Goal: Task Accomplishment & Management: Use online tool/utility

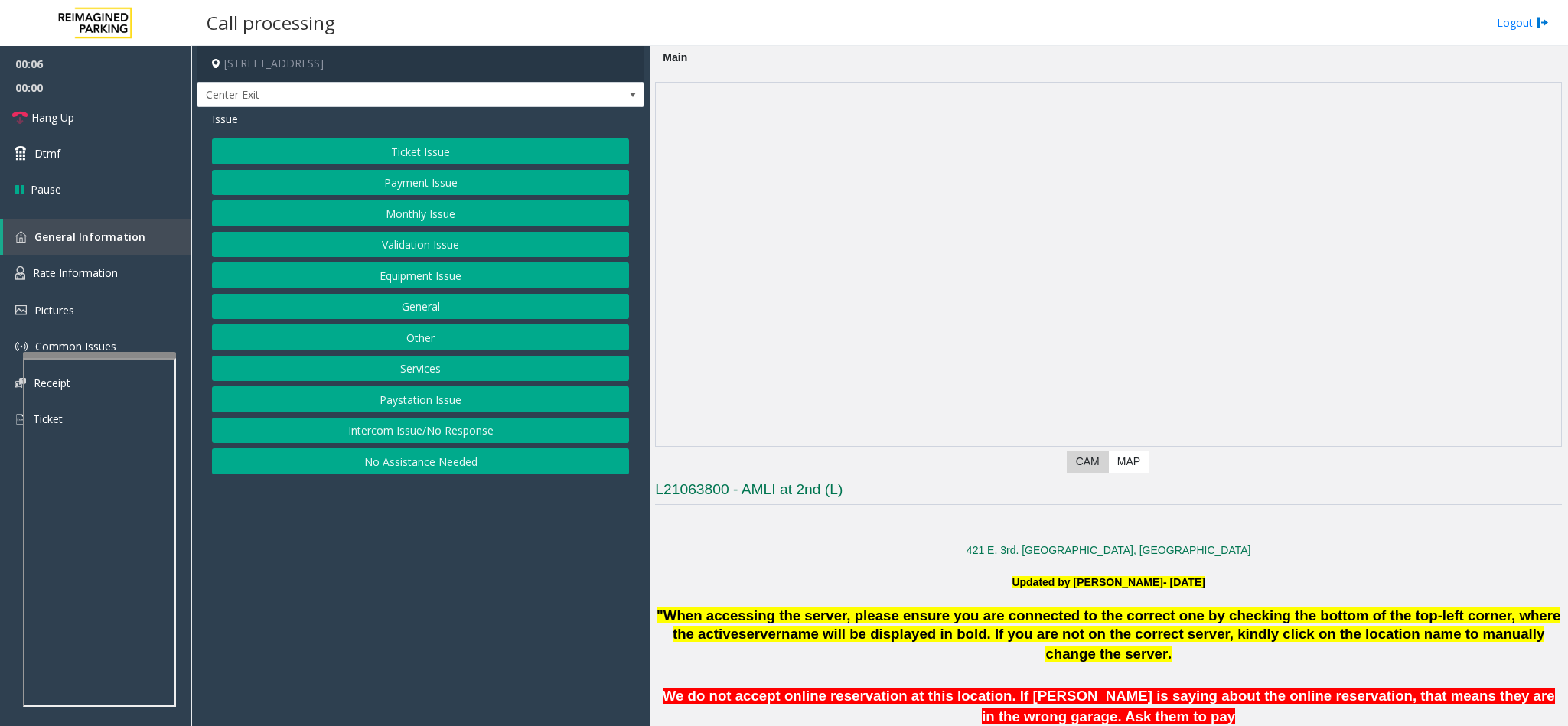
click at [373, 429] on button "Intercom Issue/No Response" at bounding box center [419, 430] width 417 height 26
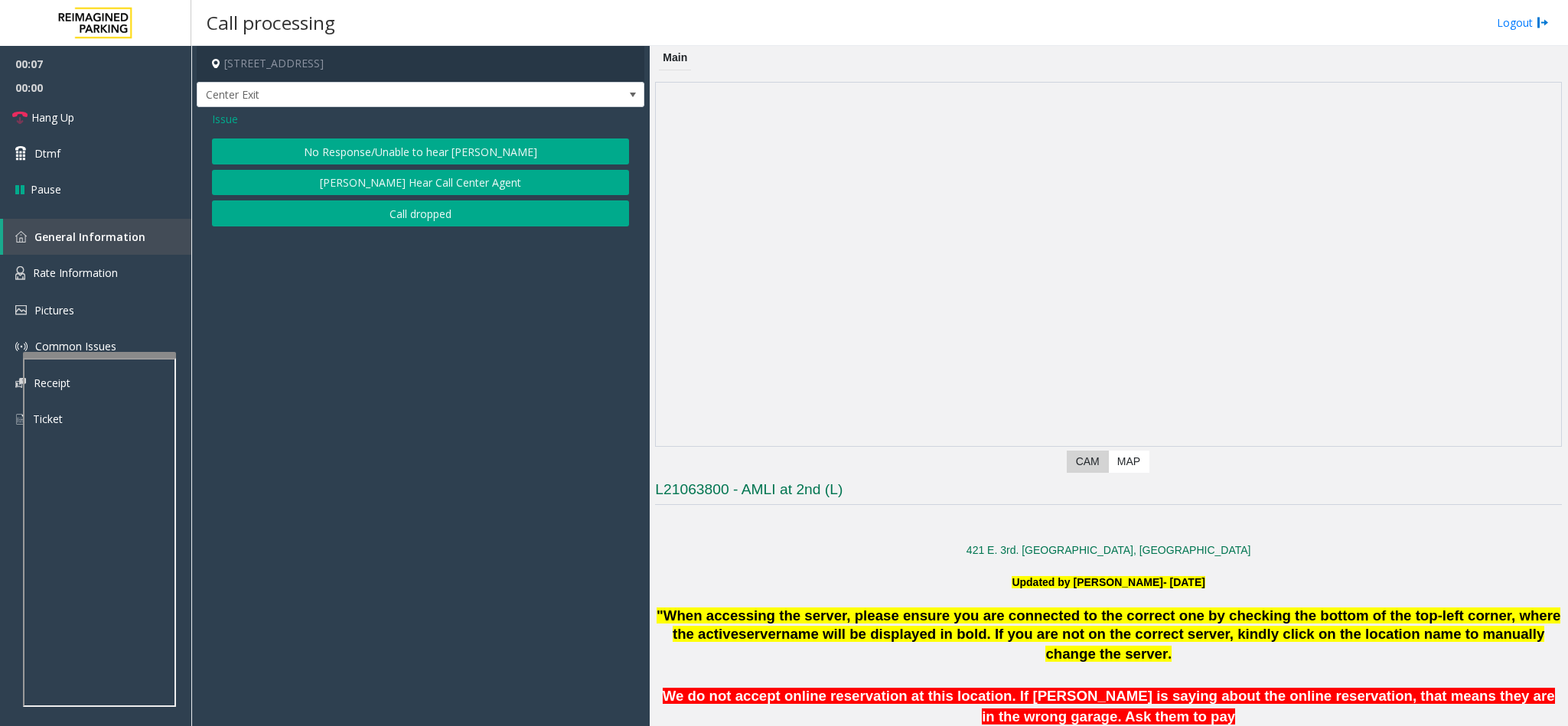
click at [397, 137] on div "Issue No Response/Unable to hear [PERSON_NAME] Cannot Hear Call Center Agent Ca…" at bounding box center [420, 170] width 448 height 127
click at [402, 149] on button "No Response/Unable to hear [PERSON_NAME]" at bounding box center [419, 151] width 417 height 26
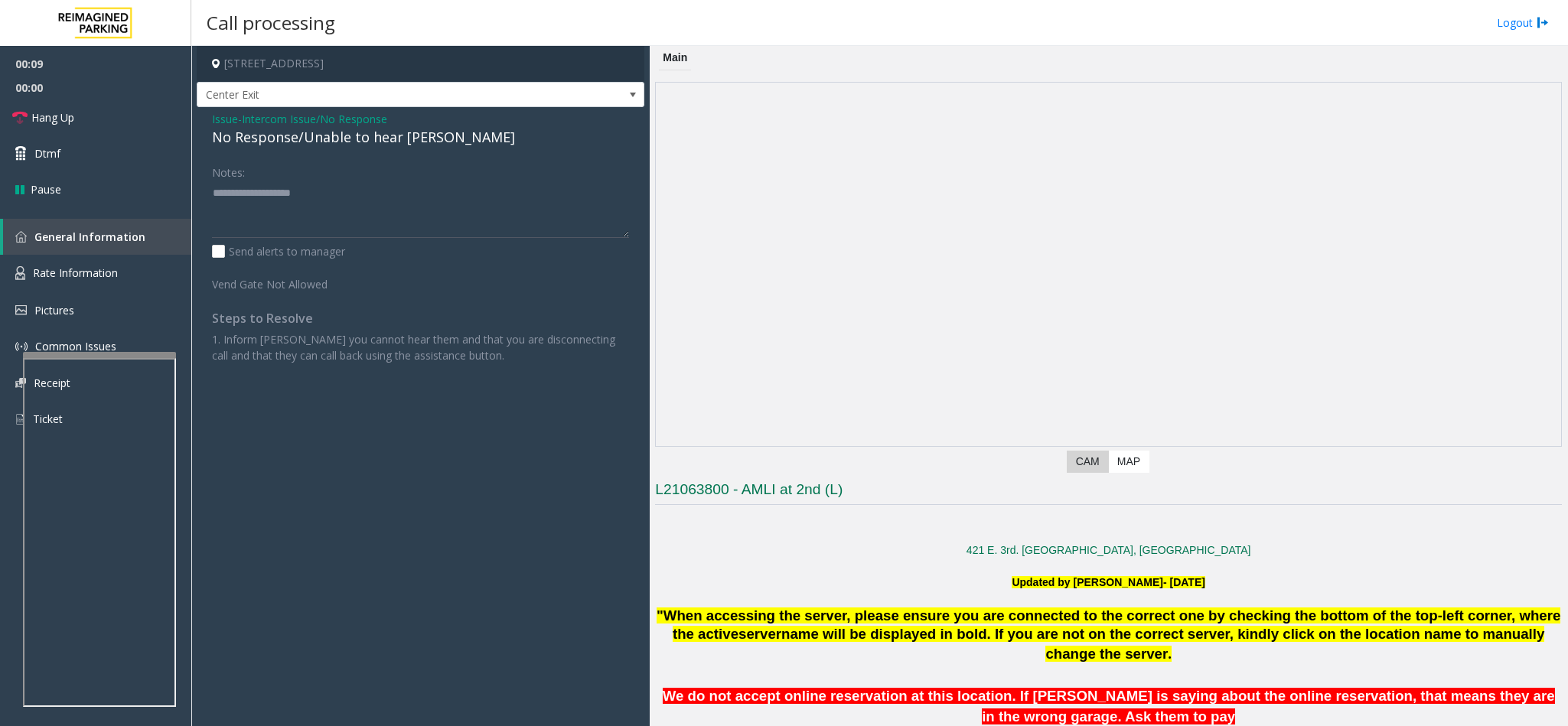
click at [349, 132] on div "No Response/Unable to hear [PERSON_NAME]" at bounding box center [419, 137] width 417 height 21
click at [347, 132] on div "No Response/Unable to hear [PERSON_NAME]" at bounding box center [419, 137] width 417 height 21
click at [91, 114] on link "Hang Up" at bounding box center [95, 117] width 191 height 36
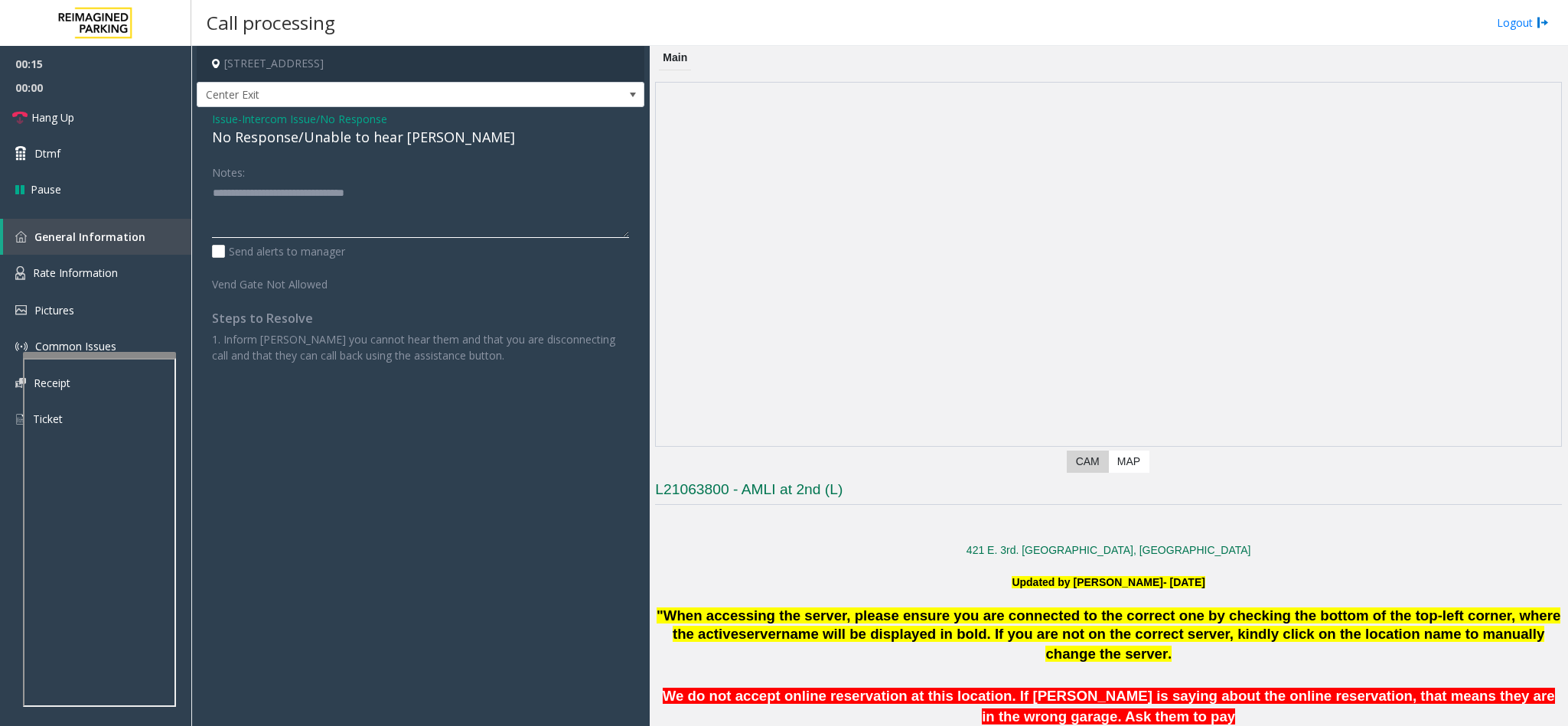
click at [444, 191] on textarea at bounding box center [419, 209] width 417 height 58
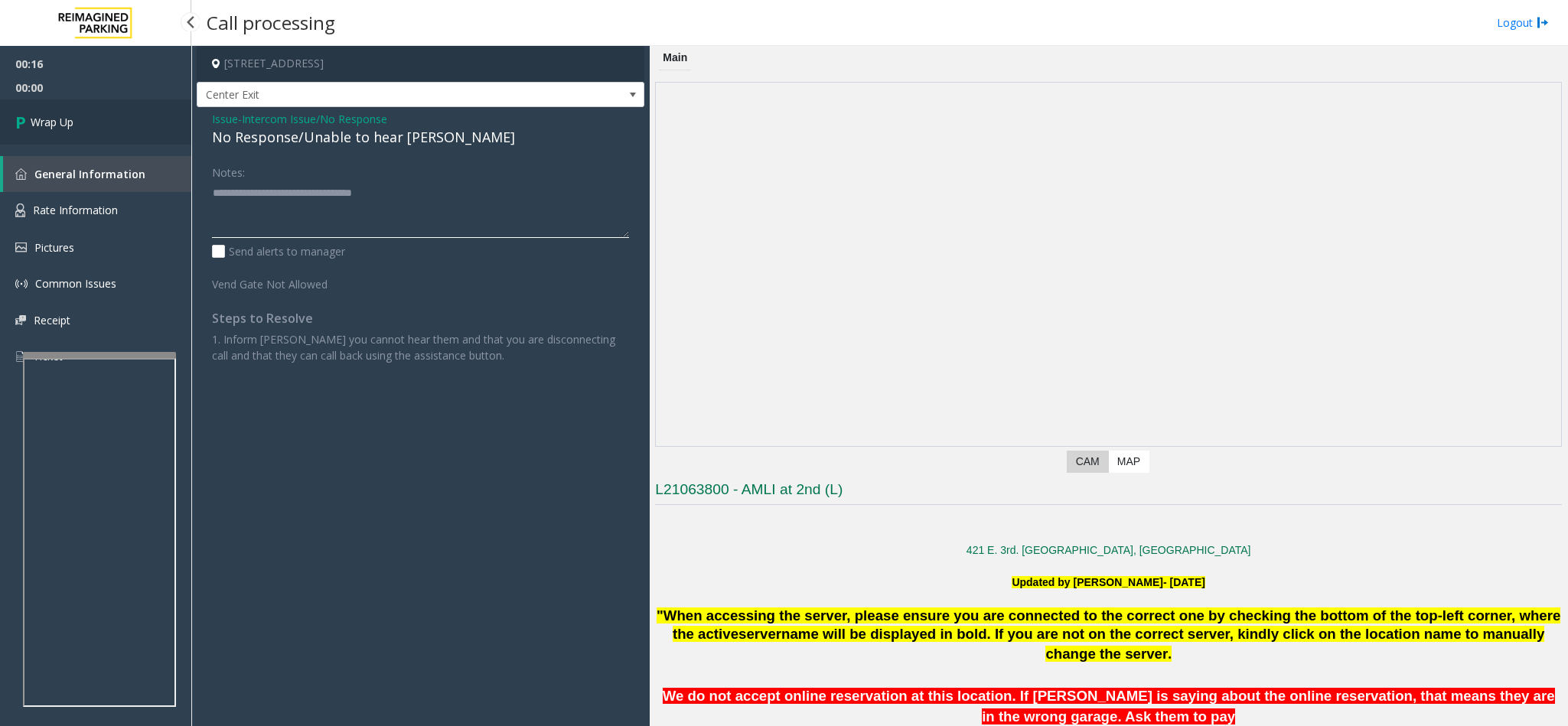
type textarea "**********"
click at [62, 140] on link "Wrap Up" at bounding box center [95, 122] width 191 height 45
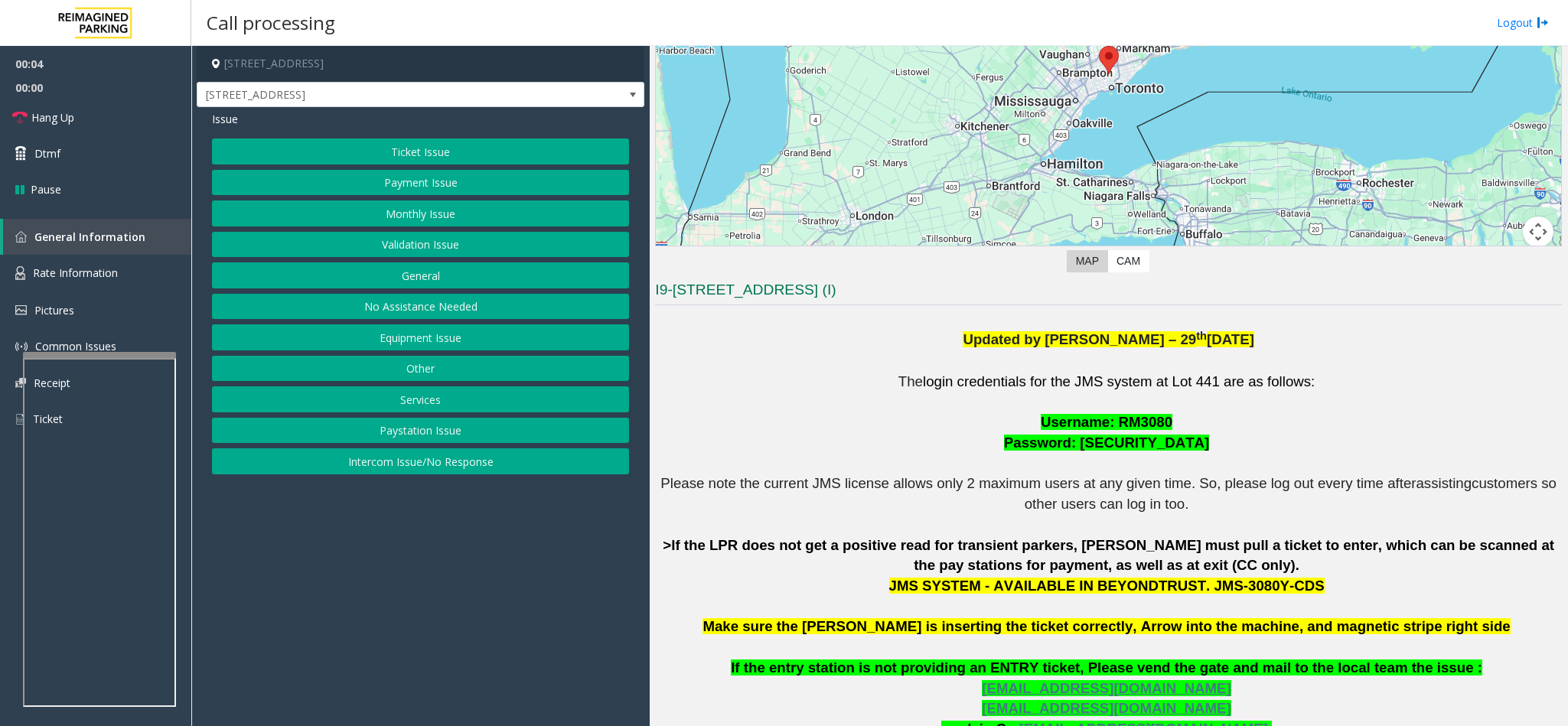
scroll to position [344, 0]
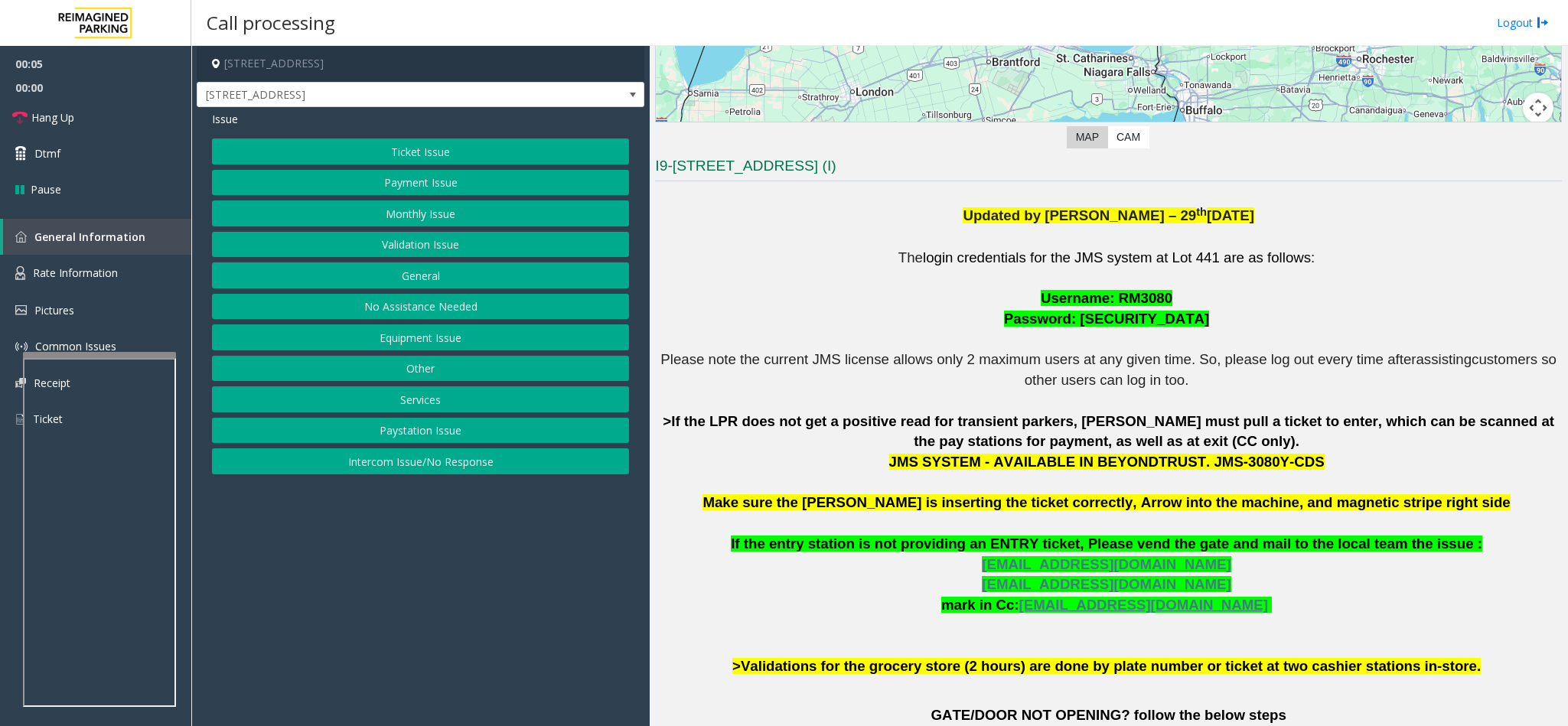
click at [439, 474] on button "Intercom Issue/No Response" at bounding box center [419, 461] width 417 height 26
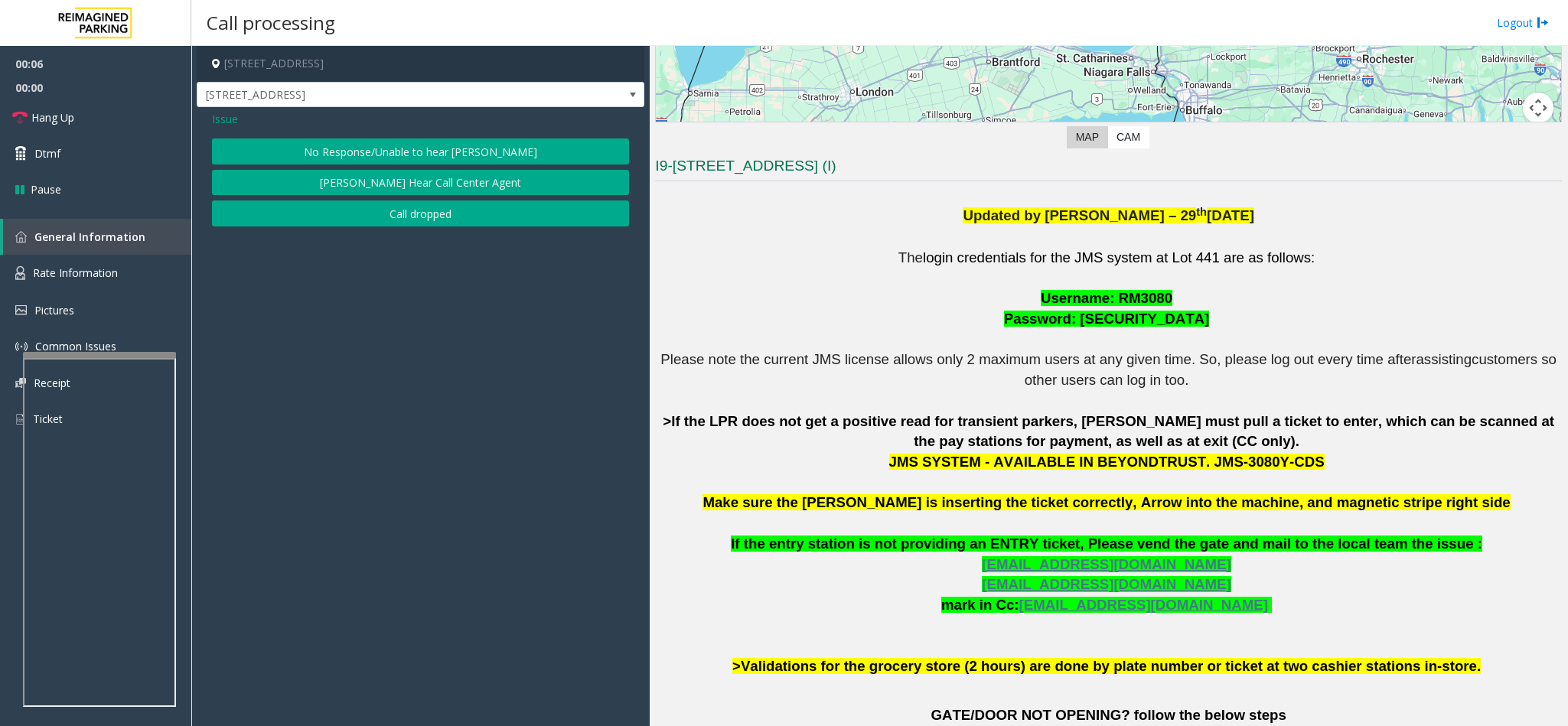
click at [411, 149] on button "No Response/Unable to hear [PERSON_NAME]" at bounding box center [419, 151] width 417 height 26
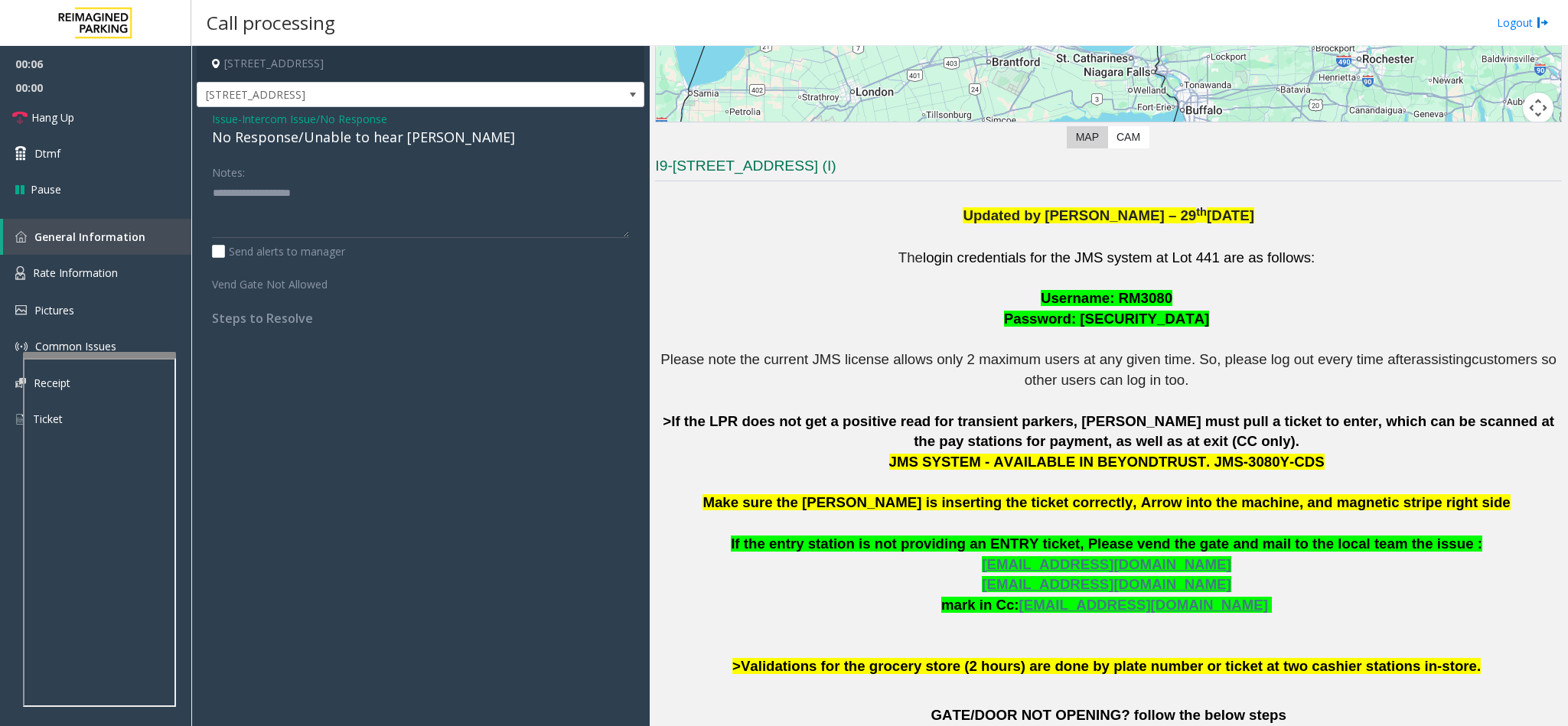
click at [343, 141] on div "No Response/Unable to hear [PERSON_NAME]" at bounding box center [419, 137] width 417 height 21
click at [416, 195] on textarea at bounding box center [419, 209] width 417 height 58
type textarea "**********"
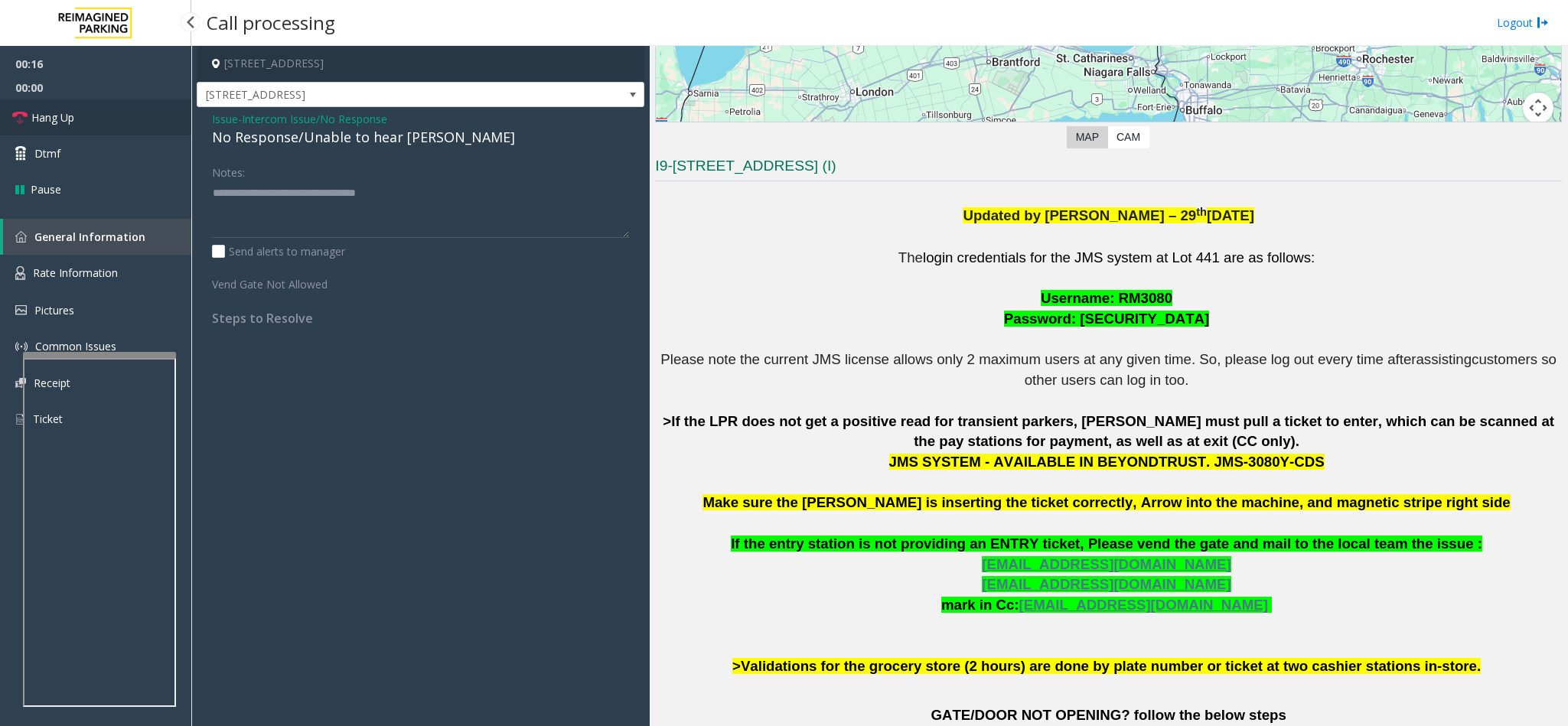
click at [147, 100] on link "Hang Up" at bounding box center [95, 117] width 191 height 36
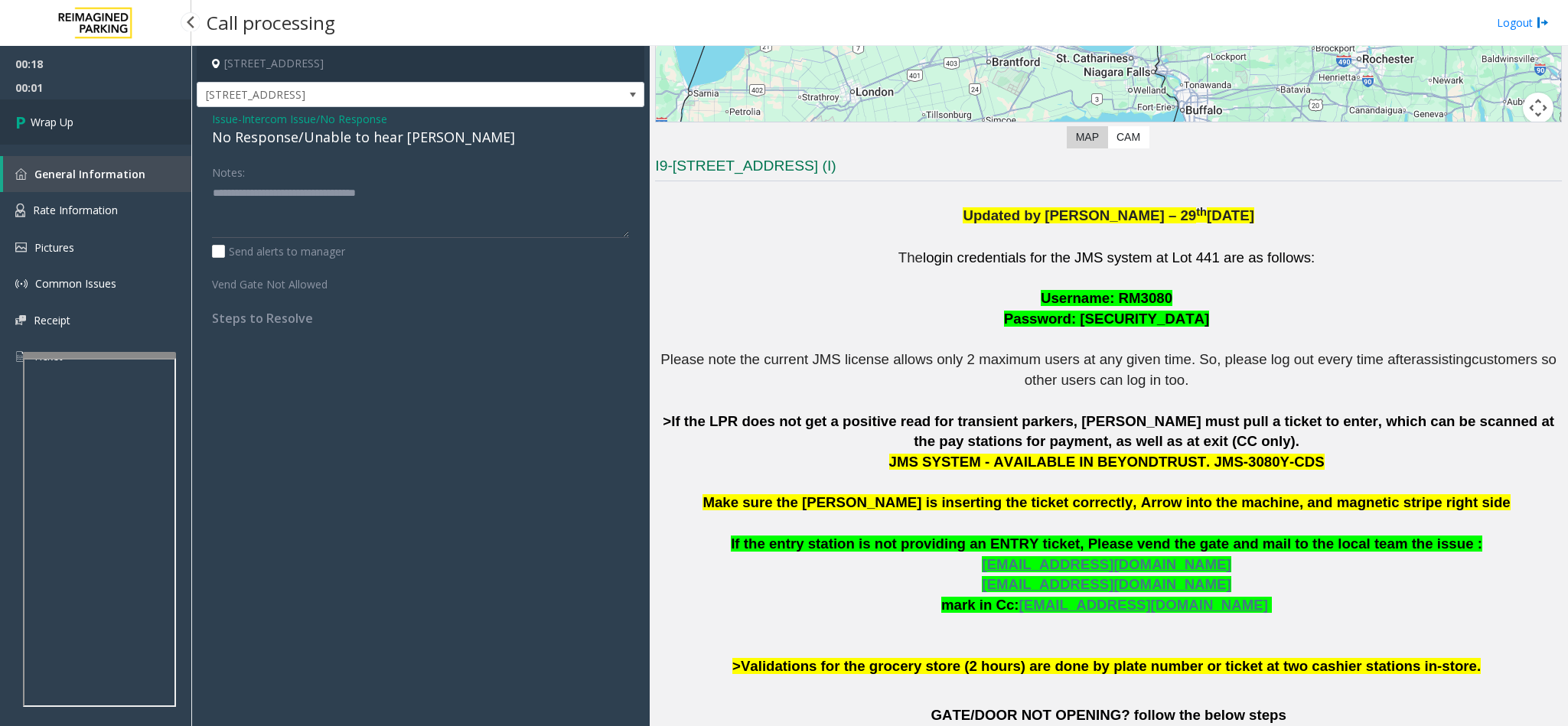
click at [147, 100] on link "Wrap Up" at bounding box center [95, 122] width 191 height 45
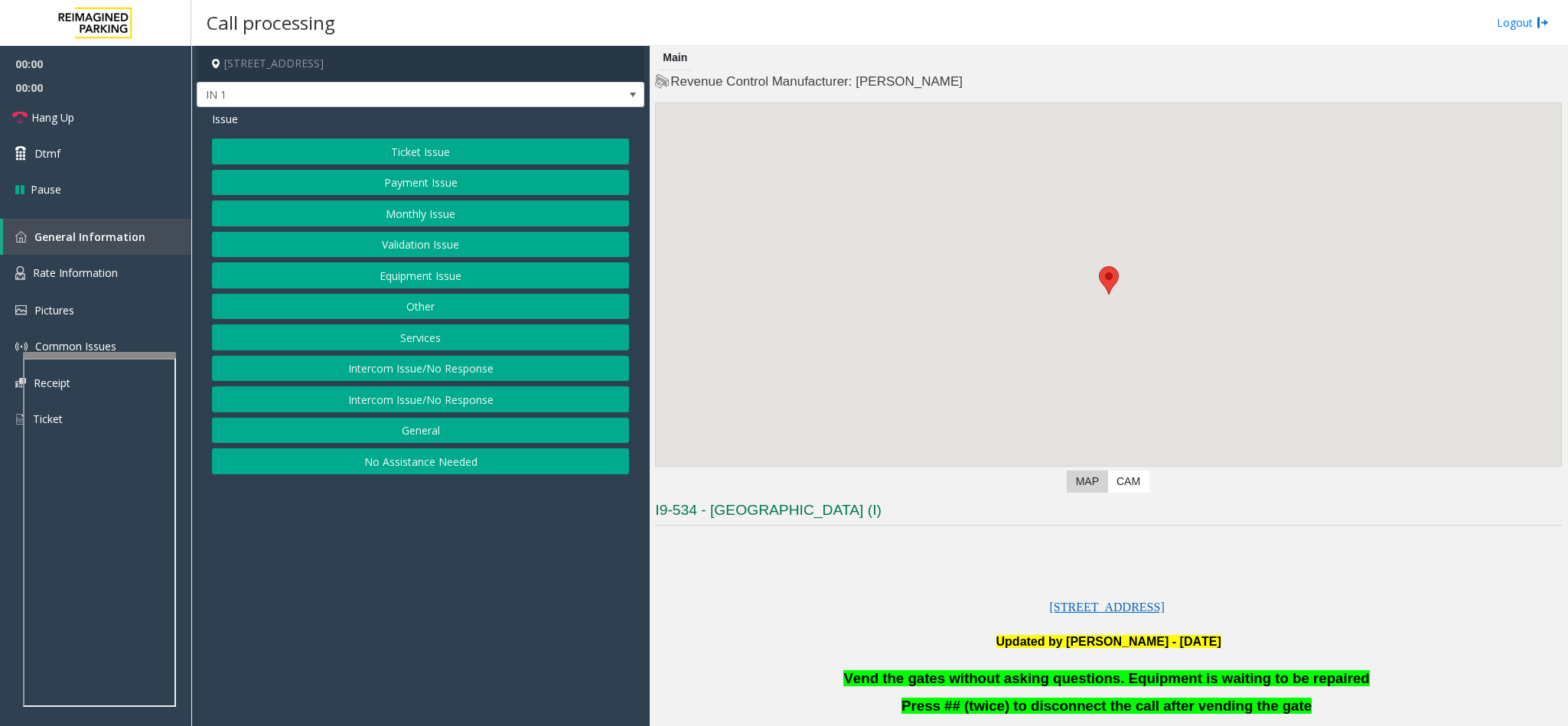
scroll to position [114, 0]
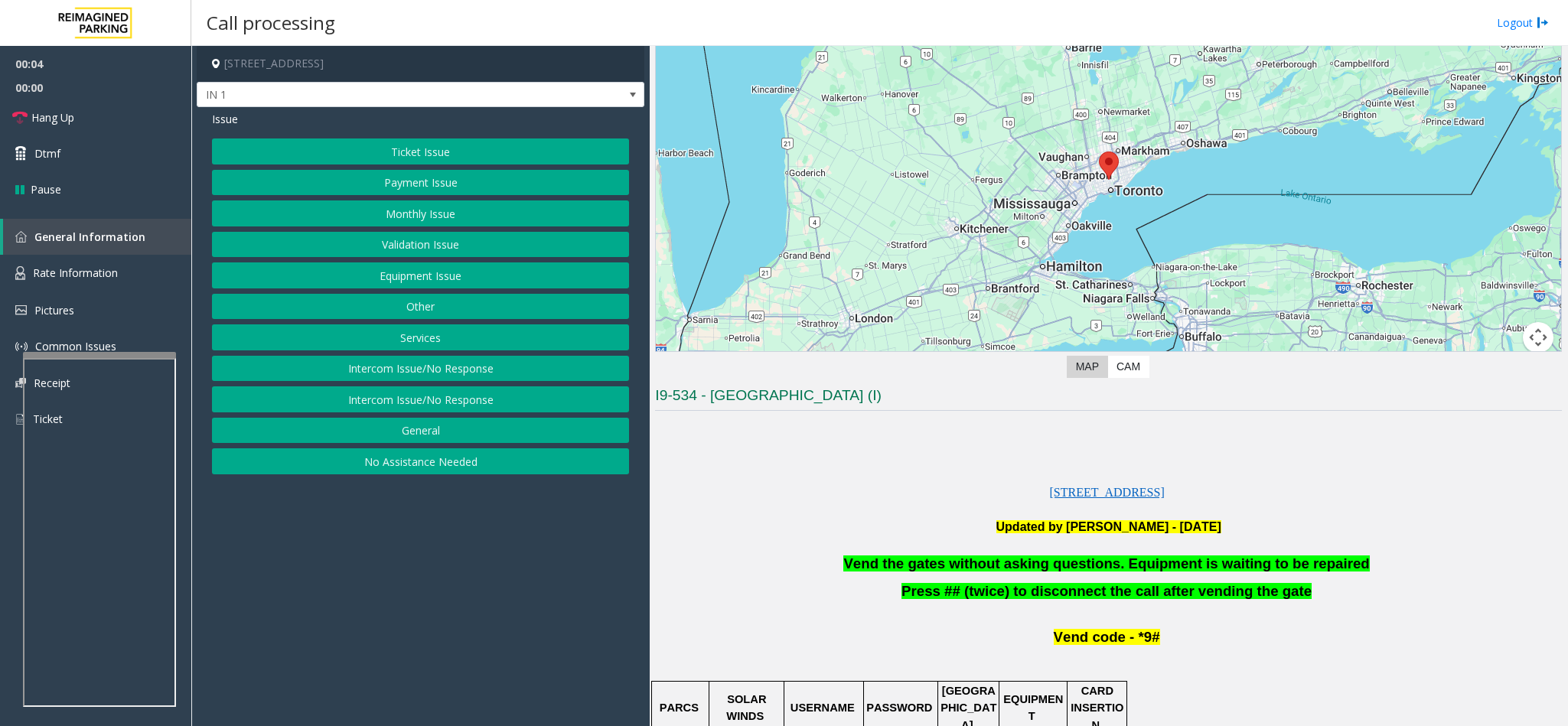
click at [434, 200] on div "Ticket Issue Payment Issue Monthly Issue Validation Issue Equipment Issue Other…" at bounding box center [419, 306] width 417 height 336
click at [425, 210] on button "Monthly Issue" at bounding box center [419, 213] width 417 height 26
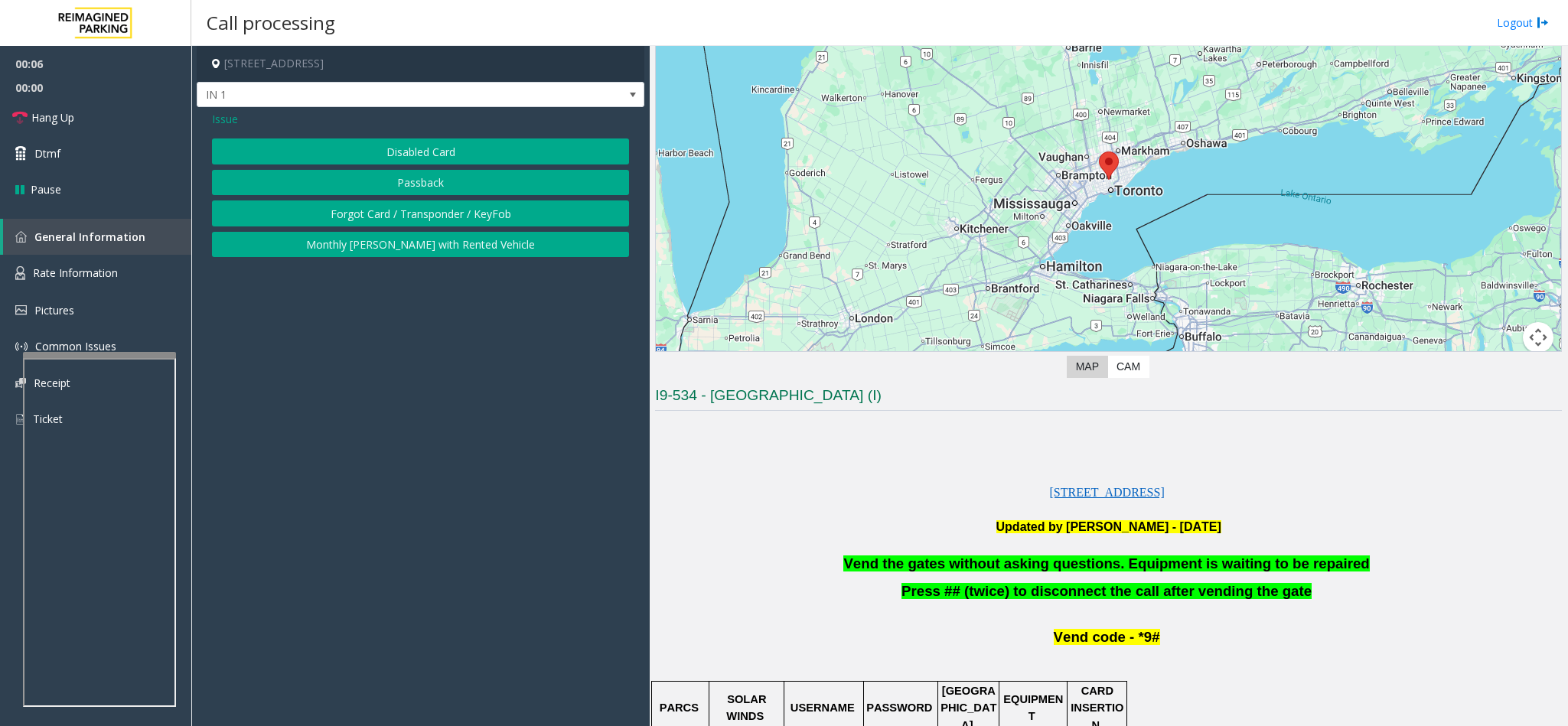
click at [395, 147] on button "Disabled Card" at bounding box center [419, 151] width 417 height 26
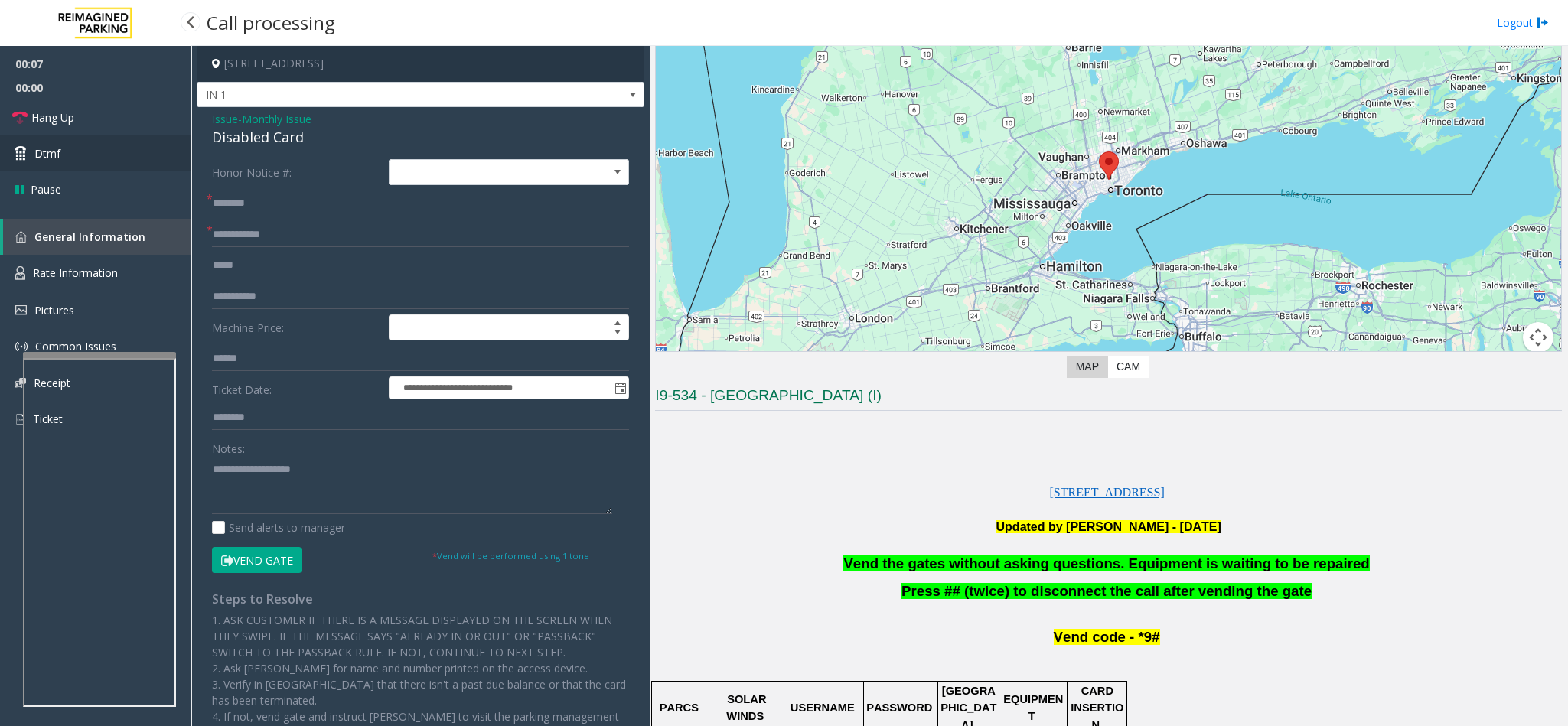
click at [120, 152] on link "Dtmf" at bounding box center [95, 153] width 191 height 36
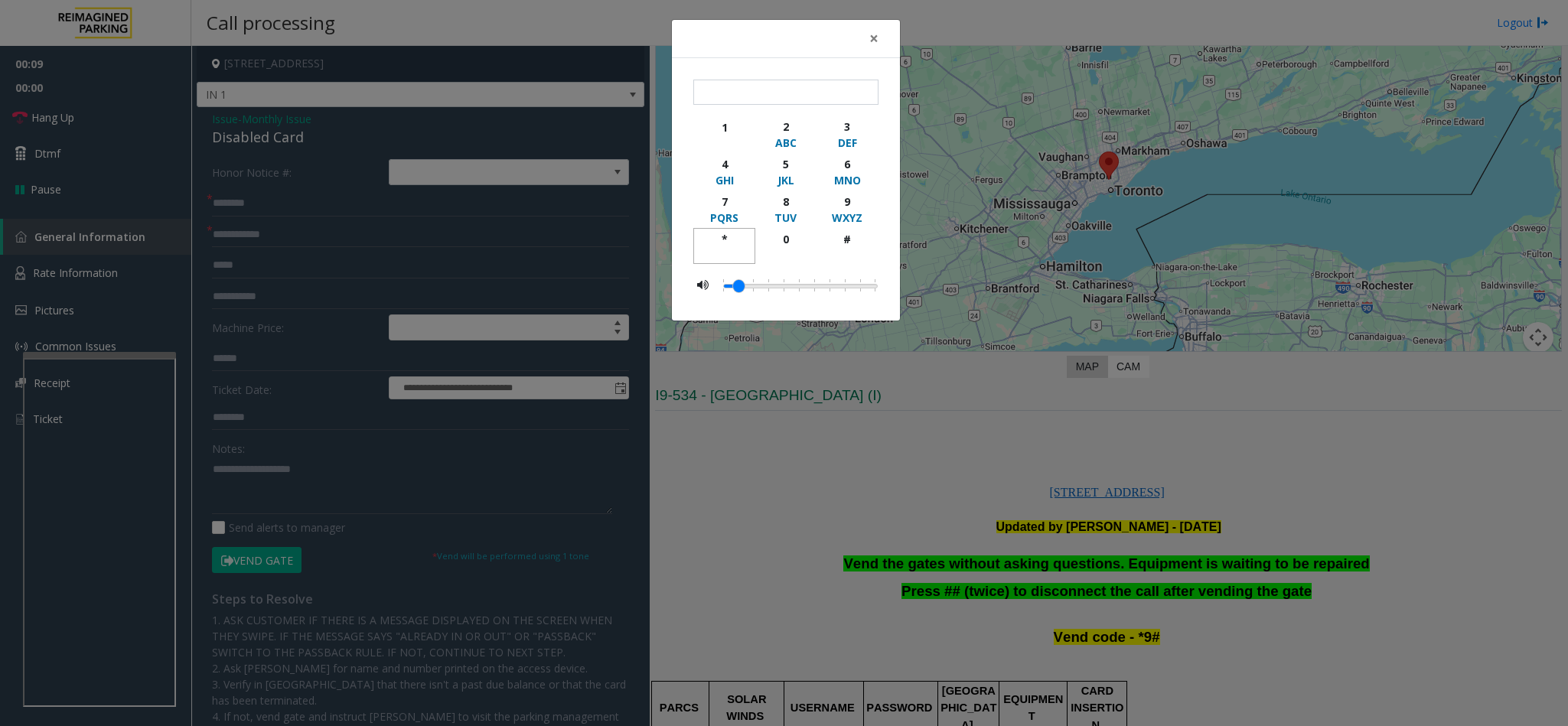
click at [719, 250] on div "button" at bounding box center [724, 254] width 42 height 14
click at [732, 123] on div "1" at bounding box center [724, 127] width 42 height 16
click at [853, 200] on div "9" at bounding box center [847, 201] width 42 height 16
type input "***"
click at [877, 35] on span "×" at bounding box center [874, 38] width 9 height 21
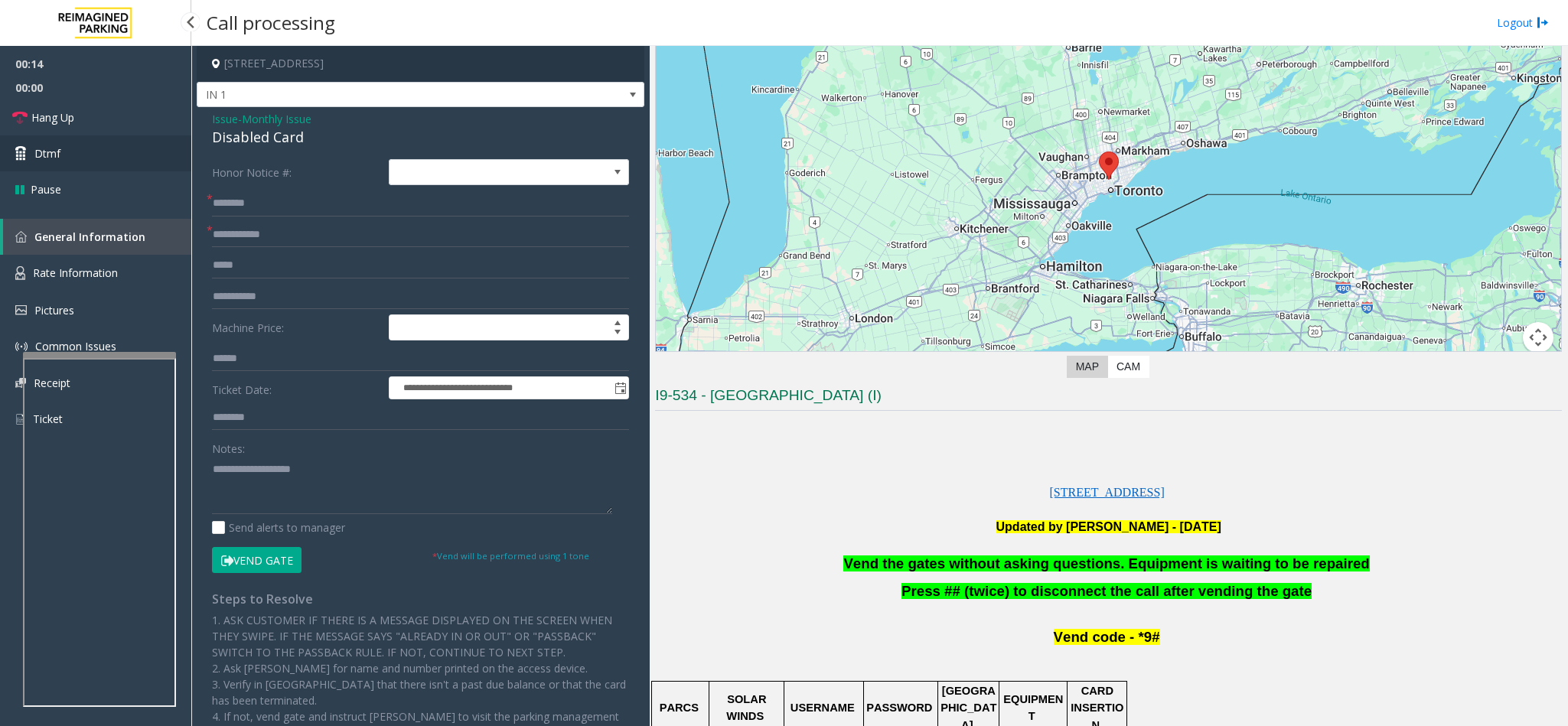
click at [132, 157] on link "Dtmf" at bounding box center [95, 153] width 191 height 36
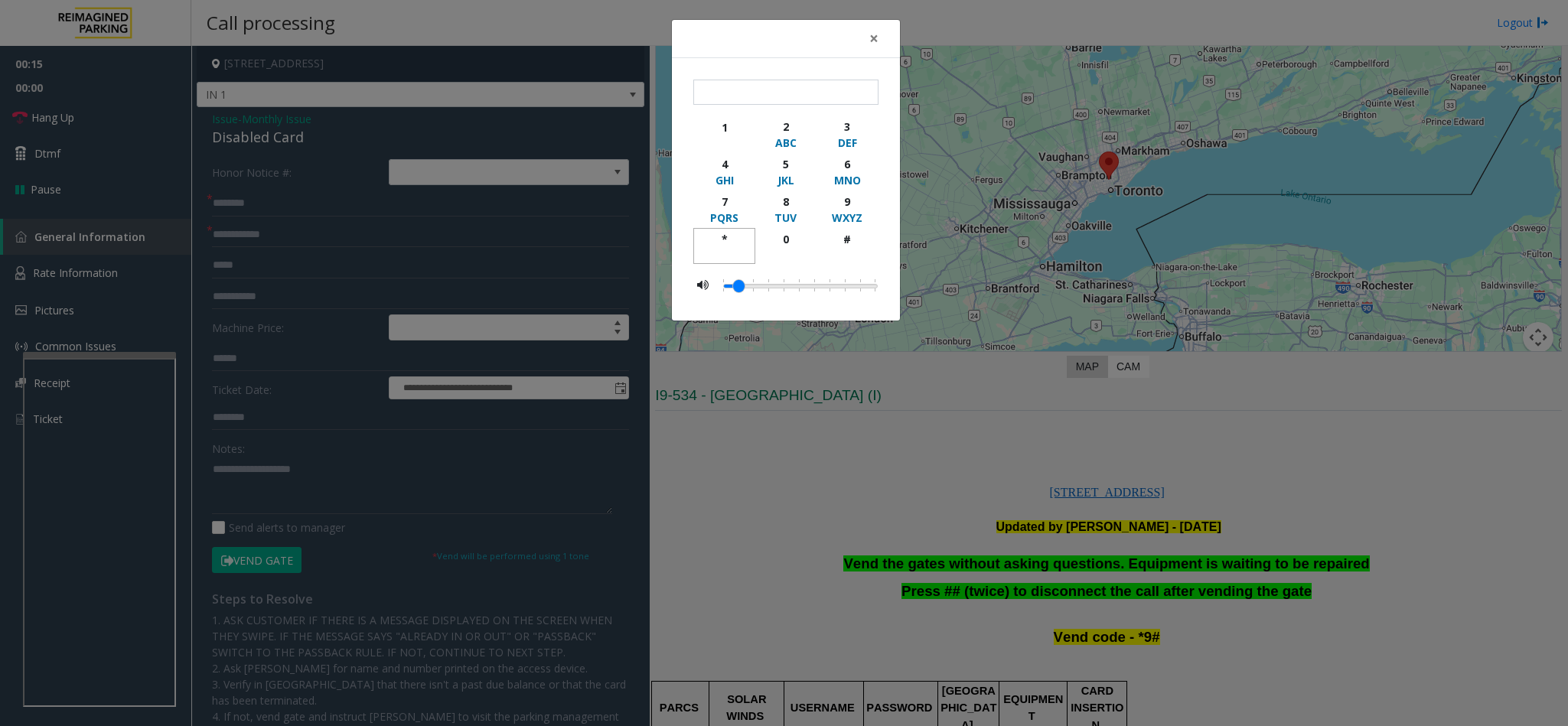
click at [730, 248] on div "button" at bounding box center [724, 254] width 42 height 14
click at [833, 200] on div "9" at bounding box center [847, 201] width 42 height 16
click at [832, 251] on div "button" at bounding box center [847, 254] width 42 height 14
type input "***"
click at [873, 33] on span "×" at bounding box center [874, 38] width 9 height 21
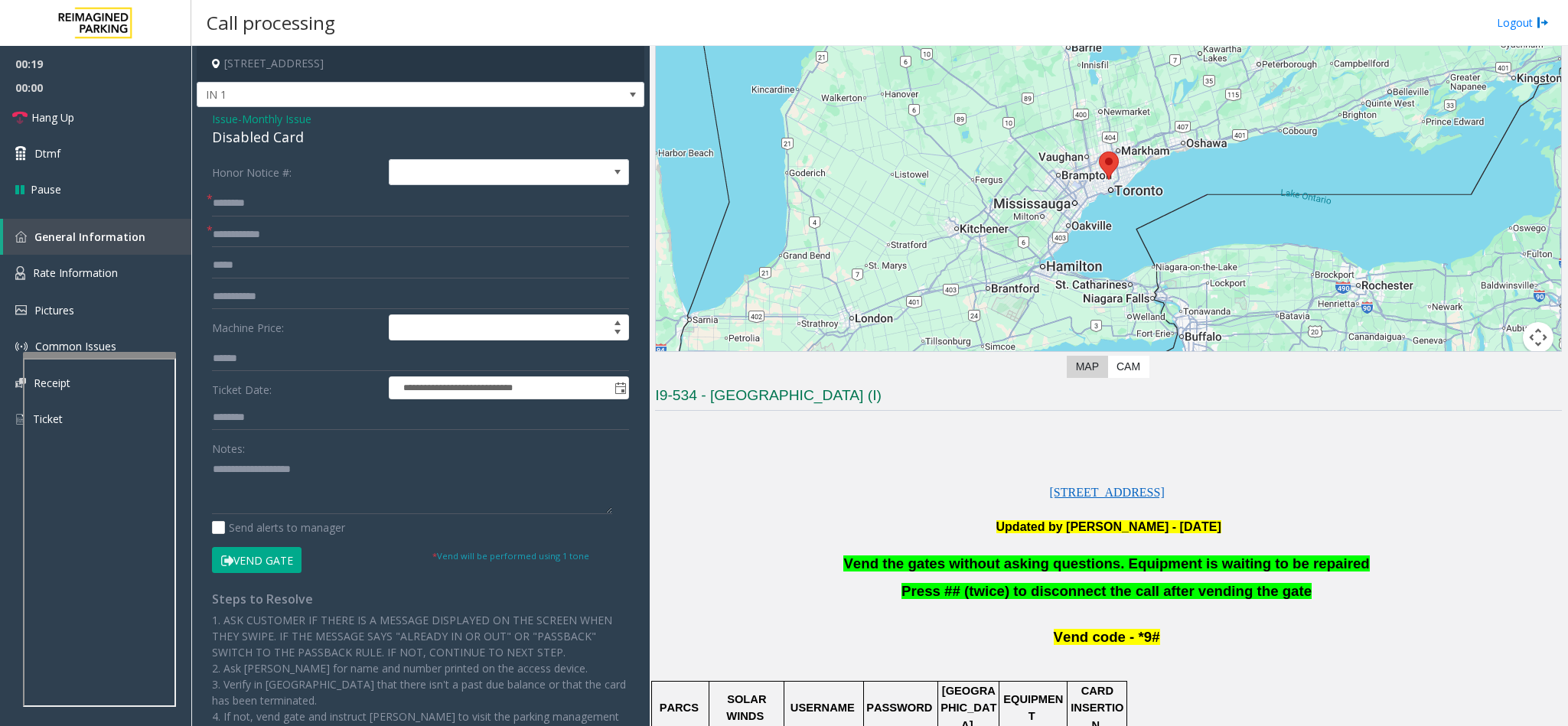
click at [272, 142] on div "Disabled Card" at bounding box center [419, 137] width 417 height 21
click at [214, 462] on textarea at bounding box center [411, 485] width 400 height 58
click at [239, 131] on div "Disabled Card" at bounding box center [419, 137] width 417 height 21
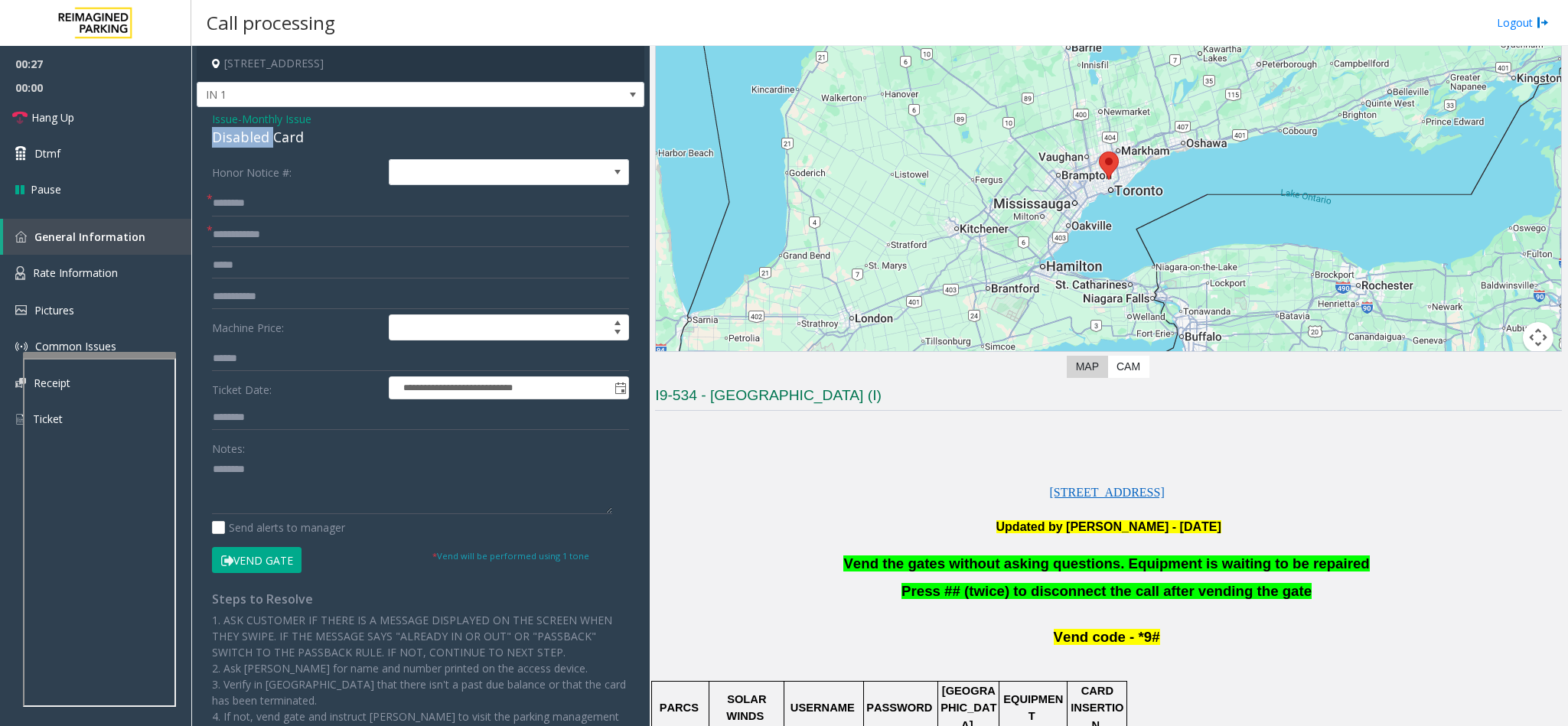
click at [239, 131] on div "Disabled Card" at bounding box center [419, 137] width 417 height 21
copy div "Disabled Card"
click at [268, 471] on textarea at bounding box center [411, 485] width 400 height 58
paste textarea "**********"
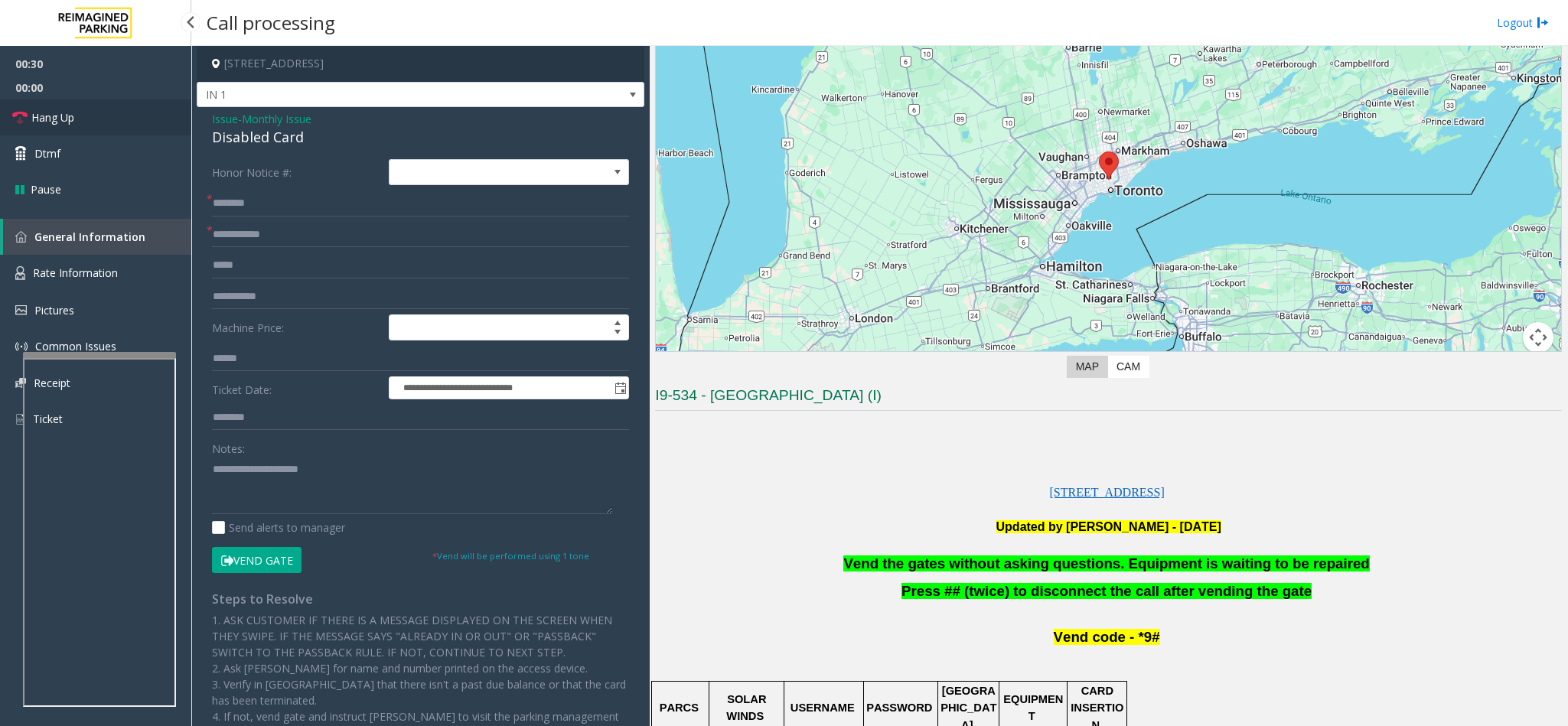
click at [111, 106] on link "Hang Up" at bounding box center [95, 117] width 191 height 36
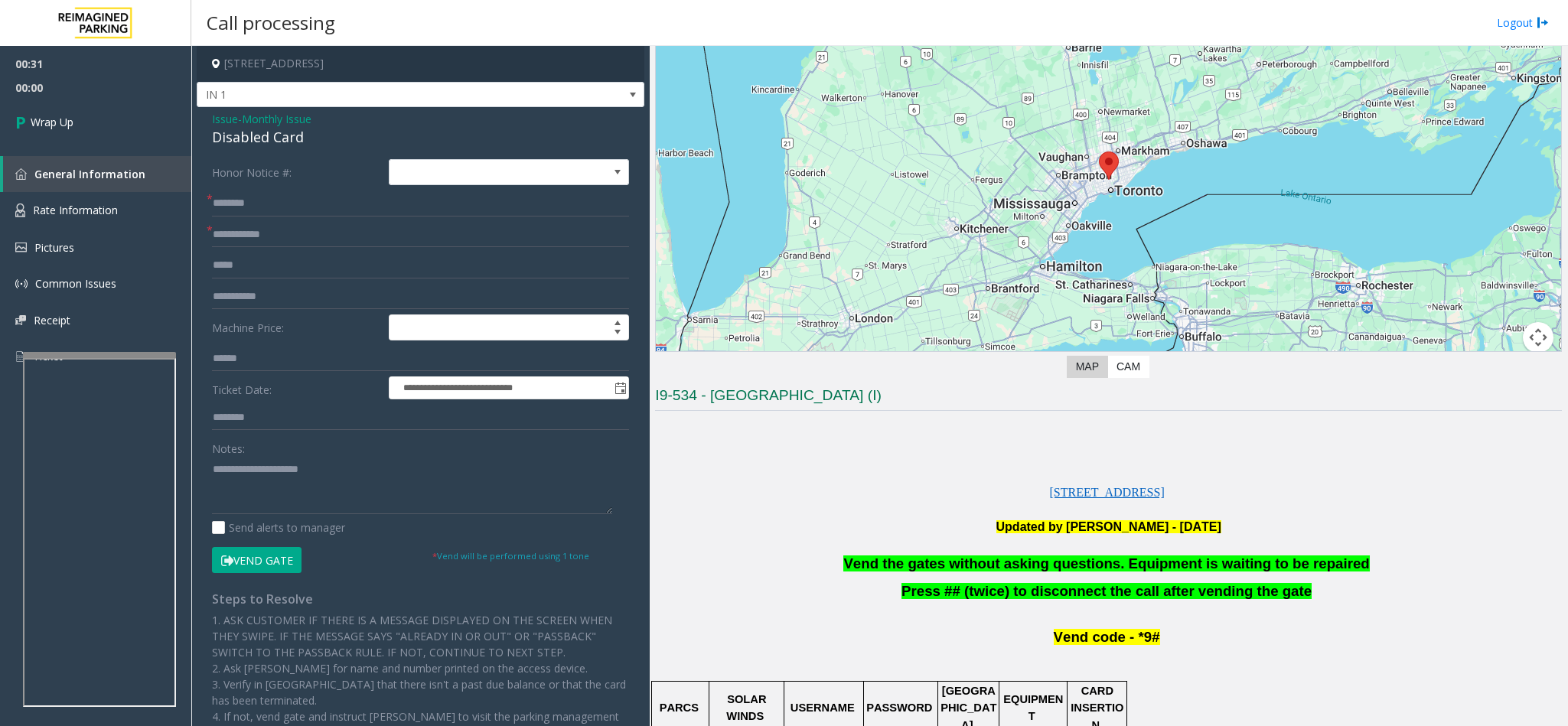
click at [373, 455] on div "Notes:" at bounding box center [419, 474] width 417 height 79
click at [354, 482] on textarea at bounding box center [411, 485] width 400 height 58
click at [1085, 569] on span "Vend the gates without asking questions. Equipment is waiting to be repaired" at bounding box center [1106, 563] width 526 height 16
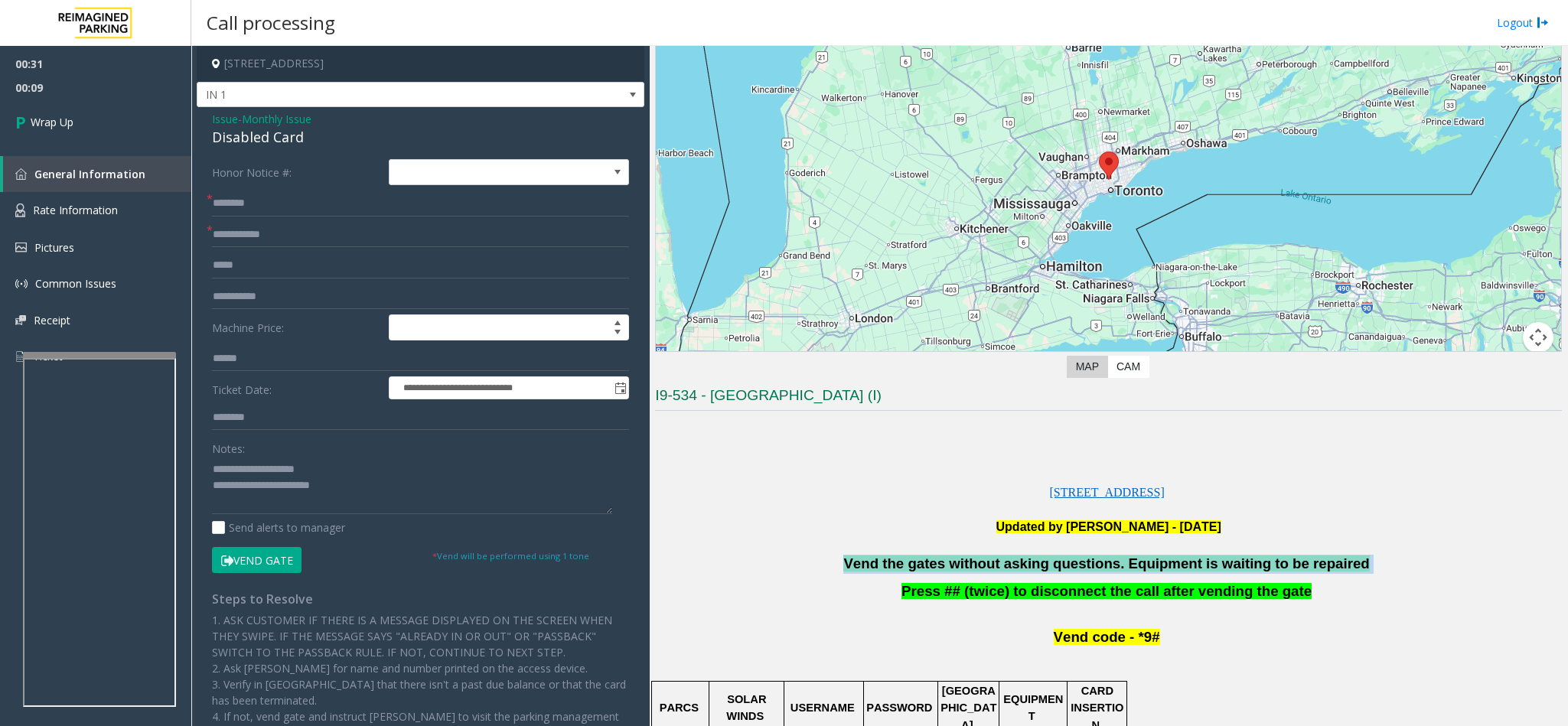
click at [1085, 569] on span "Vend the gates without asking questions. Equipment is waiting to be repaired" at bounding box center [1106, 563] width 526 height 16
copy p "Vend the gates without asking questions. Equipment is waiting to be repaired"
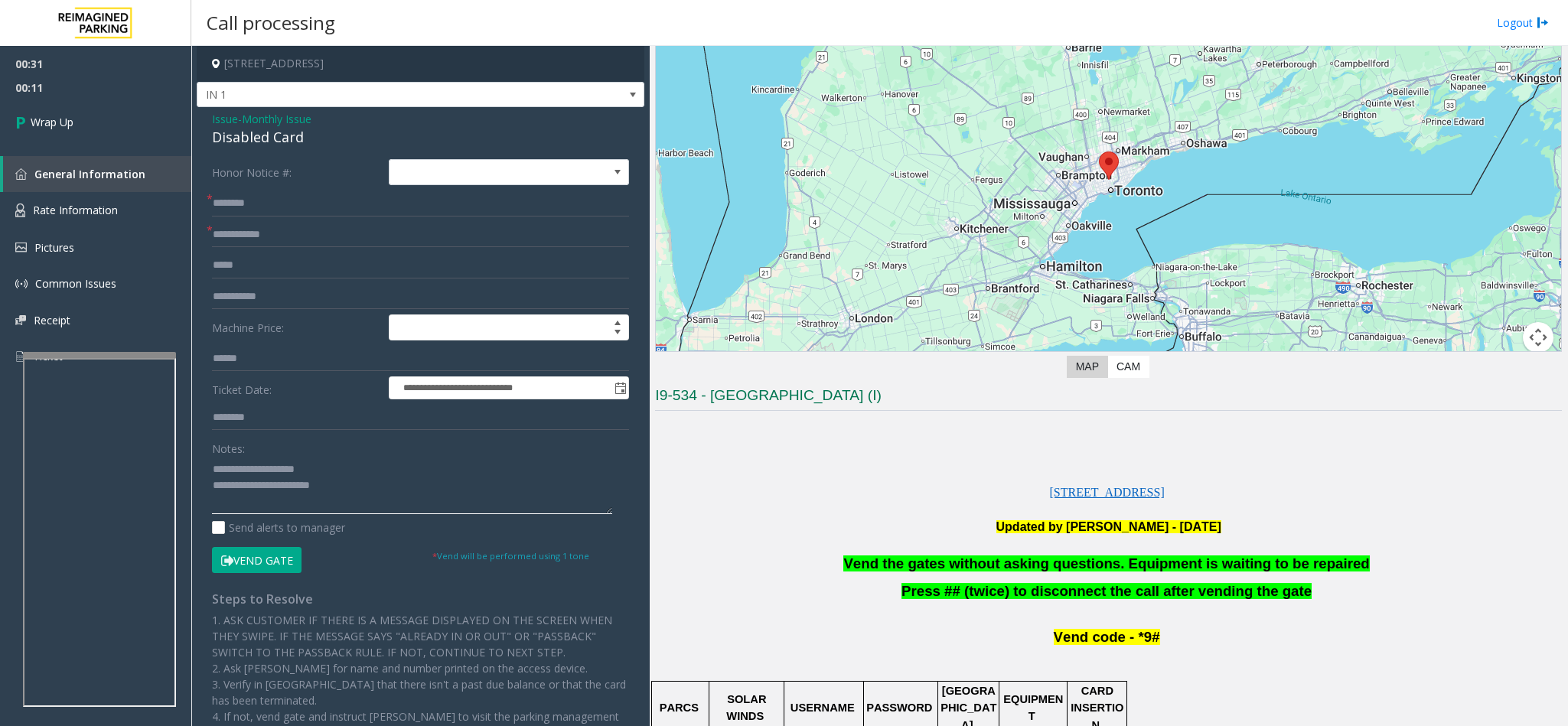
click at [387, 478] on textarea at bounding box center [411, 485] width 400 height 58
paste textarea "**********"
click at [355, 496] on textarea at bounding box center [411, 485] width 400 height 58
paste textarea "**********"
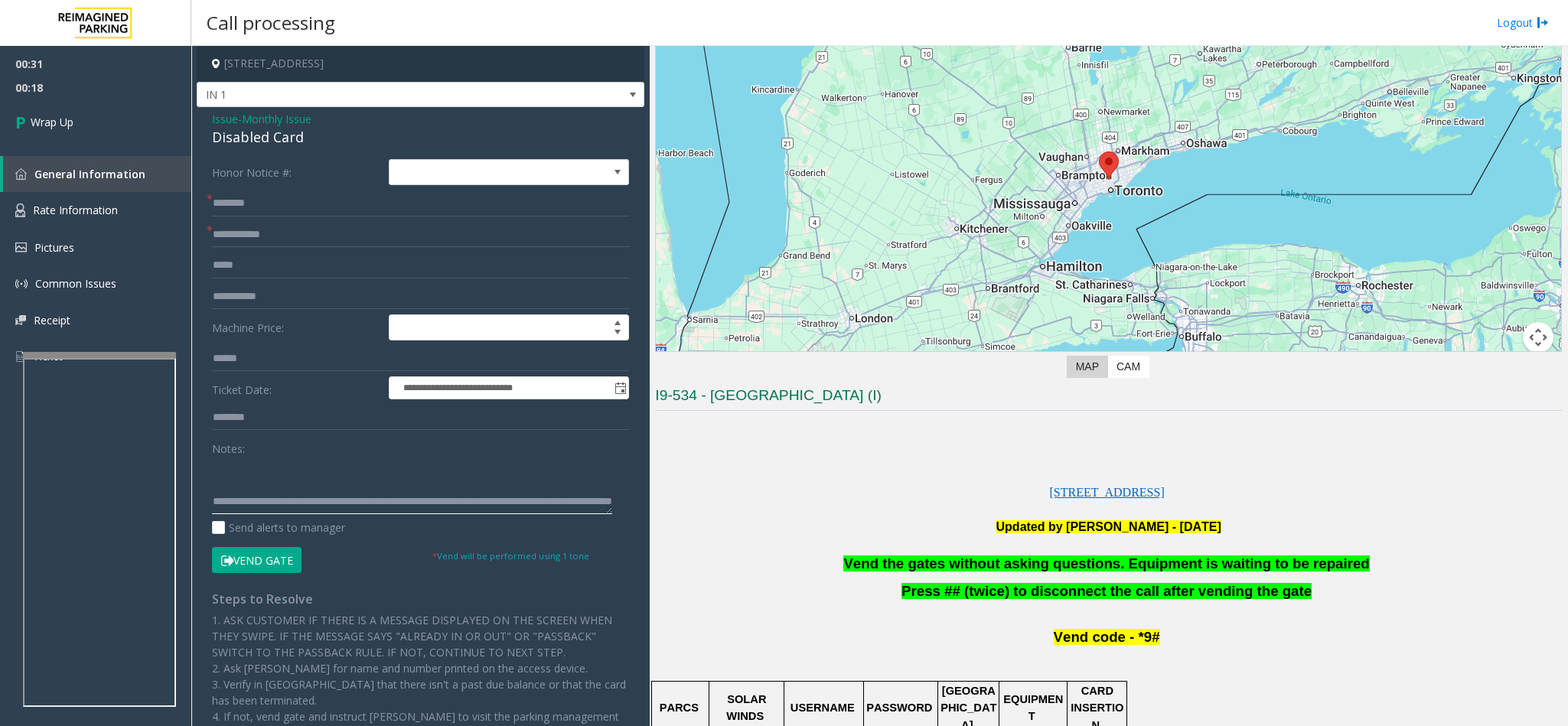
scroll to position [0, 0]
drag, startPoint x: 317, startPoint y: 471, endPoint x: 332, endPoint y: 481, distance: 18.0
click at [332, 481] on textarea at bounding box center [411, 485] width 400 height 58
click at [292, 489] on textarea at bounding box center [411, 485] width 400 height 58
click at [213, 512] on textarea at bounding box center [411, 485] width 400 height 58
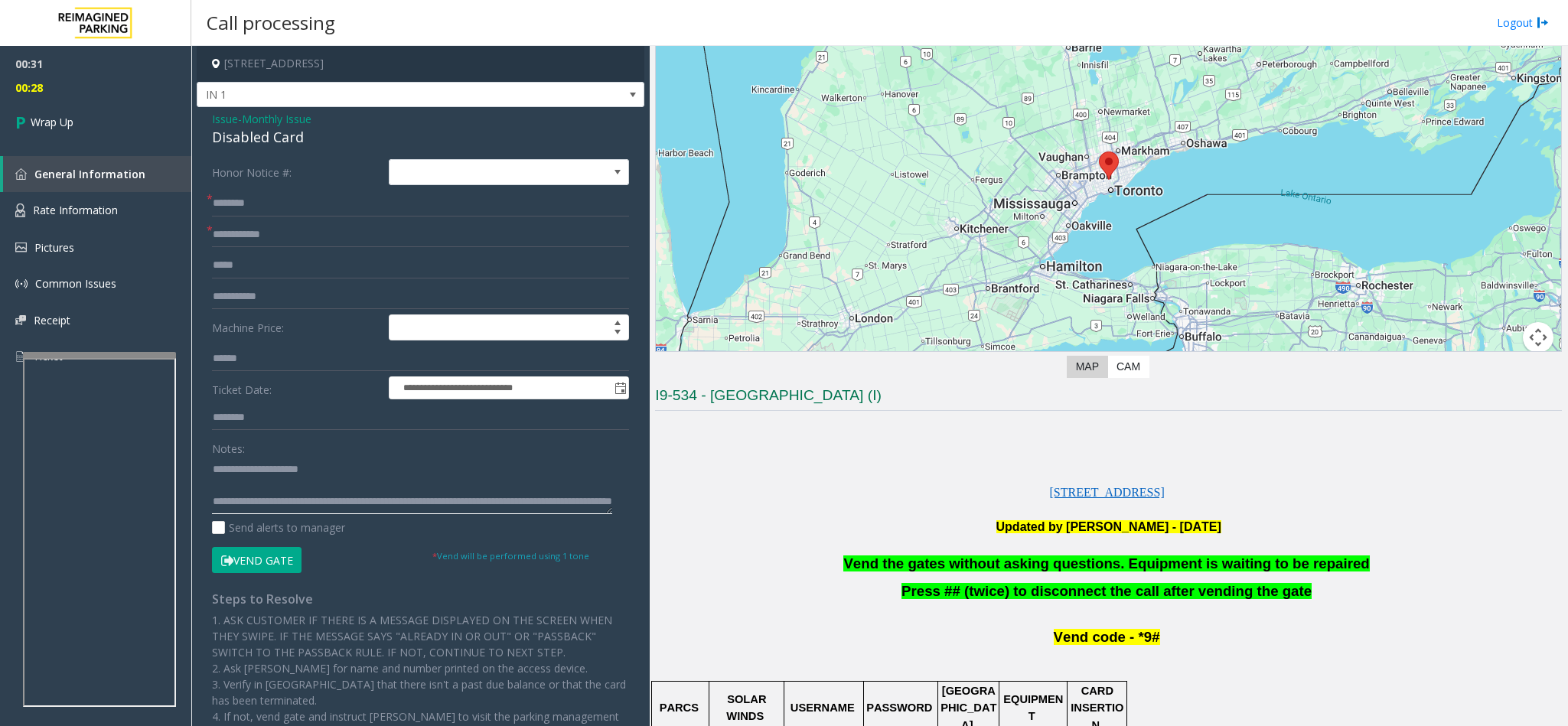
click at [213, 504] on textarea at bounding box center [411, 485] width 400 height 58
type textarea "**********"
click at [234, 198] on input "text" at bounding box center [419, 203] width 417 height 26
type input "**"
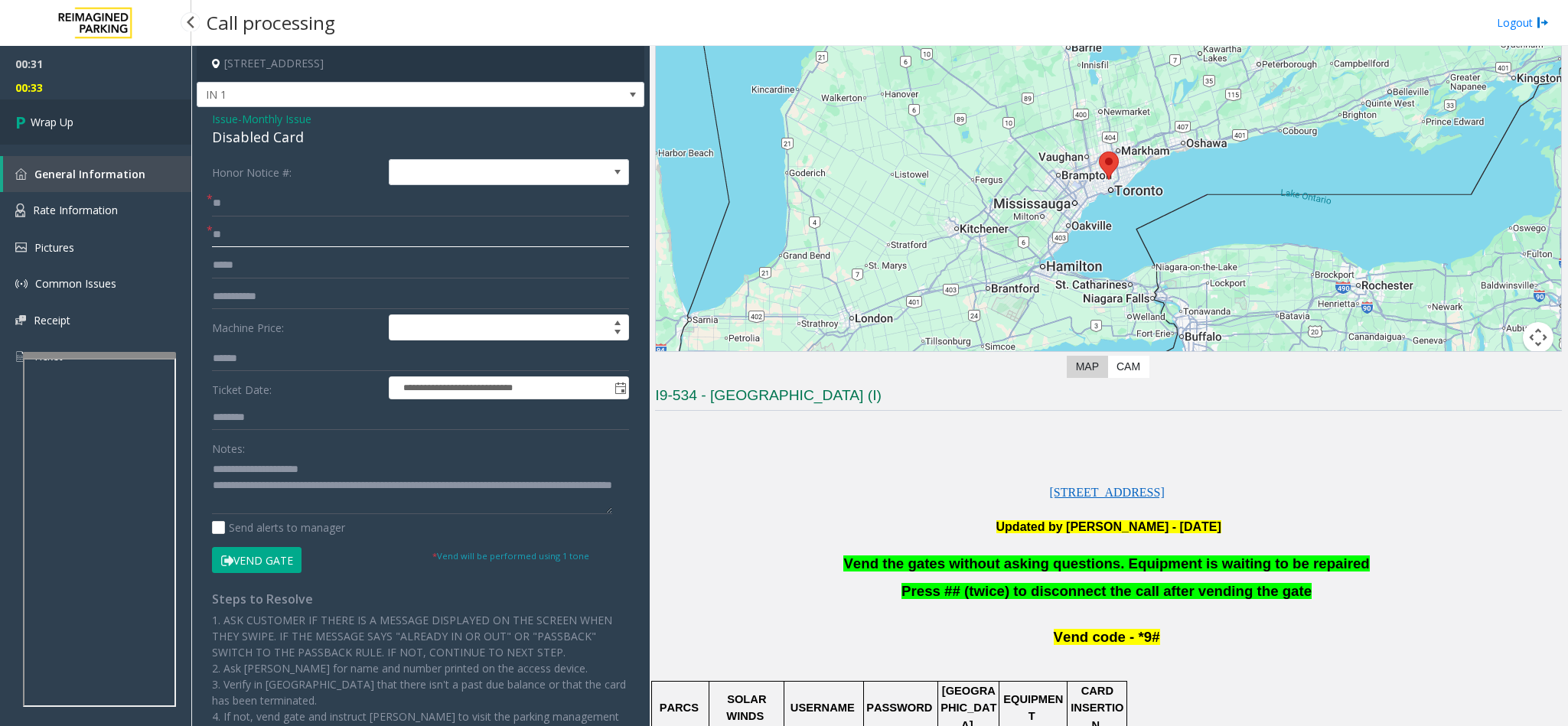
type input "**"
click at [76, 141] on link "Wrap Up" at bounding box center [95, 122] width 191 height 45
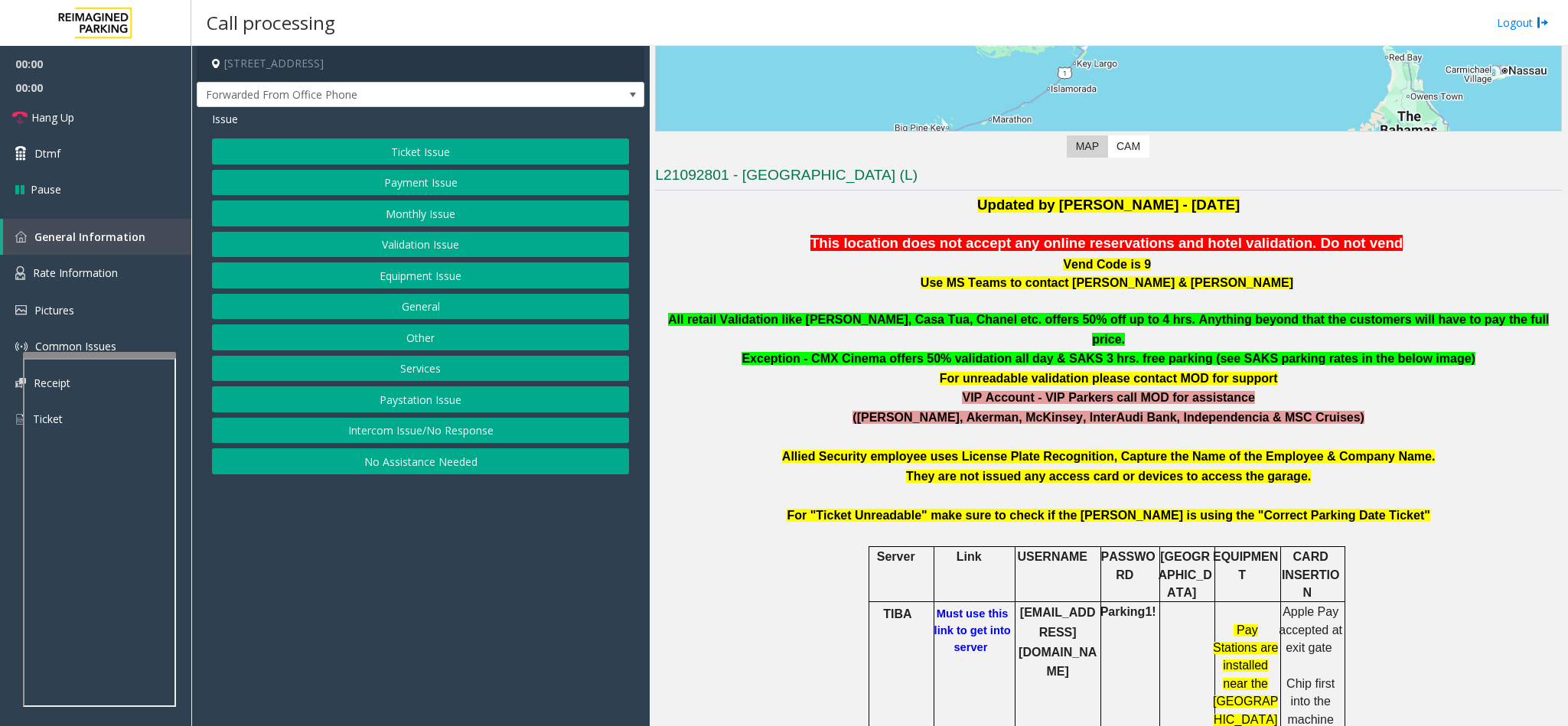
scroll to position [344, 0]
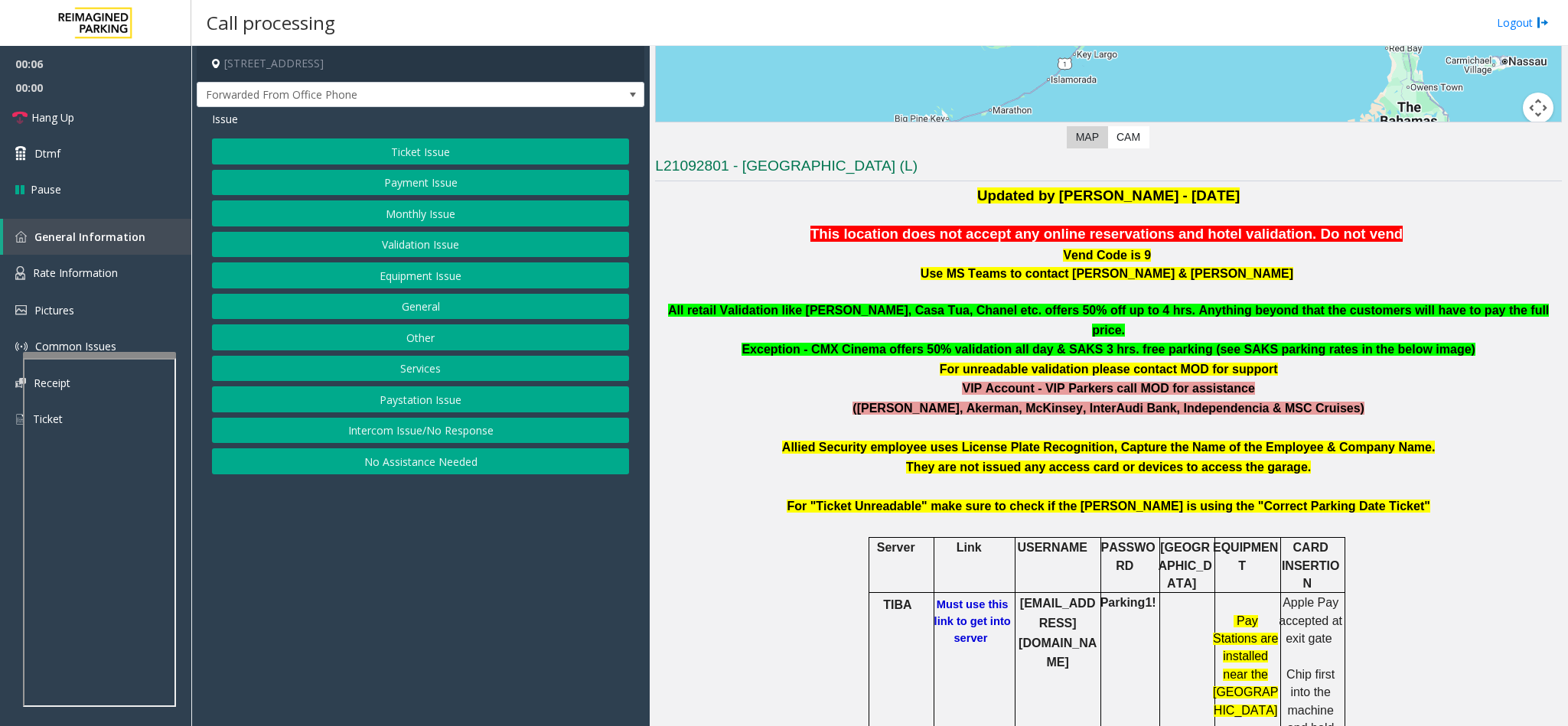
click at [969, 598] on b "Must use this link to get into server" at bounding box center [973, 621] width 77 height 46
drag, startPoint x: 1011, startPoint y: 565, endPoint x: 1082, endPoint y: 597, distance: 77.9
click at [1082, 597] on p "[EMAIL_ADDRESS][DOMAIN_NAME]" at bounding box center [1057, 632] width 83 height 78
copy b "[EMAIL_ADDRESS][DOMAIN_NAME]"
click at [955, 598] on b "Must use this link to get into server" at bounding box center [973, 621] width 77 height 46
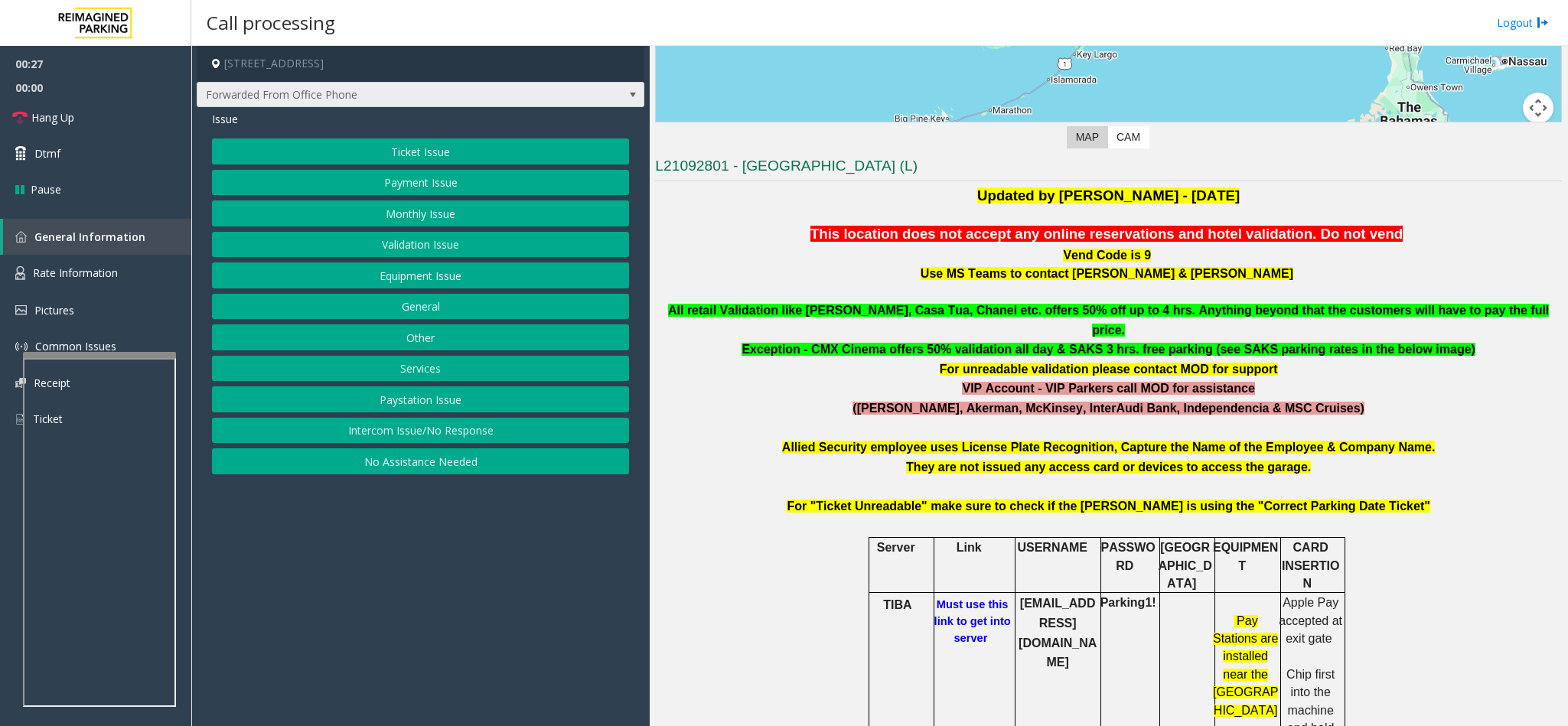
click at [404, 94] on span "Forwarded From Office Phone" at bounding box center [376, 94] width 357 height 25
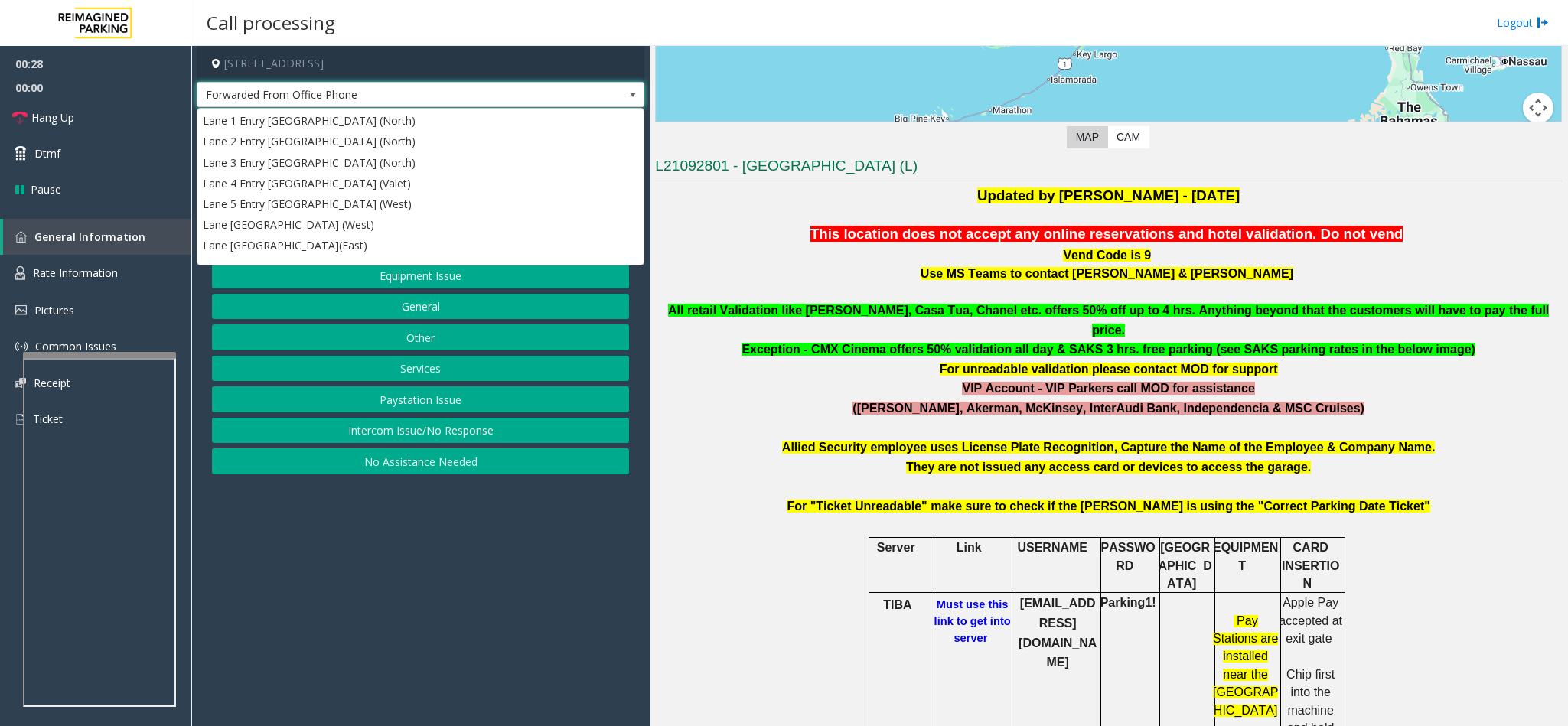
scroll to position [623, 0]
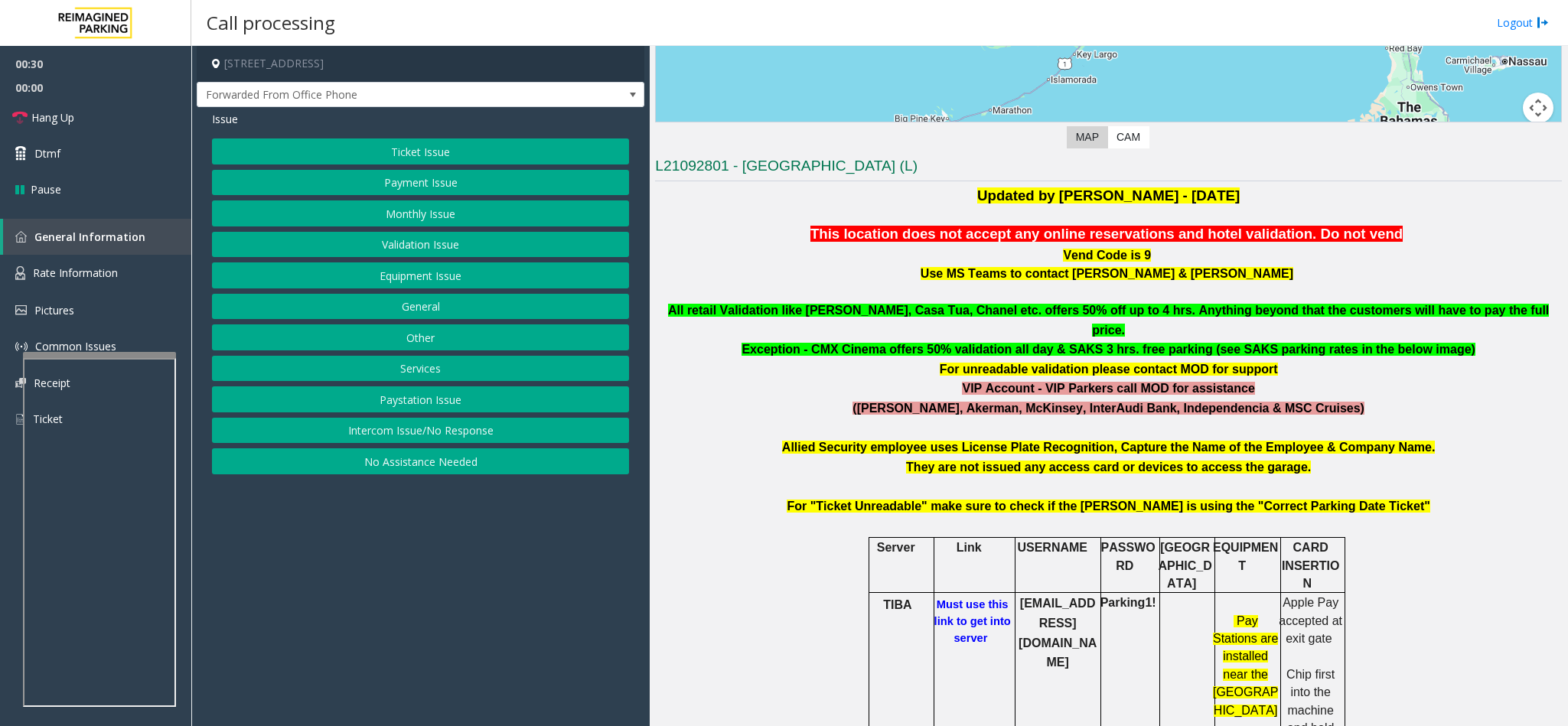
click at [769, 259] on p "Vend Code is 9" at bounding box center [1108, 255] width 907 height 21
click at [372, 281] on button "Equipment Issue" at bounding box center [419, 276] width 417 height 26
click at [372, 281] on button "Gate / Door Won't Open" at bounding box center [419, 276] width 417 height 26
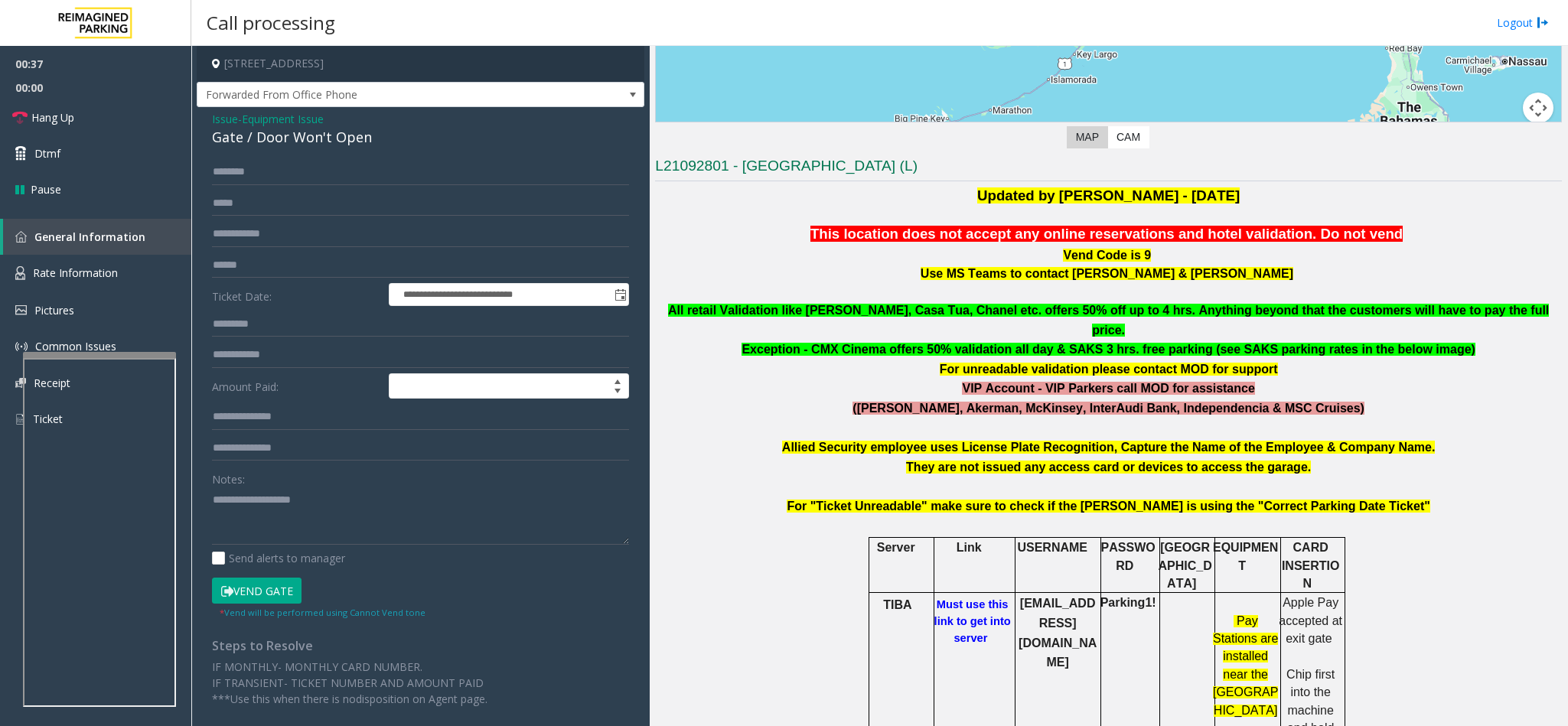
click at [236, 114] on span "Issue" at bounding box center [224, 119] width 26 height 16
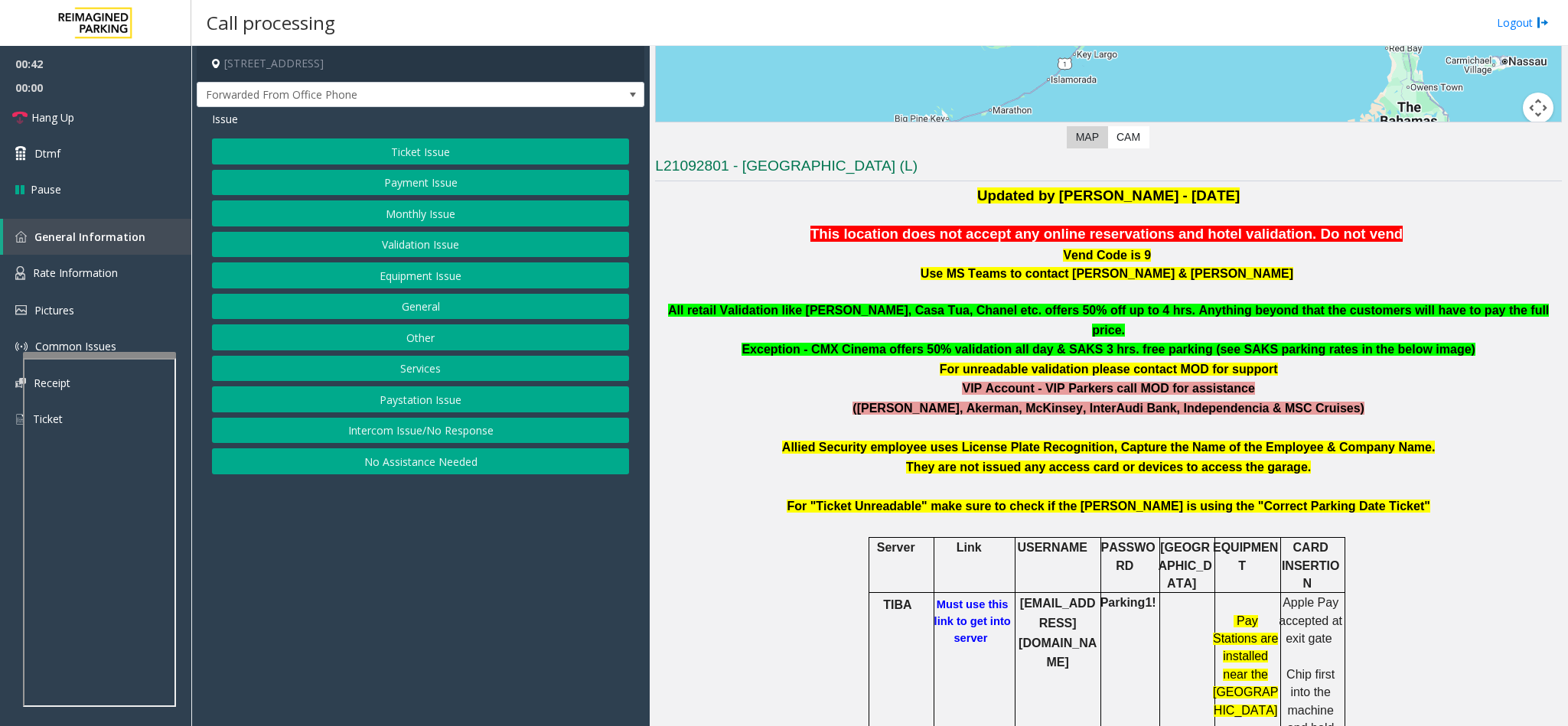
click at [413, 286] on button "Equipment Issue" at bounding box center [419, 276] width 417 height 26
click at [413, 286] on button "Gate / Door Won't Open" at bounding box center [419, 276] width 417 height 26
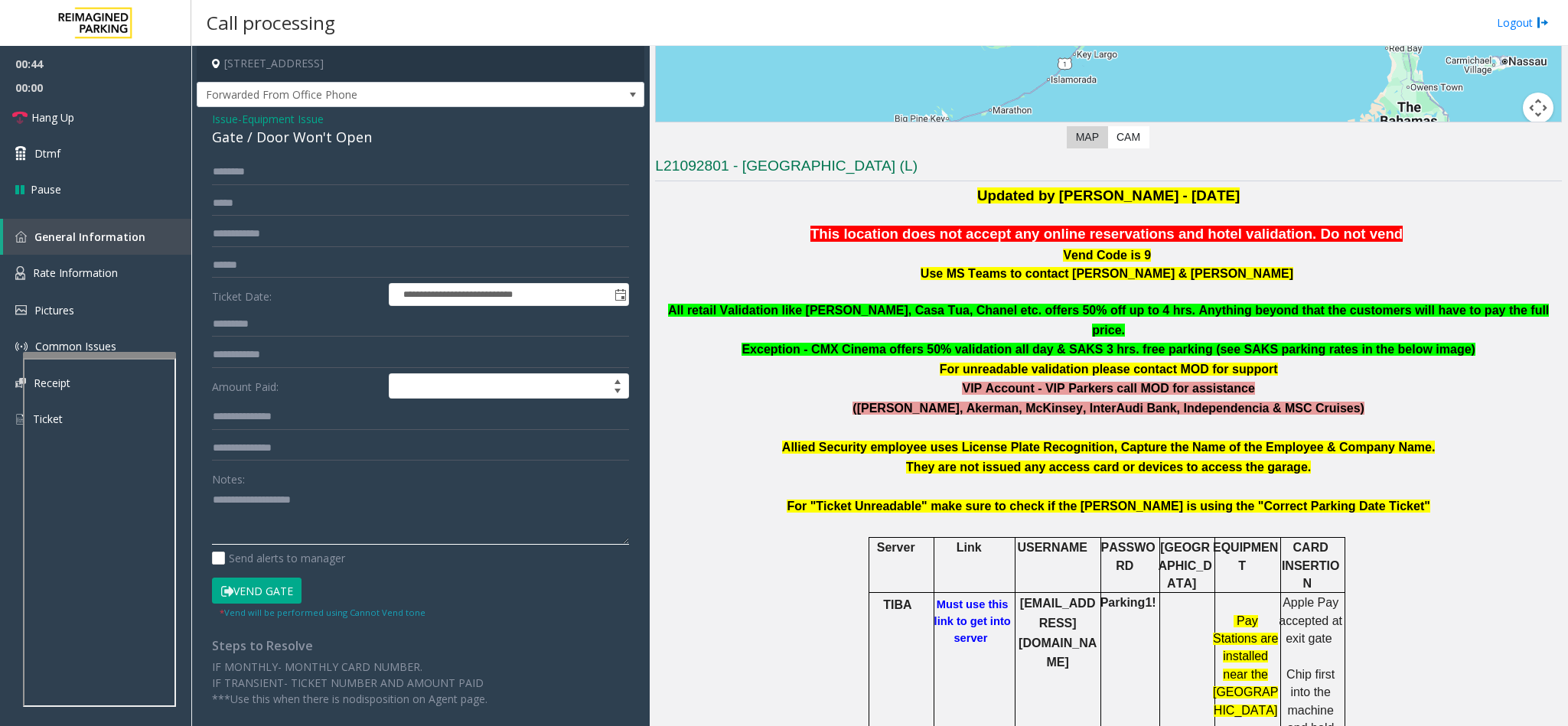
click at [280, 516] on textarea at bounding box center [419, 515] width 417 height 58
type textarea "**********"
click at [245, 165] on input "text" at bounding box center [419, 172] width 417 height 26
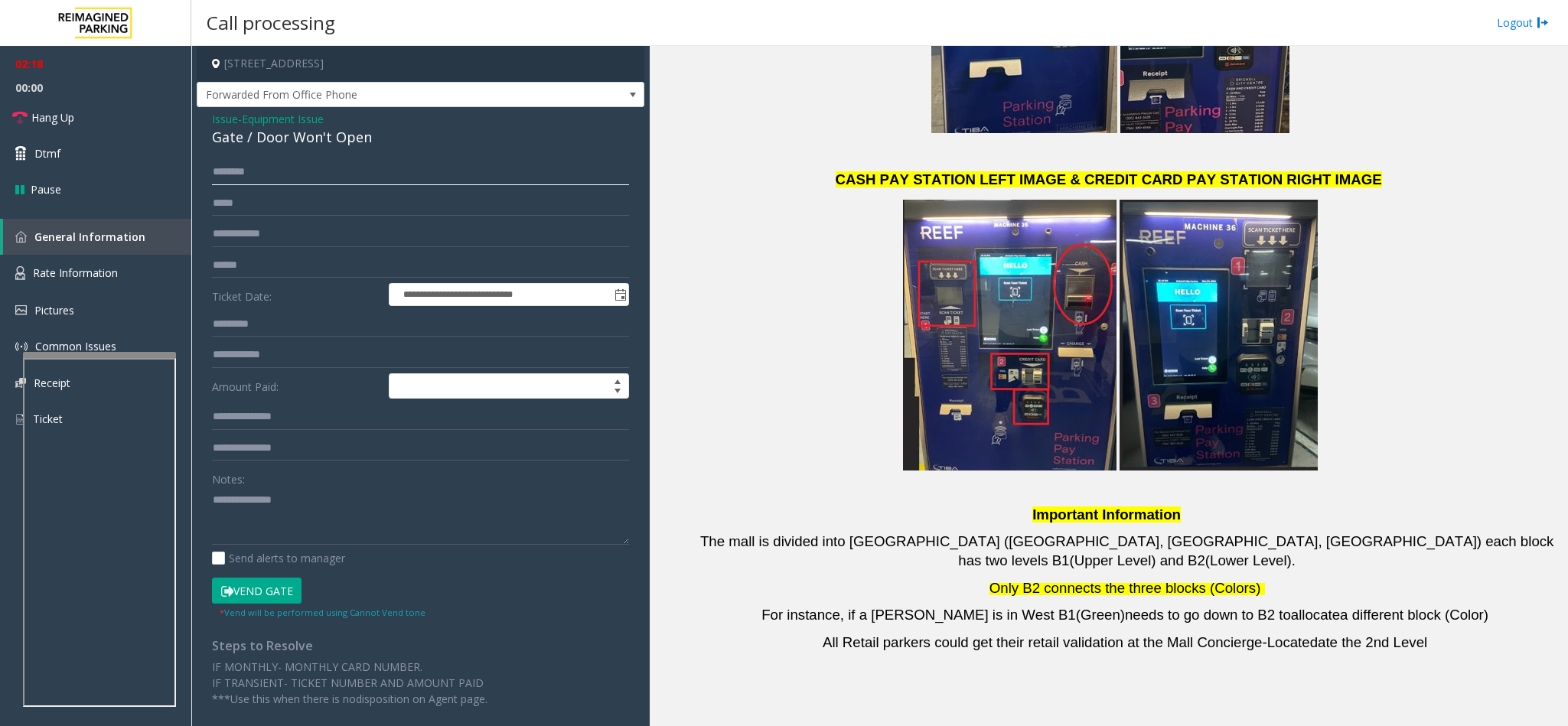
scroll to position [3031, 0]
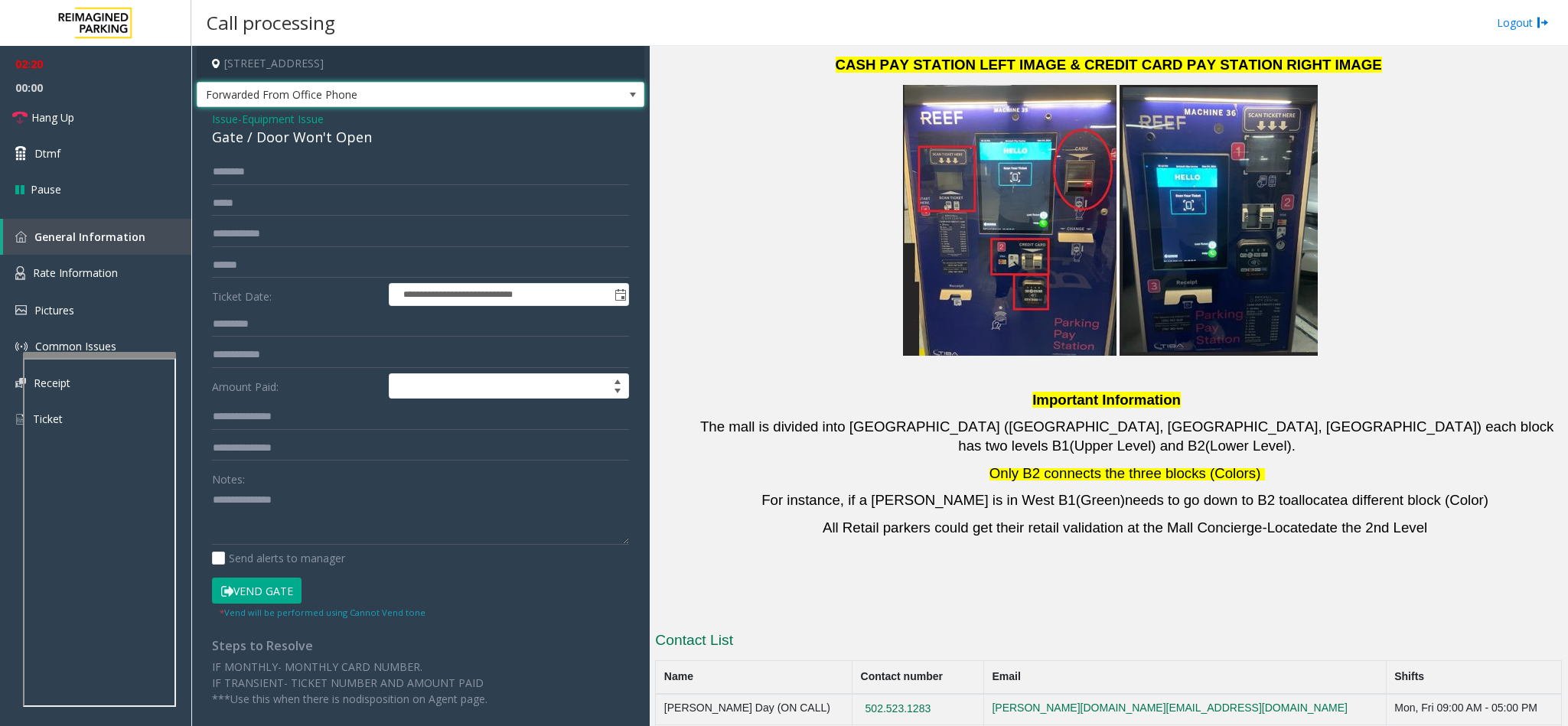
click at [374, 97] on span "Forwarded From Office Phone" at bounding box center [376, 94] width 357 height 25
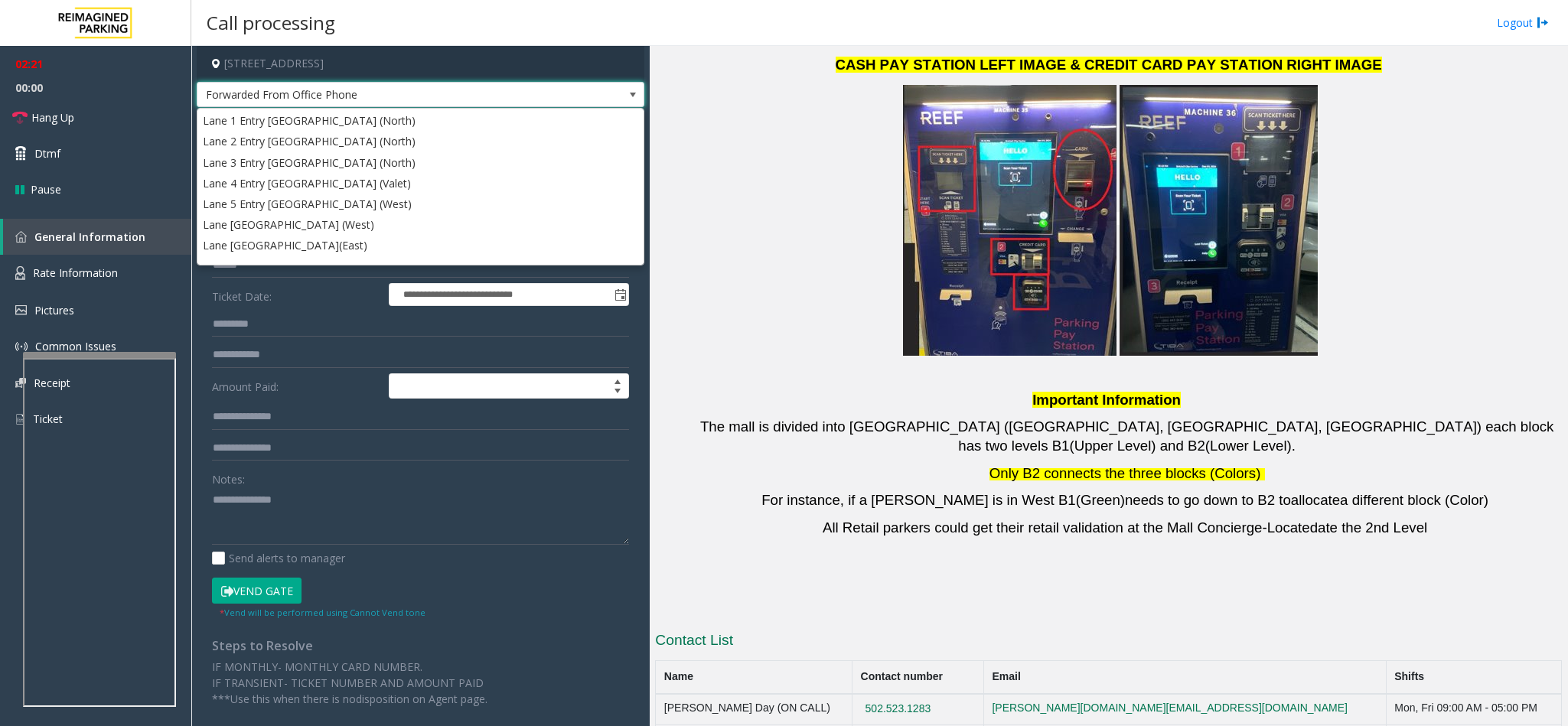
scroll to position [623, 0]
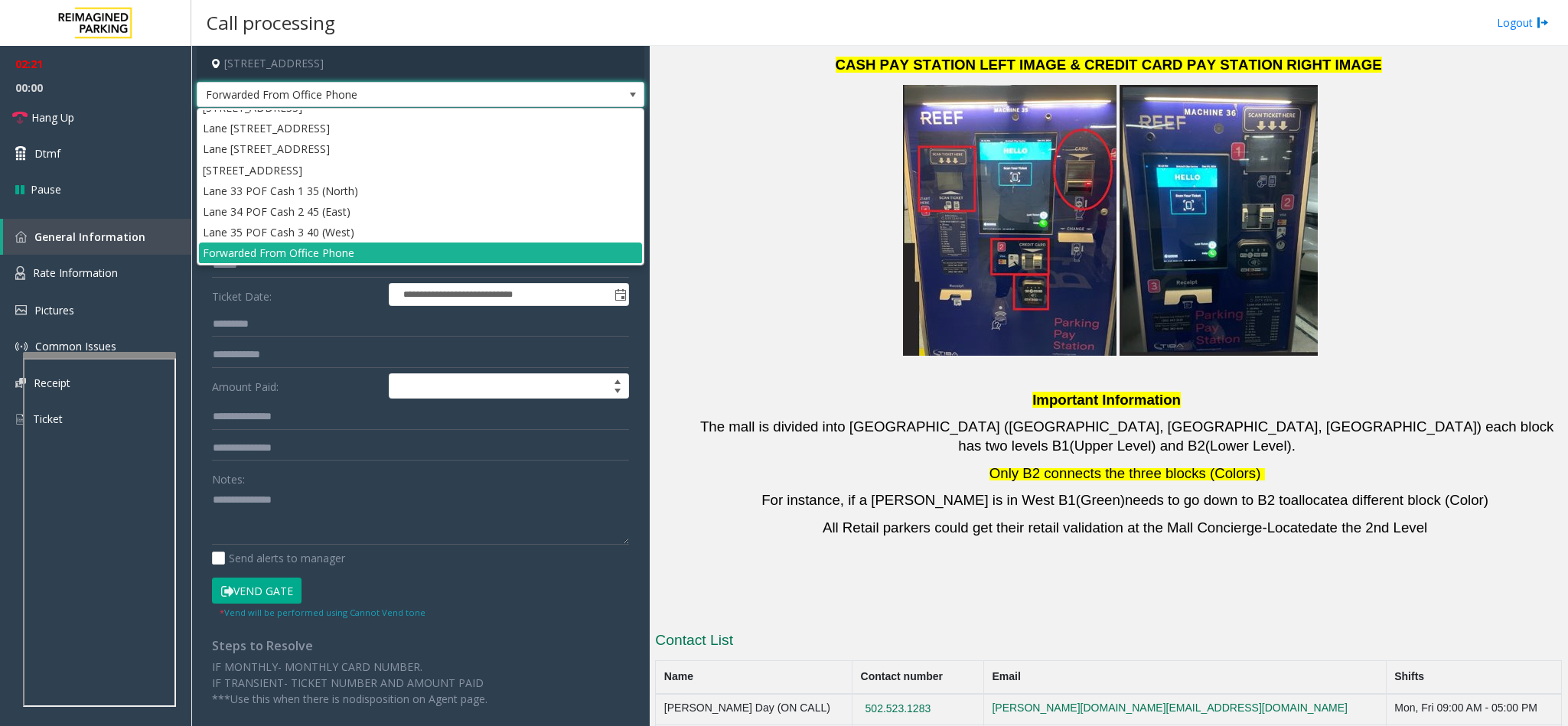
click at [741, 193] on div "CASH PAY STATION LEFT IMAGE & CREDIT CARD PAY STATION RIGHT IMAGE Important Inf…" at bounding box center [1108, 66] width 907 height 686
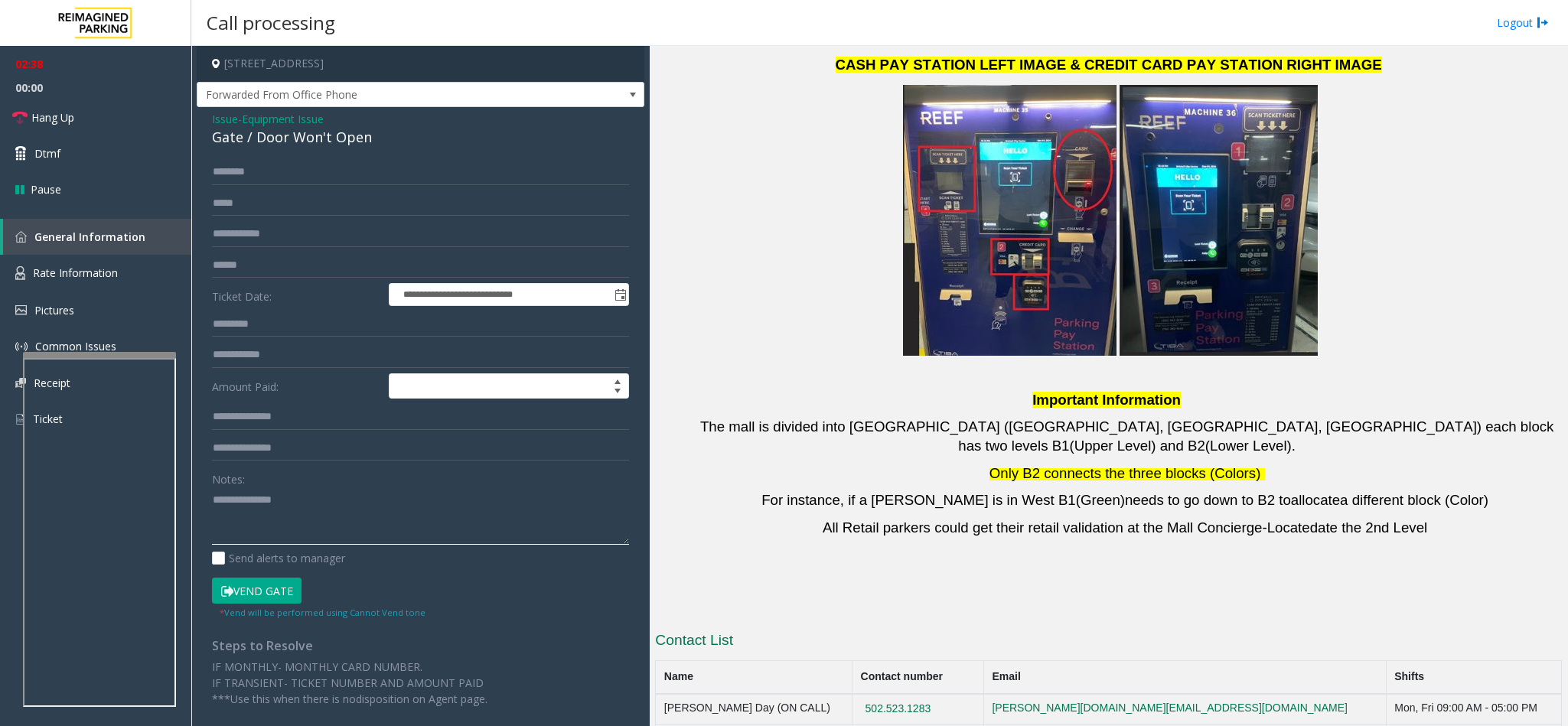
drag, startPoint x: 294, startPoint y: 494, endPoint x: -23, endPoint y: 472, distance: 317.8
click at [0, 472] on html "**********" at bounding box center [784, 363] width 1568 height 726
click at [221, 117] on span "Issue" at bounding box center [224, 119] width 26 height 16
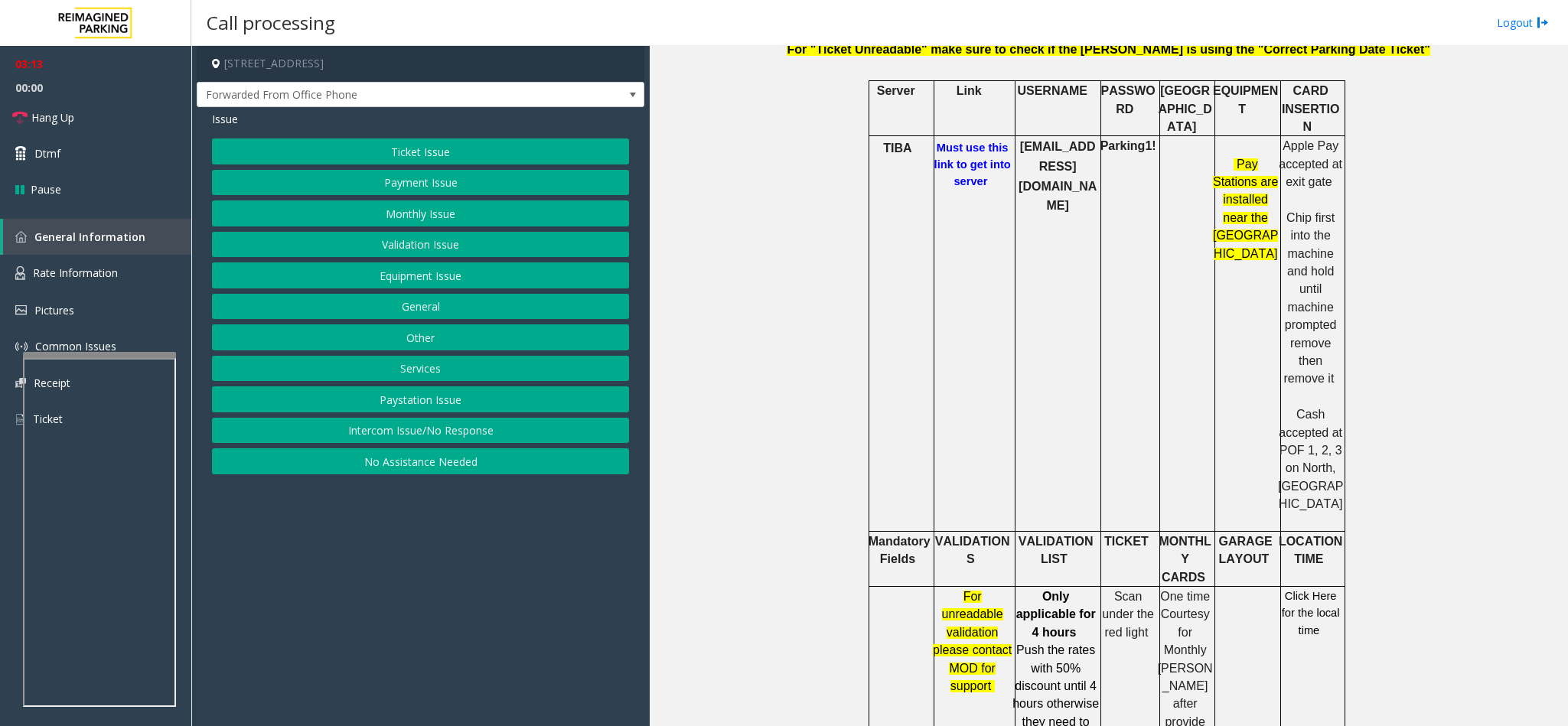
scroll to position [508, 0]
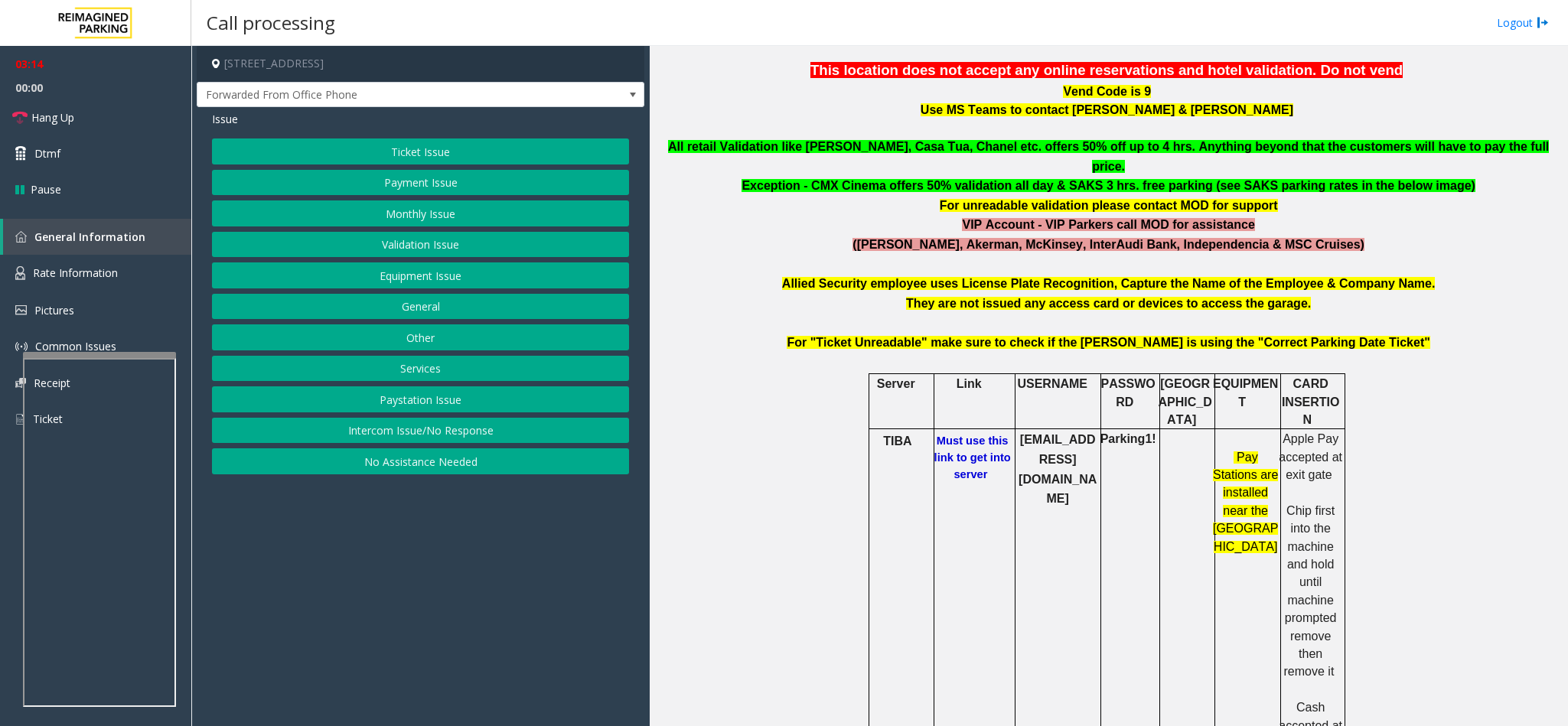
click at [955, 434] on b "Must use this link to get into server" at bounding box center [973, 457] width 77 height 46
click at [408, 278] on button "Equipment Issue" at bounding box center [419, 276] width 417 height 26
click at [408, 278] on button "Gate / Door Won't Open" at bounding box center [419, 276] width 417 height 26
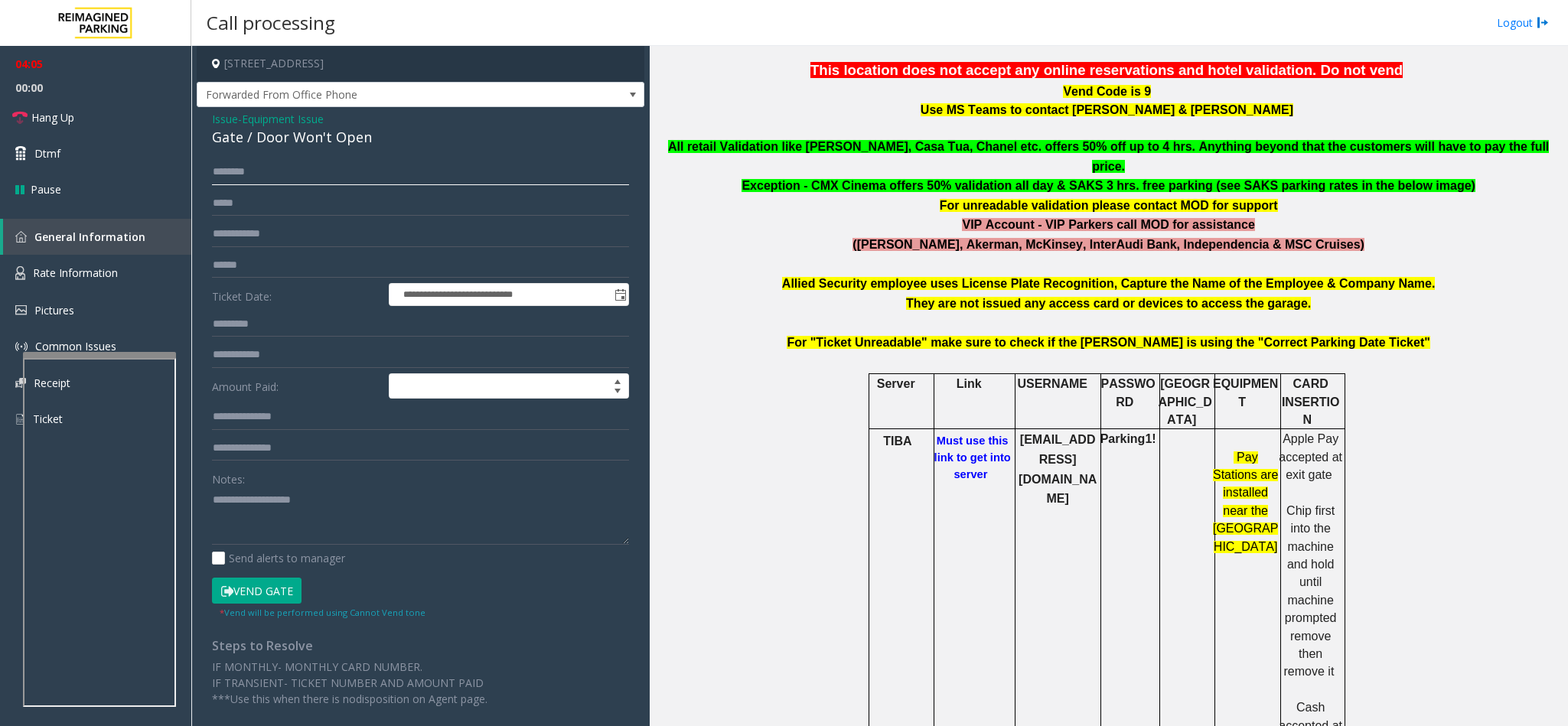
click at [248, 168] on input "text" at bounding box center [419, 172] width 417 height 26
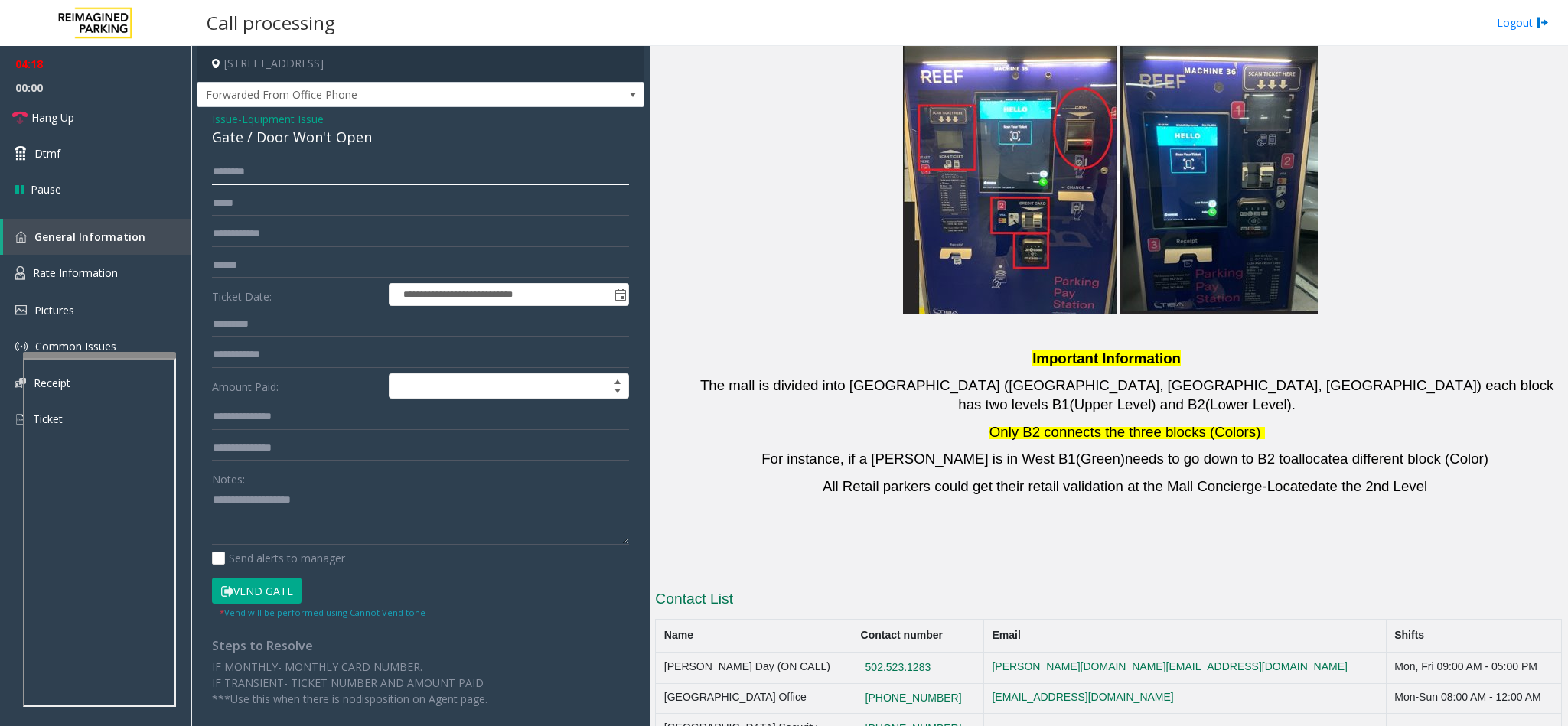
scroll to position [3147, 0]
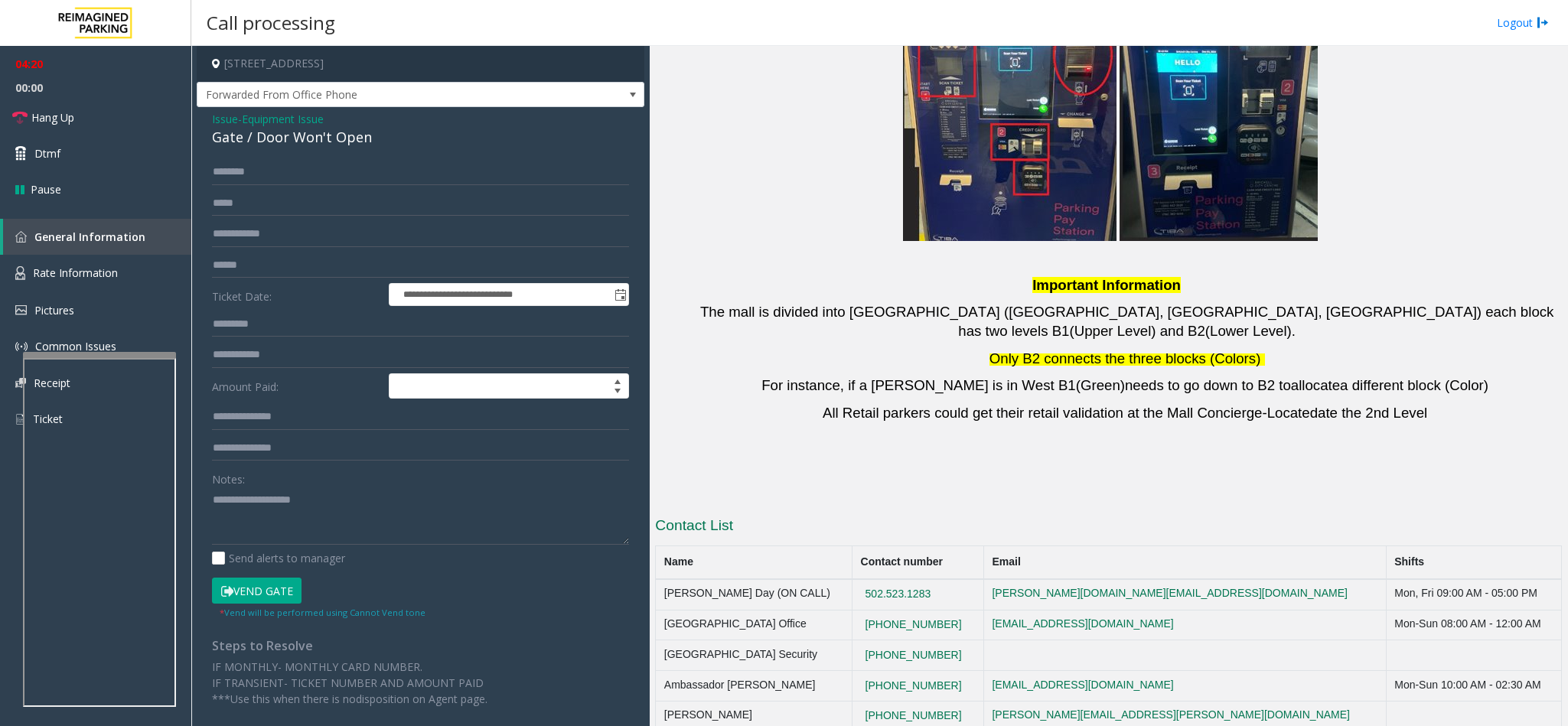
drag, startPoint x: 960, startPoint y: 439, endPoint x: 1176, endPoint y: 361, distance: 229.7
click at [978, 579] on tbody "[PERSON_NAME] Day (ON CALL) [PHONE_NUMBER] [PERSON_NAME][DOMAIN_NAME][EMAIL_ADD…" at bounding box center [1108, 670] width 906 height 183
drag, startPoint x: 1176, startPoint y: 361, endPoint x: 1105, endPoint y: 369, distance: 71.4
click at [1171, 515] on div "Contact List Name Contact number Email Shifts [PERSON_NAME] Day (ON CALL) [PHON…" at bounding box center [1108, 638] width 907 height 246
copy tr "[PHONE_NUMBER]"
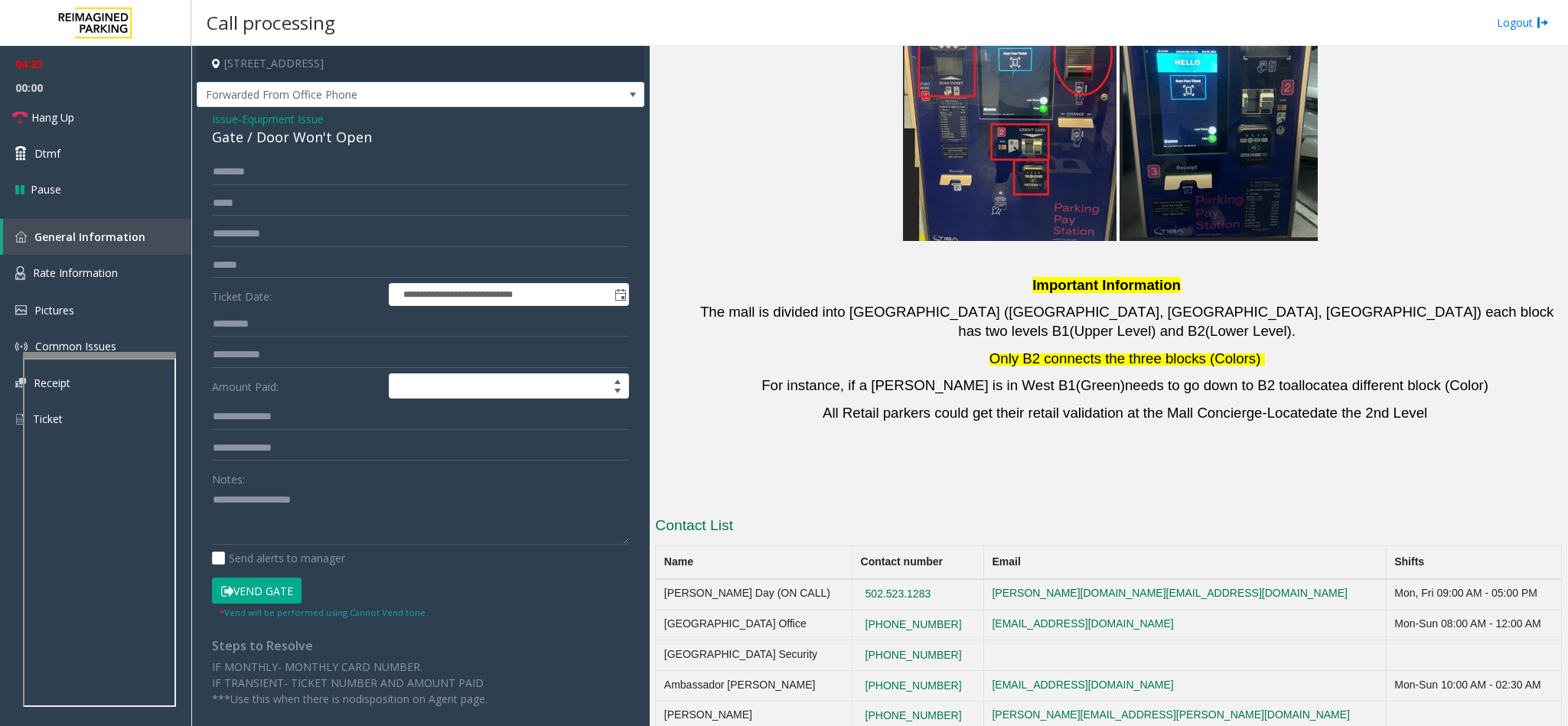
drag, startPoint x: 951, startPoint y: 526, endPoint x: 866, endPoint y: 519, distance: 85.3
click at [866, 700] on tr "[PERSON_NAME] [PHONE_NUMBER] [PERSON_NAME][EMAIL_ADDRESS][PERSON_NAME][DOMAIN_N…" at bounding box center [1108, 715] width 906 height 30
click at [221, 496] on textarea at bounding box center [419, 515] width 417 height 58
drag, startPoint x: 964, startPoint y: 562, endPoint x: 871, endPoint y: 565, distance: 93.0
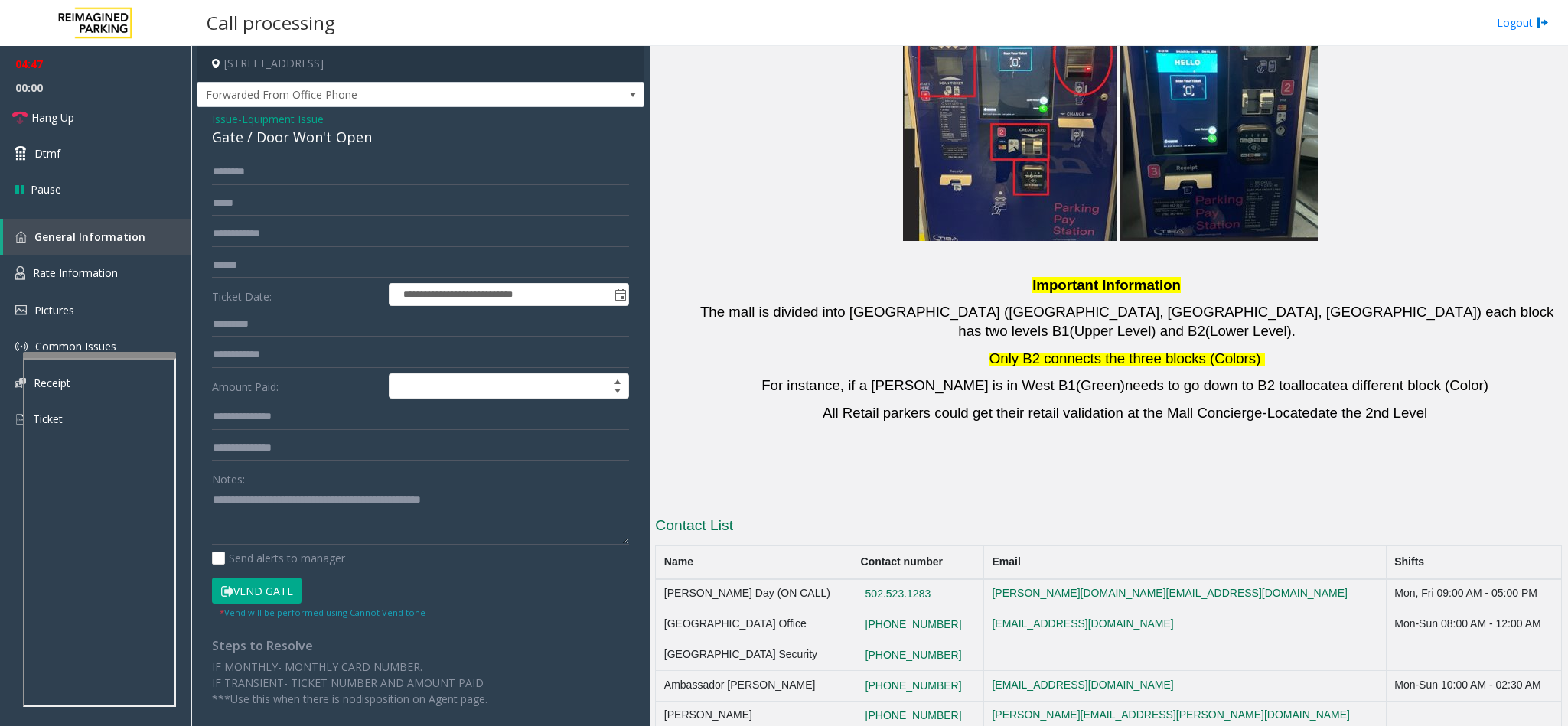
copy button "[PHONE_NUMBER]"
click at [481, 501] on textarea at bounding box center [419, 515] width 417 height 58
type textarea "**********"
click at [260, 165] on input "text" at bounding box center [419, 172] width 417 height 26
click at [271, 234] on input "text" at bounding box center [419, 233] width 417 height 26
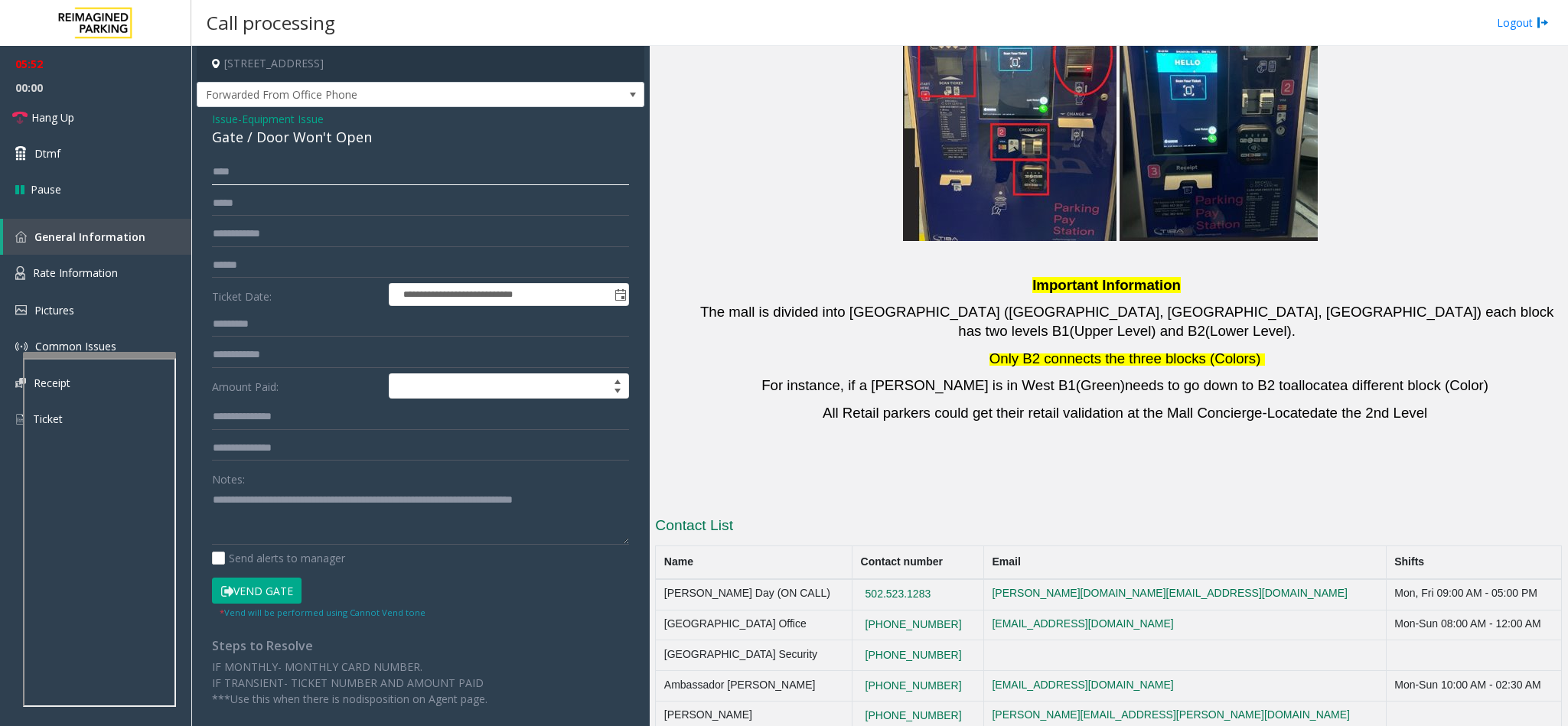
click at [267, 166] on input "****" at bounding box center [419, 172] width 417 height 26
type input "****"
click at [225, 122] on span "Issue" at bounding box center [224, 119] width 26 height 16
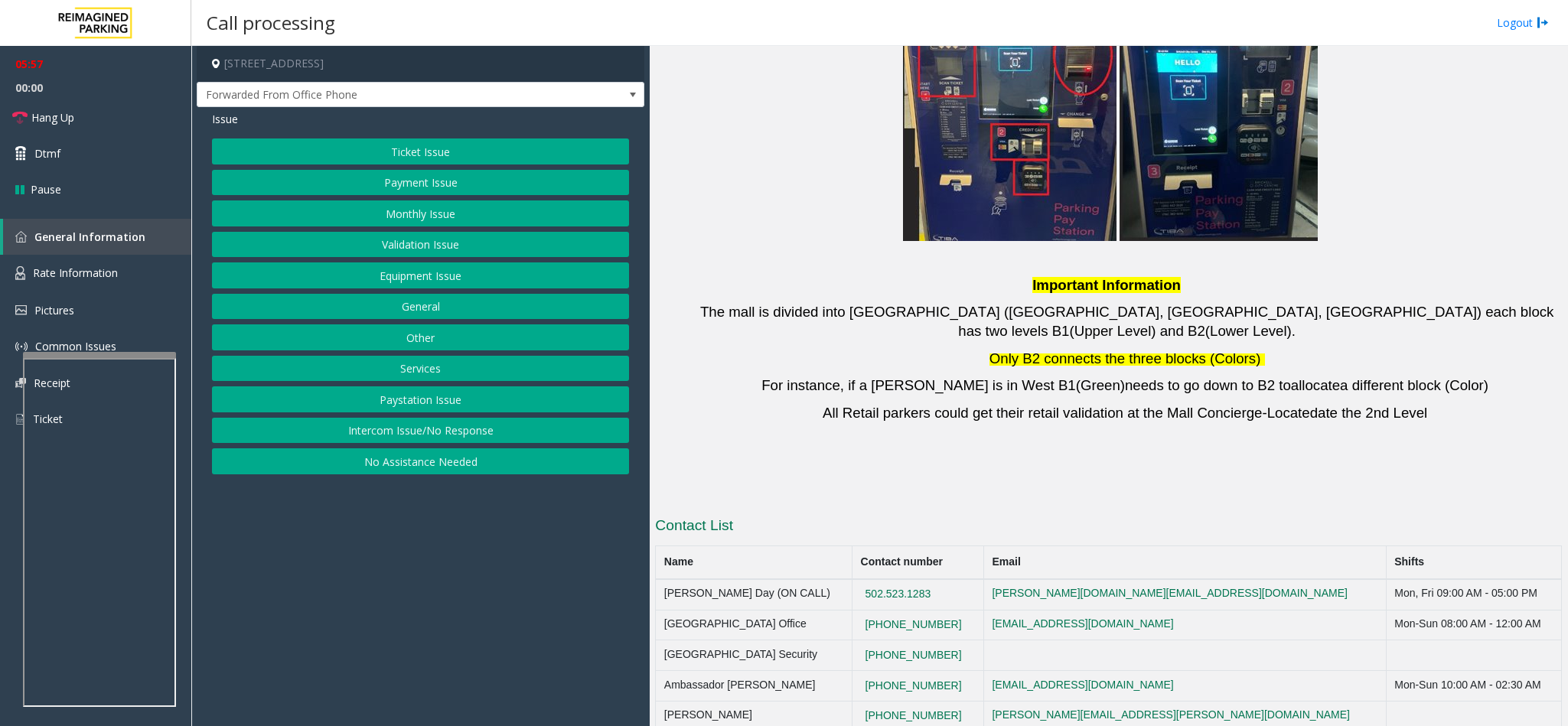
click at [445, 216] on button "Monthly Issue" at bounding box center [419, 213] width 417 height 26
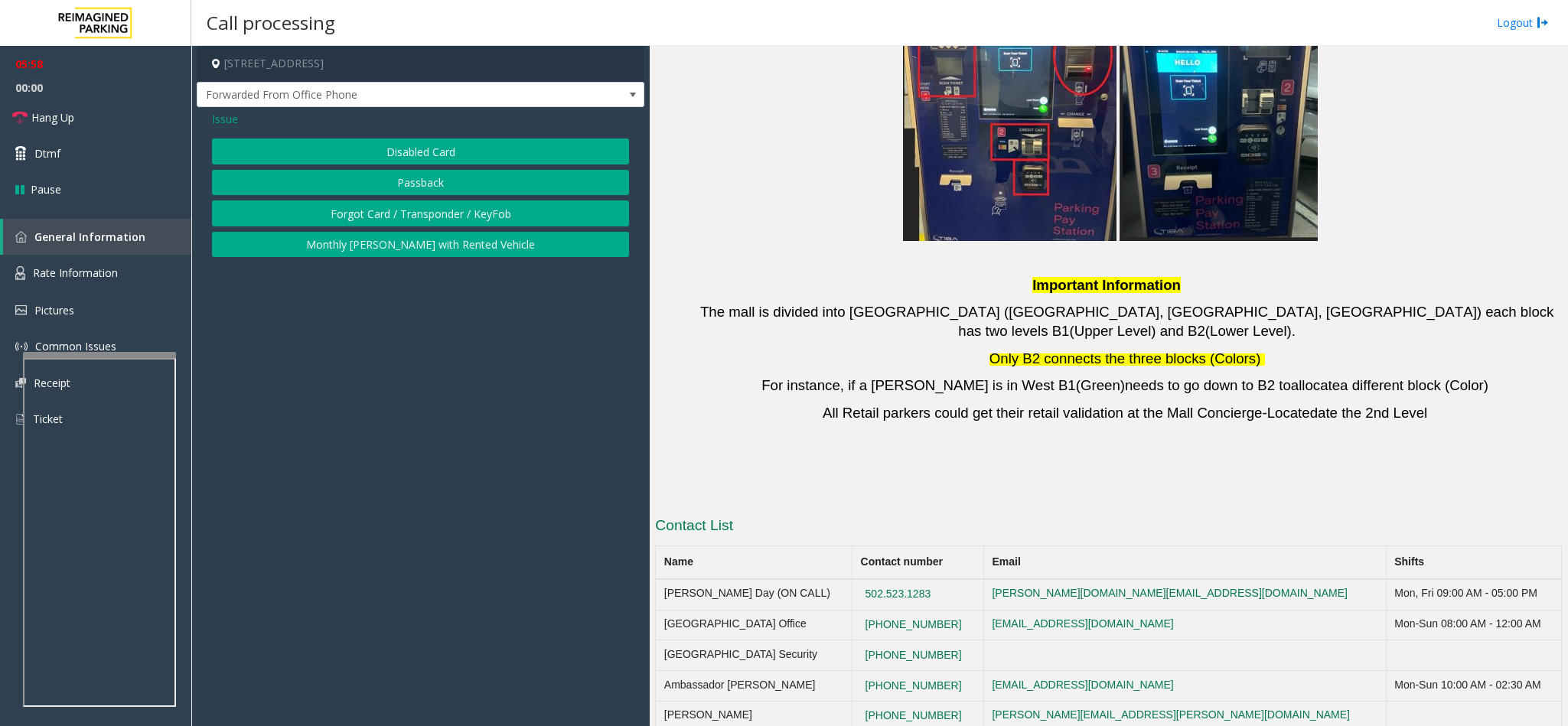
click at [407, 157] on button "Disabled Card" at bounding box center [419, 151] width 417 height 26
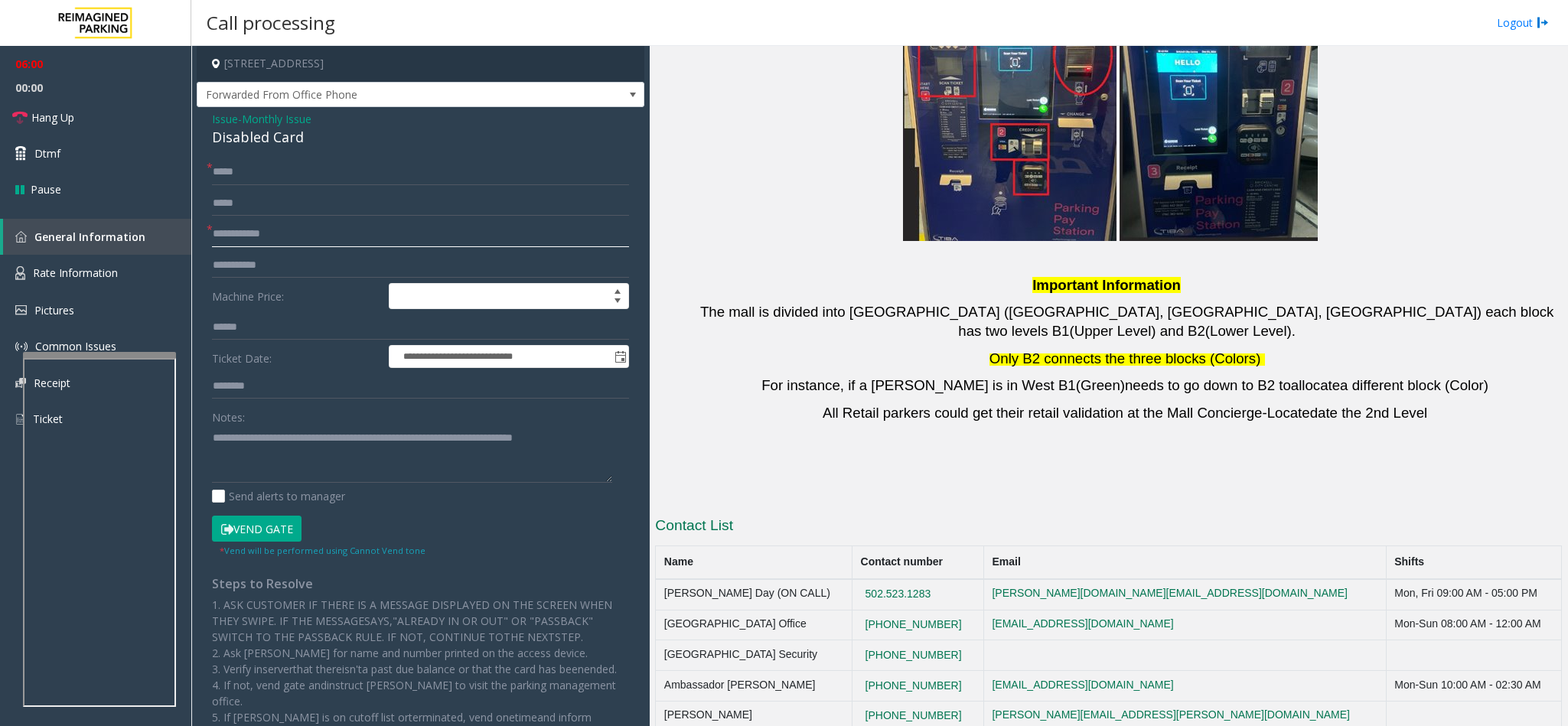
click at [251, 228] on input "text" at bounding box center [419, 233] width 417 height 26
click at [242, 242] on input "text" at bounding box center [419, 233] width 417 height 26
type input "*"
type input "**********"
click at [244, 526] on button "Vend Gate" at bounding box center [256, 528] width 90 height 26
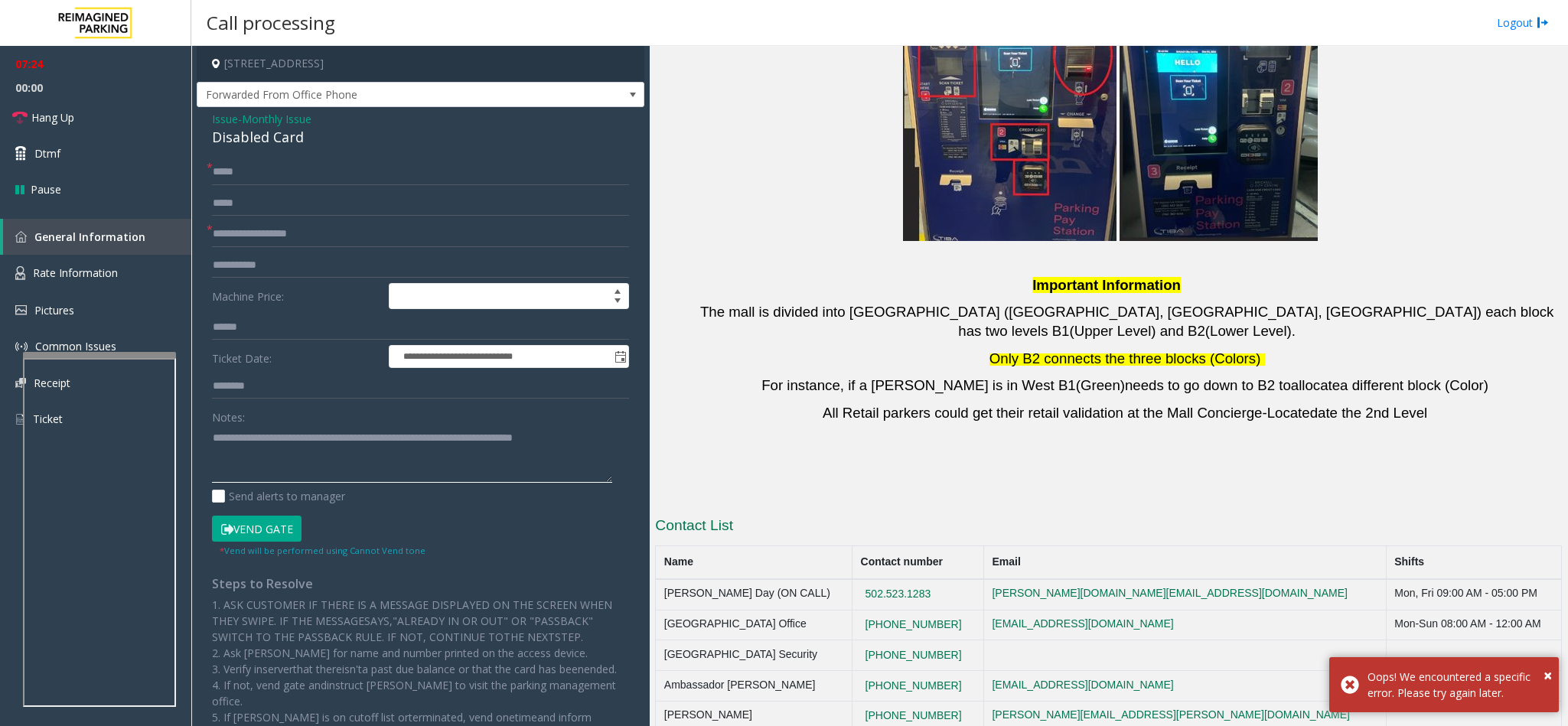
click at [604, 444] on textarea at bounding box center [411, 453] width 400 height 58
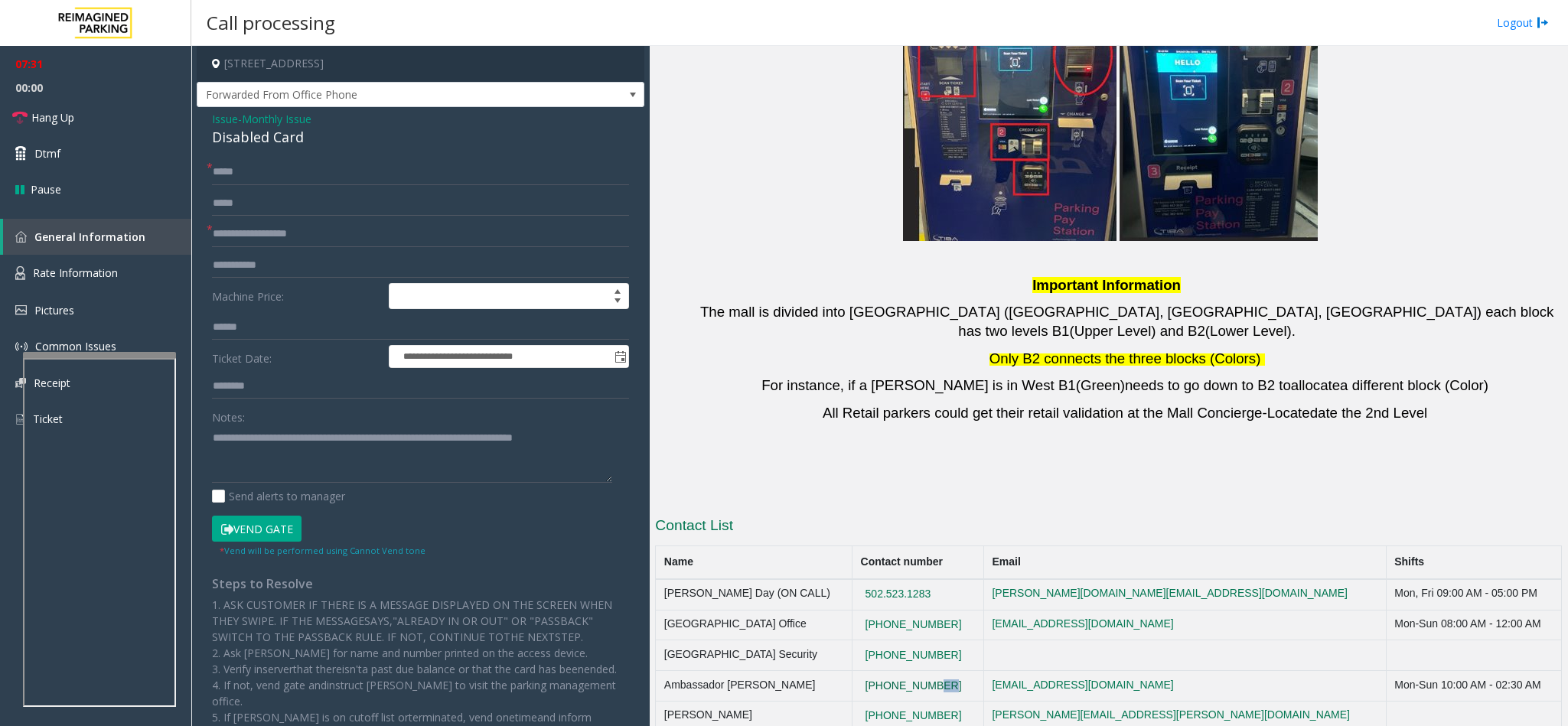
drag, startPoint x: 964, startPoint y: 490, endPoint x: 939, endPoint y: 499, distance: 26.6
click at [939, 671] on td "[PHONE_NUMBER]" at bounding box center [919, 686] width 132 height 30
copy button "[PHONE_NUMBER]"
drag, startPoint x: 967, startPoint y: 471, endPoint x: 877, endPoint y: 462, distance: 90.4
click at [877, 640] on td "[PHONE_NUMBER]" at bounding box center [919, 655] width 132 height 30
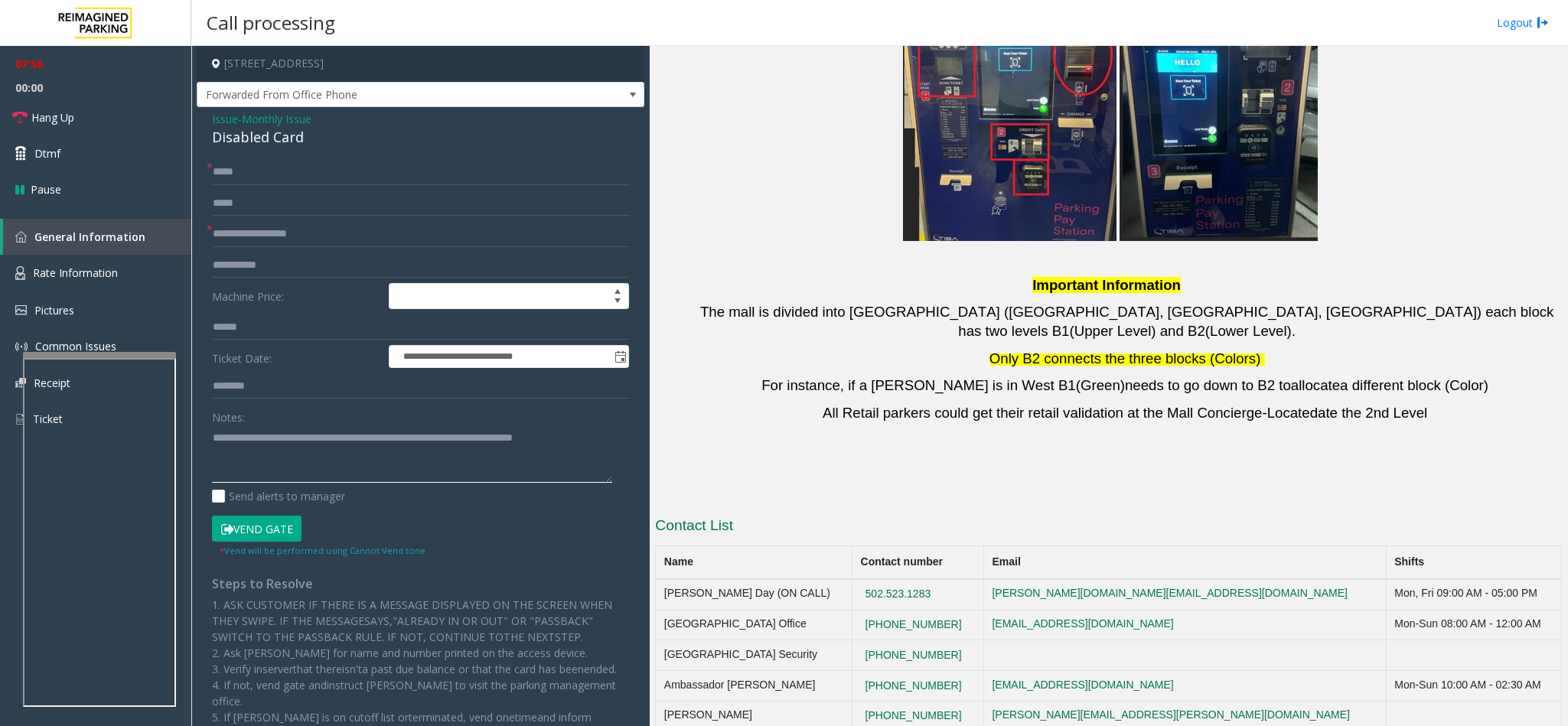
click at [600, 449] on textarea at bounding box center [411, 453] width 400 height 58
drag, startPoint x: 960, startPoint y: 526, endPoint x: 867, endPoint y: 518, distance: 93.3
click at [867, 700] on tr "[PERSON_NAME] [PHONE_NUMBER] [PERSON_NAME][EMAIL_ADDRESS][PERSON_NAME][DOMAIN_N…" at bounding box center [1108, 715] width 906 height 30
copy tr "[PHONE_NUMBER]"
click at [609, 434] on textarea at bounding box center [411, 453] width 400 height 58
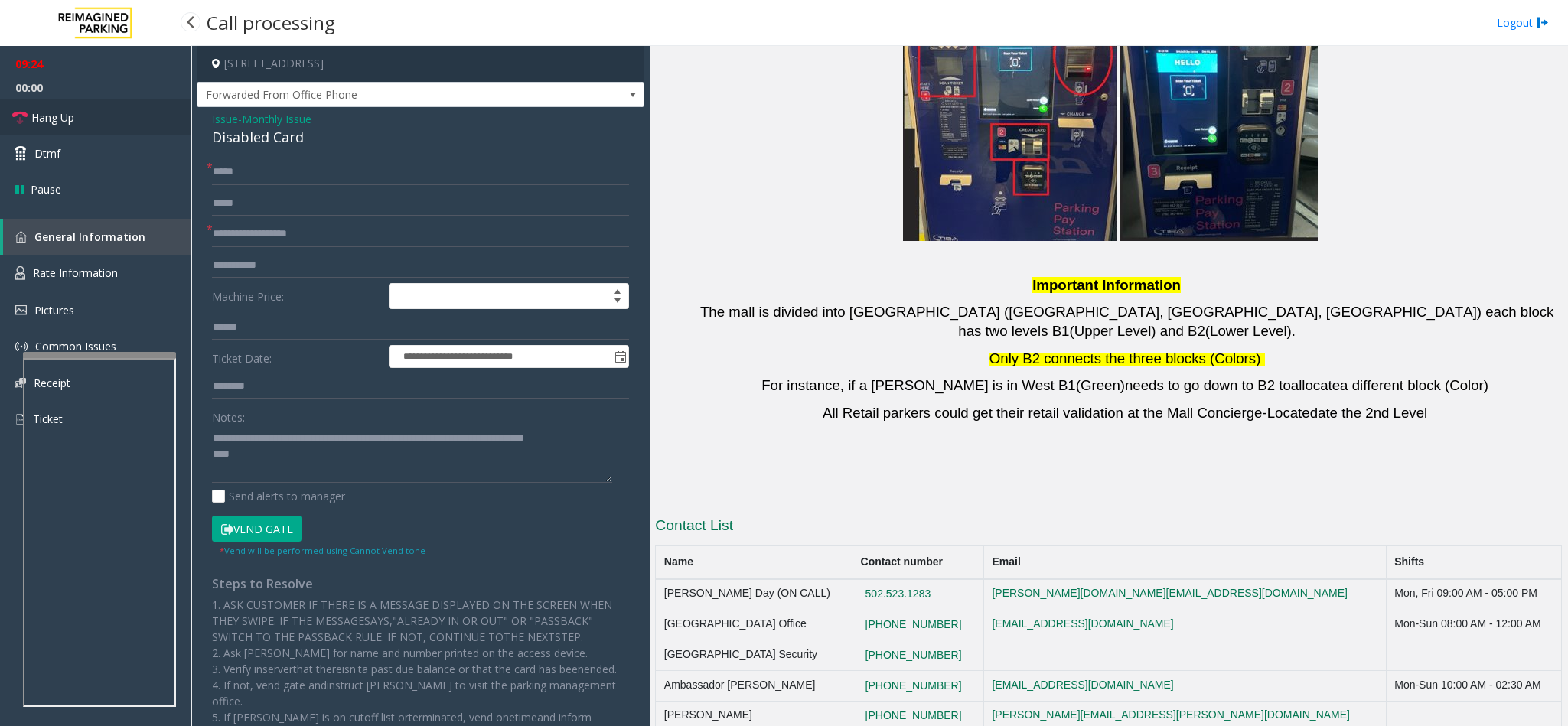
click at [131, 105] on link "Hang Up" at bounding box center [95, 117] width 191 height 36
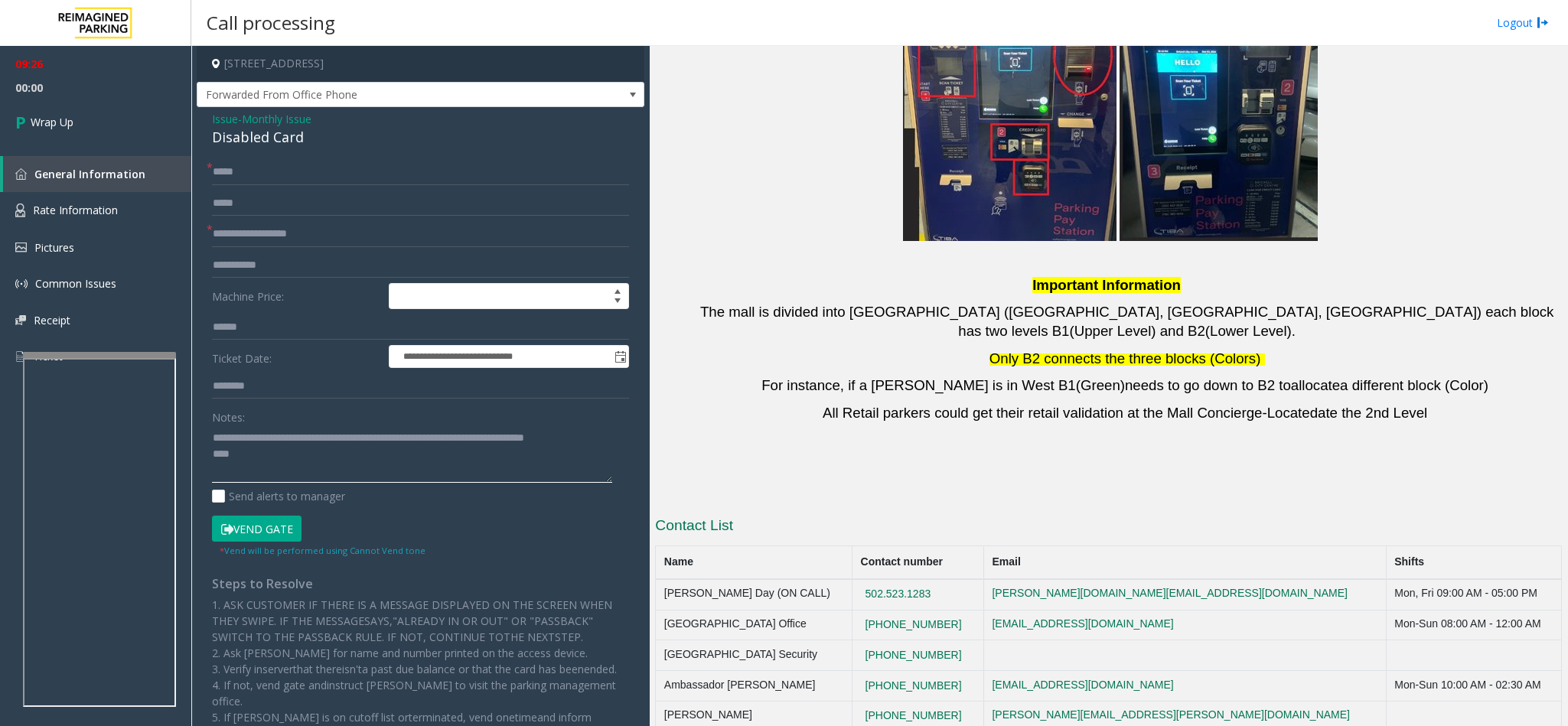
click at [248, 454] on textarea at bounding box center [411, 453] width 400 height 58
type textarea "**********"
click at [70, 132] on link "Wrap Up" at bounding box center [95, 122] width 191 height 45
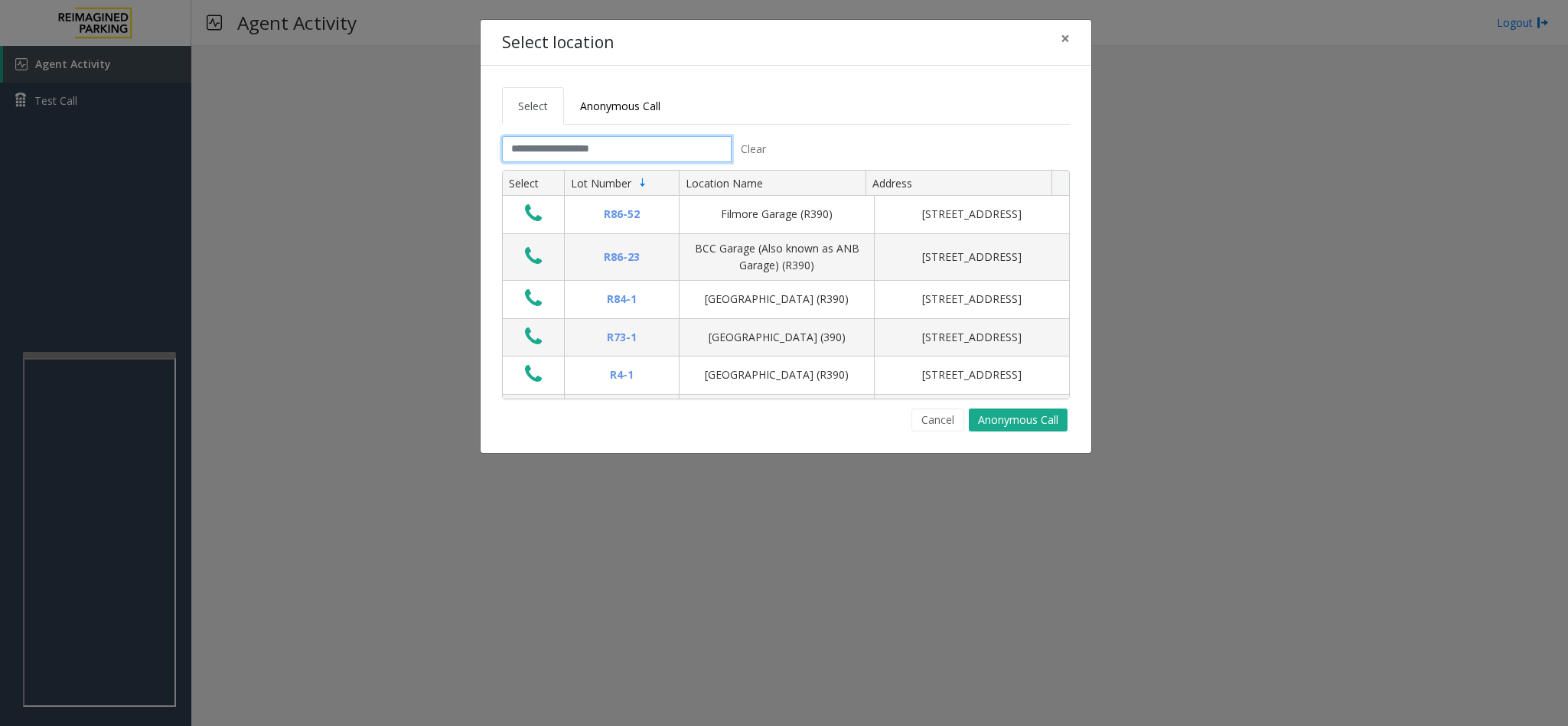
click at [538, 155] on input "text" at bounding box center [616, 149] width 230 height 26
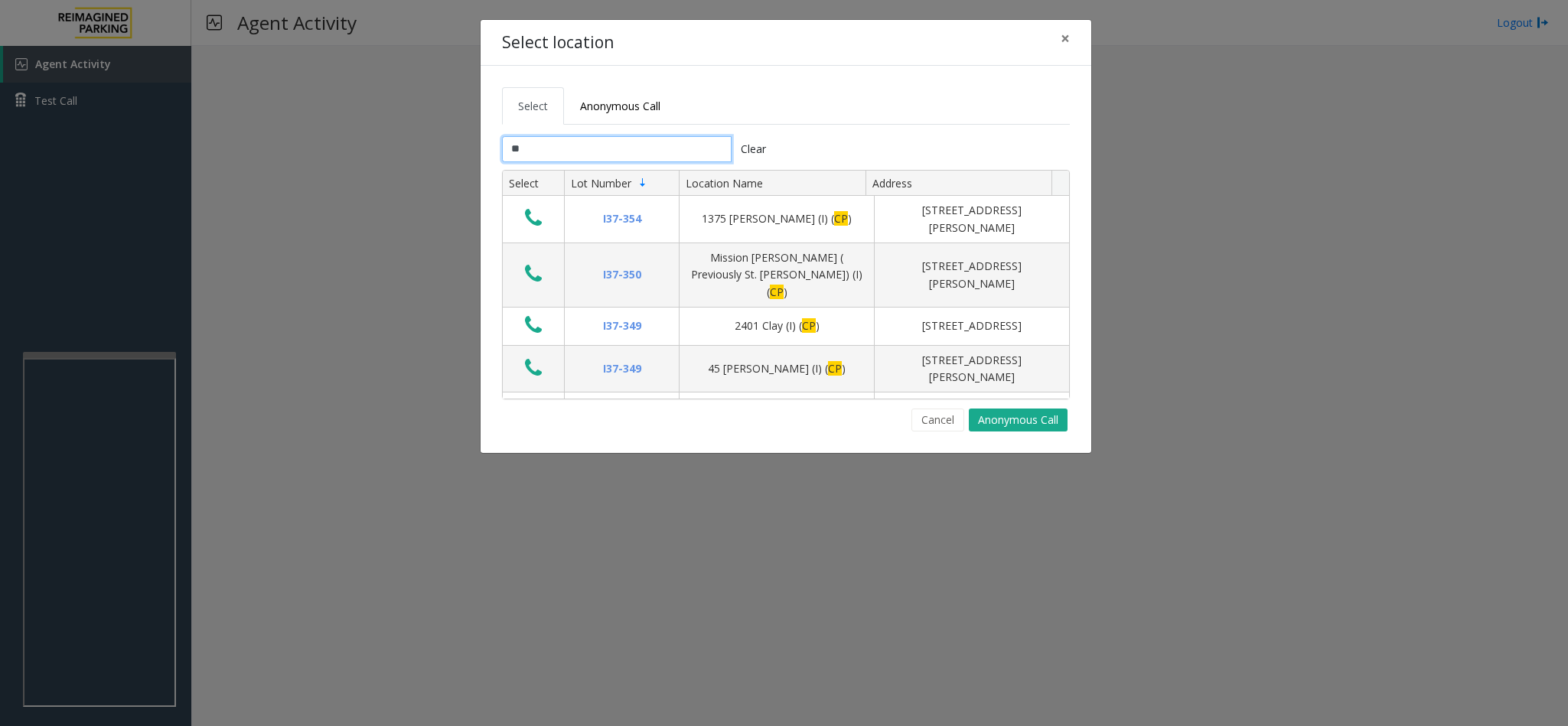
type input "*"
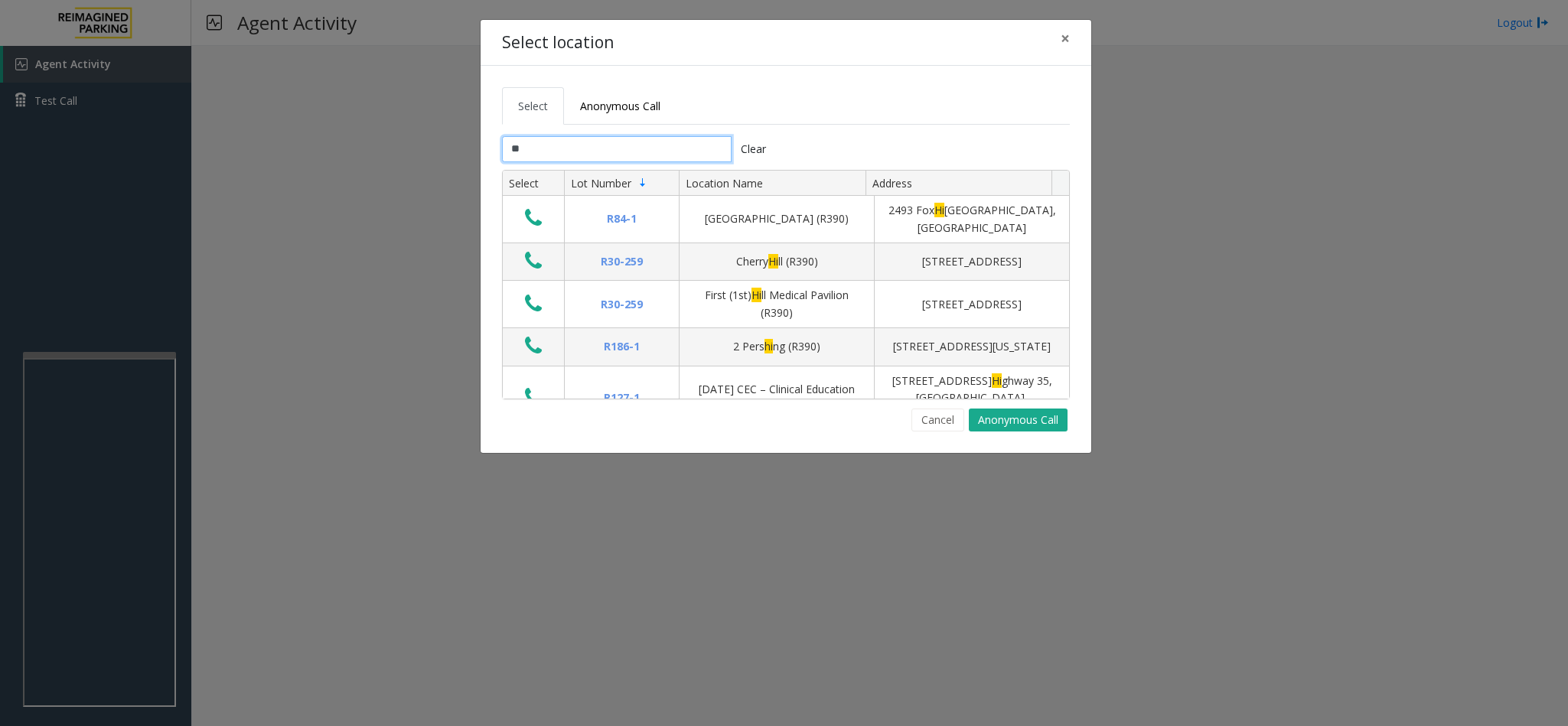
type input "*"
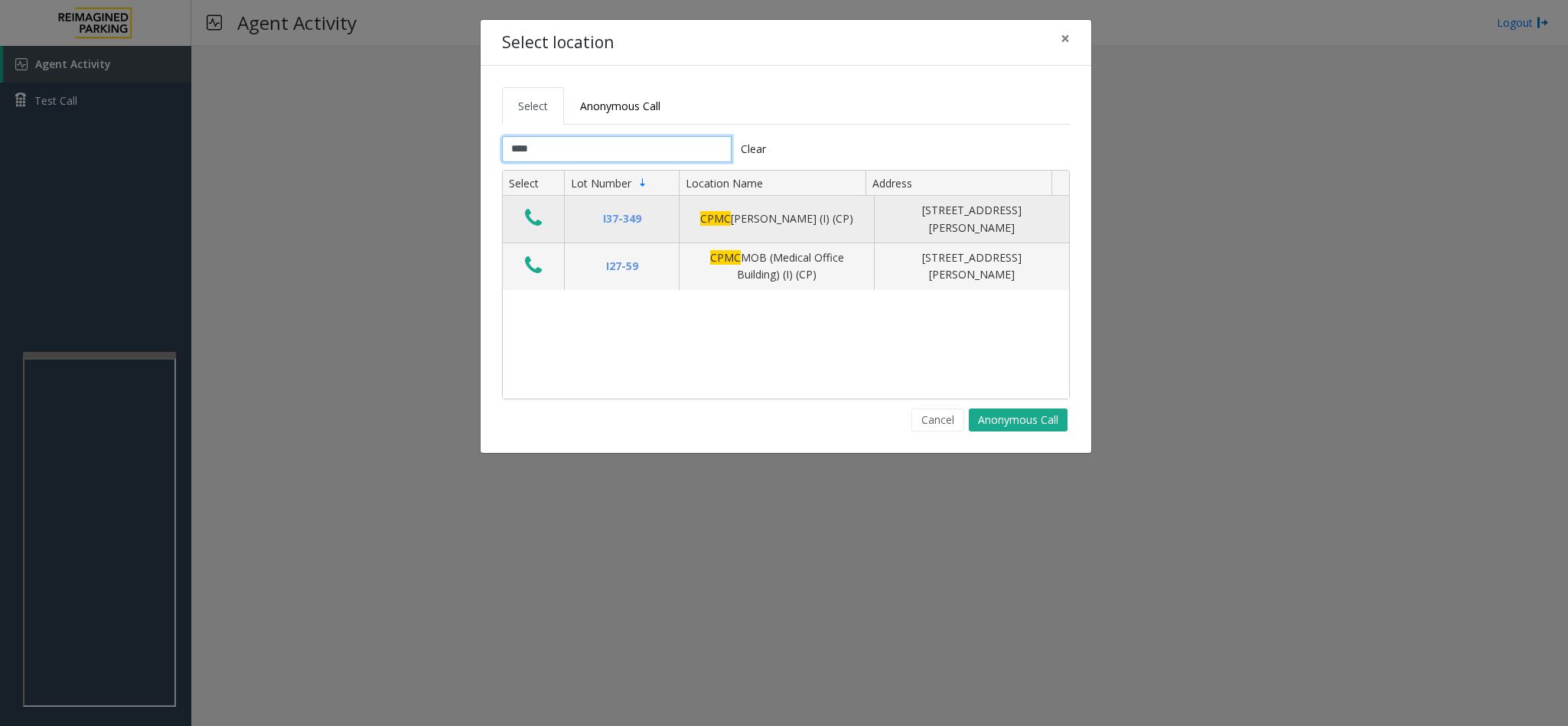
type input "****"
click at [532, 221] on icon "Data table" at bounding box center [533, 217] width 16 height 21
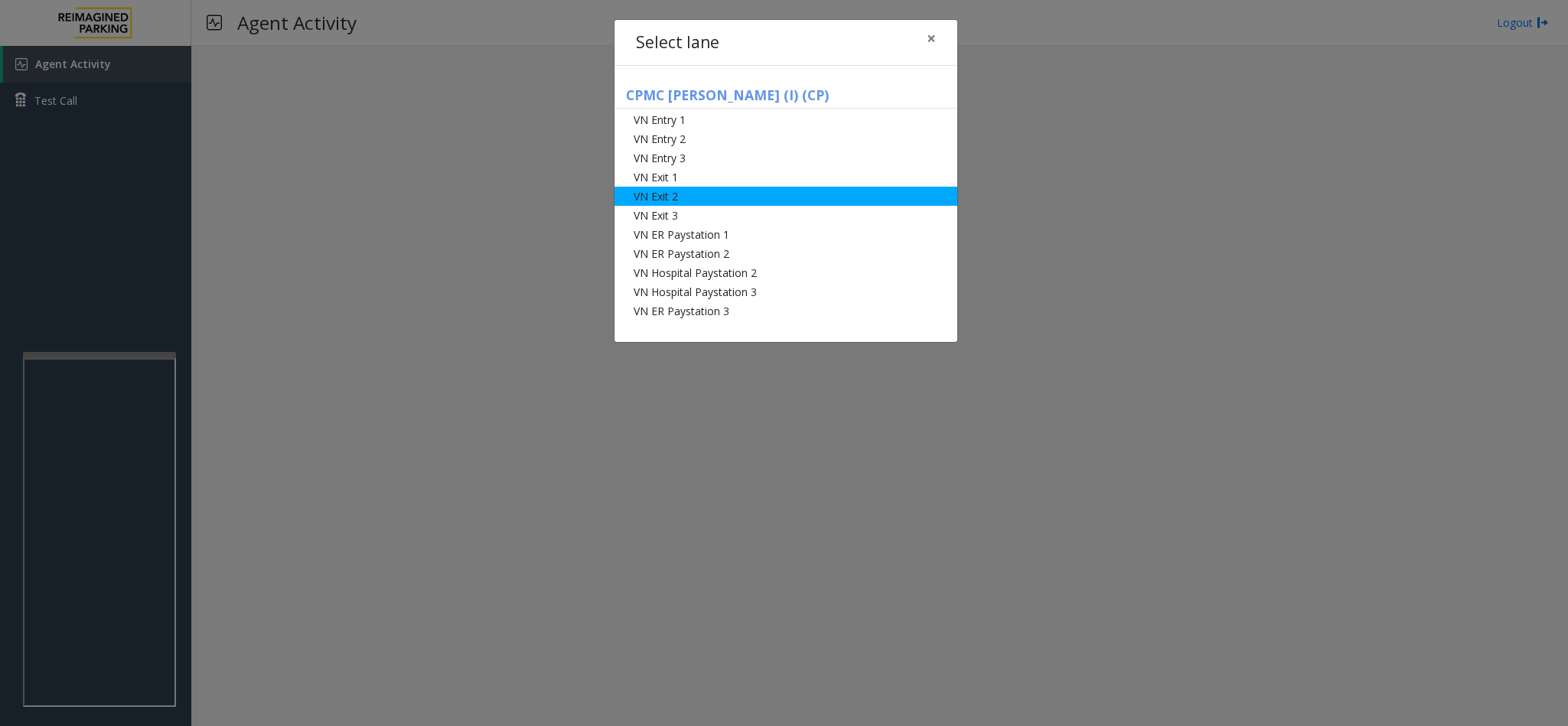
click at [677, 204] on li "VN Exit 2" at bounding box center [786, 196] width 343 height 19
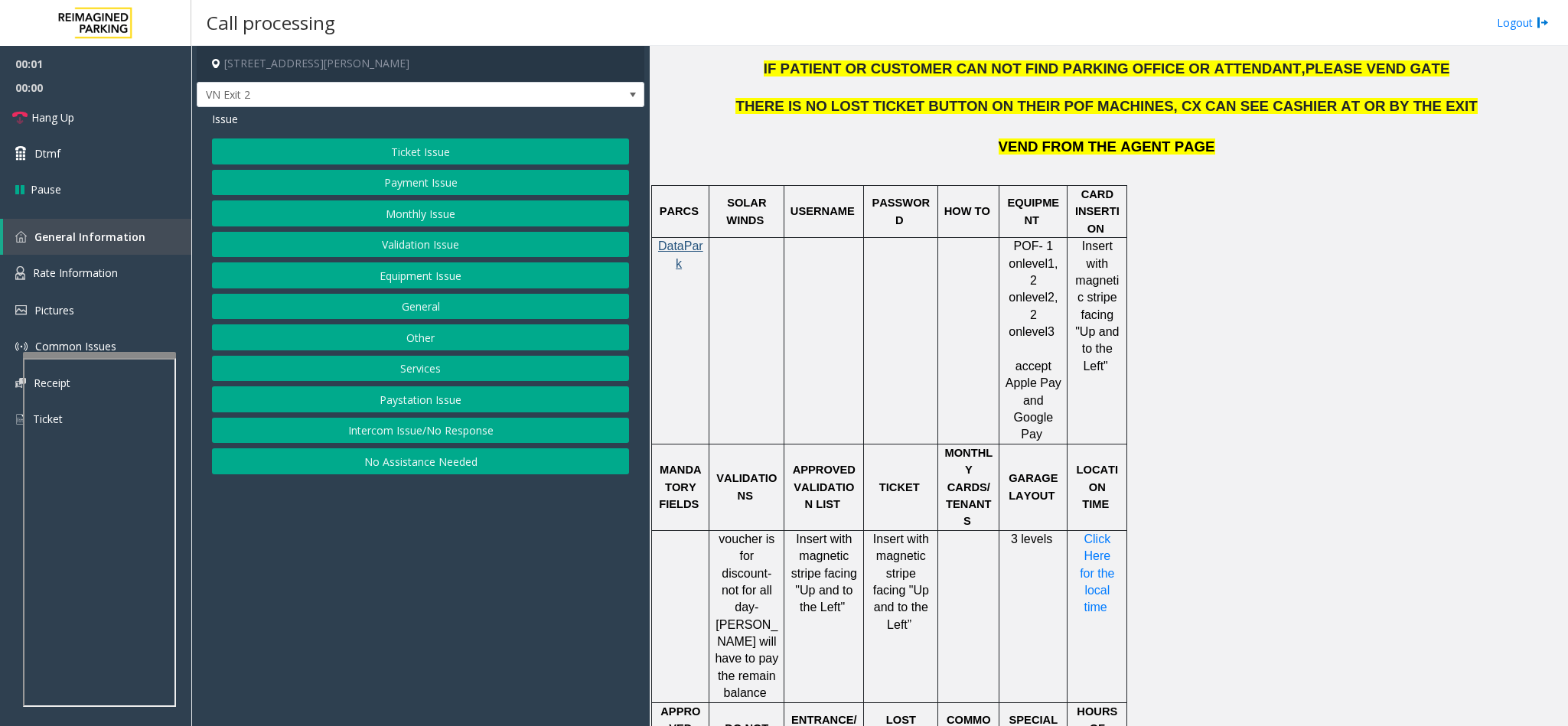
scroll to position [1262, 0]
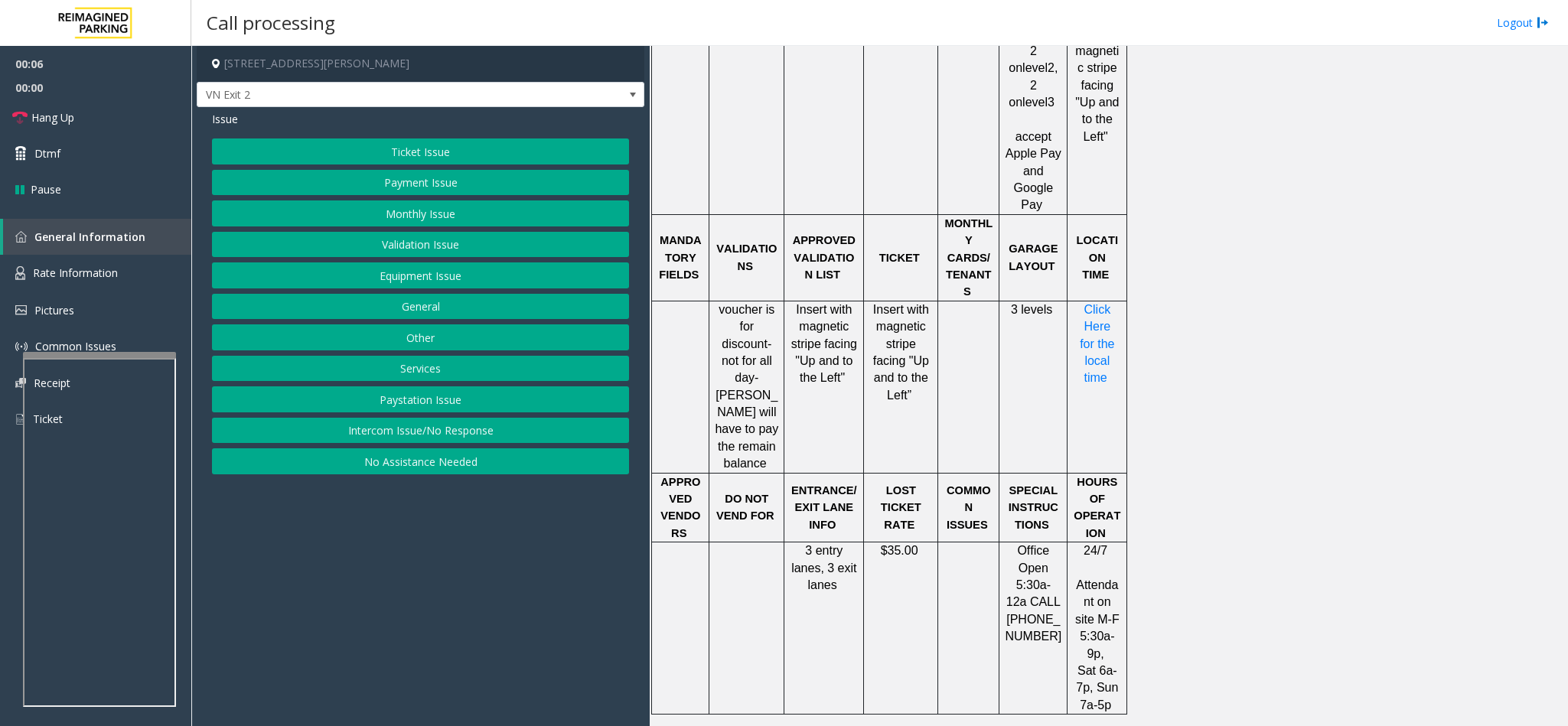
click at [402, 237] on button "Validation Issue" at bounding box center [419, 244] width 417 height 26
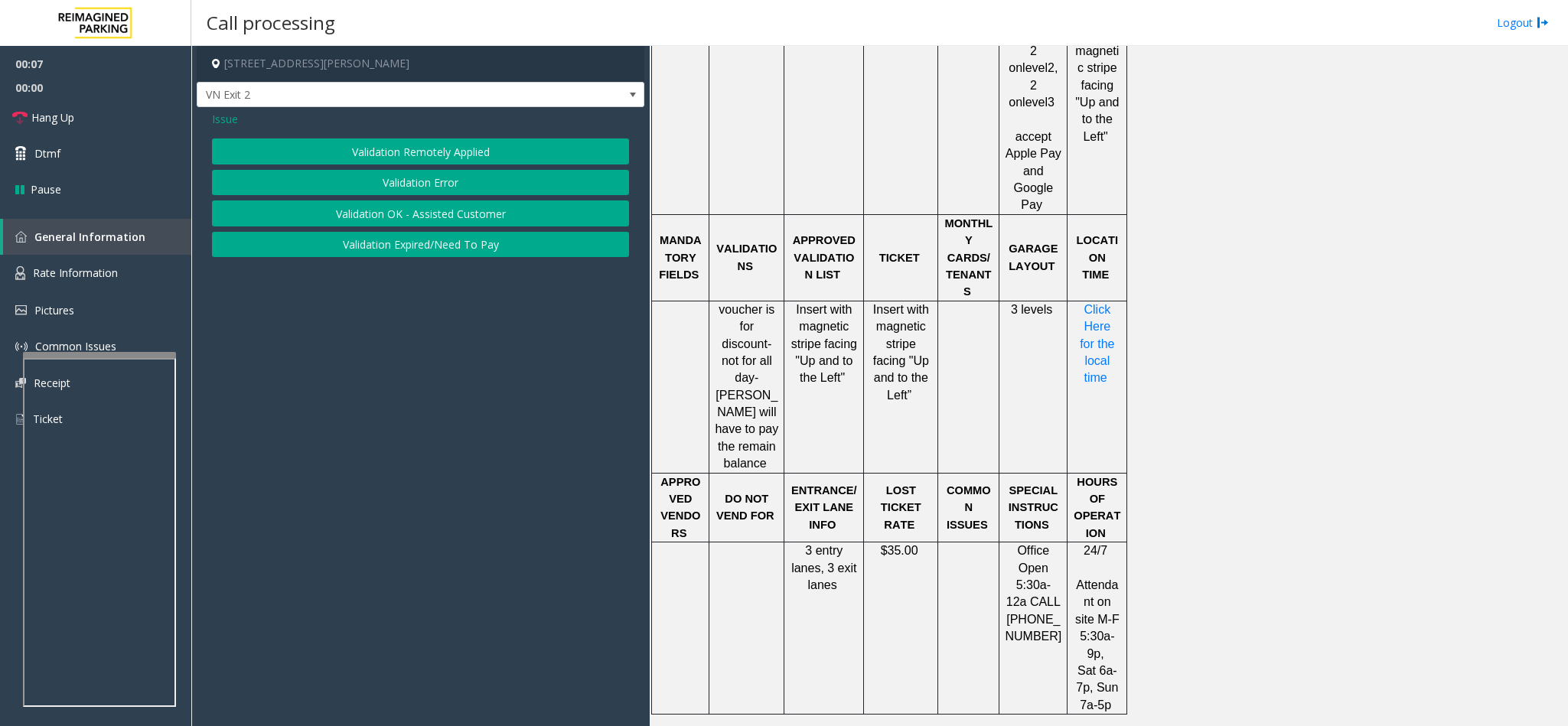
click at [409, 184] on button "Validation Error" at bounding box center [419, 182] width 417 height 26
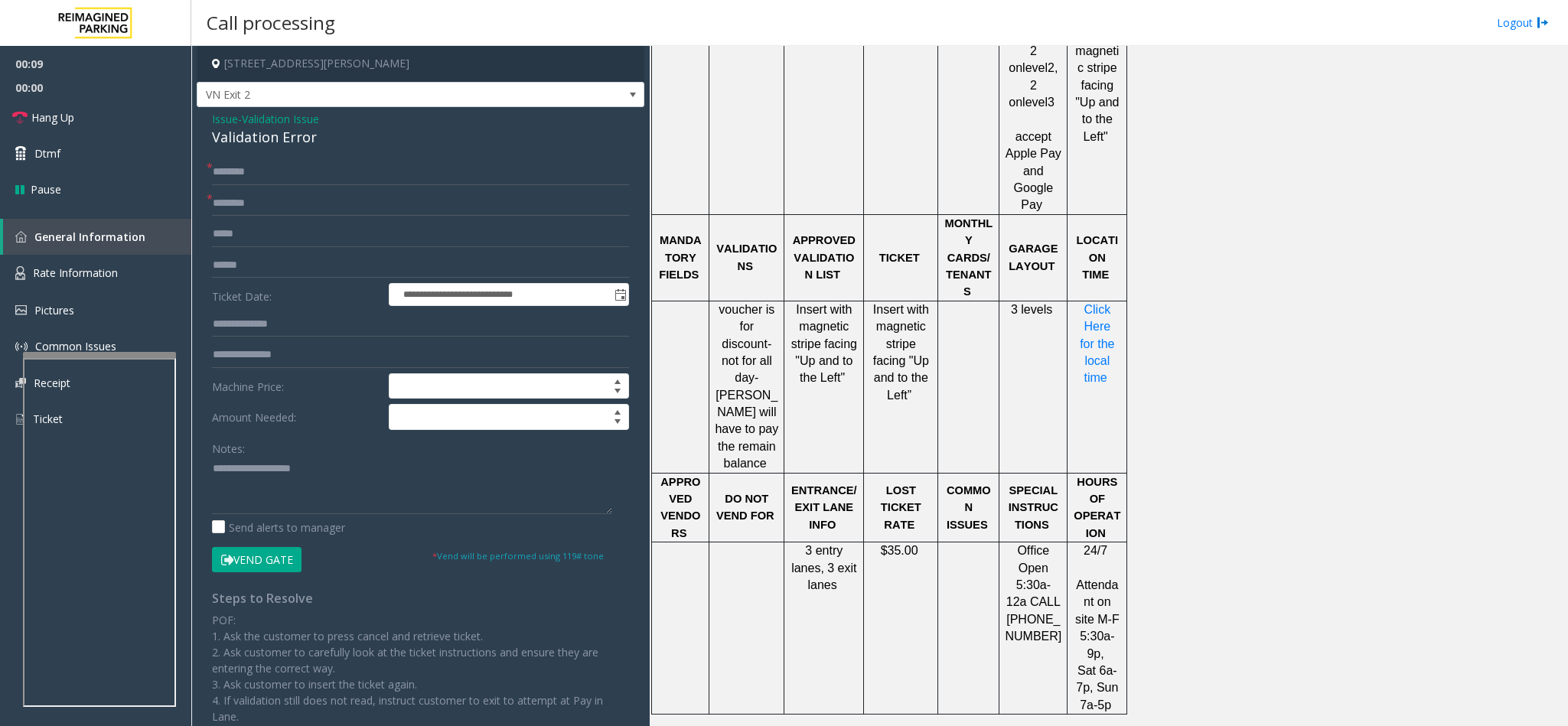
click at [248, 146] on div "Validation Error" at bounding box center [419, 137] width 417 height 21
click at [212, 469] on textarea at bounding box center [411, 485] width 400 height 58
click at [335, 466] on textarea at bounding box center [411, 485] width 400 height 58
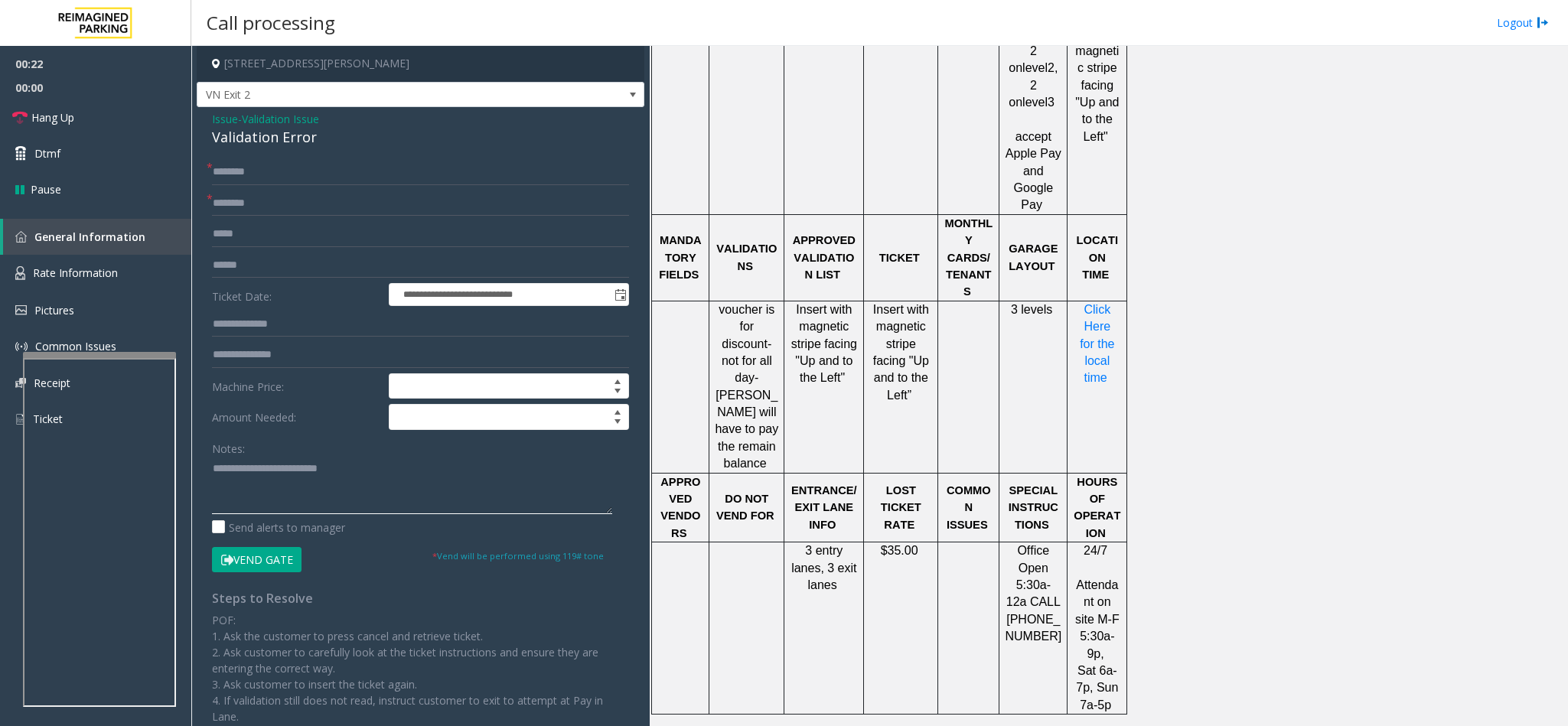
type textarea "**********"
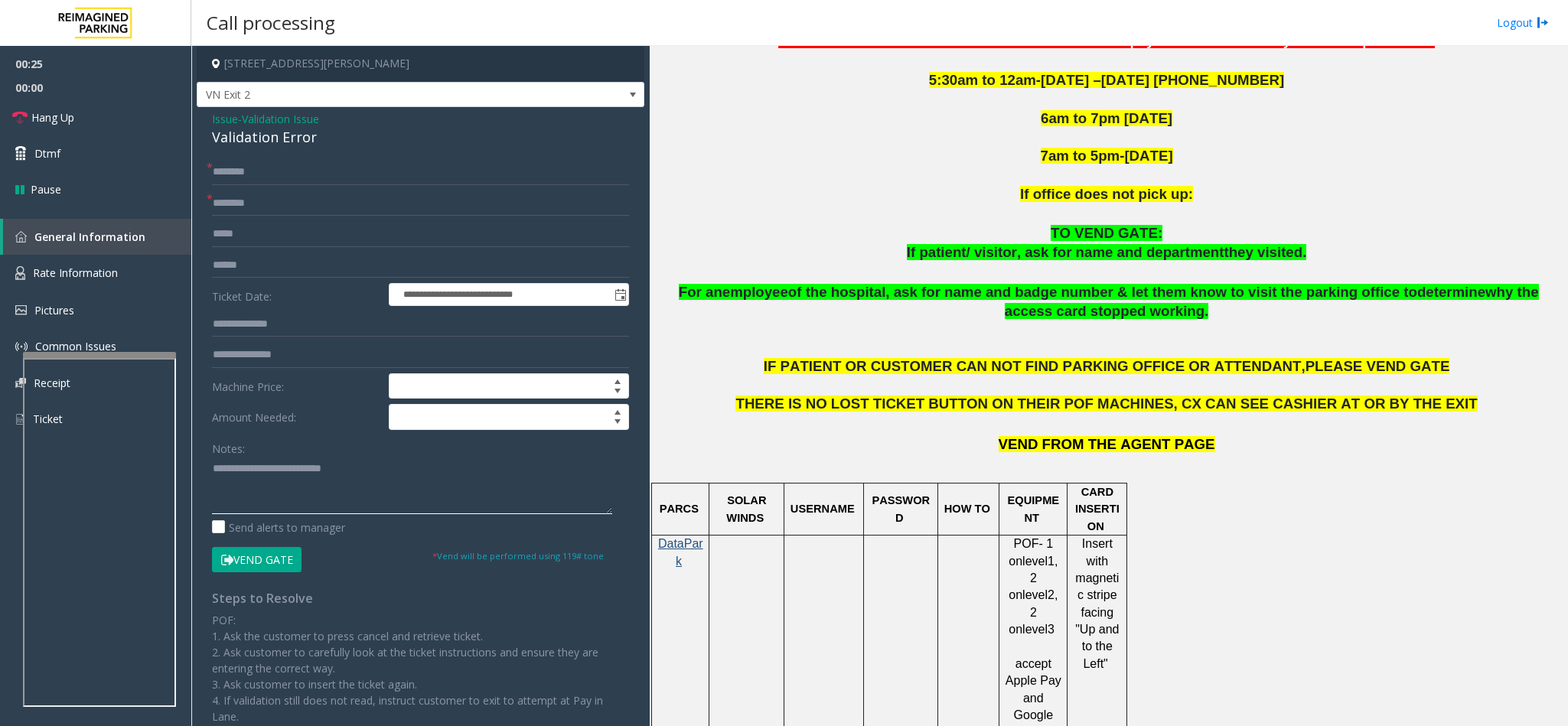
scroll to position [688, 0]
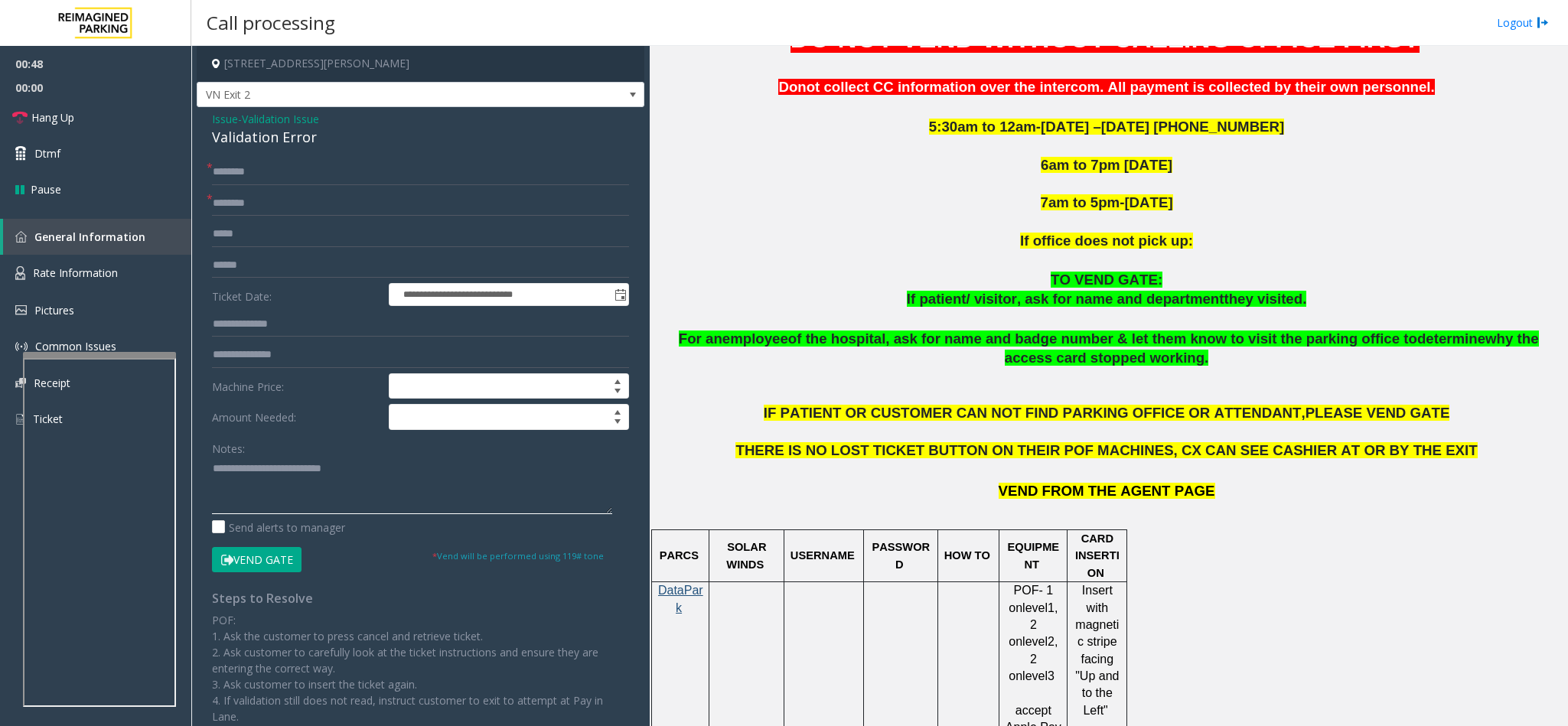
drag, startPoint x: 335, startPoint y: 473, endPoint x: 159, endPoint y: 467, distance: 176.1
click at [106, 108] on app-root "**********" at bounding box center [784, 363] width 1568 height 726
click at [227, 122] on span "Issue" at bounding box center [224, 119] width 26 height 16
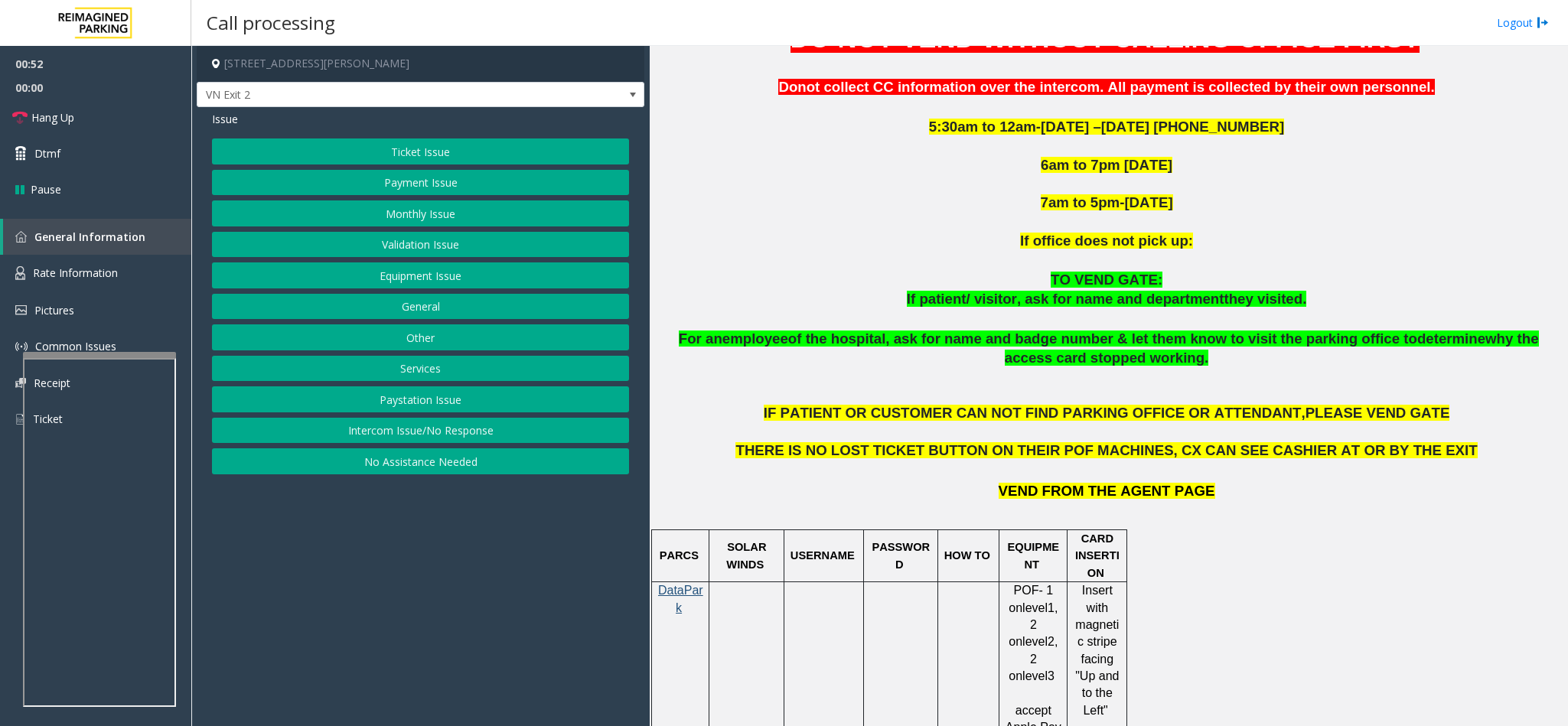
click at [354, 272] on button "Equipment Issue" at bounding box center [419, 276] width 417 height 26
click at [355, 273] on button "Gate / Door Won't Open" at bounding box center [419, 276] width 417 height 26
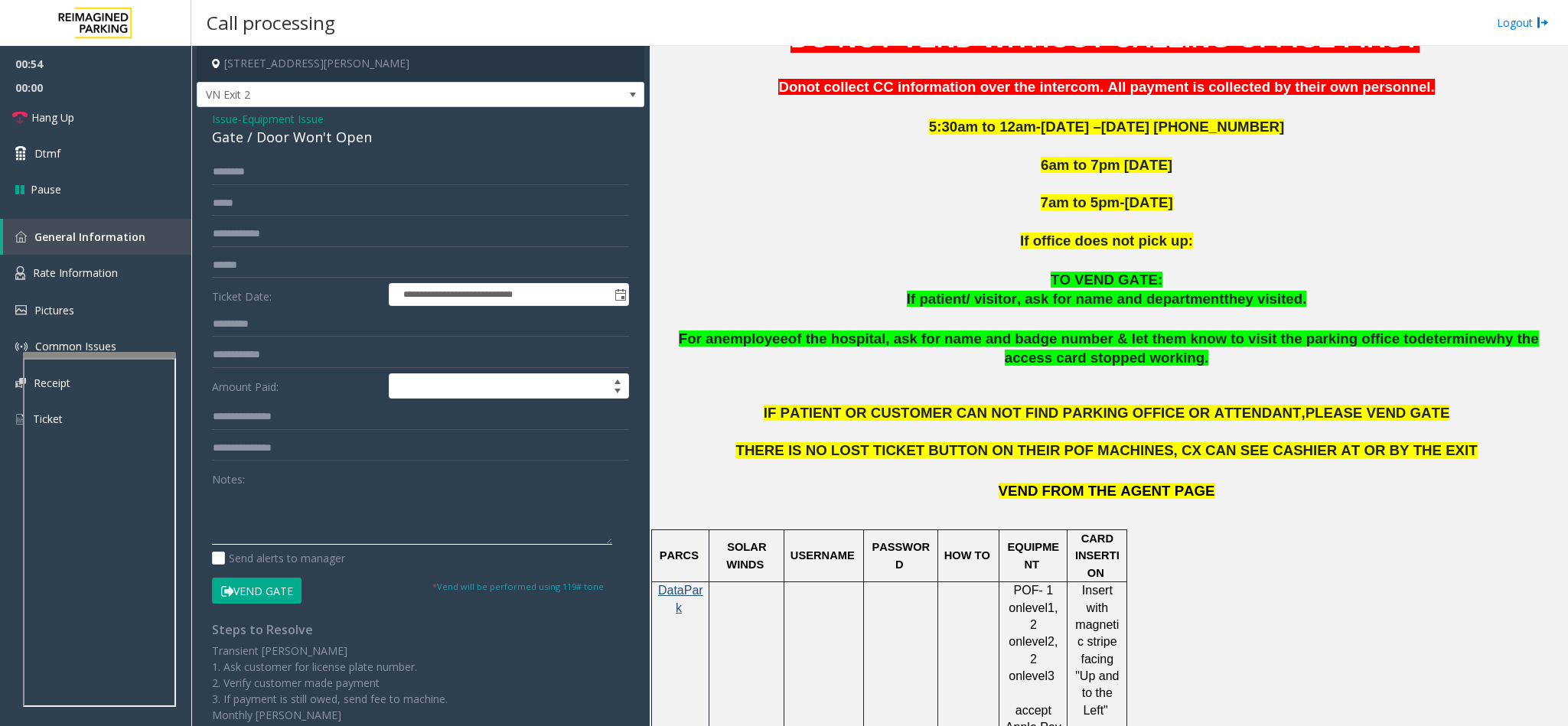
click at [297, 490] on textarea at bounding box center [411, 515] width 400 height 58
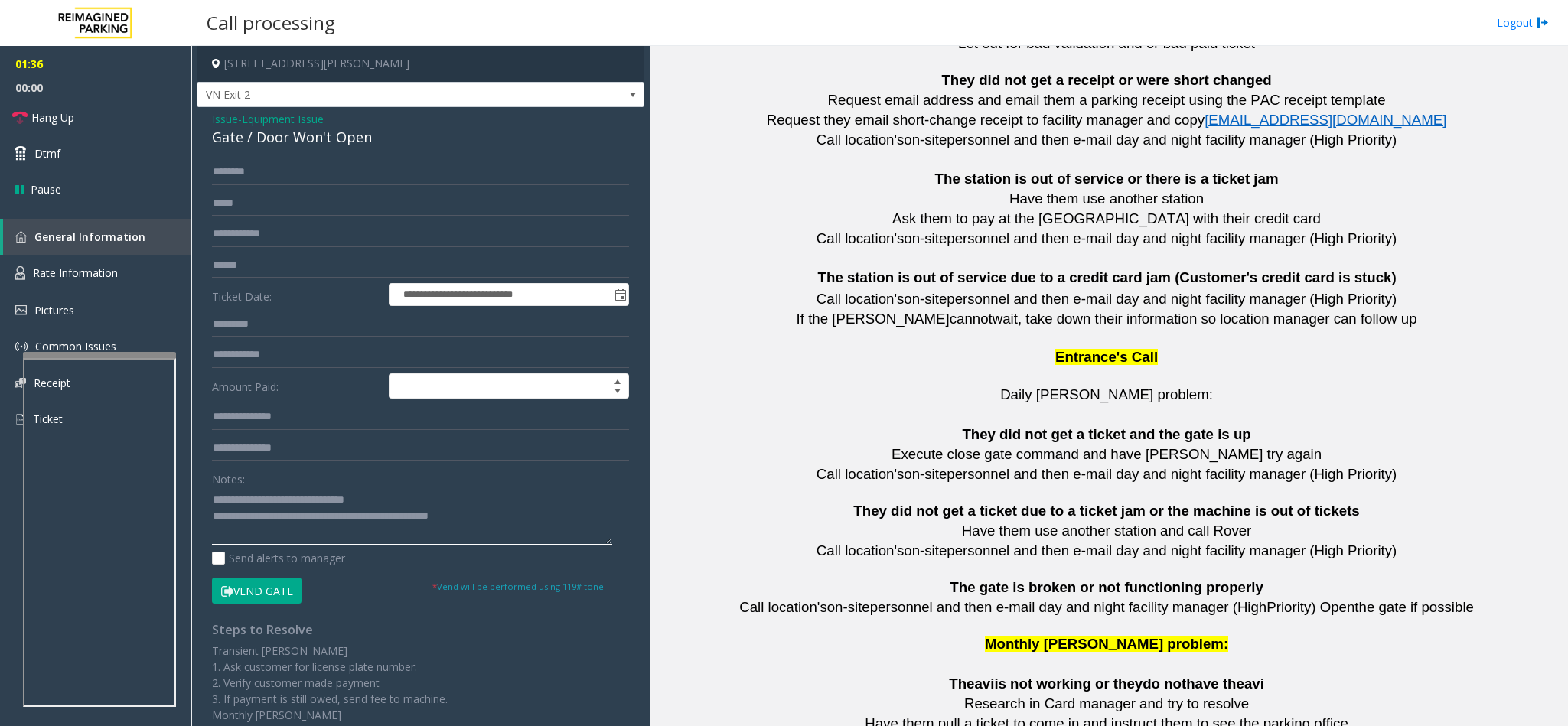
scroll to position [3346, 0]
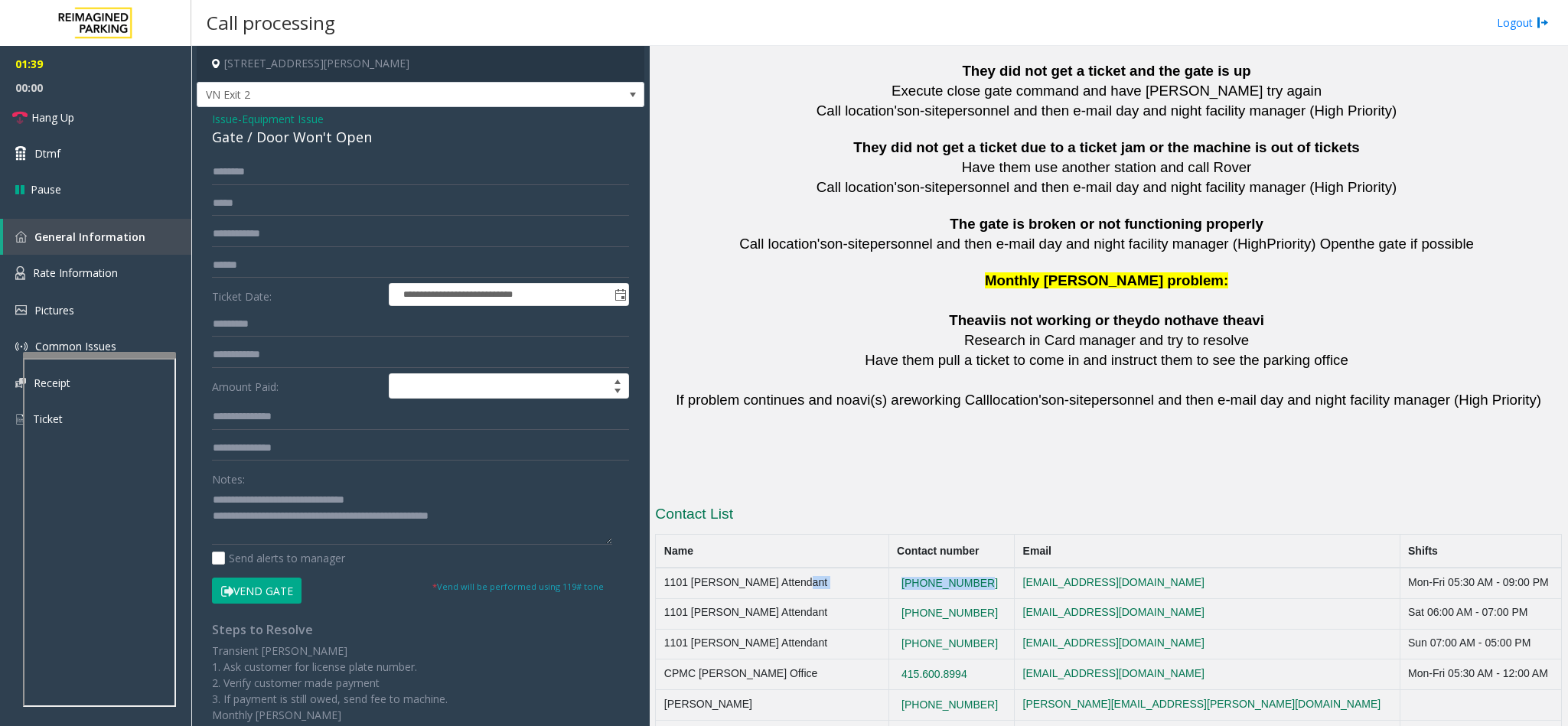
copy tr "[PHONE_NUMBER]"
drag, startPoint x: 983, startPoint y: 533, endPoint x: 871, endPoint y: 526, distance: 112.2
click at [871, 568] on tr "1101 [PERSON_NAME] Attendant [PHONE_NUMBER] [EMAIL_ADDRESS][DOMAIN_NAME] Mon-Fr…" at bounding box center [1108, 582] width 906 height 30
click at [528, 521] on textarea at bounding box center [411, 515] width 400 height 58
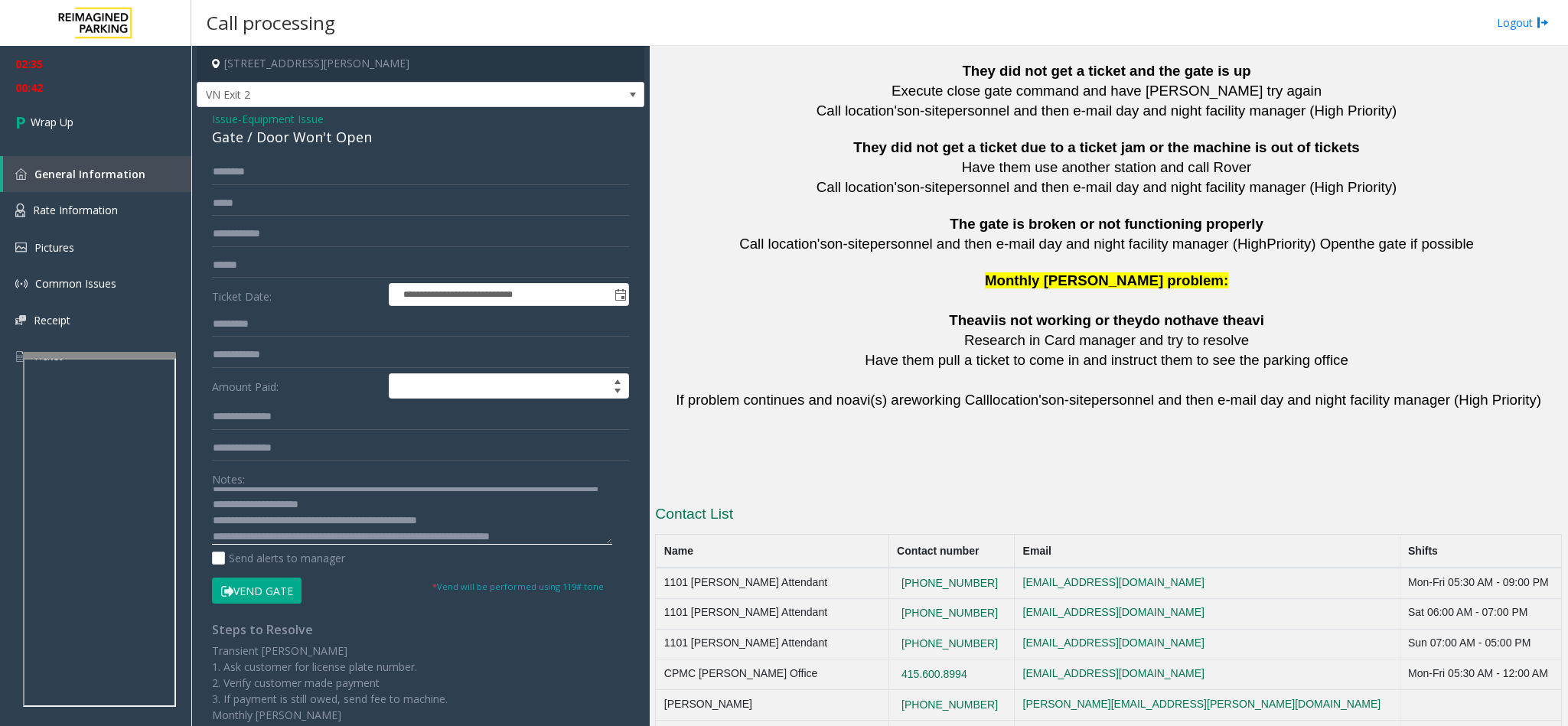
scroll to position [44, 0]
type textarea "**********"
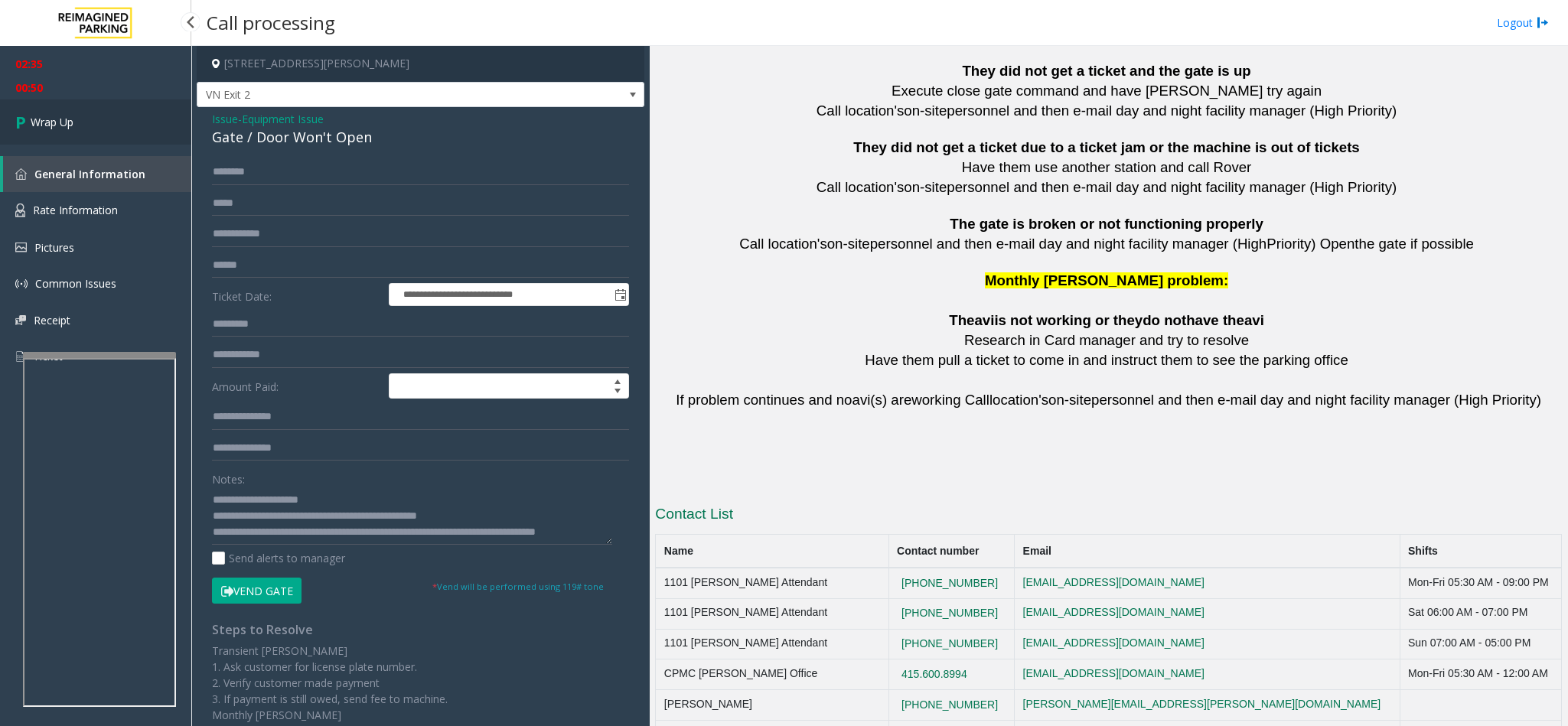
click at [117, 117] on link "Wrap Up" at bounding box center [95, 122] width 191 height 45
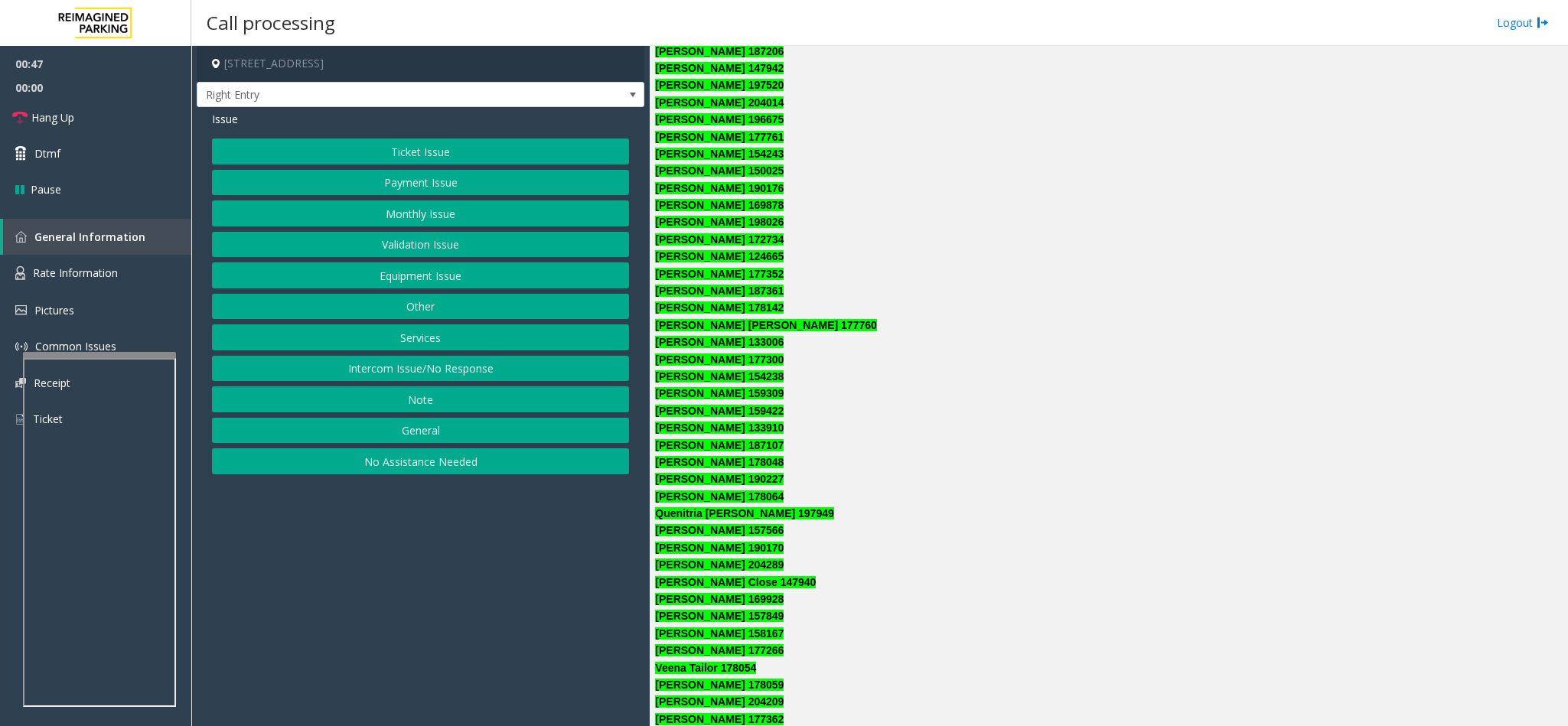
scroll to position [688, 0]
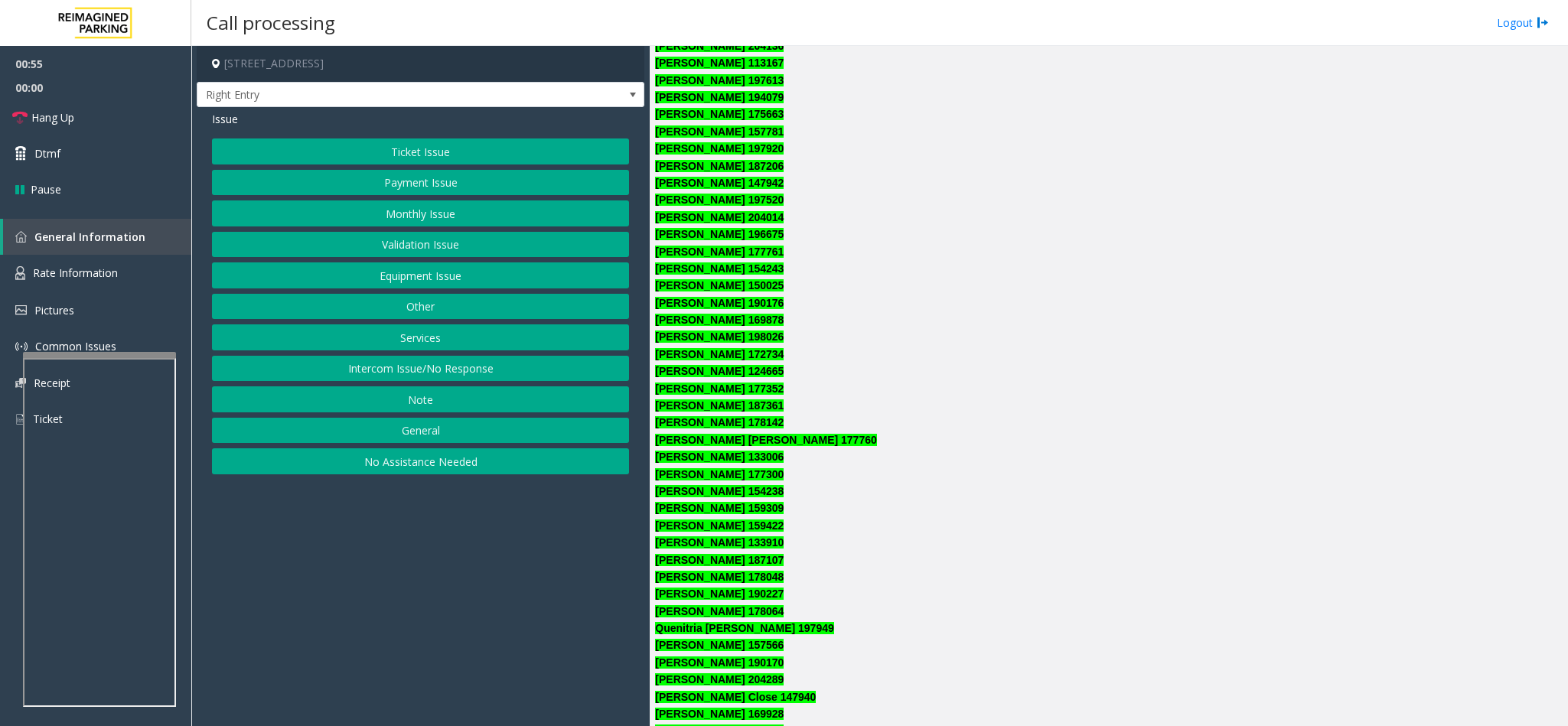
click at [444, 287] on button "Equipment Issue" at bounding box center [419, 276] width 417 height 26
click at [444, 287] on button "Gate / Door Won't Open" at bounding box center [419, 276] width 417 height 26
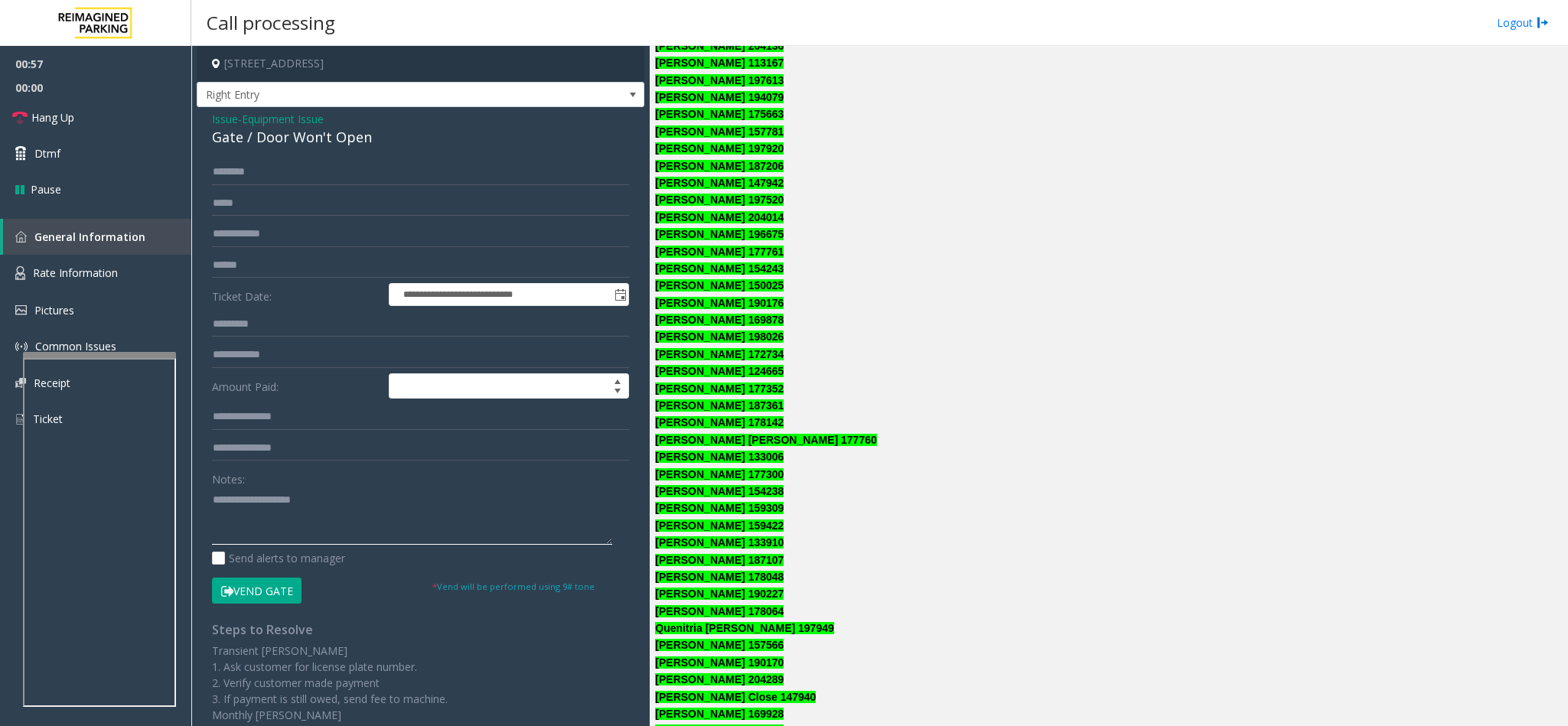
click at [285, 545] on textarea at bounding box center [411, 515] width 400 height 58
click at [81, 122] on link "Hang Up" at bounding box center [95, 117] width 191 height 36
click at [291, 499] on textarea at bounding box center [411, 515] width 400 height 58
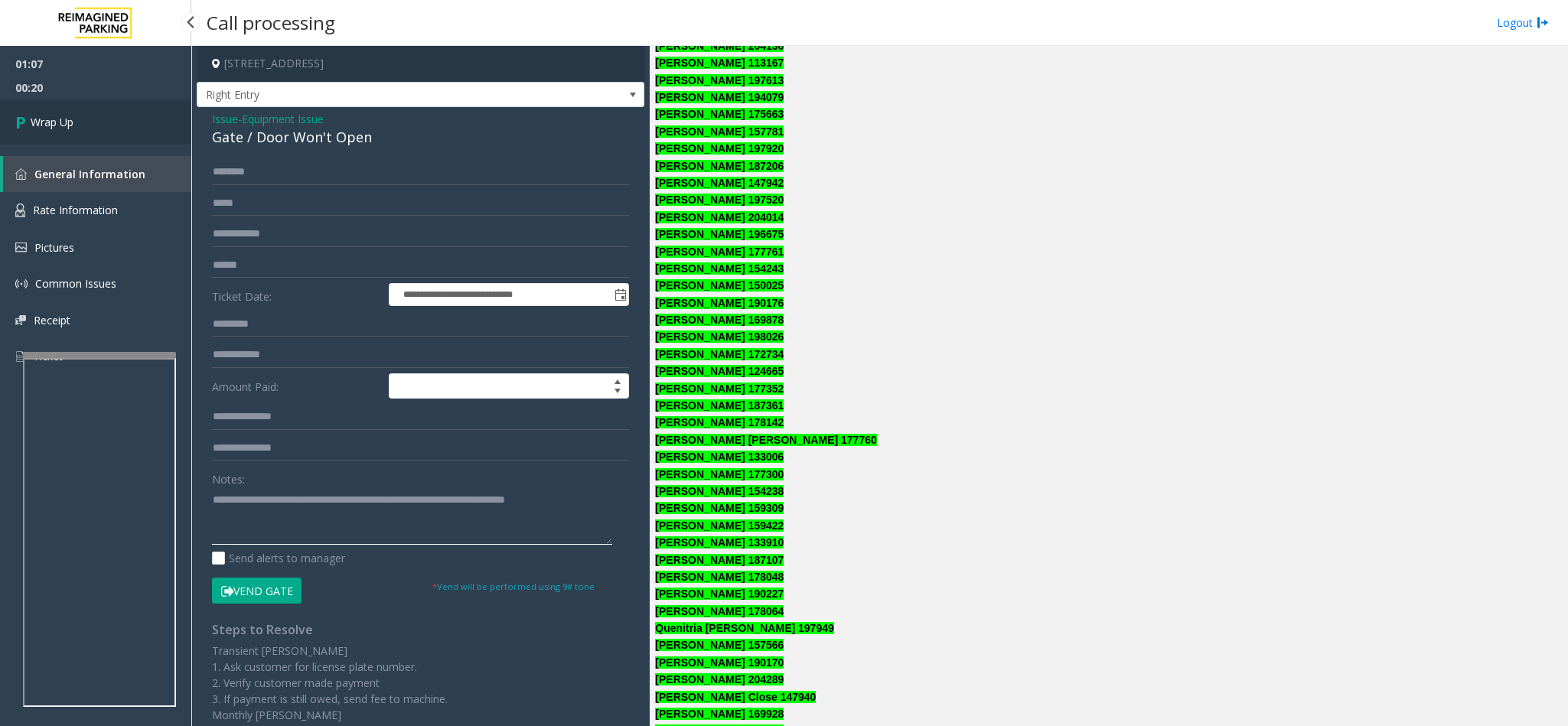
type textarea "**********"
click at [125, 131] on link "Wrap Up" at bounding box center [95, 122] width 191 height 45
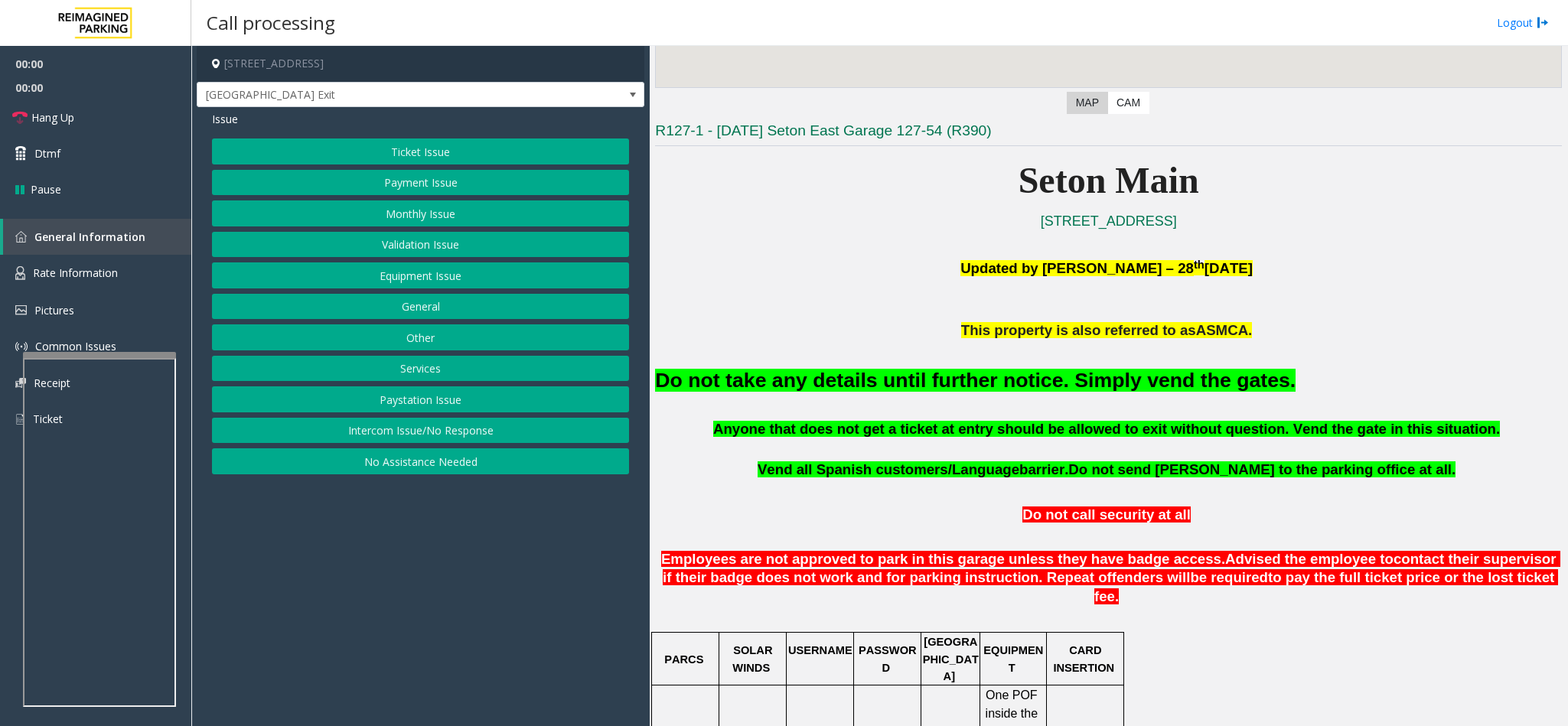
scroll to position [459, 0]
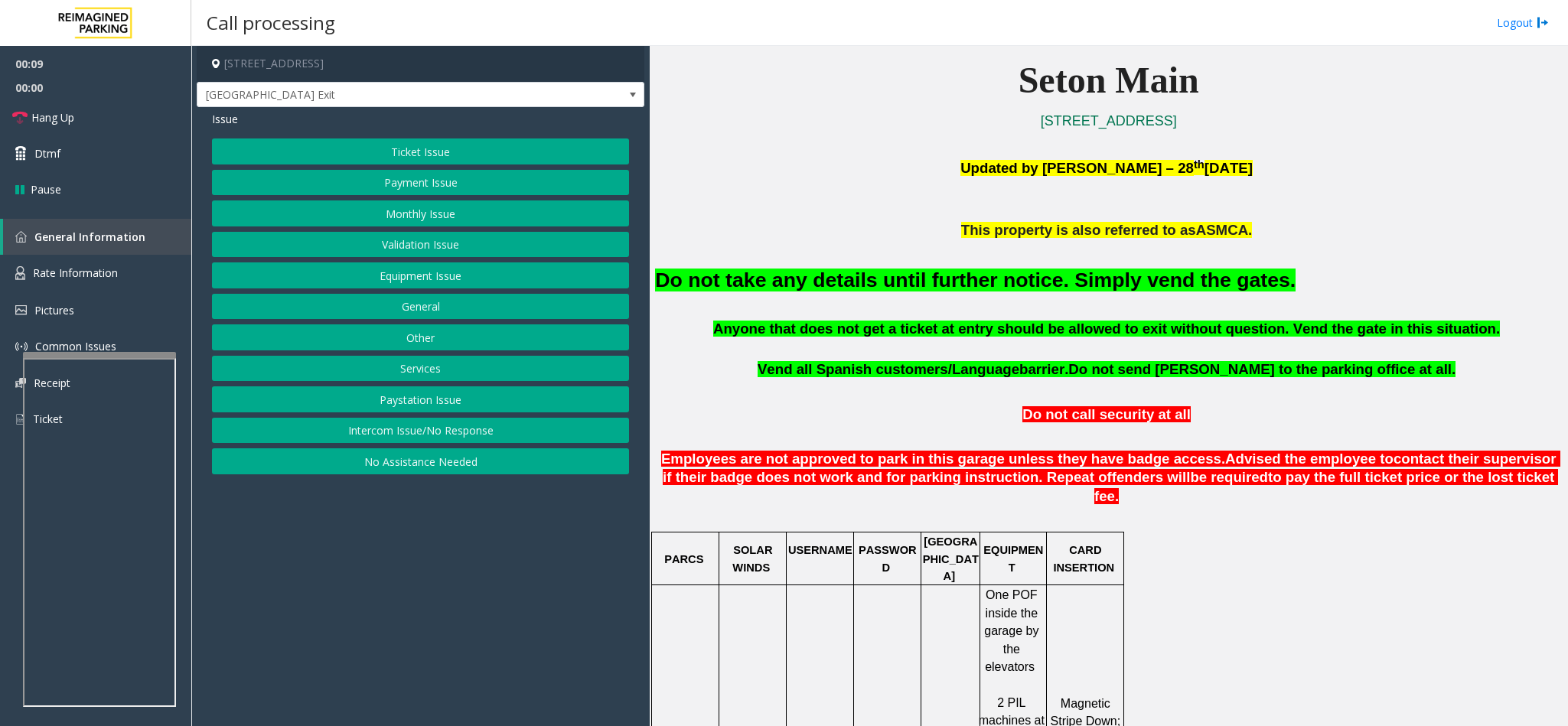
click at [457, 276] on button "Equipment Issue" at bounding box center [419, 276] width 417 height 26
click at [221, 118] on span "Issue" at bounding box center [224, 119] width 26 height 16
click at [439, 379] on button "Services" at bounding box center [419, 368] width 417 height 26
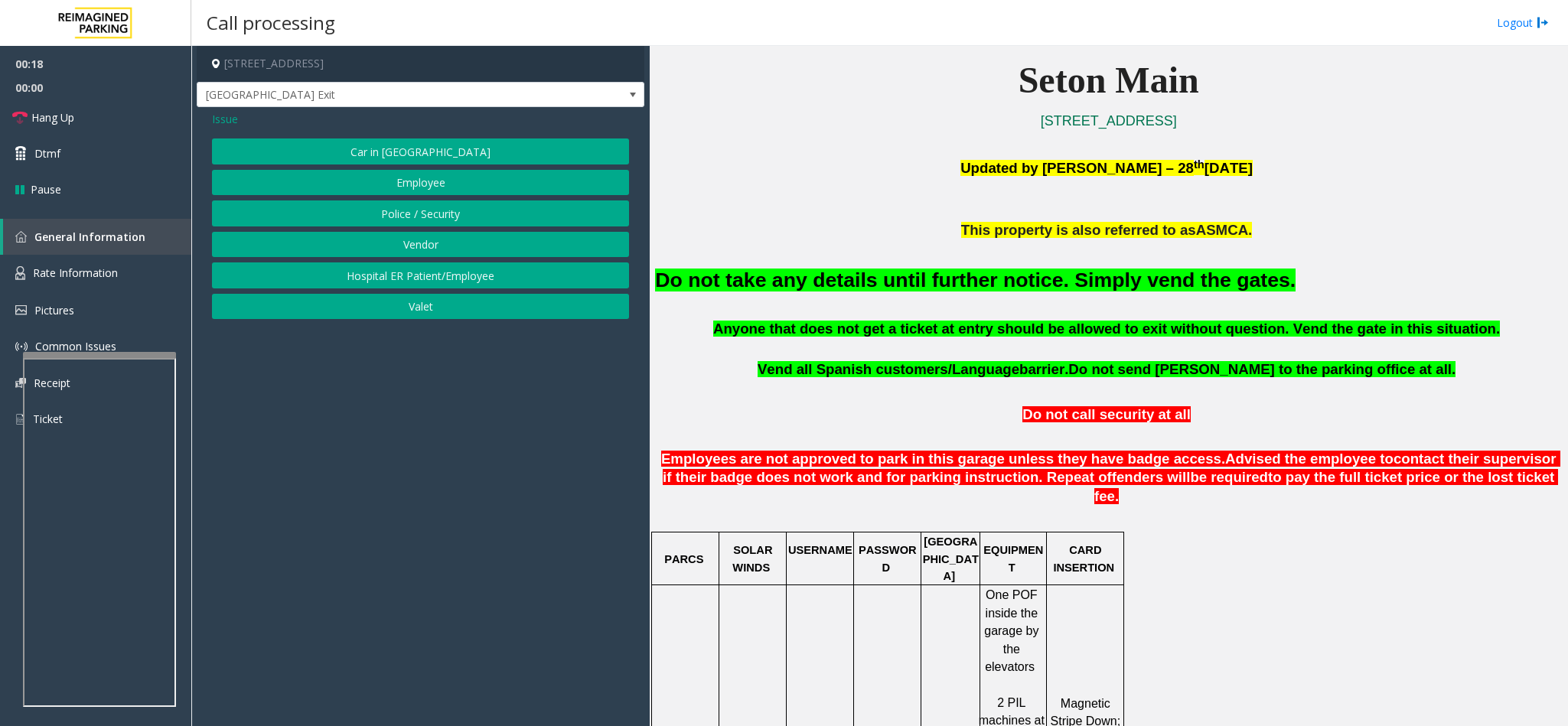
click at [423, 242] on button "Vendor" at bounding box center [419, 244] width 417 height 26
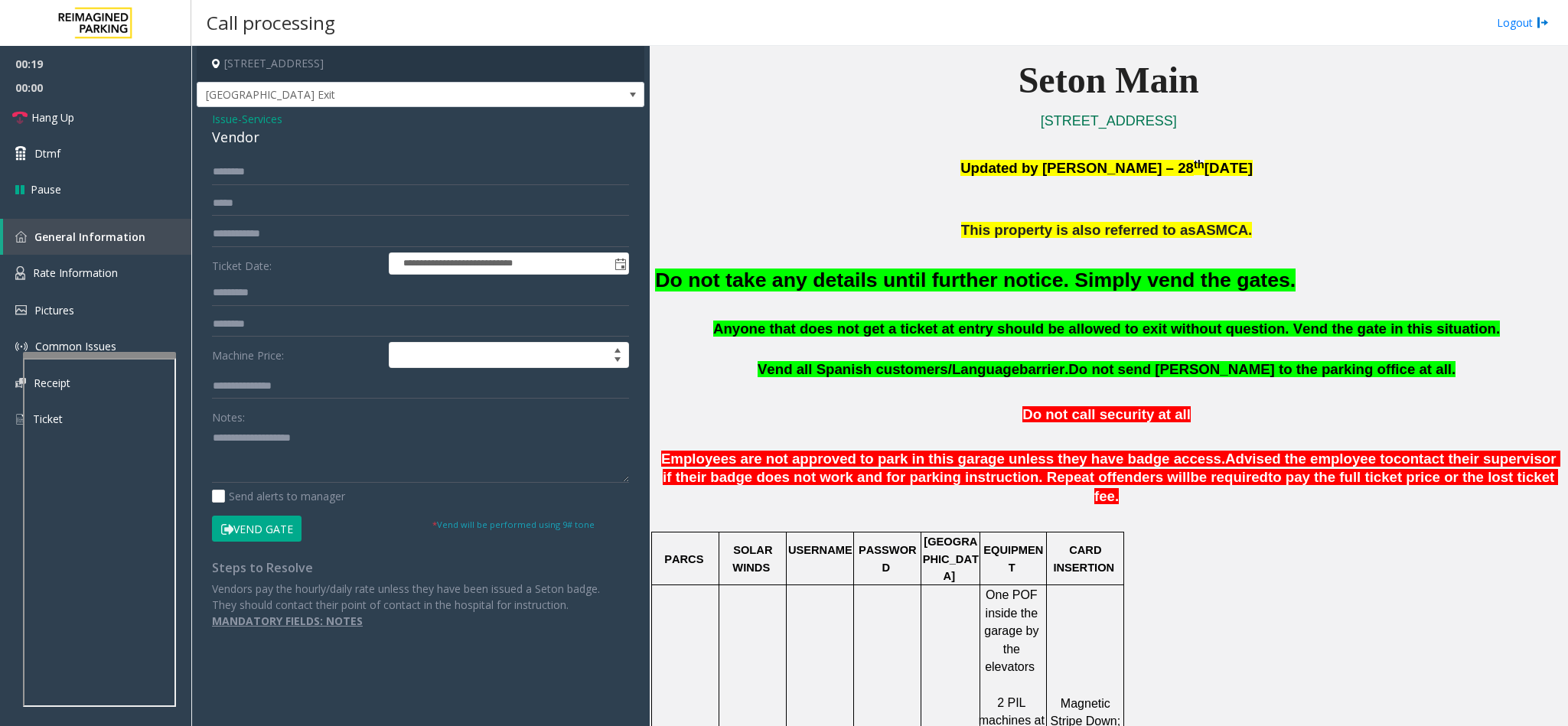
click at [273, 537] on button "Vend Gate" at bounding box center [256, 528] width 90 height 26
click at [855, 290] on font "Do not take any details until further notice. Simply vend the gates." at bounding box center [975, 279] width 640 height 23
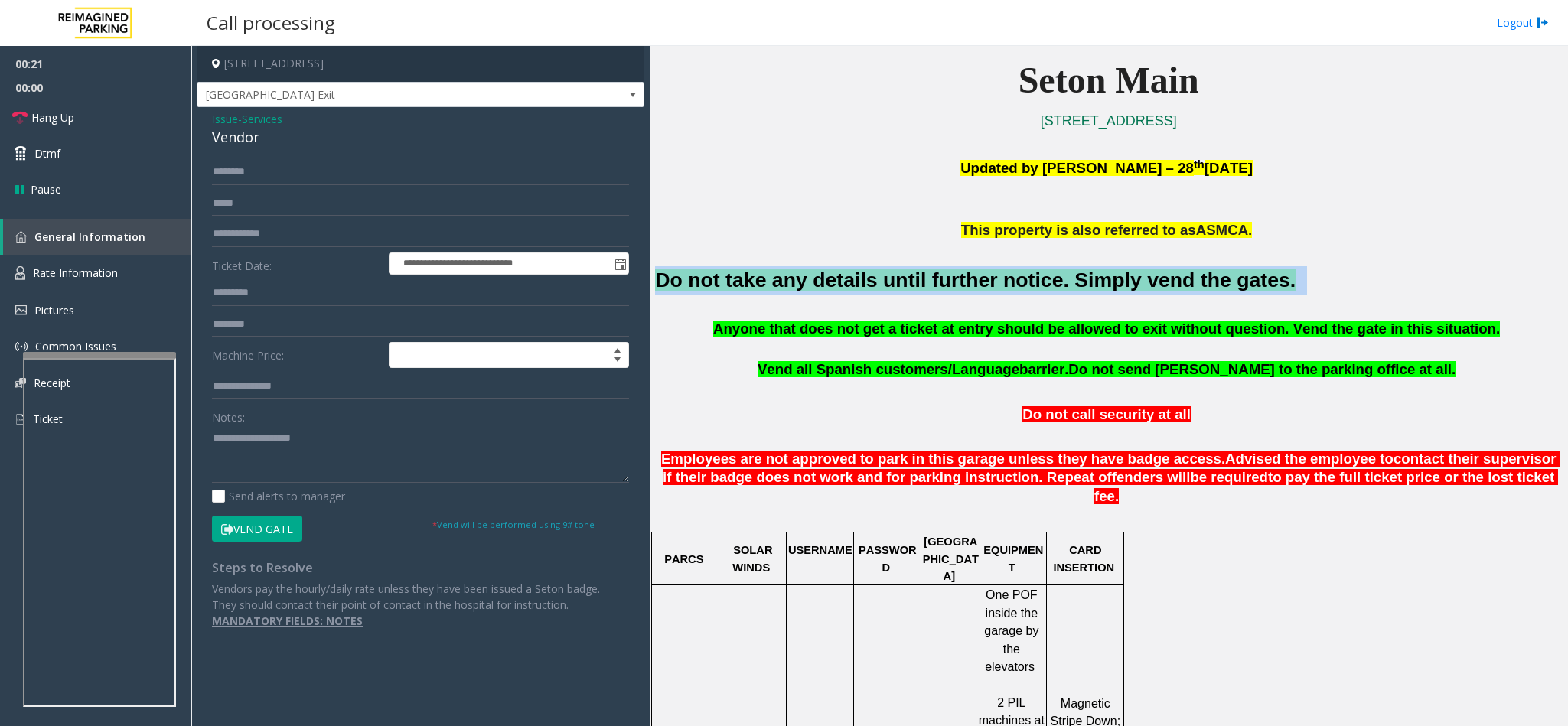
click at [855, 290] on font "Do not take any details until further notice. Simply vend the gates." at bounding box center [975, 279] width 640 height 23
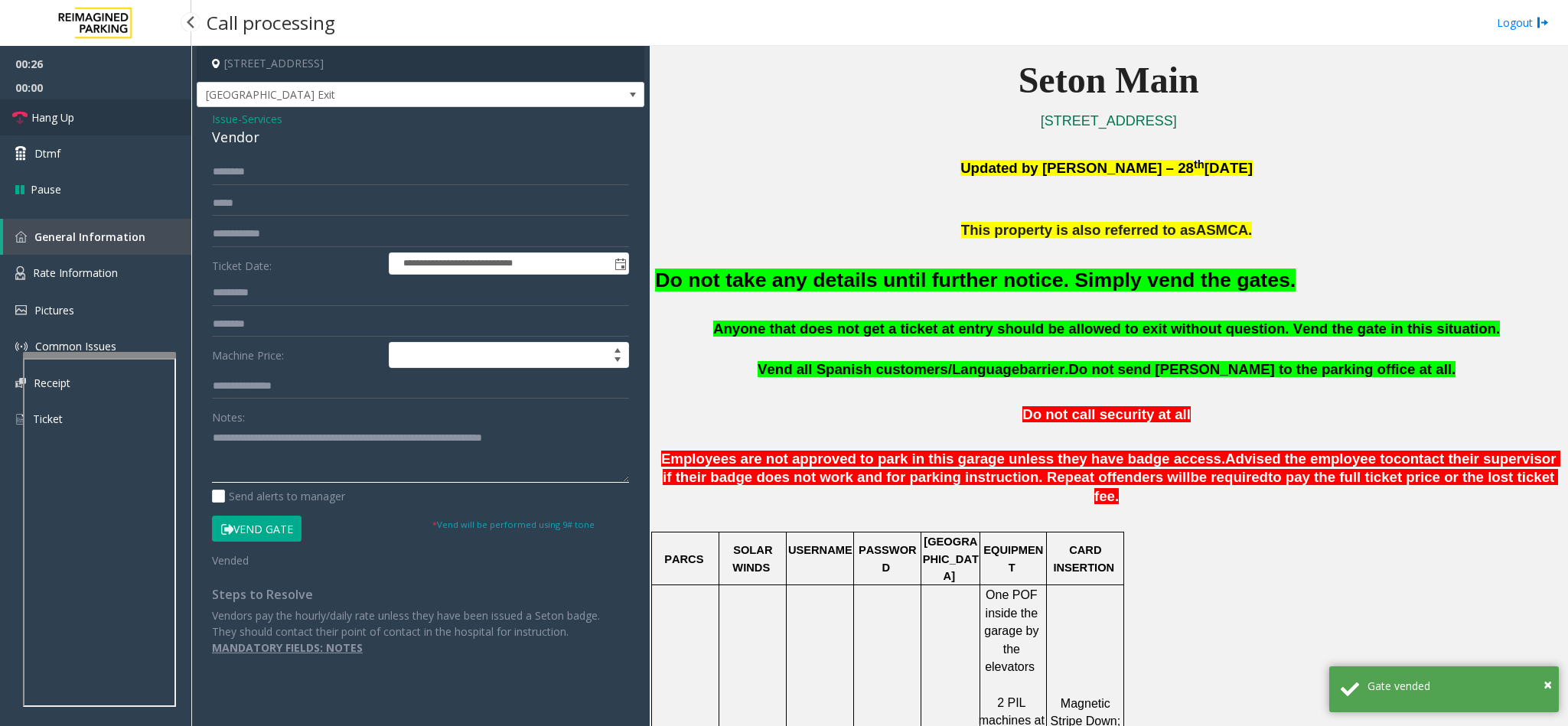
type textarea "**********"
click at [138, 102] on link "Hang Up" at bounding box center [95, 117] width 191 height 36
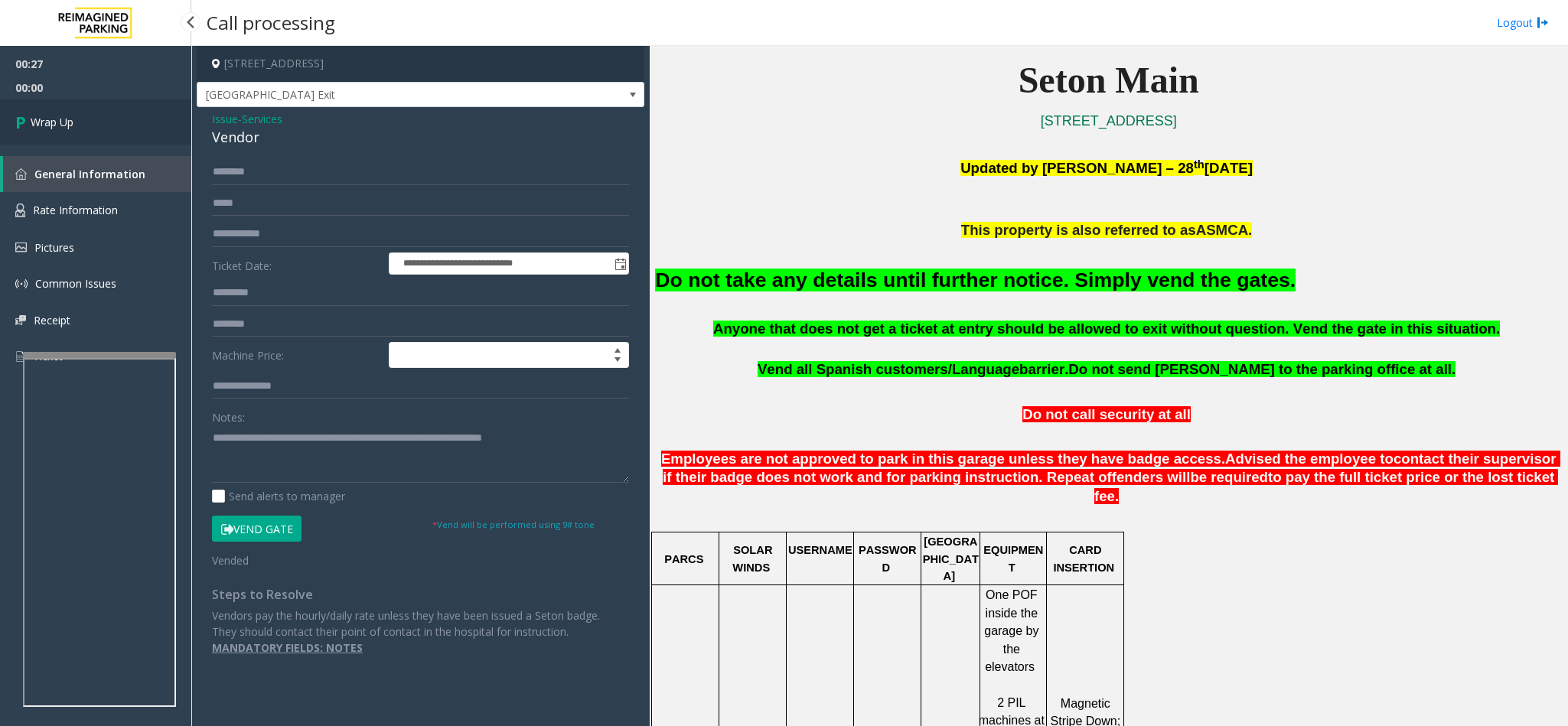
click at [137, 103] on link "Wrap Up" at bounding box center [95, 122] width 191 height 45
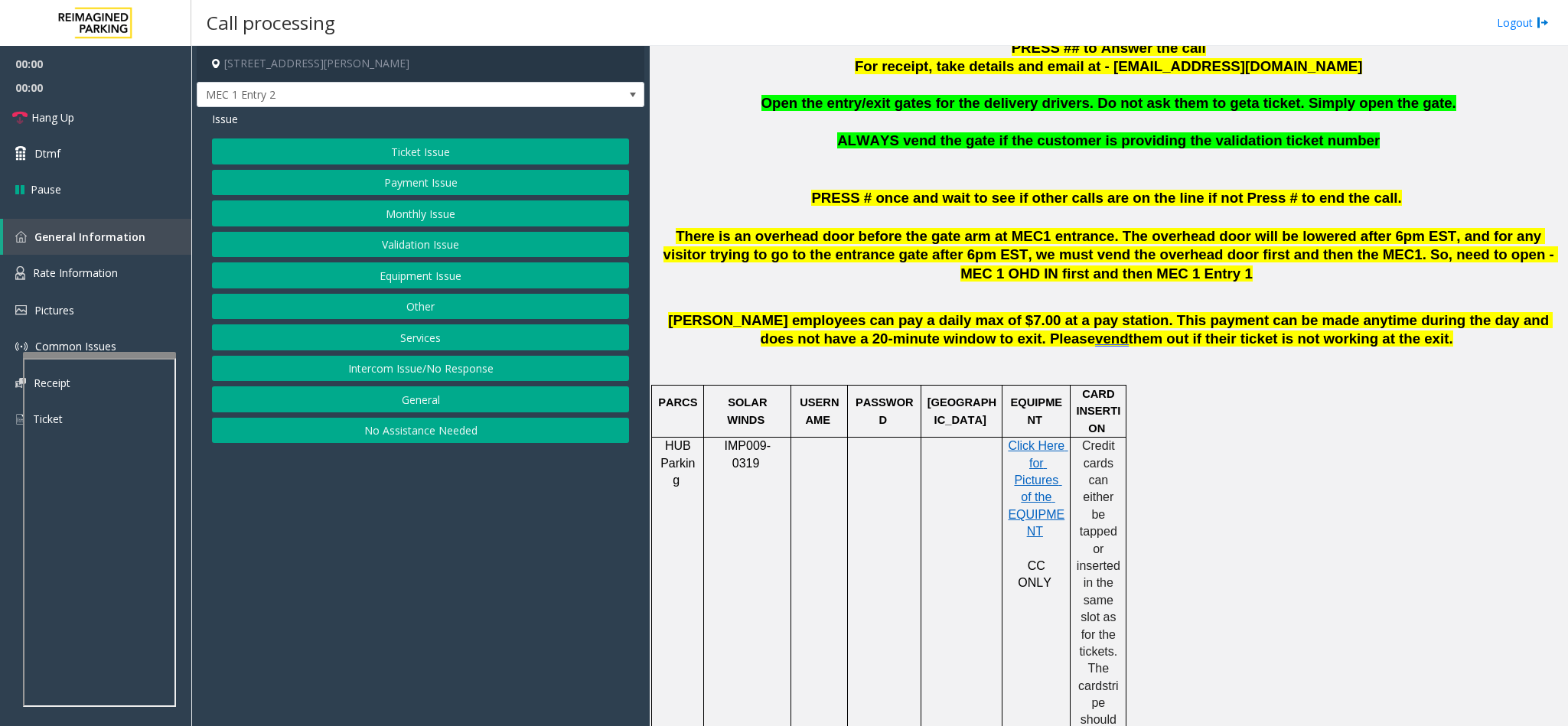
scroll to position [688, 0]
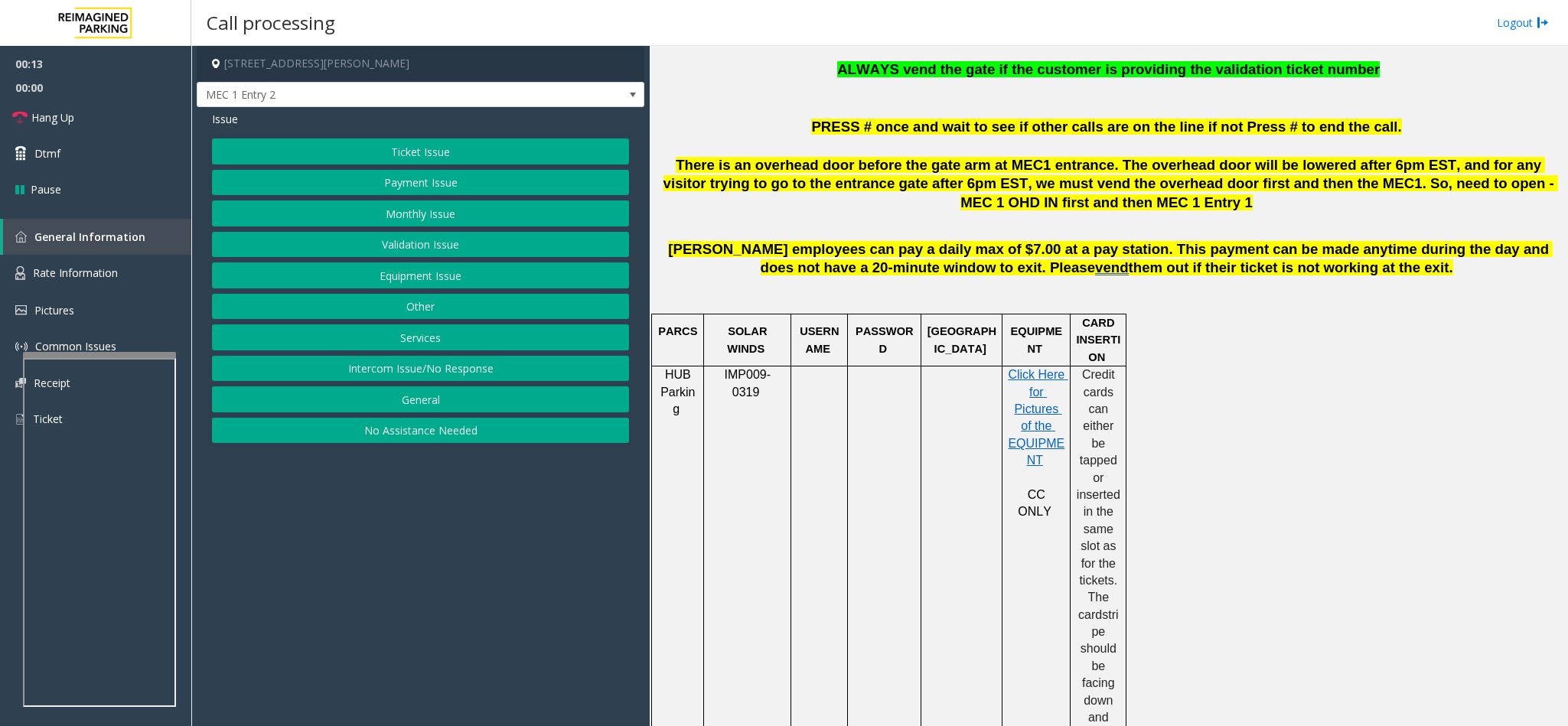
click at [481, 285] on button "Equipment Issue" at bounding box center [419, 276] width 417 height 26
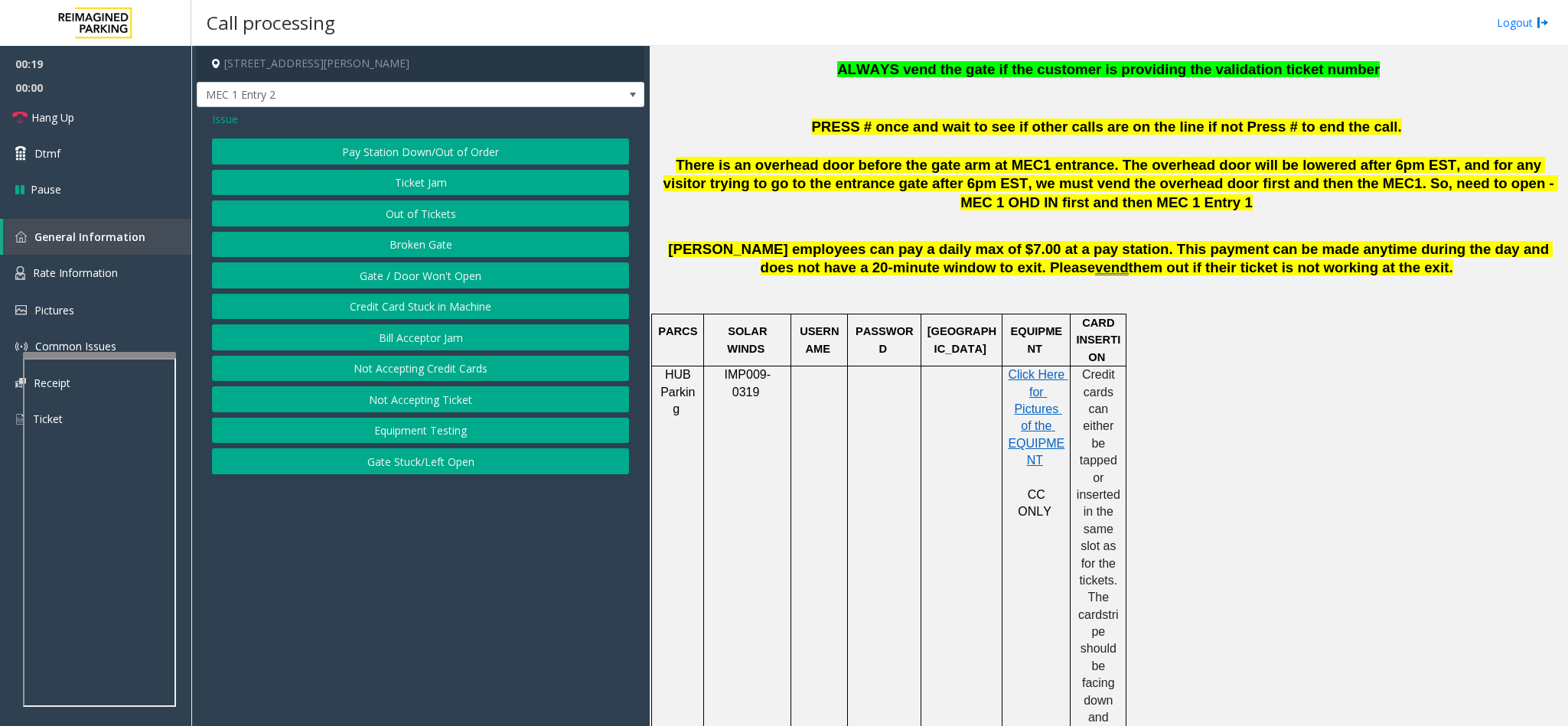
click at [434, 213] on button "Out of Tickets" at bounding box center [419, 213] width 417 height 26
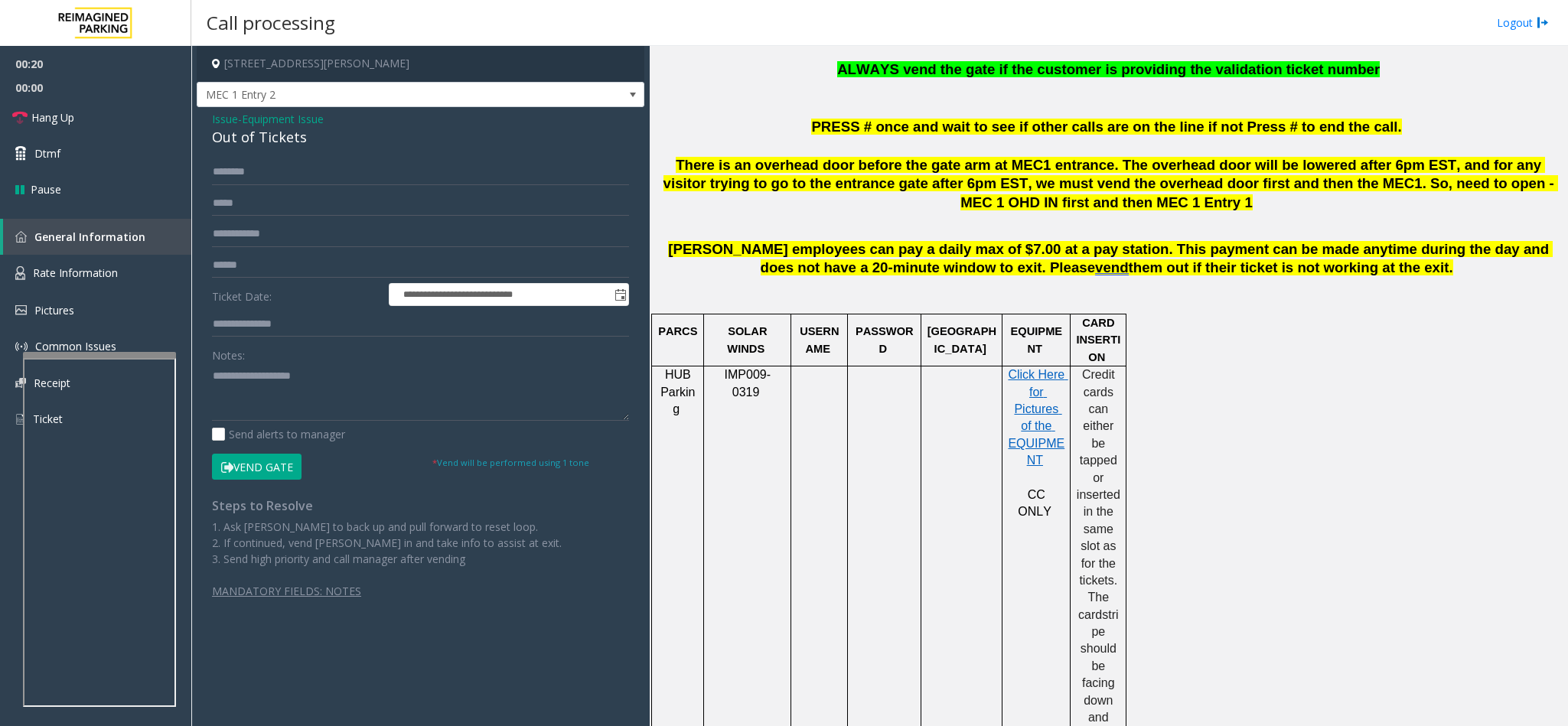
click at [269, 457] on button "Vend Gate" at bounding box center [256, 466] width 90 height 26
click at [241, 134] on div "Out of Tickets" at bounding box center [419, 137] width 417 height 21
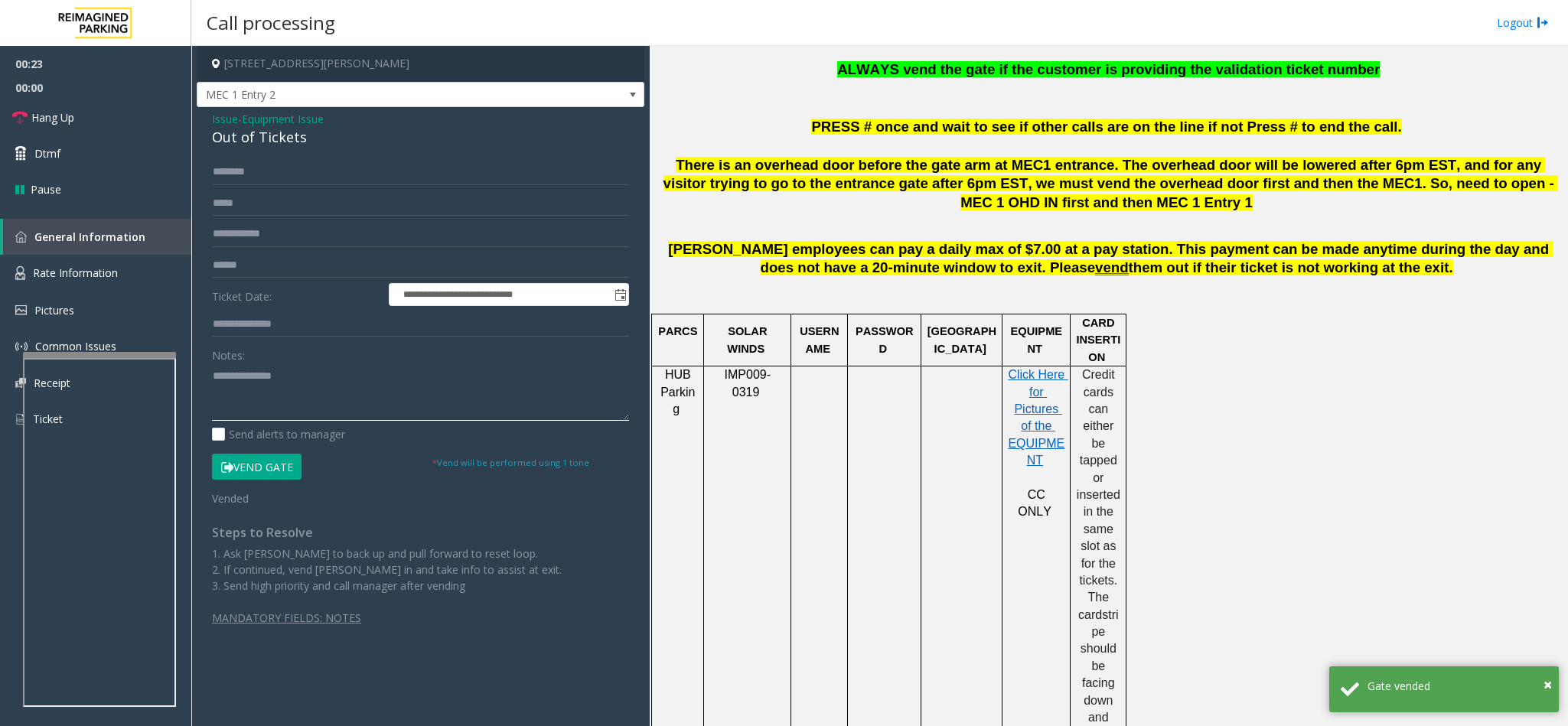
click at [212, 385] on textarea at bounding box center [419, 392] width 417 height 58
click at [213, 374] on textarea at bounding box center [419, 392] width 417 height 58
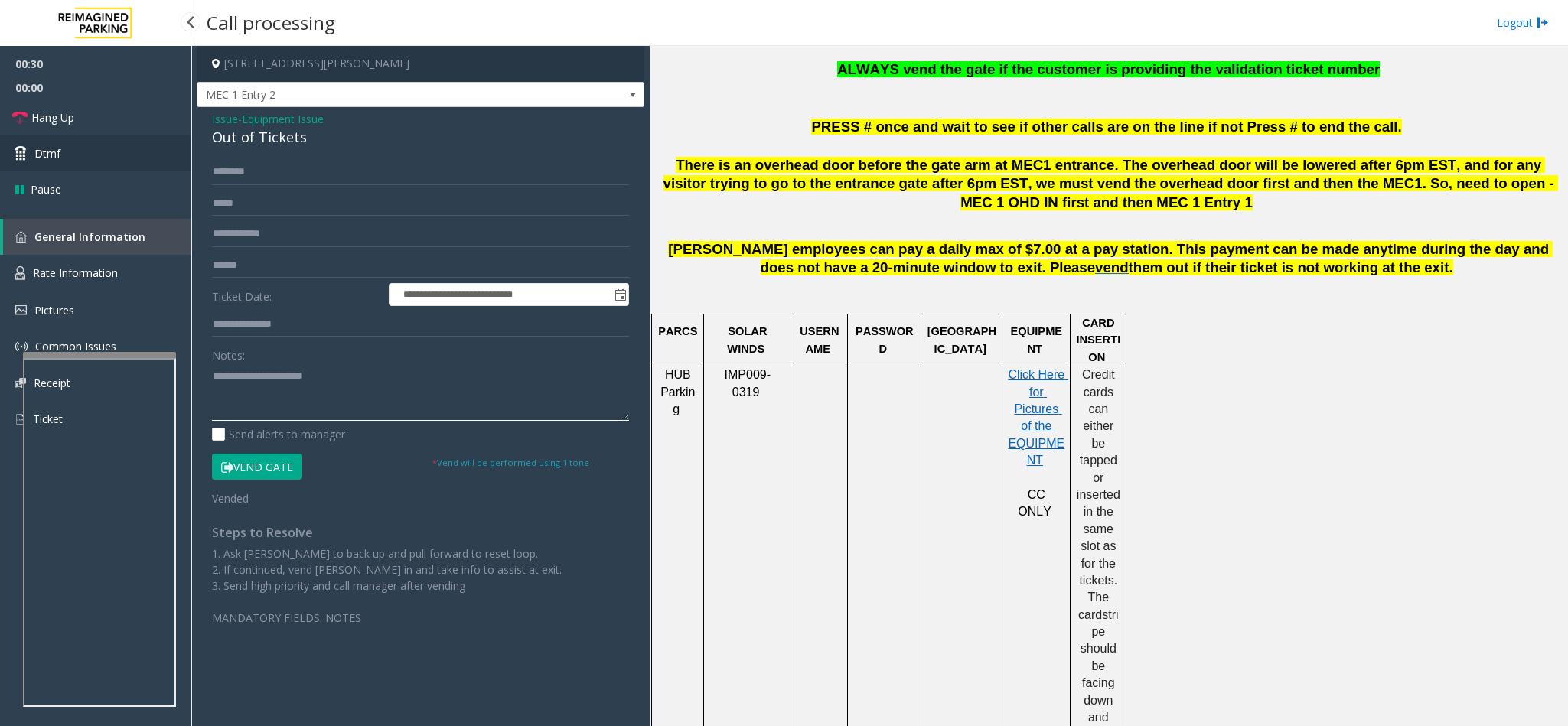
type textarea "**********"
click at [141, 155] on link "Dtmf" at bounding box center [95, 153] width 191 height 36
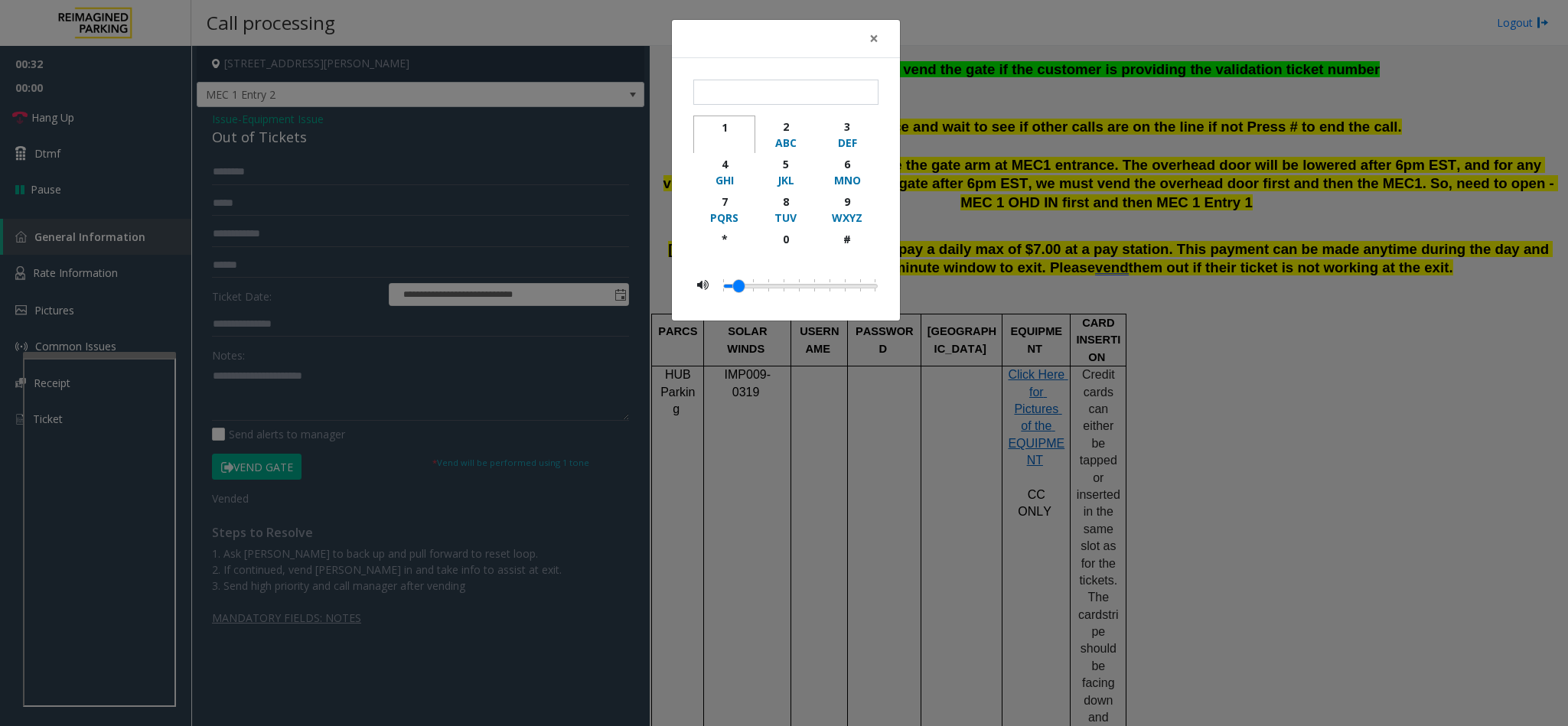
click at [723, 136] on div "button" at bounding box center [724, 143] width 42 height 16
type input "*"
click at [876, 39] on span "×" at bounding box center [874, 38] width 9 height 21
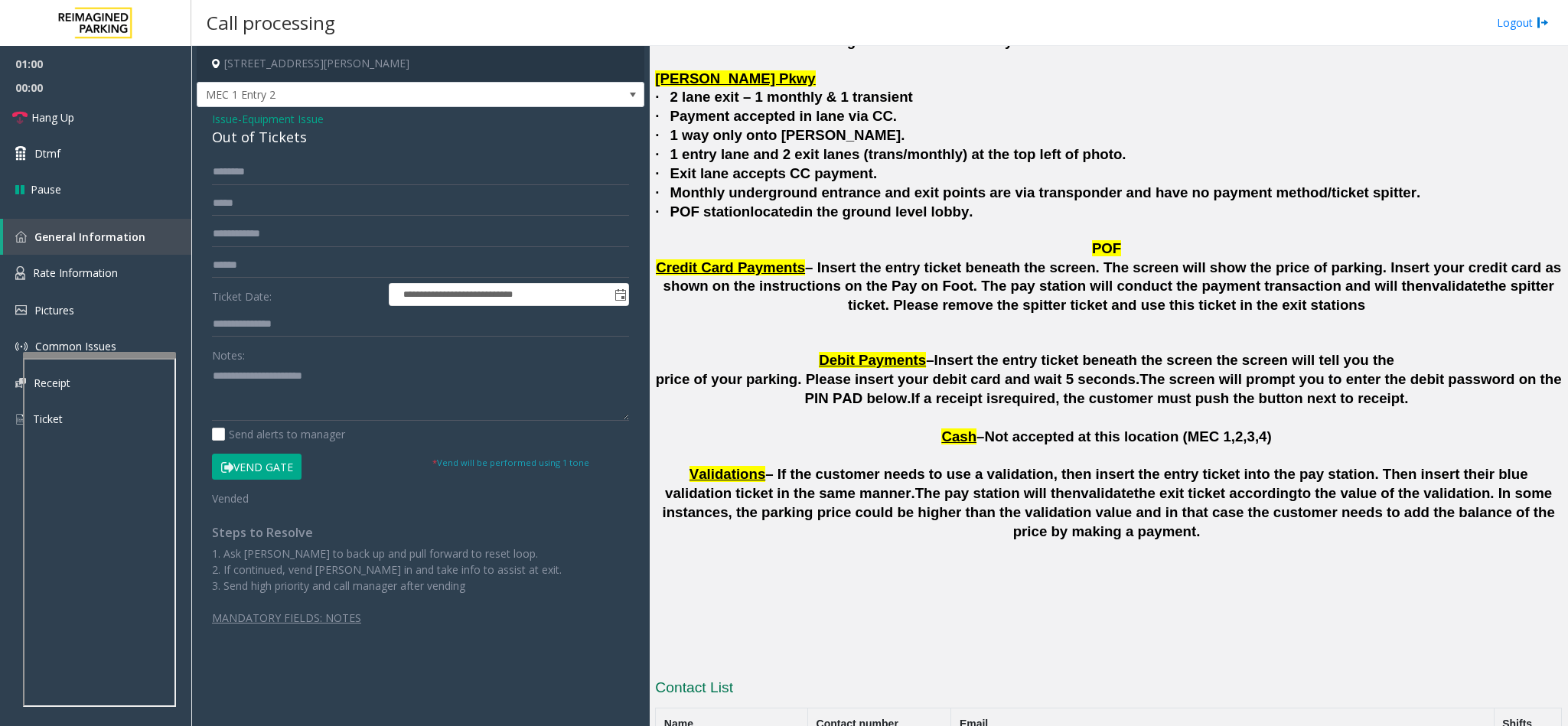
scroll to position [3758, 0]
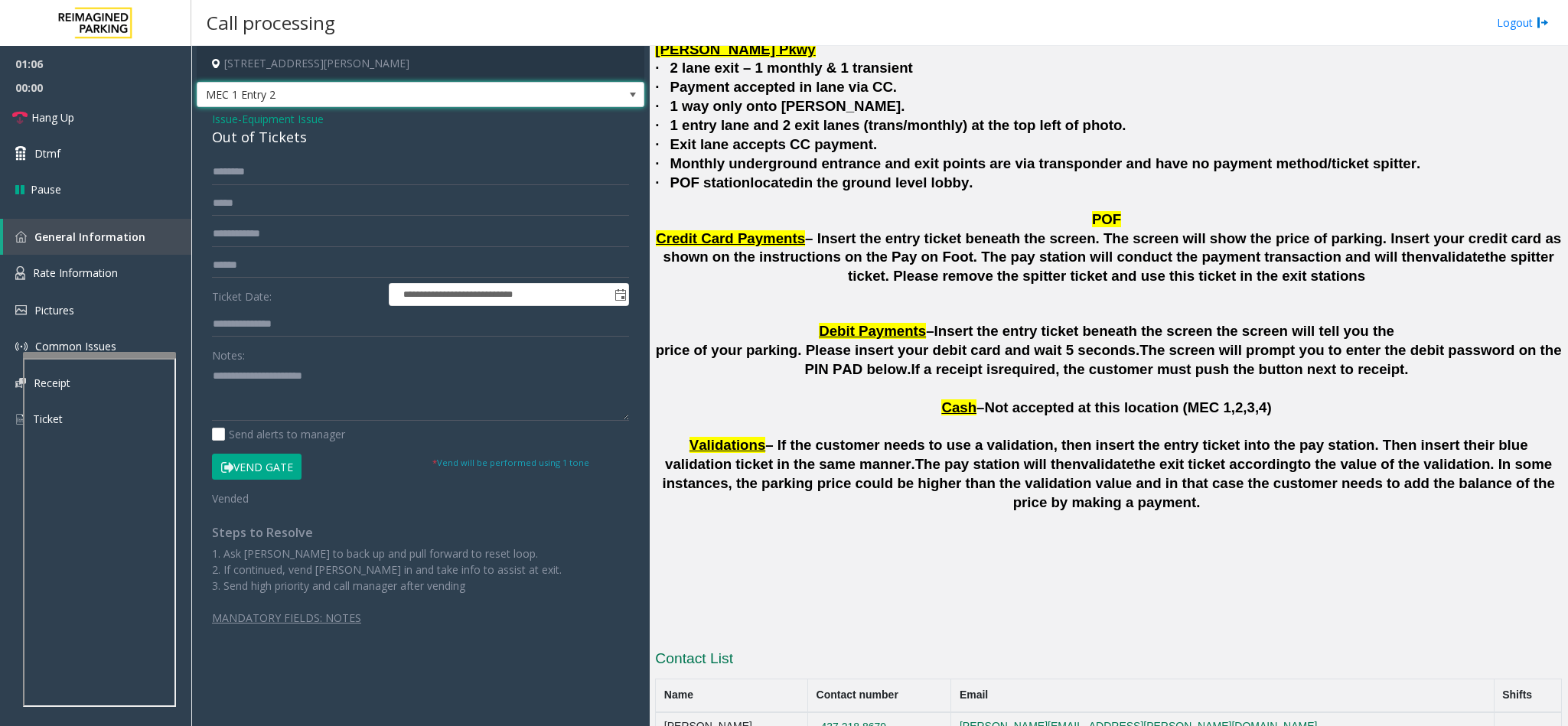
click at [332, 102] on span "MEC 1 Entry 2" at bounding box center [376, 94] width 357 height 25
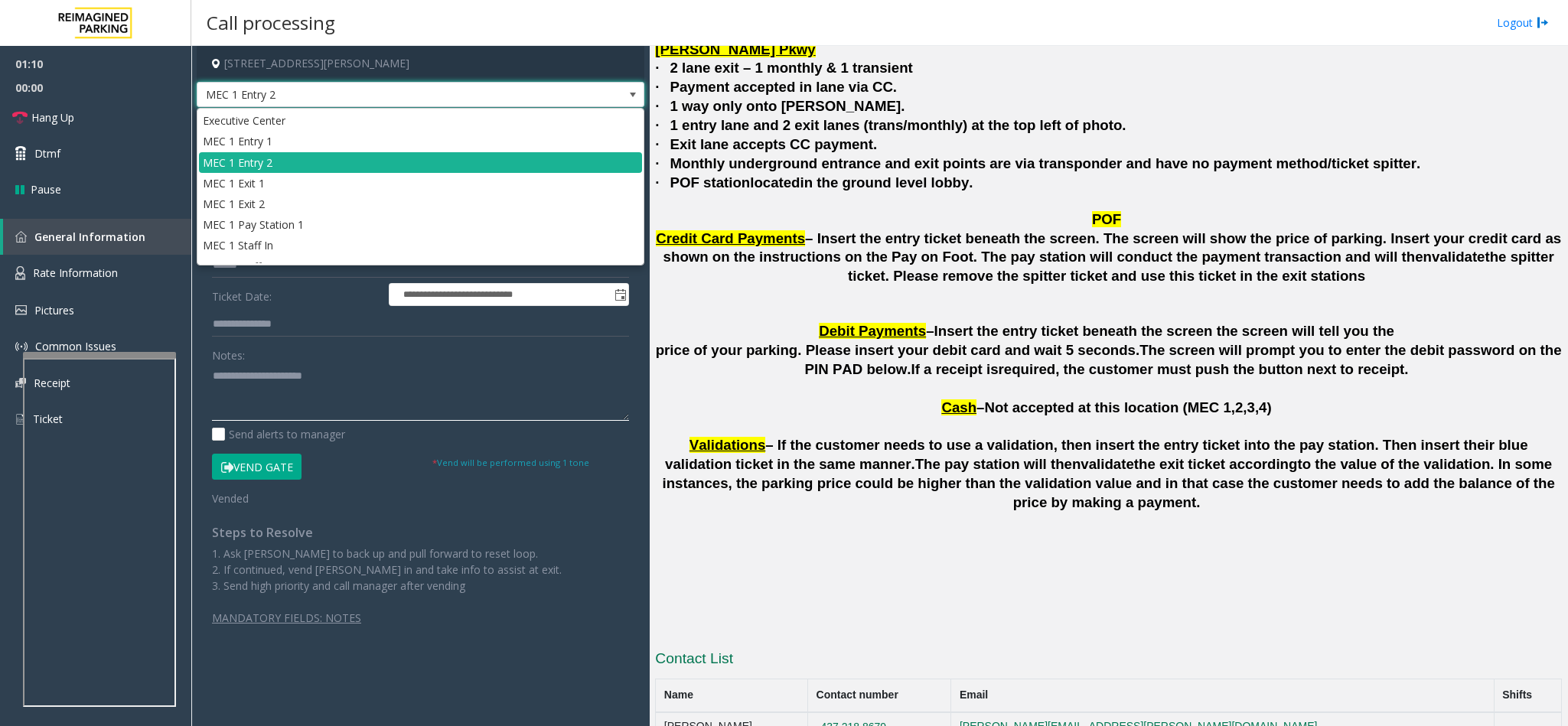
click at [341, 377] on textarea at bounding box center [419, 392] width 417 height 58
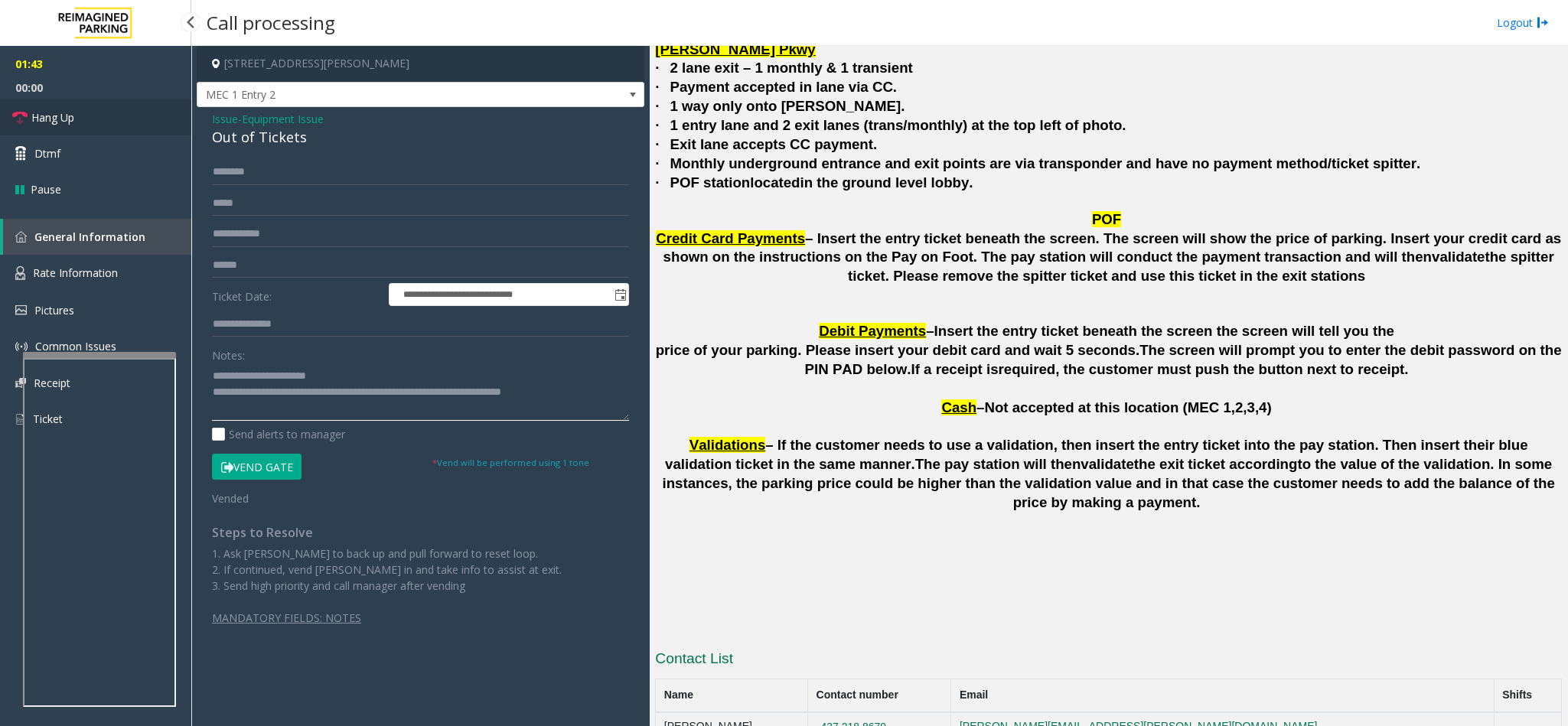
type textarea "**********"
click at [100, 126] on link "Hang Up" at bounding box center [95, 117] width 191 height 36
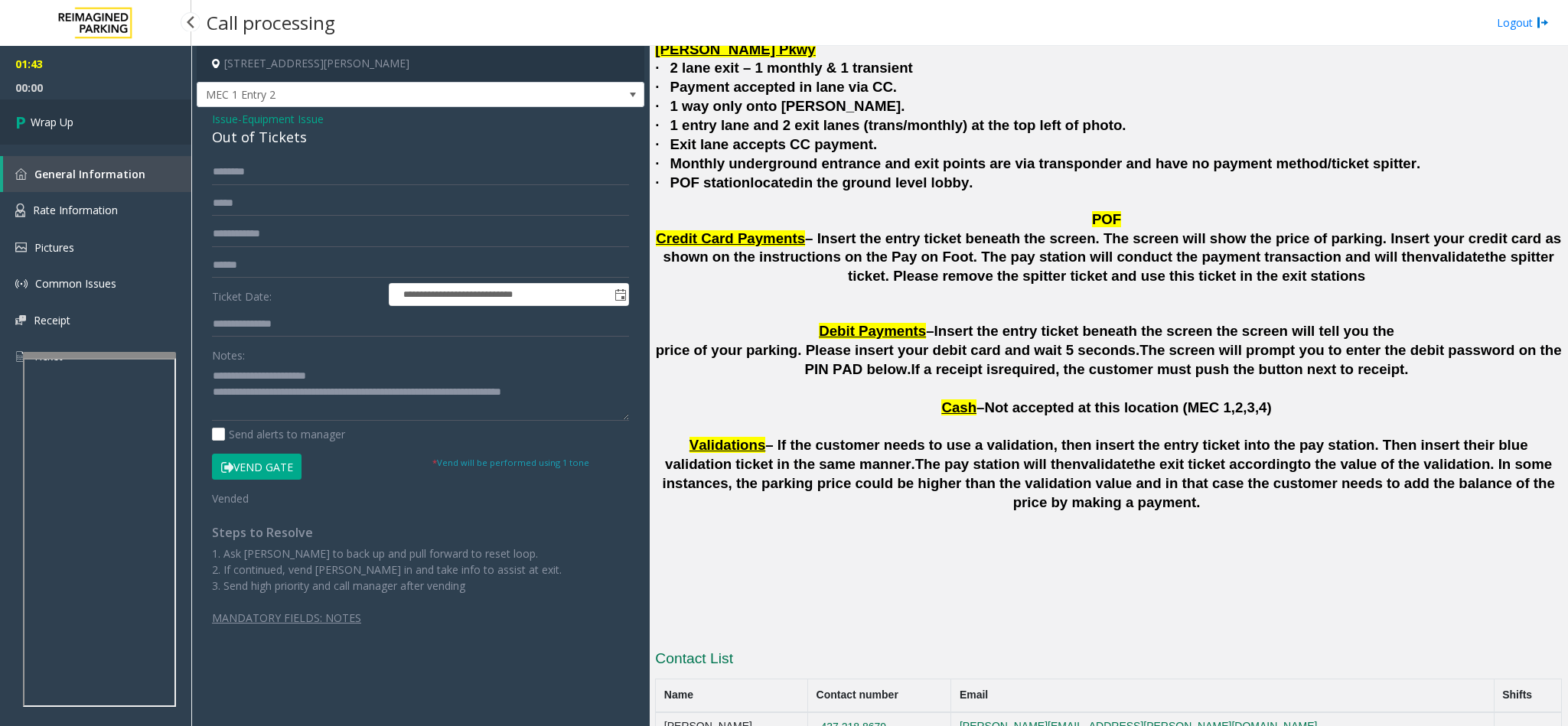
click at [100, 126] on link "Wrap Up" at bounding box center [95, 122] width 191 height 45
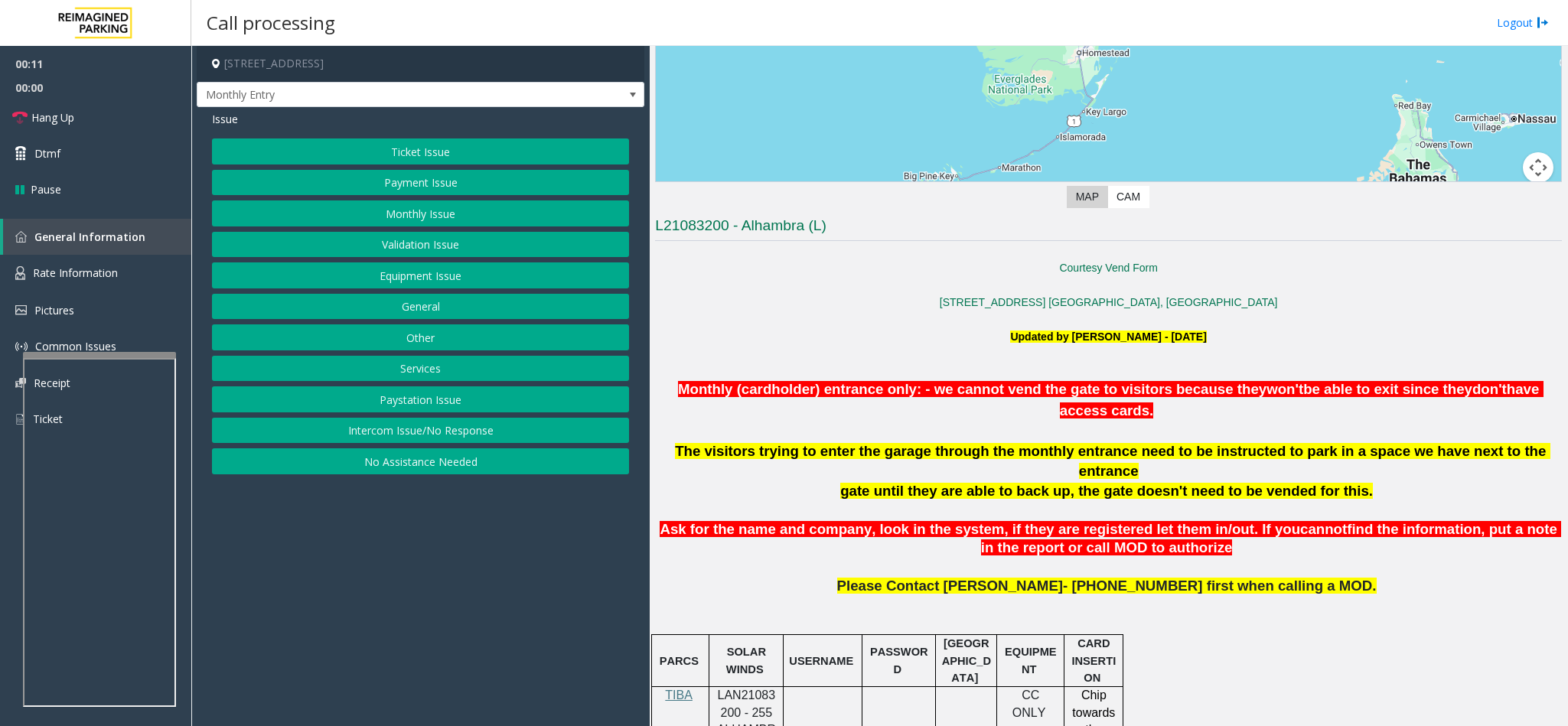
scroll to position [574, 0]
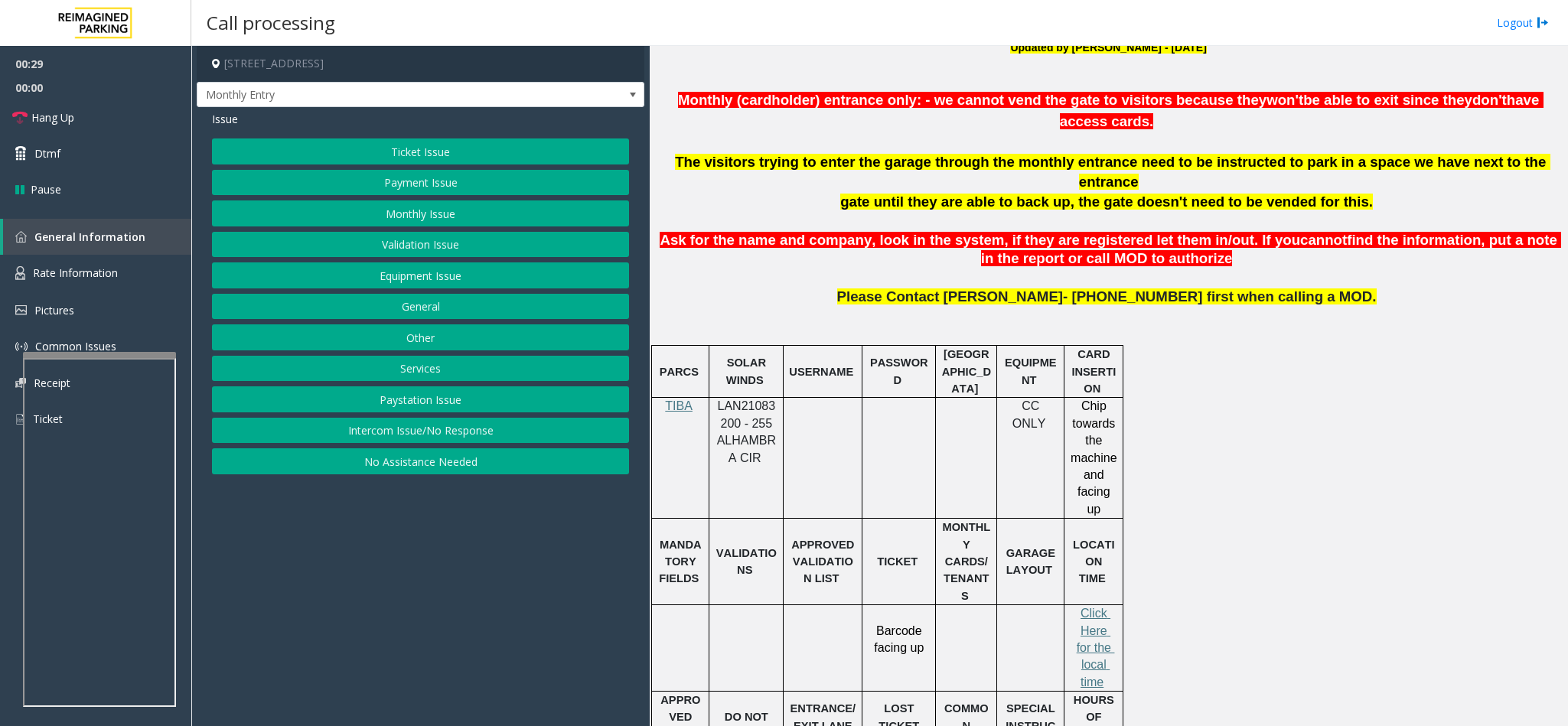
click at [726, 416] on span "LAN21083200 - 255 ALHAMBRA CIR" at bounding box center [746, 431] width 59 height 64
copy span "LAN21083200"
click at [416, 281] on button "Equipment Issue" at bounding box center [419, 276] width 417 height 26
click at [416, 282] on button "Gate / Door Won't Open" at bounding box center [419, 276] width 417 height 26
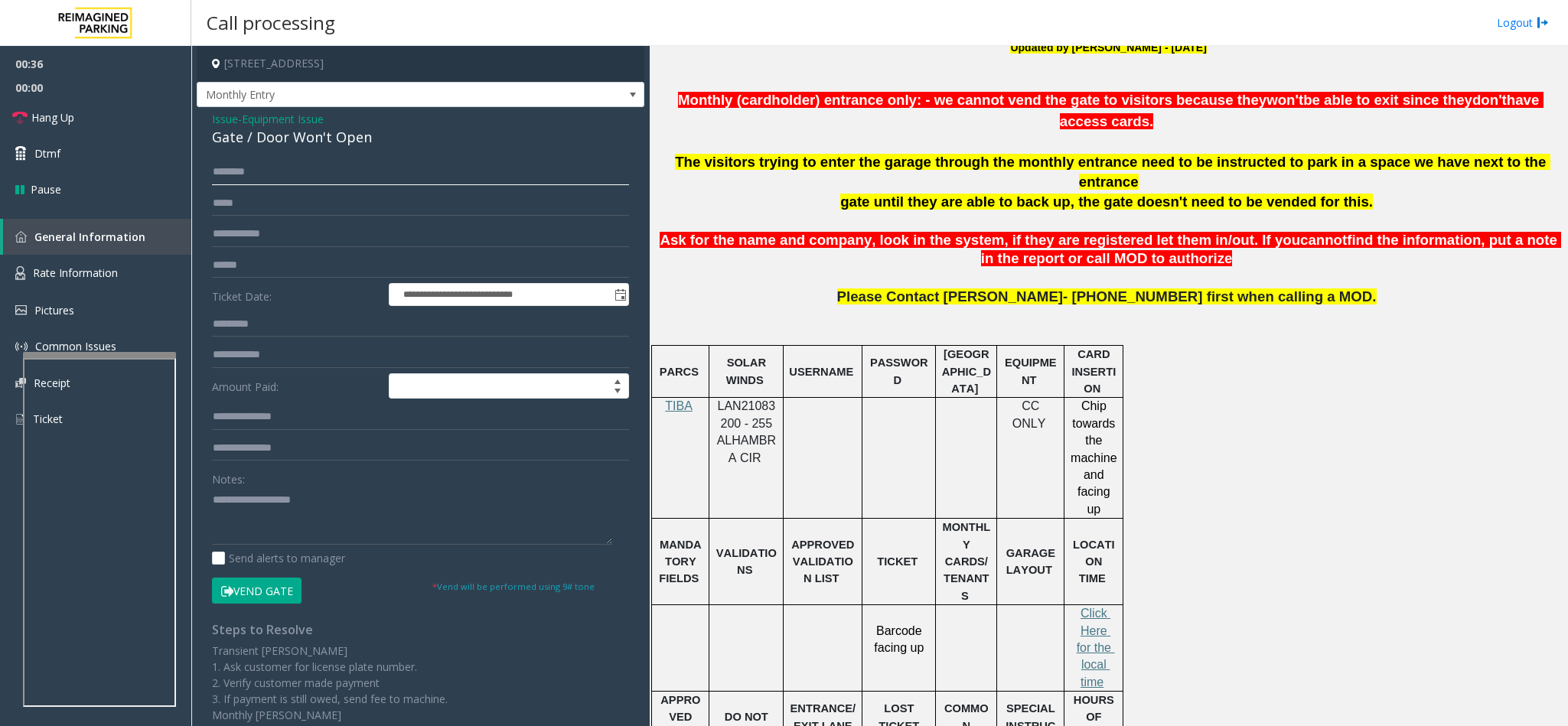
click at [258, 174] on input "text" at bounding box center [419, 172] width 417 height 26
type input "**********"
click at [274, 518] on textarea at bounding box center [411, 515] width 400 height 58
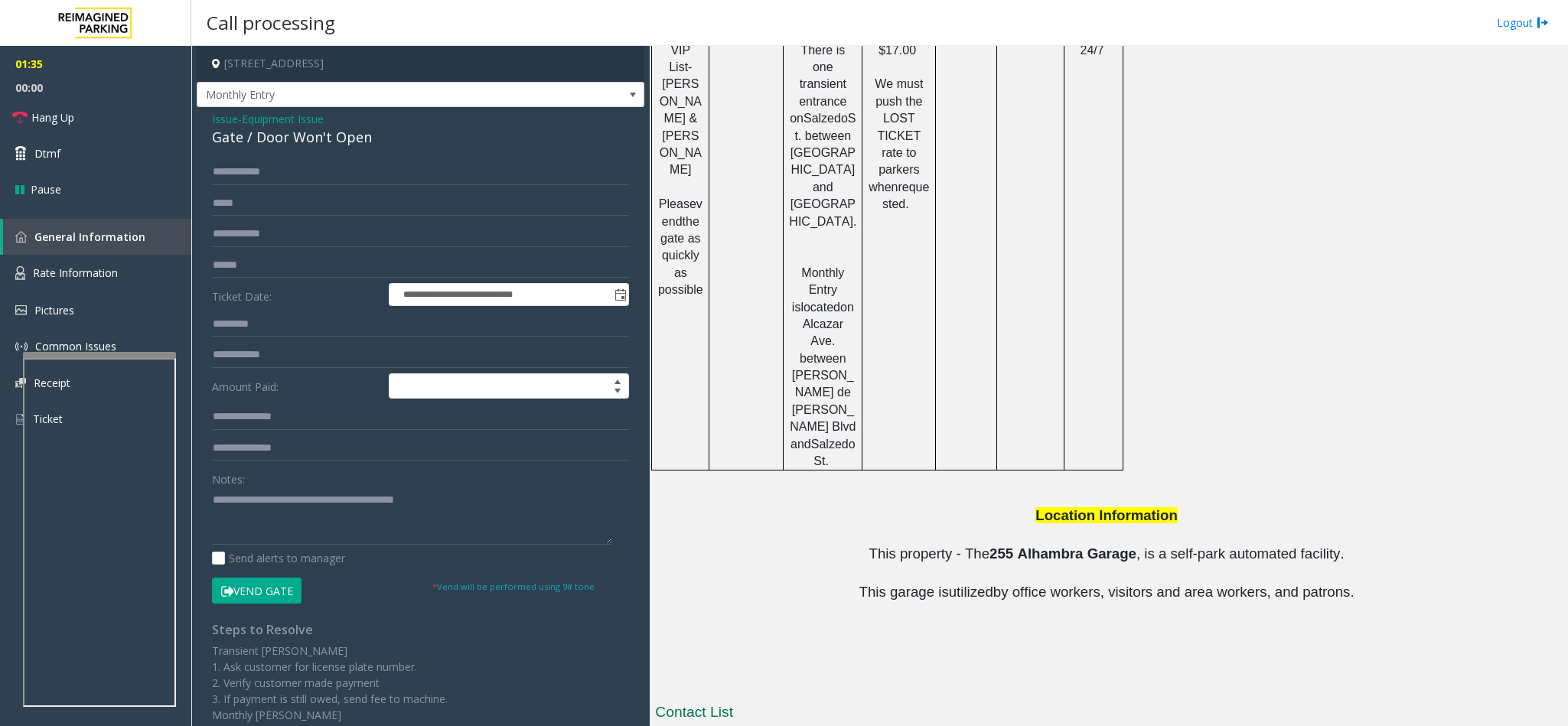
scroll to position [1302, 0]
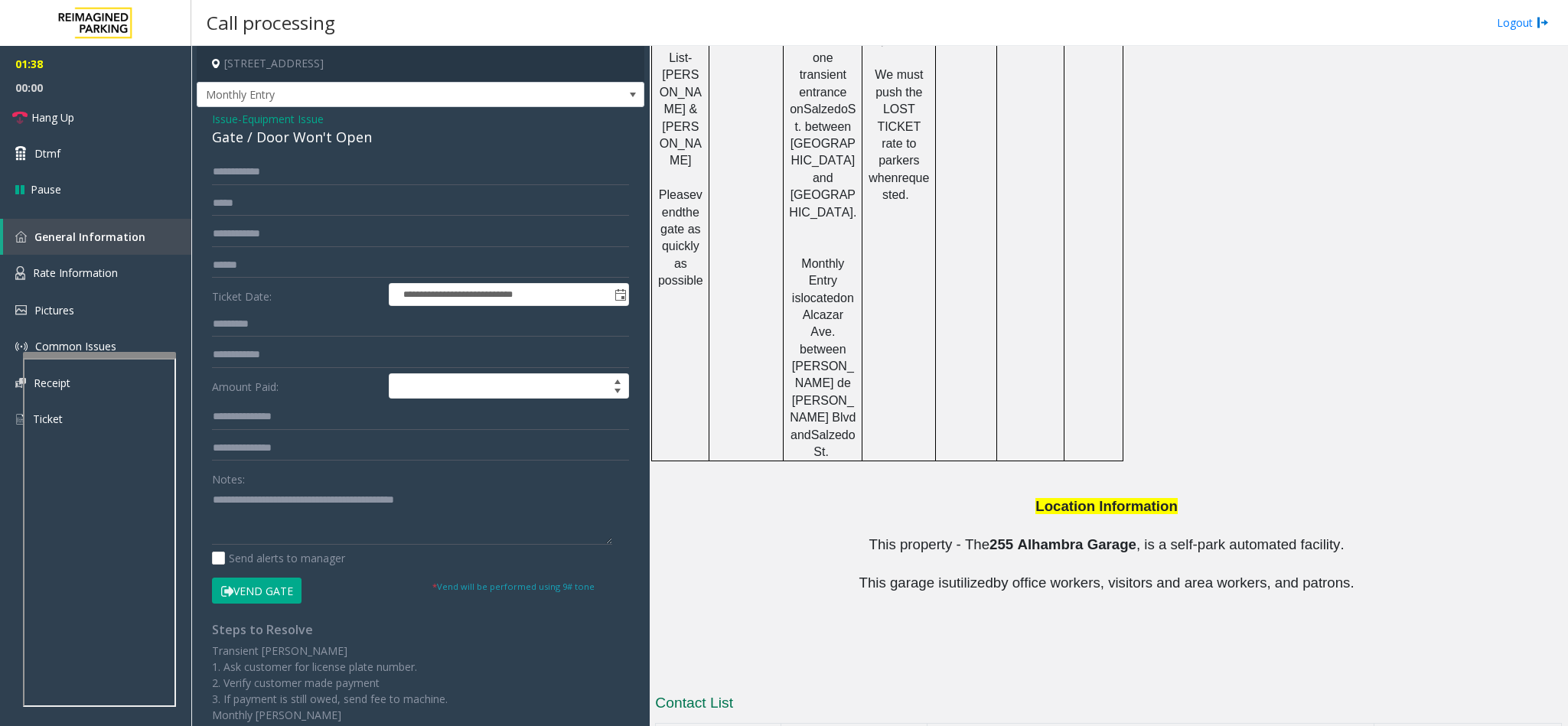
drag, startPoint x: 930, startPoint y: 634, endPoint x: 815, endPoint y: 626, distance: 115.3
copy tr "[PHONE_NUMBER]"
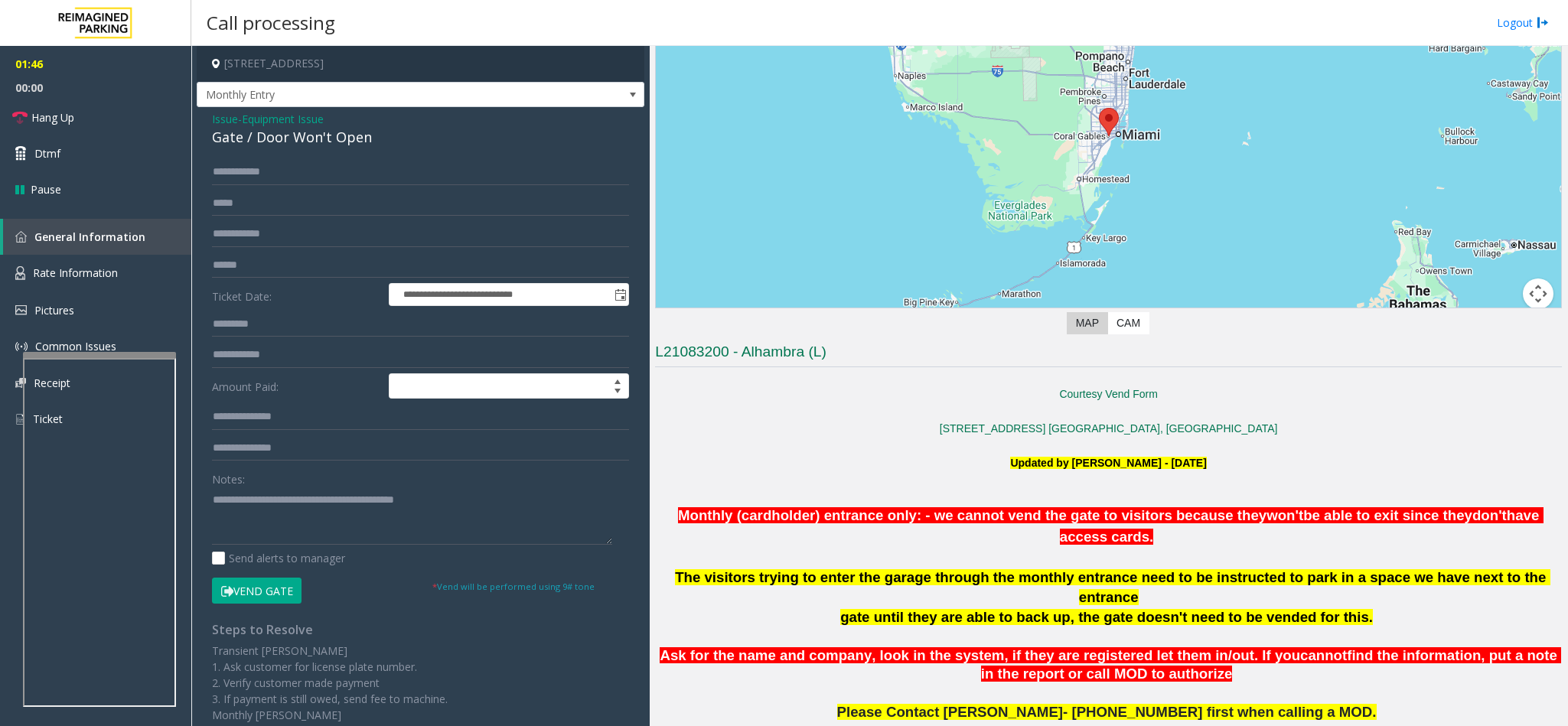
scroll to position [39, 0]
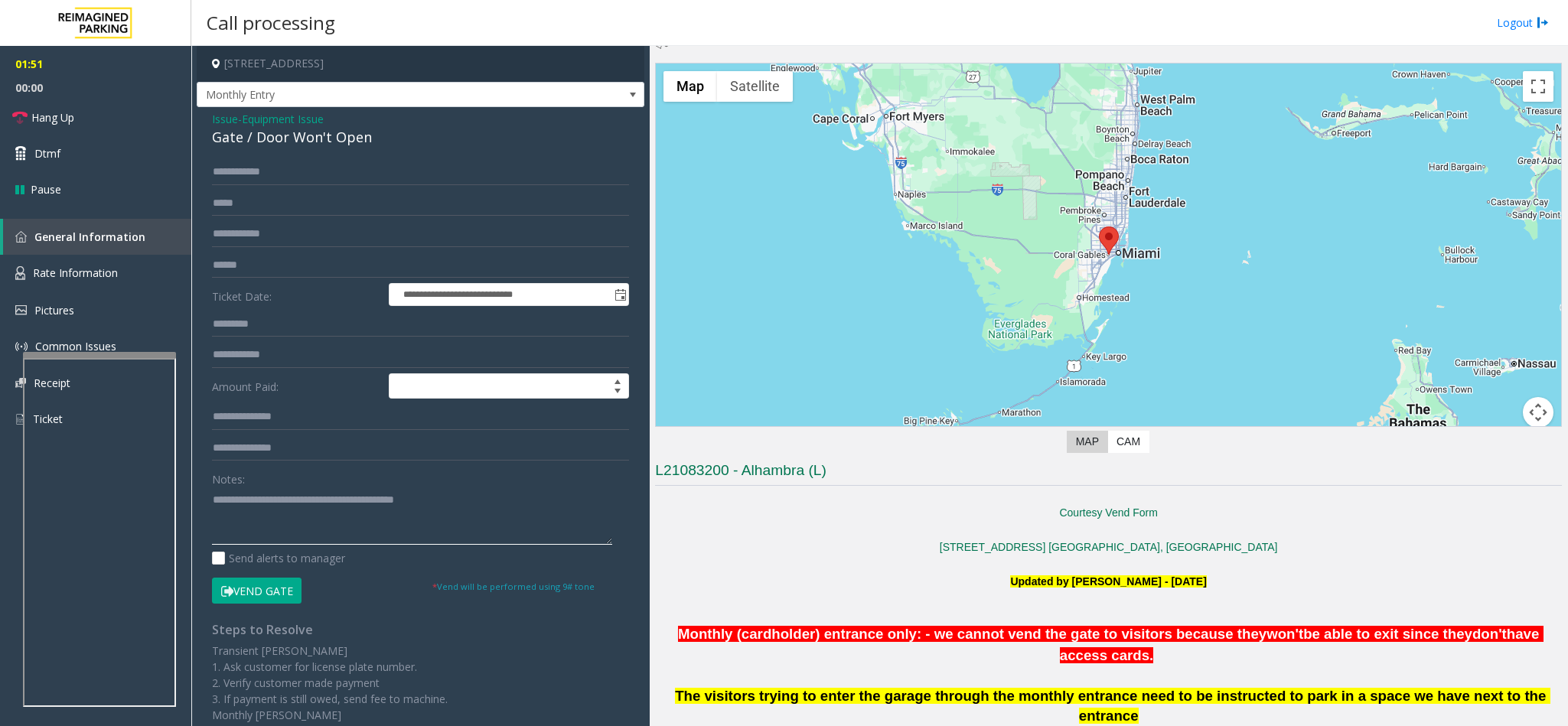
click at [498, 509] on textarea at bounding box center [411, 515] width 400 height 58
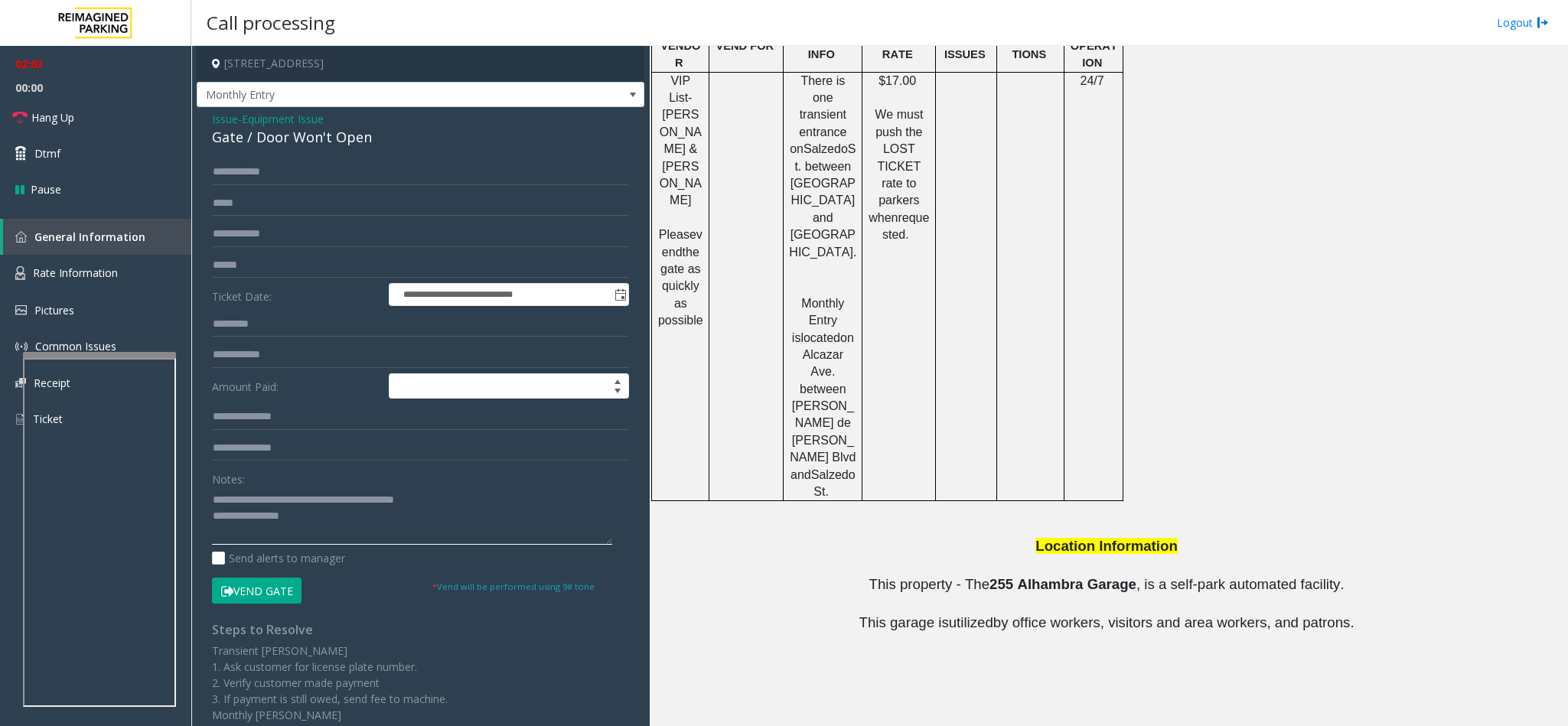
scroll to position [1302, 0]
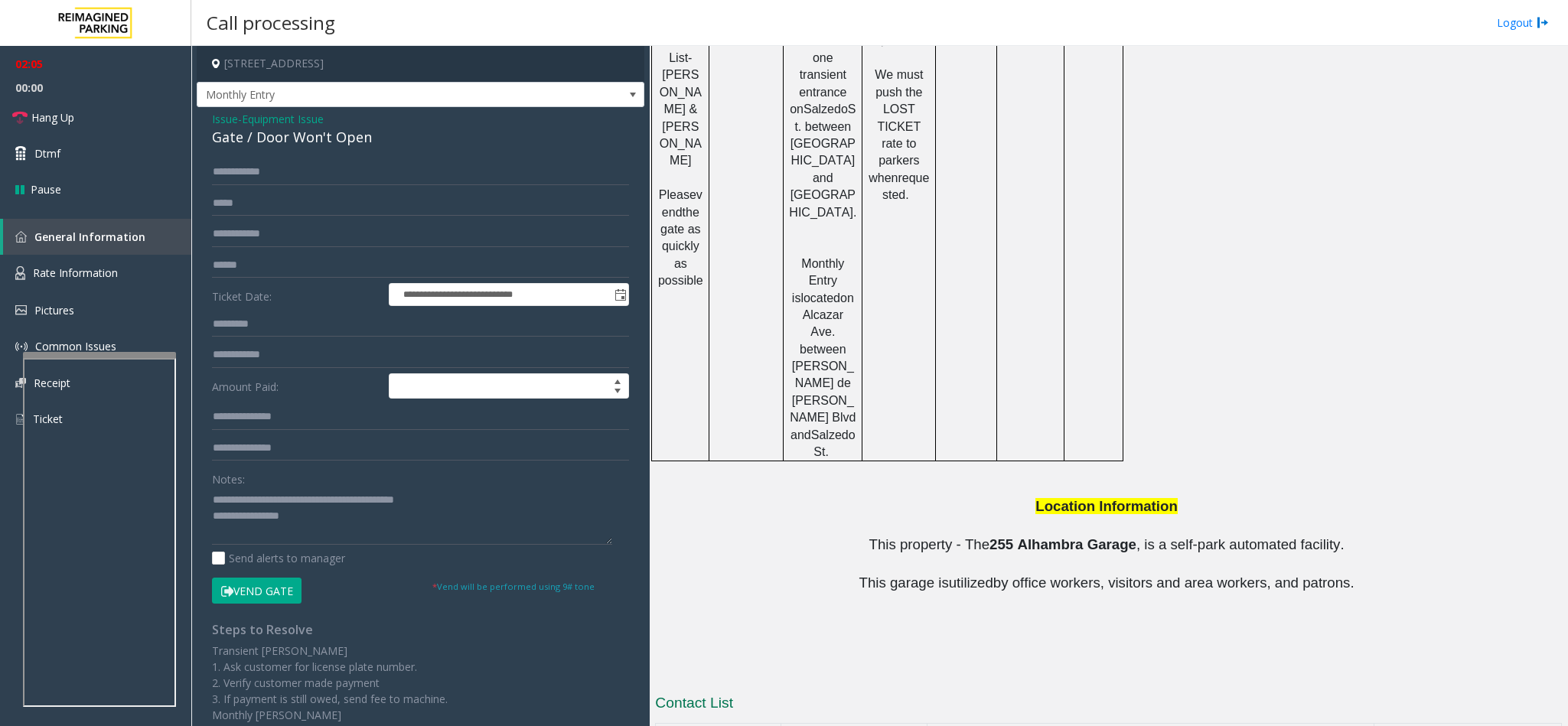
drag, startPoint x: 912, startPoint y: 658, endPoint x: 811, endPoint y: 672, distance: 102.0
click at [315, 522] on textarea at bounding box center [411, 515] width 400 height 58
drag, startPoint x: 909, startPoint y: 693, endPoint x: 767, endPoint y: 698, distance: 142.1
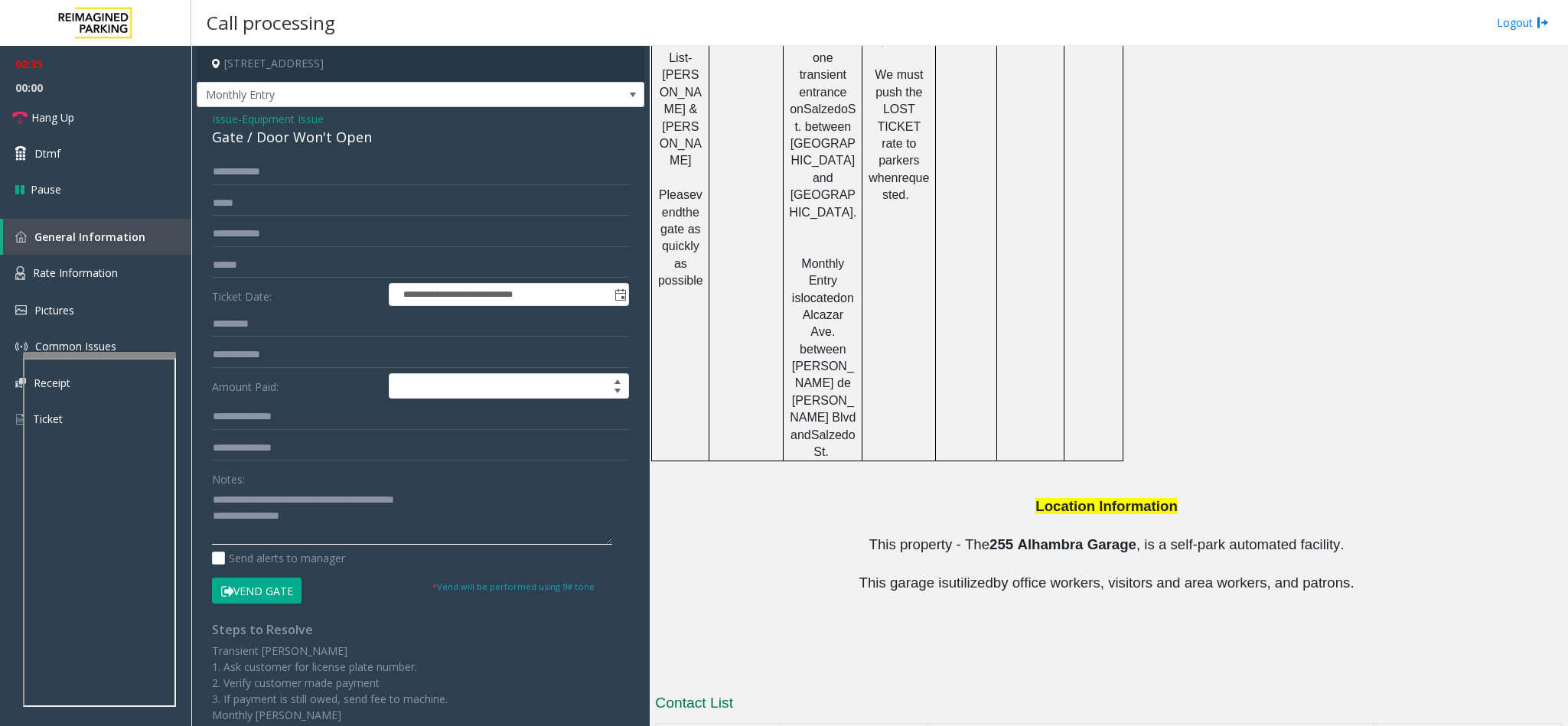
click at [322, 524] on textarea at bounding box center [411, 515] width 400 height 58
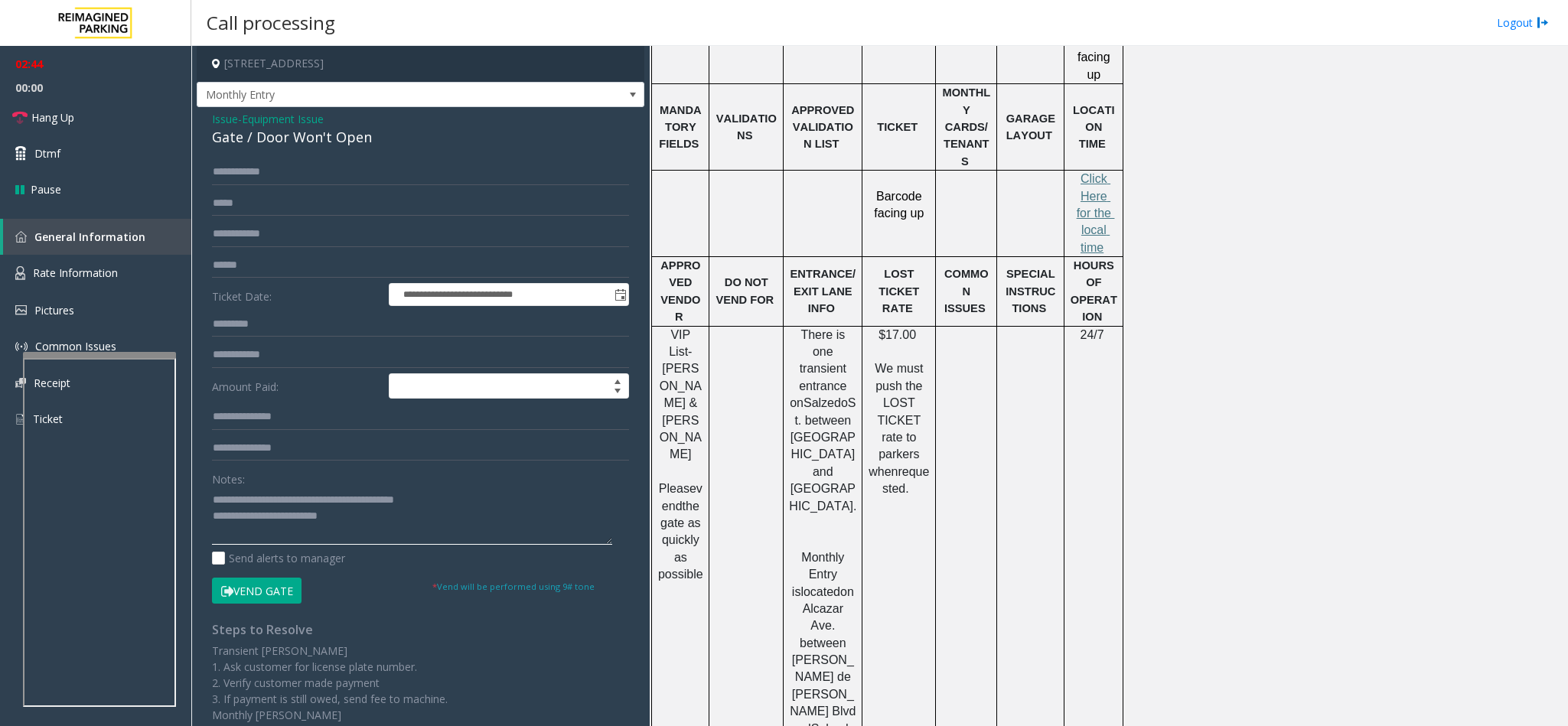
scroll to position [1072, 0]
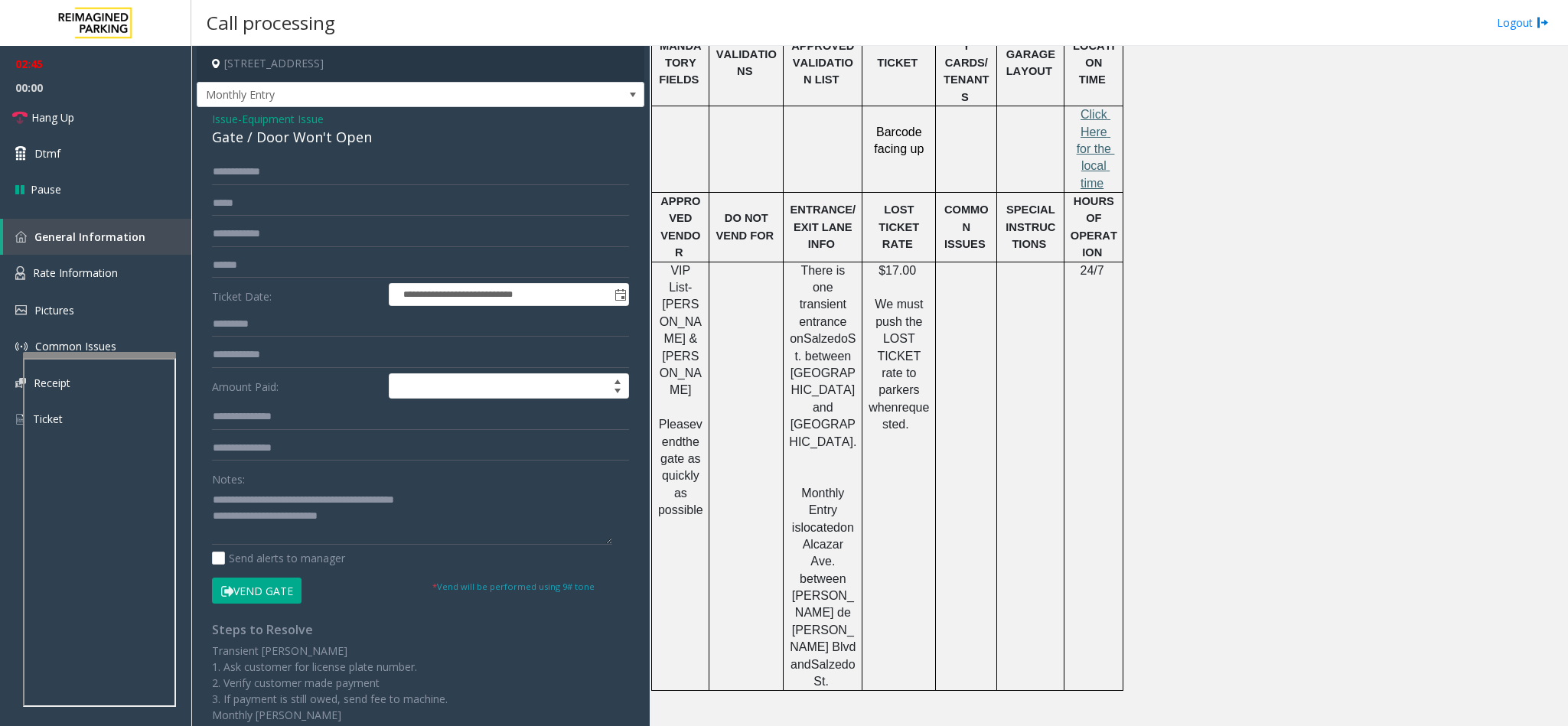
click at [1093, 122] on span "Click Here for the local time" at bounding box center [1095, 148] width 38 height 81
click at [364, 531] on textarea at bounding box center [411, 515] width 400 height 58
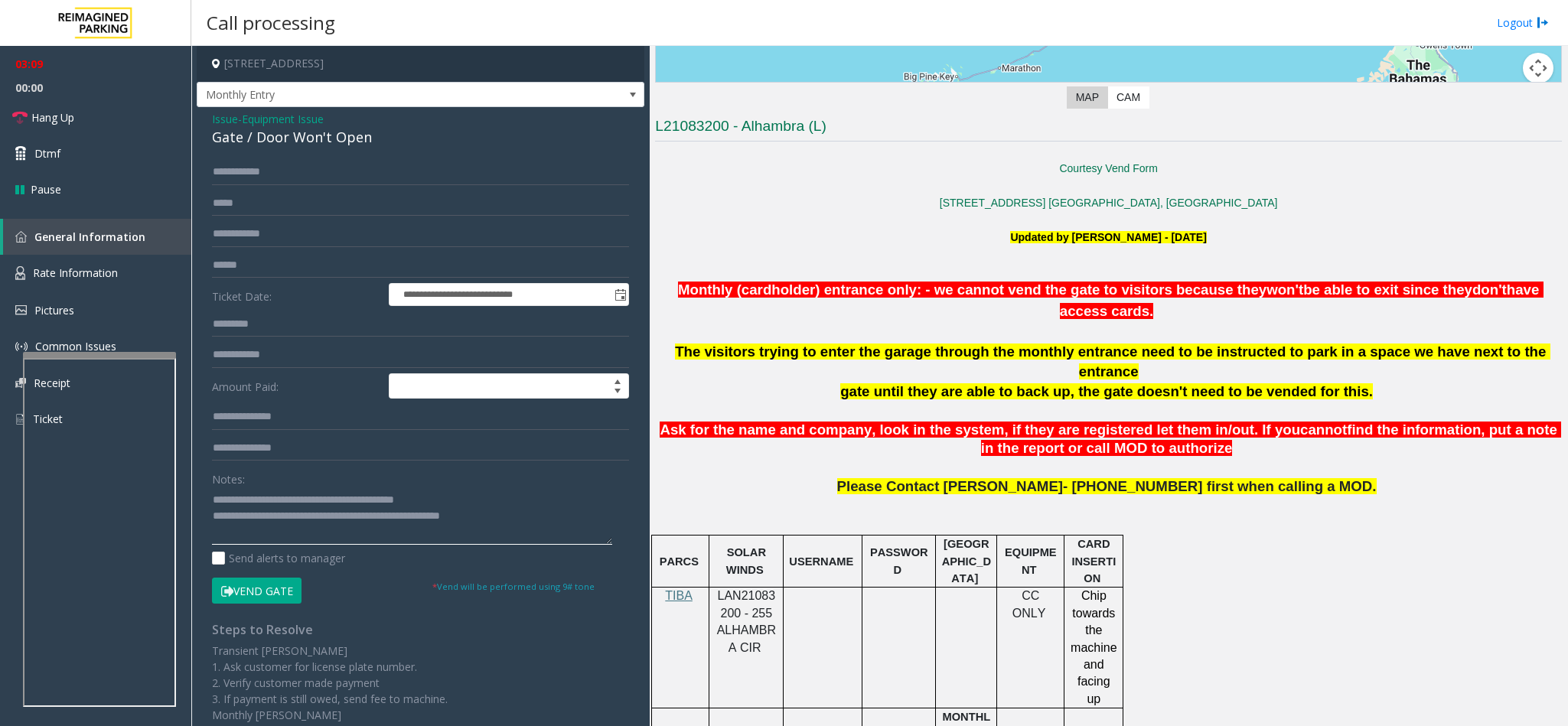
scroll to position [269, 0]
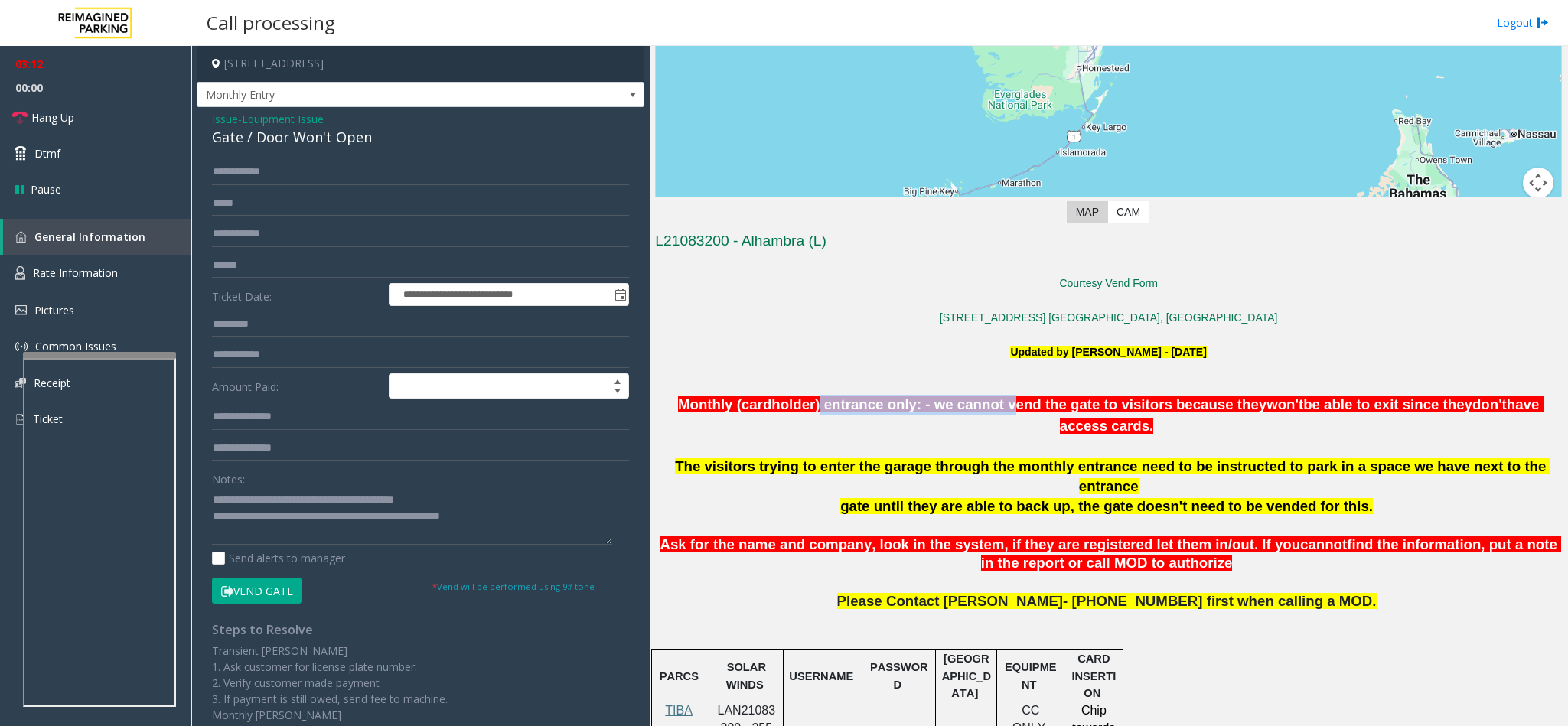
drag, startPoint x: 801, startPoint y: 404, endPoint x: 998, endPoint y: 416, distance: 197.4
click at [998, 416] on p "Monthly (cardholder) entrance only: - we cannot vend the gate to visitors becau…" at bounding box center [1108, 416] width 907 height 42
drag, startPoint x: 722, startPoint y: 406, endPoint x: 1146, endPoint y: 420, distance: 424.2
click at [1146, 420] on p "Monthly (cardholder) entrance only: - we cannot vend the gate to visitors becau…" at bounding box center [1108, 416] width 907 height 42
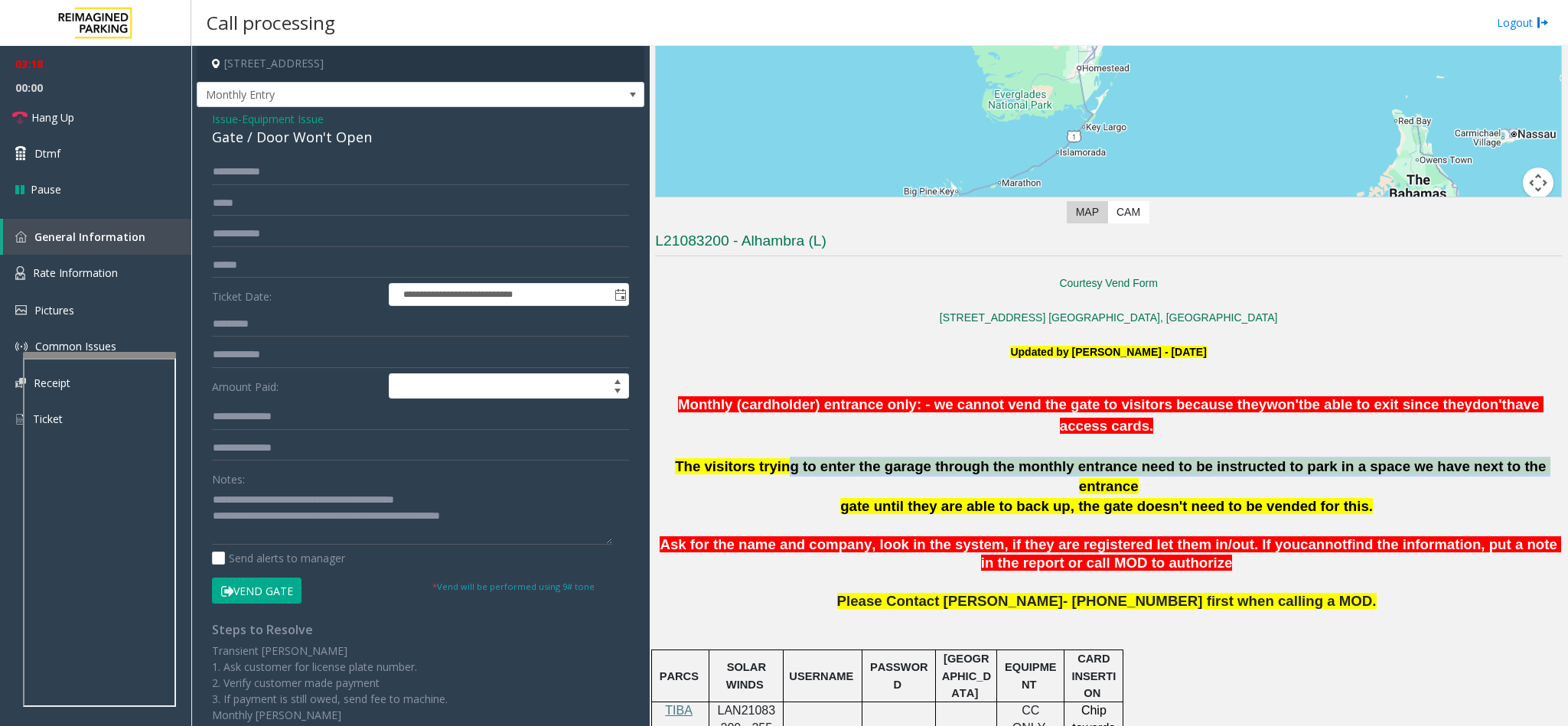
drag, startPoint x: 783, startPoint y: 475, endPoint x: 1057, endPoint y: 496, distance: 274.8
click at [1063, 484] on p "The visitors trying to enter the garage through the monthly entrance need to be…" at bounding box center [1108, 476] width 907 height 39
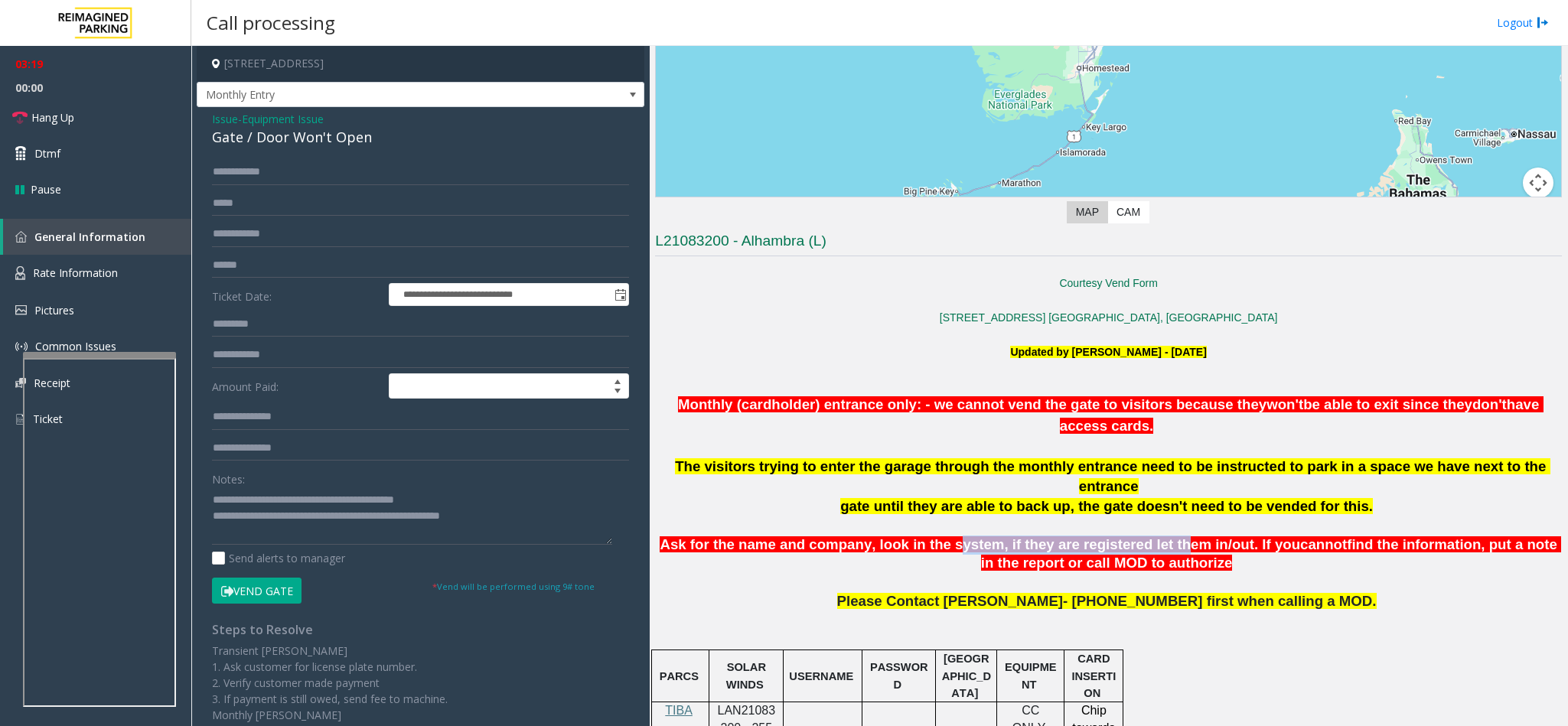
drag, startPoint x: 922, startPoint y: 542, endPoint x: 1122, endPoint y: 542, distance: 200.0
click at [1122, 542] on span "Ask for the name and company, look in the system, if they are registered let th…" at bounding box center [979, 545] width 640 height 16
click at [459, 491] on textarea at bounding box center [411, 515] width 400 height 58
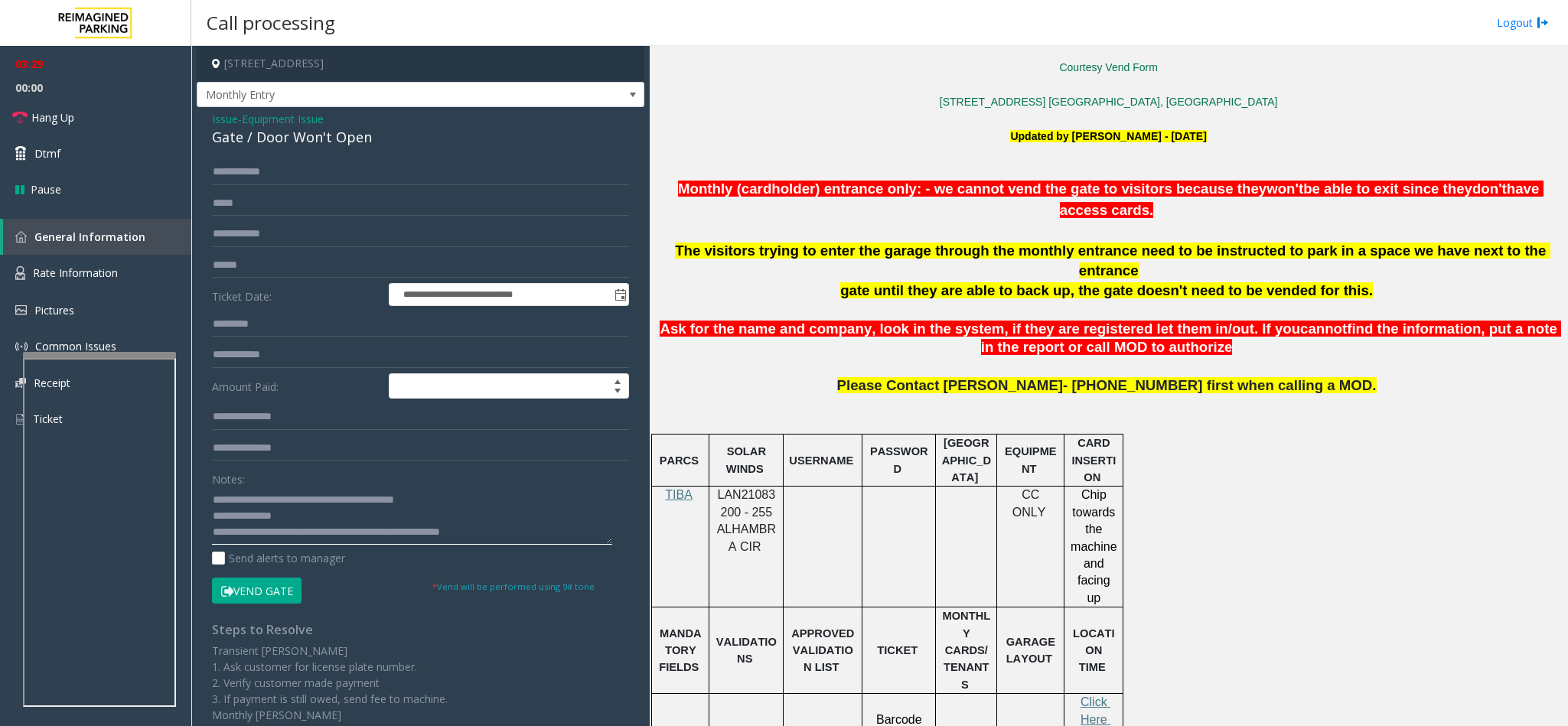
scroll to position [499, 0]
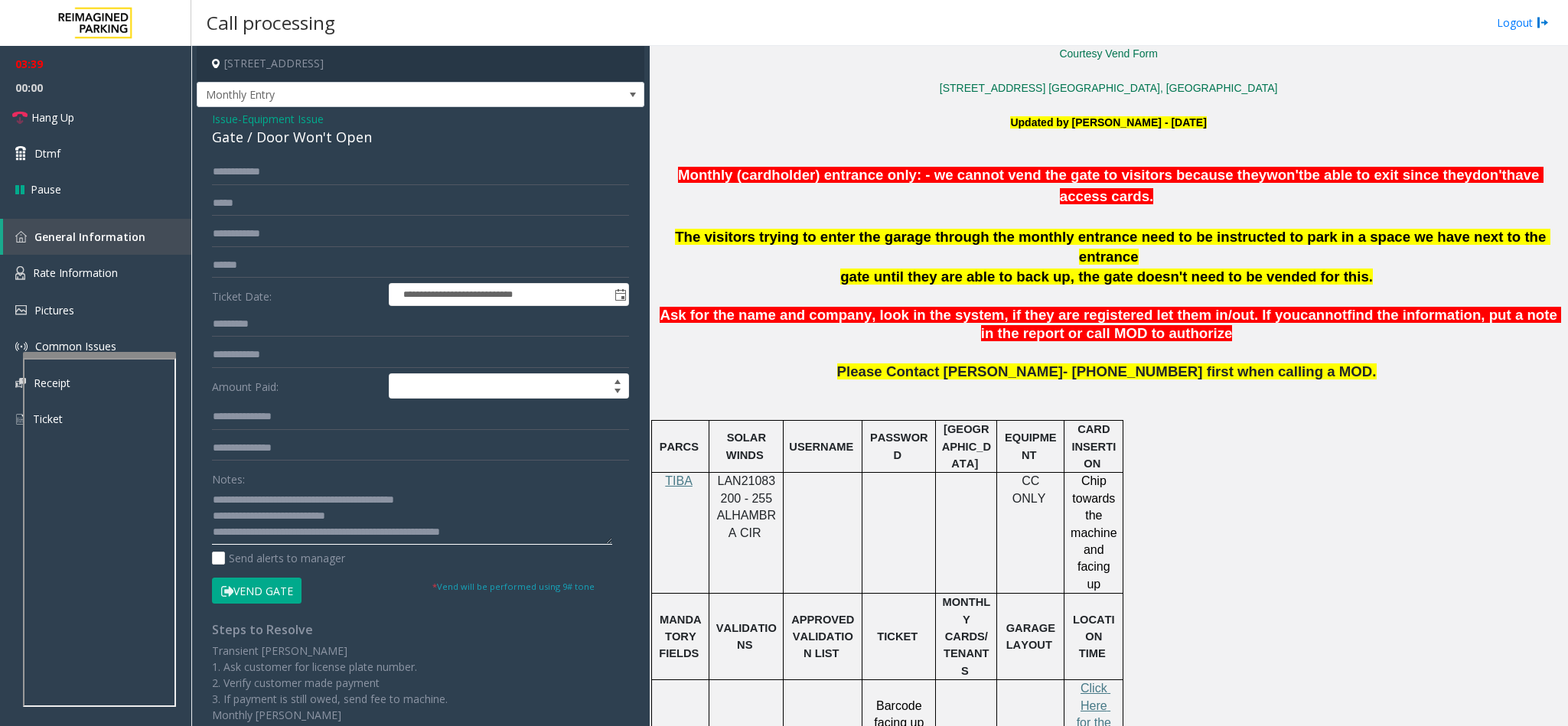
type textarea "**********"
click at [262, 592] on button "Vend Gate" at bounding box center [256, 591] width 90 height 26
drag, startPoint x: 824, startPoint y: 327, endPoint x: 994, endPoint y: 333, distance: 170.1
click at [994, 333] on p "Ask for the name and company, look in the system, if they are registered let th…" at bounding box center [1108, 325] width 907 height 38
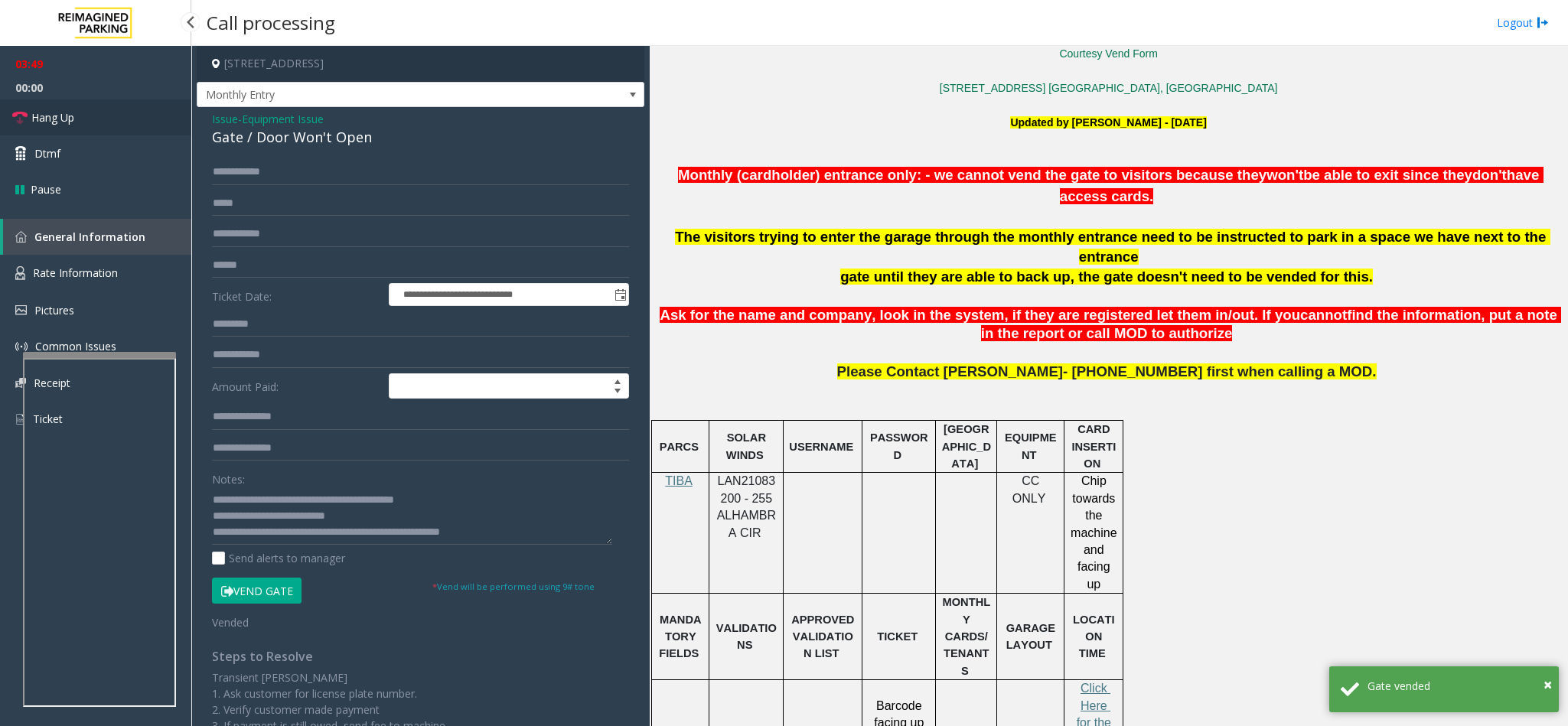
click at [78, 113] on link "Hang Up" at bounding box center [95, 117] width 191 height 36
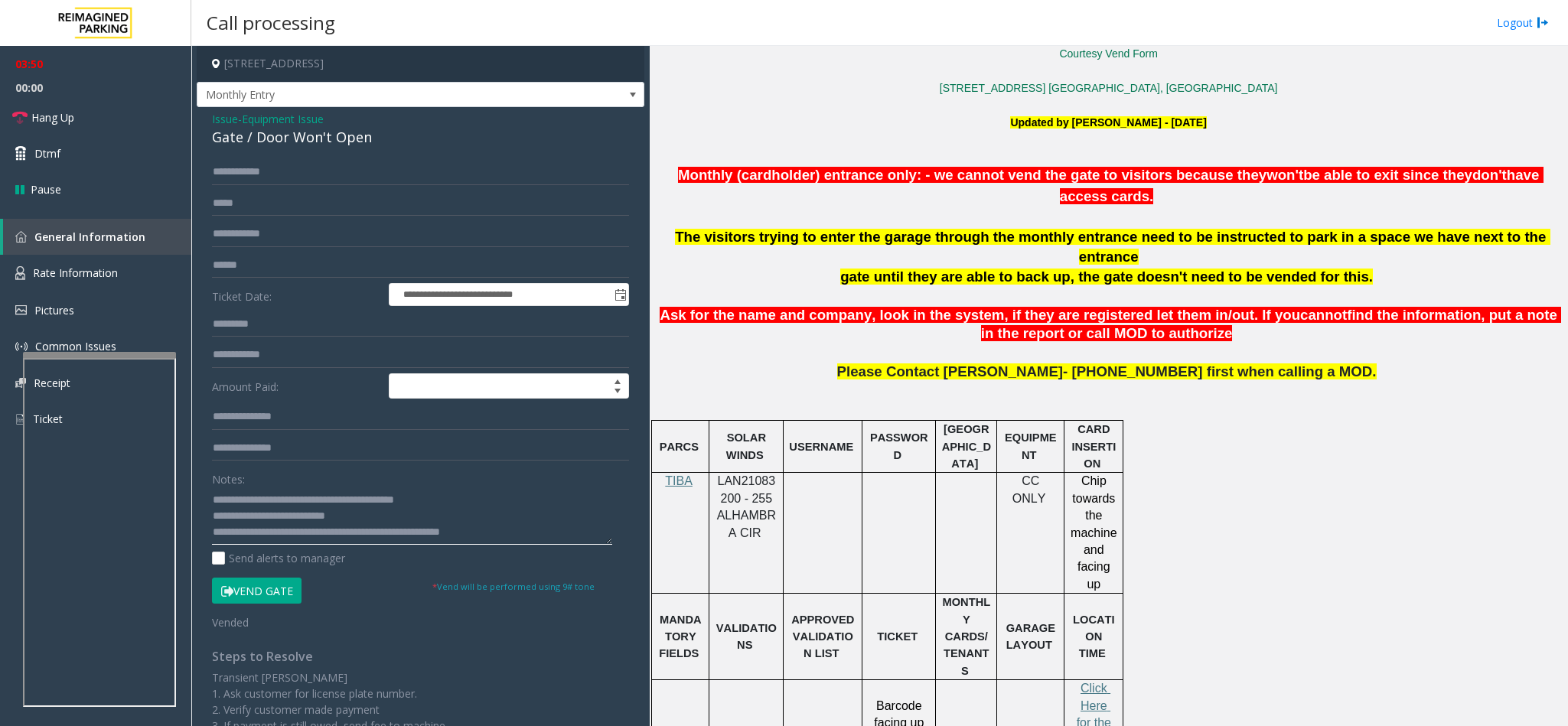
click at [485, 504] on textarea at bounding box center [411, 515] width 400 height 58
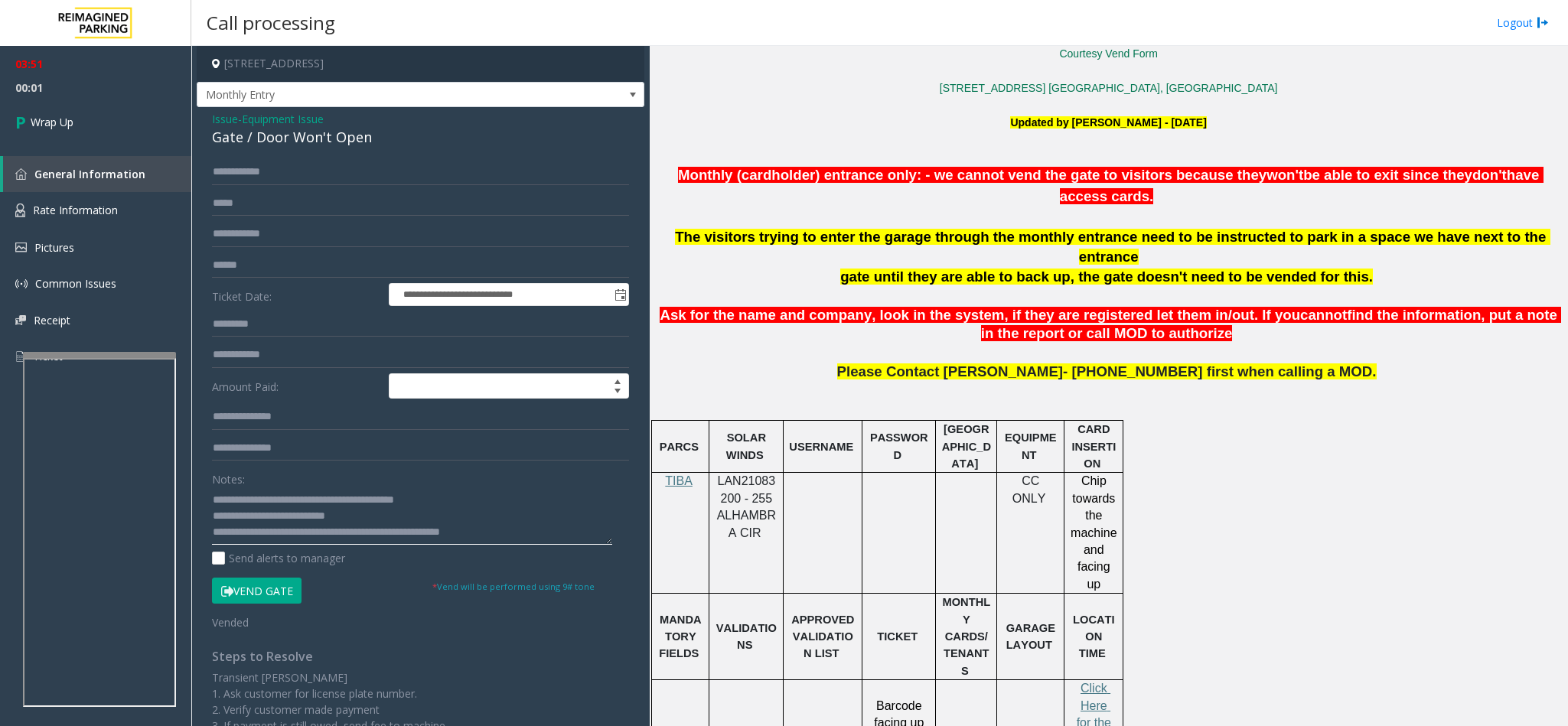
scroll to position [114, 0]
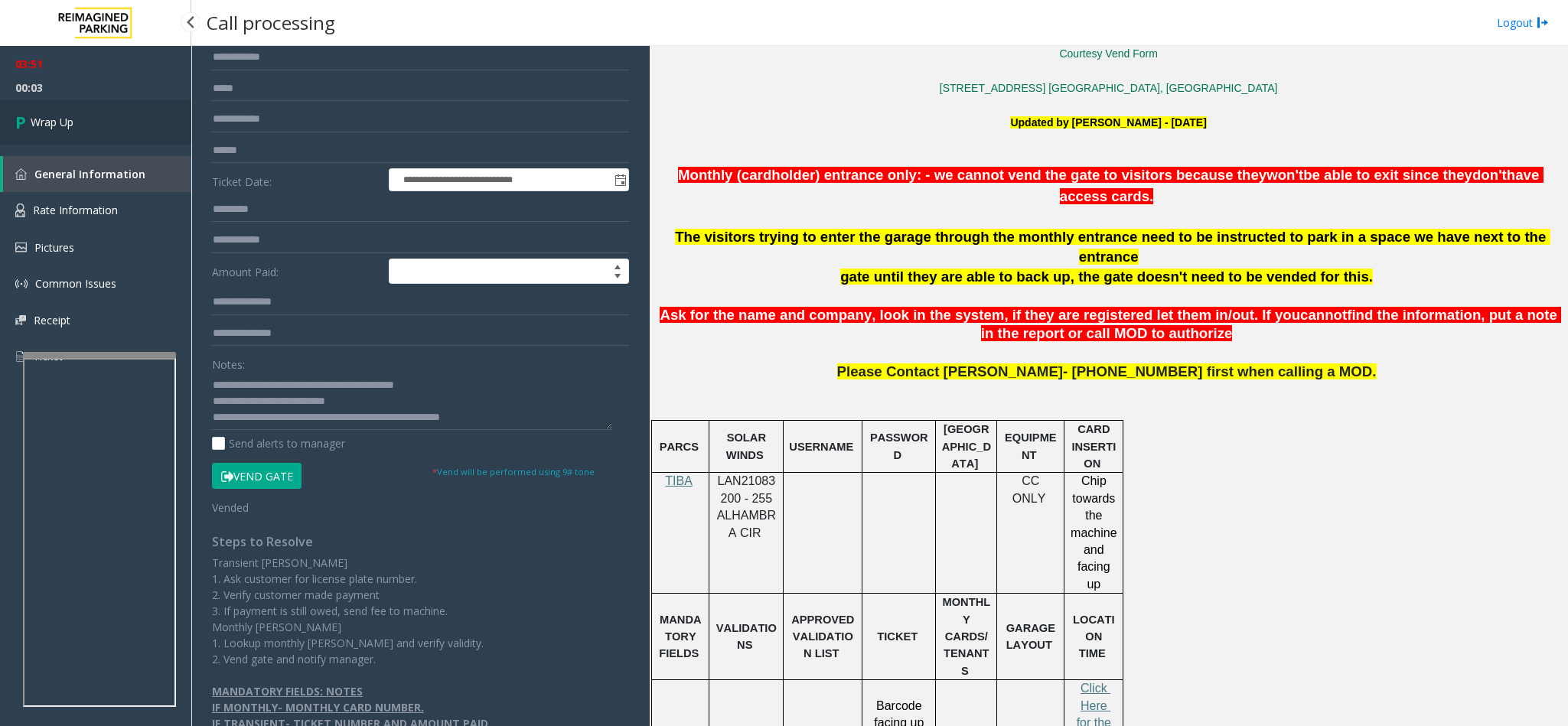
click at [71, 125] on span "Wrap Up" at bounding box center [51, 122] width 43 height 16
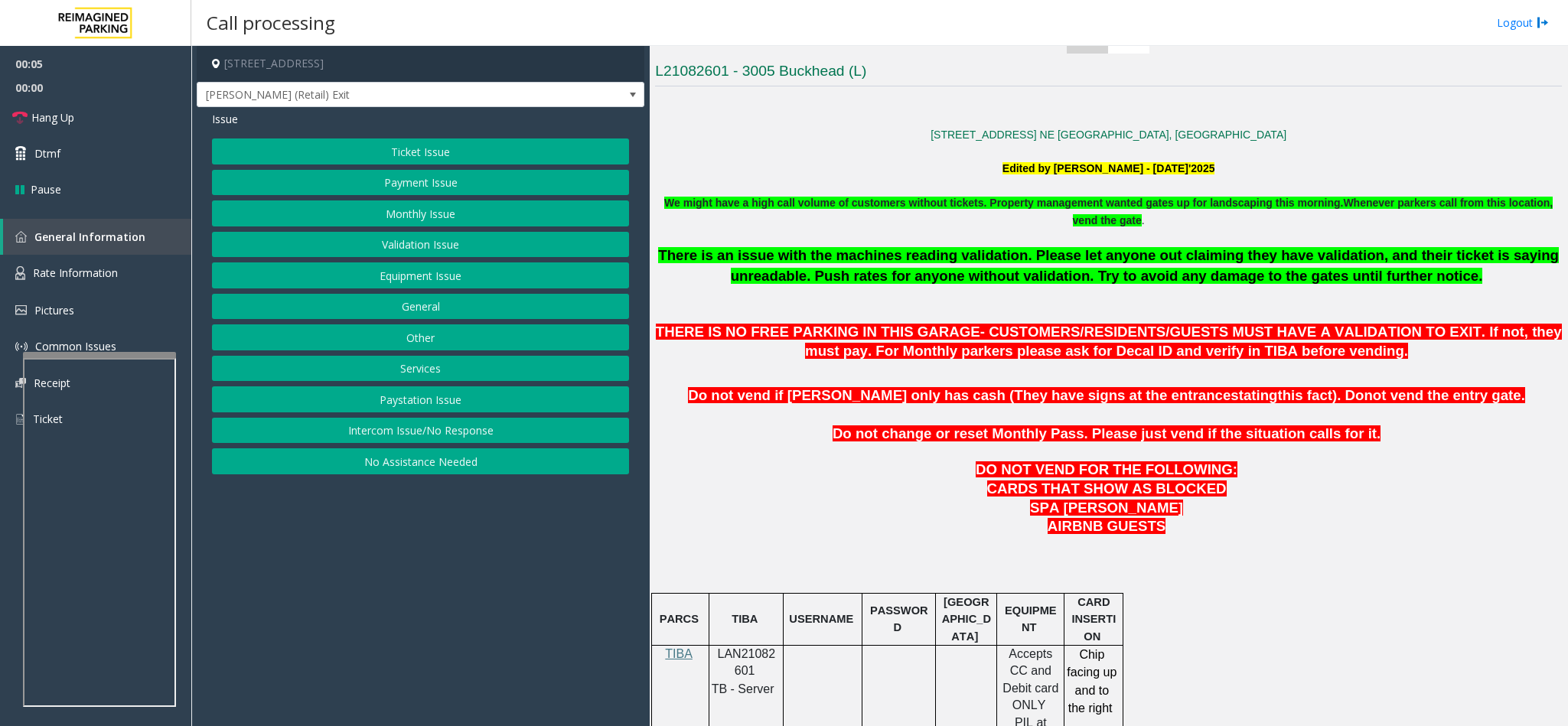
scroll to position [459, 0]
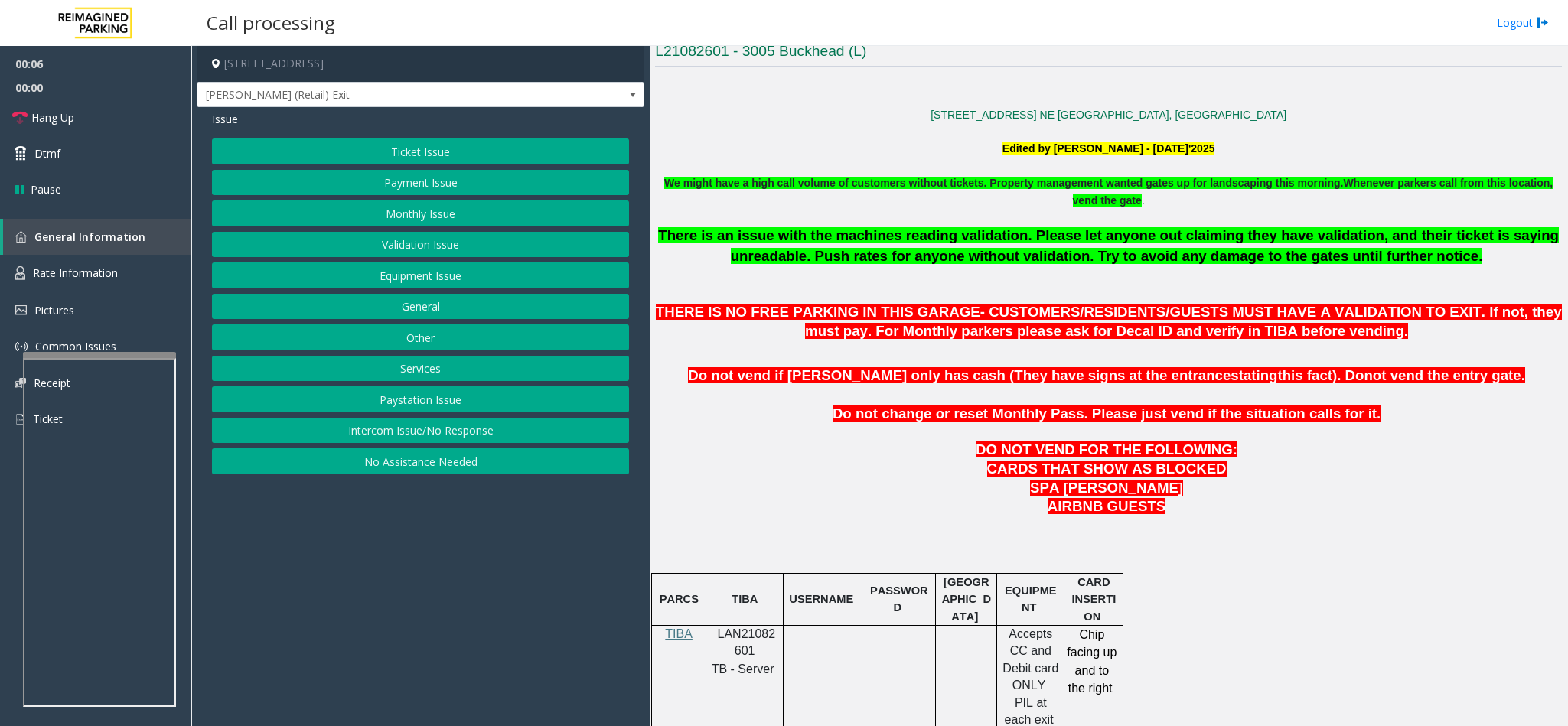
click at [744, 645] on span "LAN21082601" at bounding box center [746, 642] width 58 height 30
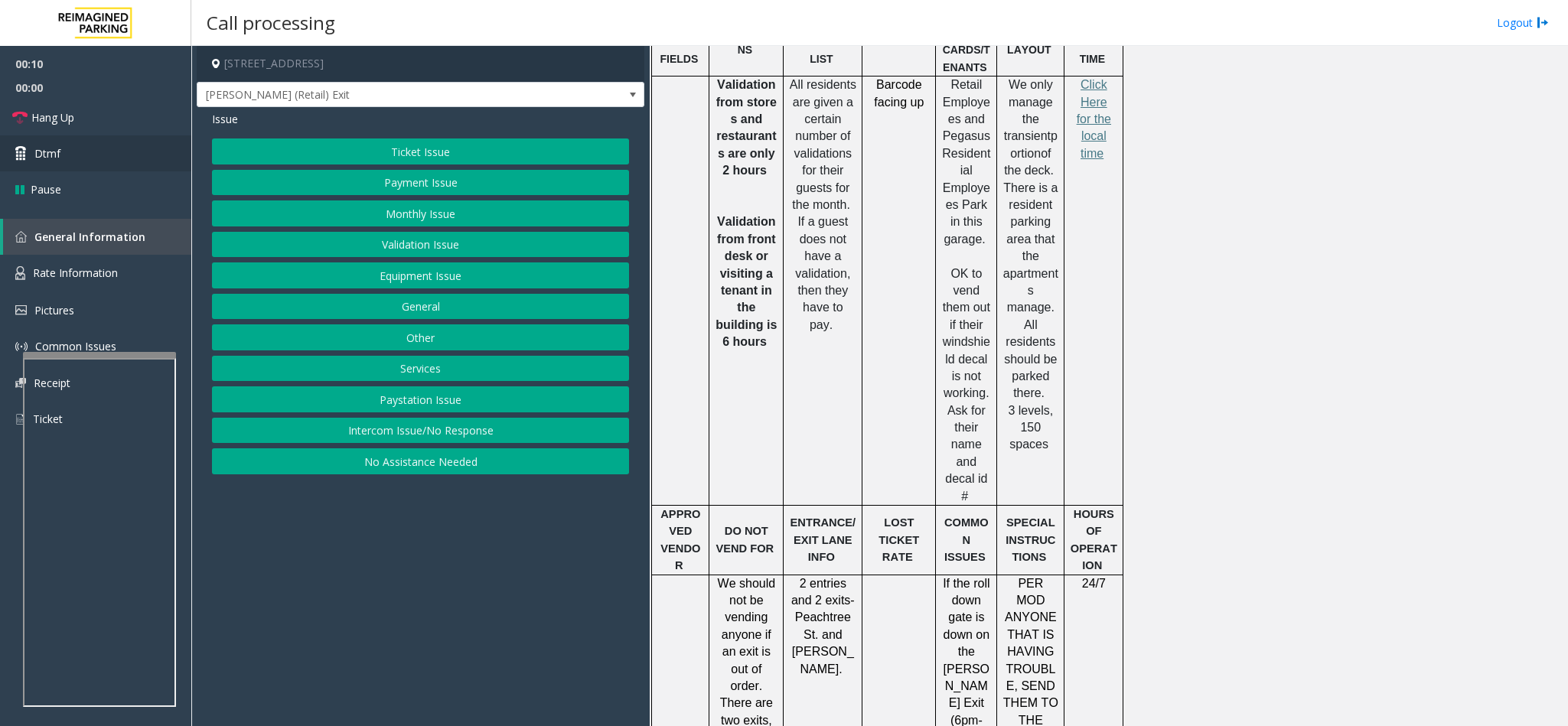
scroll to position [1147, 0]
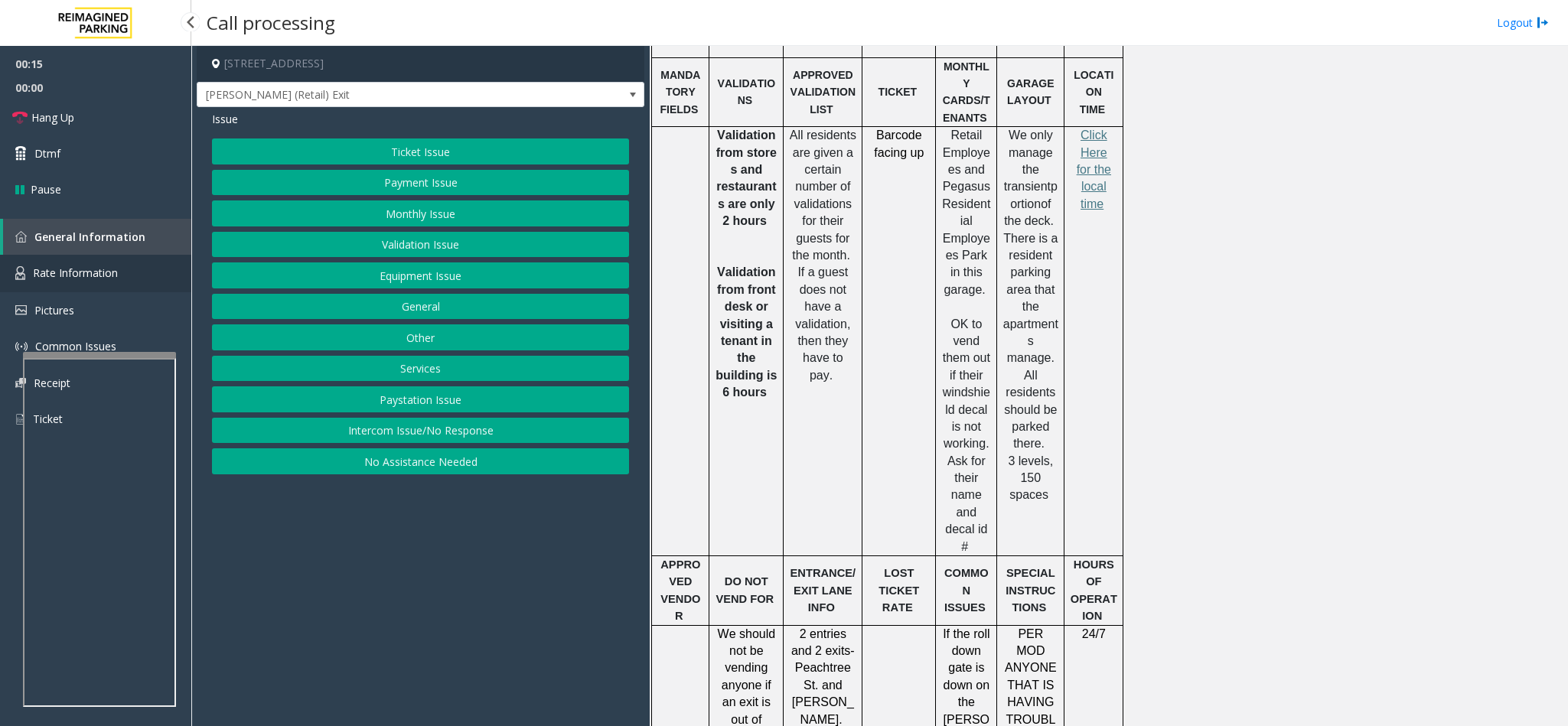
click at [145, 263] on link "Rate Information" at bounding box center [95, 273] width 191 height 38
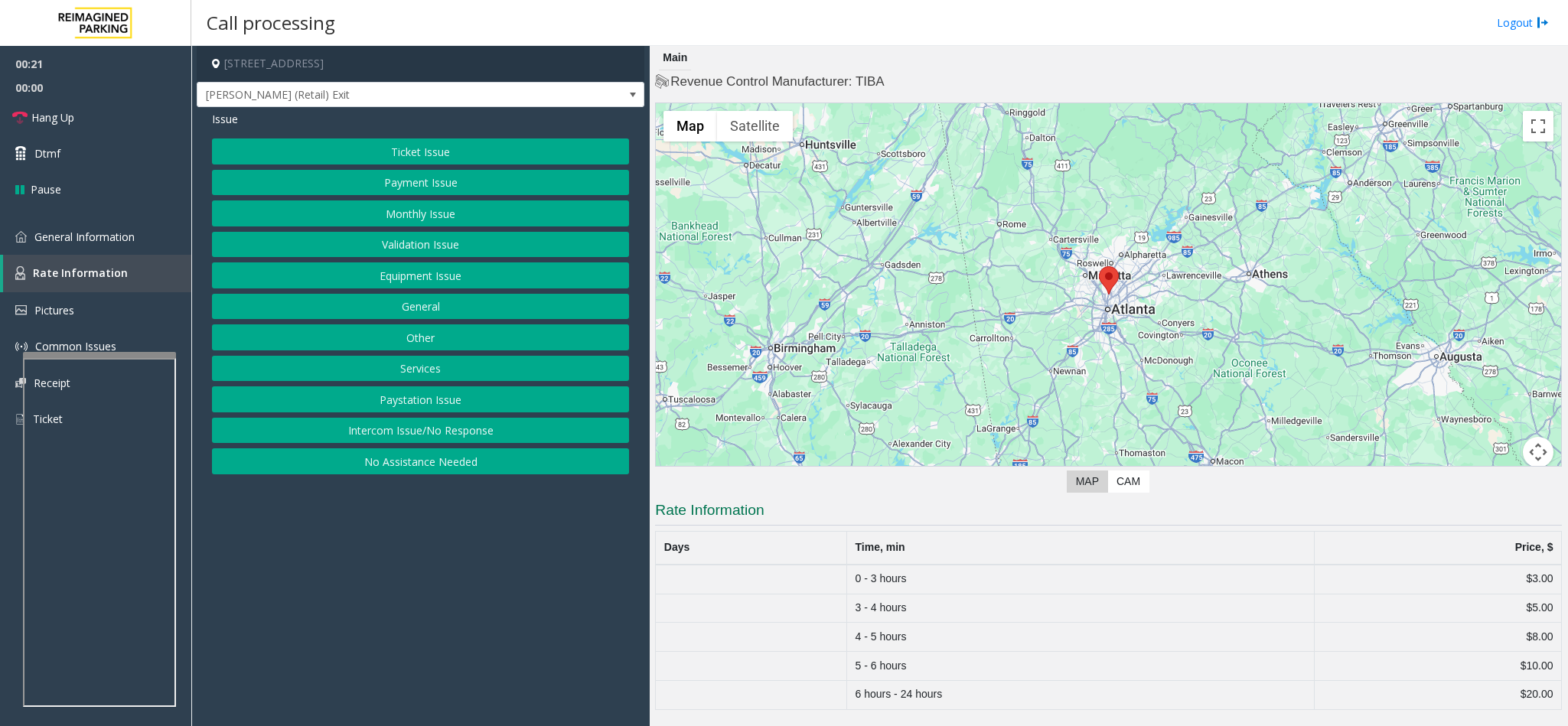
click at [404, 370] on button "Services" at bounding box center [419, 368] width 417 height 26
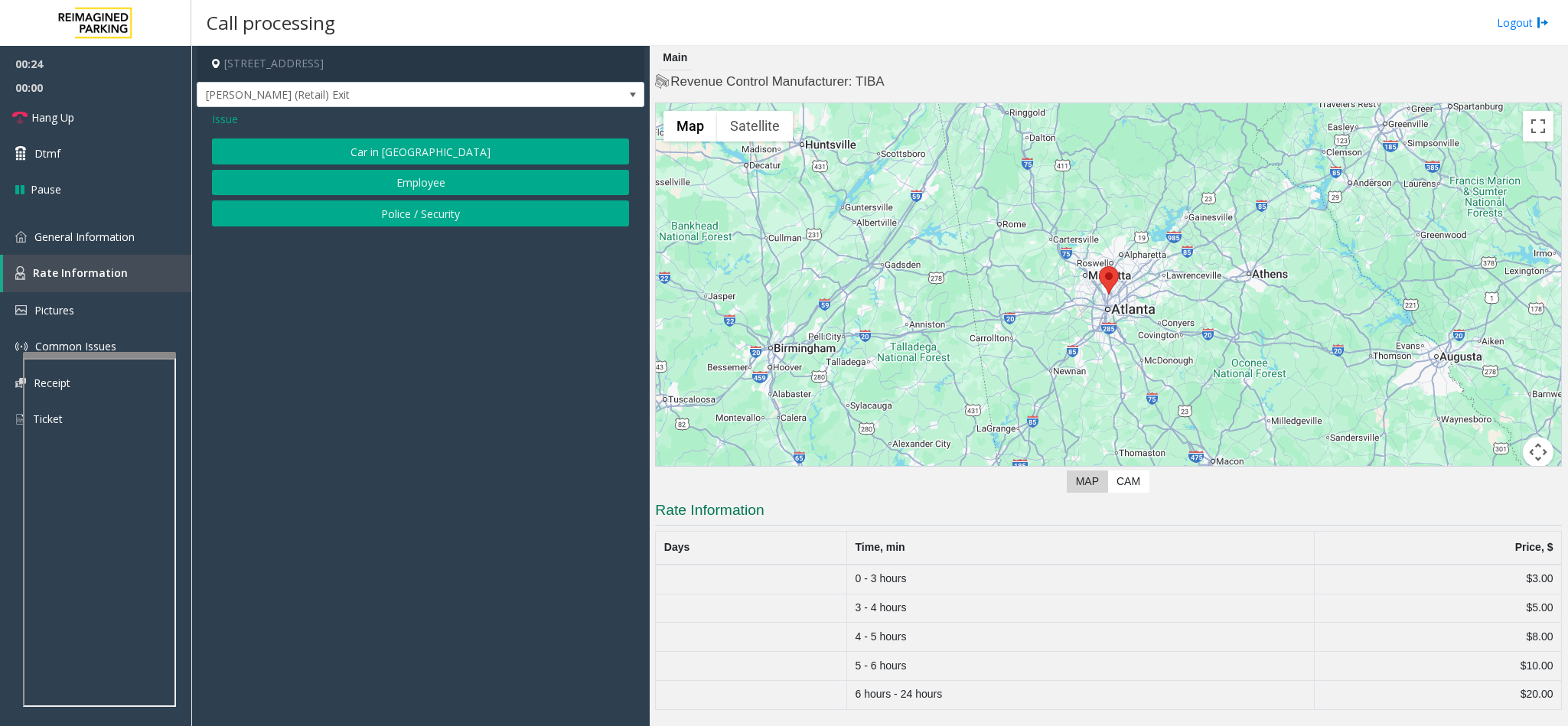
click at [214, 119] on span "Issue" at bounding box center [224, 119] width 26 height 16
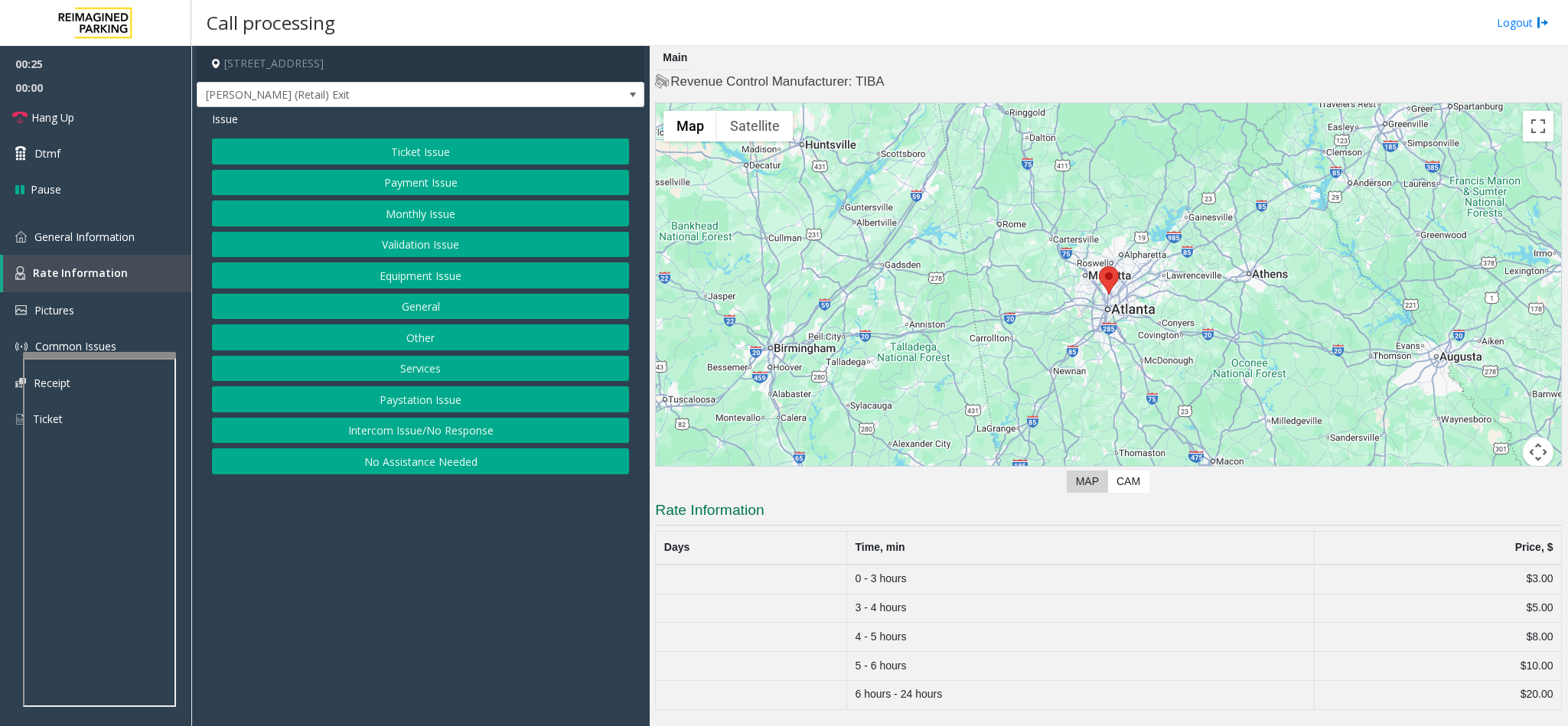
click at [402, 341] on button "Other" at bounding box center [419, 337] width 417 height 26
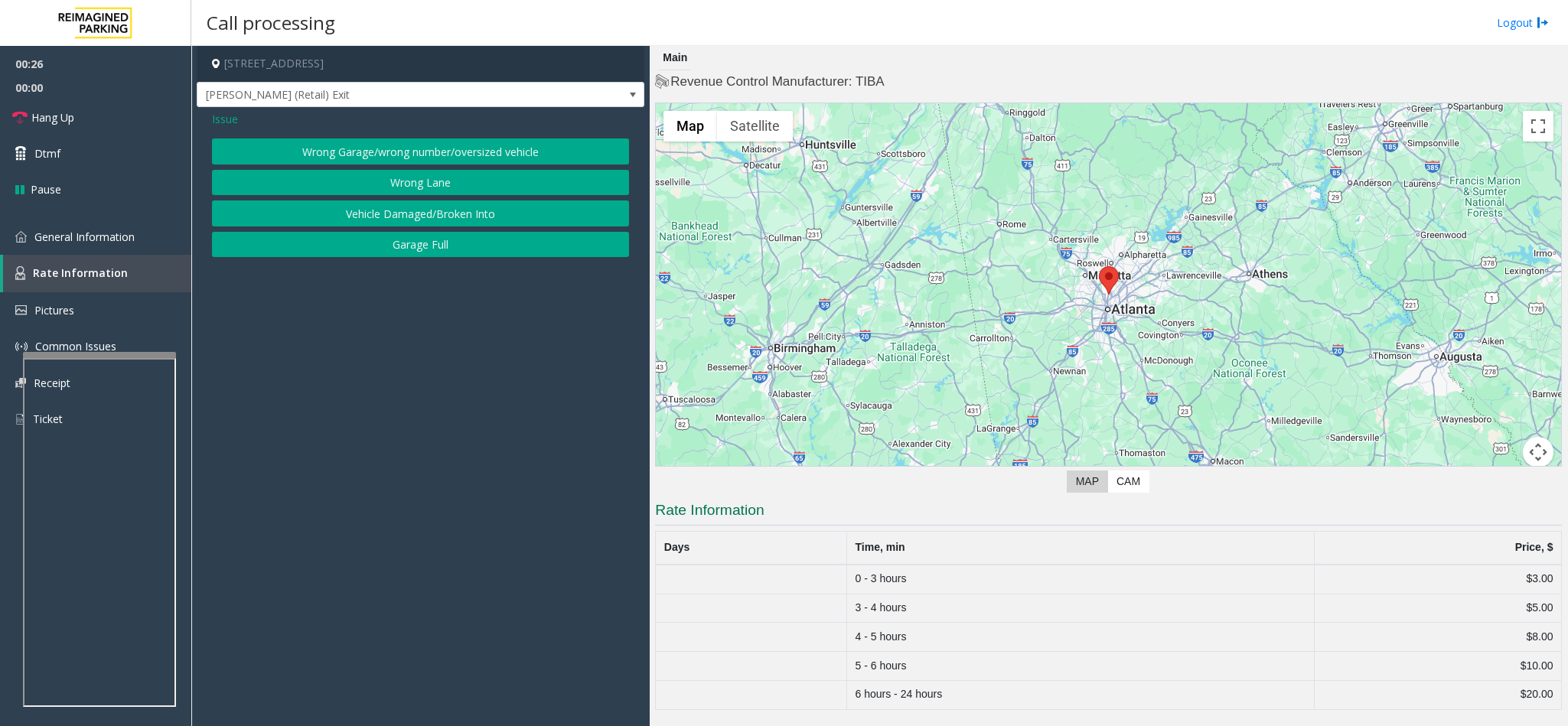
click at [237, 118] on div "Issue" at bounding box center [419, 119] width 417 height 16
click at [232, 115] on span "Issue" at bounding box center [224, 119] width 26 height 16
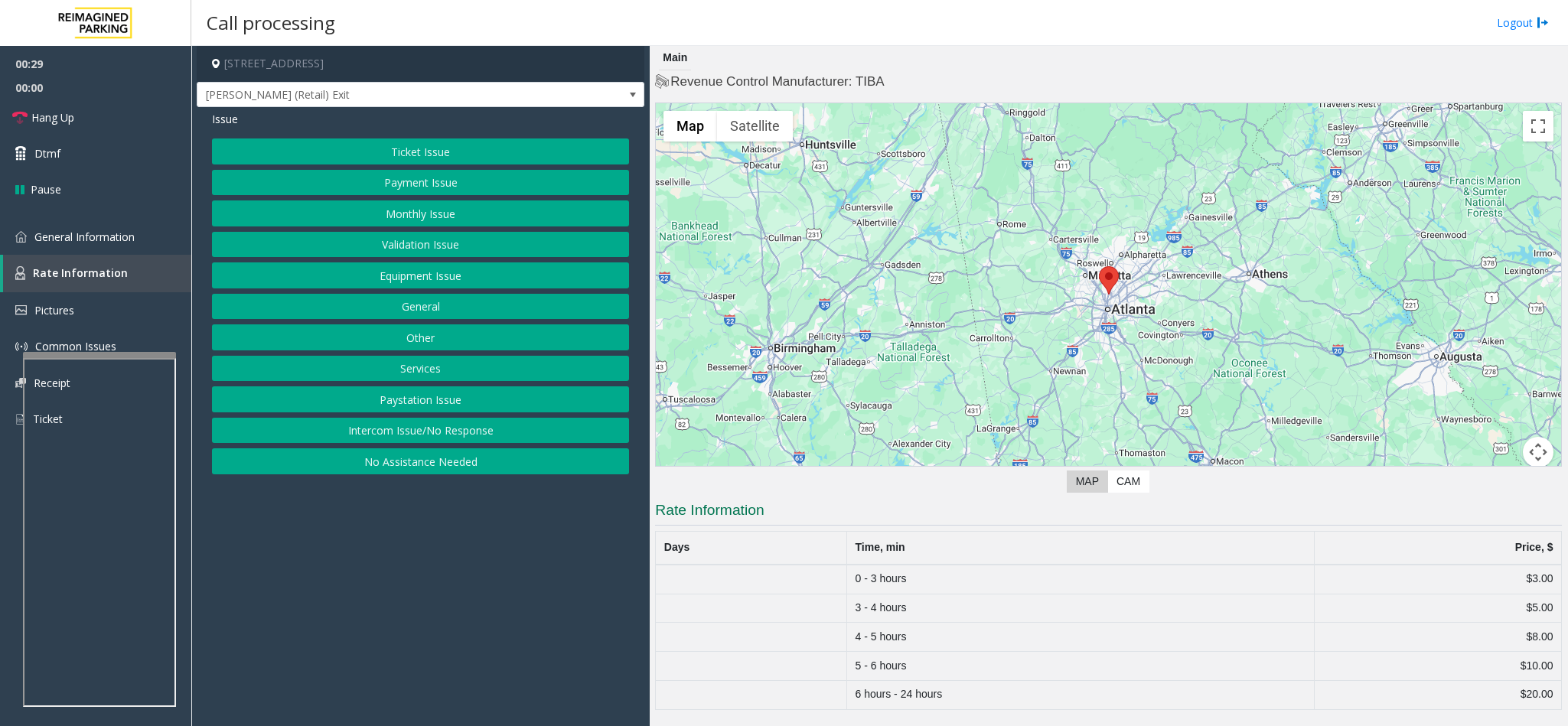
click at [432, 285] on button "Equipment Issue" at bounding box center [419, 276] width 417 height 26
click at [399, 276] on button "Gate / Door Won't Open" at bounding box center [419, 276] width 417 height 26
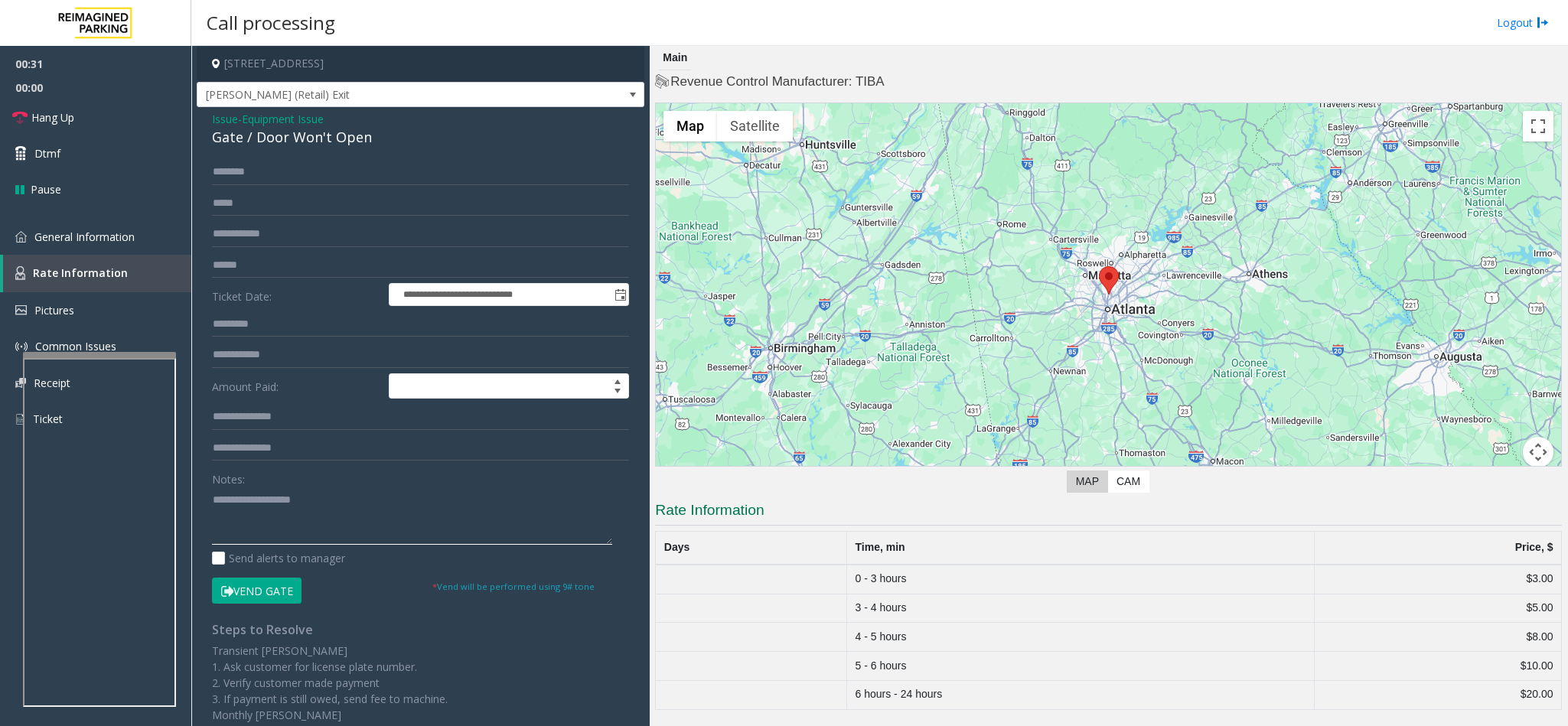
click at [292, 504] on textarea at bounding box center [411, 515] width 400 height 58
click at [147, 105] on link "Hang Up" at bounding box center [95, 117] width 191 height 36
click at [570, 495] on textarea at bounding box center [411, 515] width 400 height 58
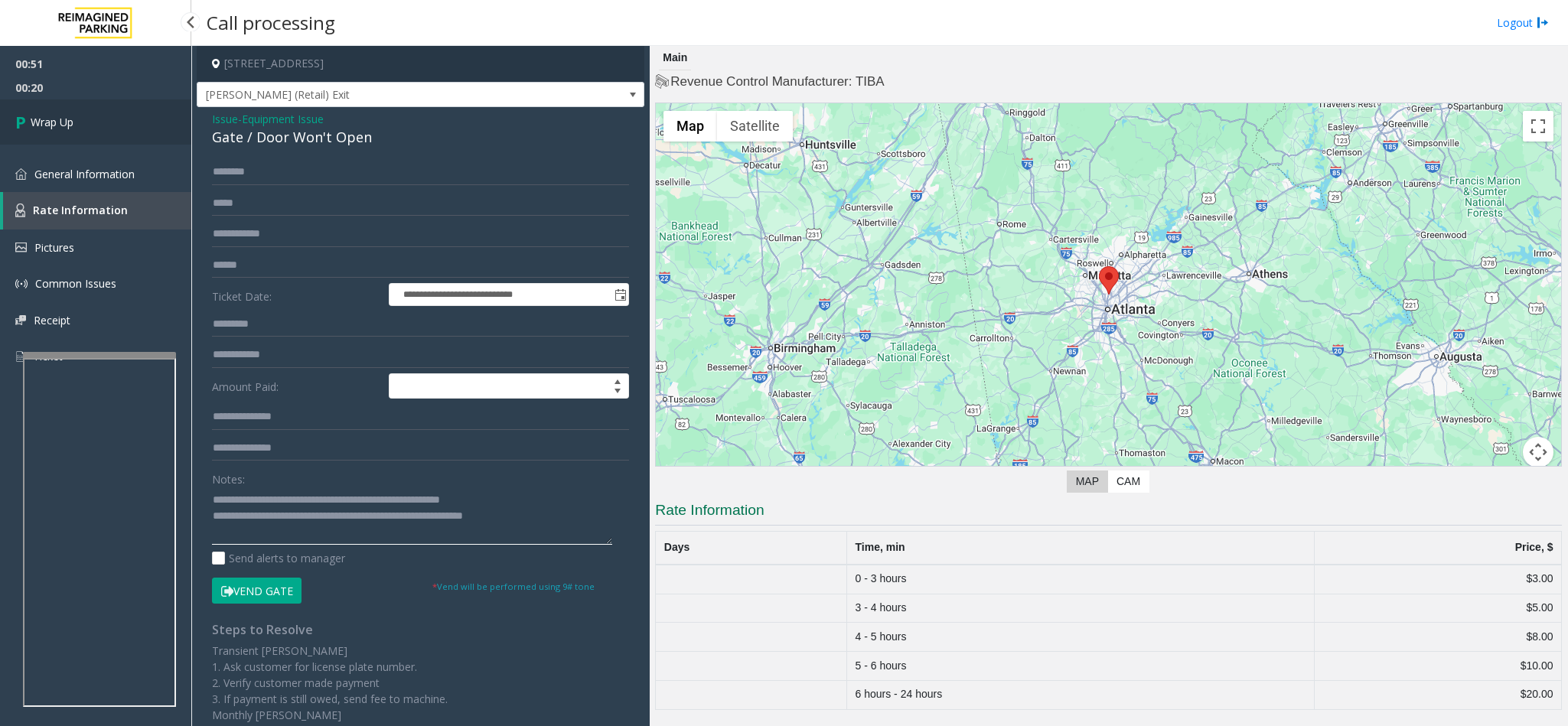
type textarea "**********"
click at [120, 134] on link "Wrap Up" at bounding box center [95, 122] width 191 height 45
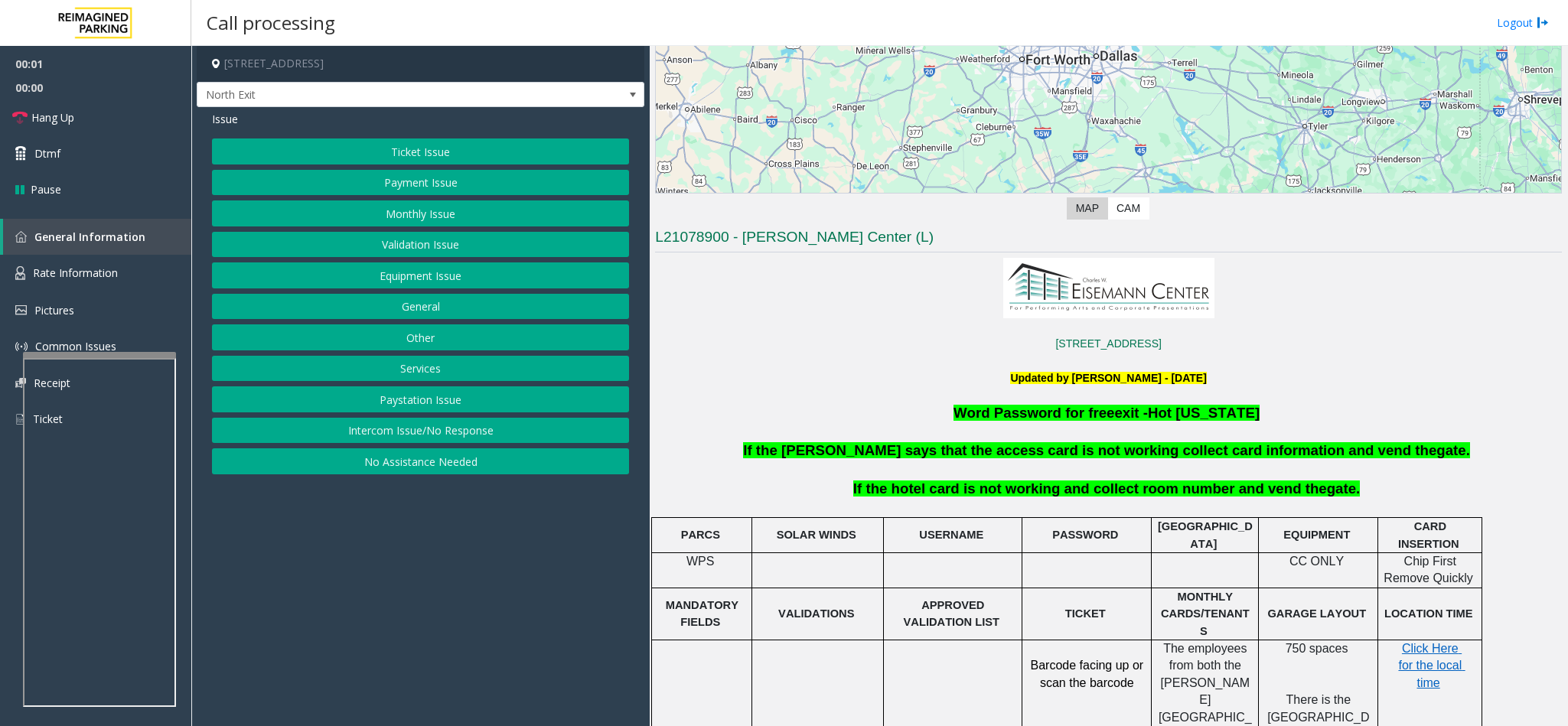
scroll to position [344, 0]
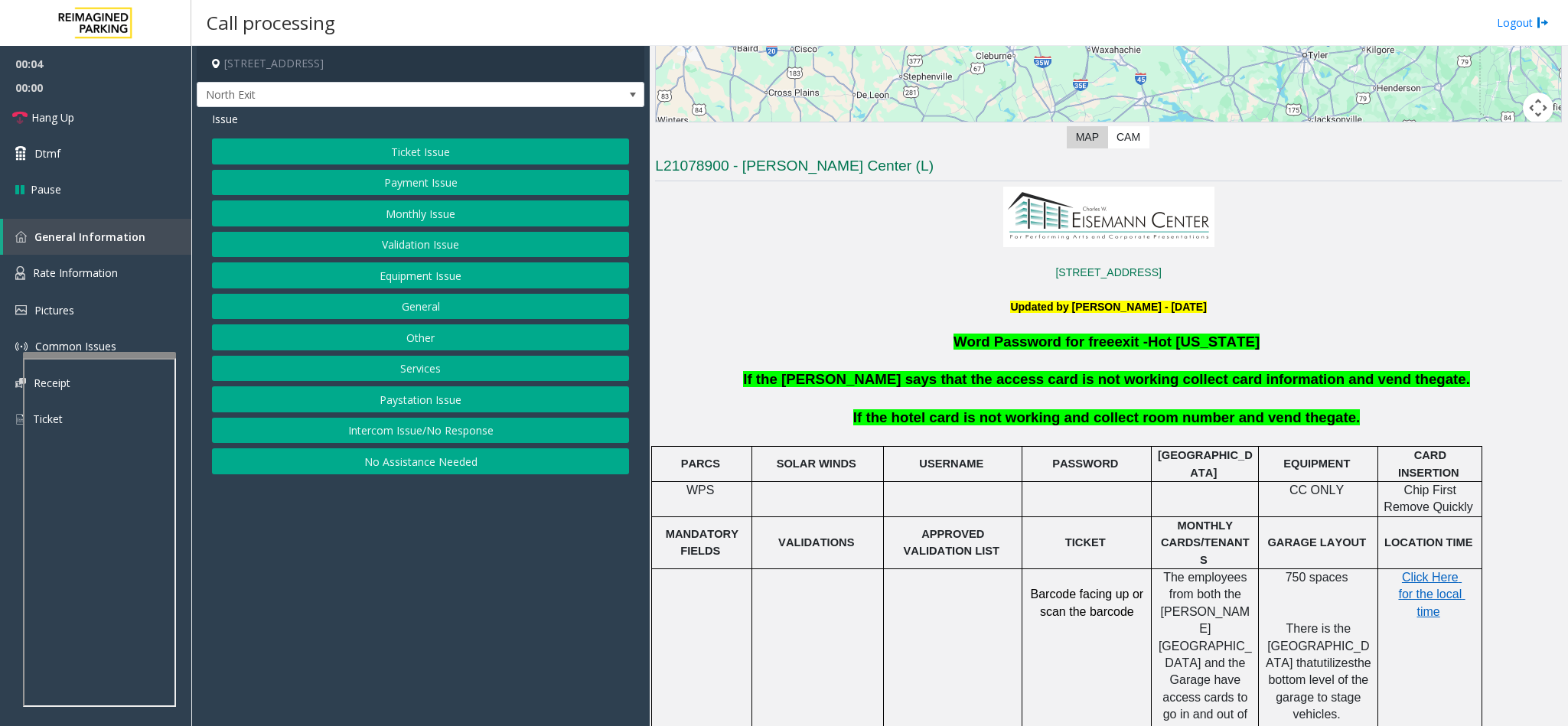
click at [434, 372] on button "Services" at bounding box center [419, 368] width 417 height 26
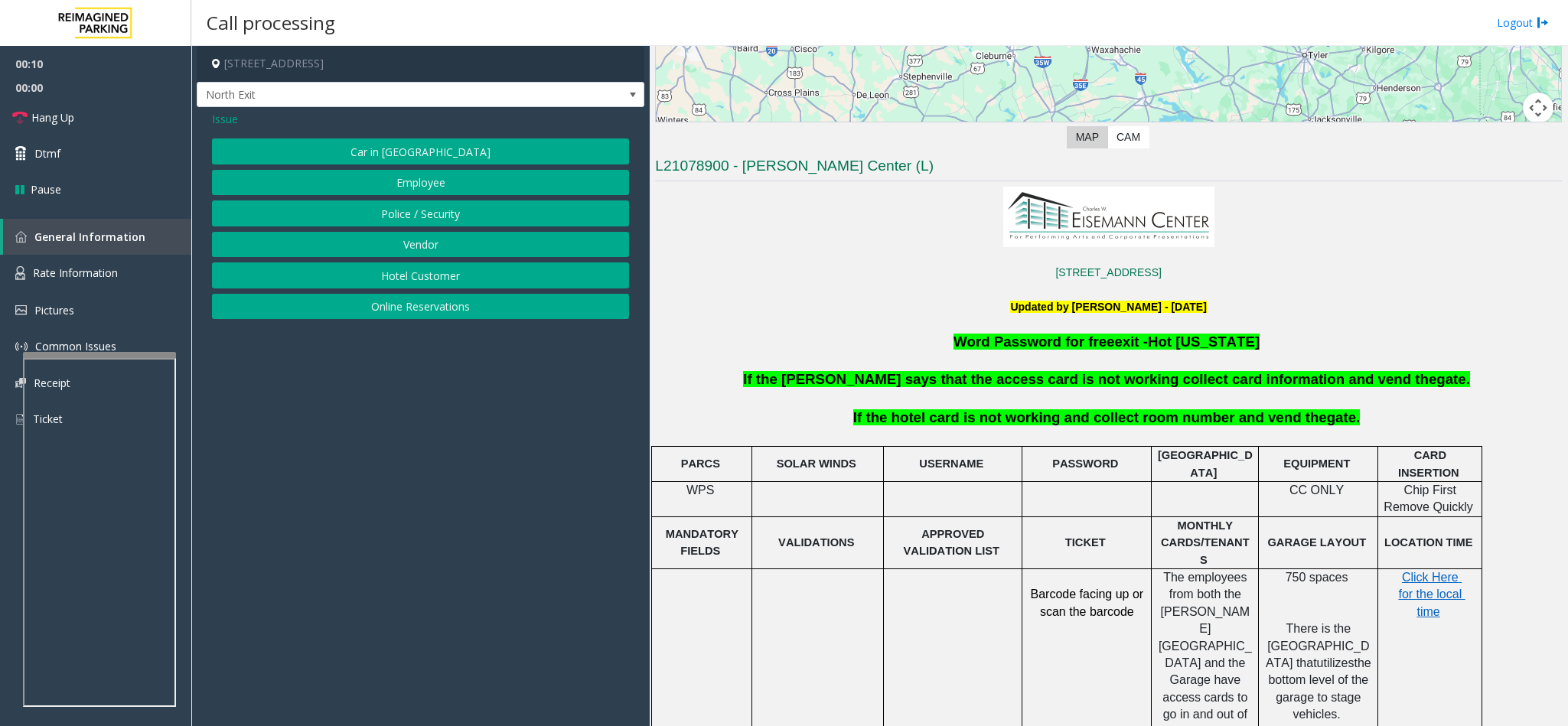
click at [428, 277] on button "Hotel Customer" at bounding box center [419, 276] width 417 height 26
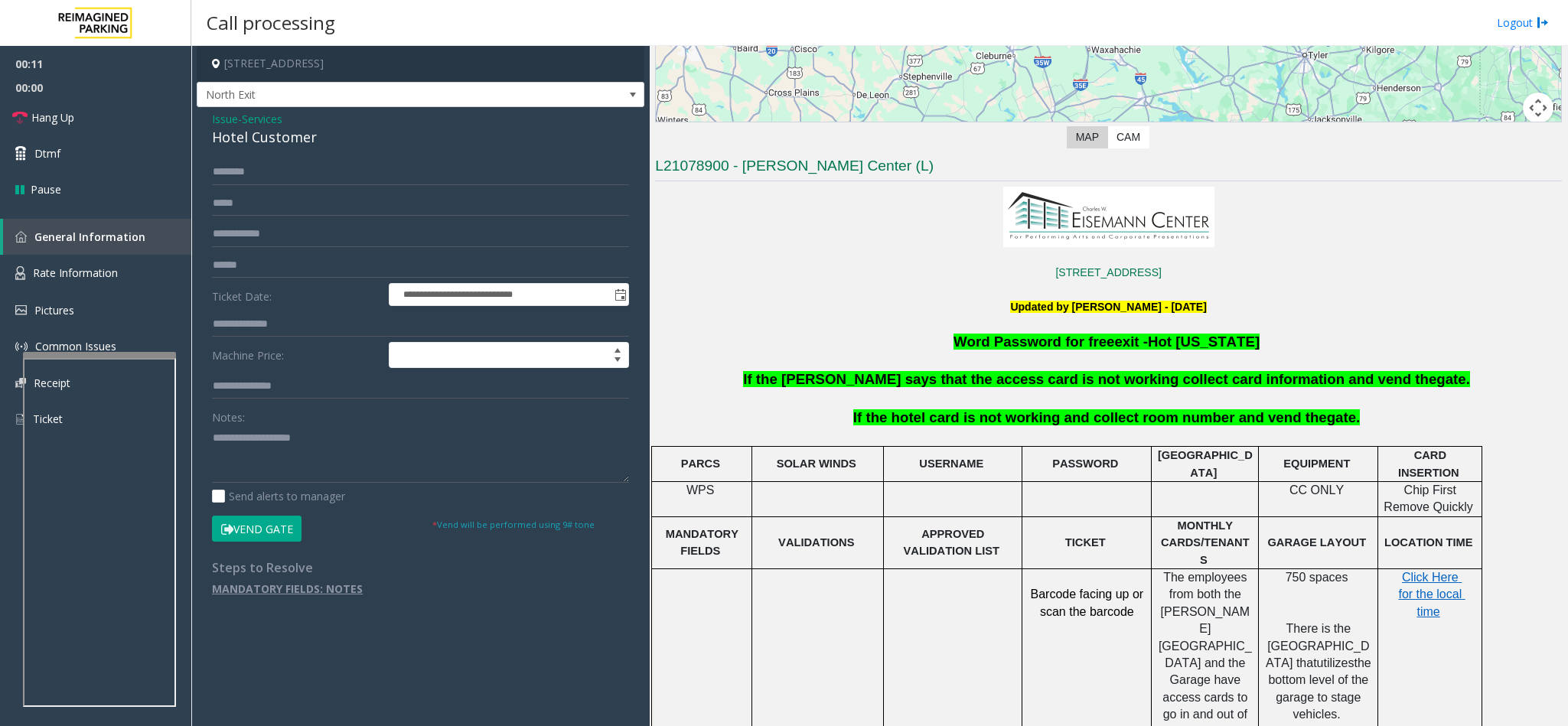
click at [232, 141] on div "Hotel Customer" at bounding box center [419, 137] width 417 height 21
click at [212, 439] on textarea at bounding box center [419, 453] width 417 height 58
type textarea "**********"
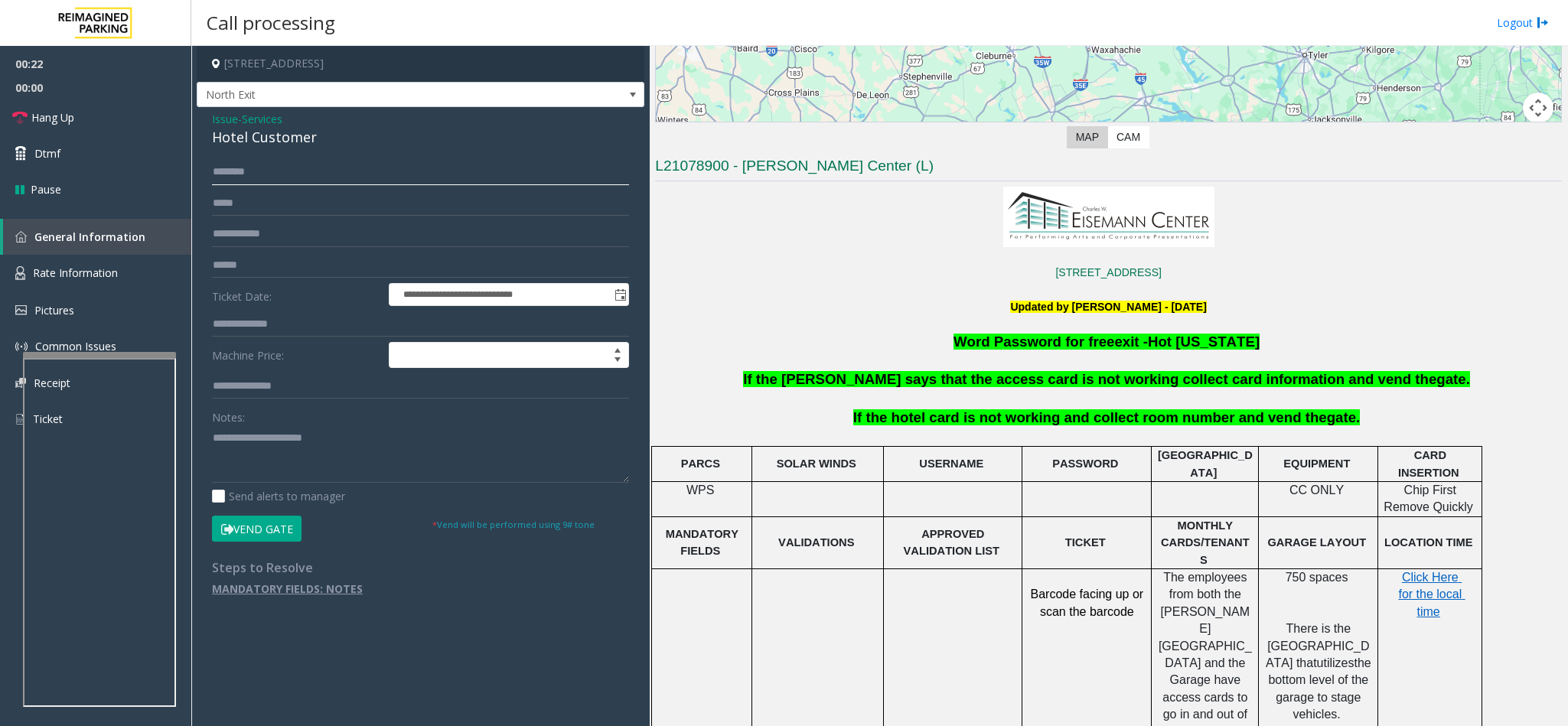
click at [218, 179] on input "text" at bounding box center [419, 172] width 417 height 26
type input "*"
type input "******"
type input "***"
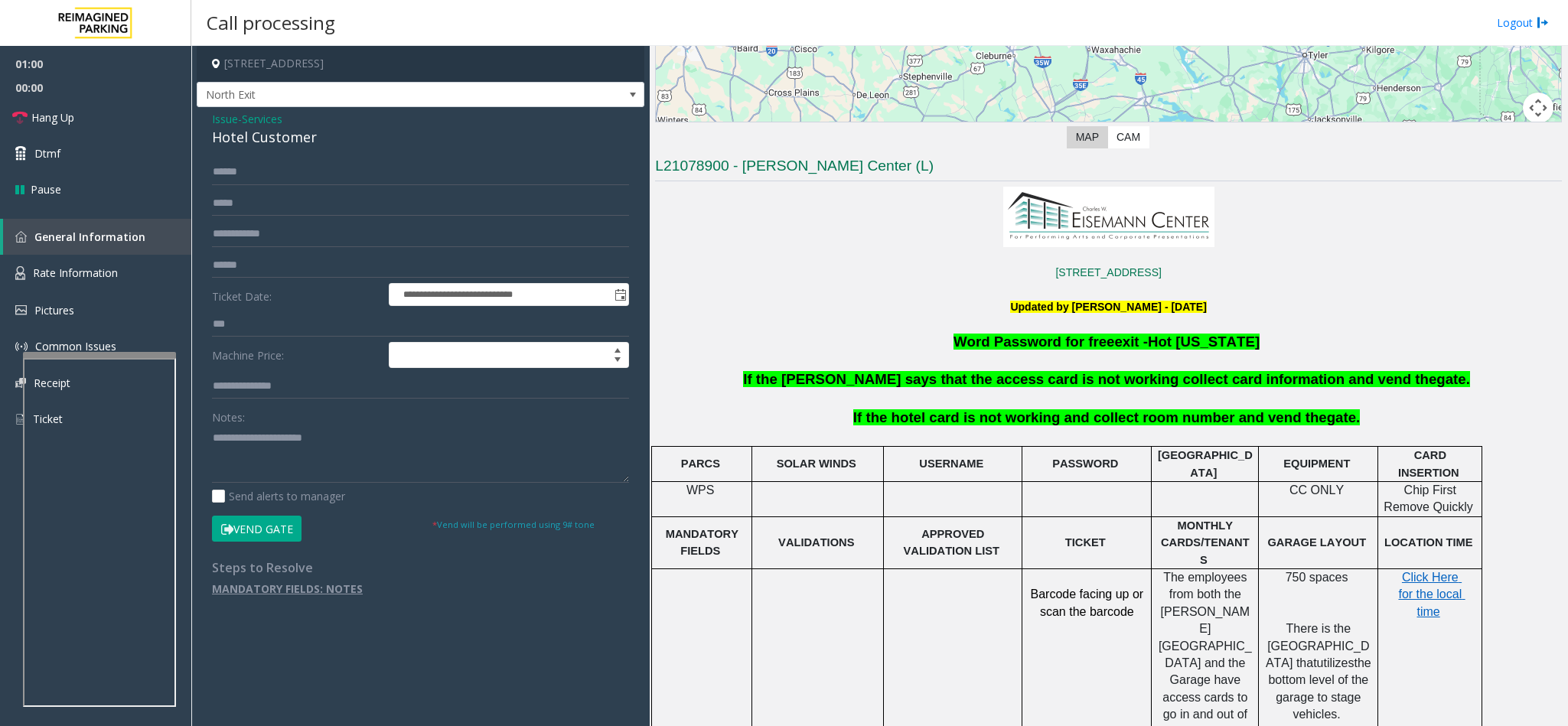
click at [269, 527] on button "Vend Gate" at bounding box center [256, 528] width 90 height 26
click at [360, 434] on textarea at bounding box center [419, 453] width 417 height 58
click at [83, 126] on link "Hang Up" at bounding box center [95, 117] width 191 height 36
click at [364, 460] on textarea at bounding box center [419, 453] width 417 height 58
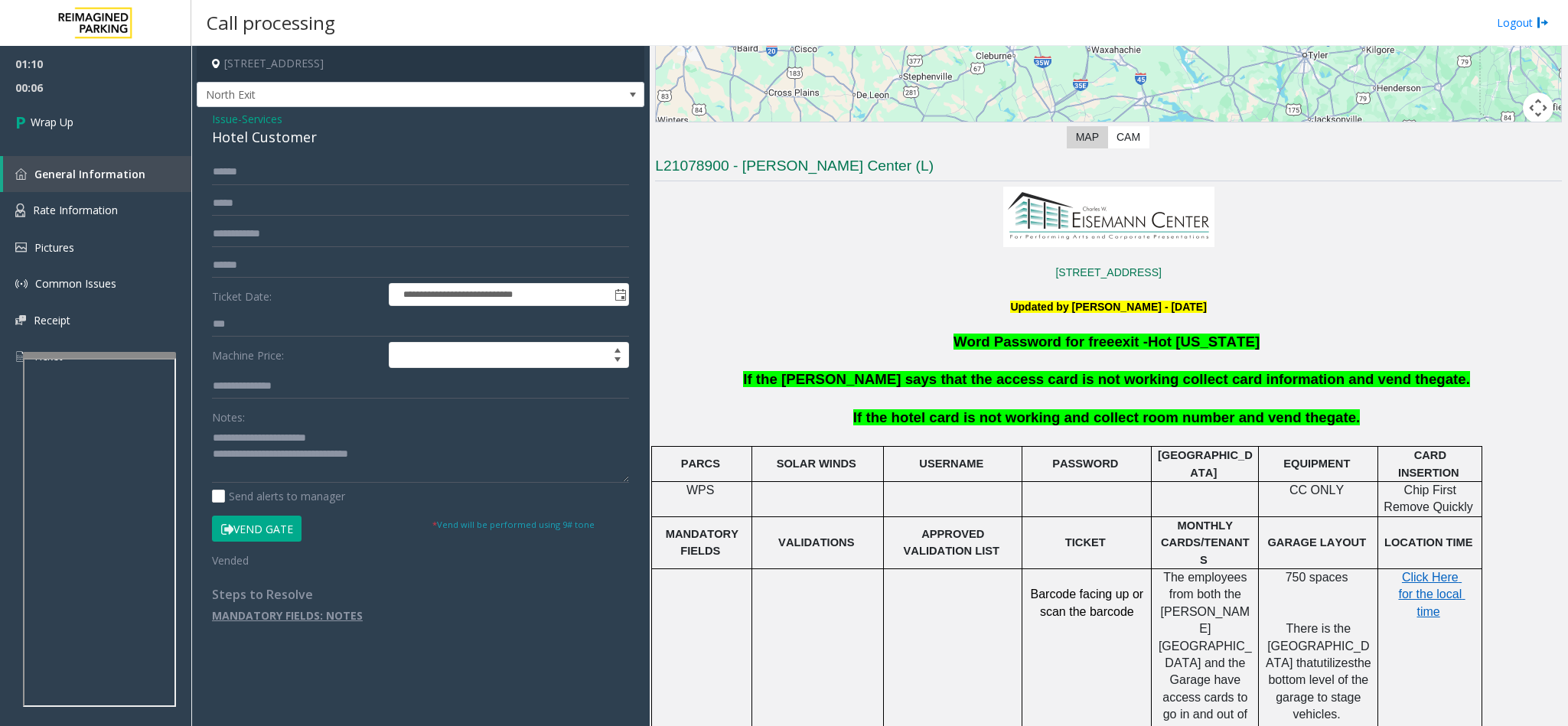
click at [1132, 411] on span "If the hotel card is not working and collect room number and vend the" at bounding box center [1089, 417] width 474 height 16
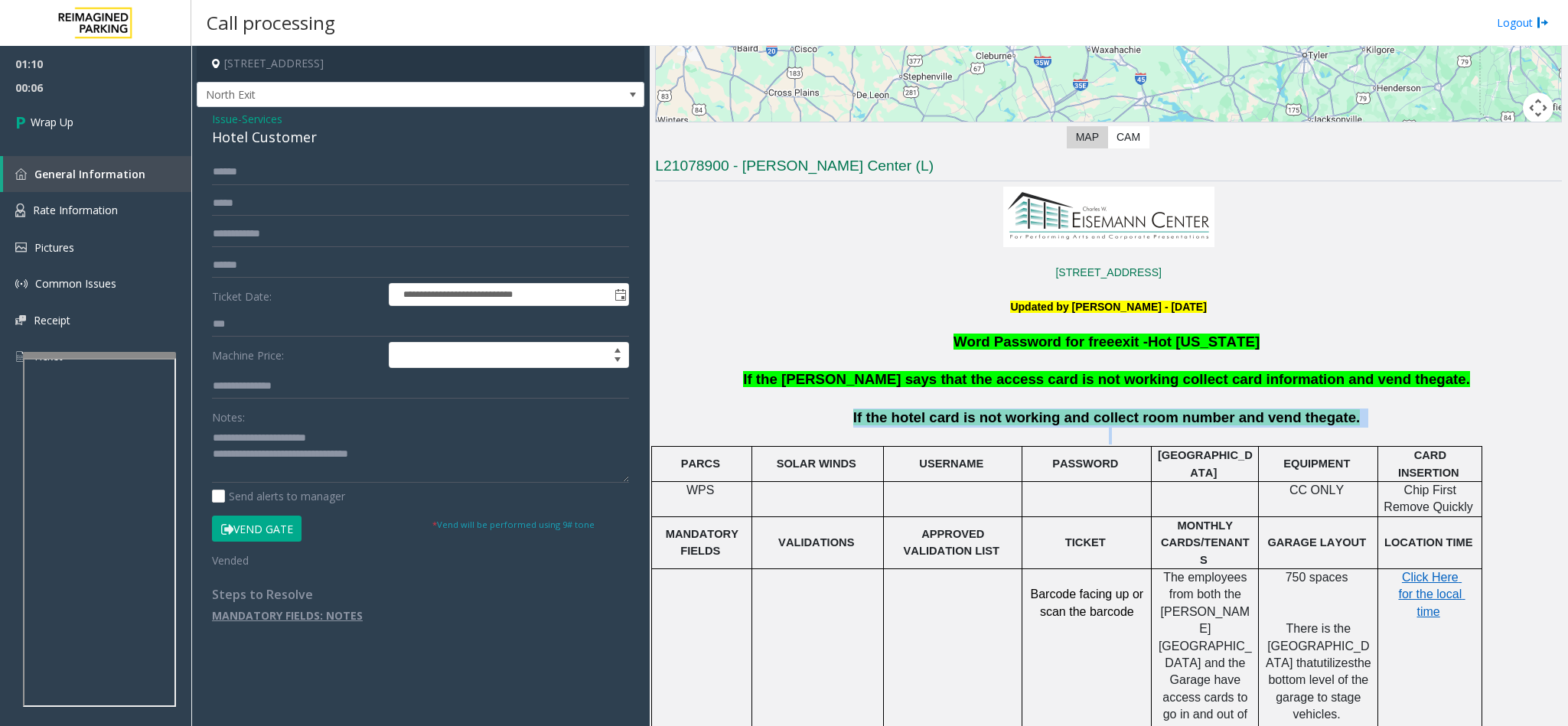
click at [1132, 411] on span "If the hotel card is not working and collect room number and vend the" at bounding box center [1089, 417] width 474 height 16
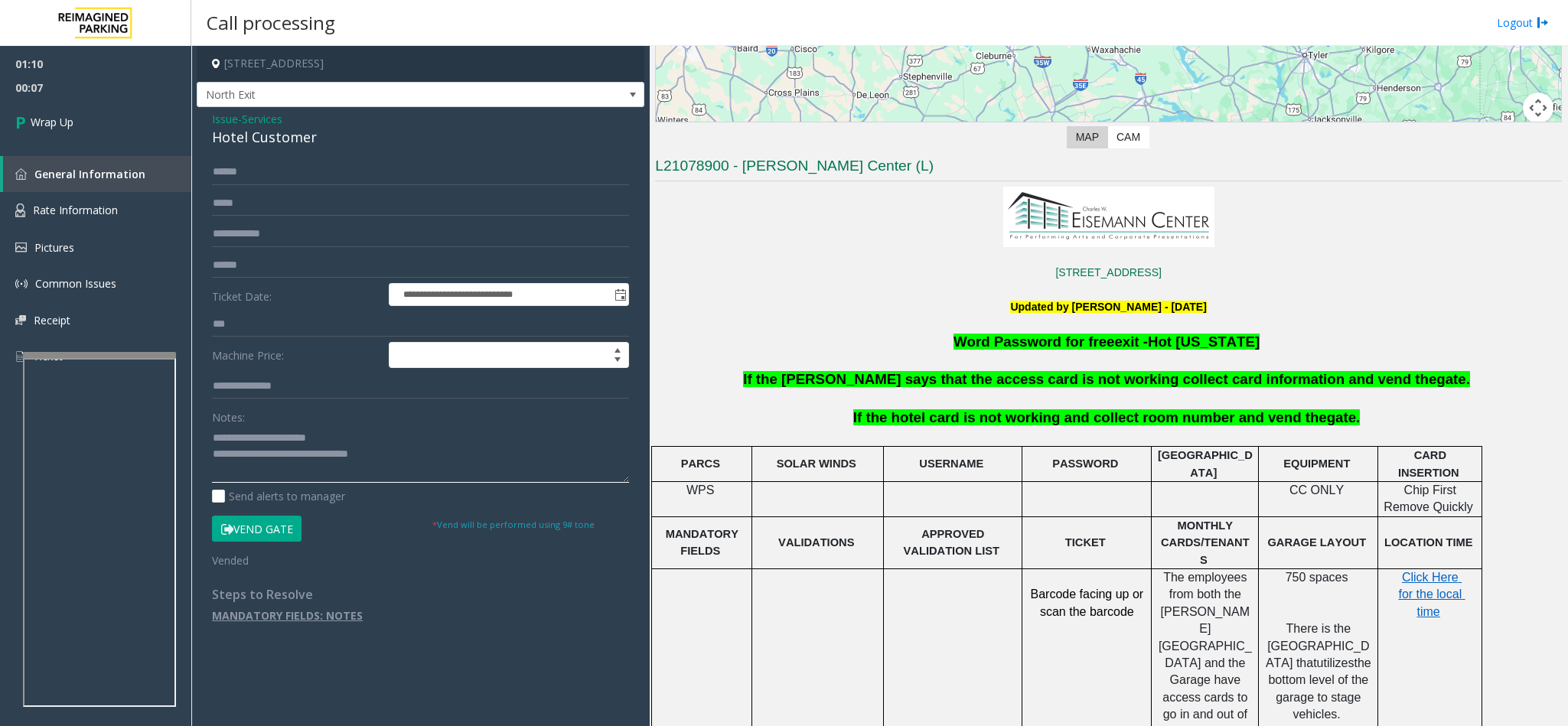
click at [395, 457] on textarea at bounding box center [419, 453] width 417 height 58
paste textarea "**********"
type textarea "**********"
click at [114, 132] on link "Wrap Up" at bounding box center [95, 122] width 191 height 45
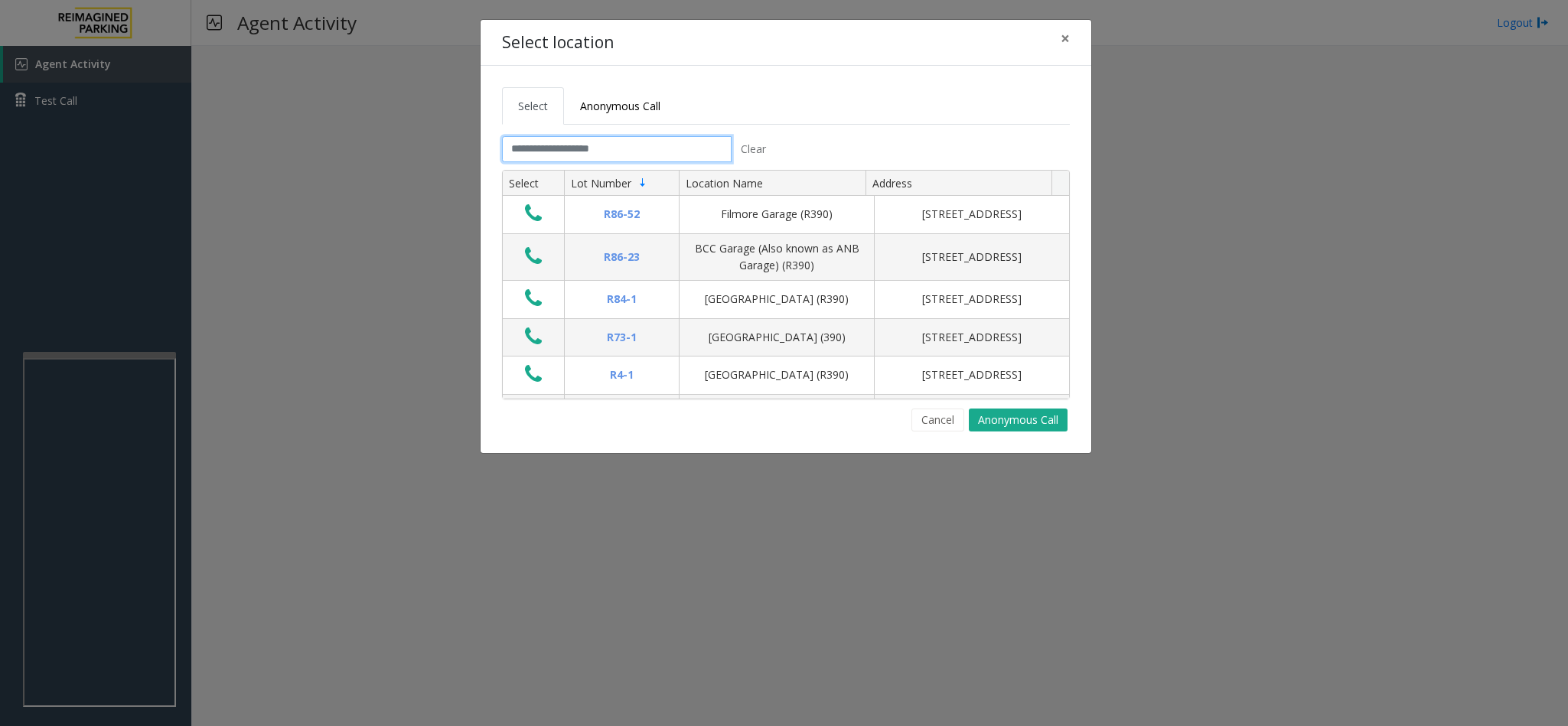
click at [615, 154] on input "text" at bounding box center [616, 149] width 230 height 26
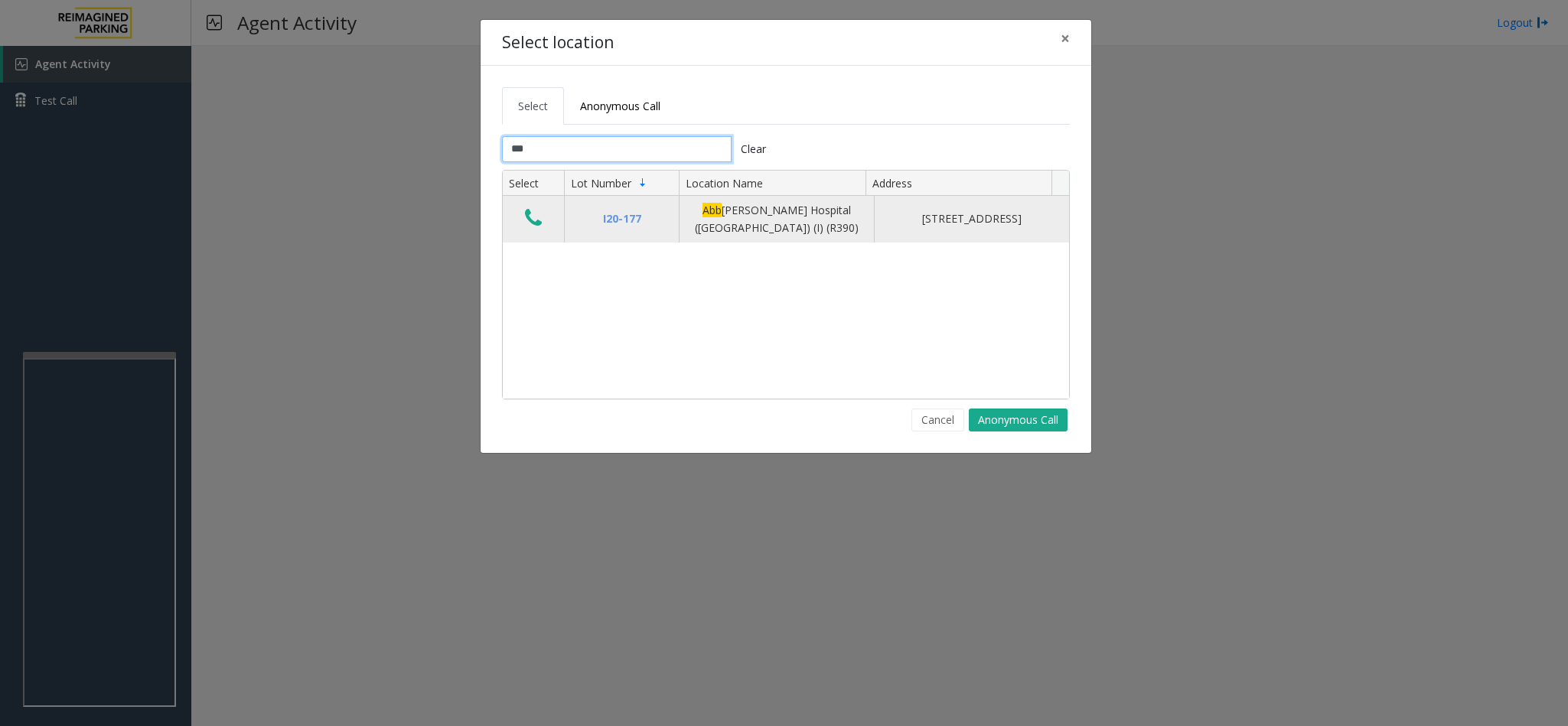
type input "***"
click at [531, 221] on icon "Data table" at bounding box center [533, 217] width 16 height 21
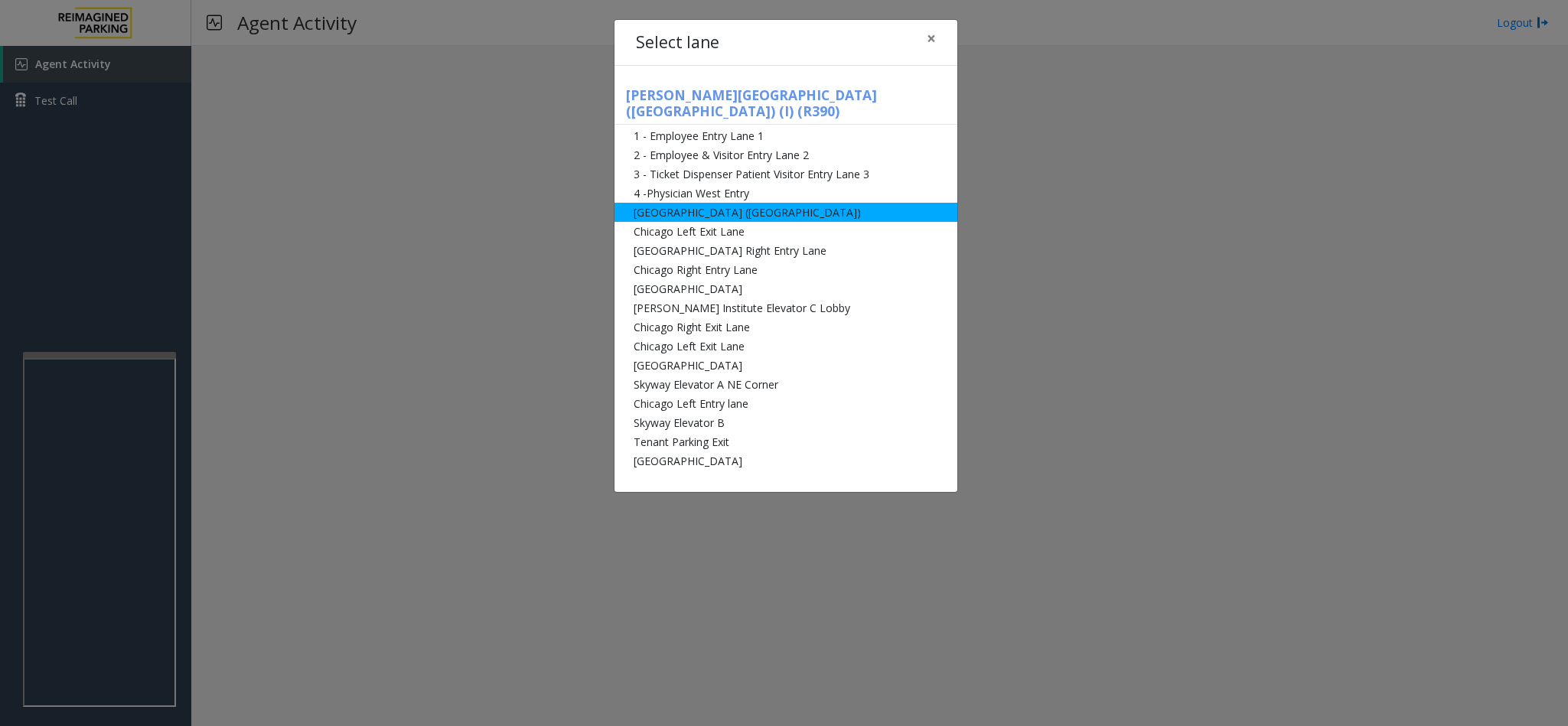
click at [676, 202] on li "[GEOGRAPHIC_DATA] ([GEOGRAPHIC_DATA])" at bounding box center [786, 211] width 343 height 19
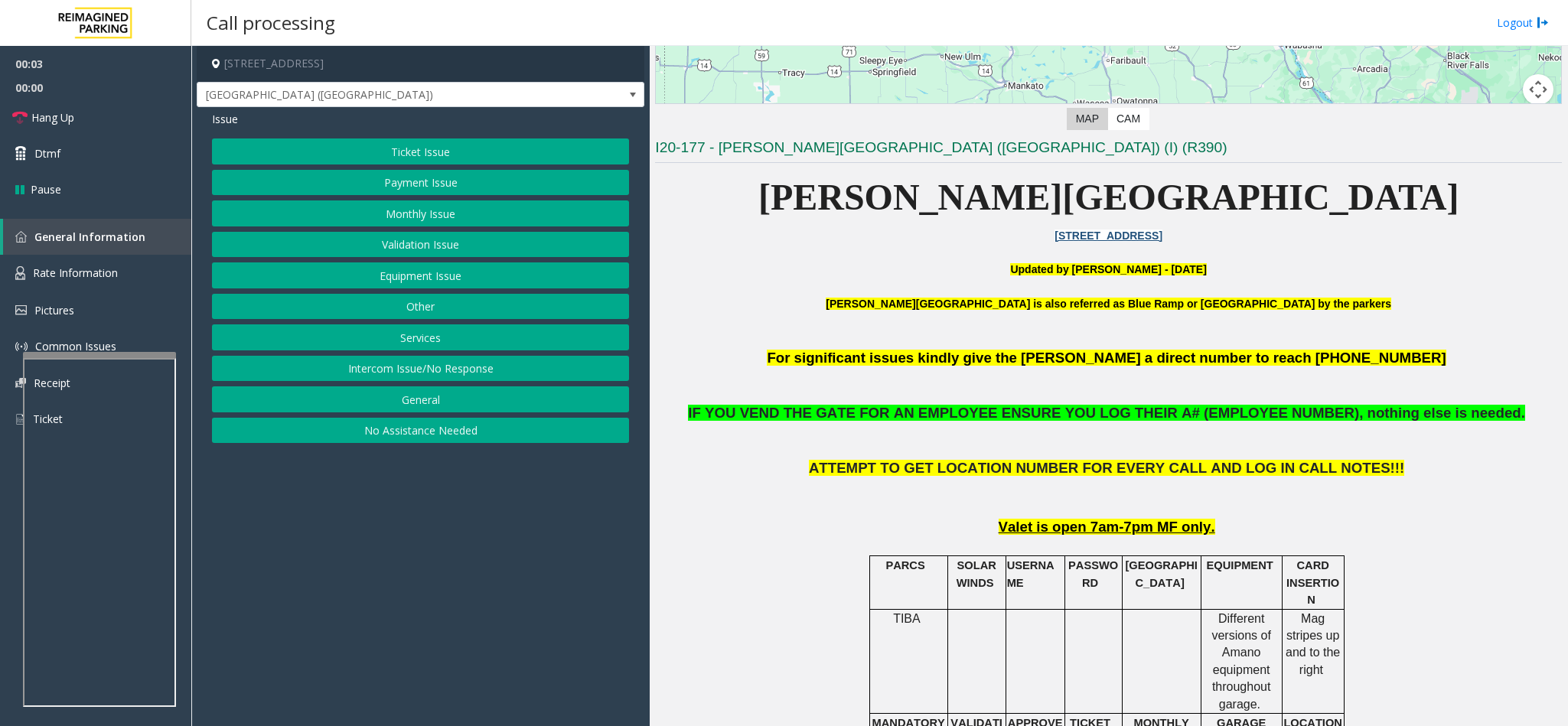
scroll to position [344, 0]
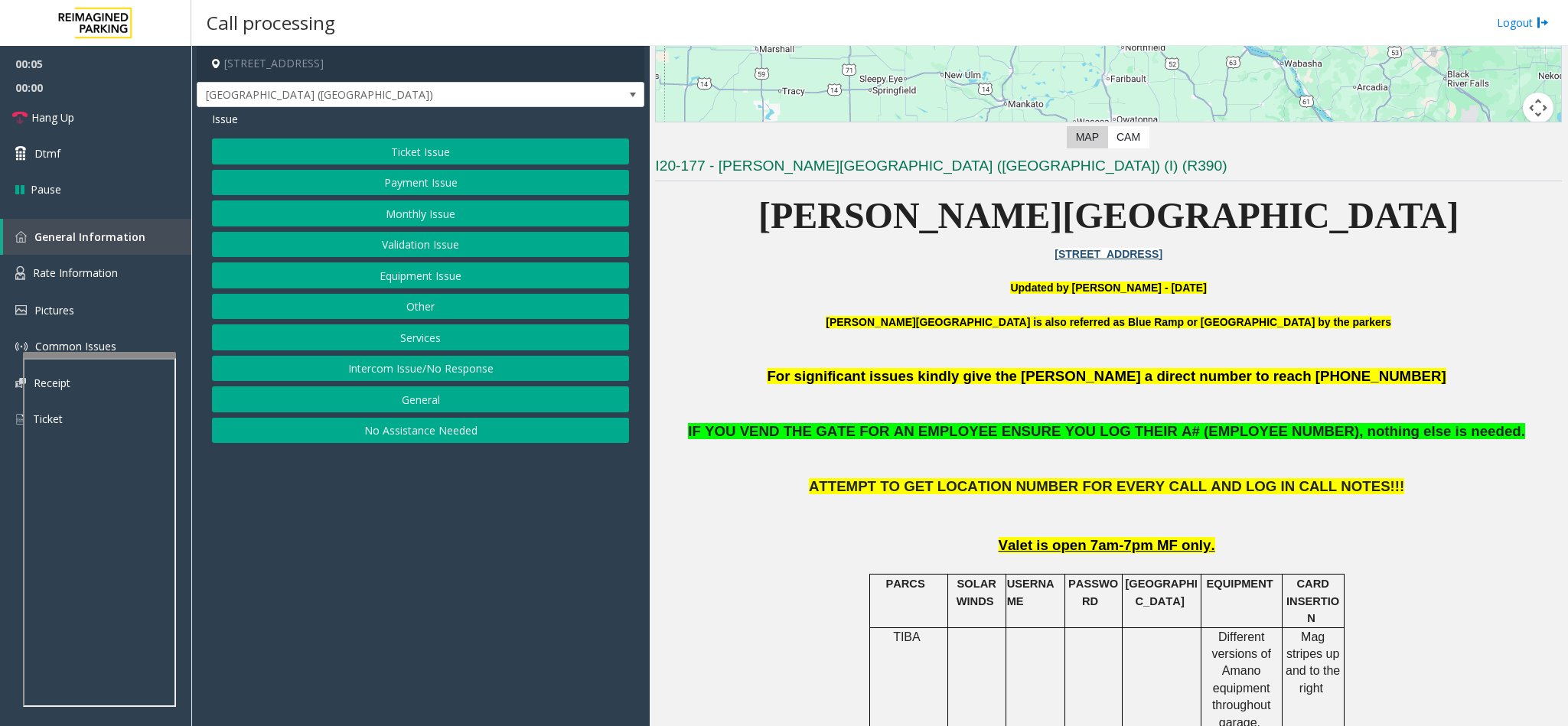
click at [431, 179] on button "Payment Issue" at bounding box center [419, 182] width 417 height 26
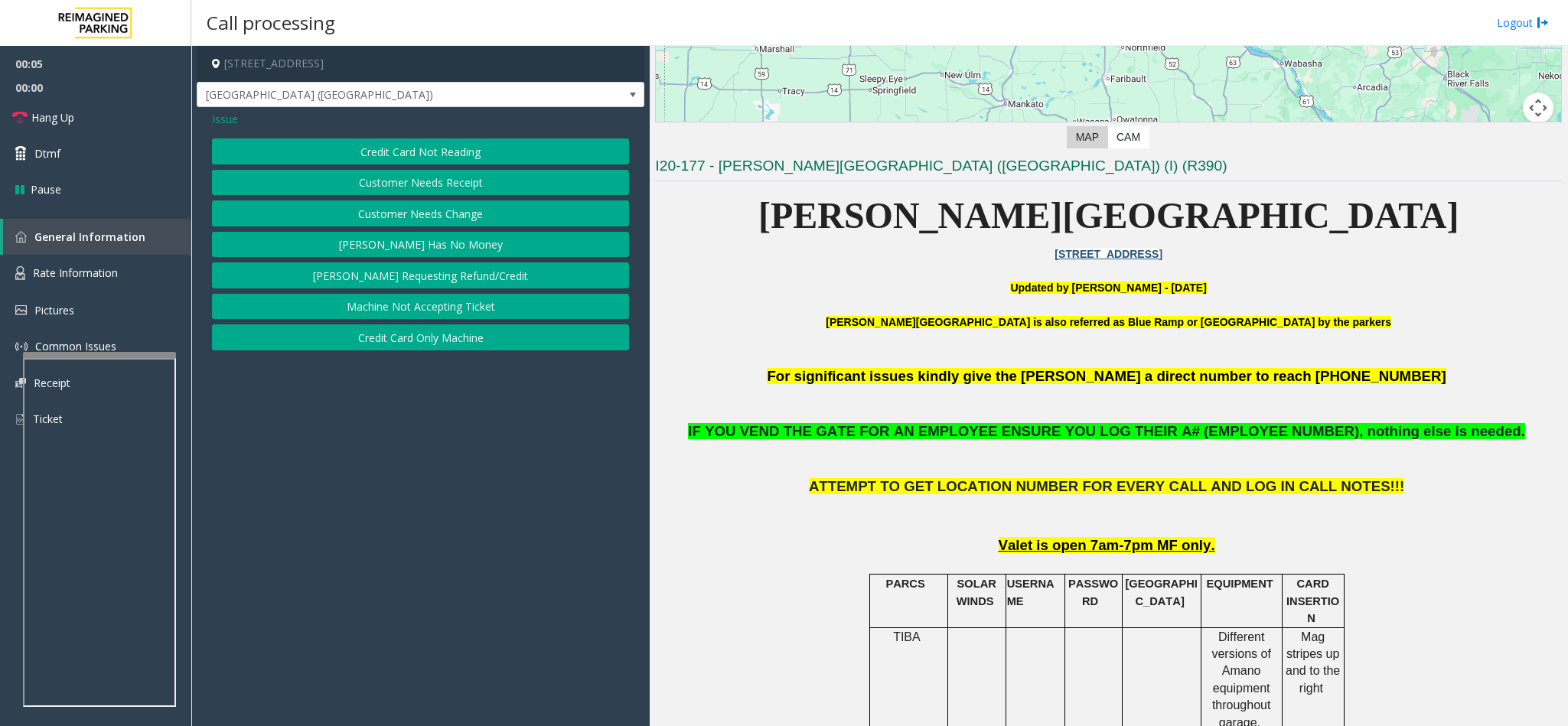
click at [422, 154] on button "Credit Card Not Reading" at bounding box center [419, 151] width 417 height 26
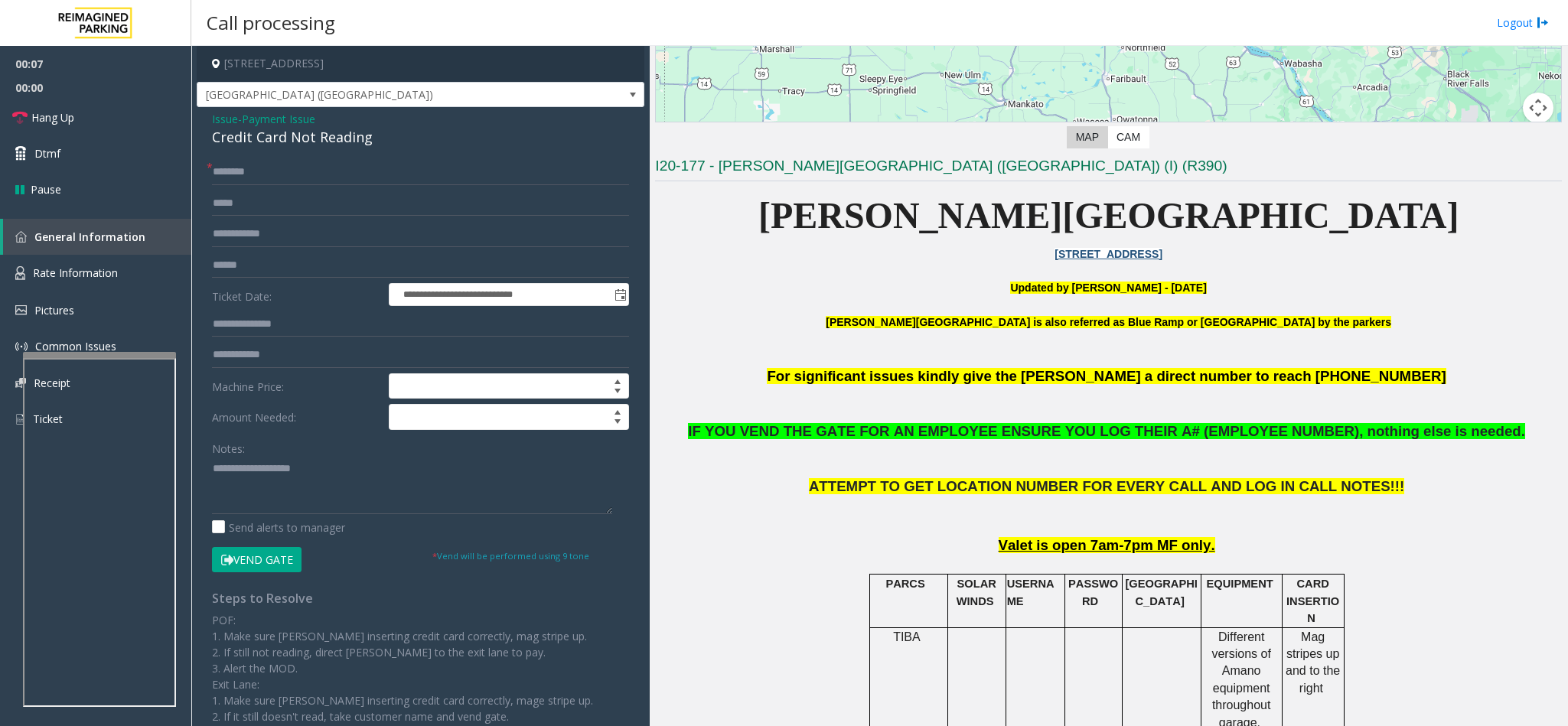
click at [251, 143] on div "Credit Card Not Reading" at bounding box center [419, 137] width 417 height 21
click at [214, 471] on textarea at bounding box center [411, 485] width 400 height 58
click at [388, 486] on textarea at bounding box center [411, 485] width 400 height 58
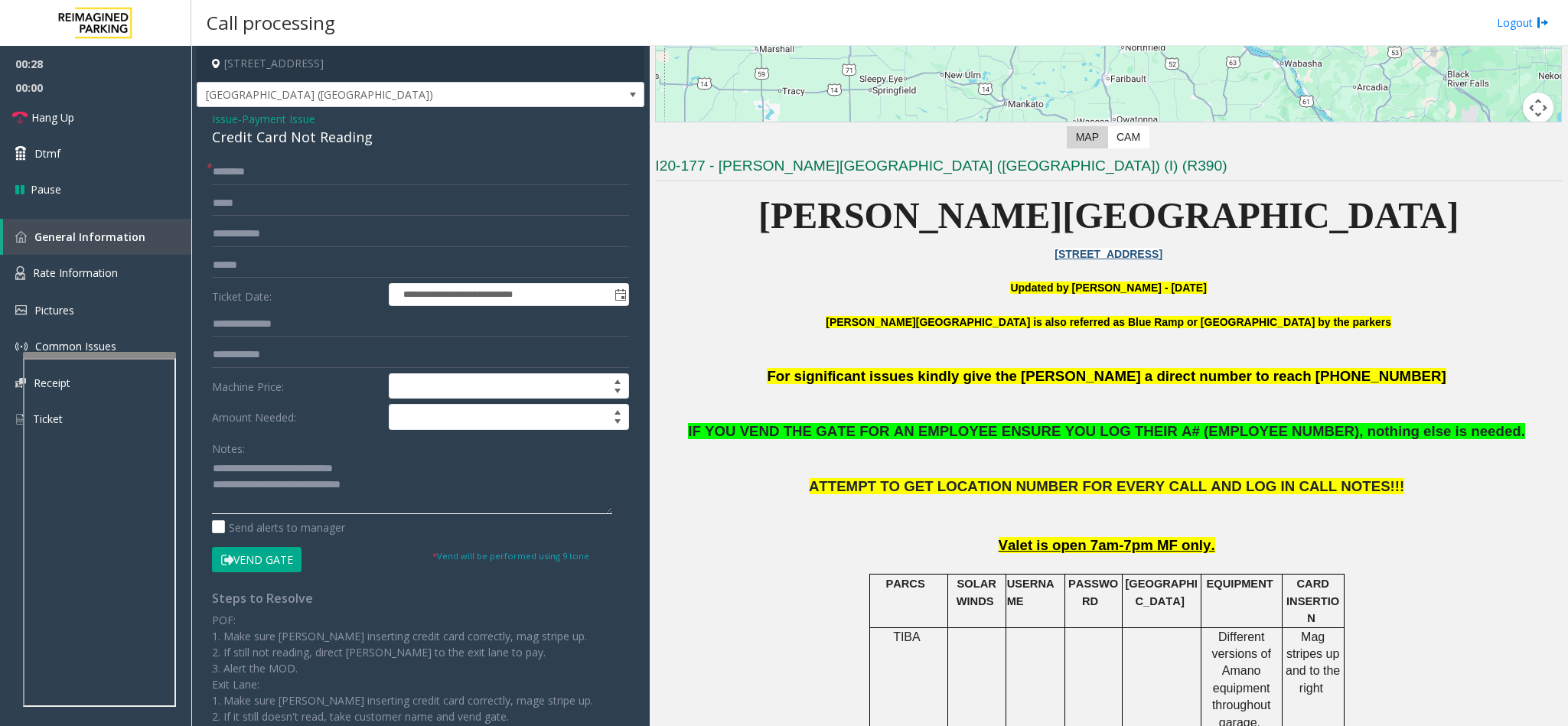
type textarea "**********"
click at [225, 163] on input "text" at bounding box center [419, 172] width 417 height 26
type input "****"
click at [396, 482] on textarea at bounding box center [411, 485] width 400 height 58
drag, startPoint x: 1272, startPoint y: 629, endPoint x: 1325, endPoint y: 653, distance: 58.2
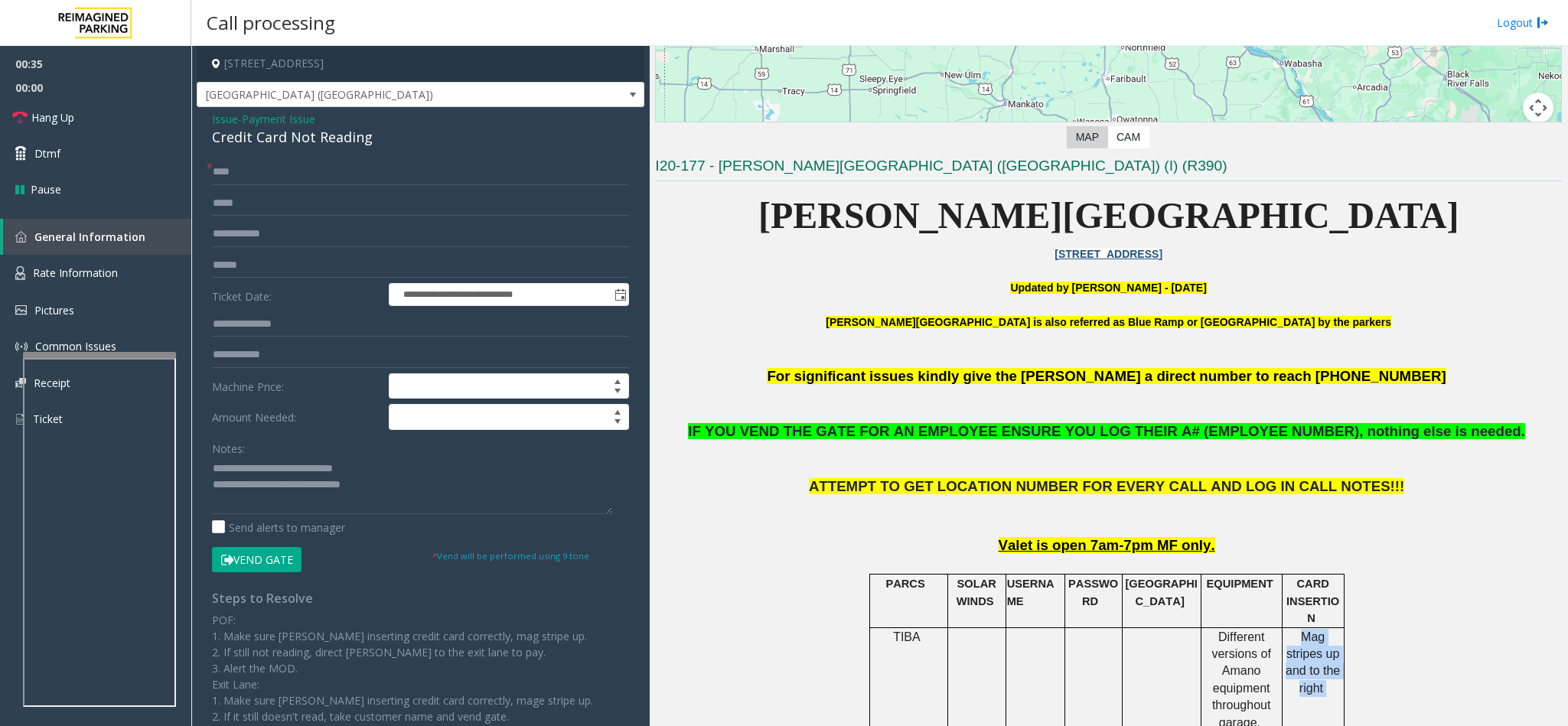
click at [1325, 653] on div "Mag stripes up and to the right" at bounding box center [1312, 663] width 61 height 70
click at [391, 468] on textarea at bounding box center [411, 485] width 400 height 58
click at [388, 491] on textarea at bounding box center [411, 485] width 400 height 58
paste textarea "**********"
type textarea "**********"
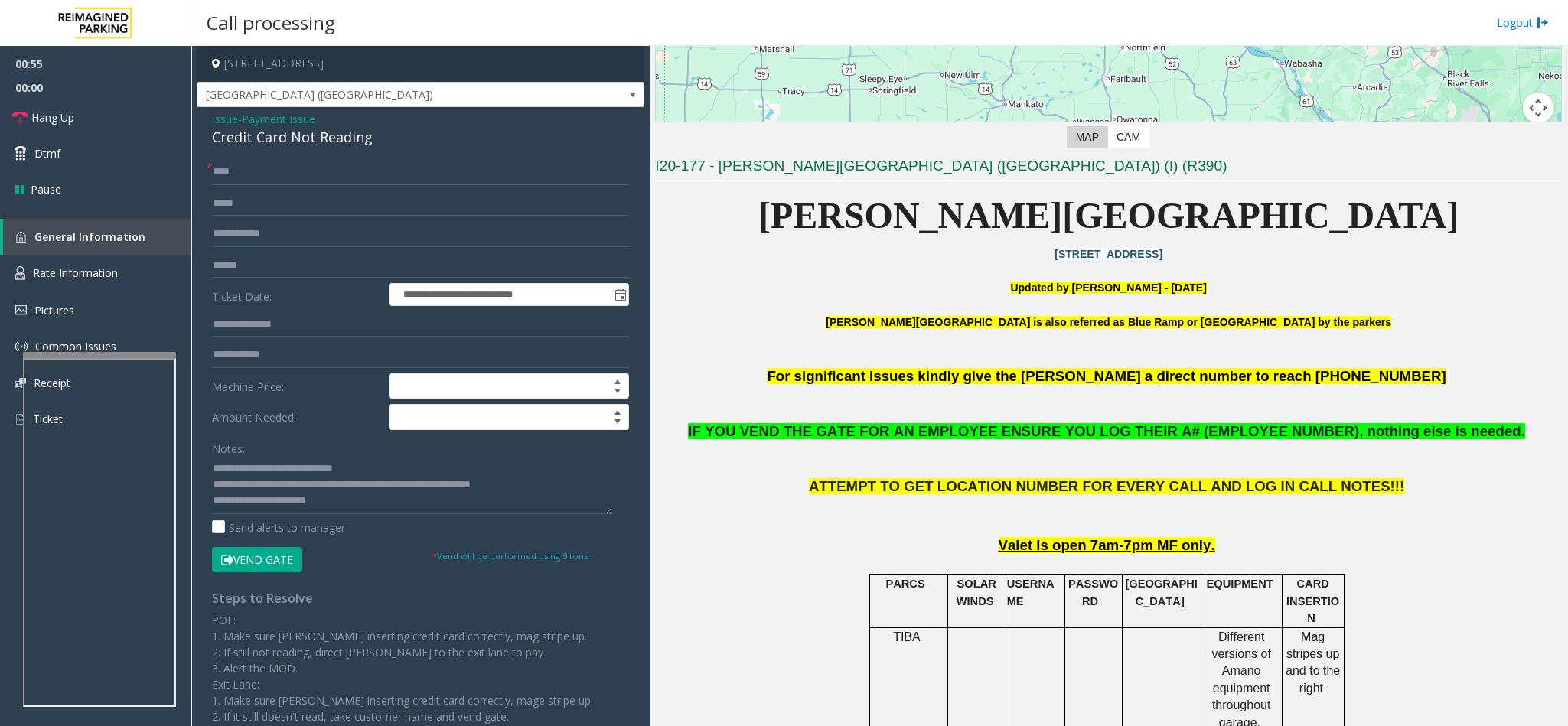
click at [234, 559] on button "Vend Gate" at bounding box center [256, 559] width 90 height 26
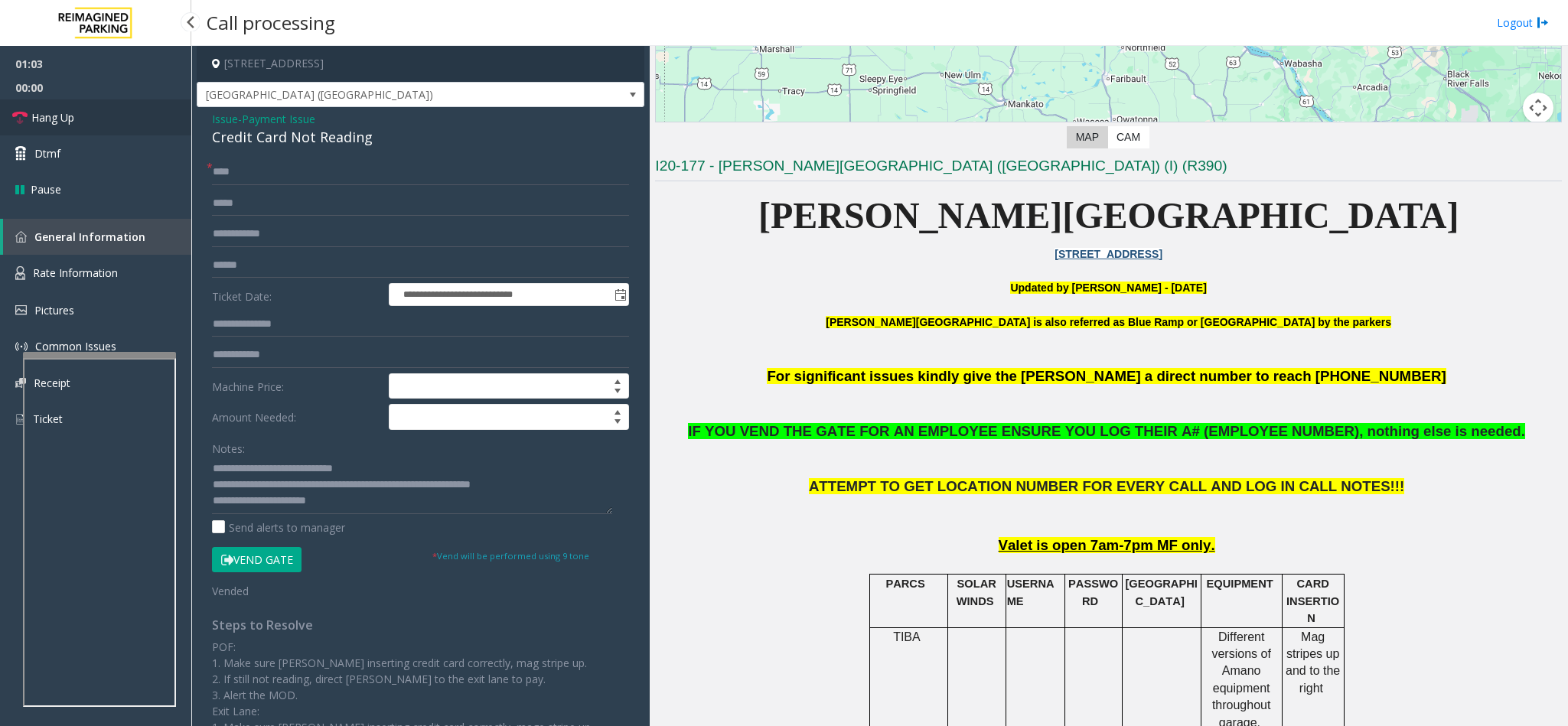
click at [109, 113] on link "Hang Up" at bounding box center [95, 117] width 191 height 36
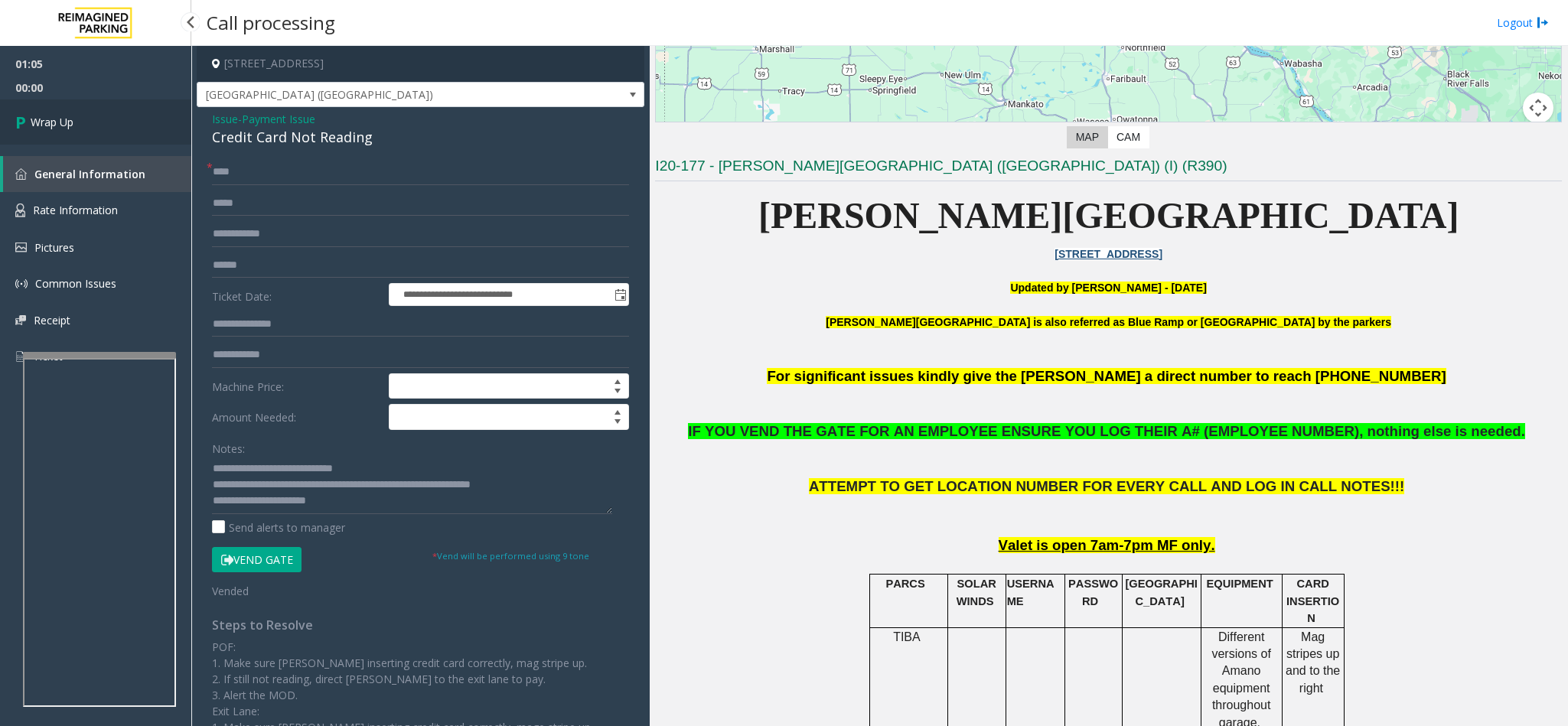
click at [109, 113] on link "Wrap Up" at bounding box center [95, 122] width 191 height 45
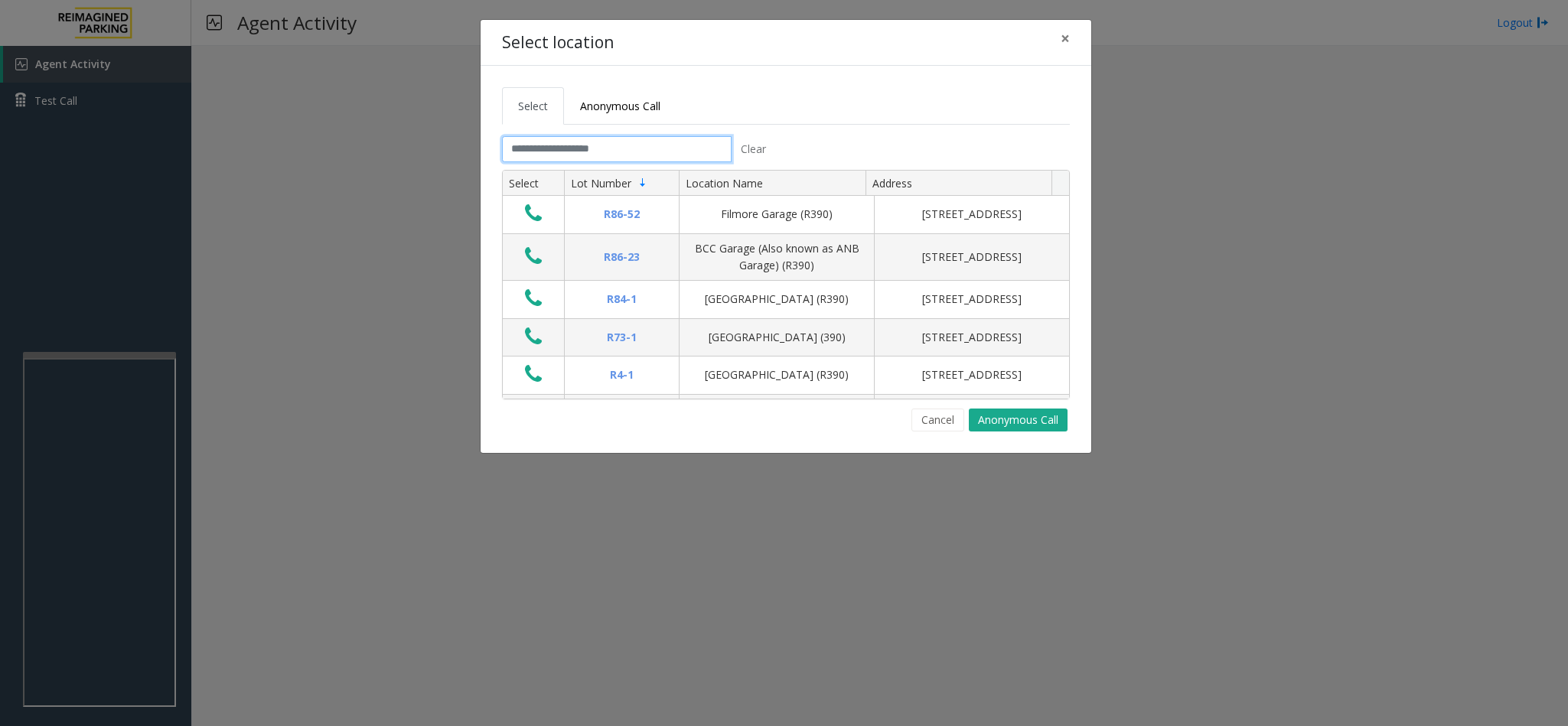
click at [545, 147] on input "text" at bounding box center [616, 149] width 230 height 26
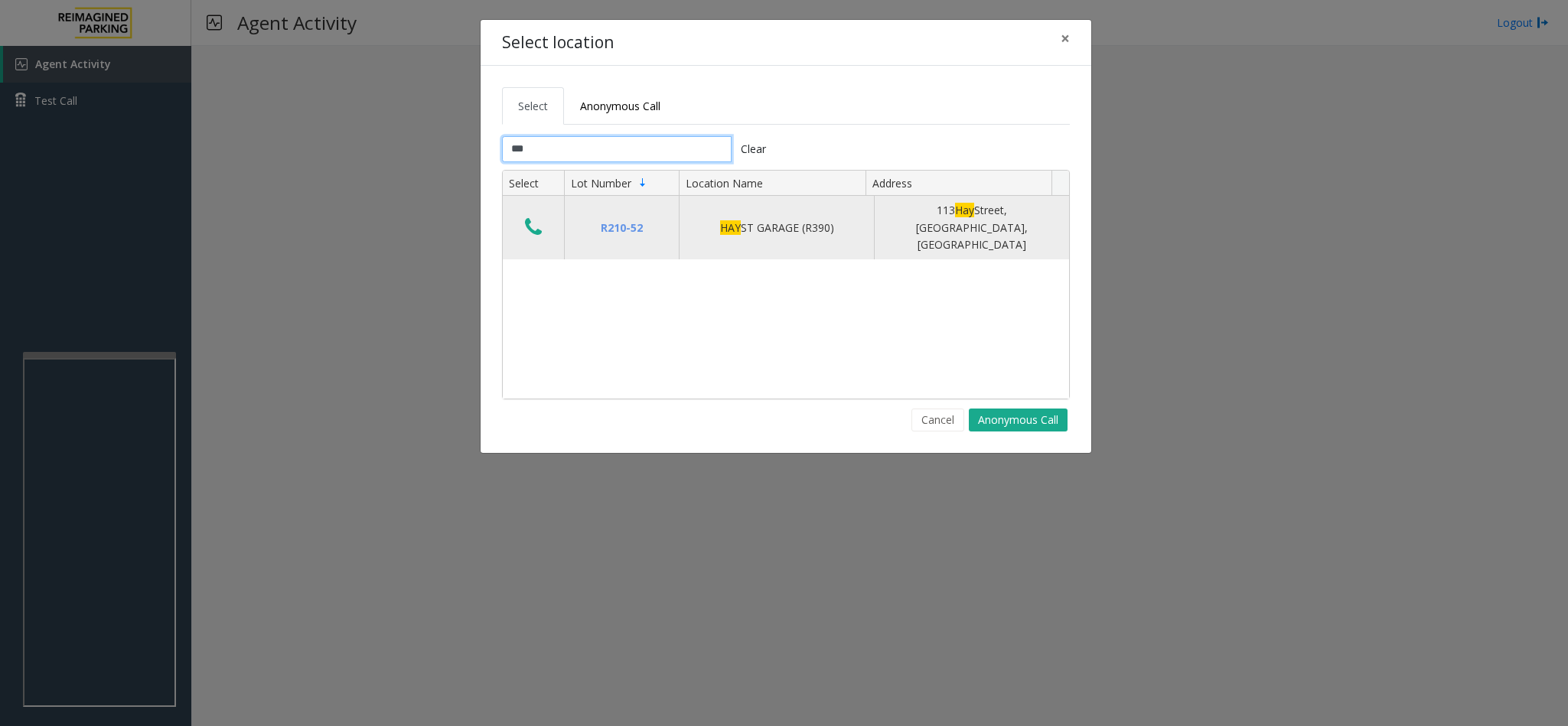
type input "***"
click at [544, 216] on button "Data table" at bounding box center [533, 228] width 26 height 25
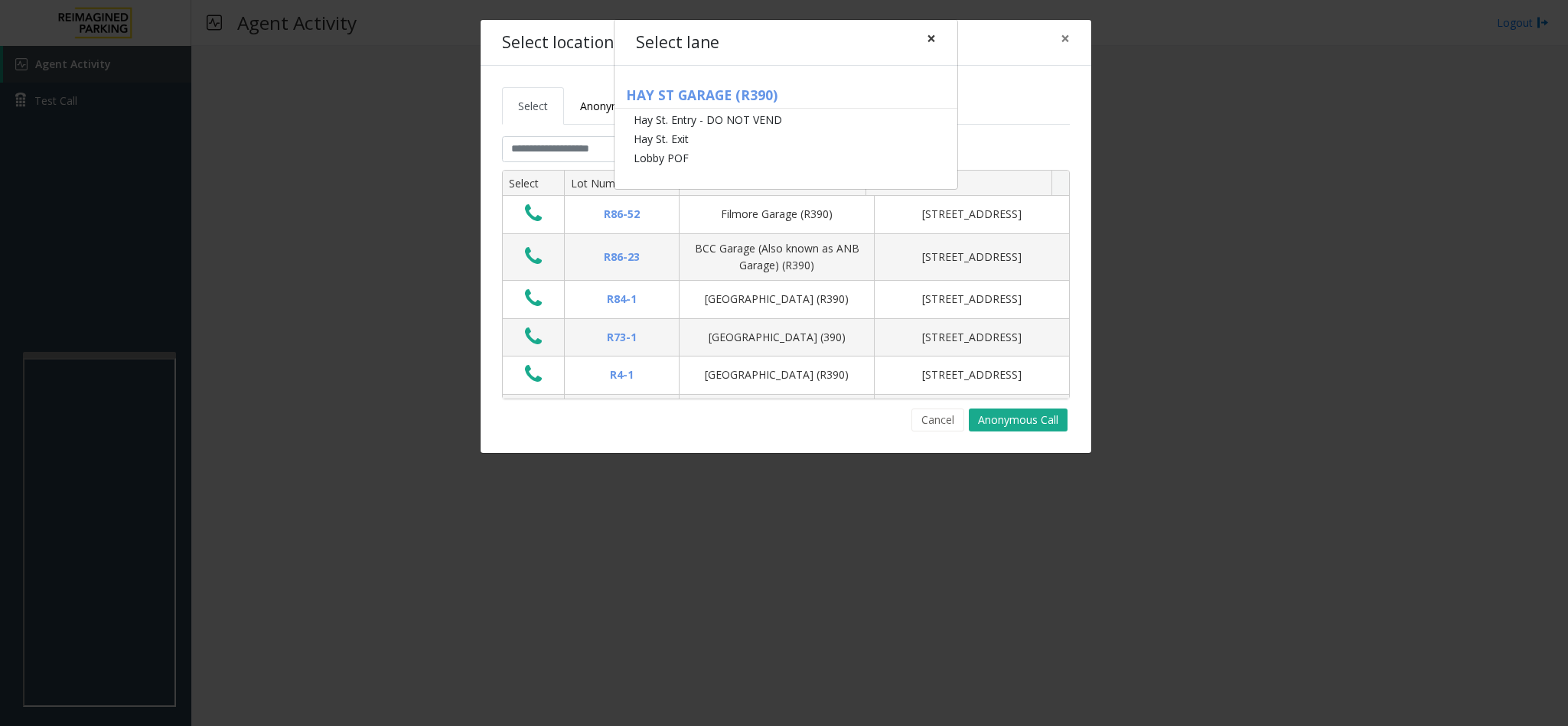
click at [928, 37] on span "×" at bounding box center [931, 38] width 9 height 21
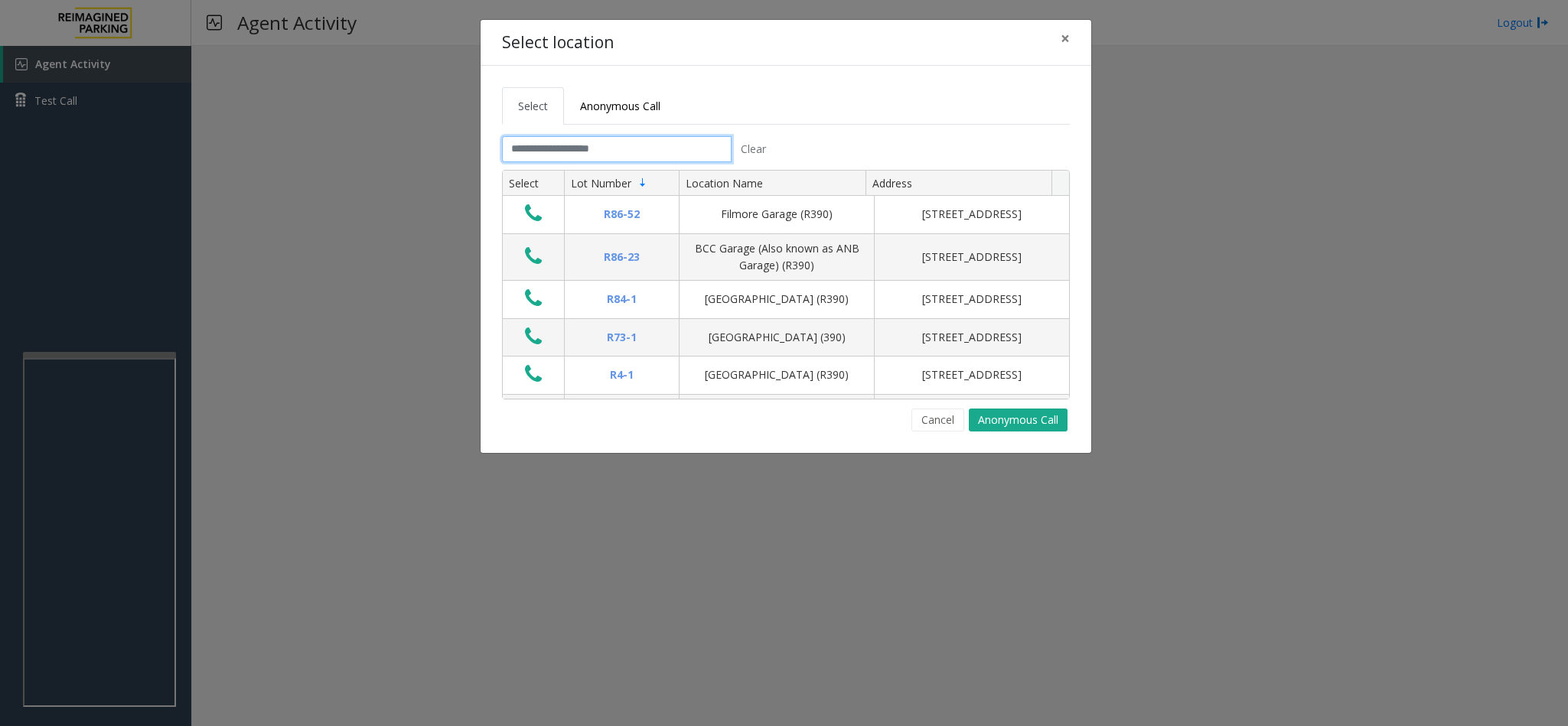
click at [567, 150] on input "text" at bounding box center [616, 149] width 230 height 26
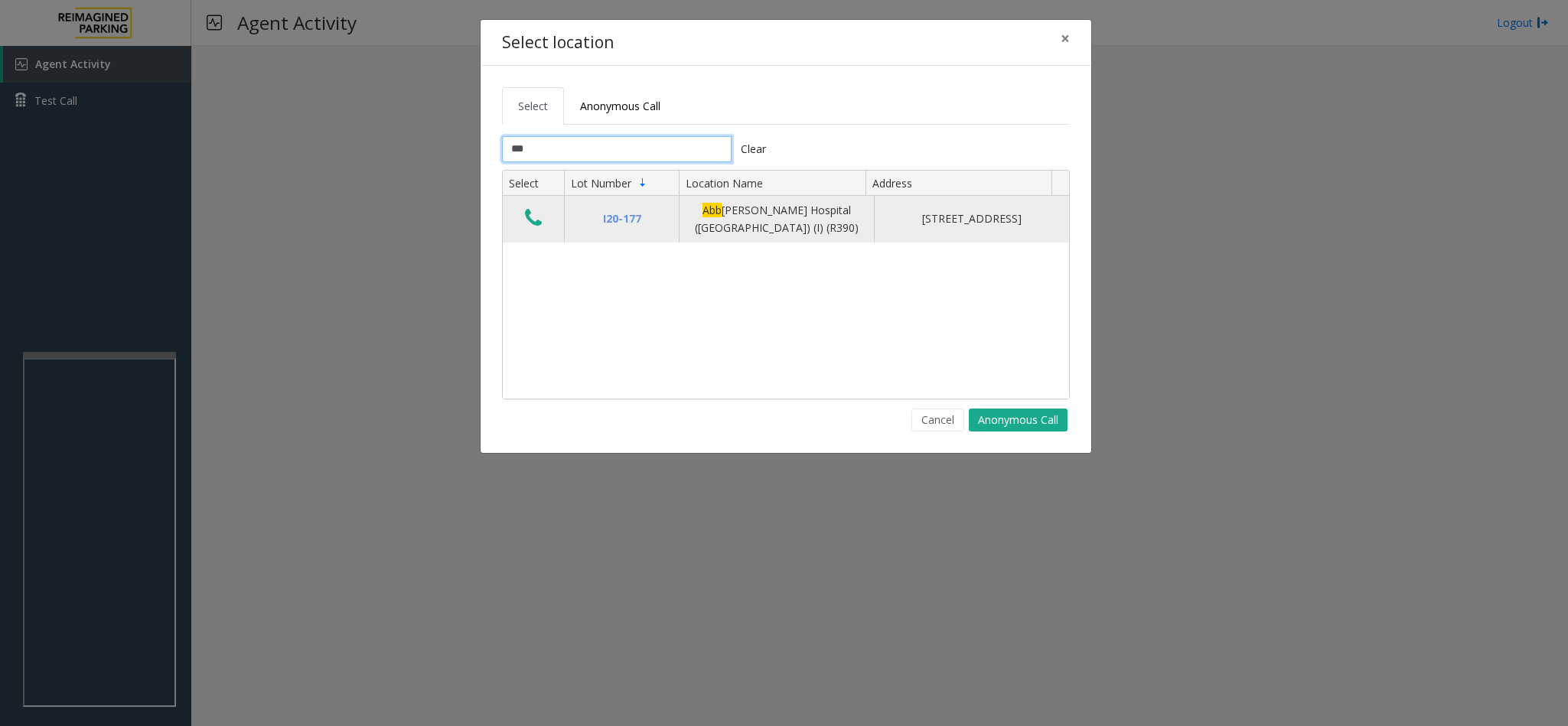
type input "***"
click at [522, 213] on button "Data table" at bounding box center [533, 219] width 26 height 25
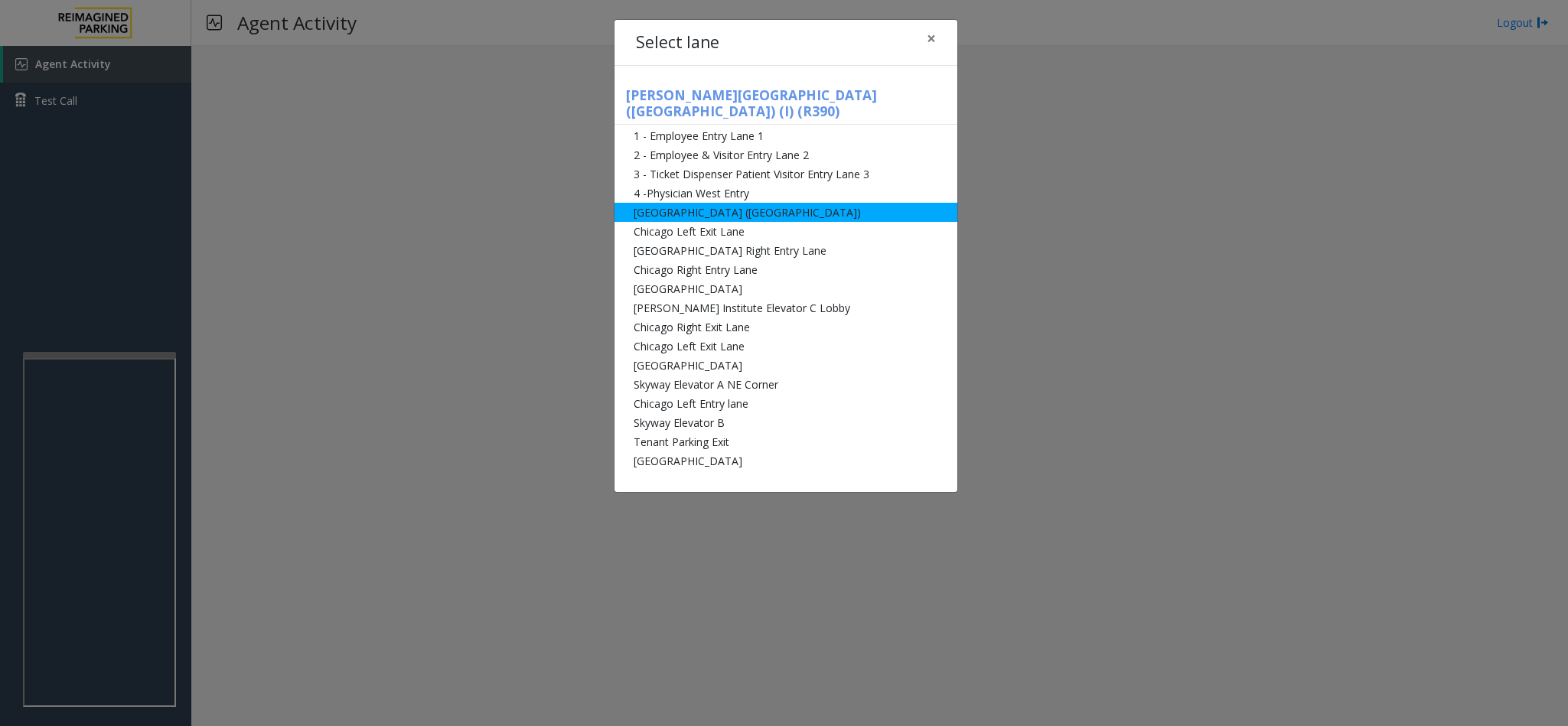
click at [708, 202] on li "[GEOGRAPHIC_DATA] ([GEOGRAPHIC_DATA])" at bounding box center [786, 211] width 343 height 19
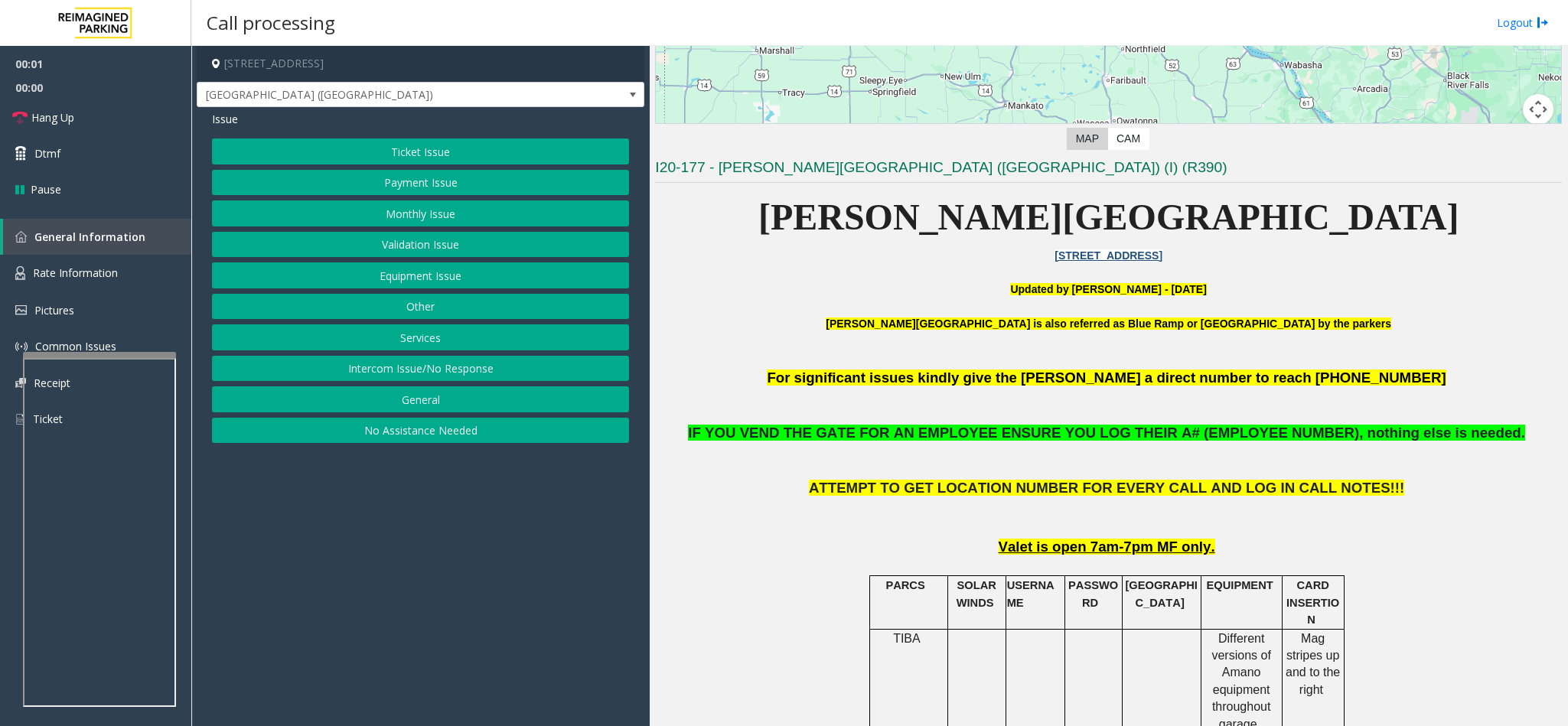
scroll to position [344, 0]
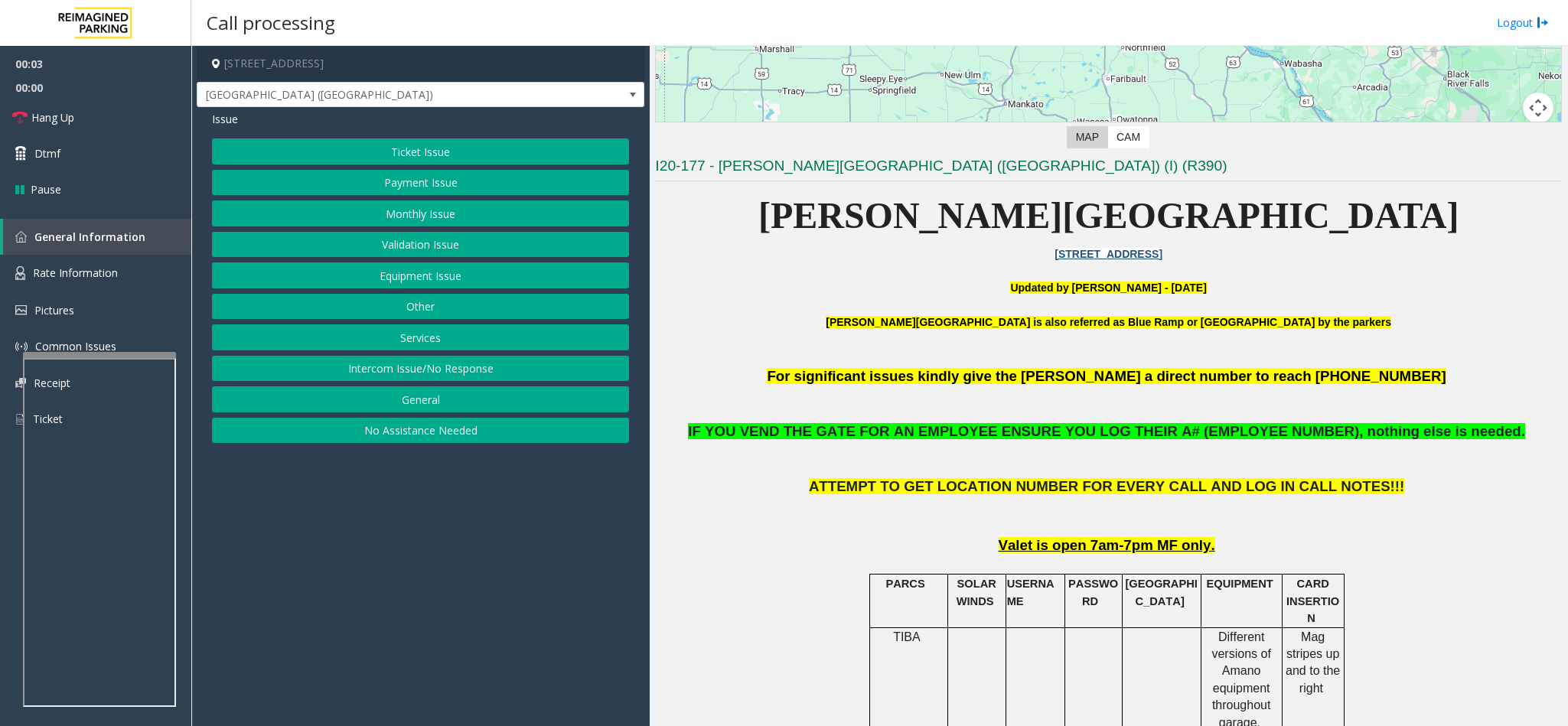
click at [441, 283] on button "Equipment Issue" at bounding box center [419, 276] width 417 height 26
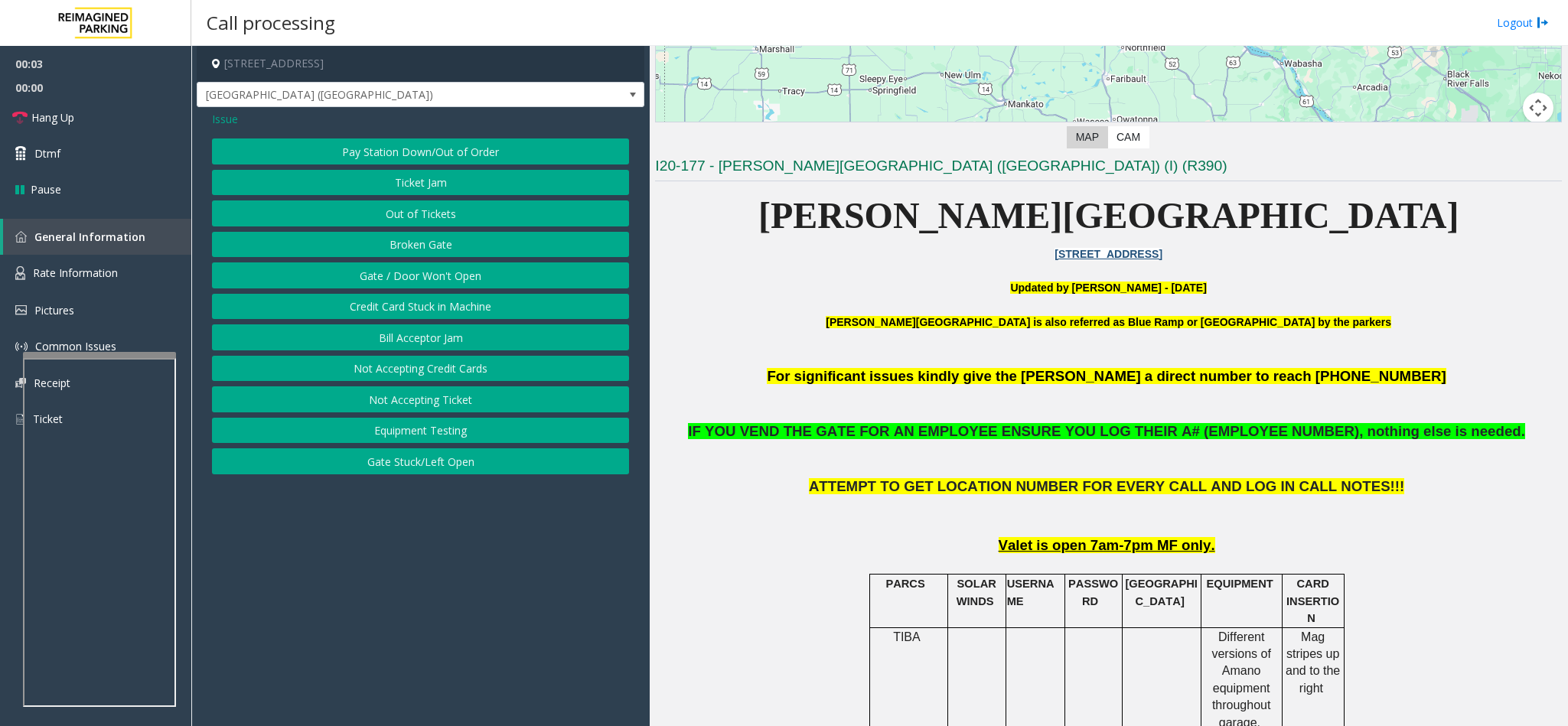
click at [439, 278] on button "Gate / Door Won't Open" at bounding box center [419, 276] width 417 height 26
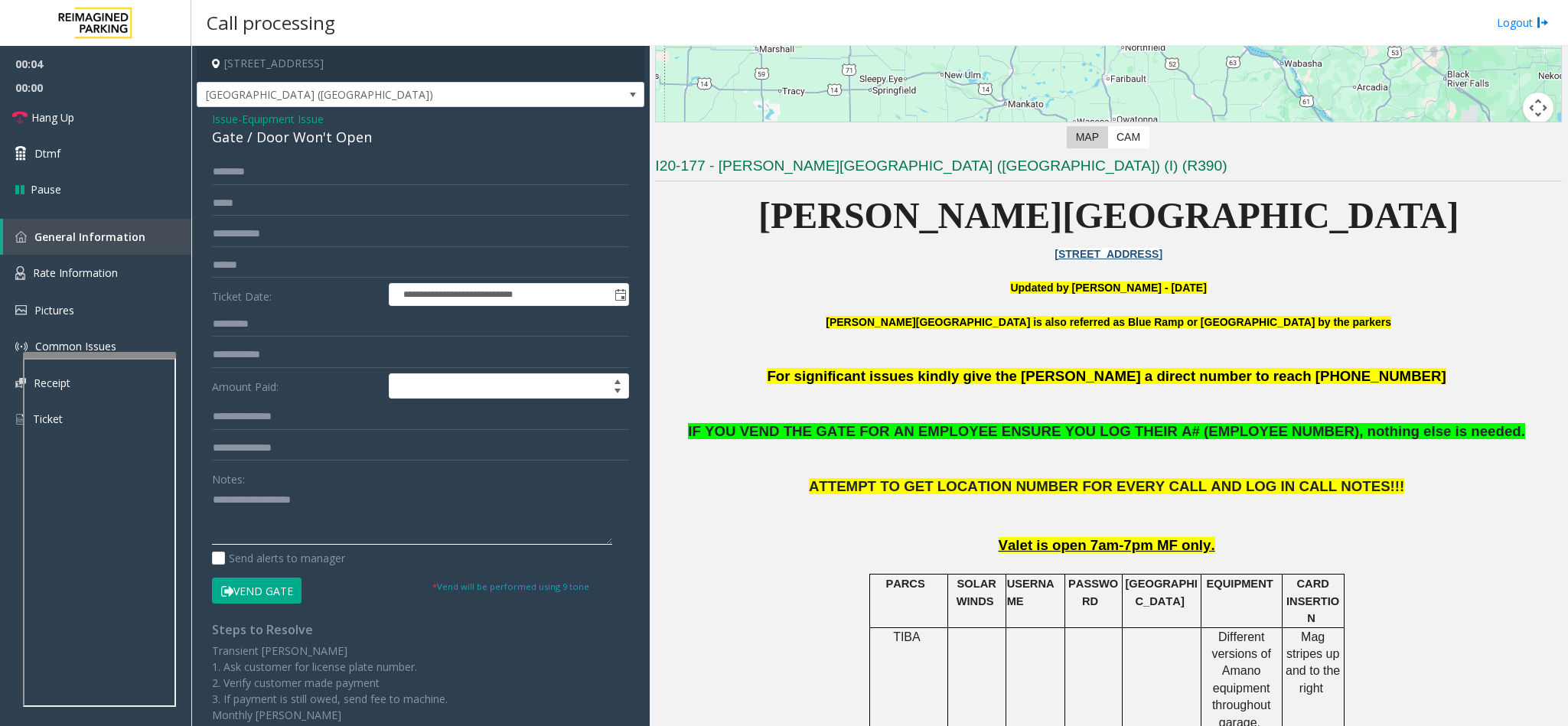
click at [273, 517] on textarea at bounding box center [411, 515] width 400 height 58
drag, startPoint x: 214, startPoint y: 516, endPoint x: 342, endPoint y: 516, distance: 128.0
click at [342, 516] on textarea at bounding box center [411, 515] width 400 height 58
type textarea "**********"
click at [128, 124] on link "Hang Up" at bounding box center [95, 117] width 191 height 36
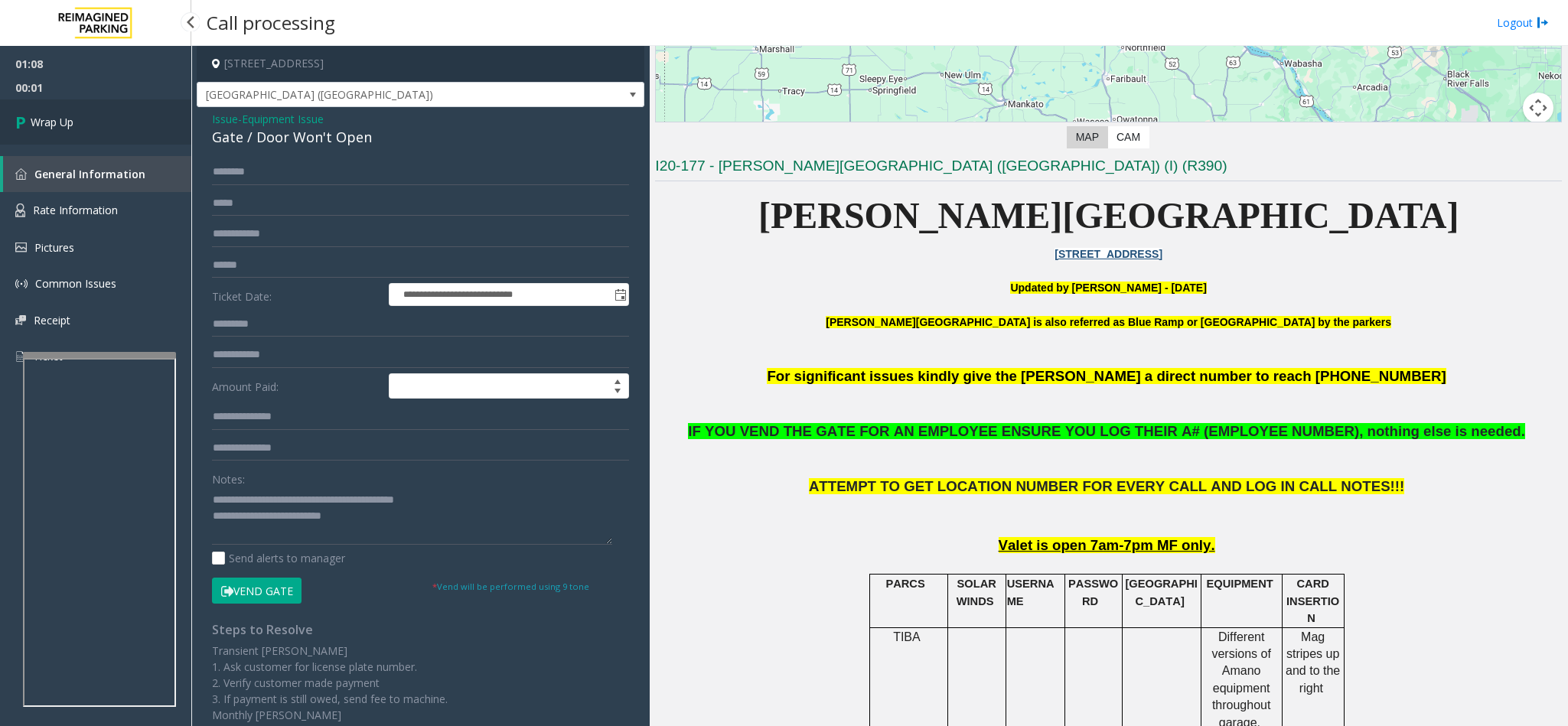
click at [128, 124] on link "Wrap Up" at bounding box center [95, 122] width 191 height 45
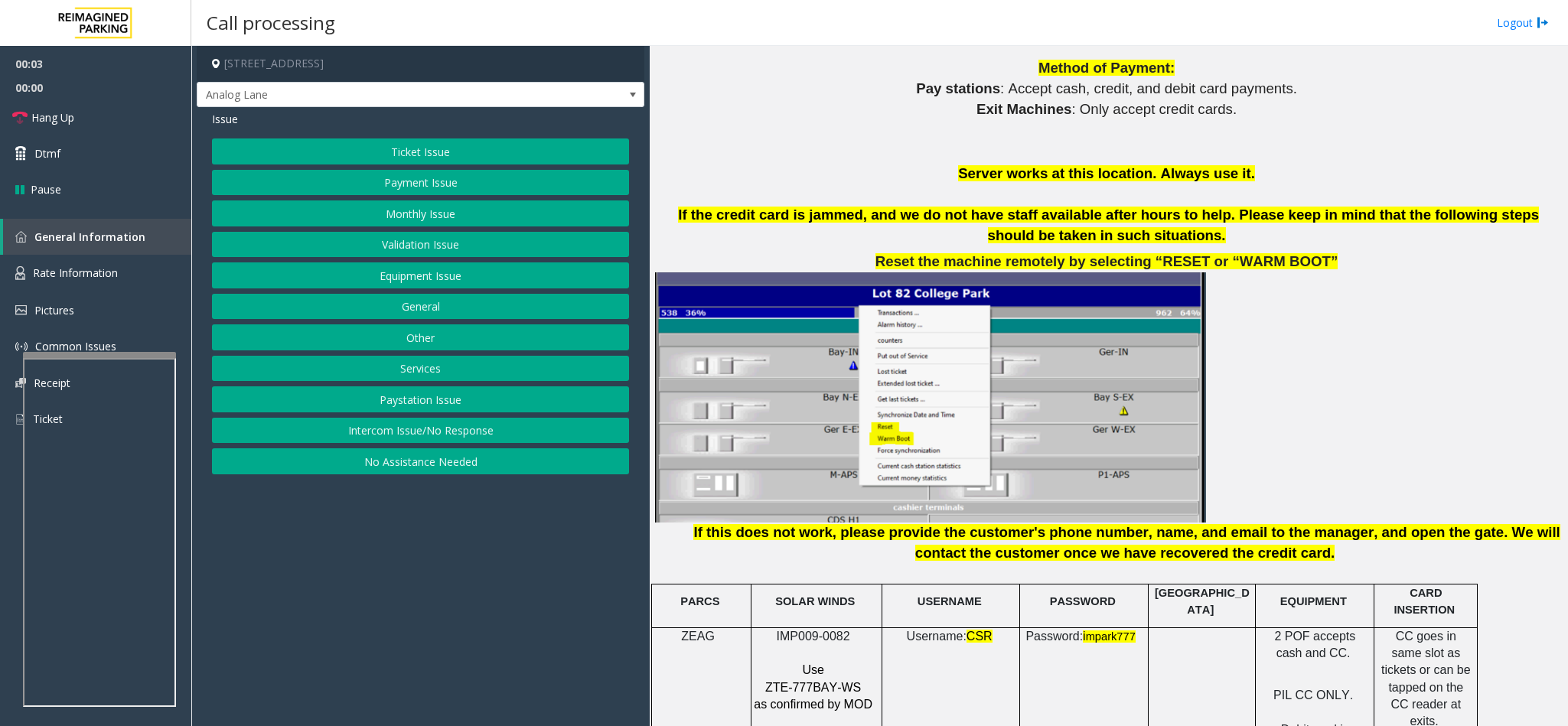
scroll to position [1950, 0]
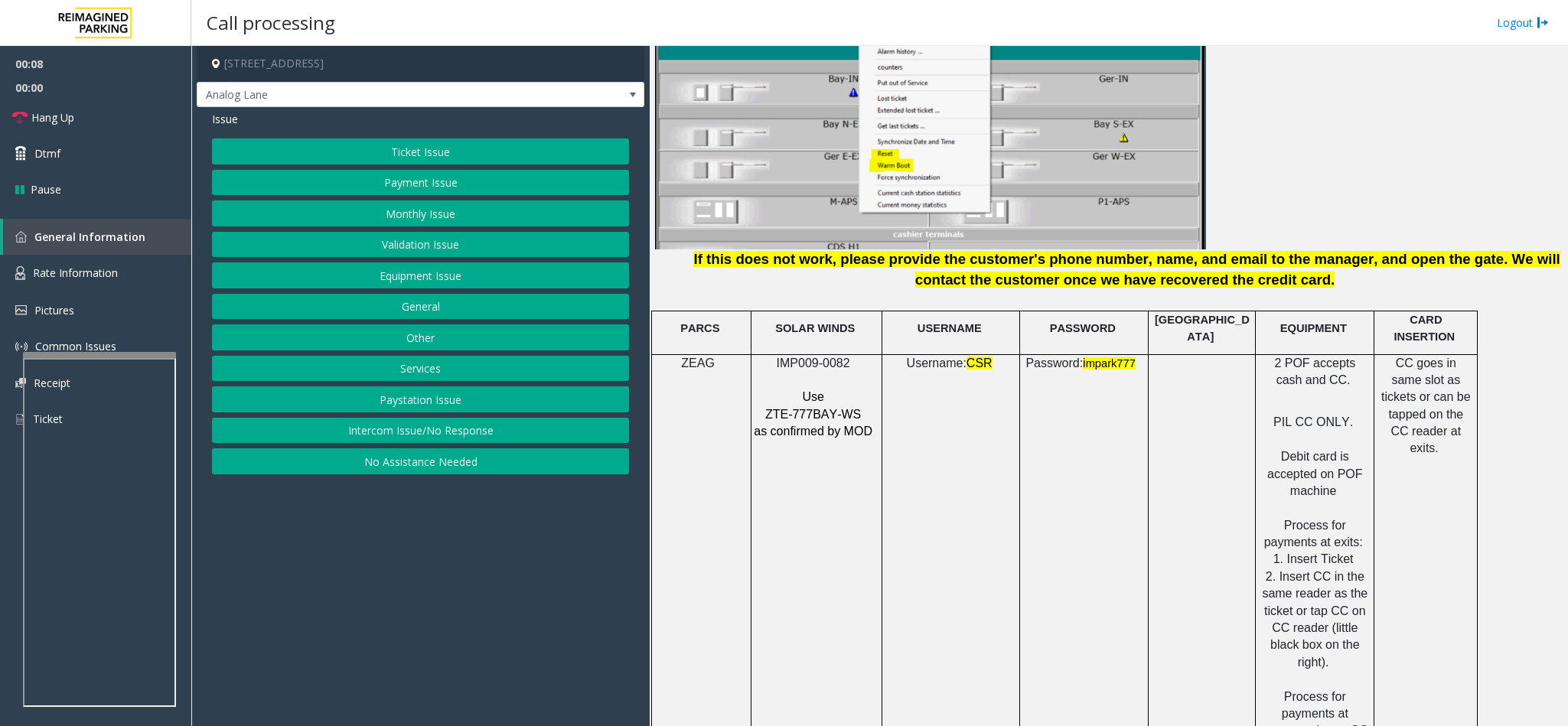
click at [373, 444] on button "Intercom Issue/No Response" at bounding box center [419, 430] width 417 height 26
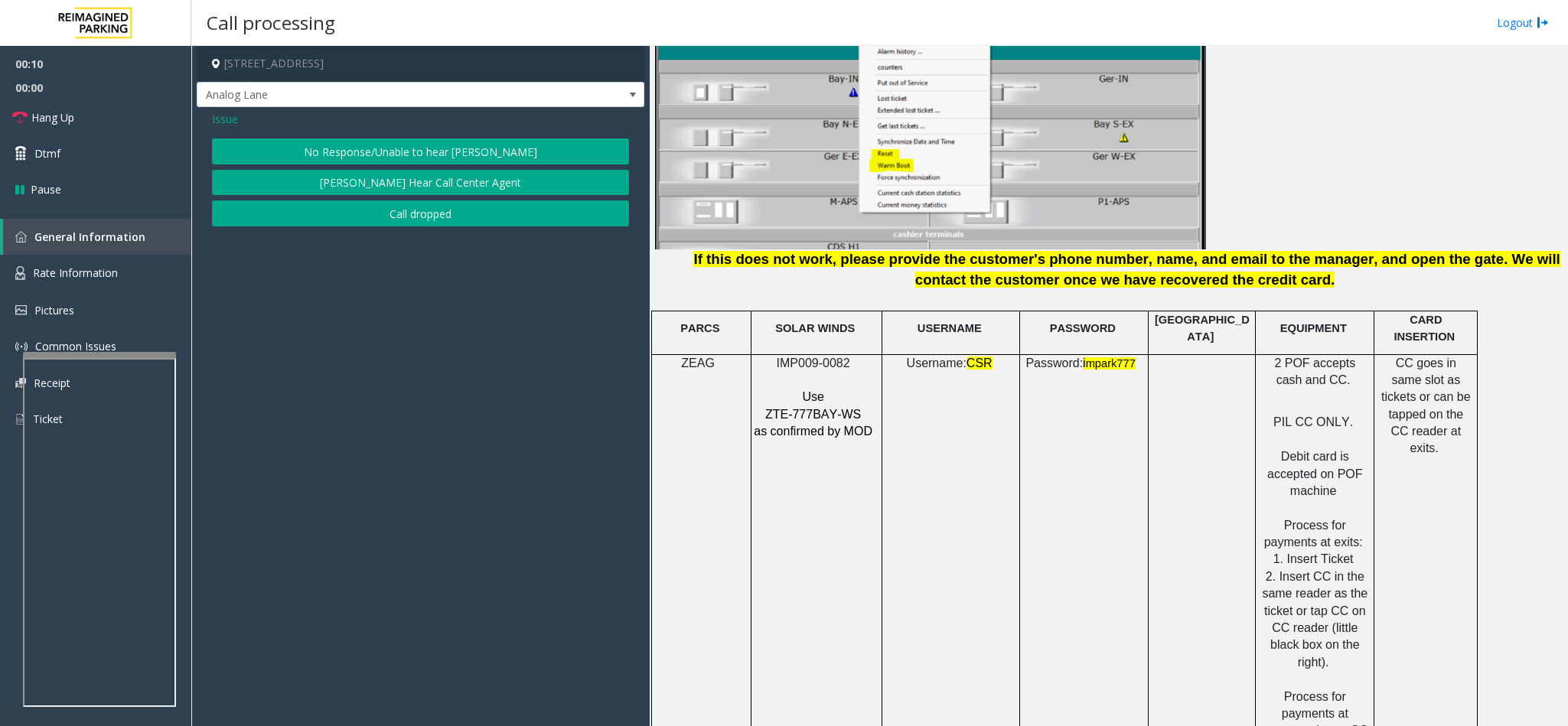
click at [391, 136] on div "Issue No Response/Unable to hear [PERSON_NAME] Cannot Hear Call Center Agent Ca…" at bounding box center [420, 170] width 448 height 127
click at [387, 156] on button "No Response/Unable to hear [PERSON_NAME]" at bounding box center [419, 151] width 417 height 26
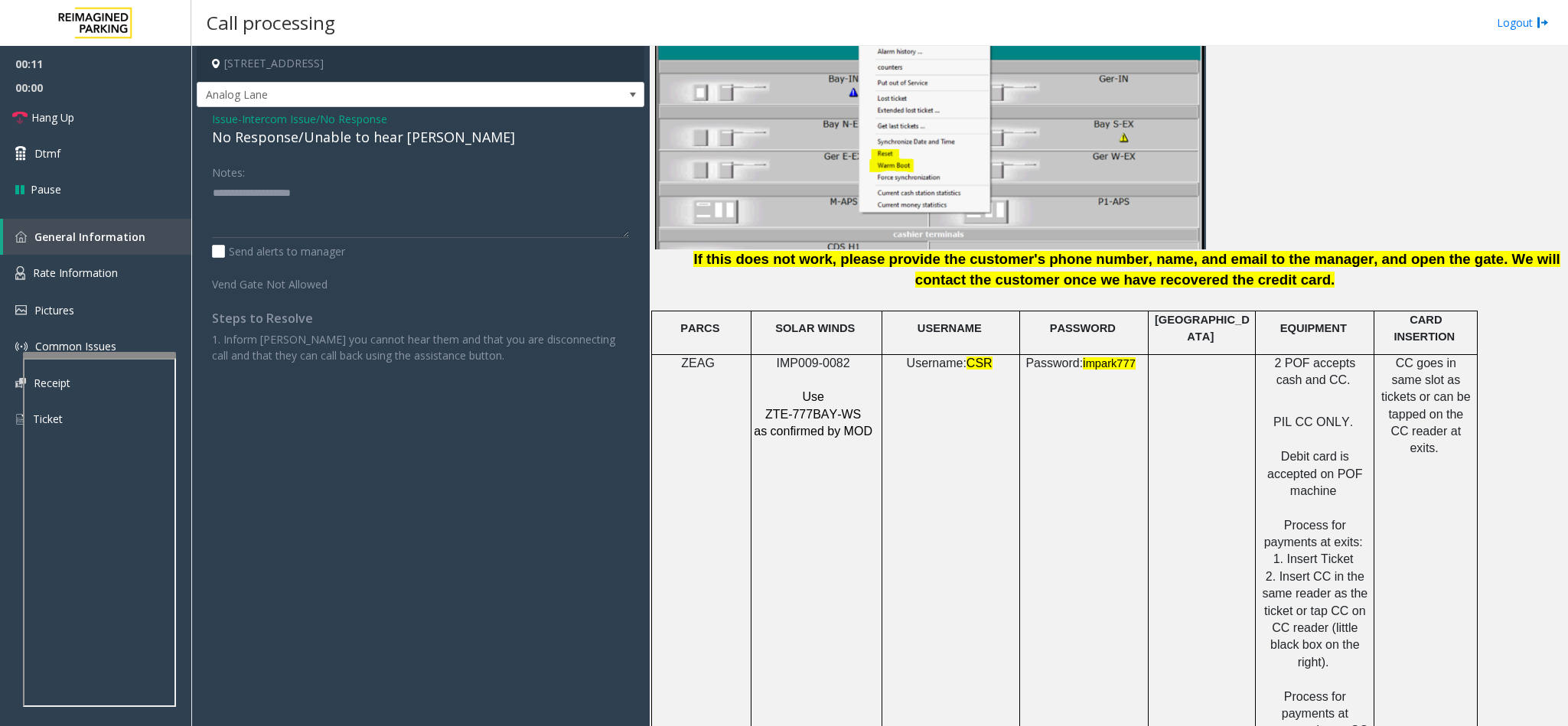
click at [314, 140] on div "No Response/Unable to hear [PERSON_NAME]" at bounding box center [419, 137] width 417 height 21
click at [310, 218] on textarea at bounding box center [419, 209] width 417 height 58
paste textarea "**********"
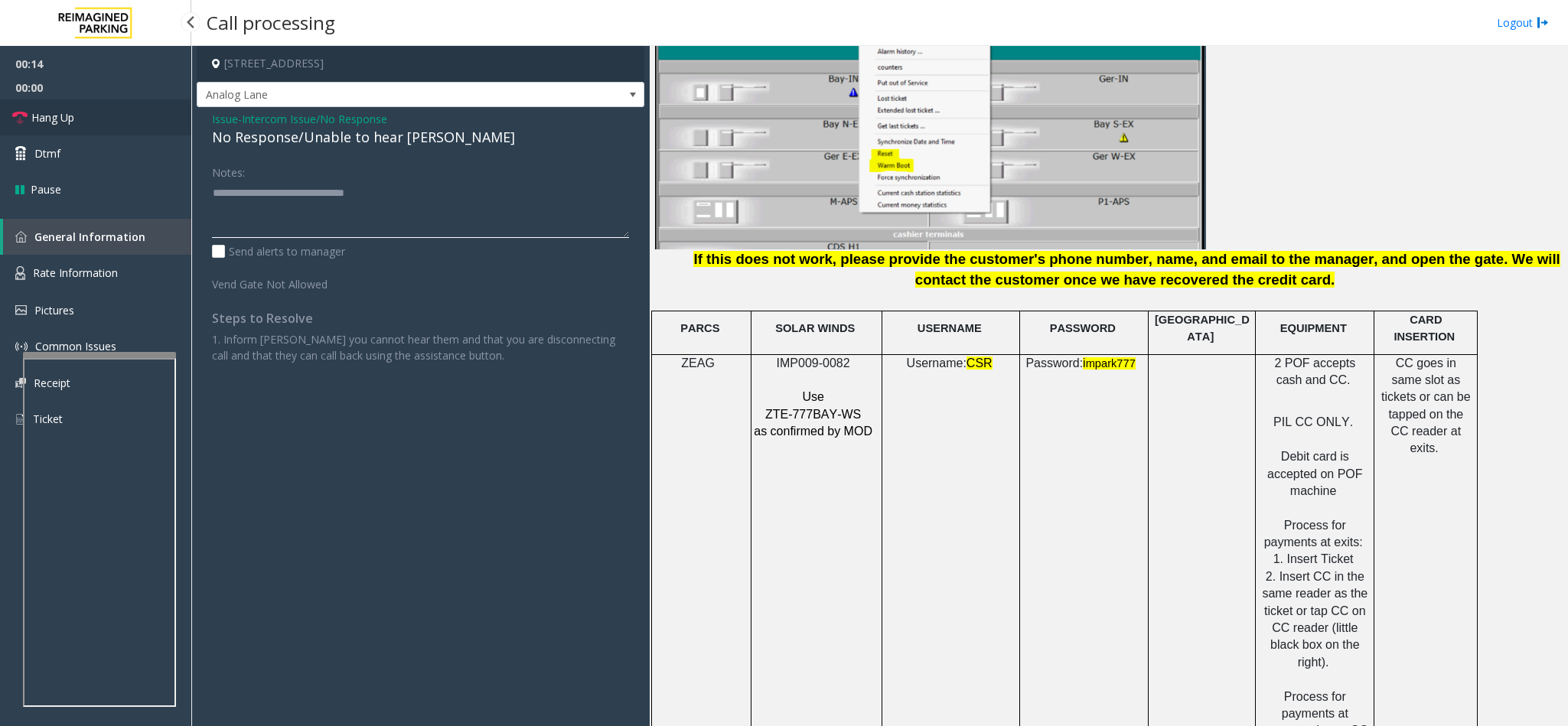
type textarea "**********"
click at [127, 122] on link "Hang Up" at bounding box center [95, 117] width 191 height 36
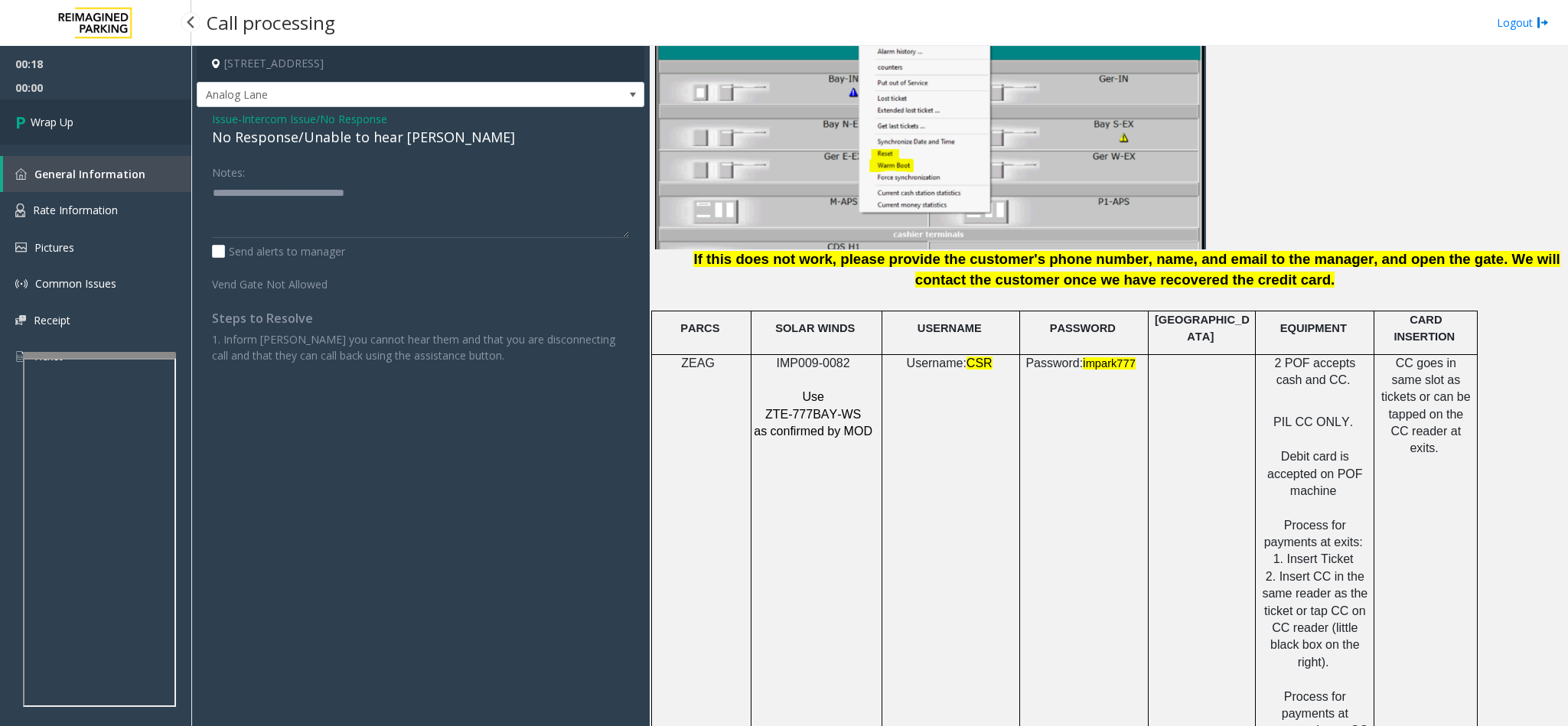
click at [127, 122] on link "Wrap Up" at bounding box center [95, 122] width 191 height 45
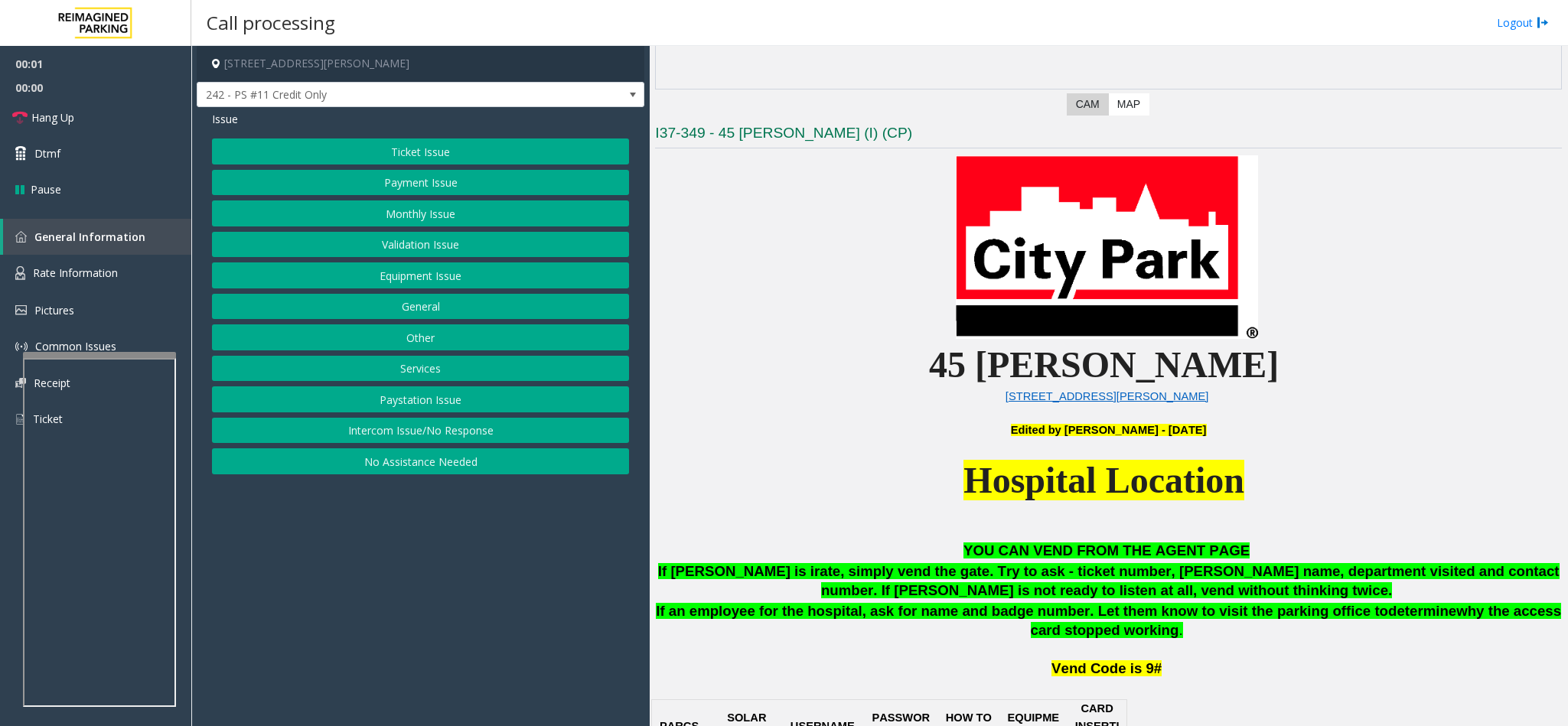
scroll to position [574, 0]
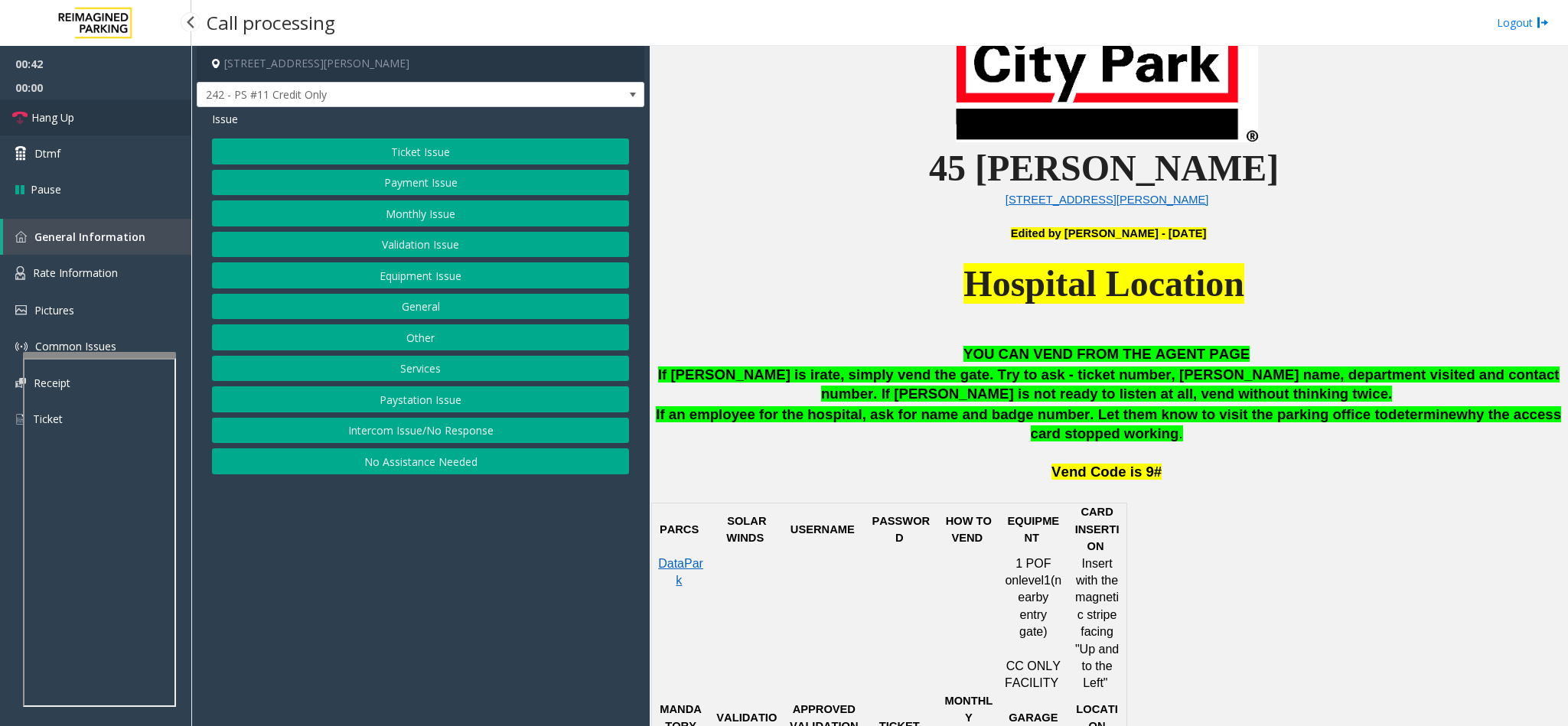
click at [117, 119] on link "Hang Up" at bounding box center [95, 117] width 191 height 36
click at [365, 269] on button "Equipment Issue" at bounding box center [419, 276] width 417 height 26
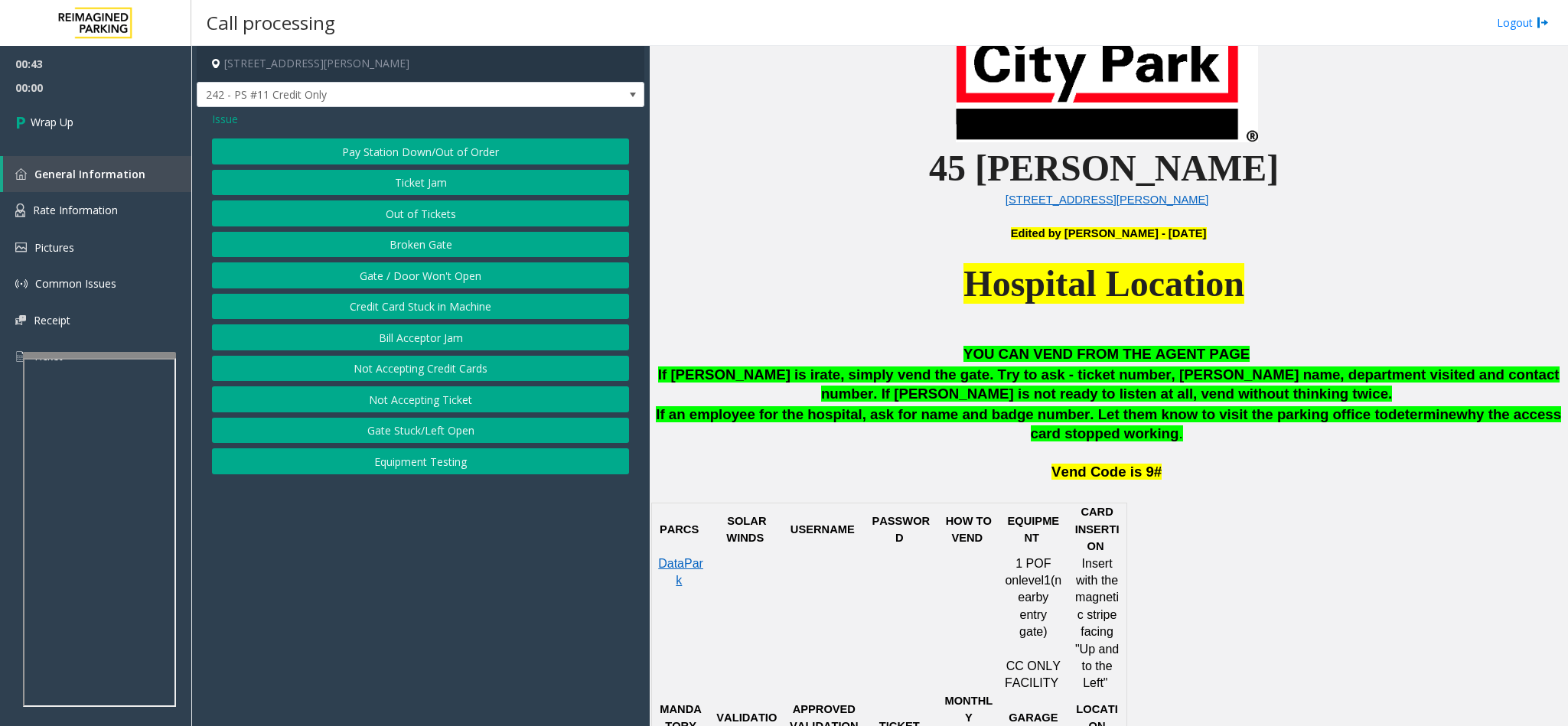
click at [379, 276] on button "Gate / Door Won't Open" at bounding box center [419, 276] width 417 height 26
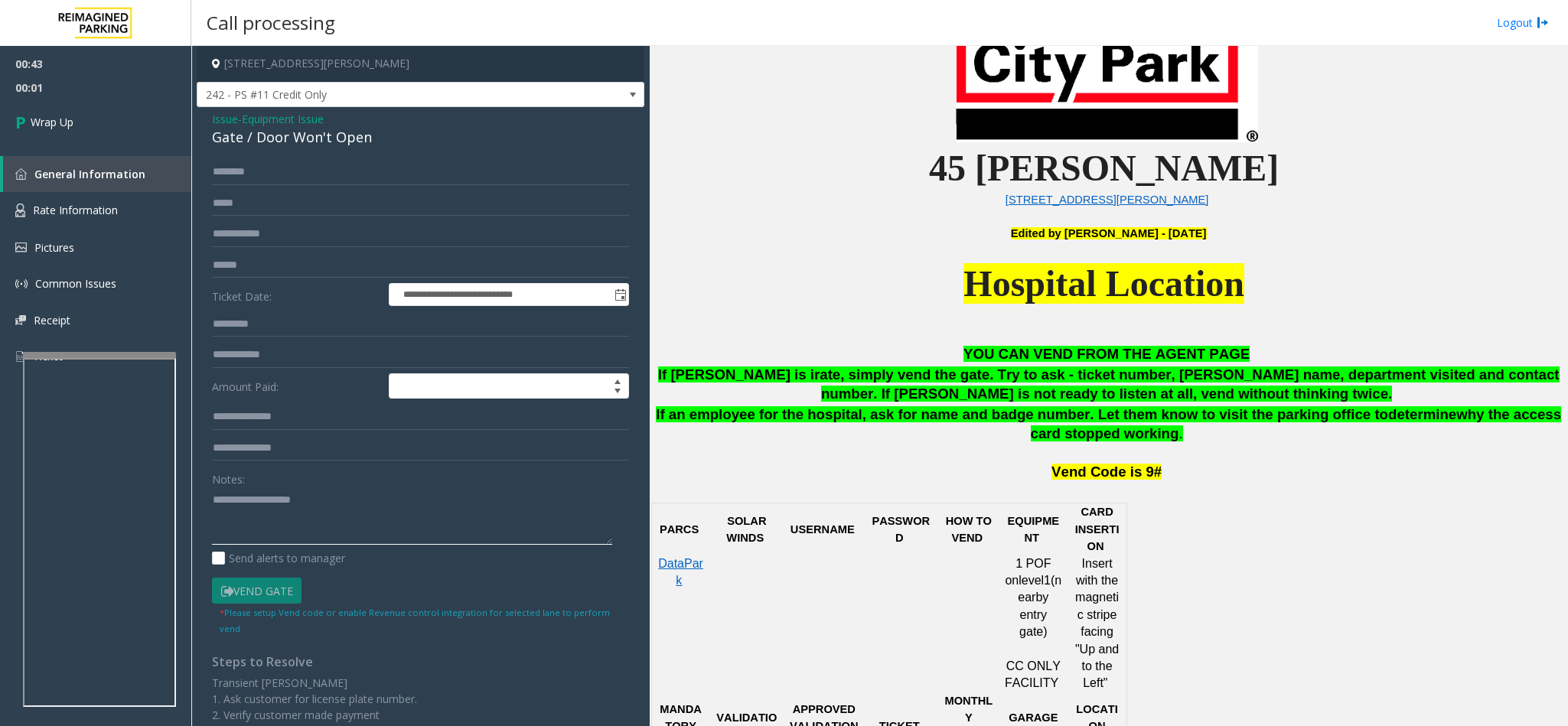
click at [248, 518] on textarea at bounding box center [411, 515] width 400 height 58
click at [379, 500] on textarea at bounding box center [411, 515] width 400 height 58
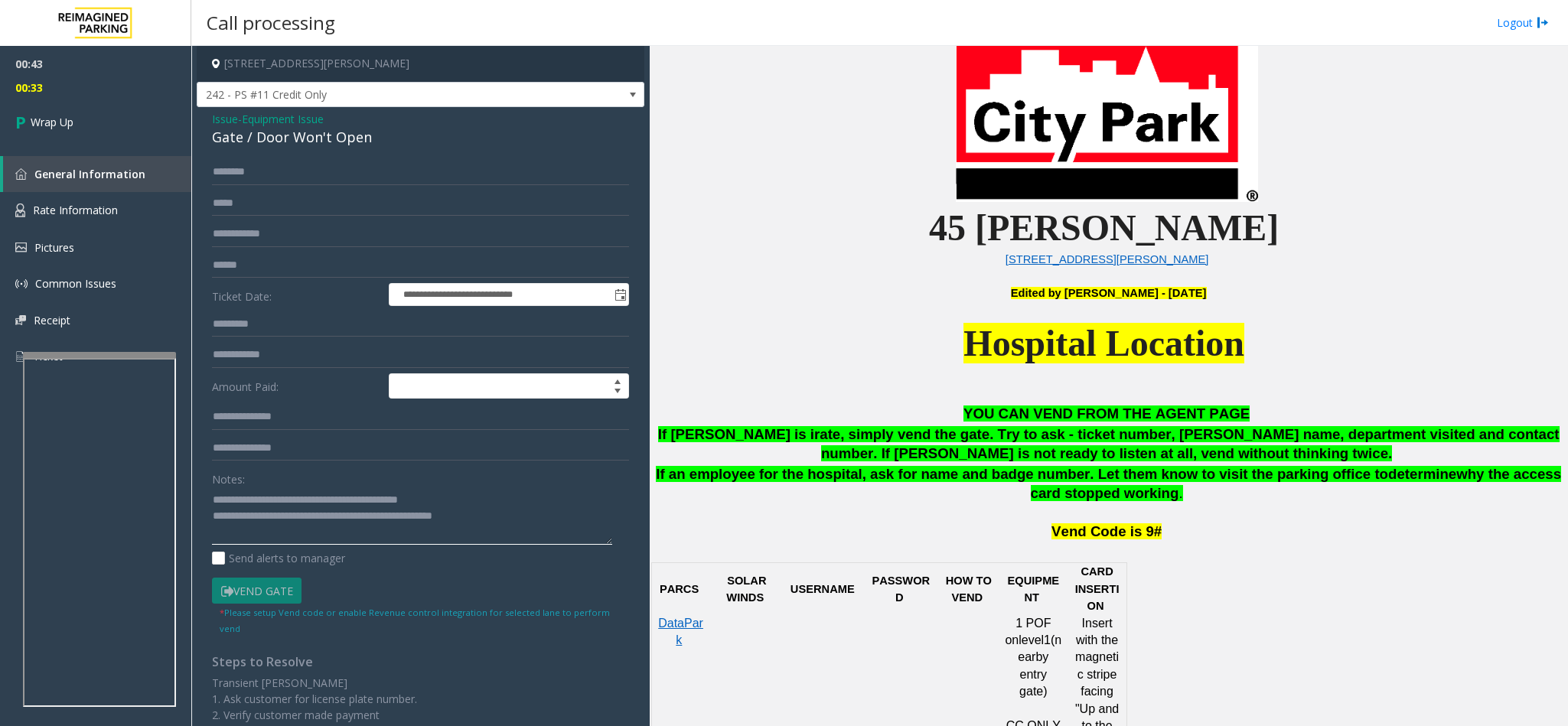
scroll to position [459, 0]
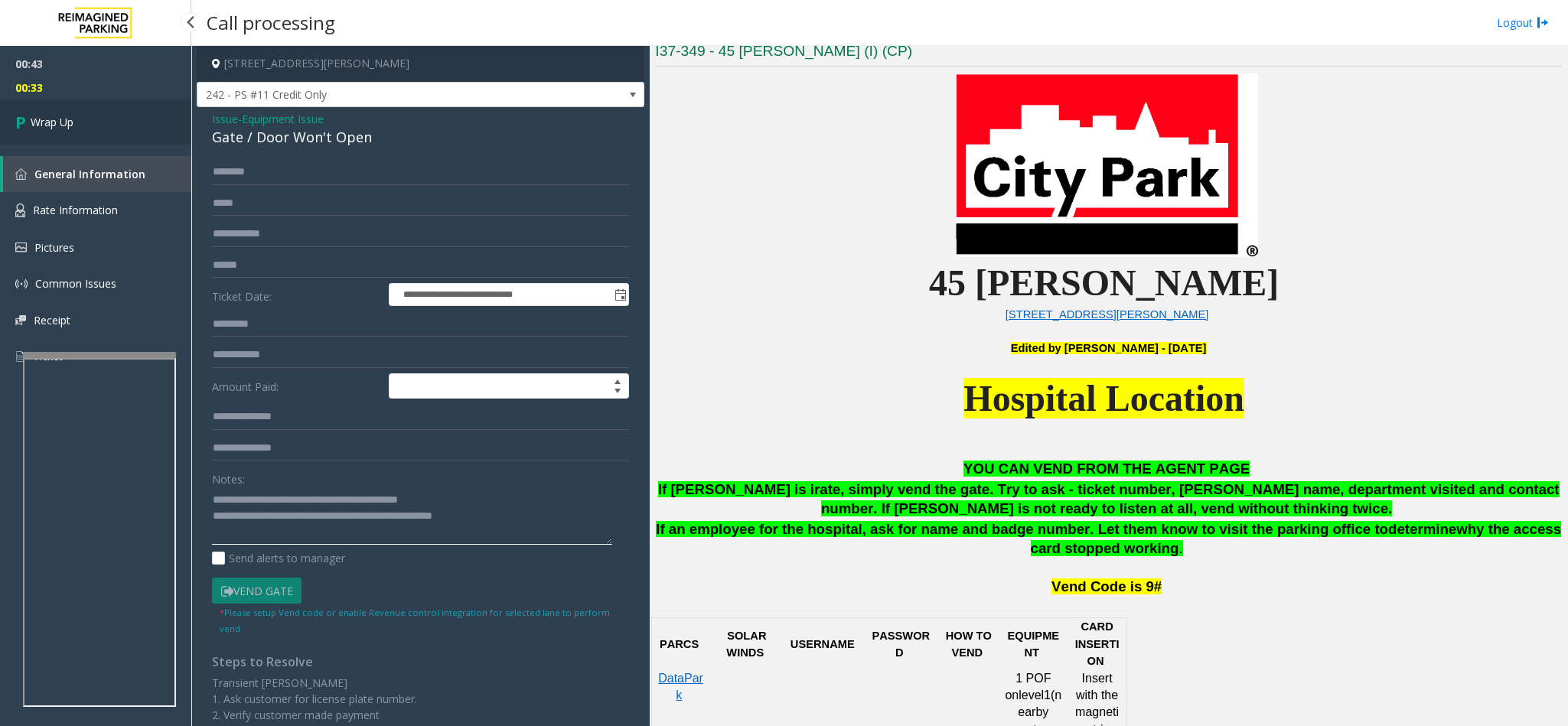
type textarea "**********"
click at [111, 115] on link "Wrap Up" at bounding box center [95, 122] width 191 height 45
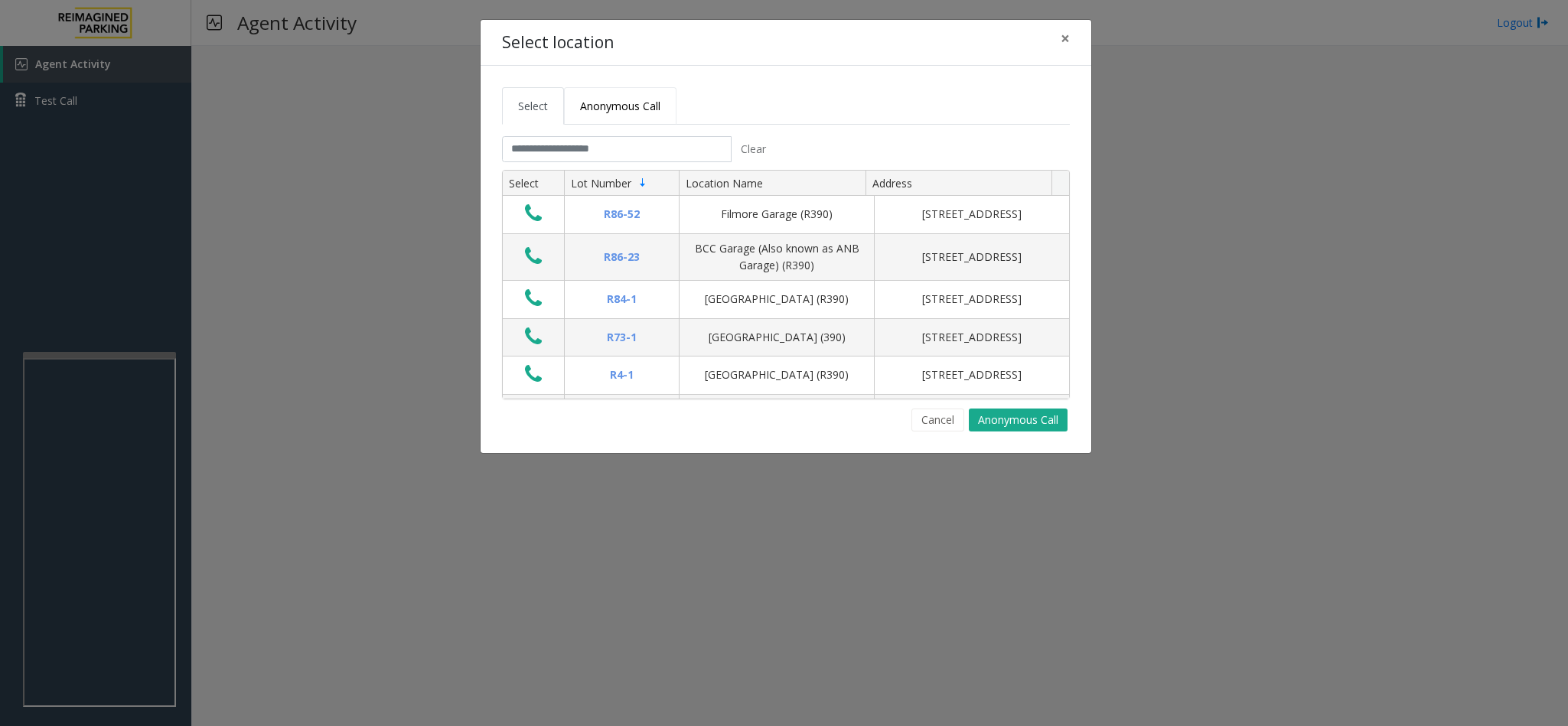
click at [608, 108] on span "Anonymous Call" at bounding box center [620, 106] width 81 height 15
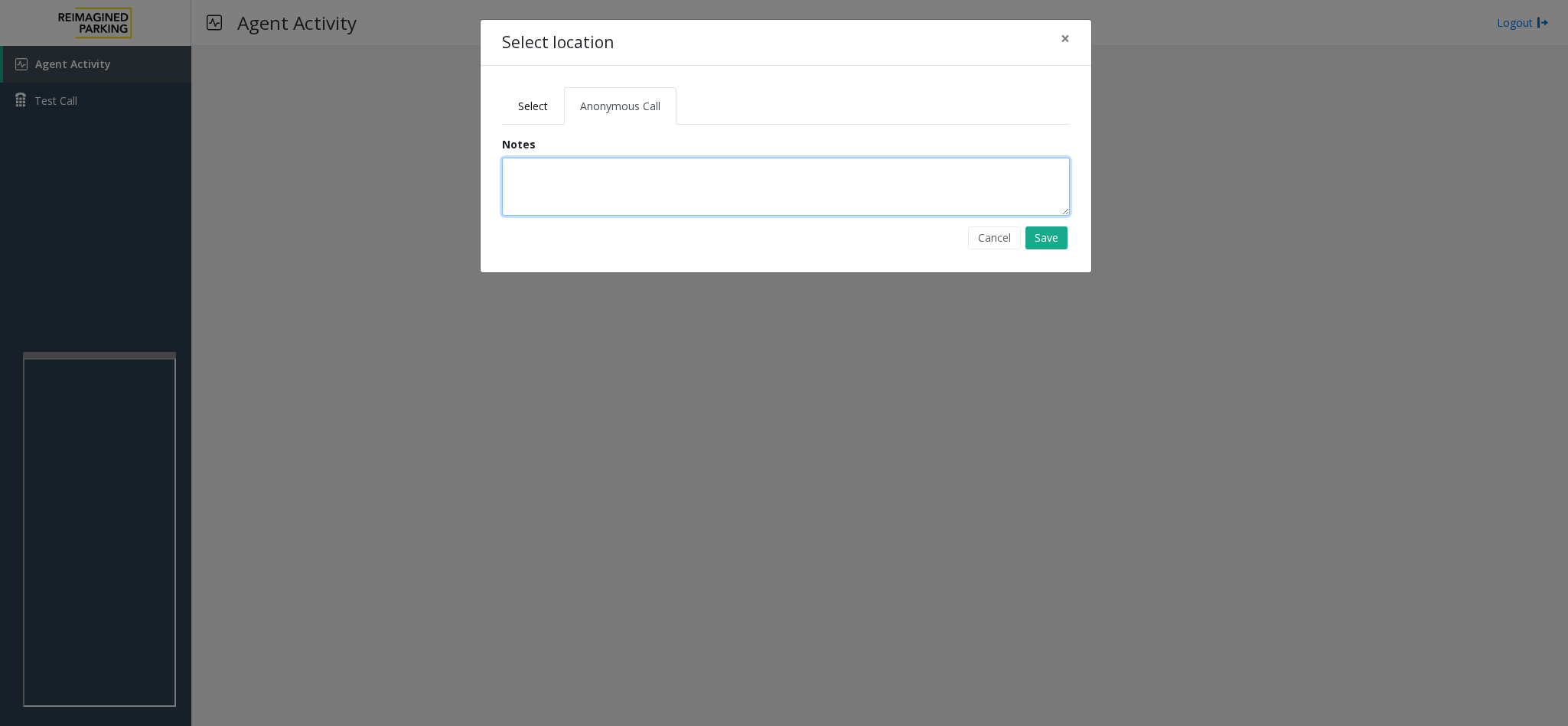
click at [572, 181] on textarea at bounding box center [786, 186] width 568 height 58
type textarea "**********"
click at [1050, 245] on button "Save" at bounding box center [1046, 237] width 42 height 23
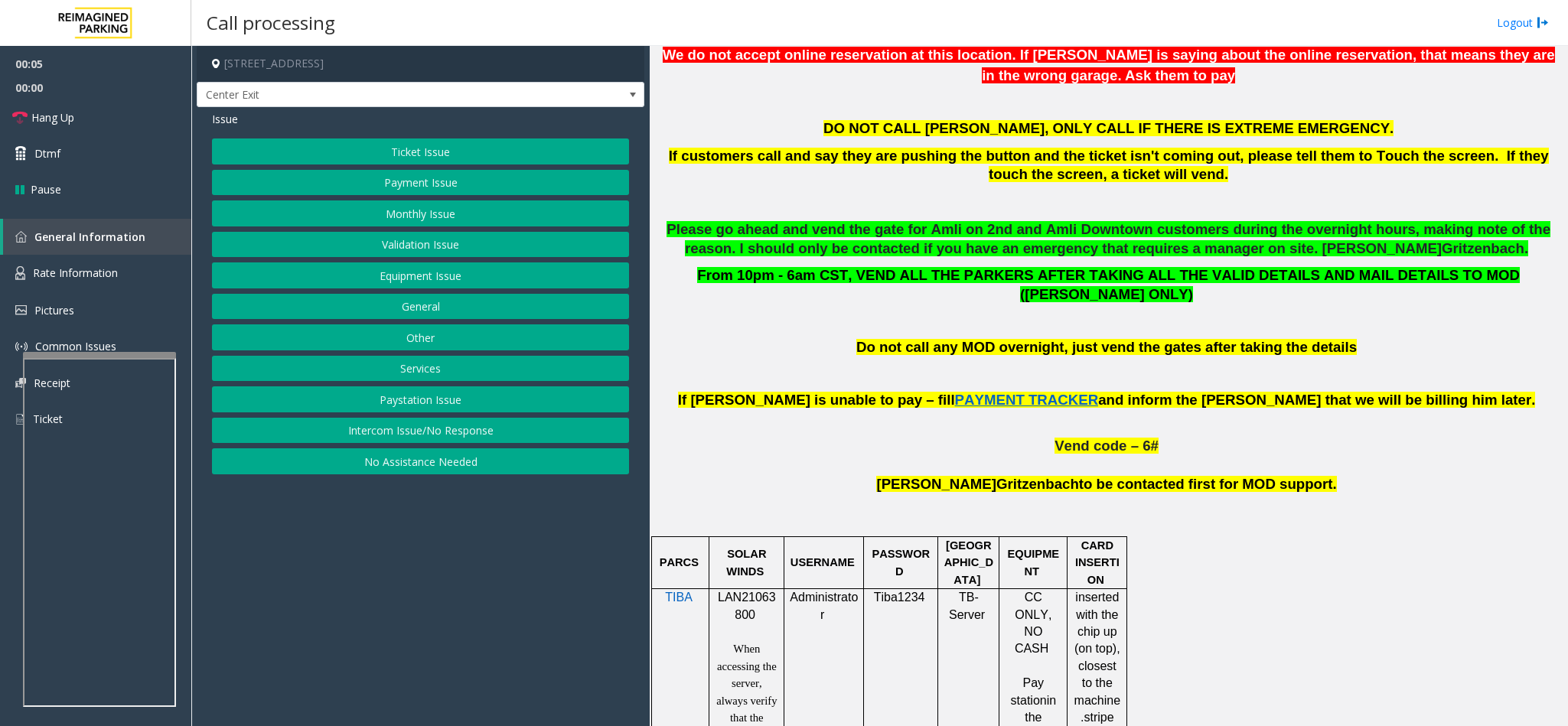
scroll to position [688, 0]
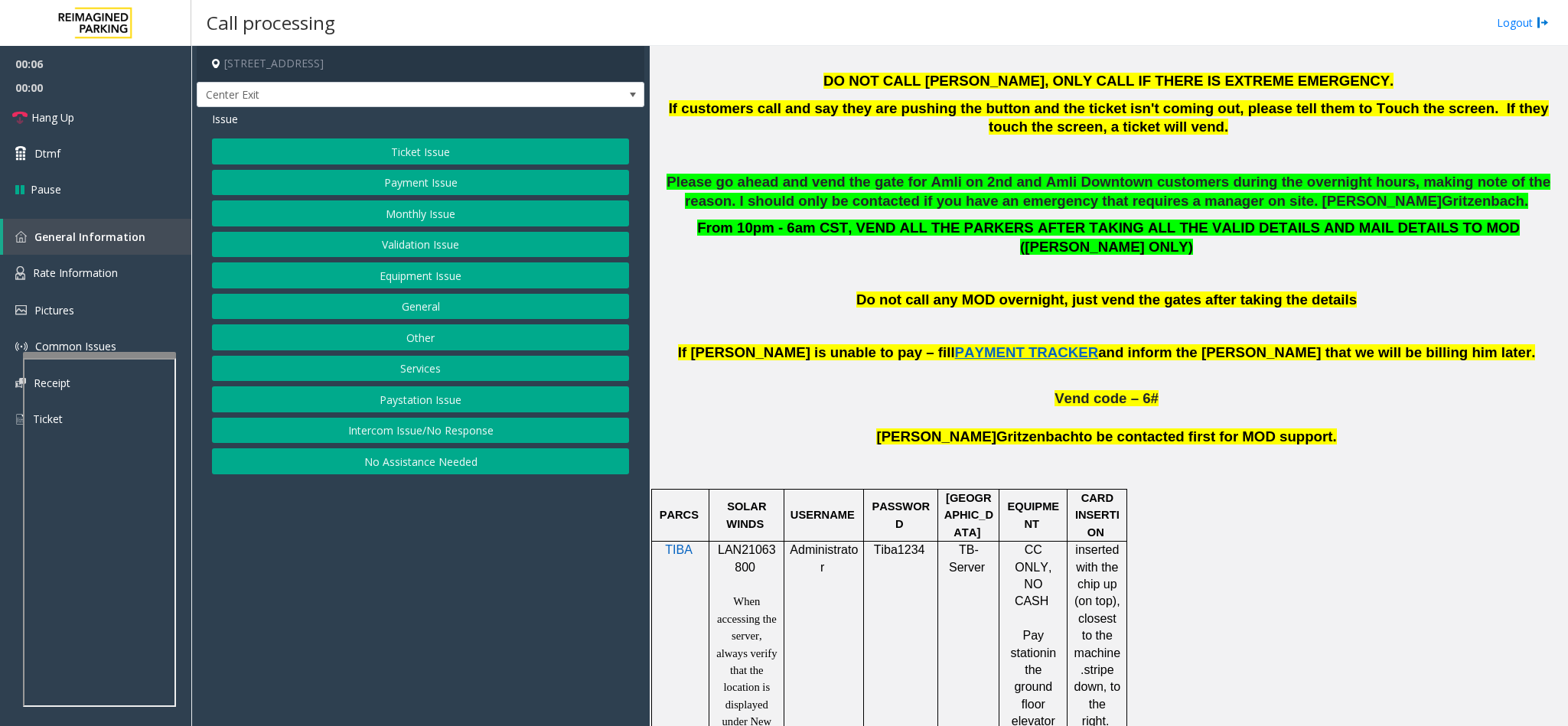
click at [756, 543] on span "LAN21063800" at bounding box center [746, 558] width 58 height 30
click at [757, 543] on span "LAN21063800" at bounding box center [746, 558] width 58 height 30
click at [360, 236] on button "Validation Issue" at bounding box center [419, 244] width 417 height 26
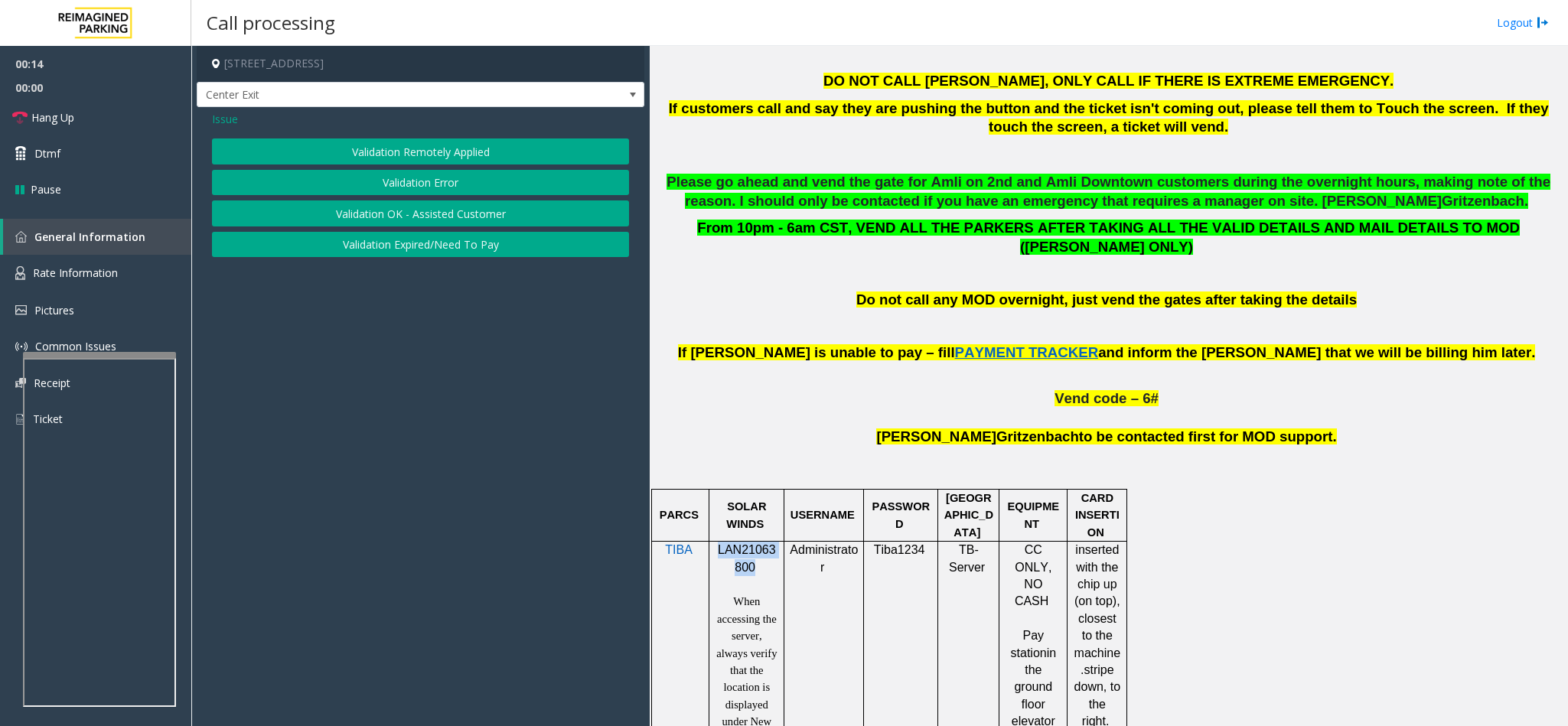
click at [363, 186] on button "Validation Error" at bounding box center [419, 182] width 417 height 26
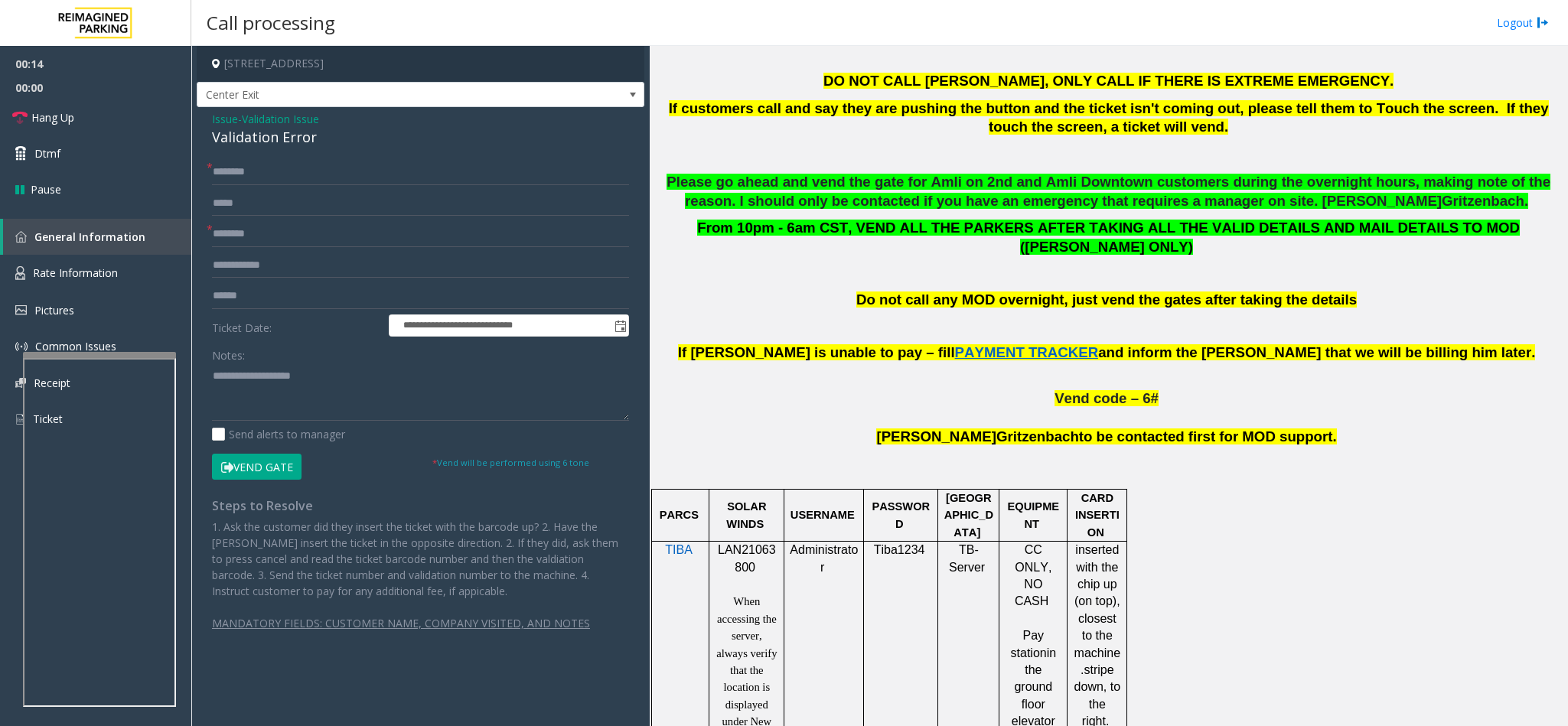
click at [239, 141] on div "Validation Error" at bounding box center [419, 137] width 417 height 21
type textarea "**********"
click at [232, 169] on input "text" at bounding box center [419, 172] width 417 height 26
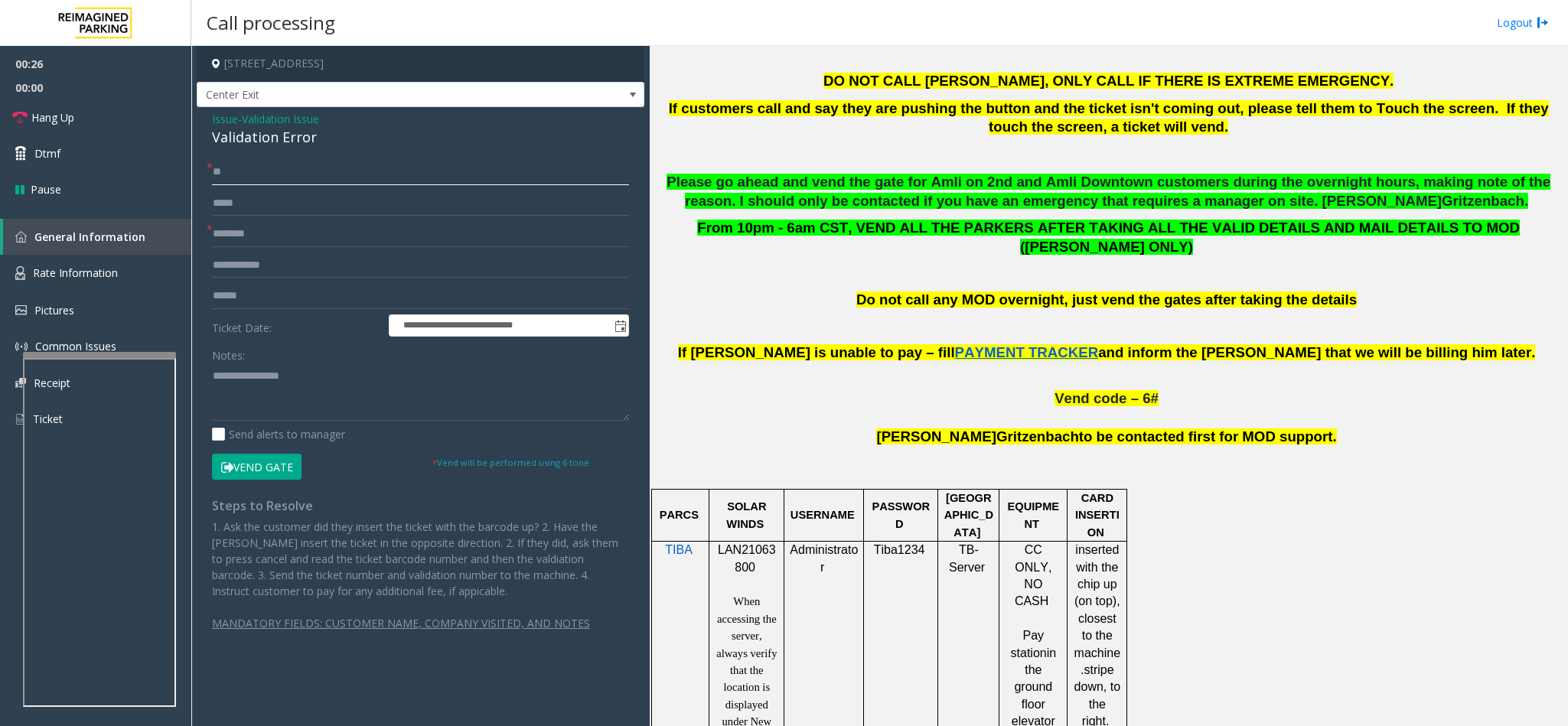
type input "*"
type input "**********"
click at [276, 230] on input "text" at bounding box center [419, 233] width 417 height 26
type input "*******"
click at [214, 374] on textarea at bounding box center [419, 392] width 417 height 58
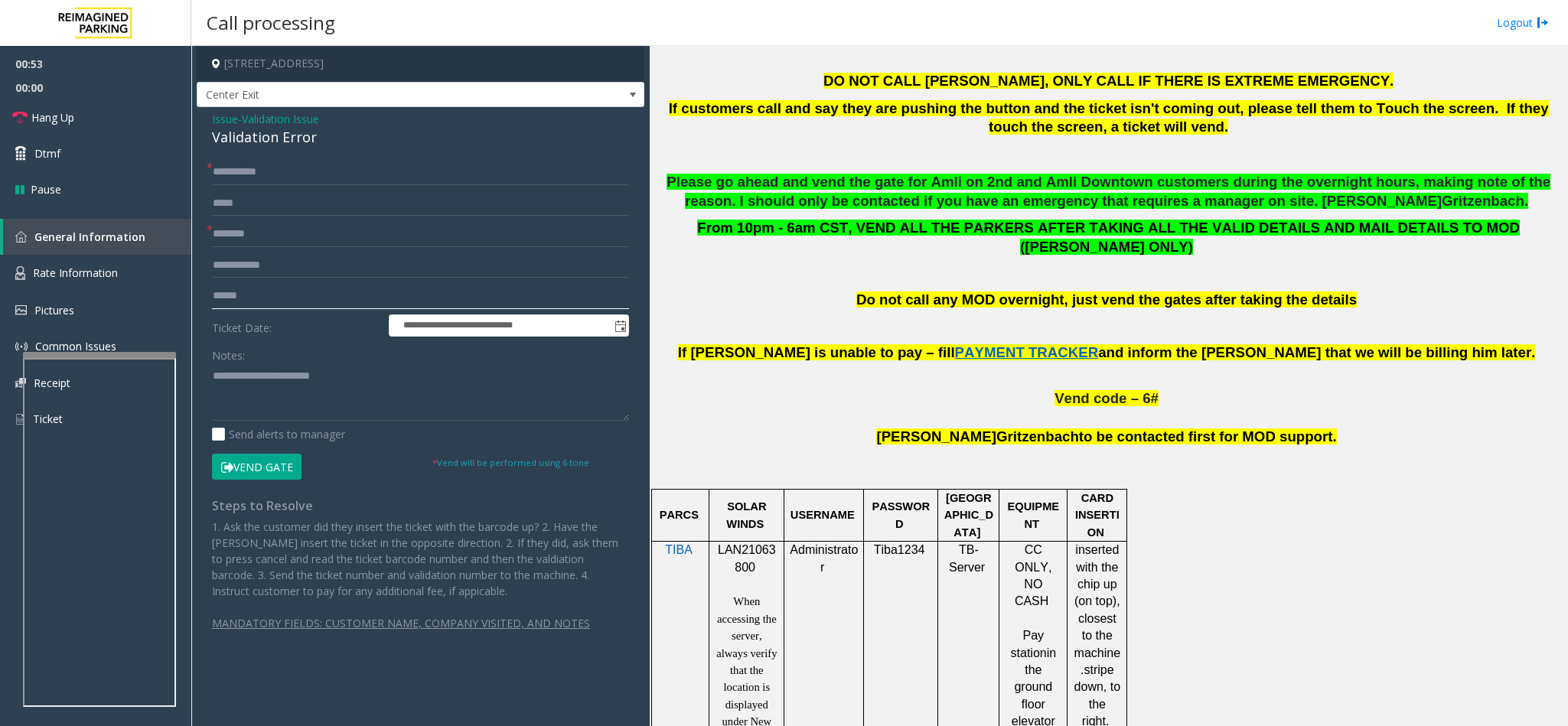
click at [265, 298] on input "text" at bounding box center [419, 296] width 417 height 26
click at [391, 374] on textarea at bounding box center [419, 392] width 417 height 58
type textarea "**********"
click at [219, 291] on input "text" at bounding box center [419, 296] width 417 height 26
type input "*******"
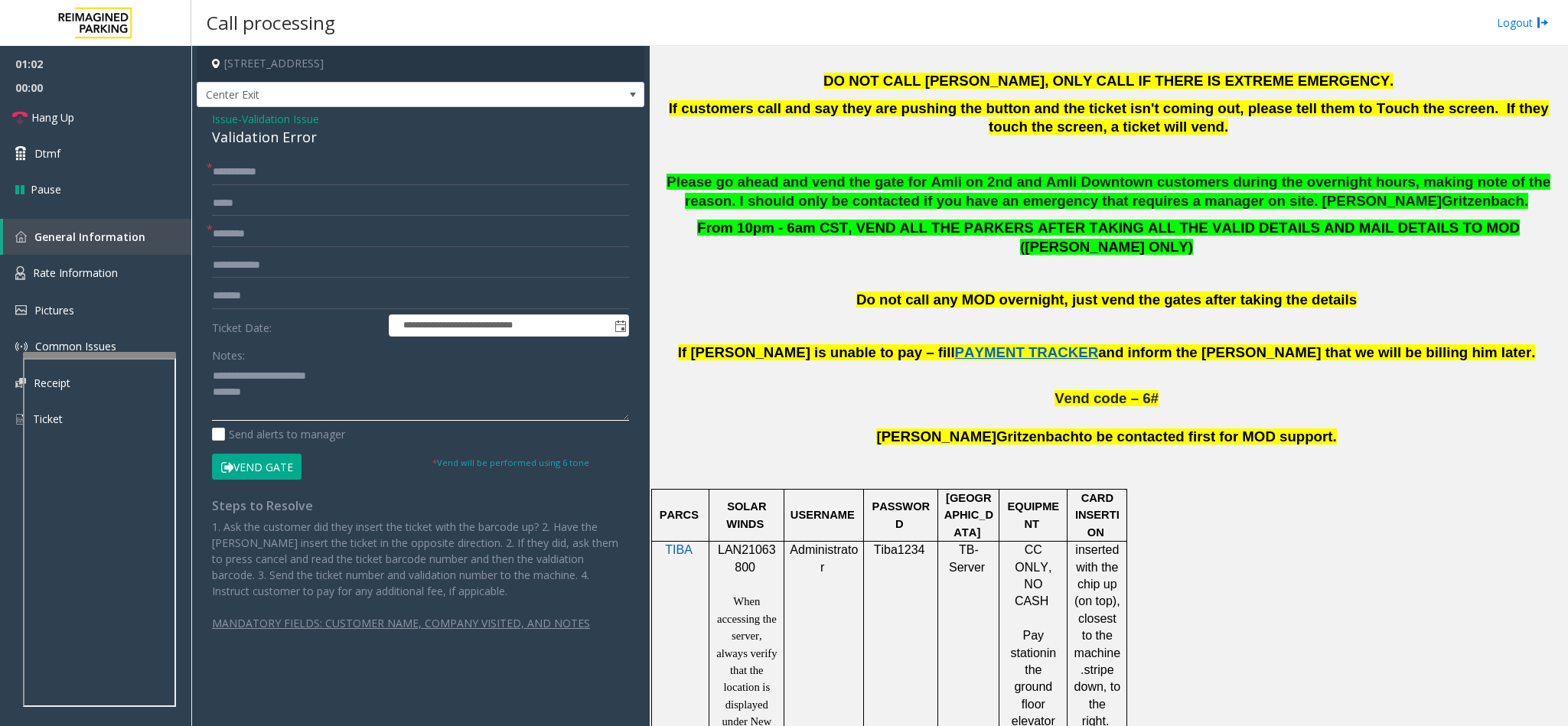
click at [367, 381] on textarea at bounding box center [419, 392] width 417 height 58
drag, startPoint x: 212, startPoint y: 391, endPoint x: 407, endPoint y: 404, distance: 195.4
click at [407, 404] on textarea at bounding box center [419, 392] width 417 height 58
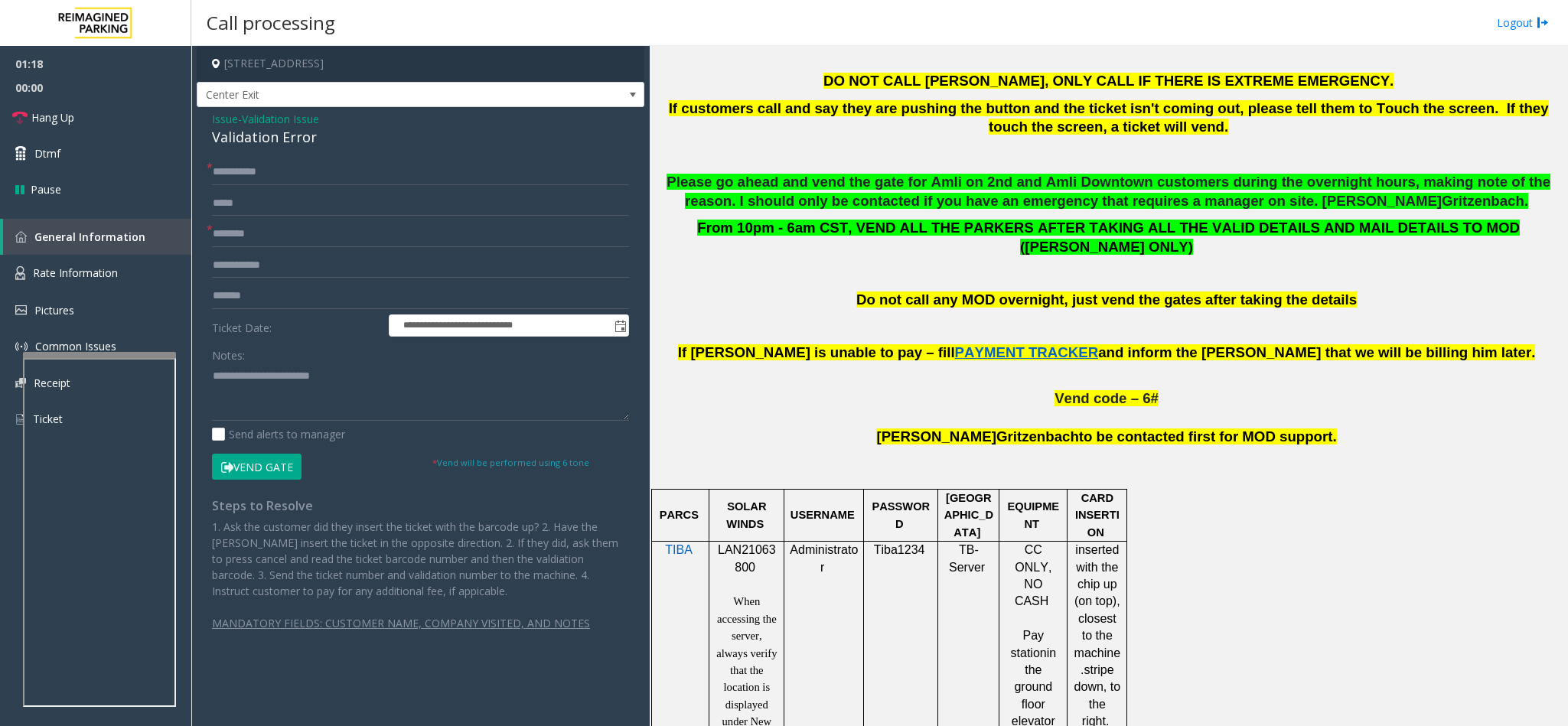
drag, startPoint x: 280, startPoint y: 466, endPoint x: 280, endPoint y: 450, distance: 16.0
click at [278, 466] on button "Vend Gate" at bounding box center [256, 466] width 90 height 26
click at [283, 400] on textarea at bounding box center [419, 392] width 417 height 58
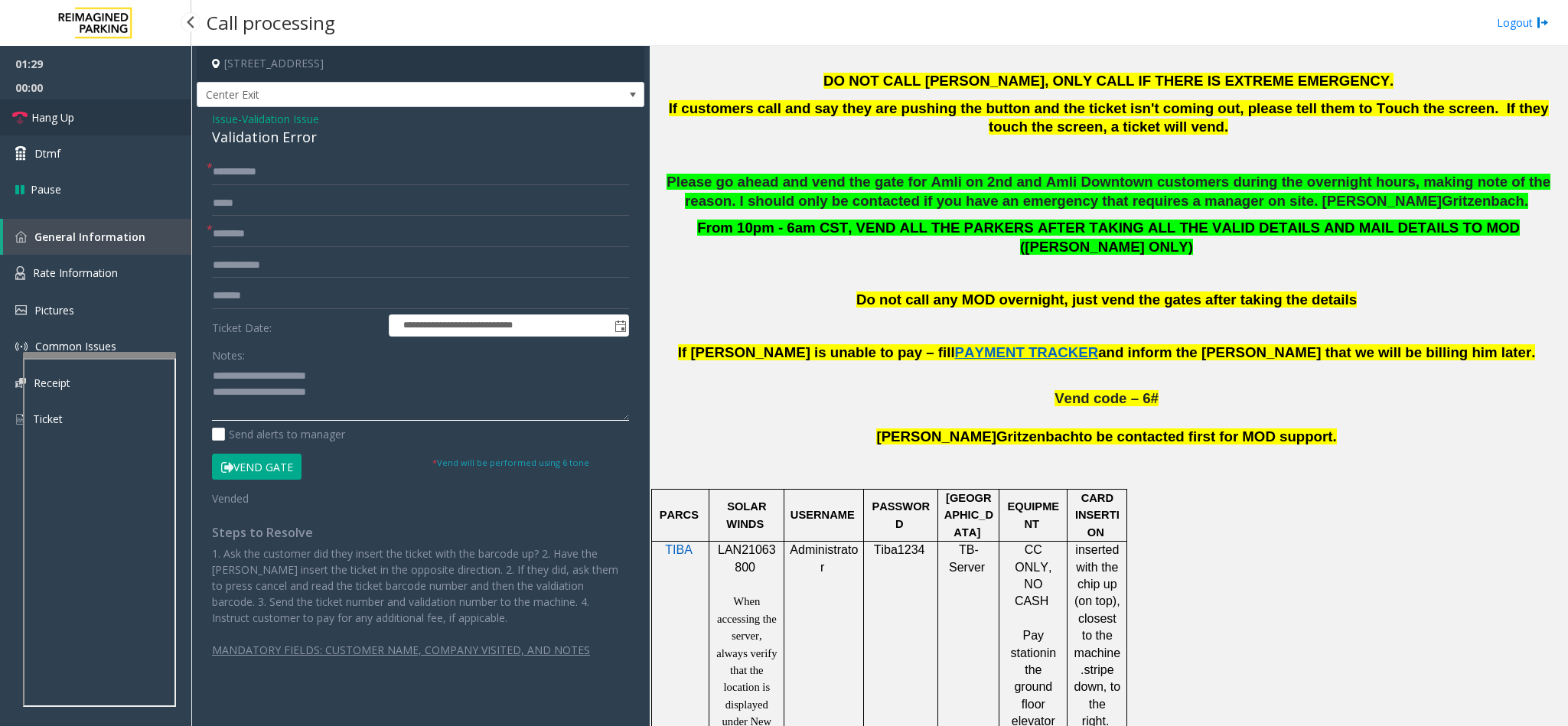
type textarea "**********"
click at [78, 109] on link "Hang Up" at bounding box center [95, 117] width 191 height 36
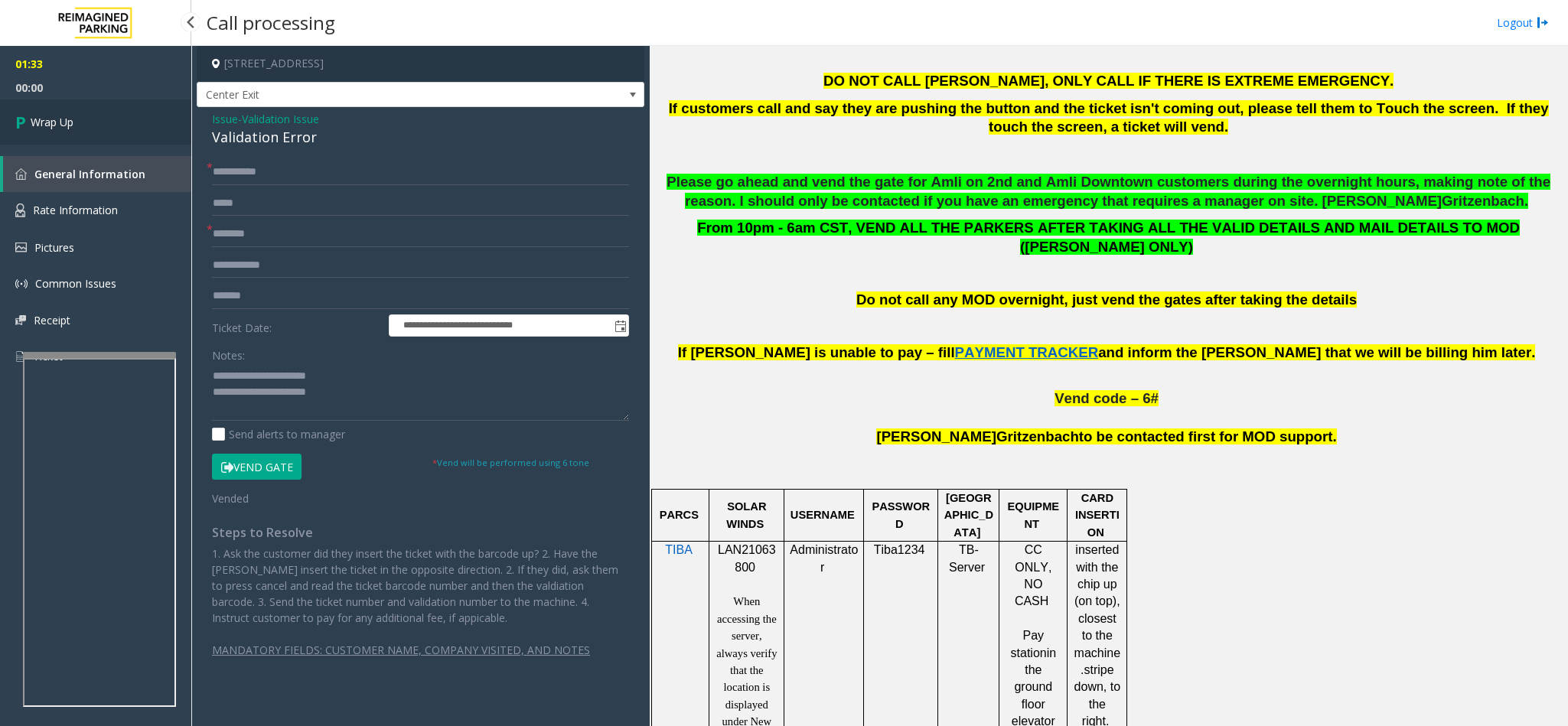
click at [87, 115] on link "Wrap Up" at bounding box center [95, 122] width 191 height 45
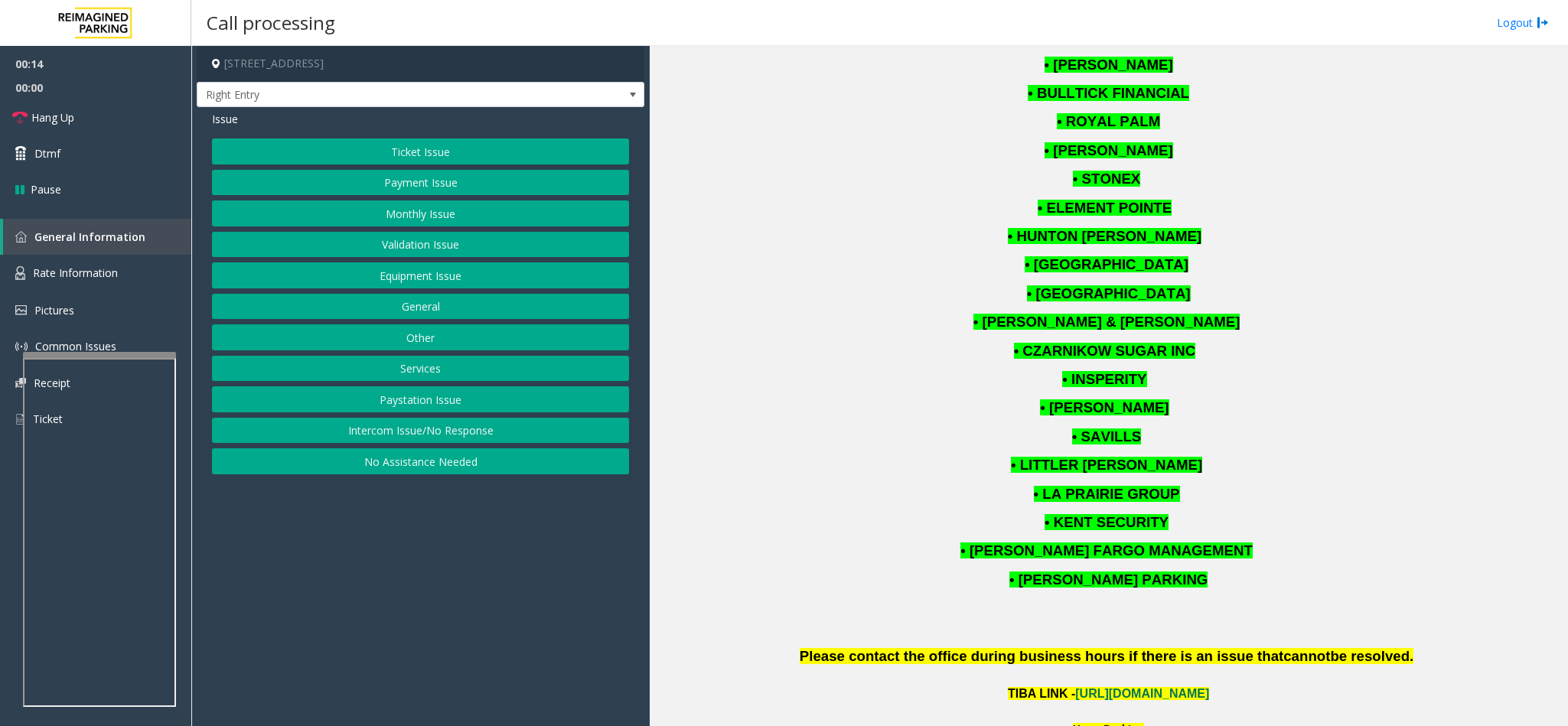
scroll to position [1606, 0]
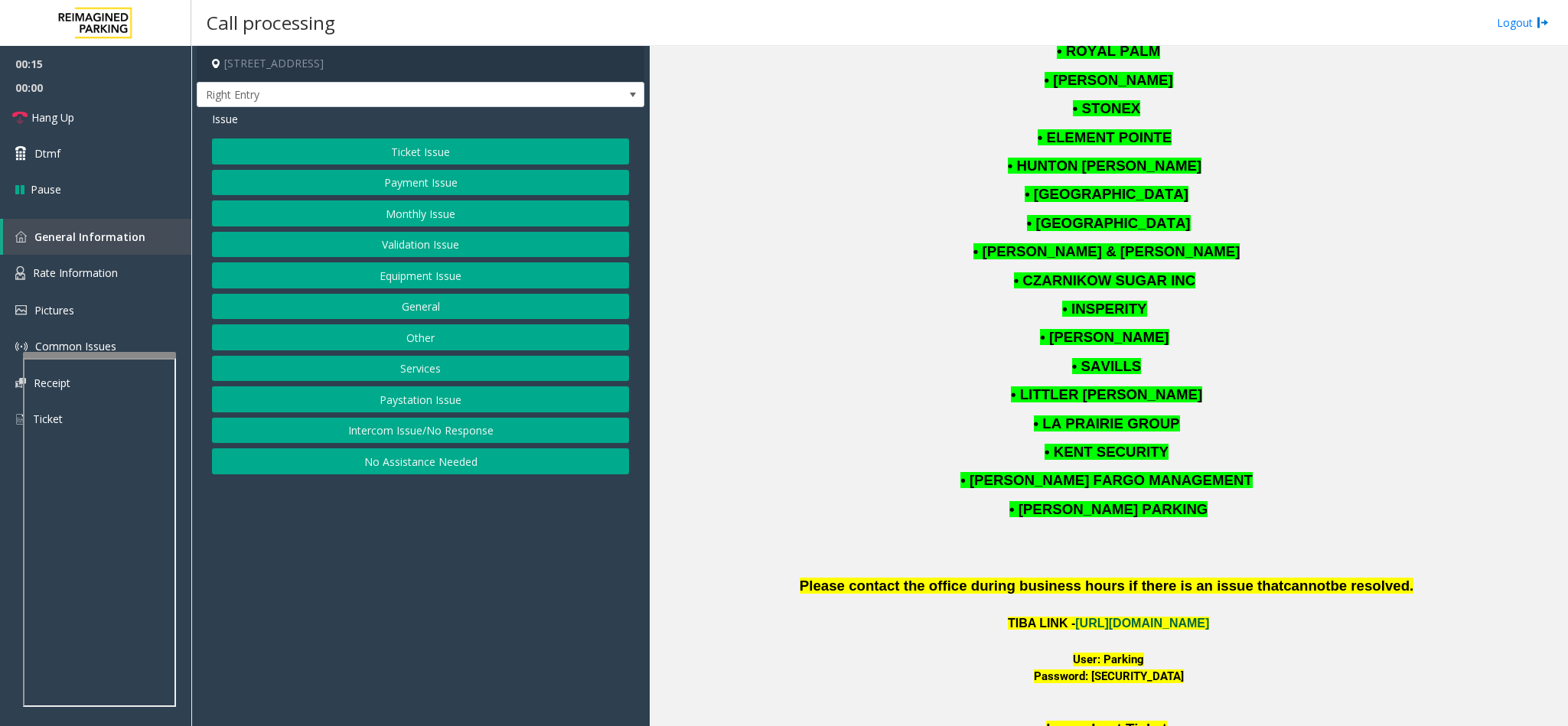
click at [1105, 624] on link "[URL][DOMAIN_NAME]" at bounding box center [1142, 623] width 134 height 13
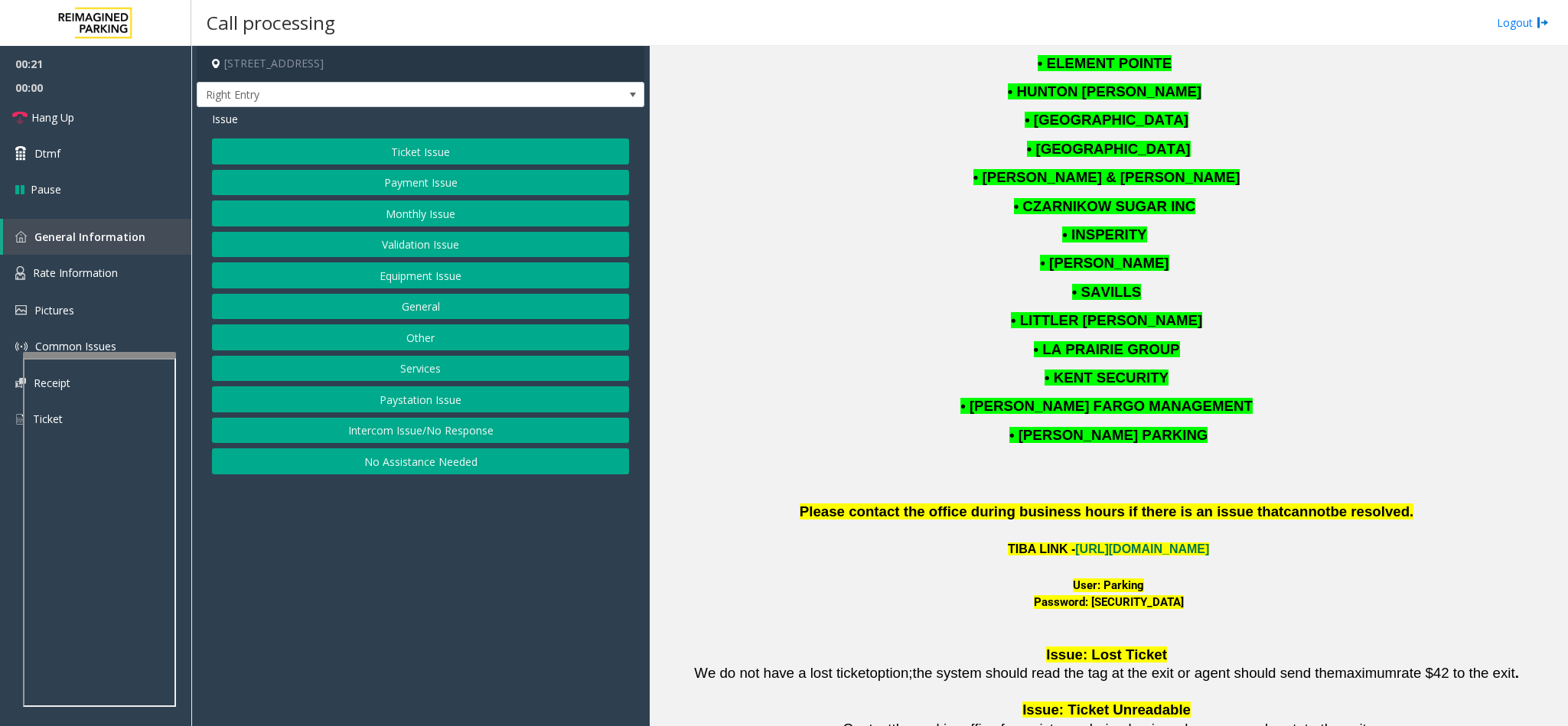
scroll to position [1721, 0]
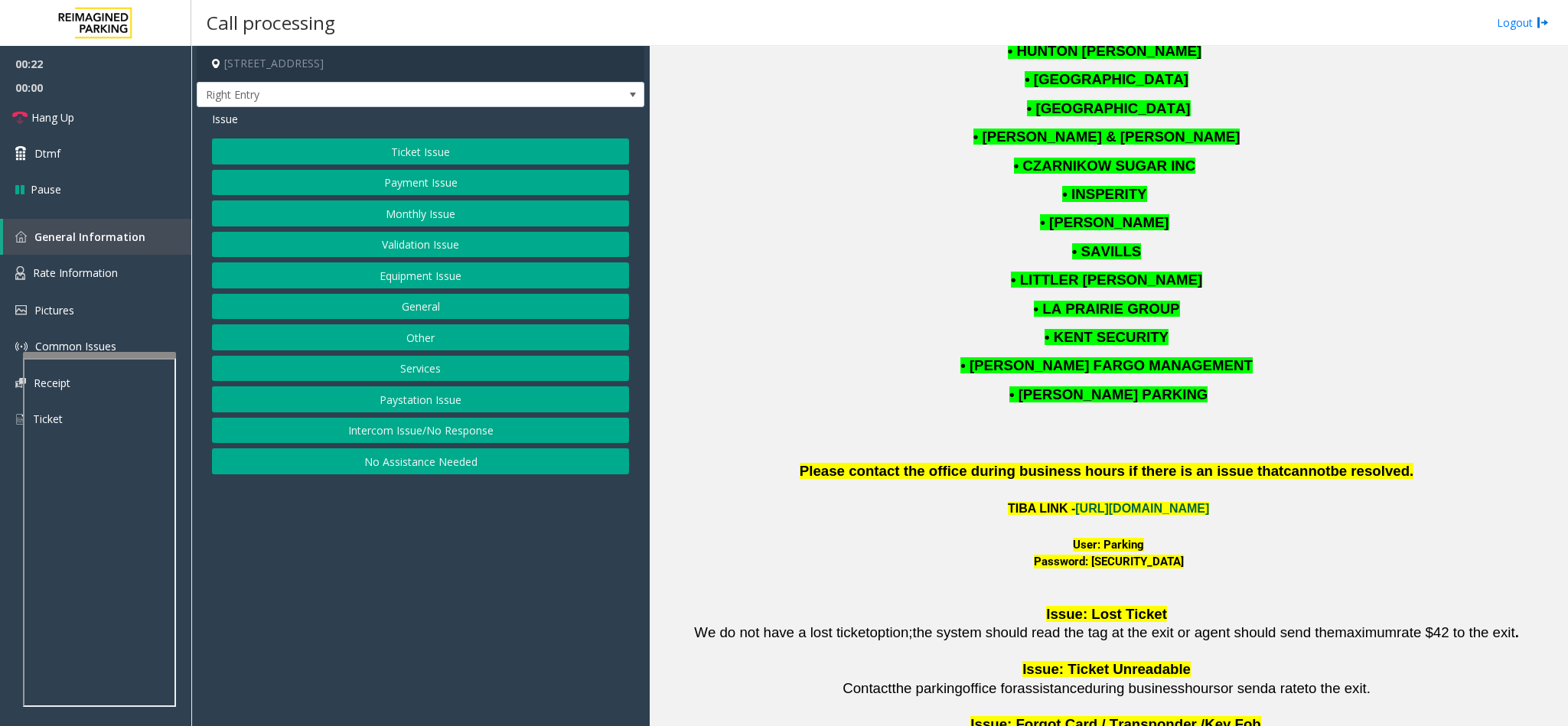
click at [1173, 513] on link "[URL][DOMAIN_NAME]" at bounding box center [1142, 508] width 134 height 13
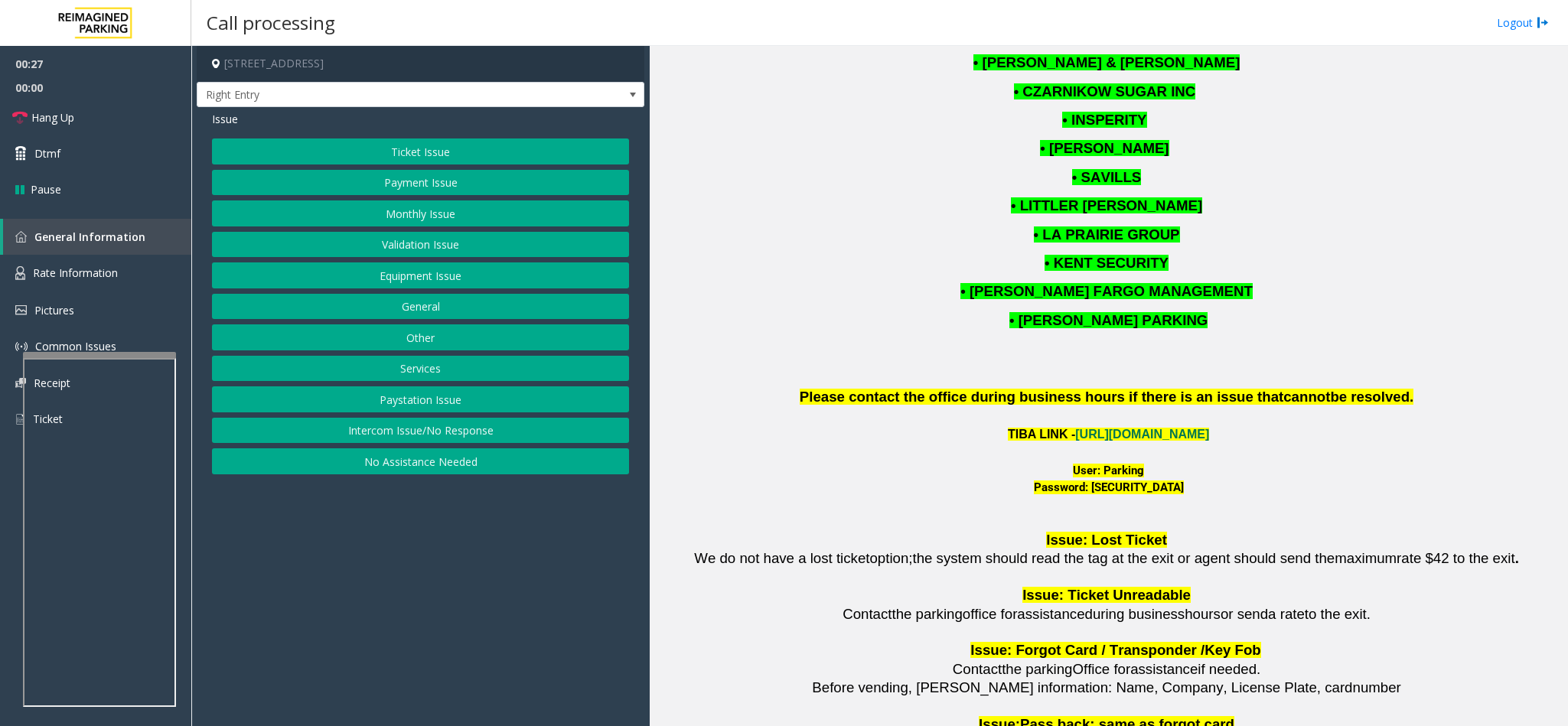
scroll to position [1836, 0]
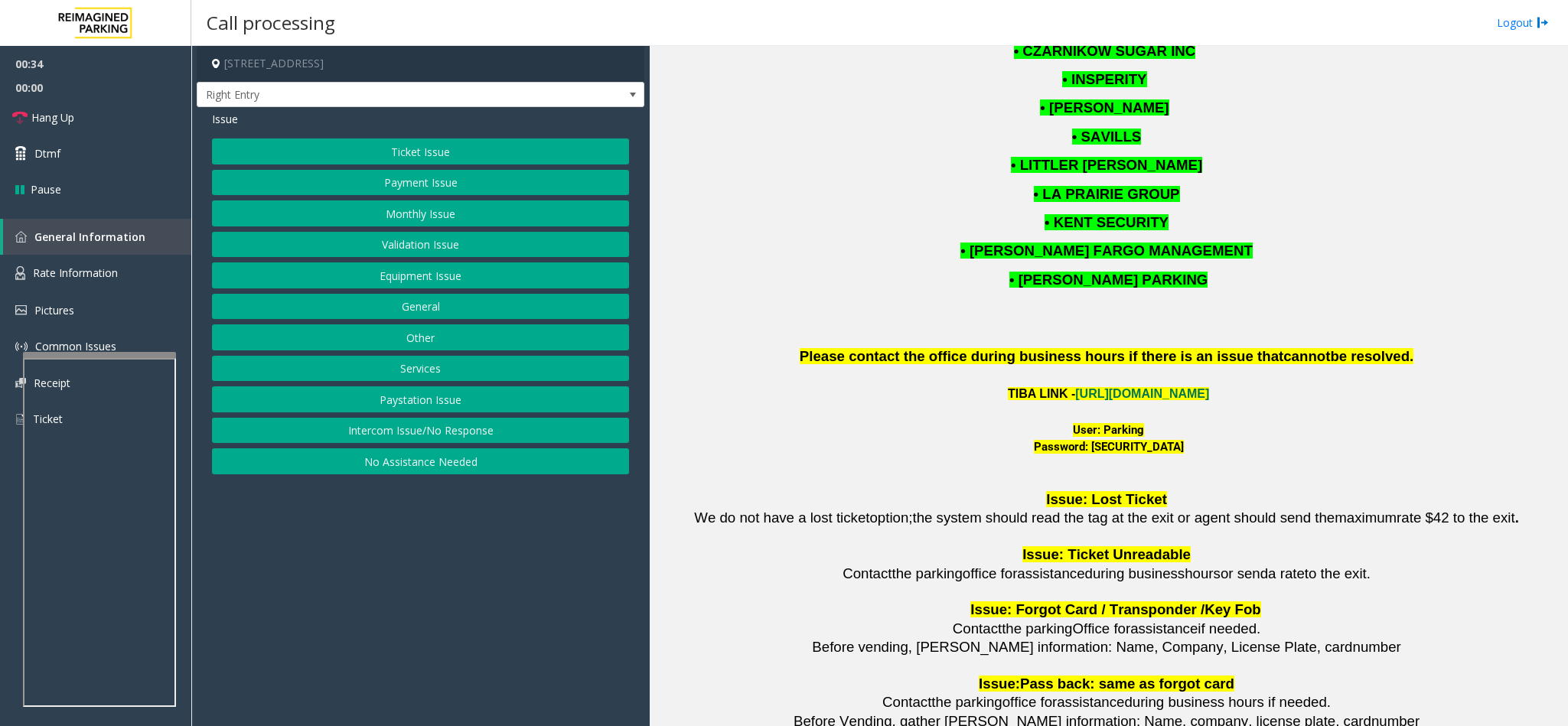
click at [413, 213] on button "Monthly Issue" at bounding box center [419, 213] width 417 height 26
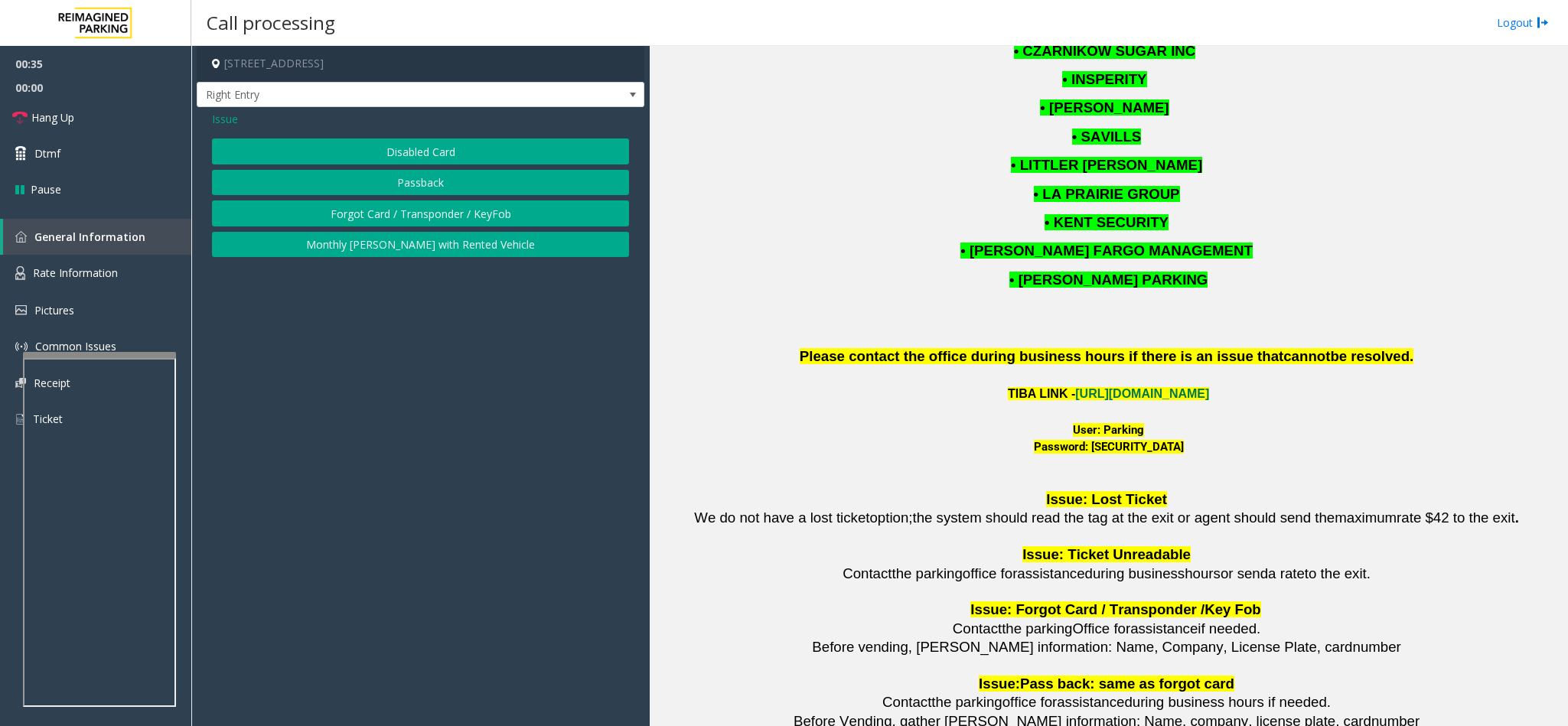
click at [407, 188] on button "Passback" at bounding box center [419, 182] width 417 height 26
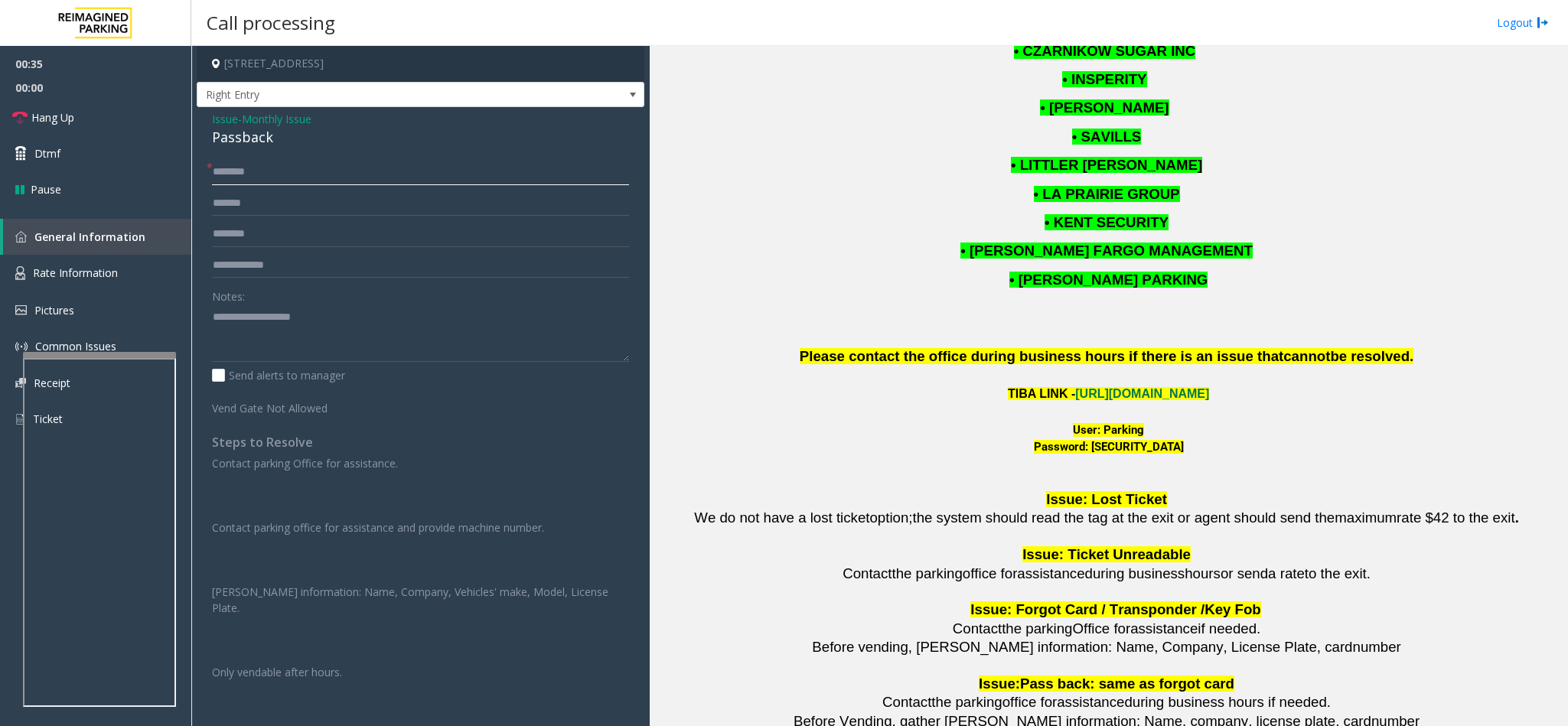
click at [285, 177] on input "text" at bounding box center [419, 172] width 417 height 26
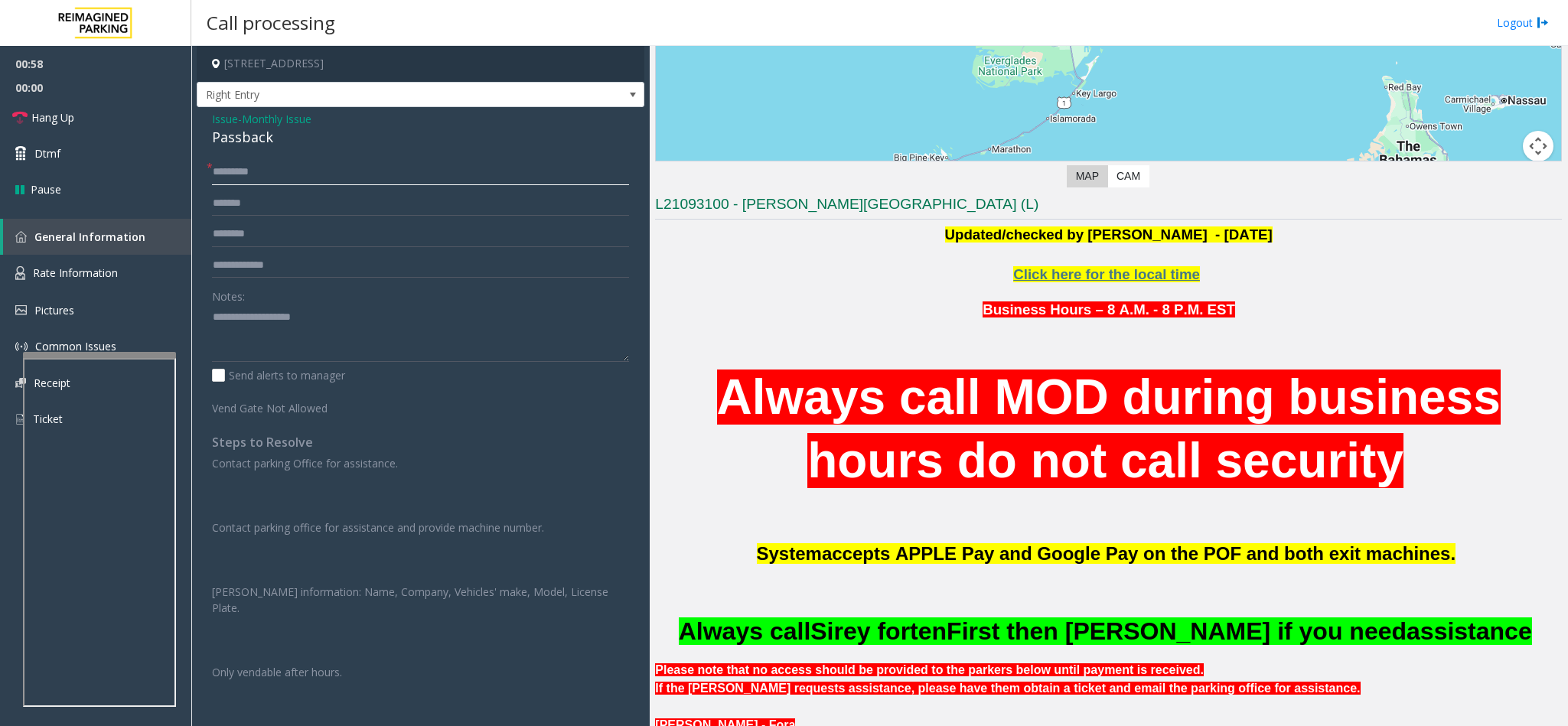
scroll to position [114, 0]
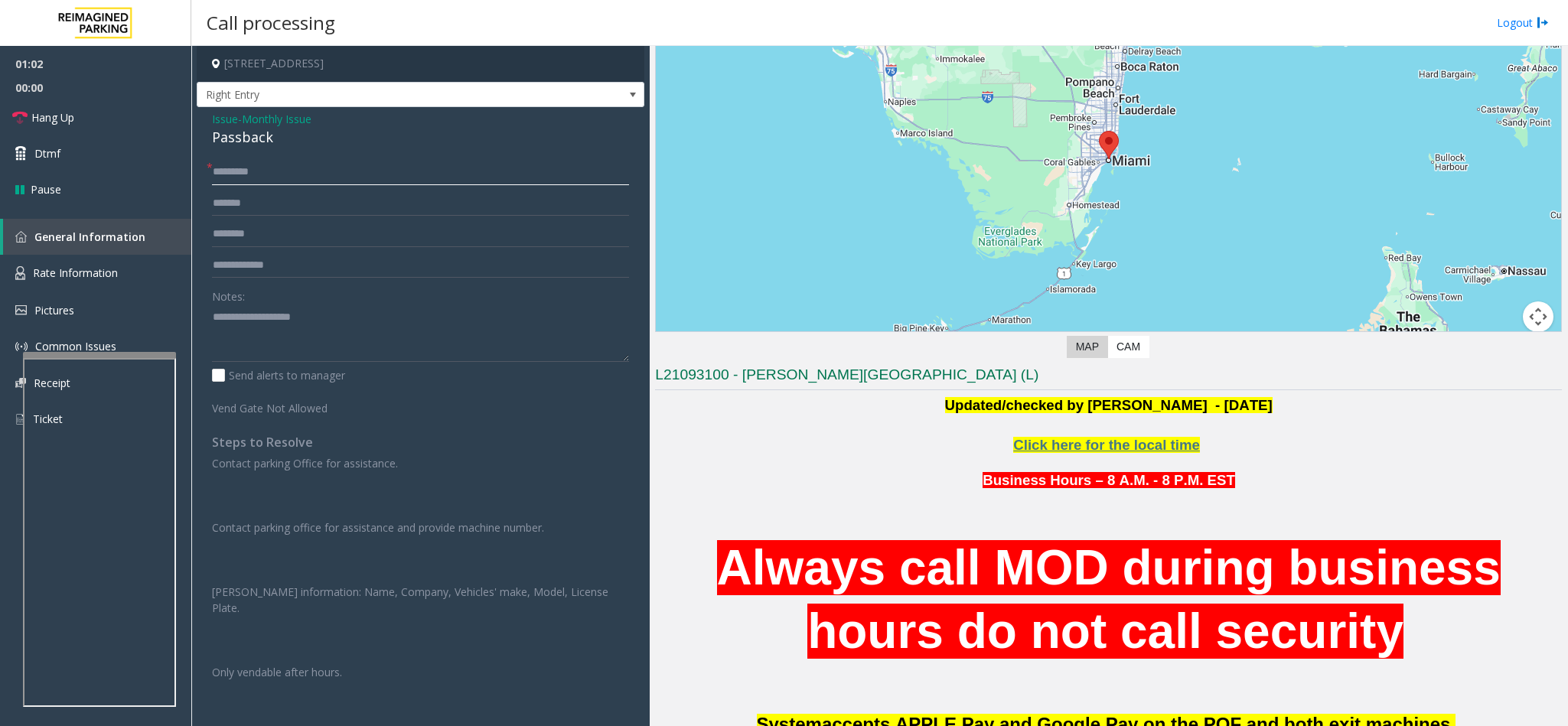
click at [276, 168] on input "********" at bounding box center [419, 172] width 417 height 26
type input "********"
click at [1081, 452] on span "Click here for the local time" at bounding box center [1106, 445] width 187 height 16
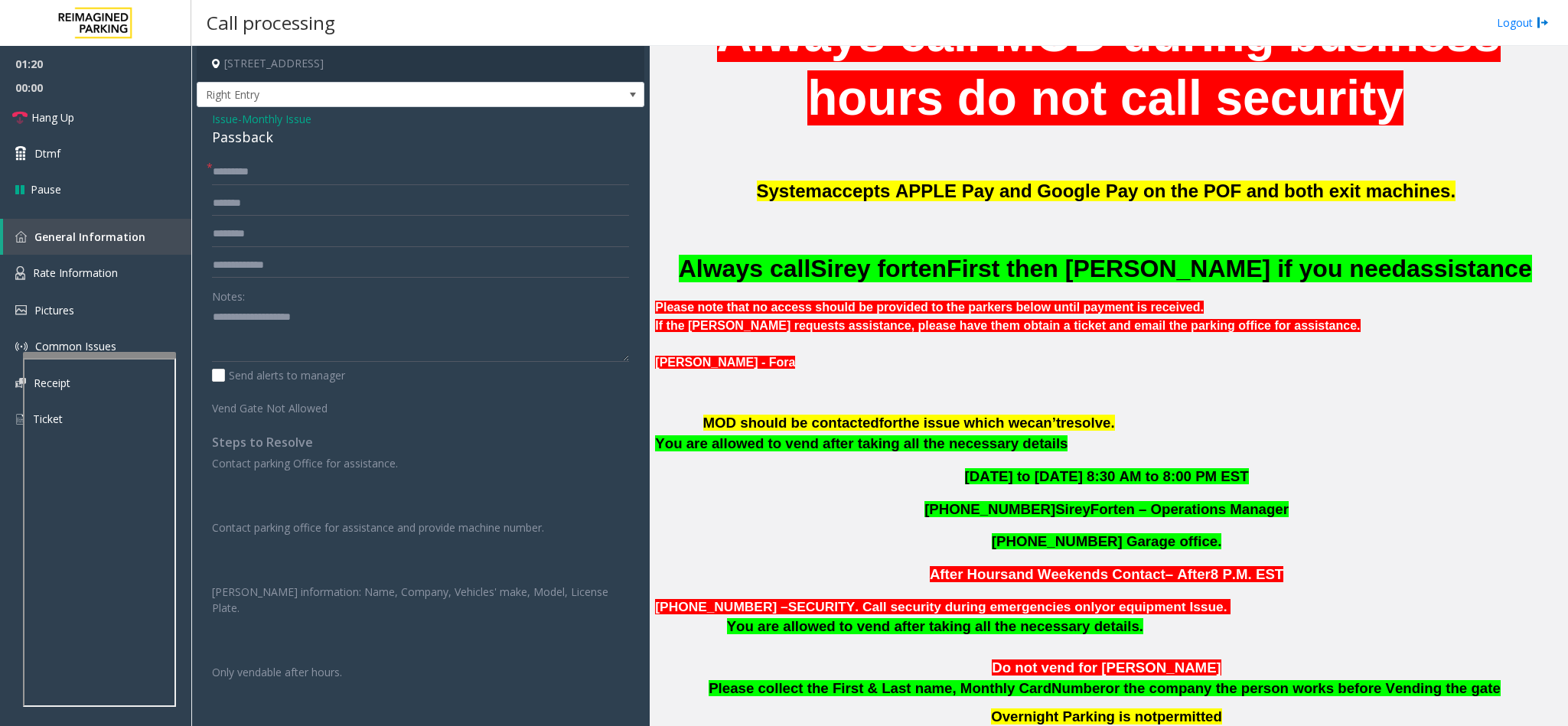
scroll to position [688, 0]
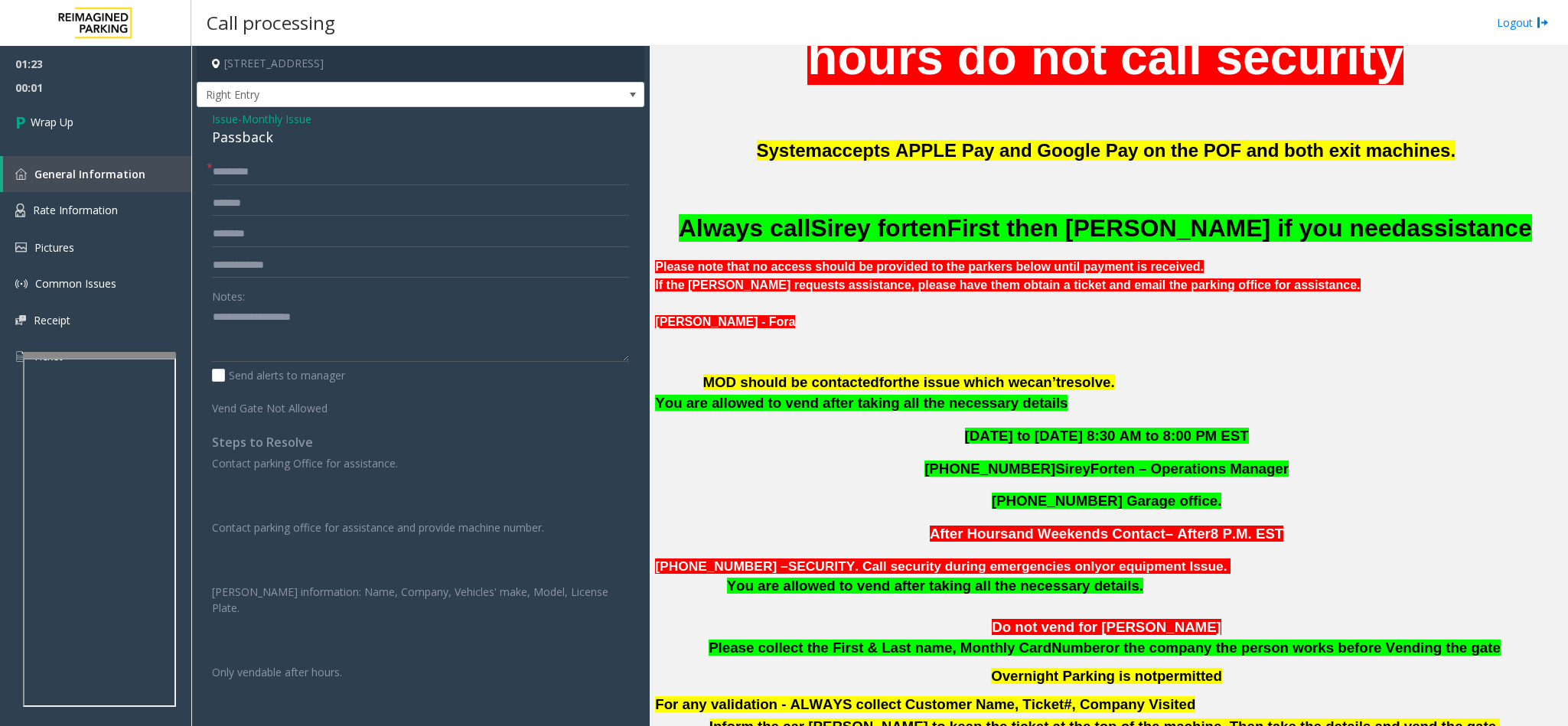
click at [256, 141] on div "Passback" at bounding box center [419, 137] width 417 height 21
click at [213, 324] on textarea at bounding box center [419, 332] width 417 height 58
drag, startPoint x: 319, startPoint y: 327, endPoint x: 328, endPoint y: 324, distance: 9.5
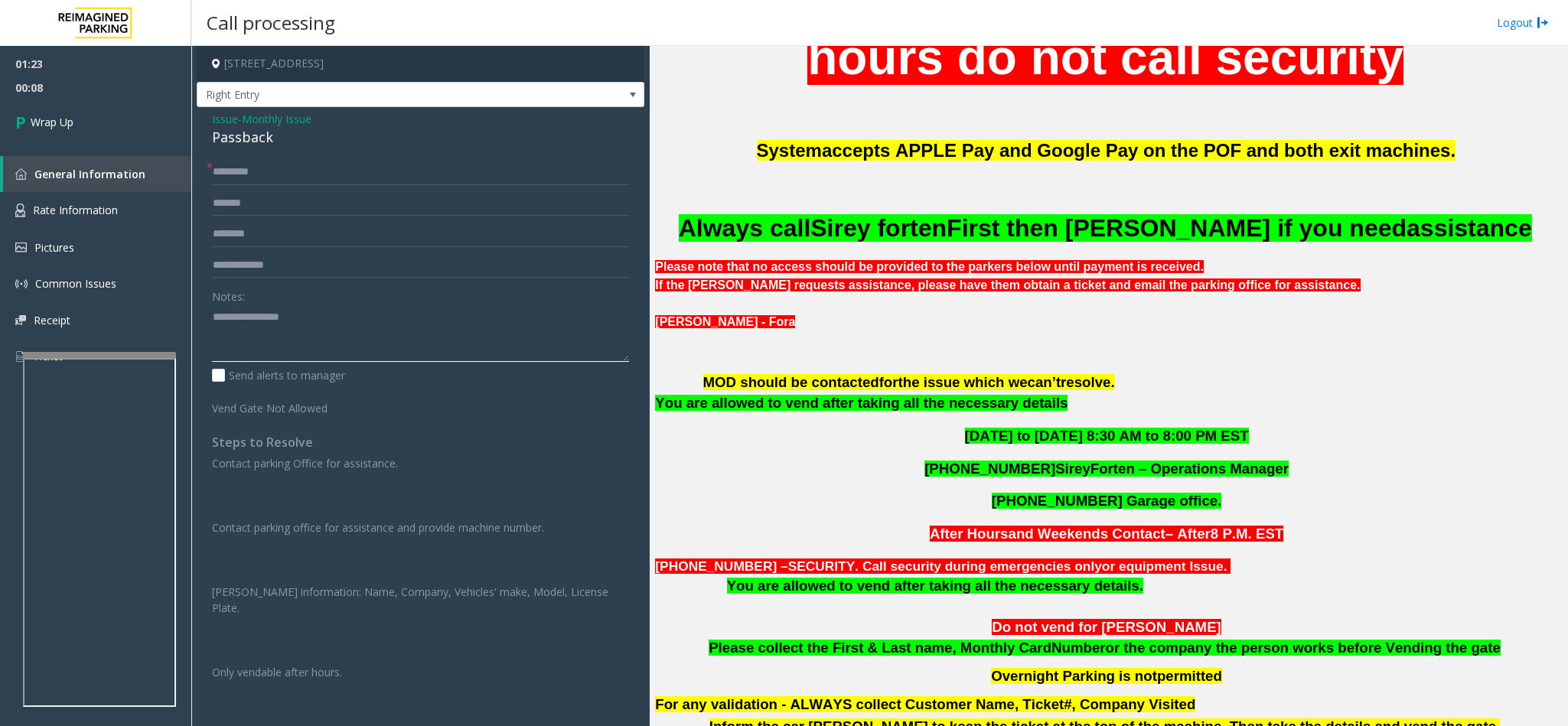
click at [326, 327] on textarea at bounding box center [419, 332] width 417 height 58
type textarea "**********"
click at [129, 136] on link "Wrap Up" at bounding box center [95, 122] width 191 height 45
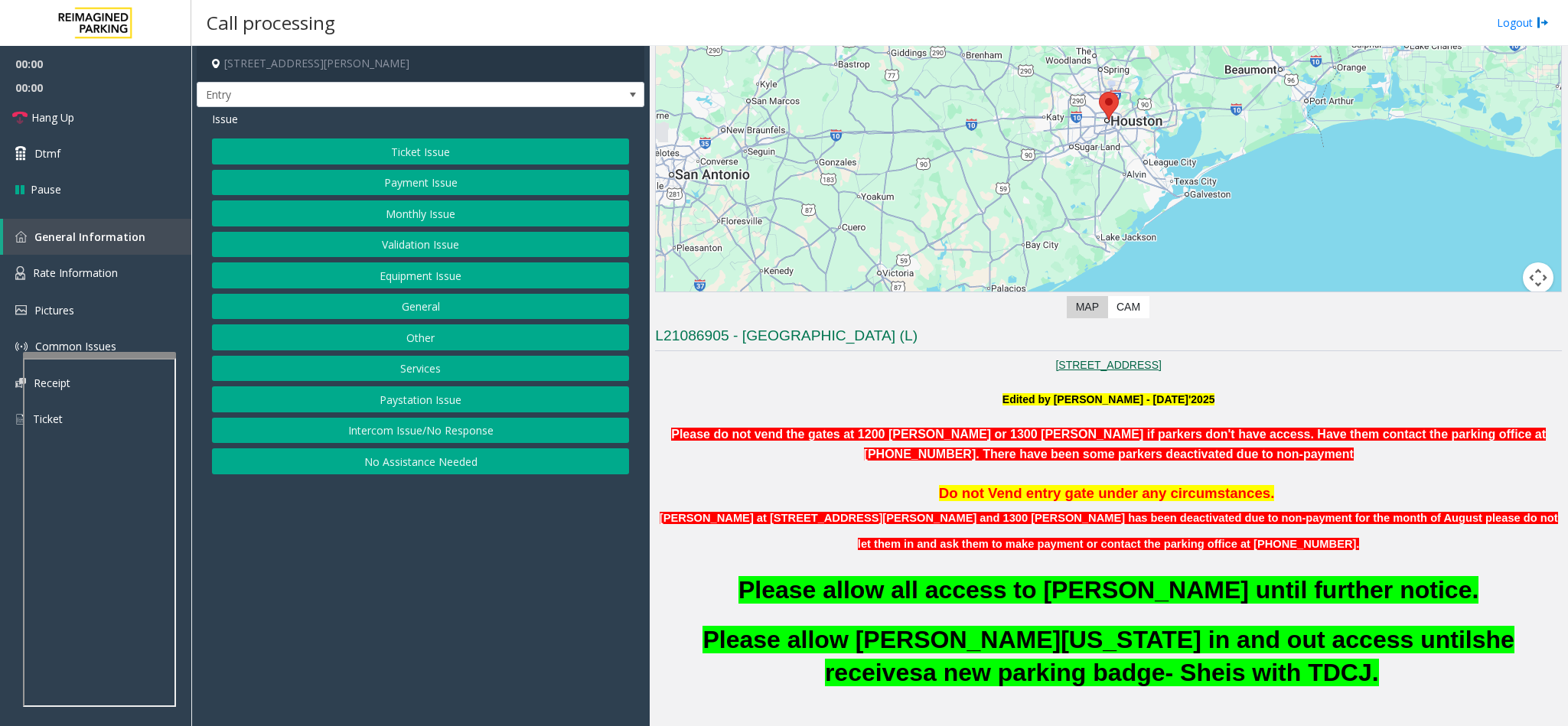
scroll to position [230, 0]
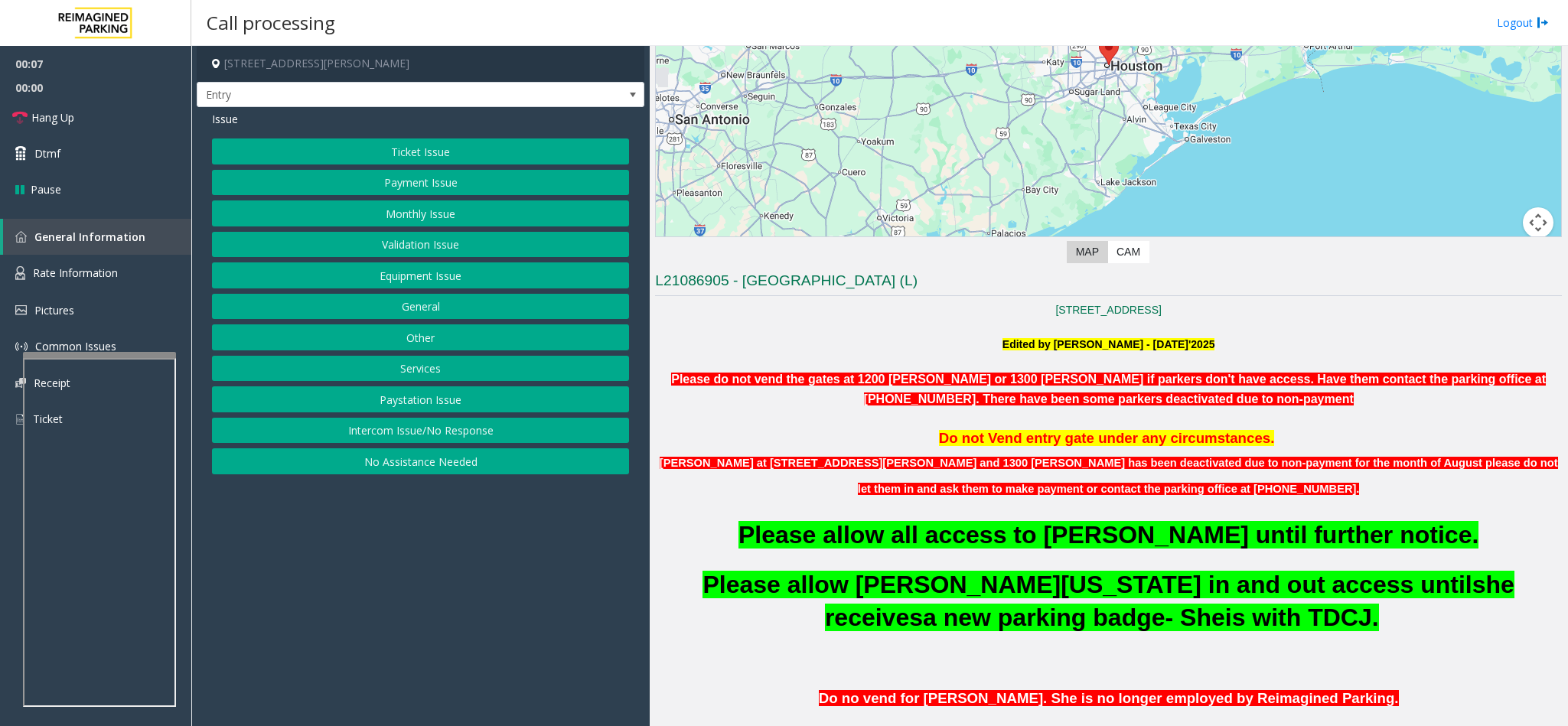
drag, startPoint x: 425, startPoint y: 436, endPoint x: 457, endPoint y: 277, distance: 162.2
click at [425, 429] on button "Intercom Issue/No Response" at bounding box center [419, 430] width 417 height 26
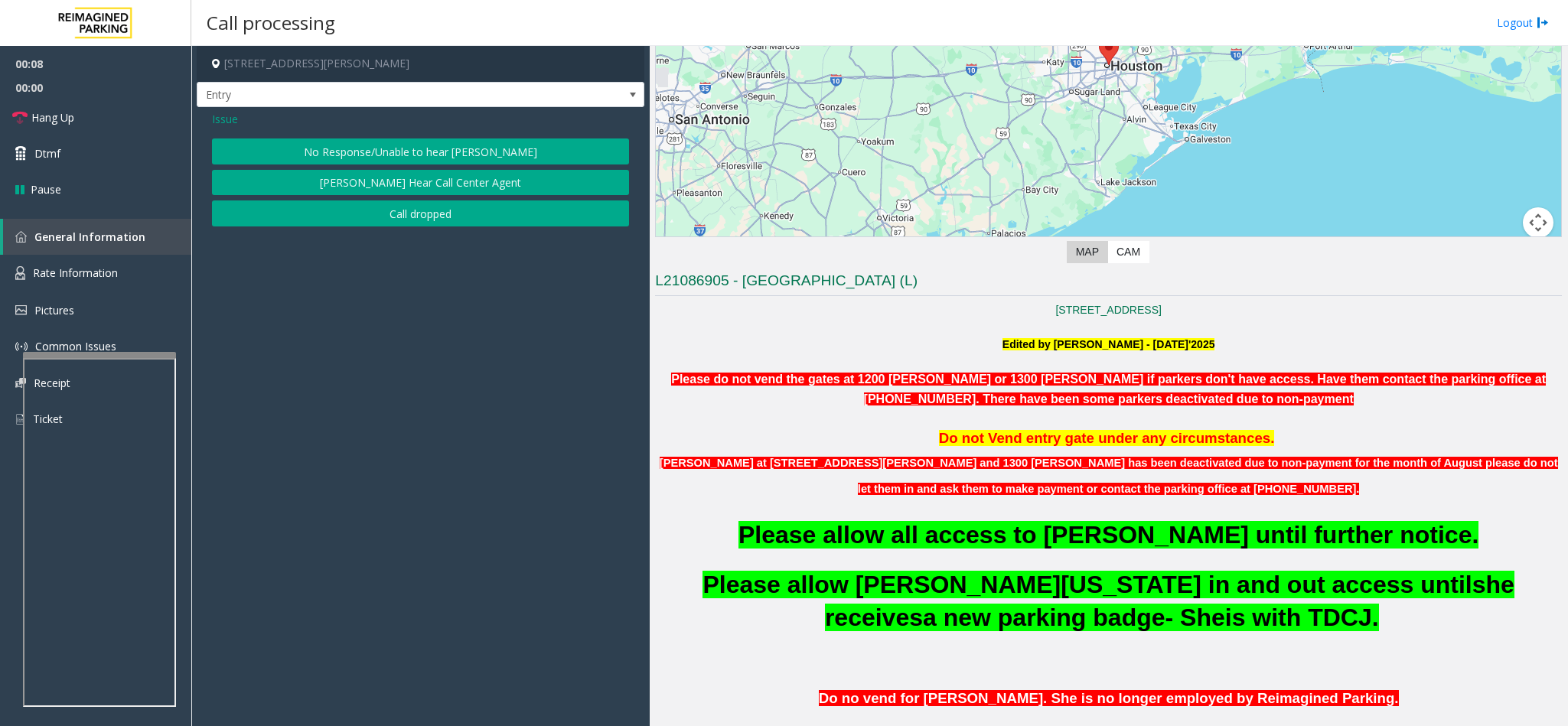
click at [395, 146] on button "No Response/Unable to hear [PERSON_NAME]" at bounding box center [419, 151] width 417 height 26
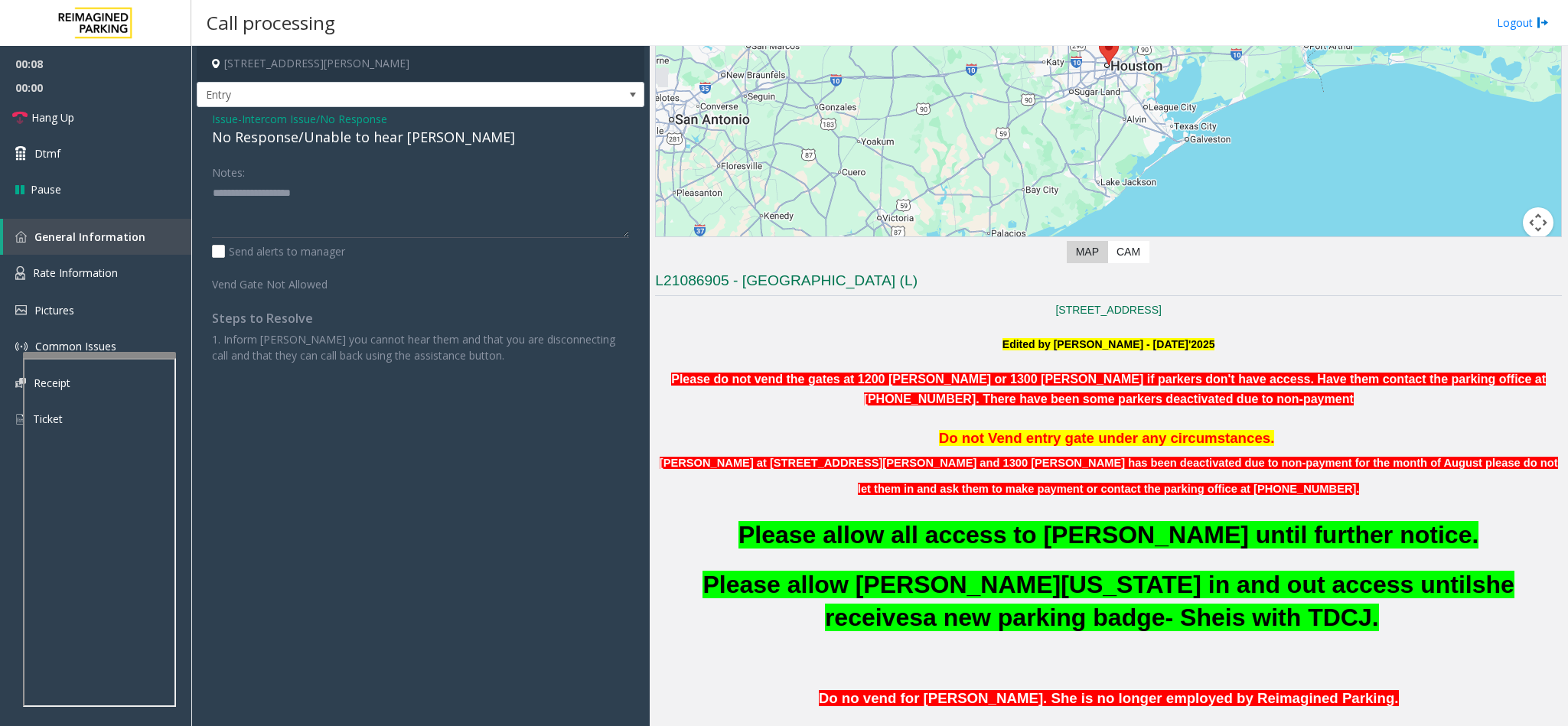
click at [369, 146] on div "No Response/Unable to hear [PERSON_NAME]" at bounding box center [419, 137] width 417 height 21
click at [430, 193] on textarea at bounding box center [419, 209] width 417 height 58
type textarea "**********"
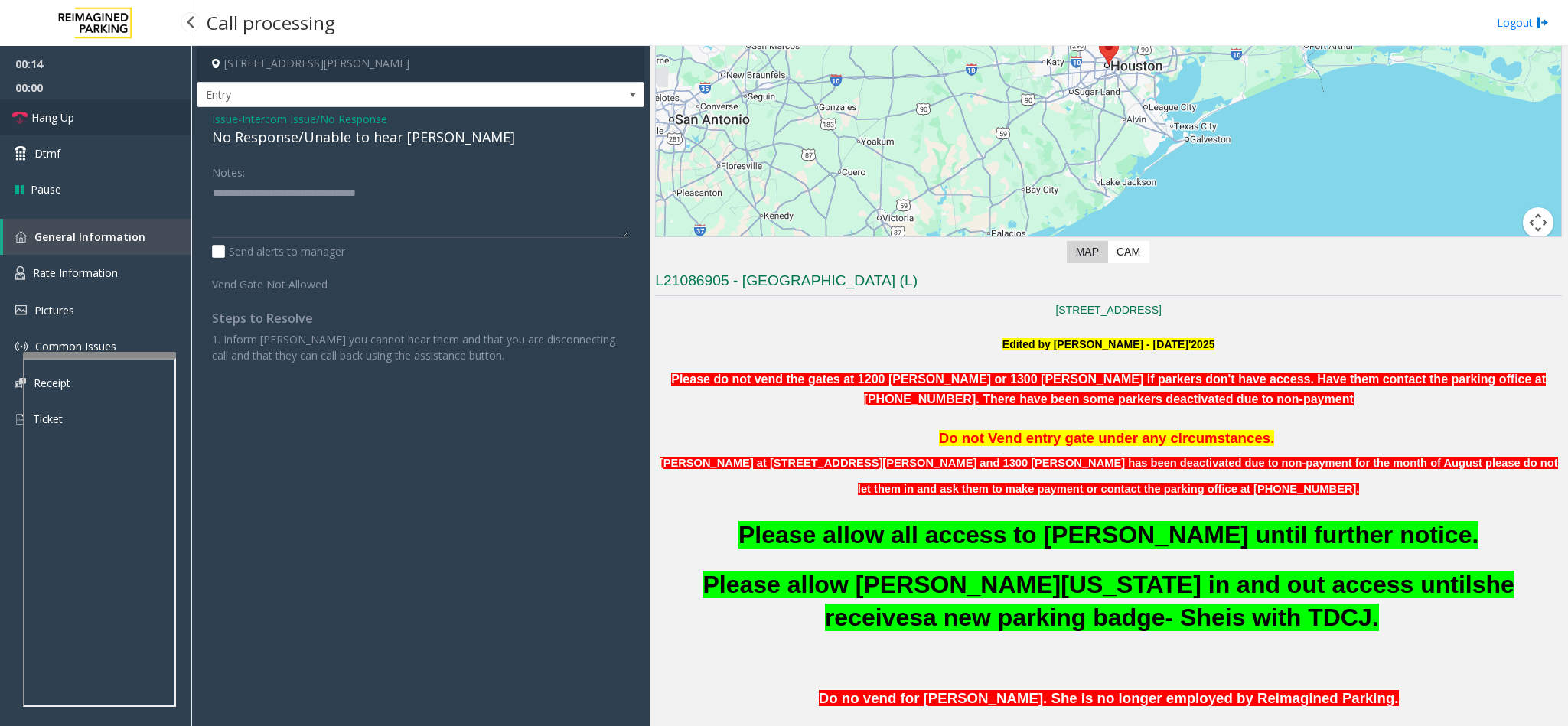
click at [110, 120] on link "Hang Up" at bounding box center [95, 117] width 191 height 36
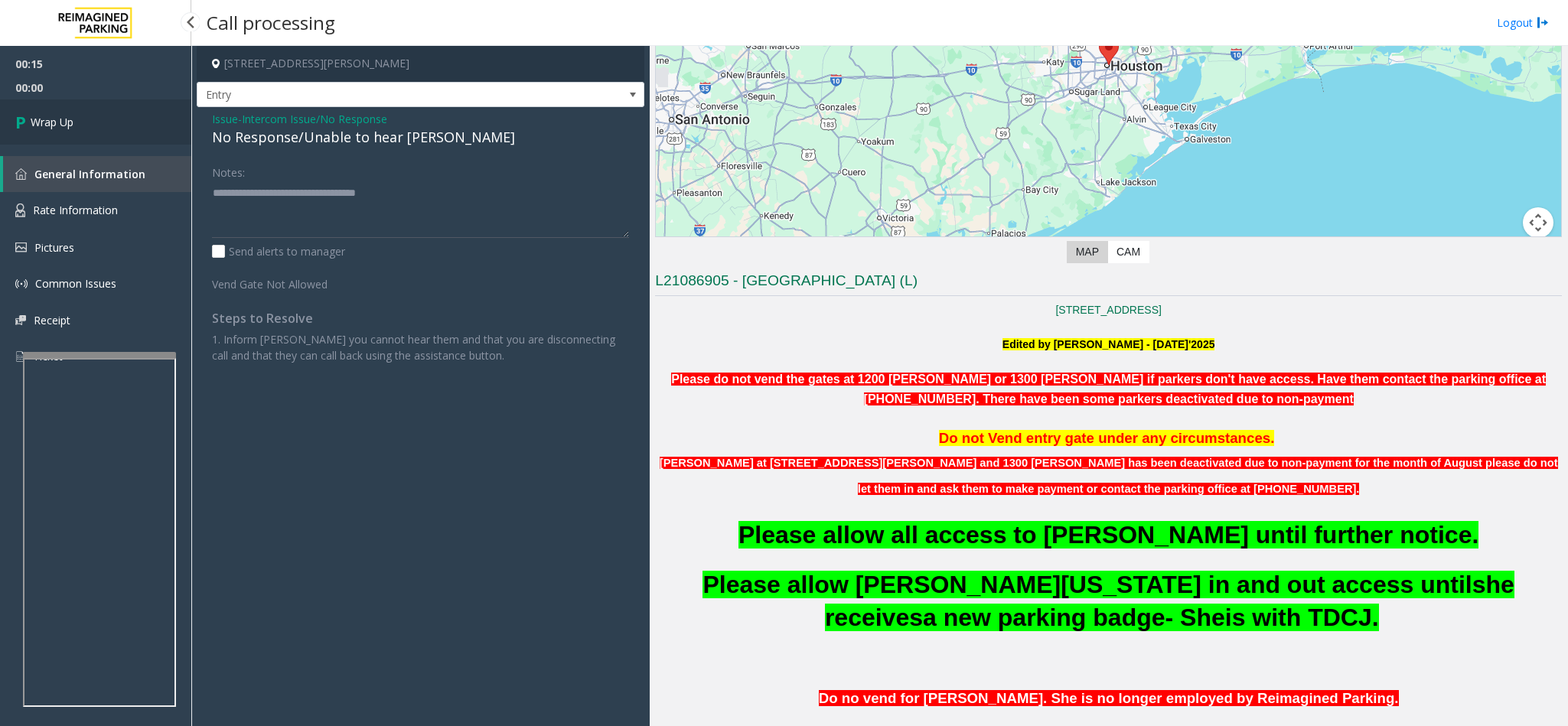
click at [110, 120] on link "Wrap Up" at bounding box center [95, 122] width 191 height 45
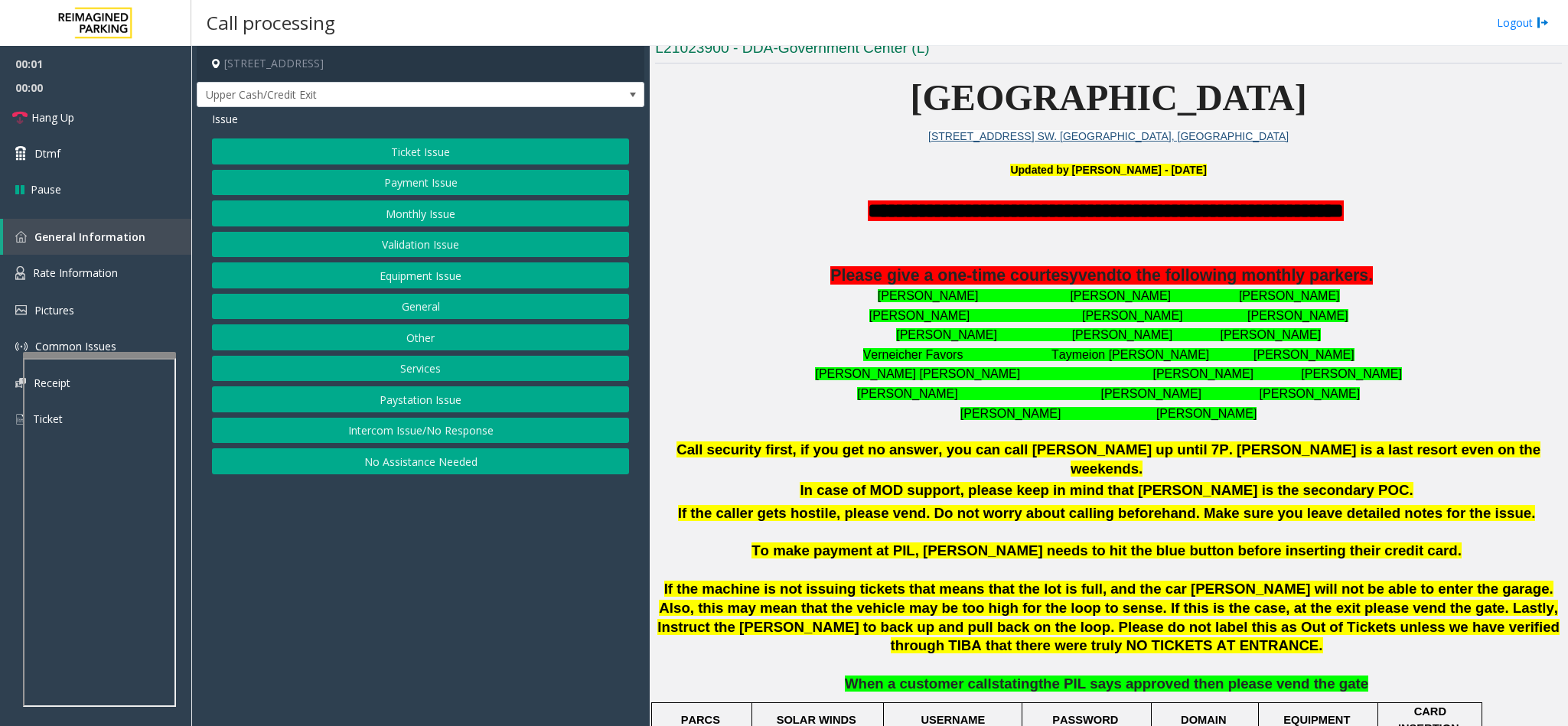
scroll to position [459, 0]
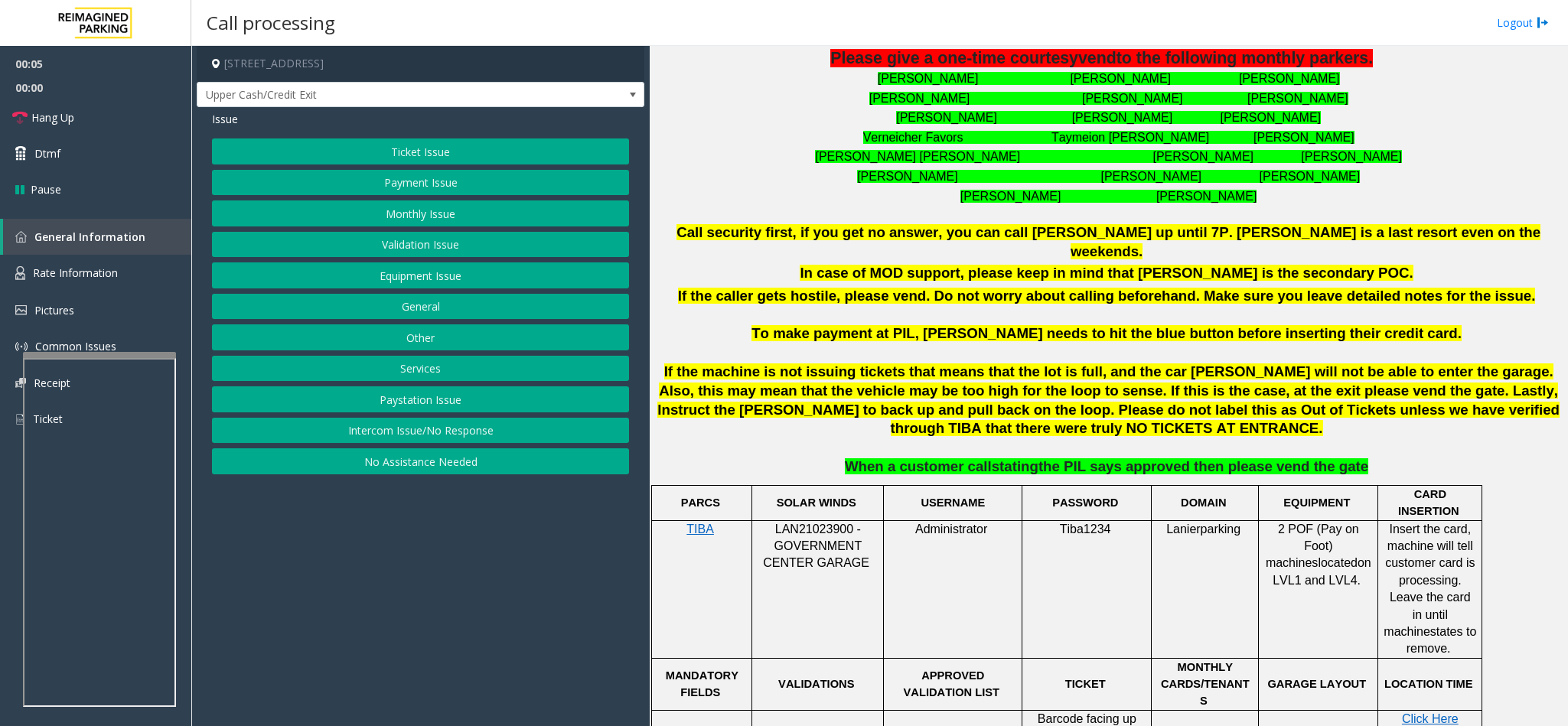
scroll to position [688, 0]
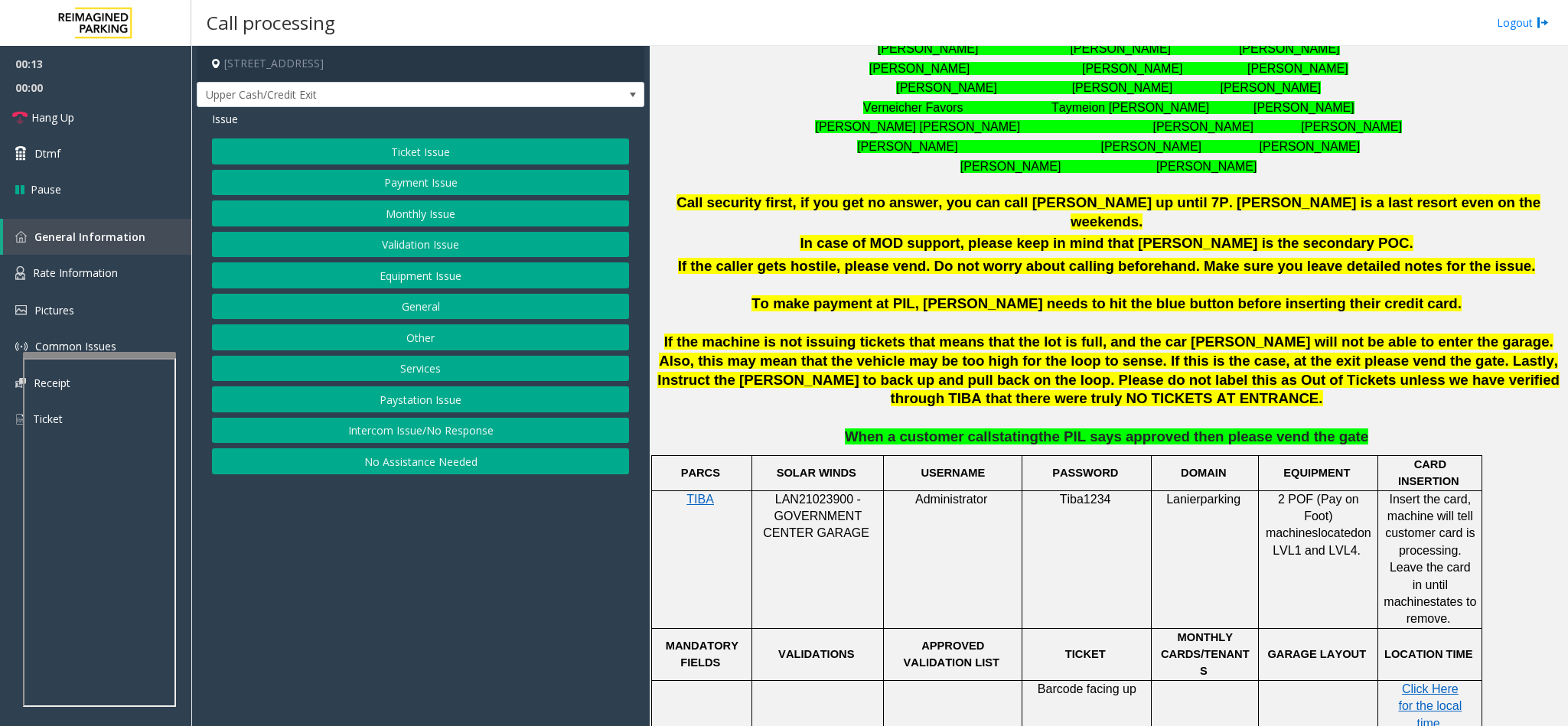
click at [370, 283] on button "Equipment Issue" at bounding box center [419, 276] width 417 height 26
click at [370, 283] on button "Gate / Door Won't Open" at bounding box center [419, 276] width 417 height 26
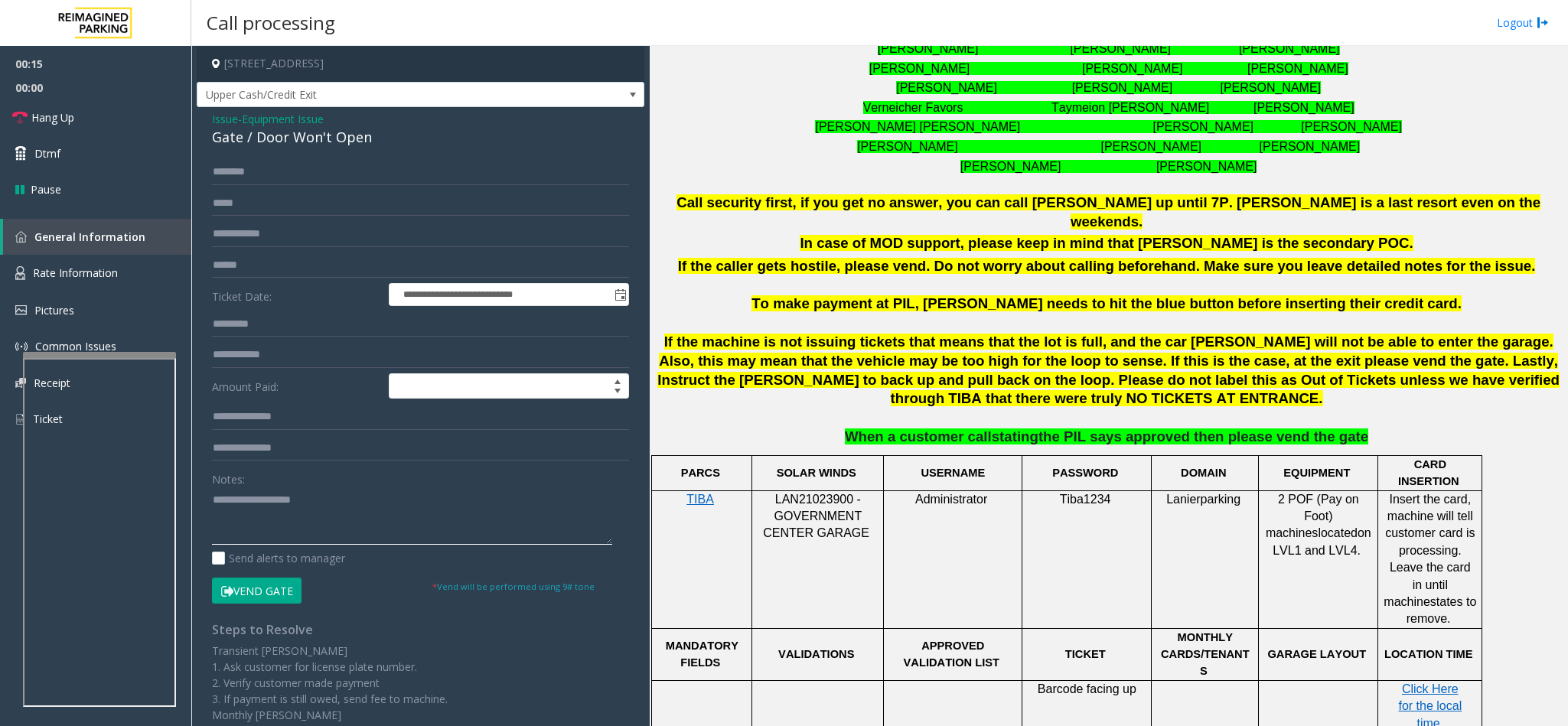
click at [239, 510] on textarea at bounding box center [411, 515] width 400 height 58
type textarea "*"
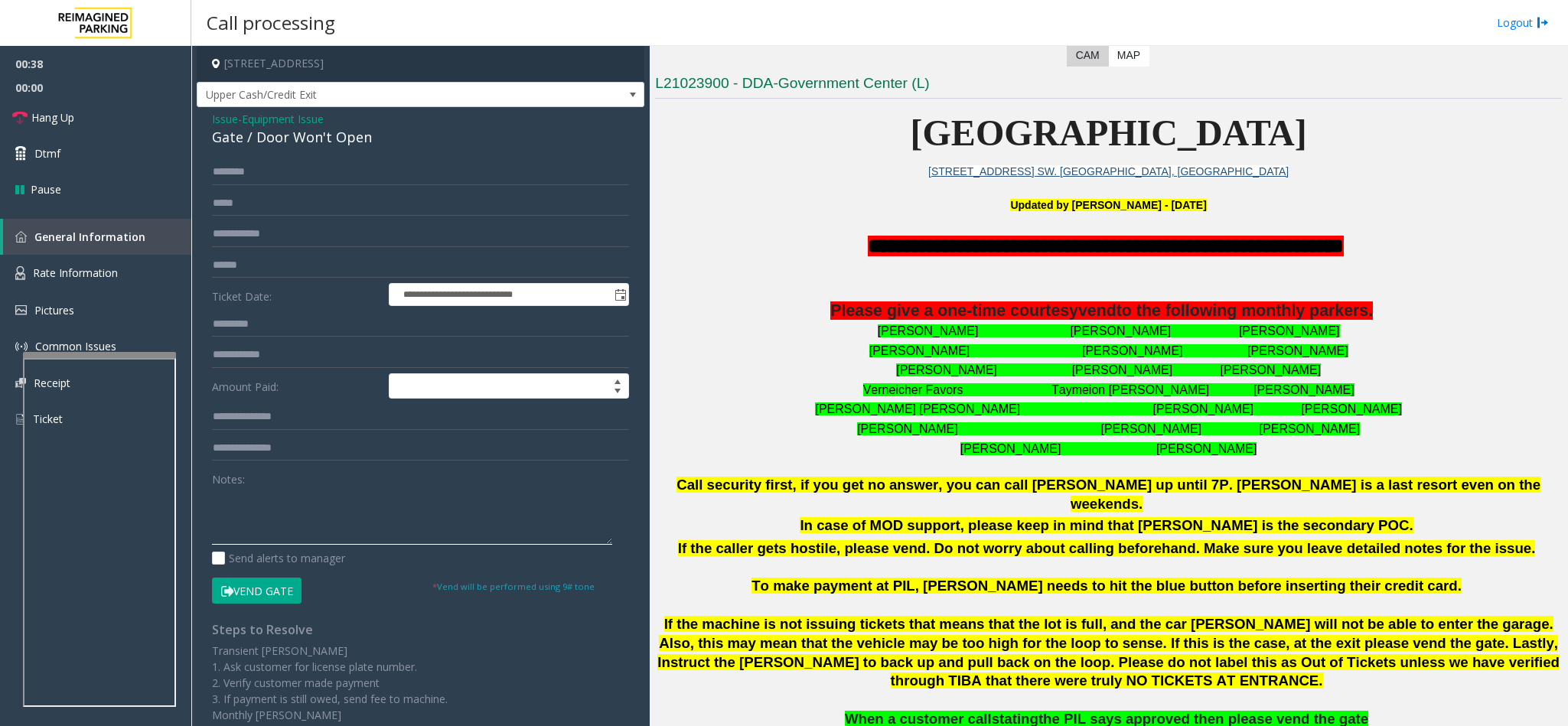
scroll to position [459, 0]
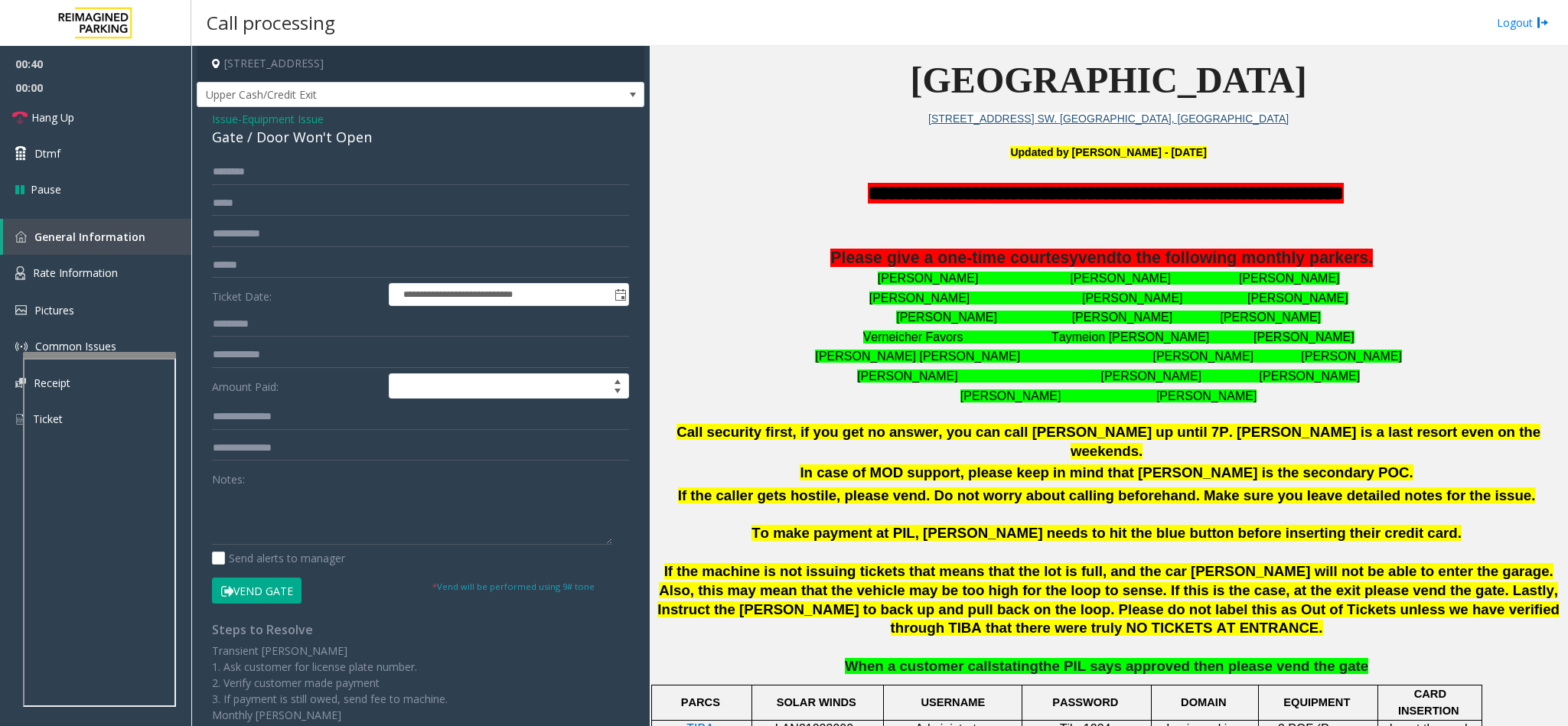
click at [234, 125] on span "Issue" at bounding box center [224, 119] width 26 height 16
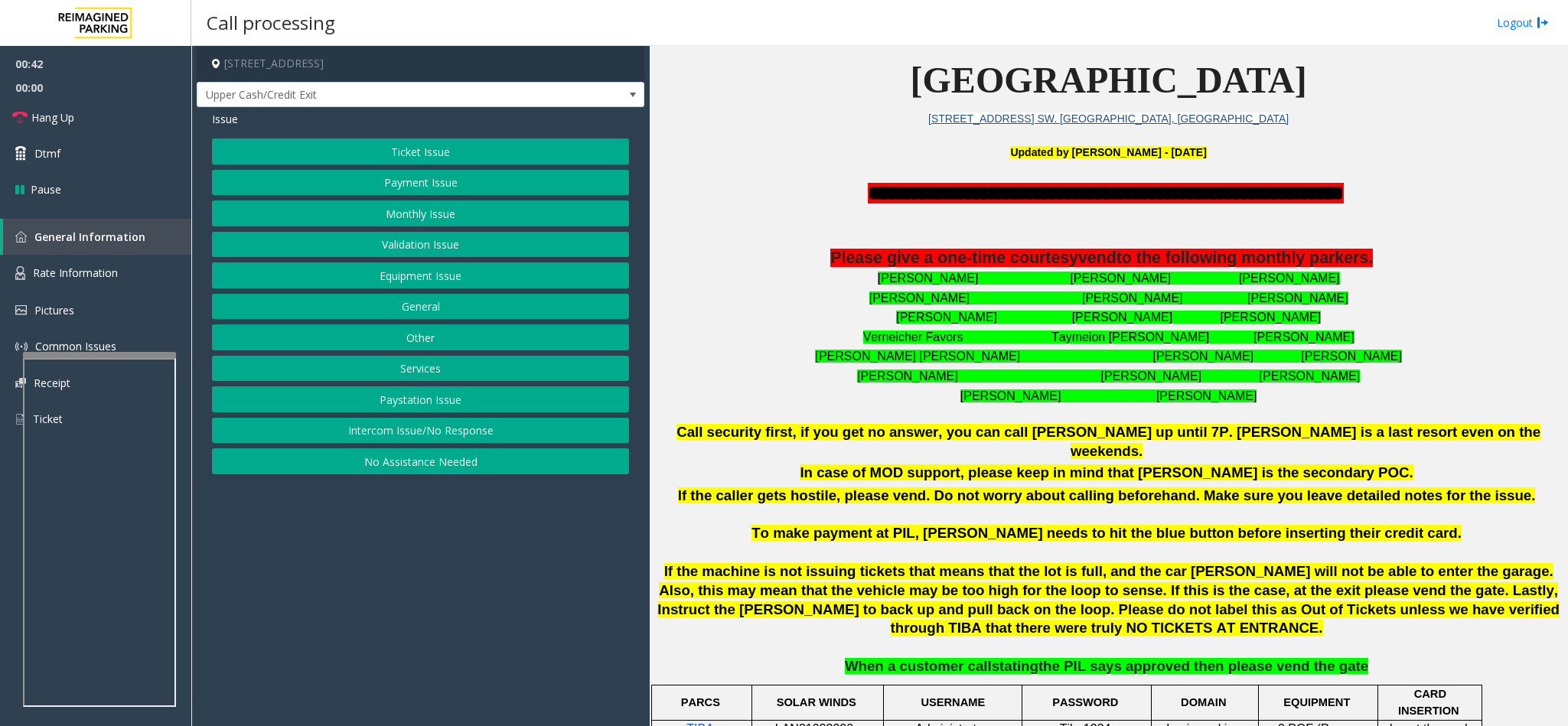
click at [457, 184] on button "Payment Issue" at bounding box center [419, 182] width 417 height 26
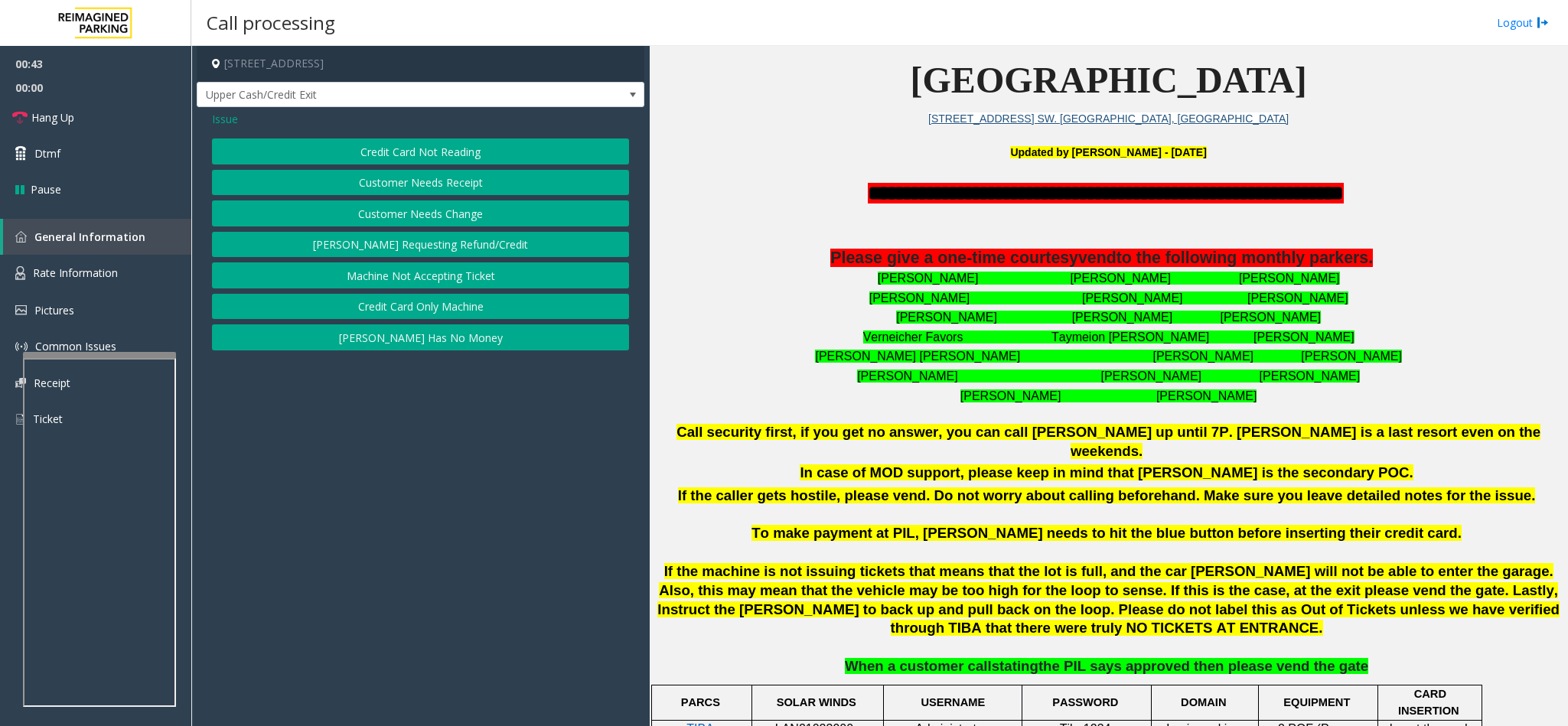
click at [452, 306] on button "Credit Card Only Machine" at bounding box center [419, 307] width 417 height 26
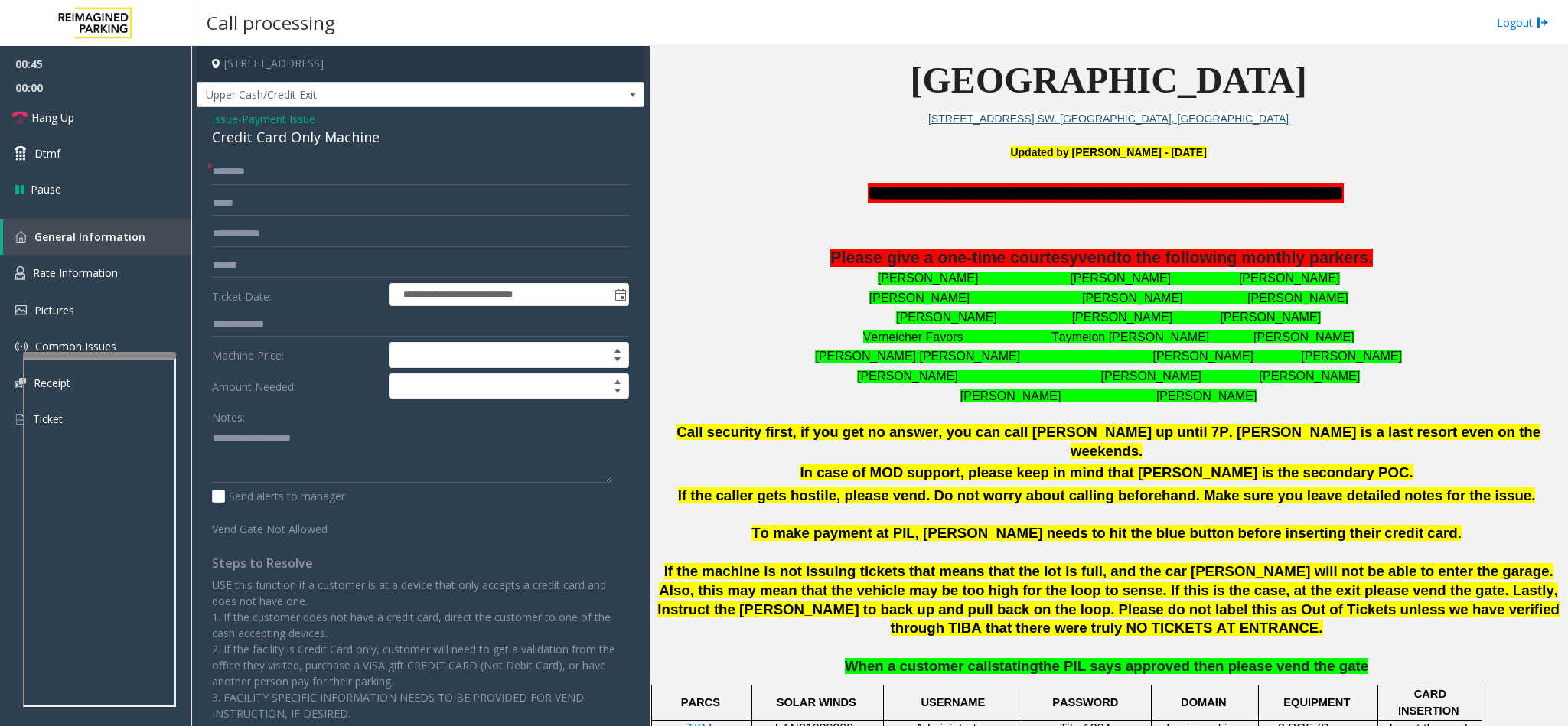
click at [268, 143] on div "Credit Card Only Machine" at bounding box center [419, 137] width 417 height 21
click at [212, 436] on textarea at bounding box center [411, 453] width 400 height 58
type textarea "**********"
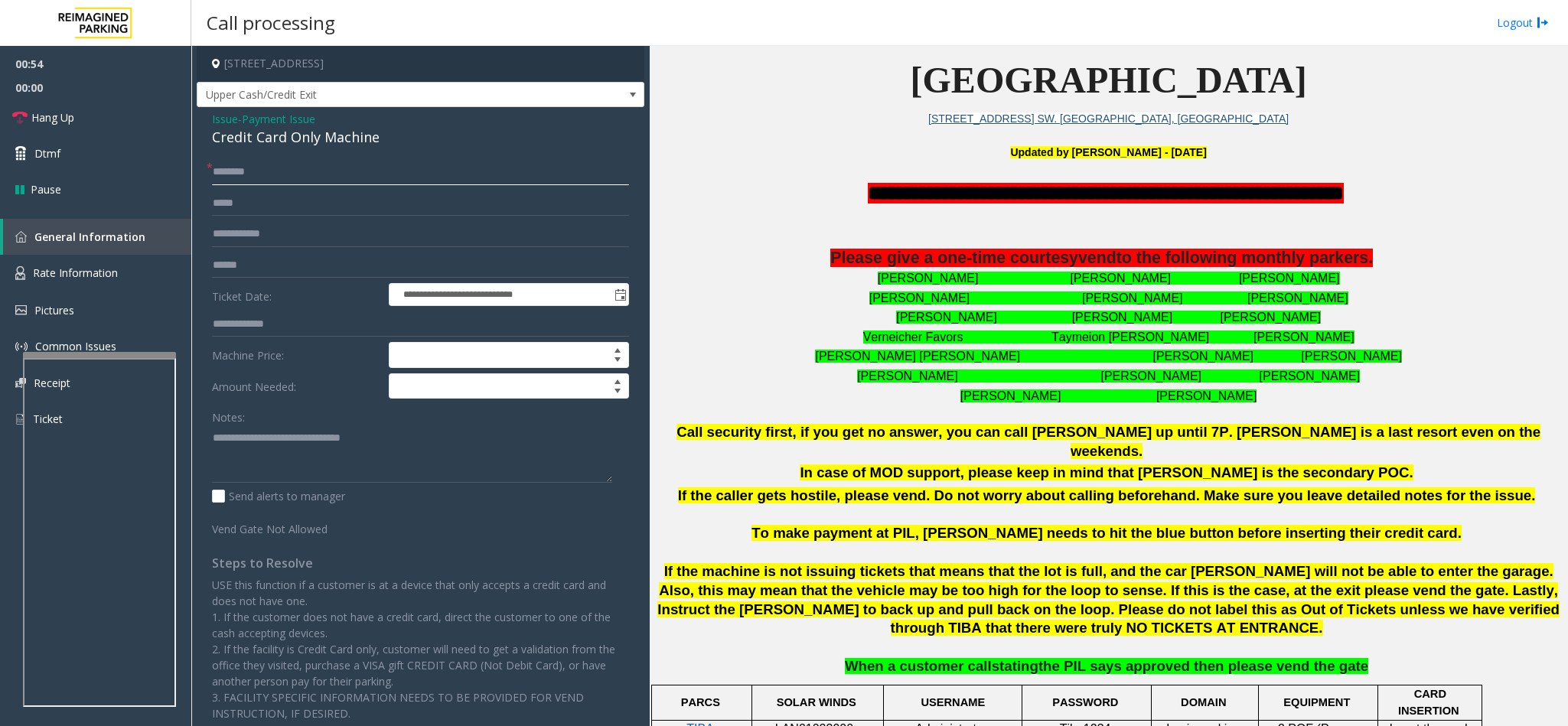
click at [254, 168] on input "text" at bounding box center [419, 172] width 417 height 26
type input "**"
click at [71, 120] on span "Hang Up" at bounding box center [52, 117] width 43 height 16
click at [390, 445] on textarea at bounding box center [411, 453] width 400 height 58
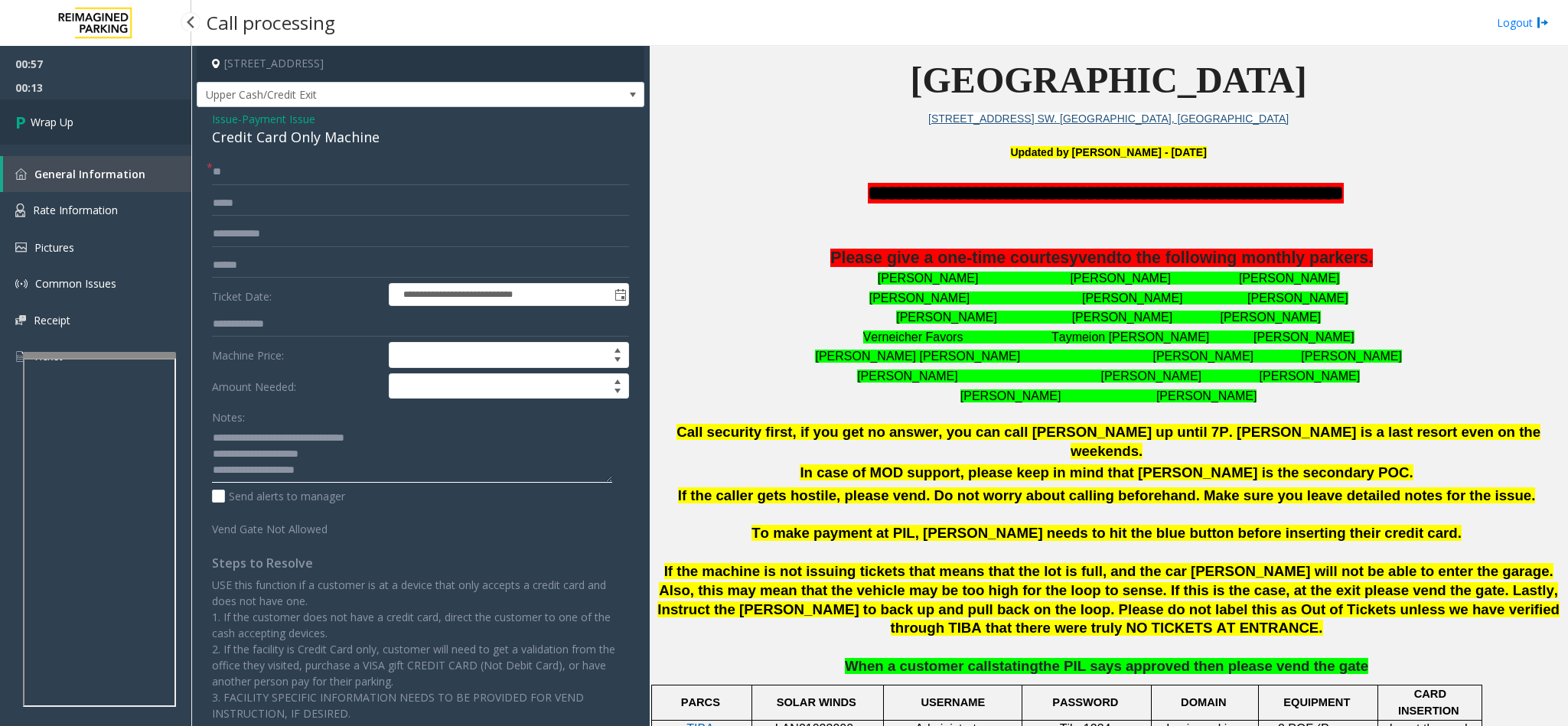
type textarea "**********"
click at [110, 125] on link "Wrap Up" at bounding box center [95, 122] width 191 height 45
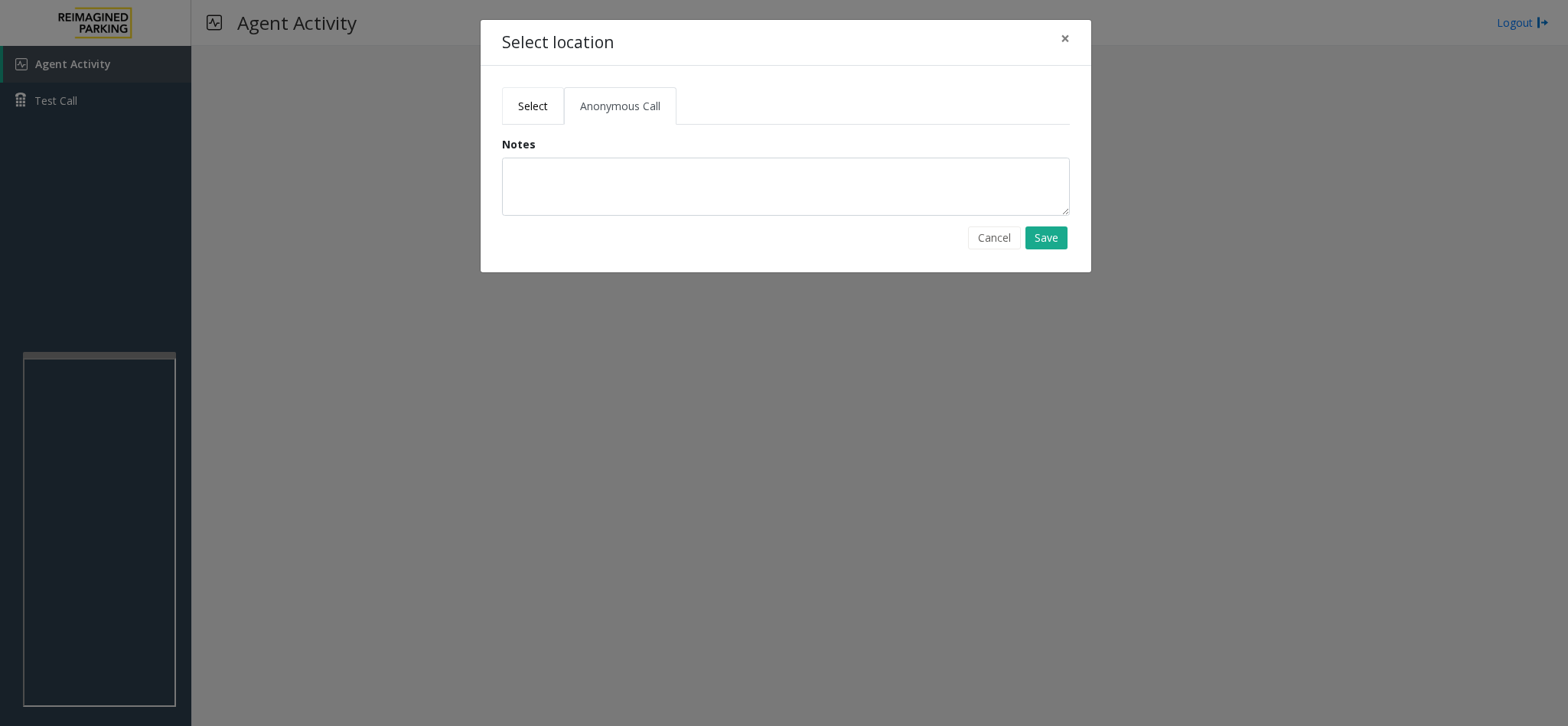
click at [517, 105] on link "Select" at bounding box center [533, 105] width 62 height 38
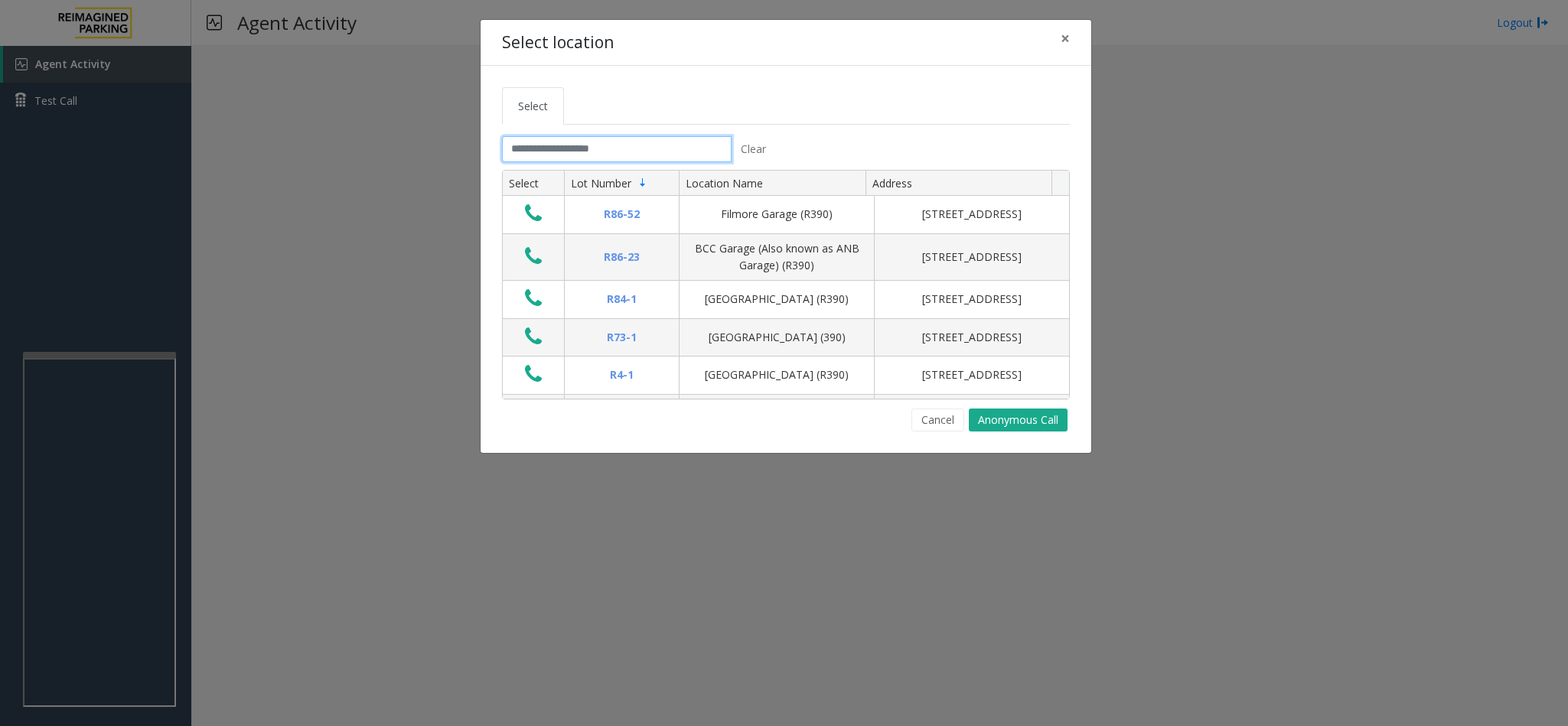
click at [588, 159] on input "text" at bounding box center [616, 149] width 230 height 26
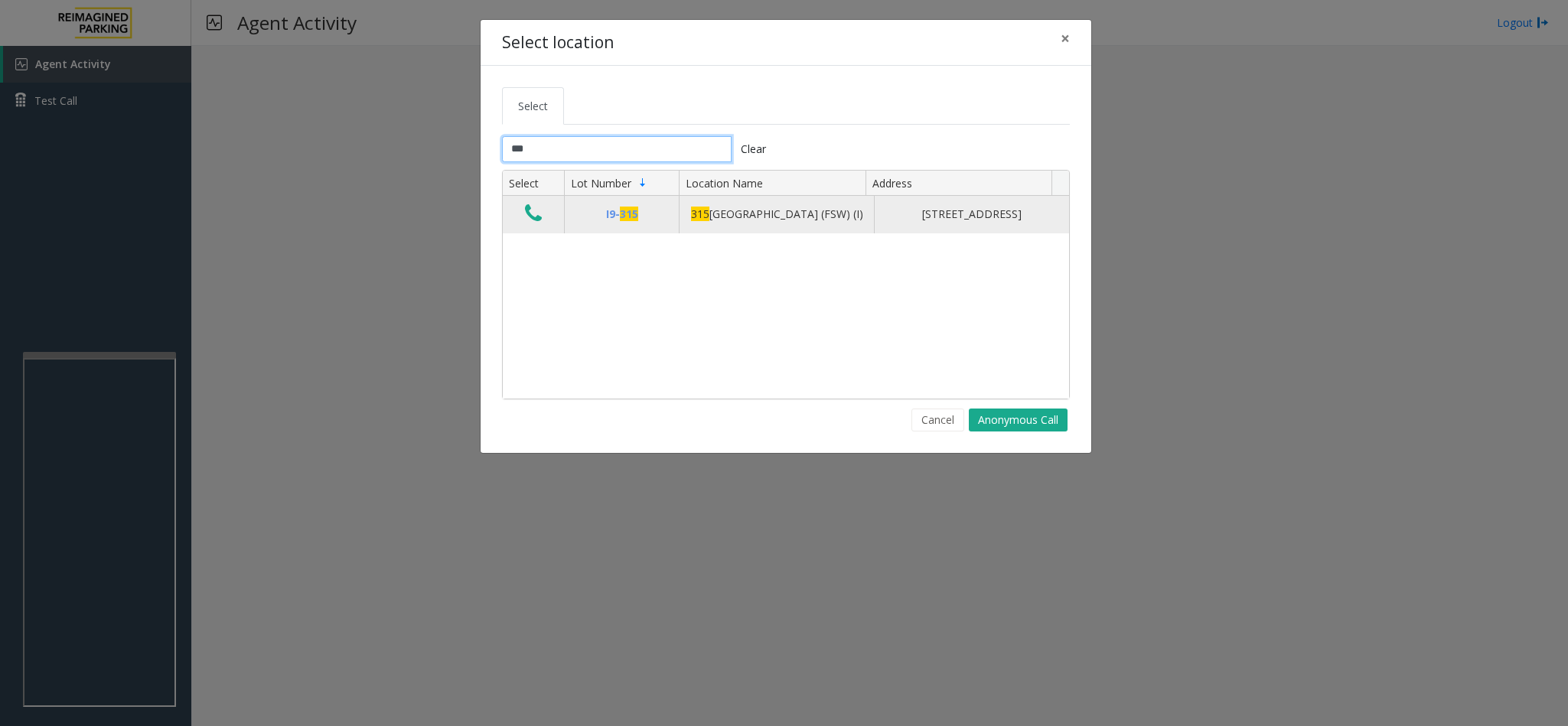
type input "***"
drag, startPoint x: 528, startPoint y: 227, endPoint x: 536, endPoint y: 228, distance: 8.1
click at [530, 224] on icon "Data table" at bounding box center [533, 212] width 16 height 21
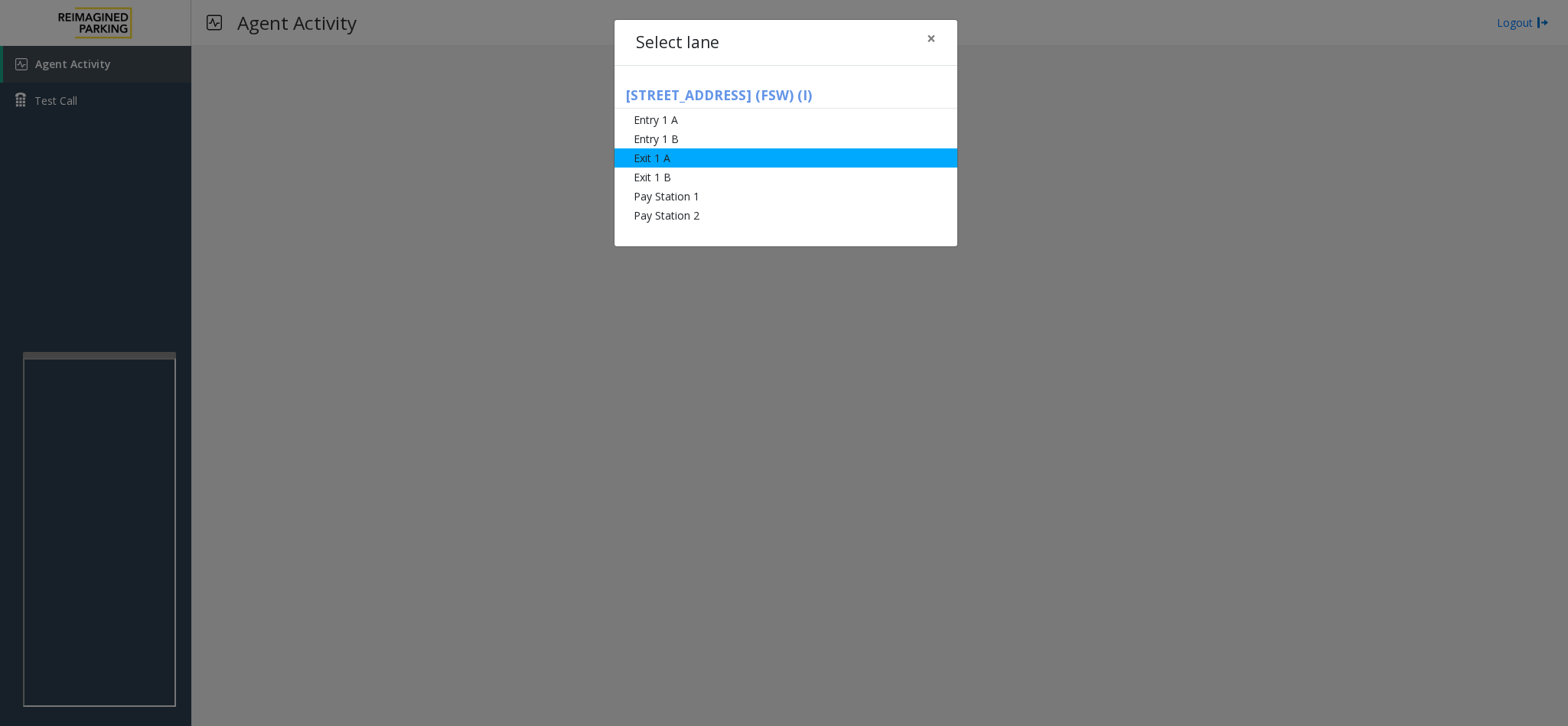
click at [655, 157] on li "Exit 1 A" at bounding box center [786, 157] width 343 height 19
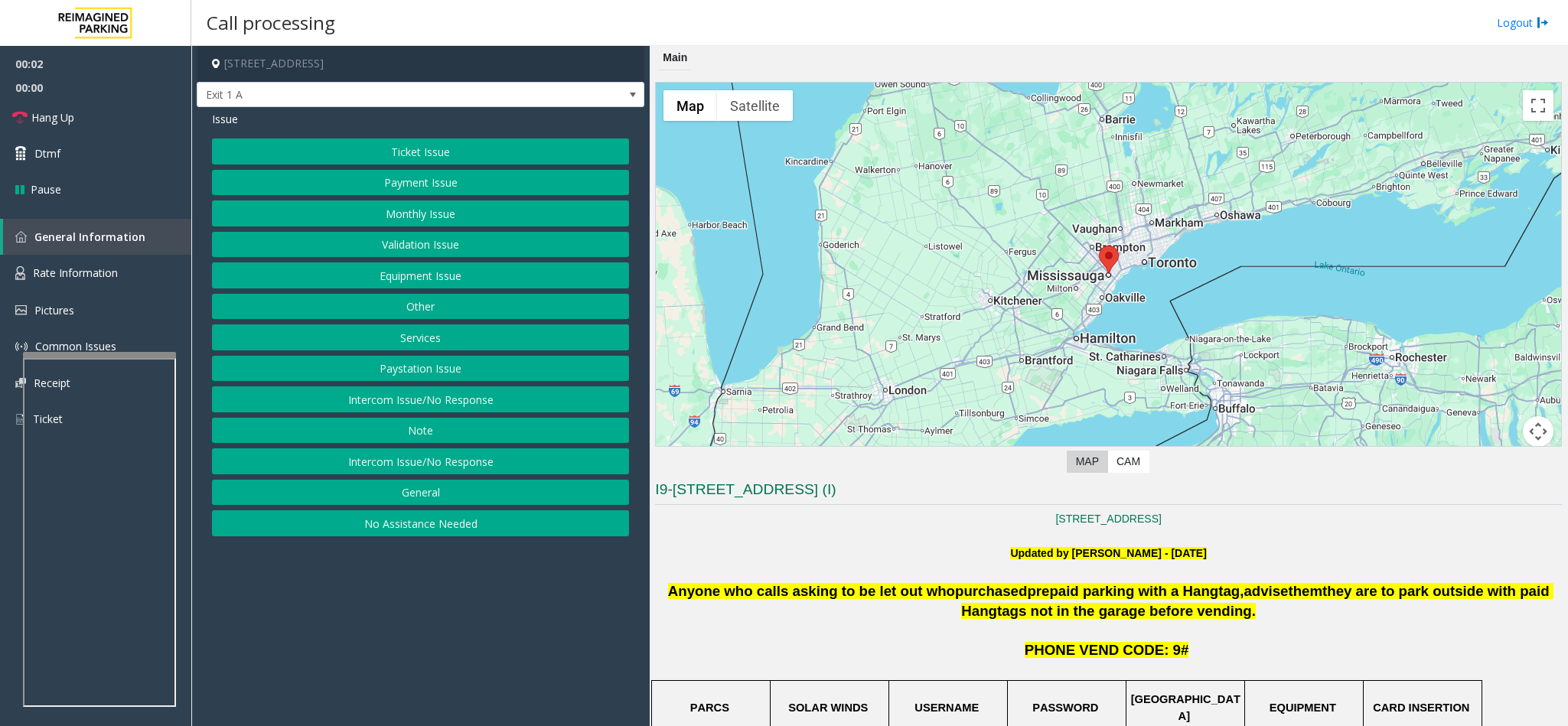
click at [420, 154] on button "Ticket Issue" at bounding box center [419, 151] width 417 height 26
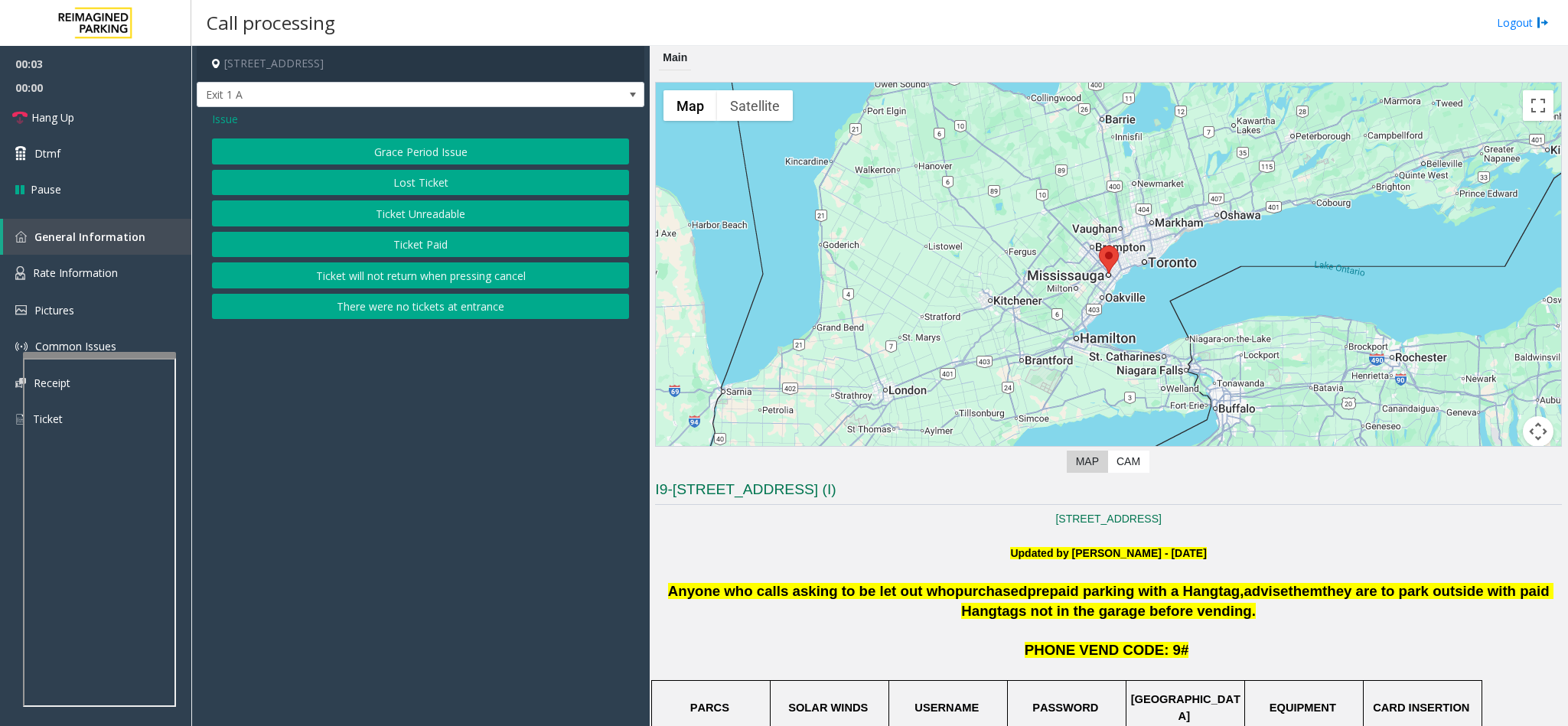
click at [393, 223] on button "Ticket Unreadable" at bounding box center [419, 213] width 417 height 26
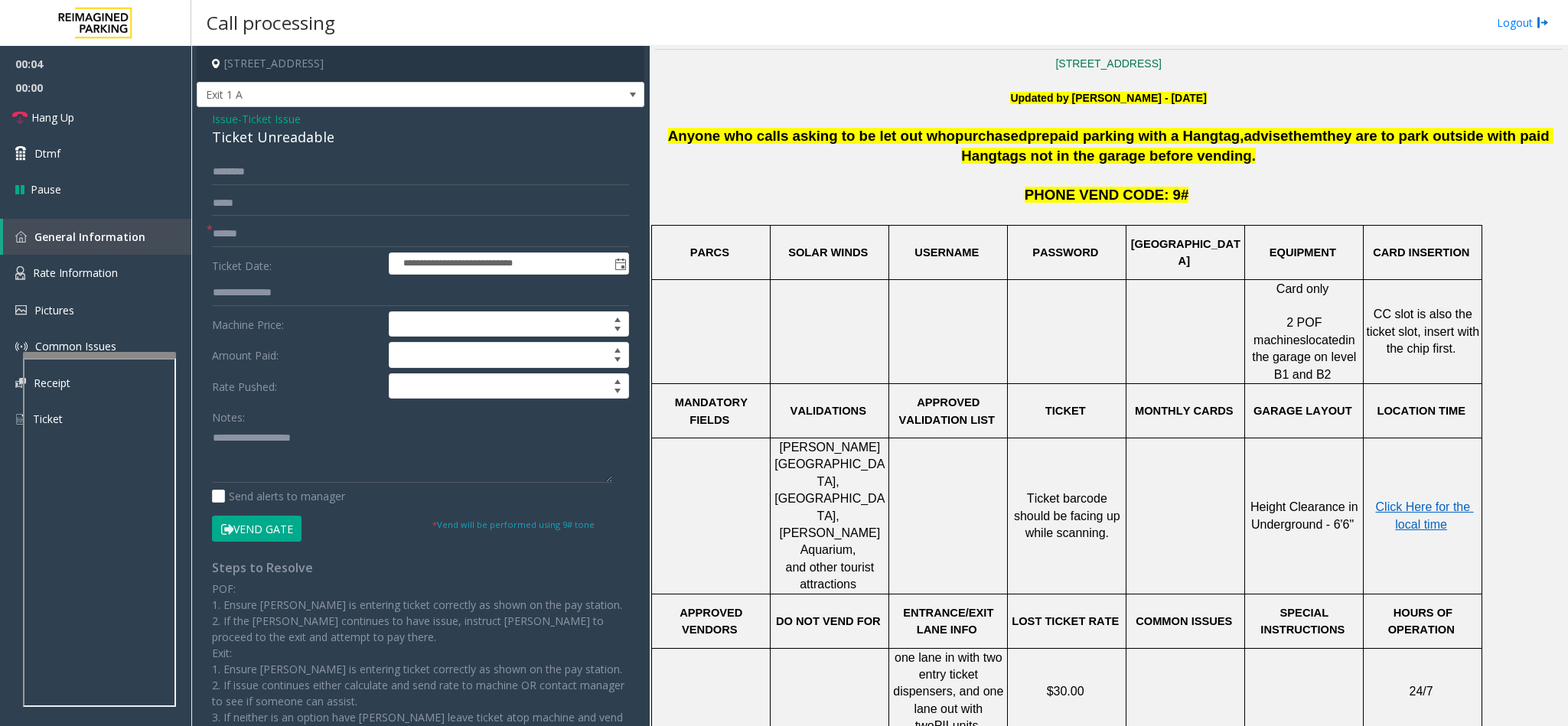
scroll to position [574, 0]
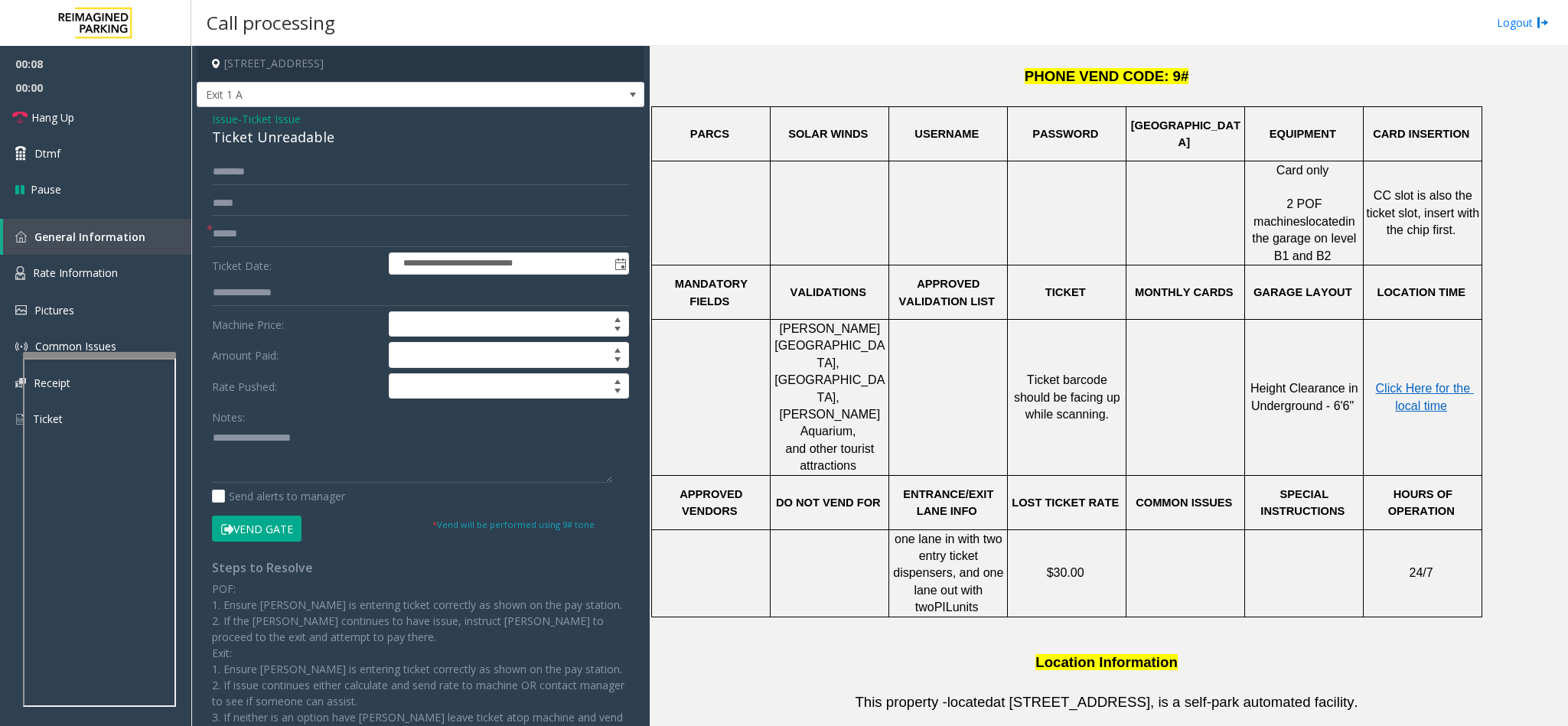
click at [246, 141] on div "Ticket Unreadable" at bounding box center [419, 137] width 417 height 21
click at [212, 432] on textarea at bounding box center [411, 453] width 400 height 58
click at [384, 445] on textarea at bounding box center [411, 453] width 400 height 58
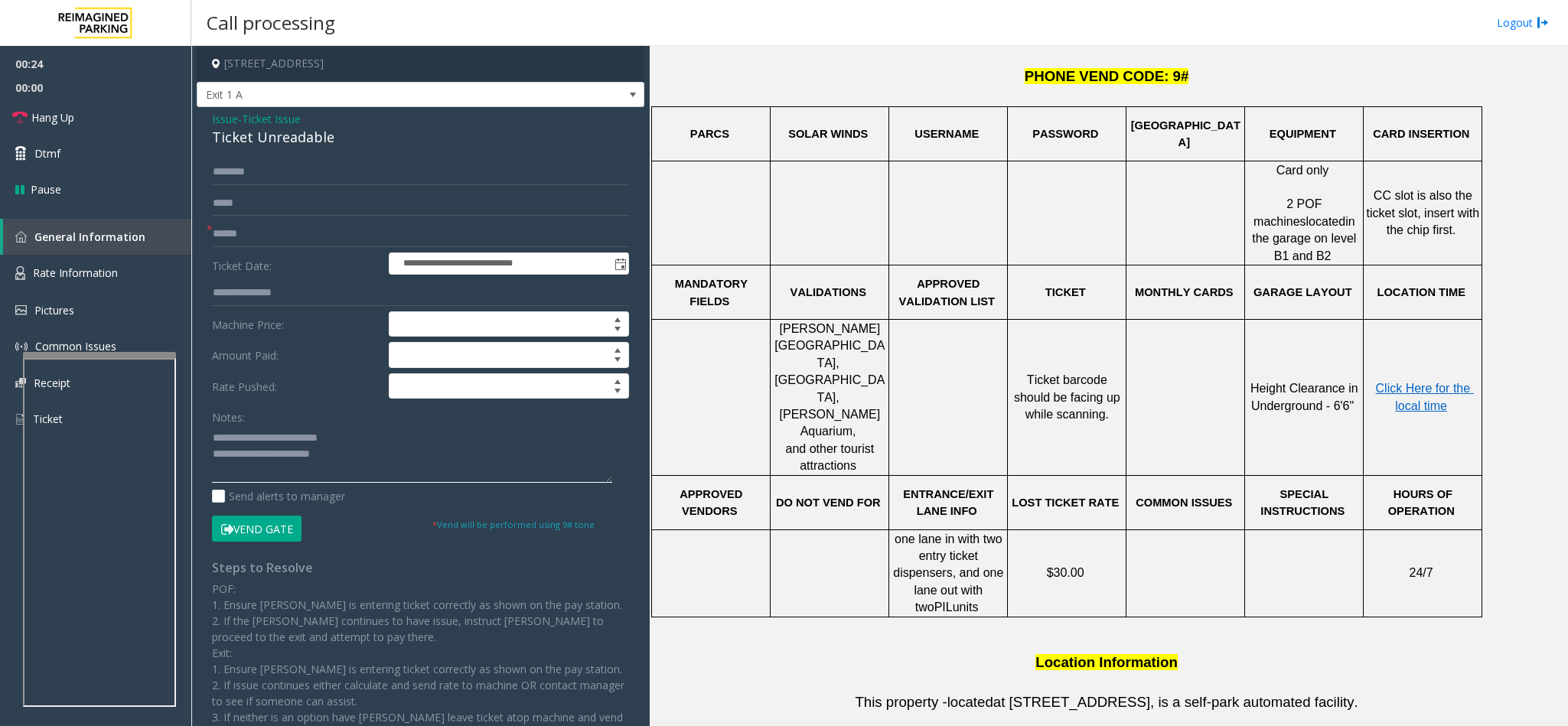
click at [379, 440] on textarea at bounding box center [411, 453] width 400 height 58
click at [250, 239] on input "text" at bounding box center [419, 233] width 417 height 26
click at [359, 461] on textarea at bounding box center [411, 453] width 400 height 58
type textarea "**********"
click at [214, 115] on span "Issue" at bounding box center [224, 119] width 26 height 16
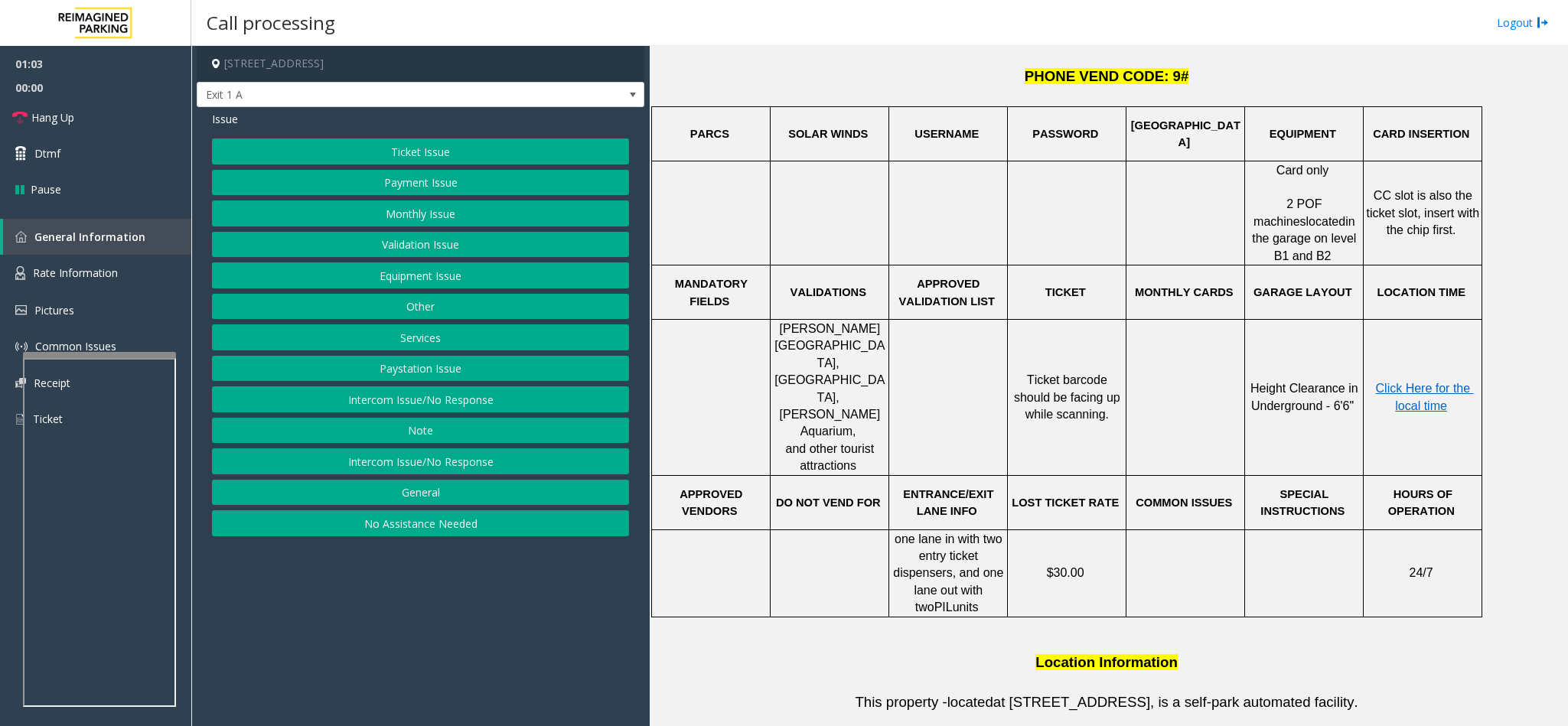
click at [395, 365] on button "Paystation Issue" at bounding box center [419, 368] width 417 height 26
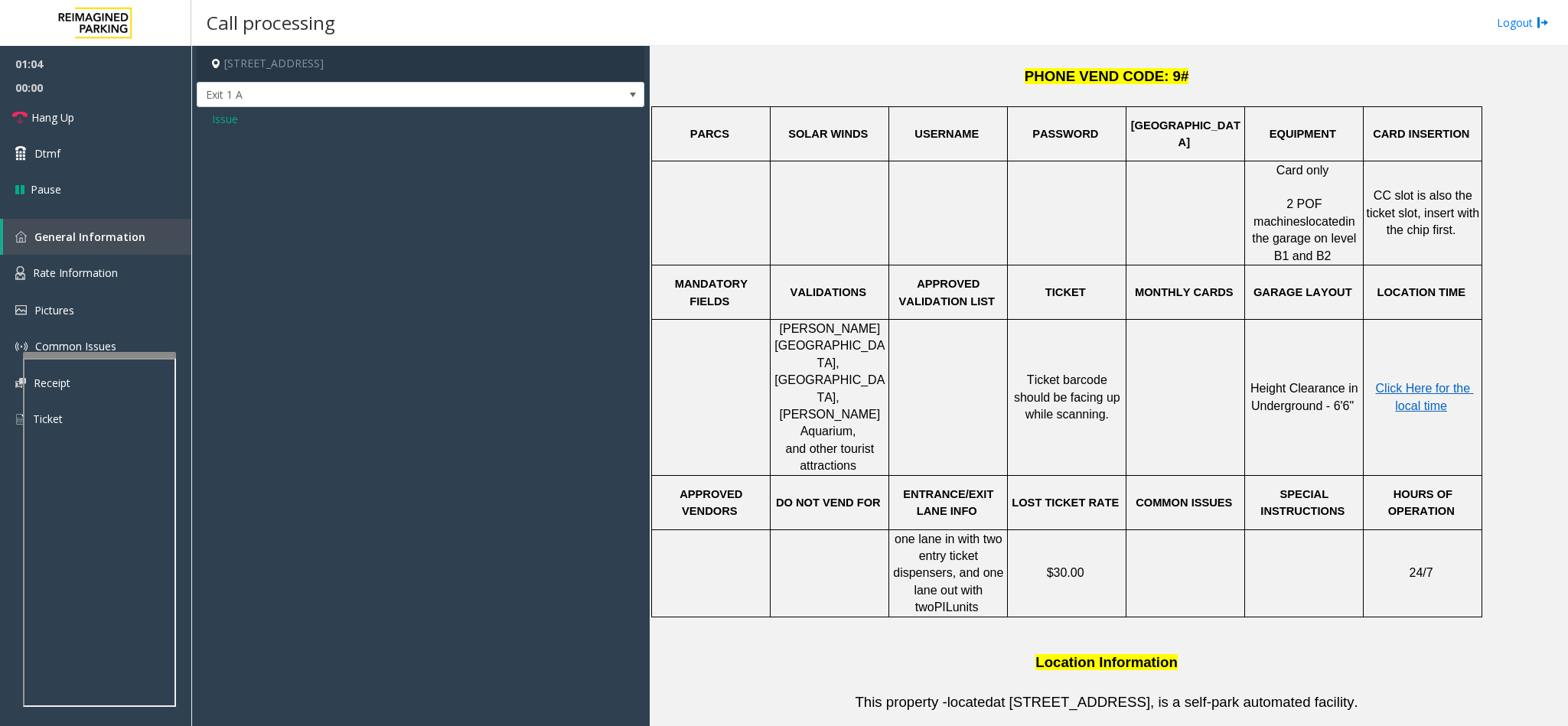
click at [227, 114] on span "Issue" at bounding box center [224, 119] width 26 height 16
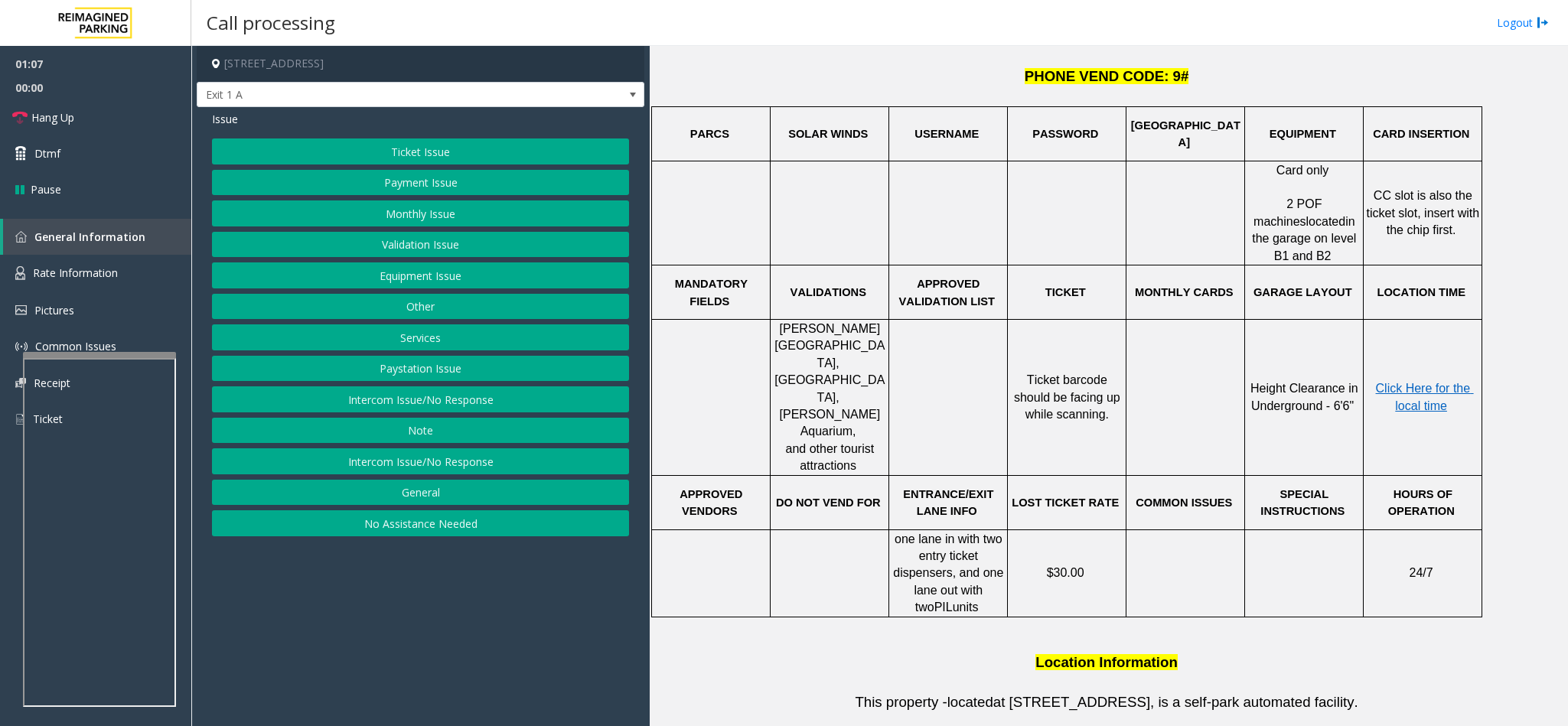
click at [445, 347] on button "Services" at bounding box center [419, 337] width 417 height 26
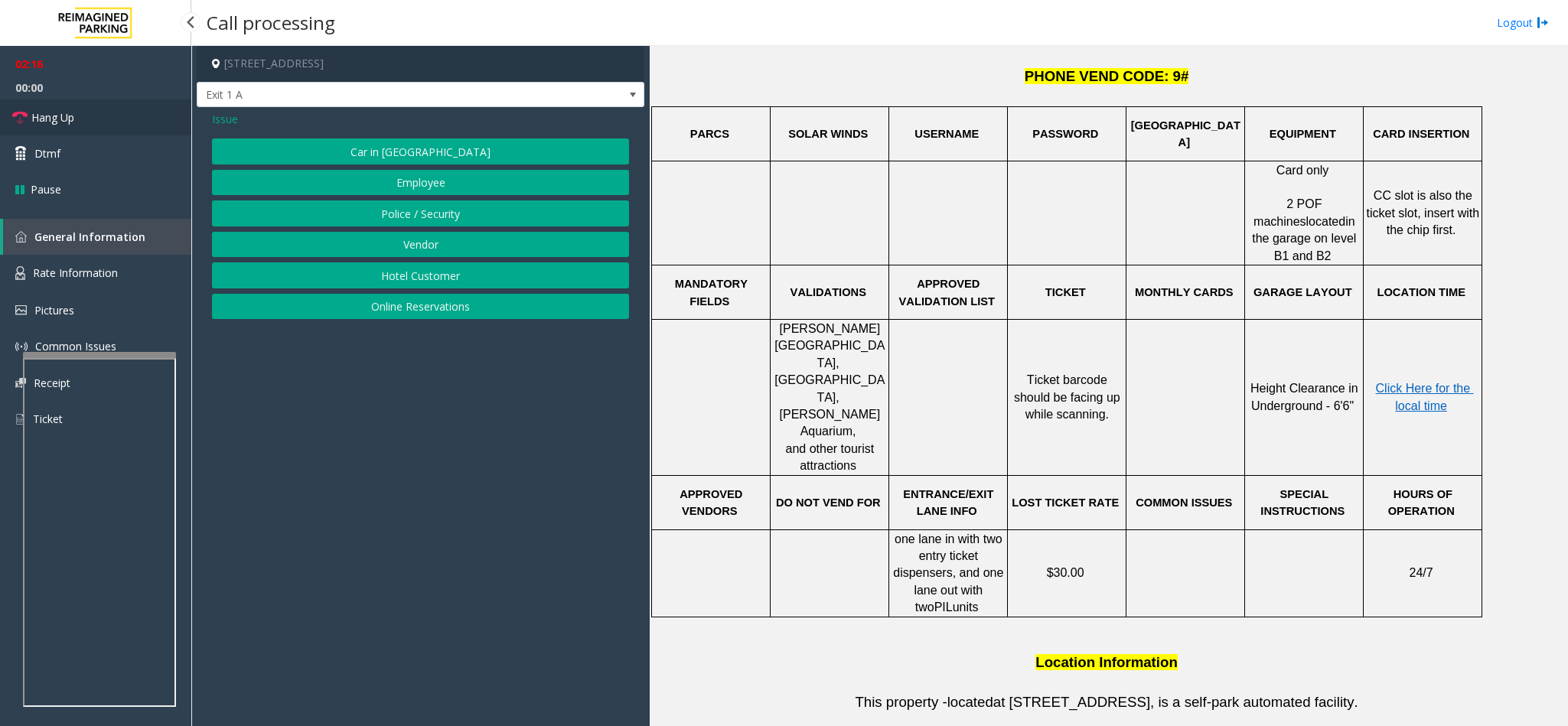
click at [49, 119] on span "Hang Up" at bounding box center [52, 117] width 43 height 16
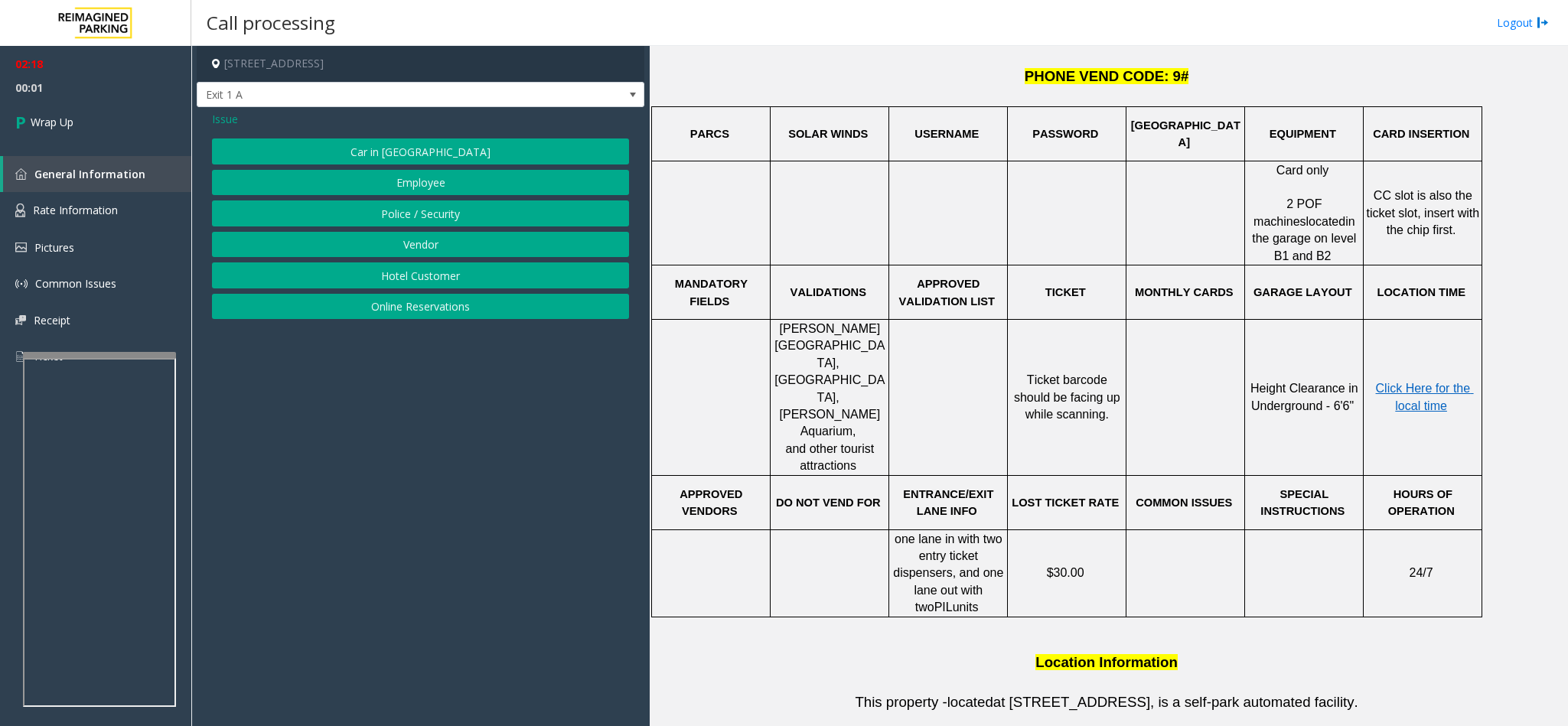
click at [396, 314] on button "Online Reservations" at bounding box center [419, 307] width 417 height 26
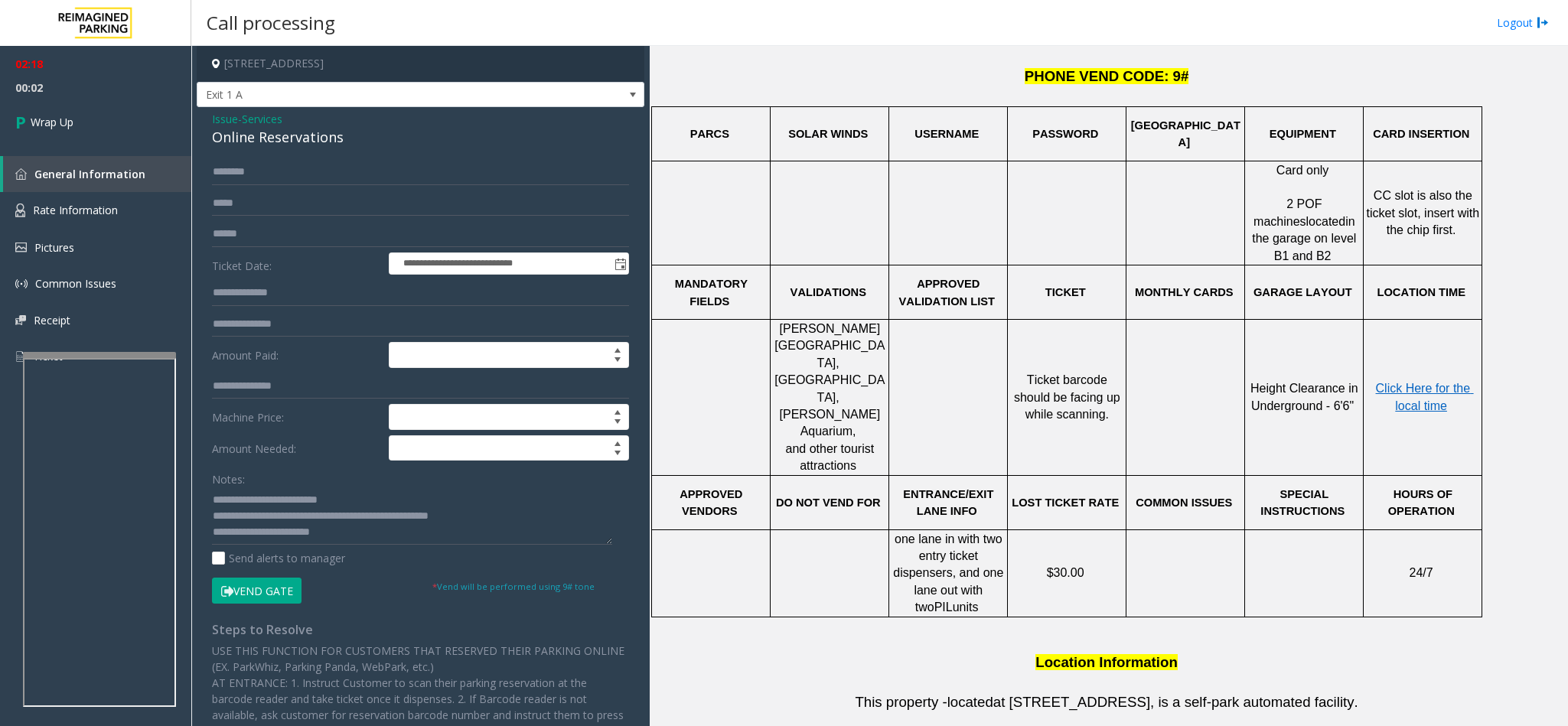
click at [239, 138] on div "Online Reservations" at bounding box center [419, 137] width 417 height 21
drag, startPoint x: 186, startPoint y: 476, endPoint x: -243, endPoint y: 397, distance: 436.2
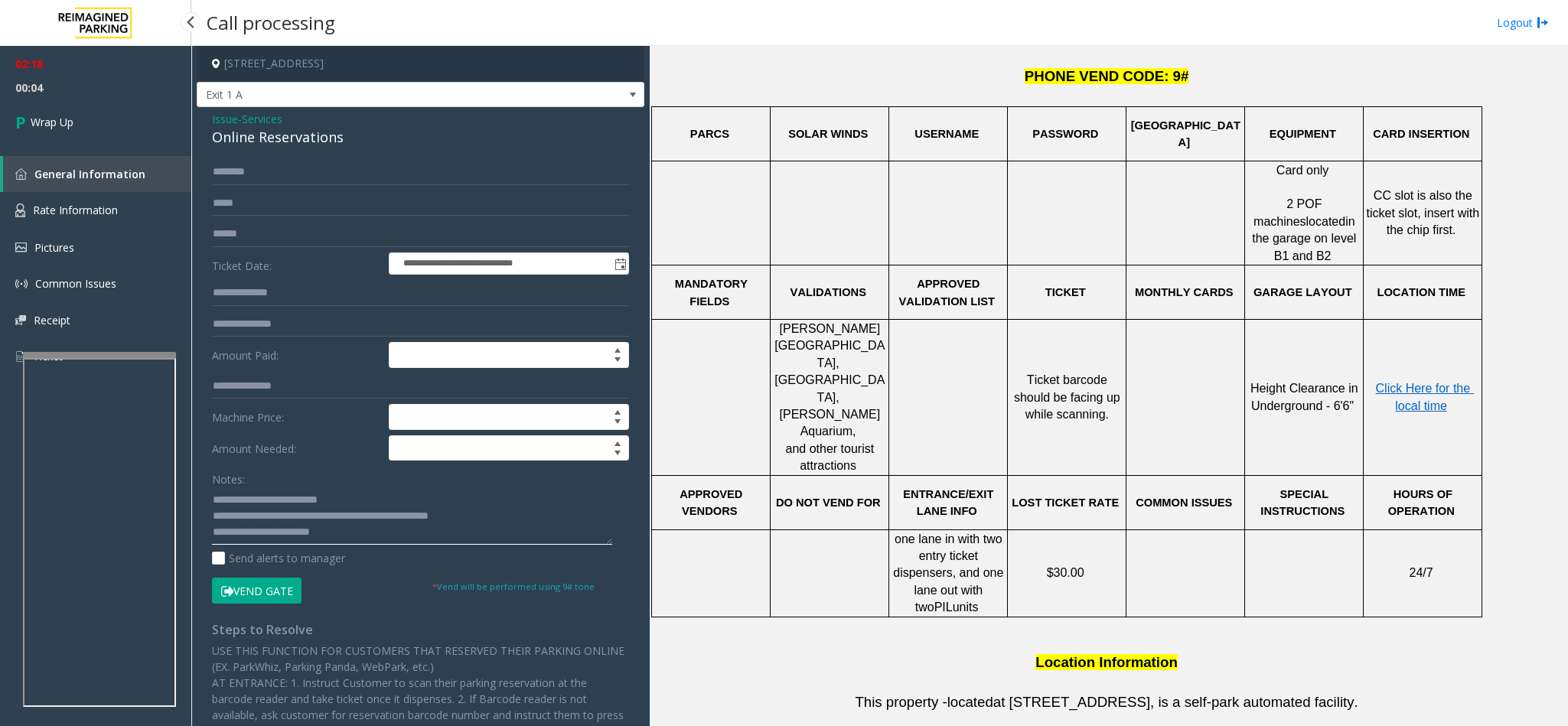
click at [0, 397] on html "**********" at bounding box center [784, 363] width 1568 height 726
click at [256, 127] on div "Online Reservations" at bounding box center [419, 137] width 417 height 21
click at [212, 517] on textarea at bounding box center [411, 515] width 400 height 58
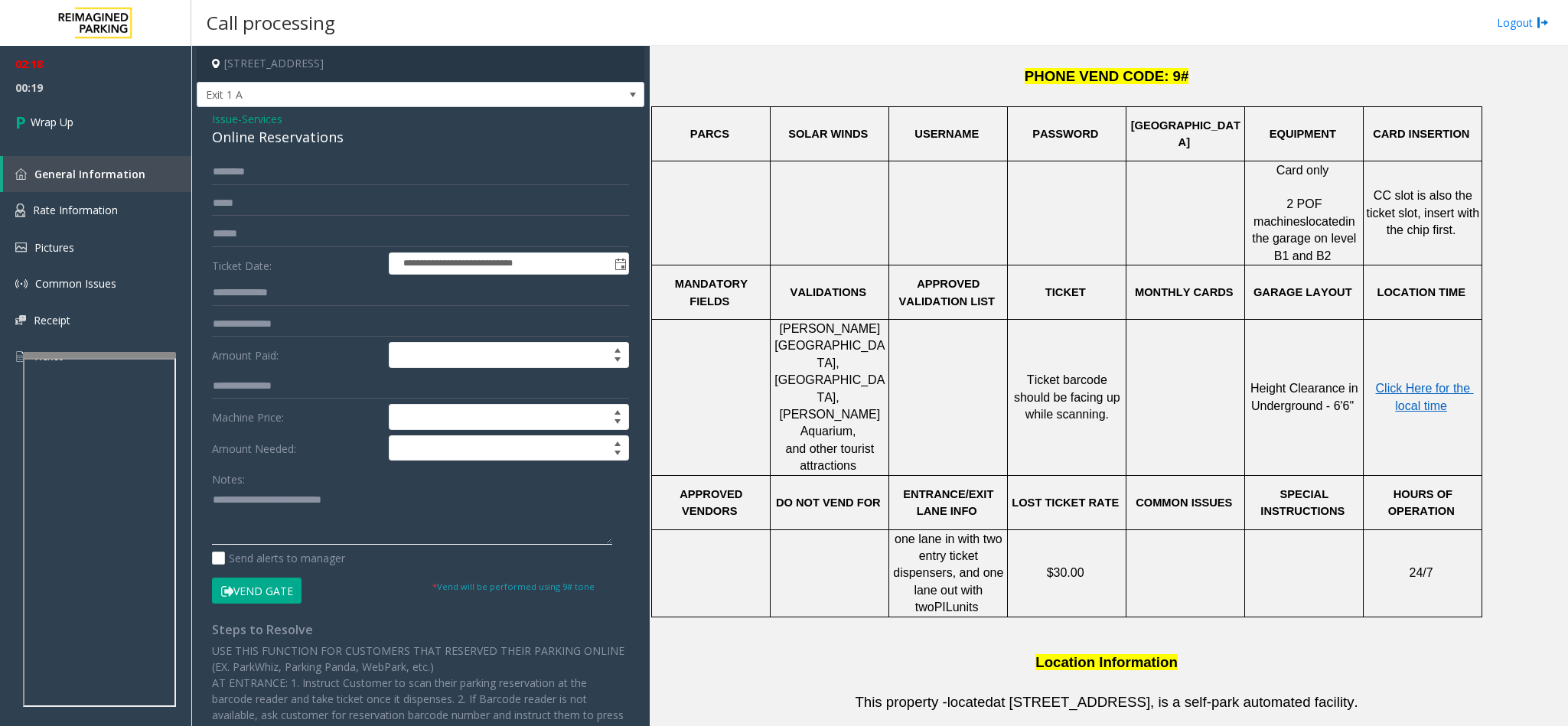
click at [498, 516] on textarea at bounding box center [411, 515] width 400 height 58
type textarea "**********"
click at [122, 136] on link "Wrap Up" at bounding box center [95, 122] width 191 height 45
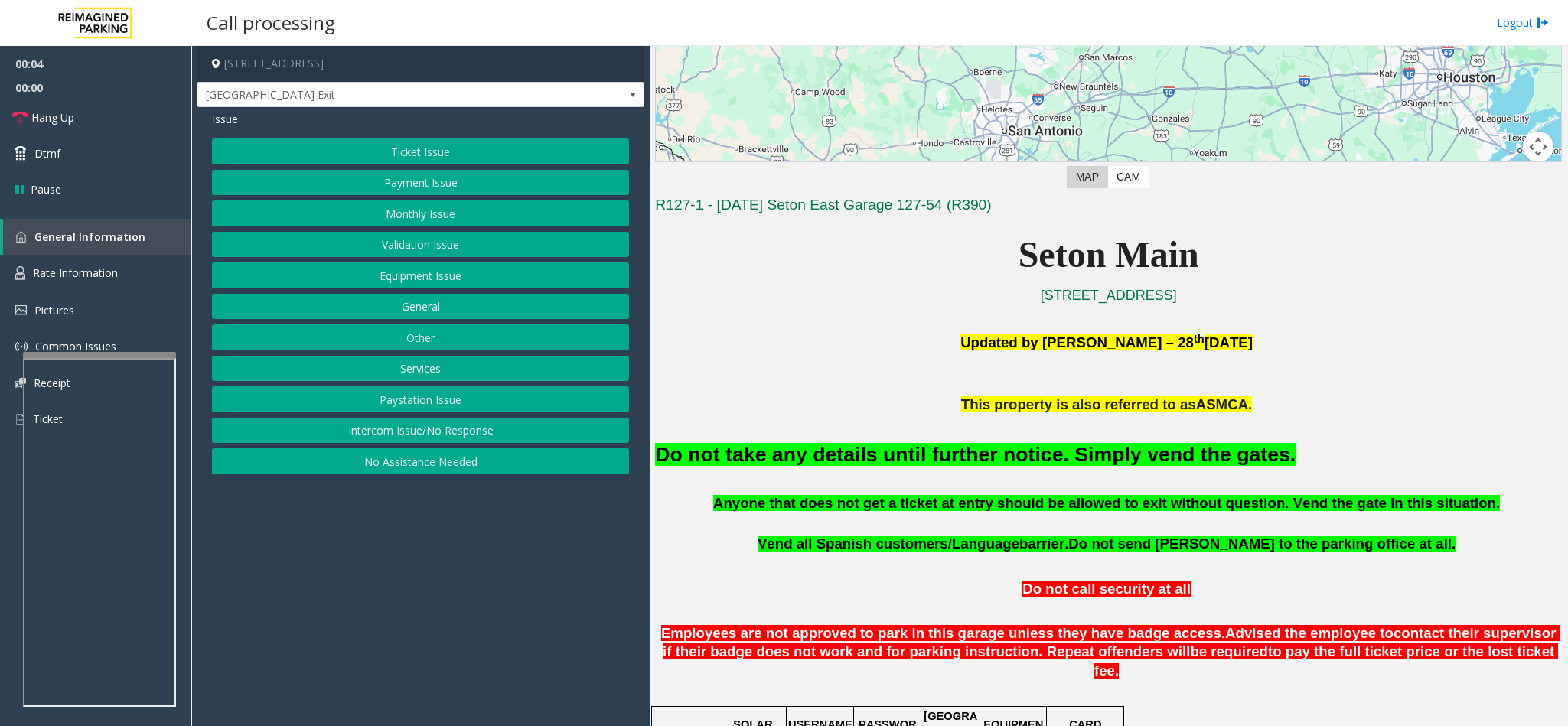
scroll to position [344, 0]
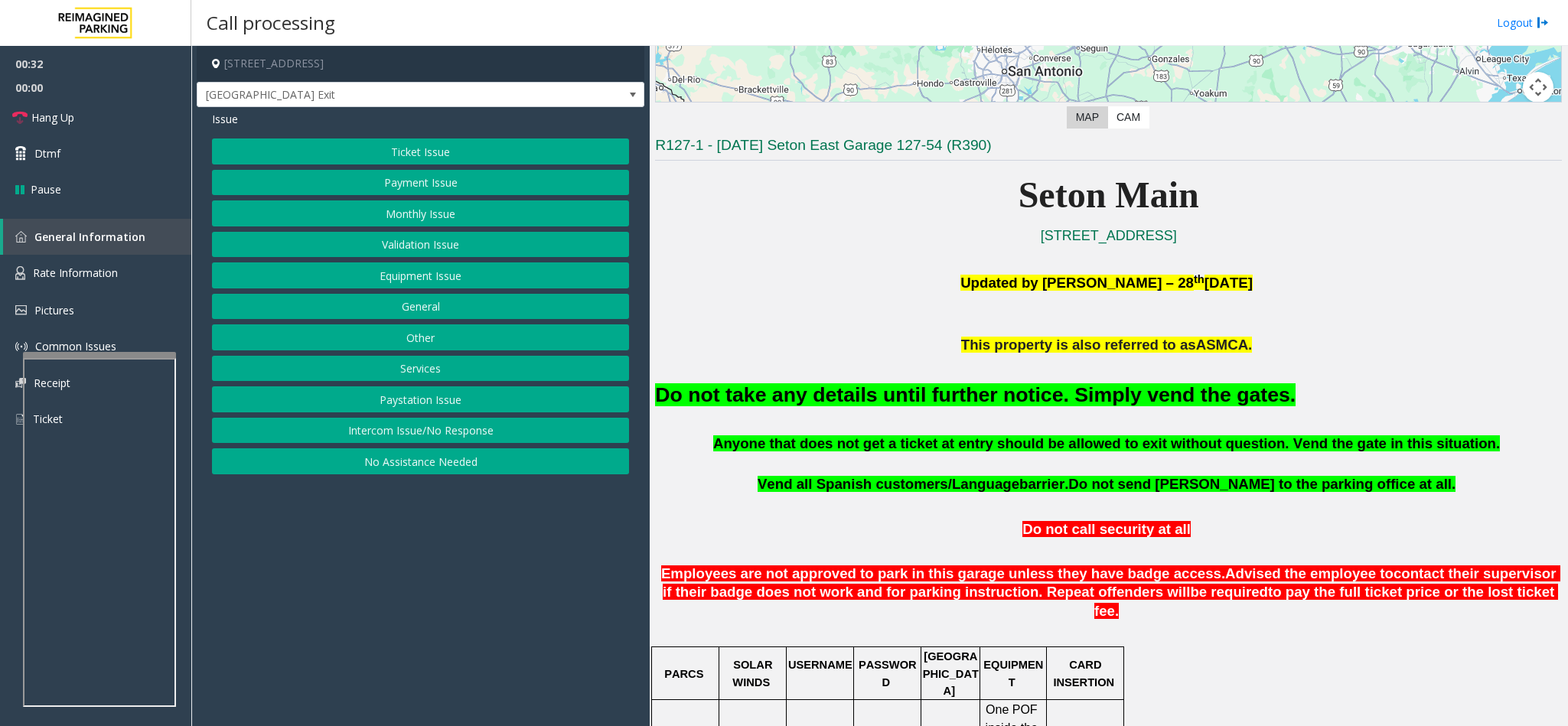
click at [427, 242] on button "Validation Issue" at bounding box center [419, 244] width 417 height 26
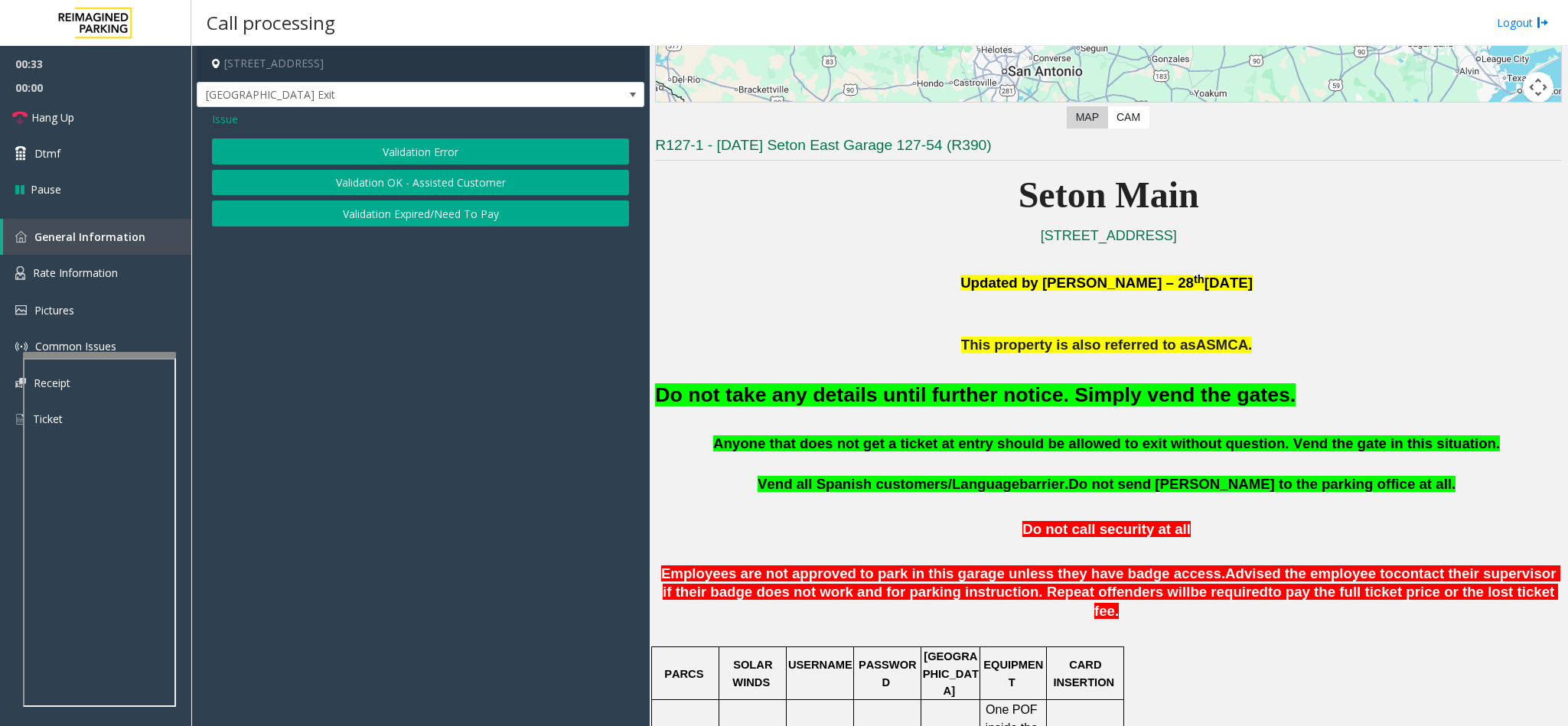
click at [367, 155] on button "Validation Error" at bounding box center [419, 151] width 417 height 26
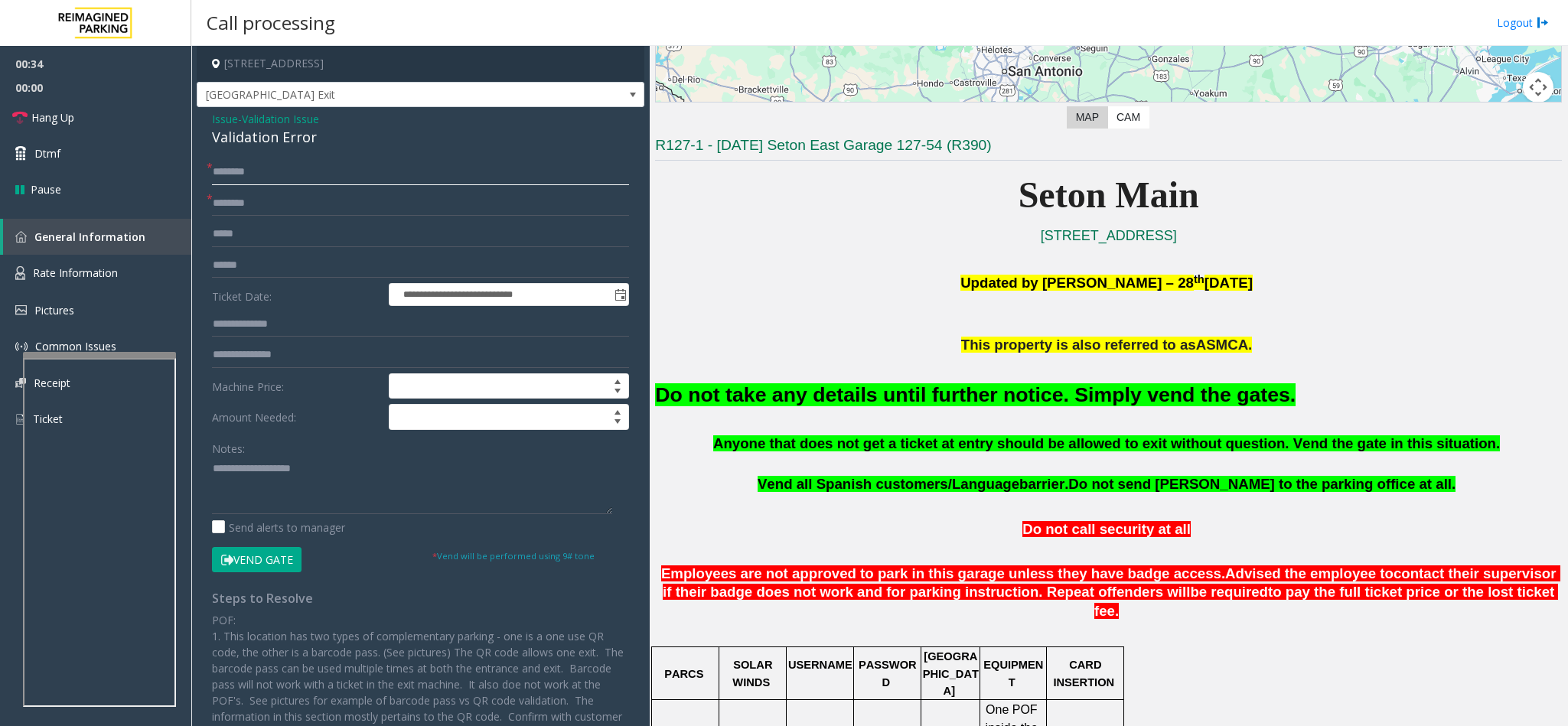
click at [244, 173] on input "text" at bounding box center [419, 172] width 417 height 26
type input "**"
click at [244, 564] on button "Vend Gate" at bounding box center [256, 559] width 90 height 26
click at [265, 136] on div "Validation Error" at bounding box center [419, 137] width 417 height 21
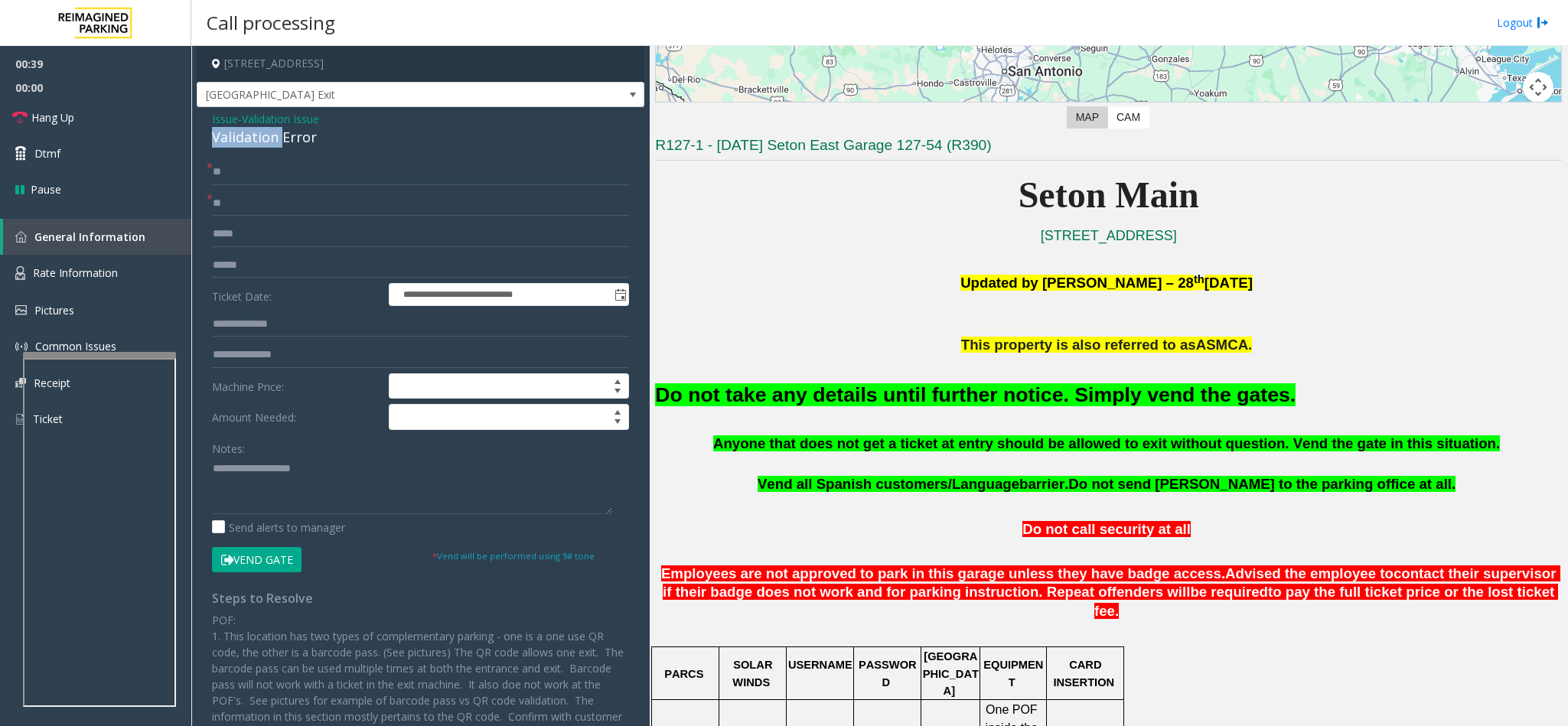
click at [265, 136] on div "Validation Error" at bounding box center [419, 137] width 417 height 21
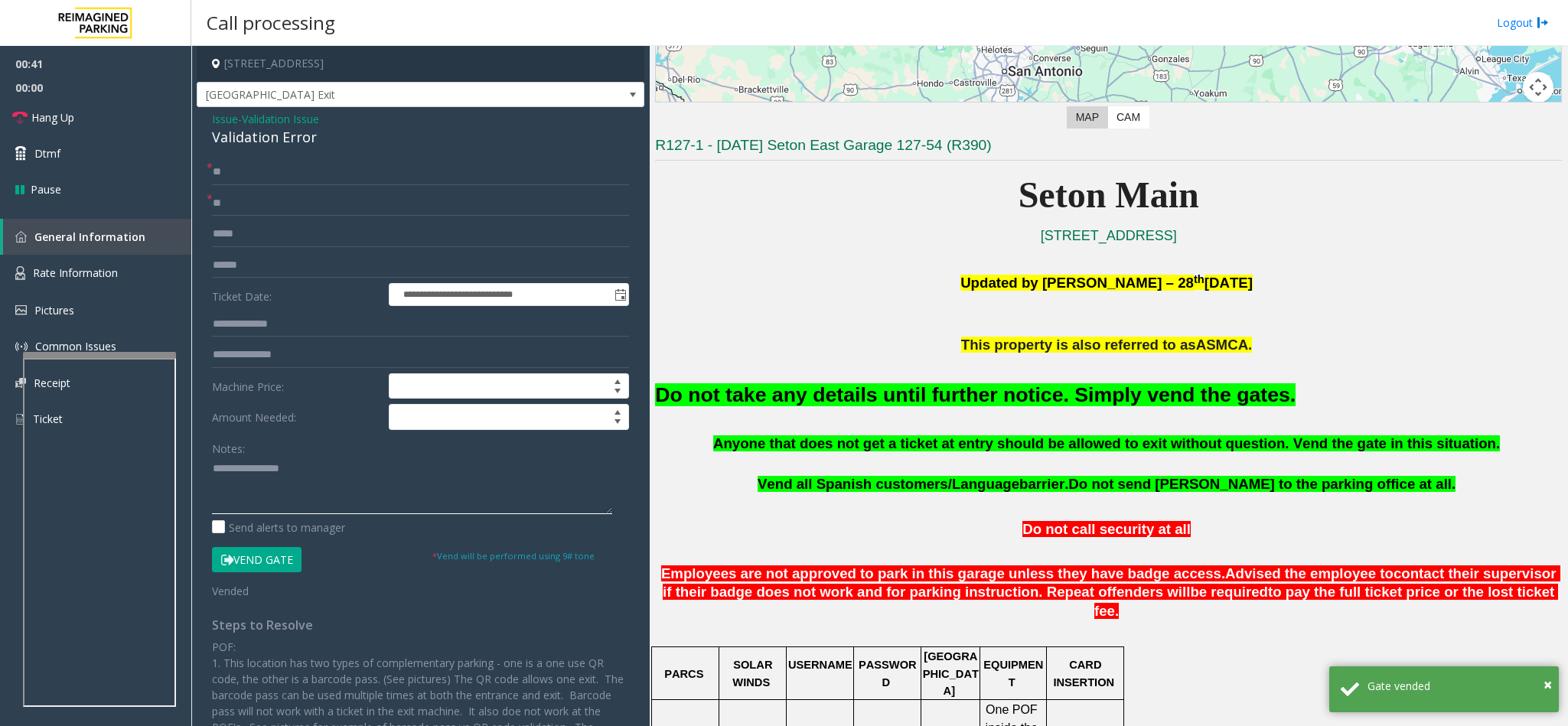
click at [212, 473] on textarea at bounding box center [411, 485] width 400 height 58
click at [365, 481] on textarea at bounding box center [411, 485] width 400 height 58
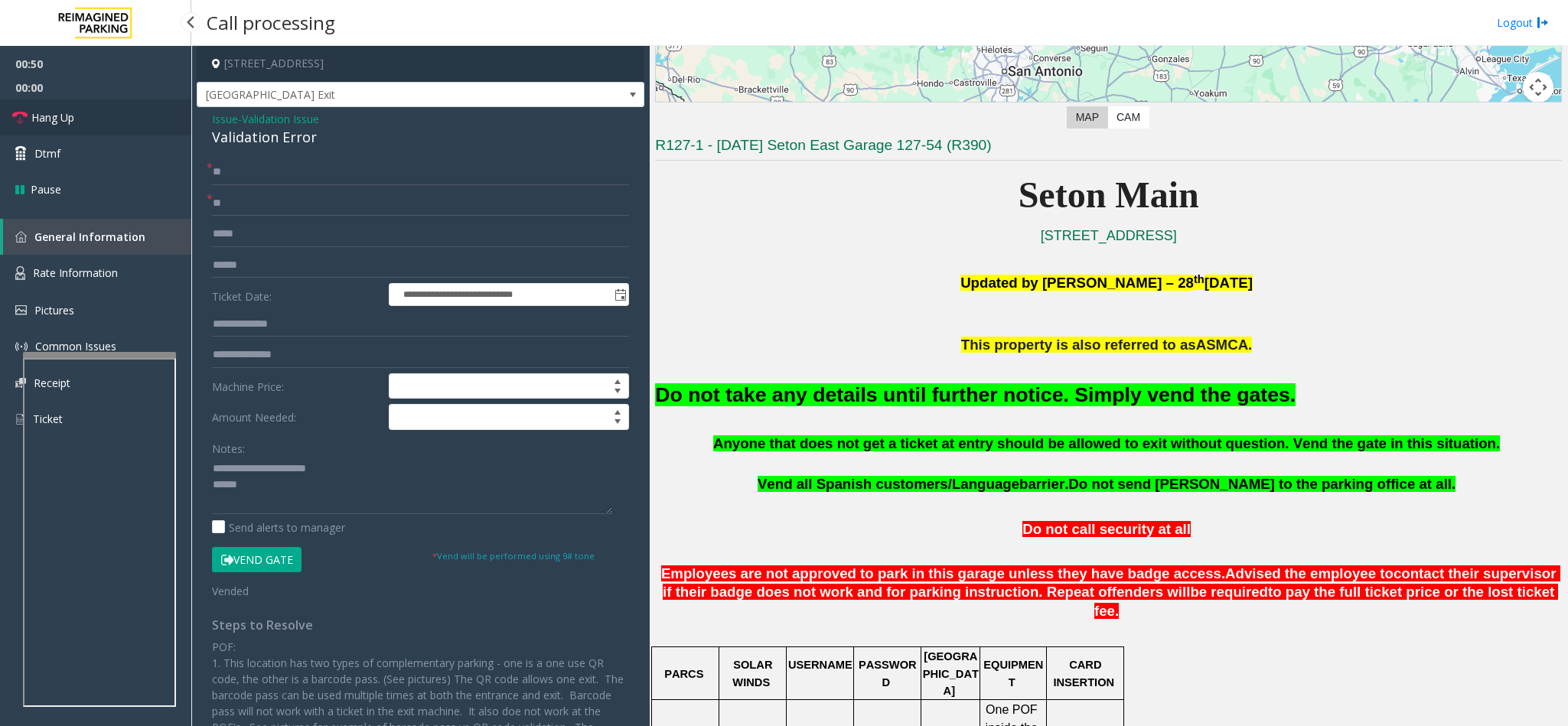
click at [69, 119] on span "Hang Up" at bounding box center [52, 117] width 43 height 16
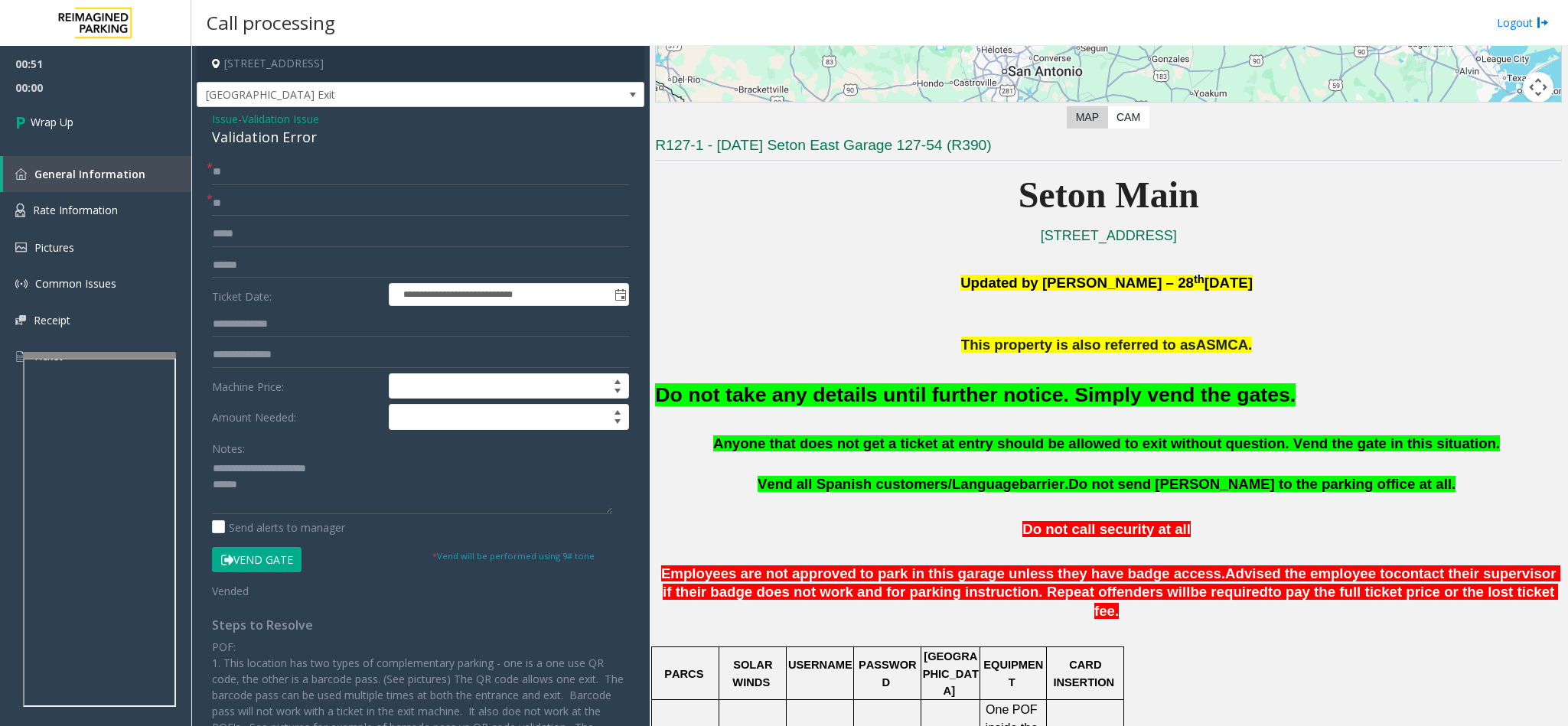
click at [852, 390] on font "Do not take any details until further notice. Simply vend the gates." at bounding box center [975, 395] width 640 height 23
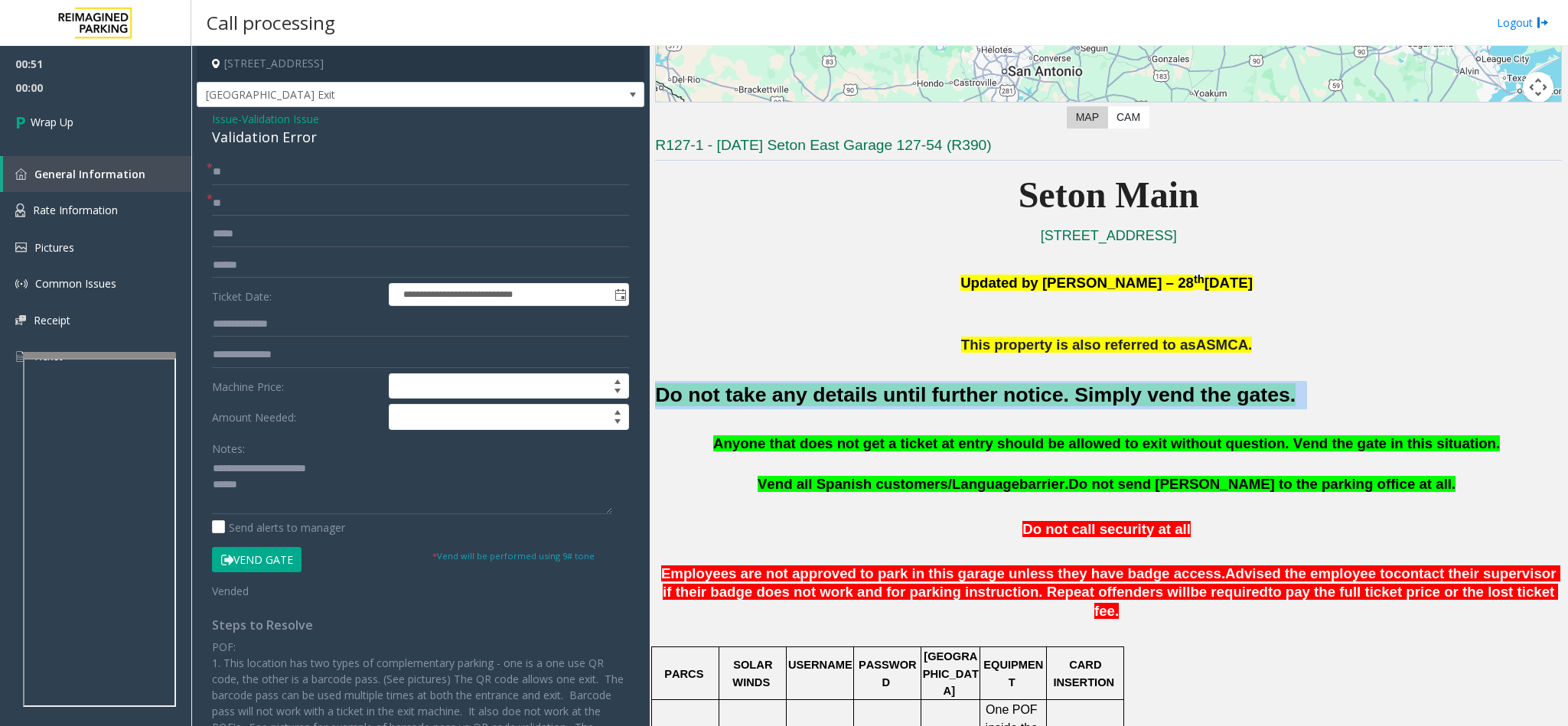
click at [852, 390] on font "Do not take any details until further notice. Simply vend the gates." at bounding box center [975, 395] width 640 height 23
copy h2 "Do not take any details until further notice. Simply vend the gates."
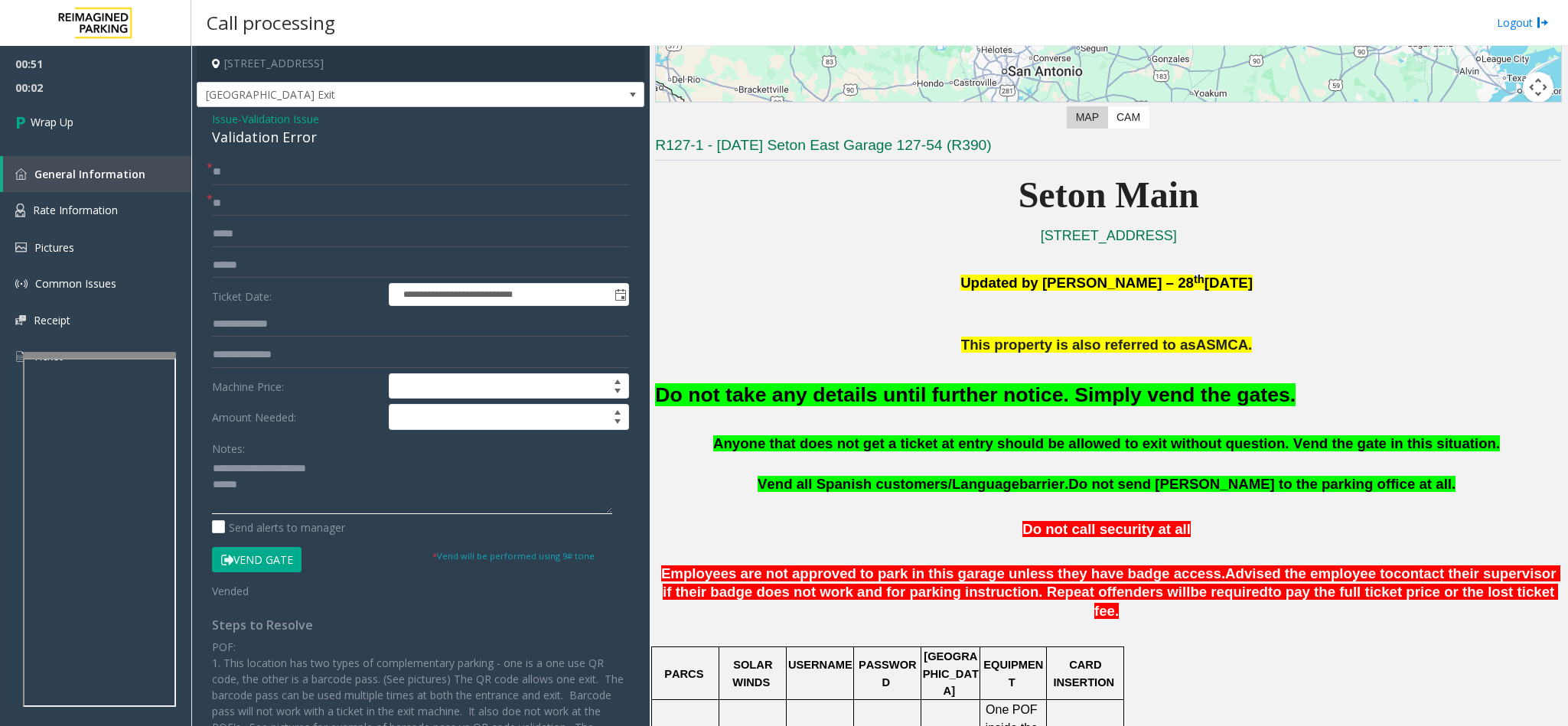
click at [287, 487] on textarea at bounding box center [411, 485] width 400 height 58
paste textarea "**********"
type textarea "**********"
click at [82, 125] on link "Wrap Up" at bounding box center [95, 122] width 191 height 45
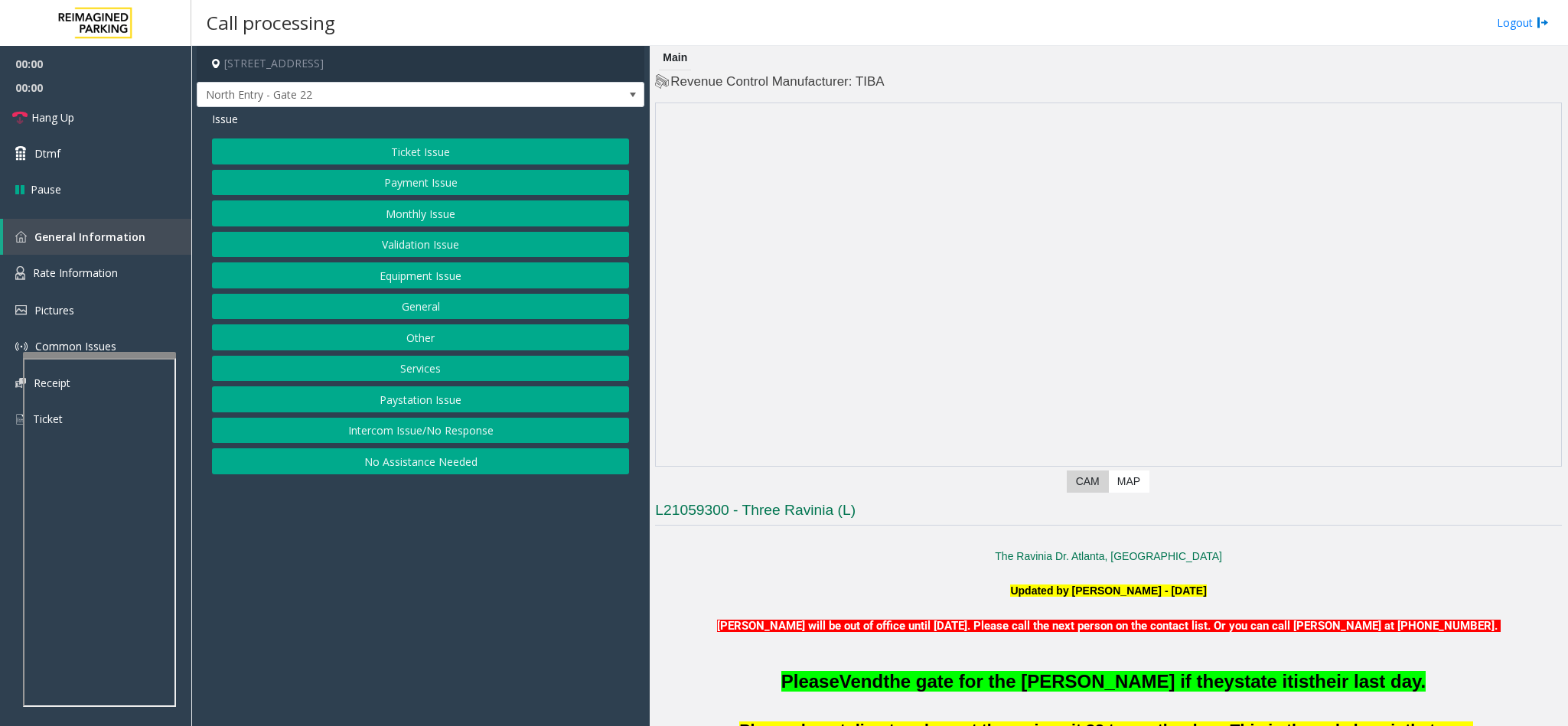
scroll to position [114, 0]
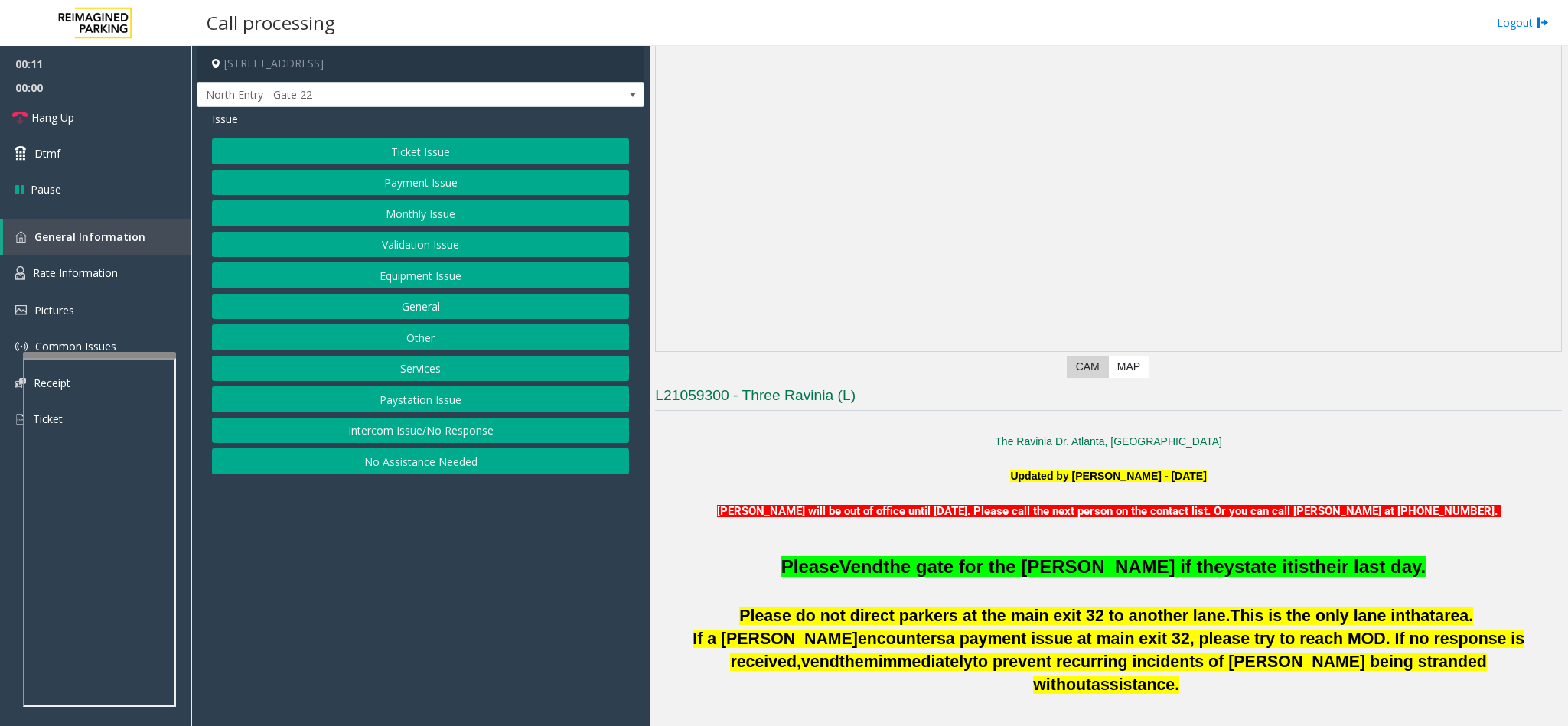
click at [441, 276] on button "Equipment Issue" at bounding box center [419, 276] width 417 height 26
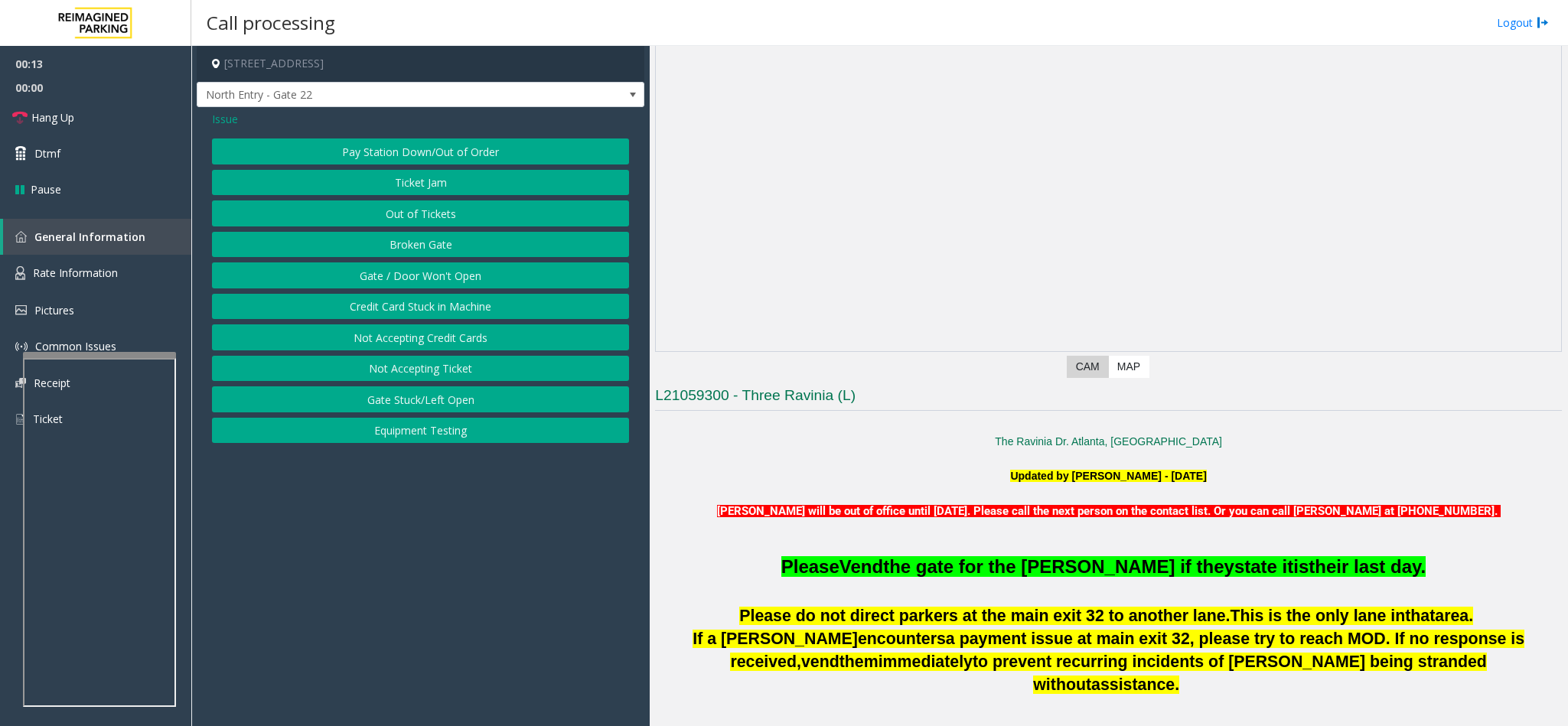
click at [409, 277] on button "Gate / Door Won't Open" at bounding box center [419, 276] width 417 height 26
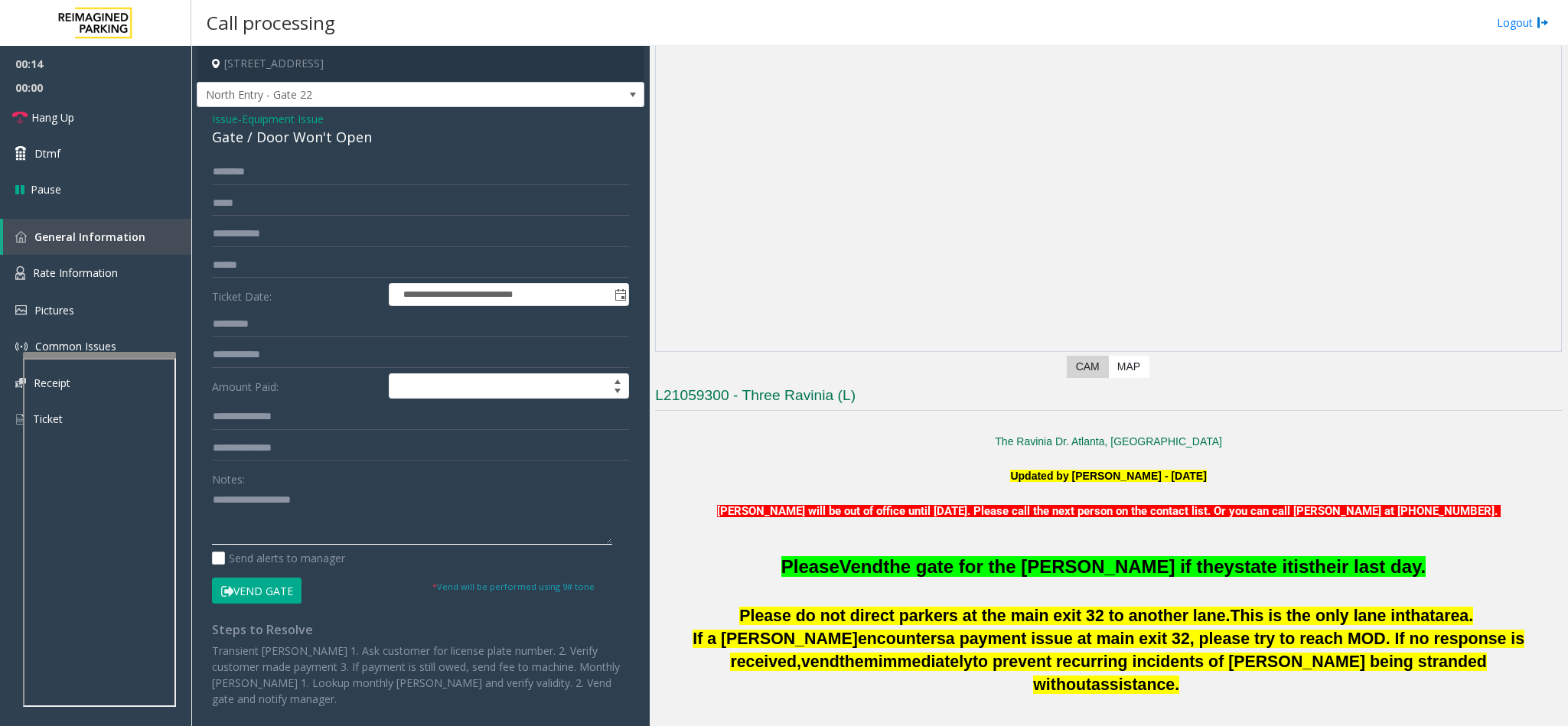
click at [232, 493] on textarea at bounding box center [411, 515] width 400 height 58
type textarea "**********"
click at [68, 108] on link "Hang Up" at bounding box center [95, 117] width 191 height 36
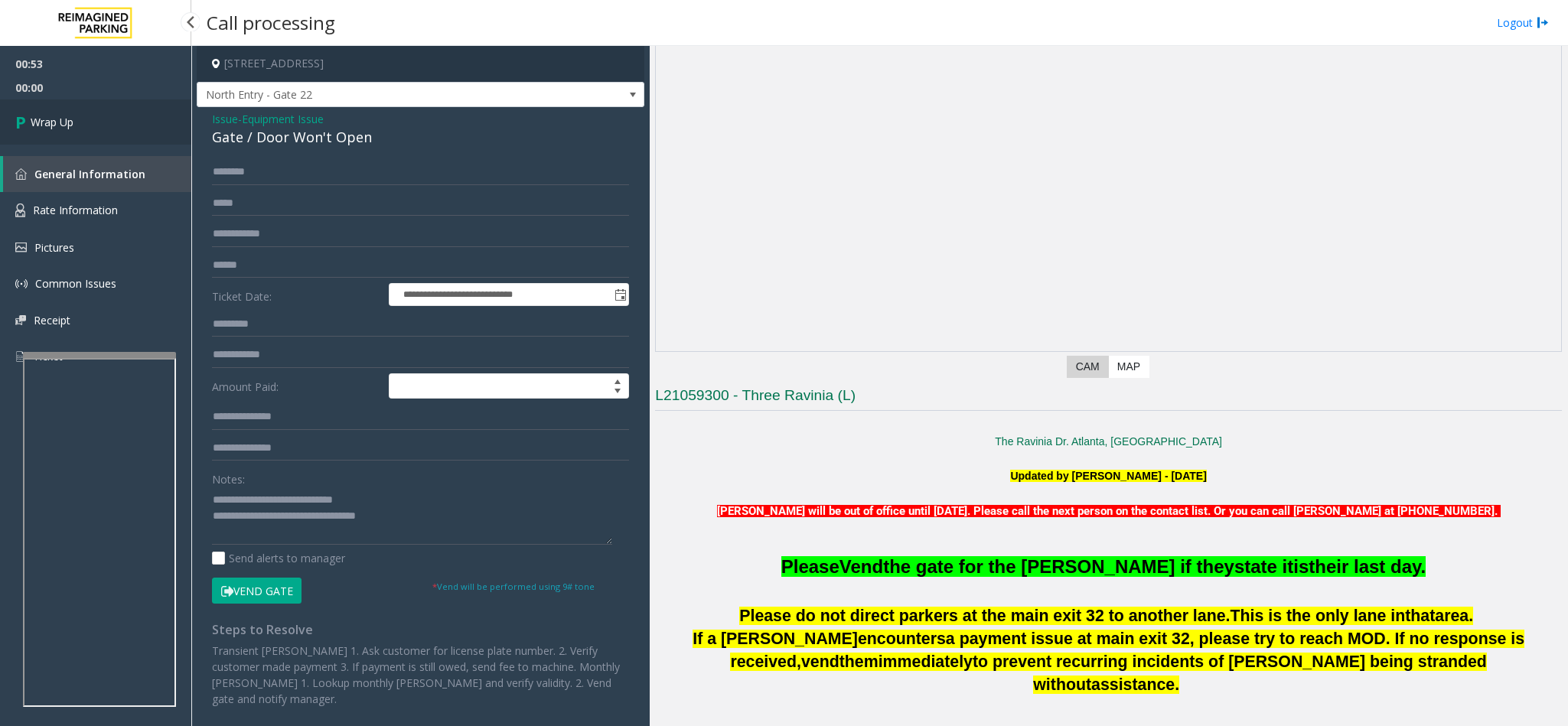
click at [68, 106] on link "Wrap Up" at bounding box center [95, 122] width 191 height 45
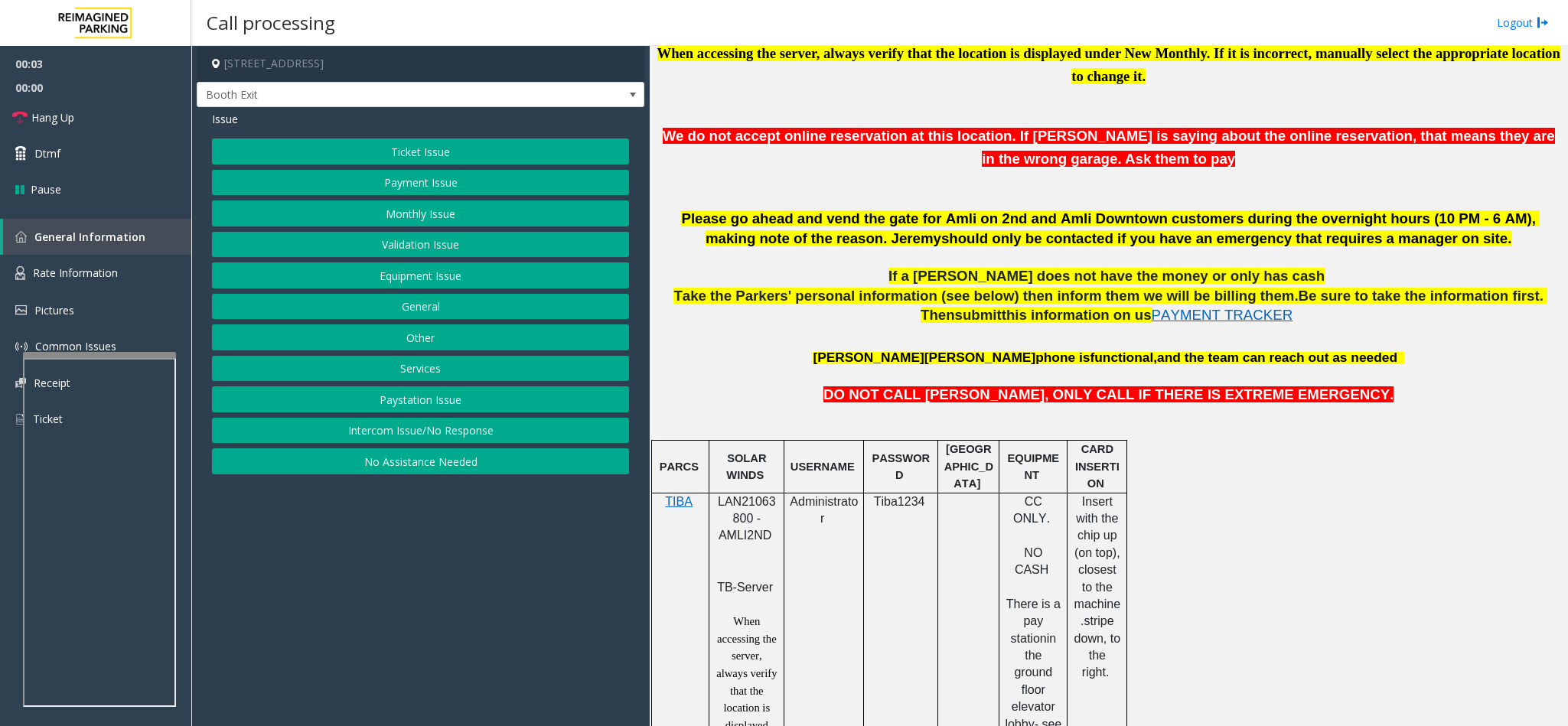
scroll to position [688, 0]
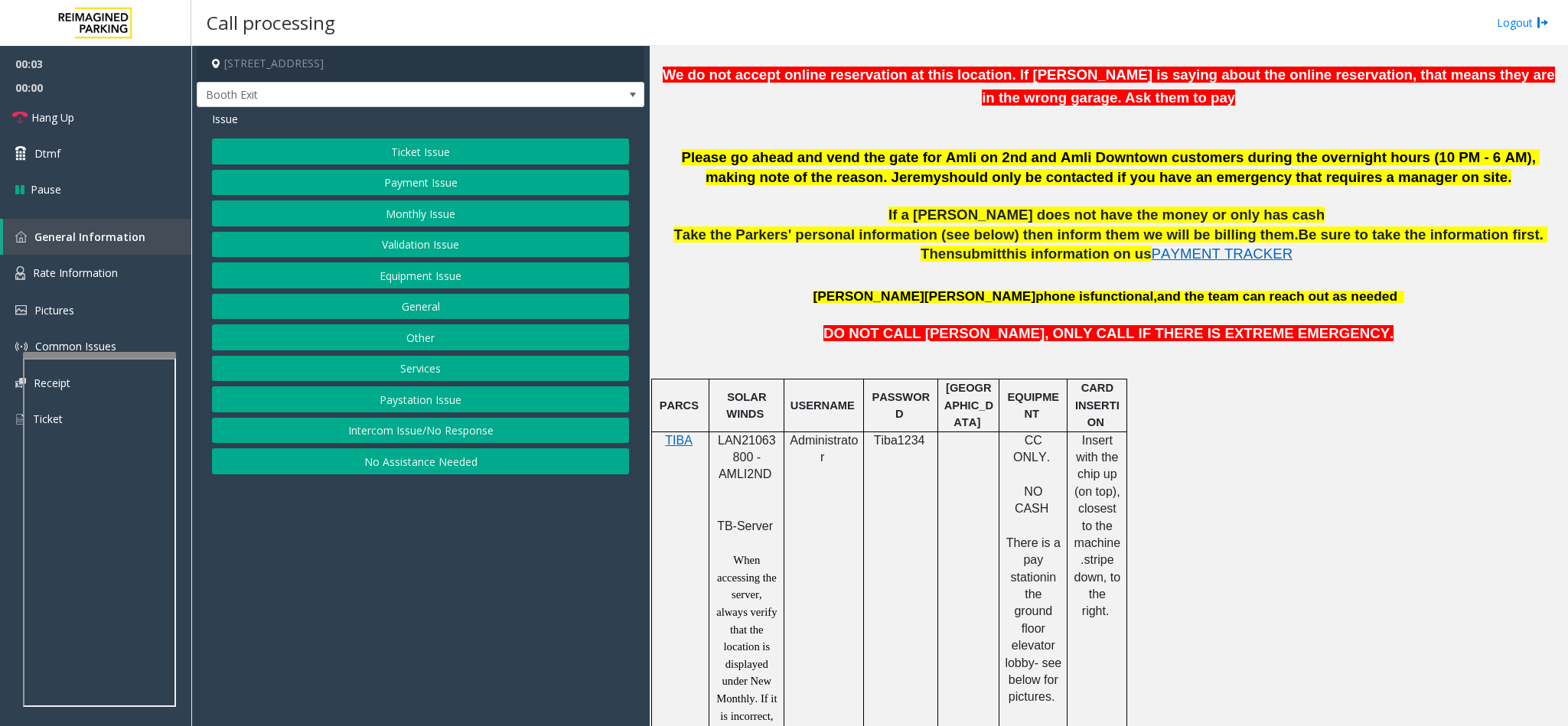
click at [744, 458] on span "LAN21063800 - AMLI2ND" at bounding box center [746, 458] width 58 height 48
click at [744, 457] on p "LAN21063800 - AMLI2ND" at bounding box center [746, 466] width 63 height 69
drag, startPoint x: 744, startPoint y: 457, endPoint x: 718, endPoint y: 450, distance: 26.9
click at [718, 450] on span "LAN21063800 - AMLI2ND" at bounding box center [746, 458] width 58 height 48
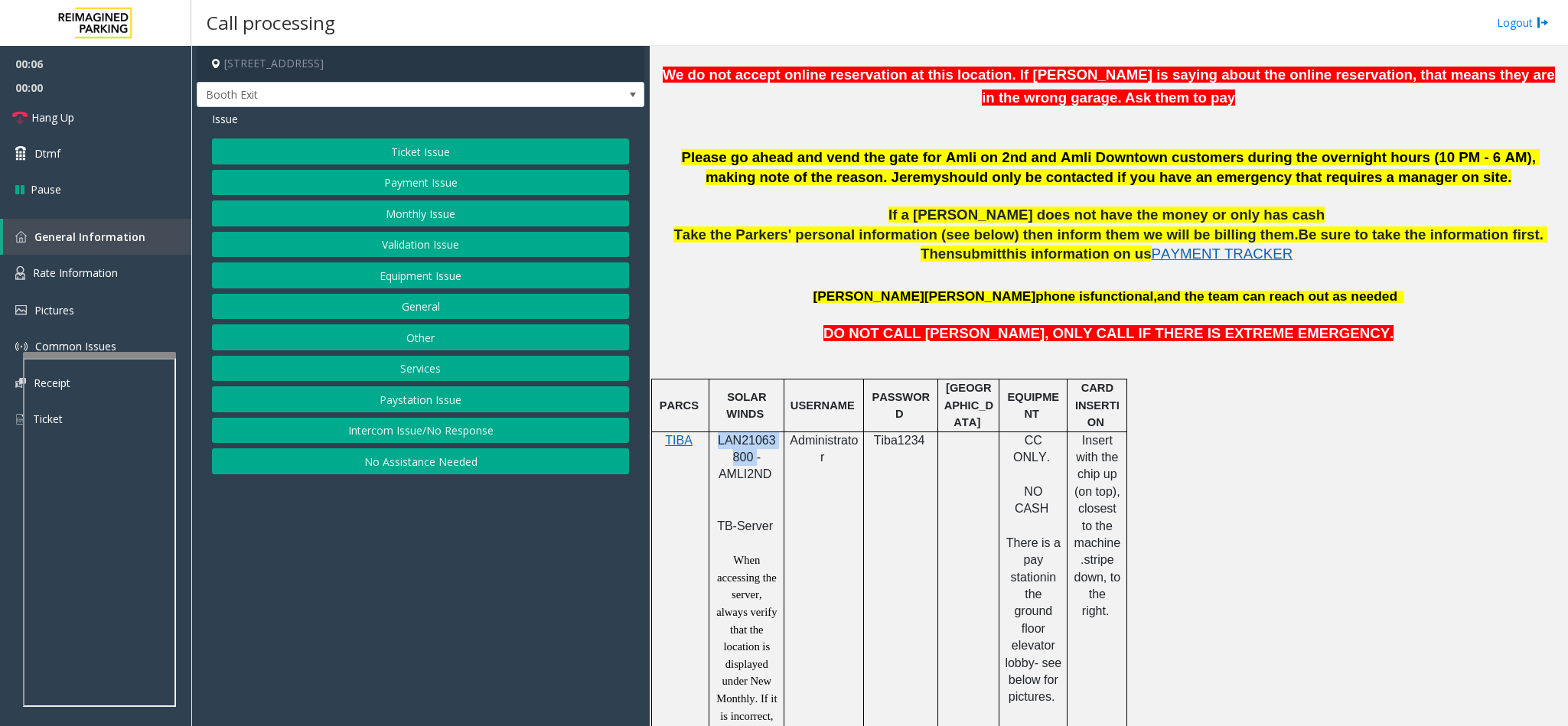
click at [718, 450] on span "LAN21063800 - AMLI2ND" at bounding box center [746, 458] width 58 height 48
click at [439, 434] on button "Intercom Issue/No Response" at bounding box center [419, 430] width 417 height 26
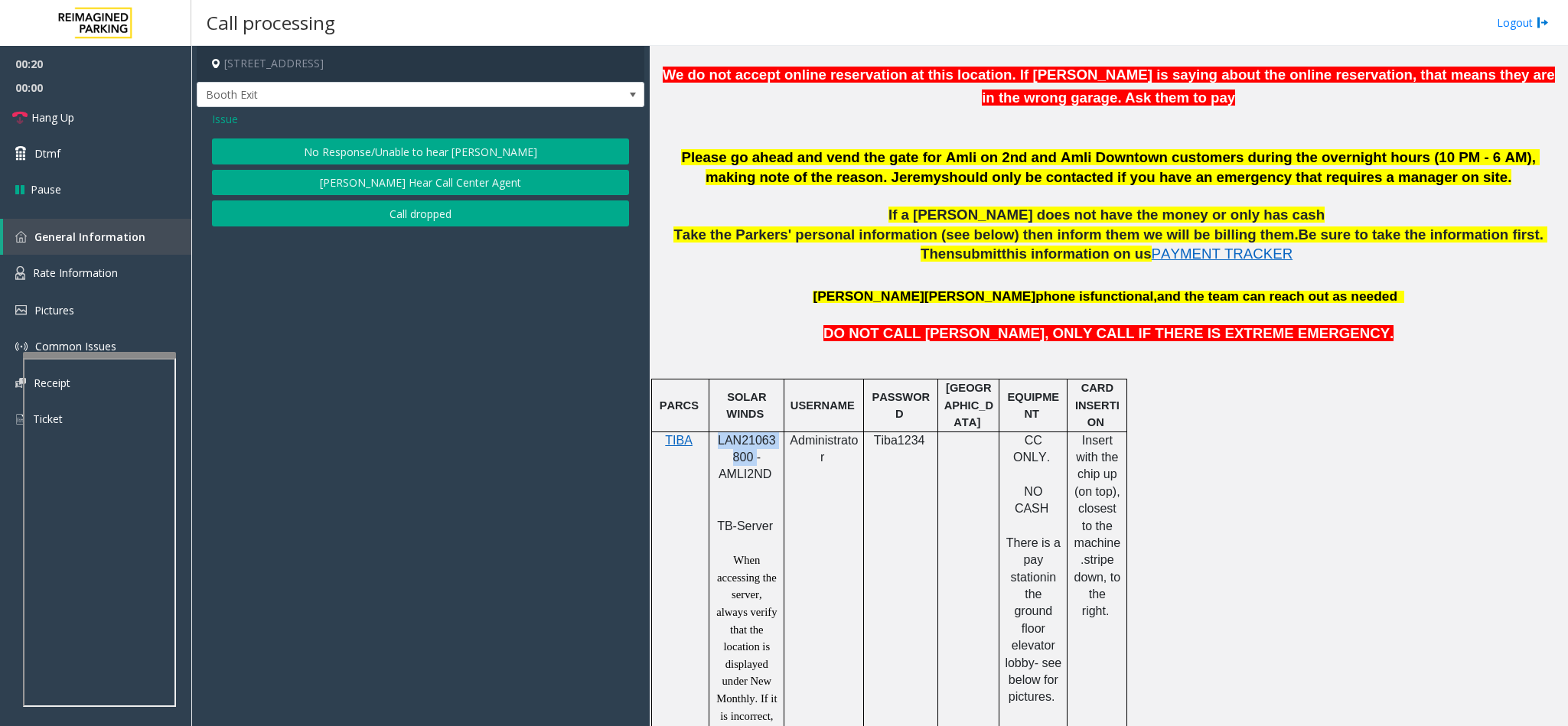
click at [387, 156] on button "No Response/Unable to hear [PERSON_NAME]" at bounding box center [419, 151] width 417 height 26
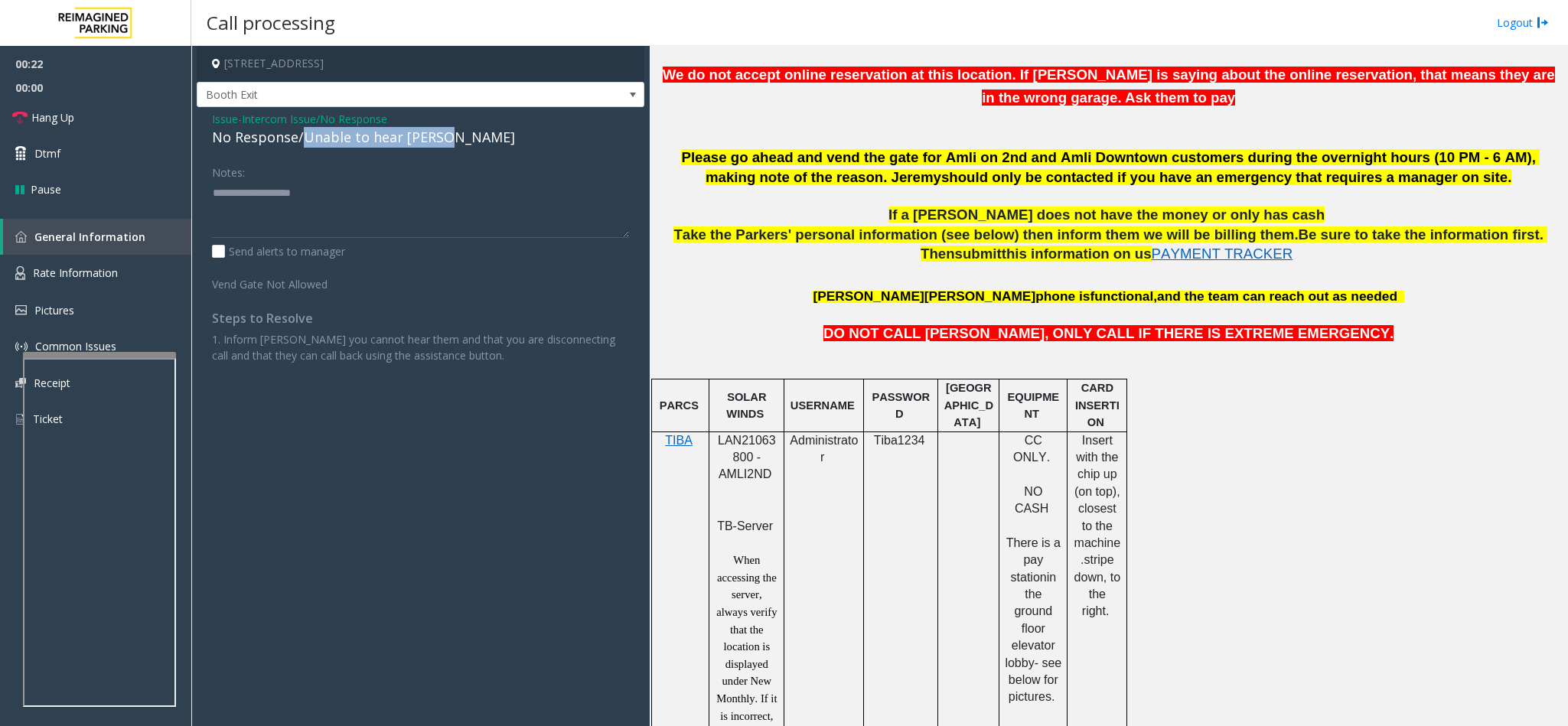
drag, startPoint x: 300, startPoint y: 138, endPoint x: 449, endPoint y: 135, distance: 149.0
click at [449, 135] on div "No Response/Unable to hear [PERSON_NAME]" at bounding box center [419, 137] width 417 height 21
click at [368, 198] on textarea at bounding box center [419, 209] width 417 height 58
type textarea "**********"
click at [126, 126] on link "Hang Up" at bounding box center [95, 117] width 191 height 36
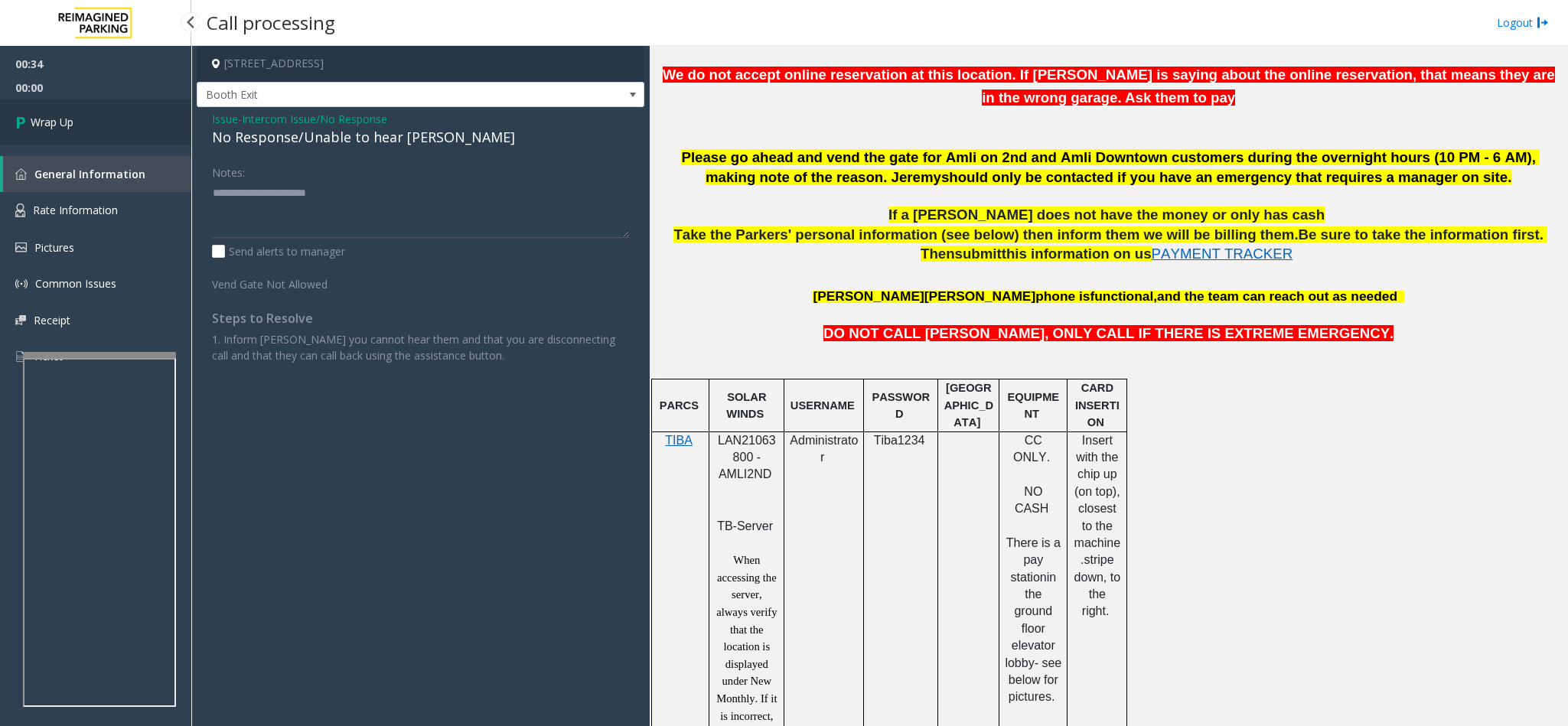
click at [126, 126] on link "Wrap Up" at bounding box center [95, 122] width 191 height 45
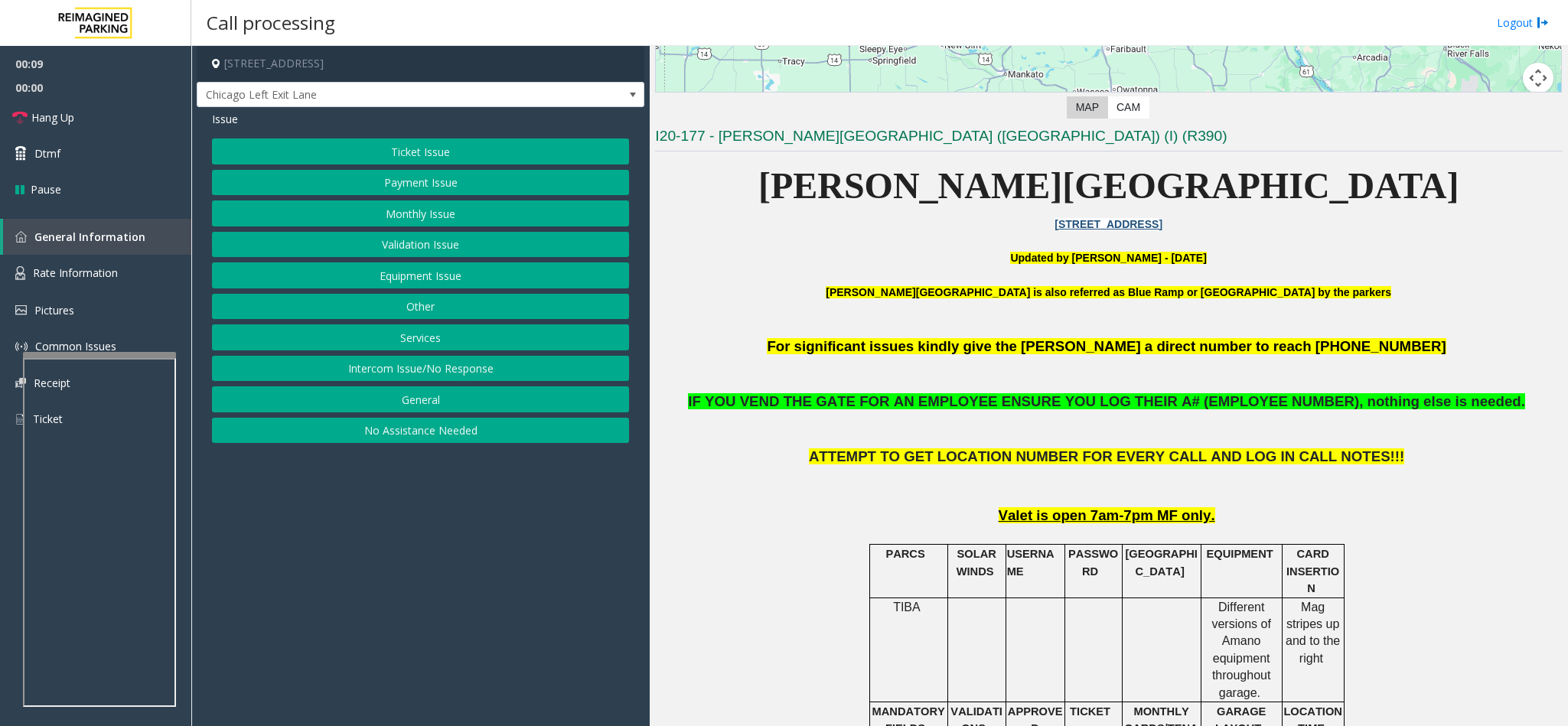
scroll to position [459, 0]
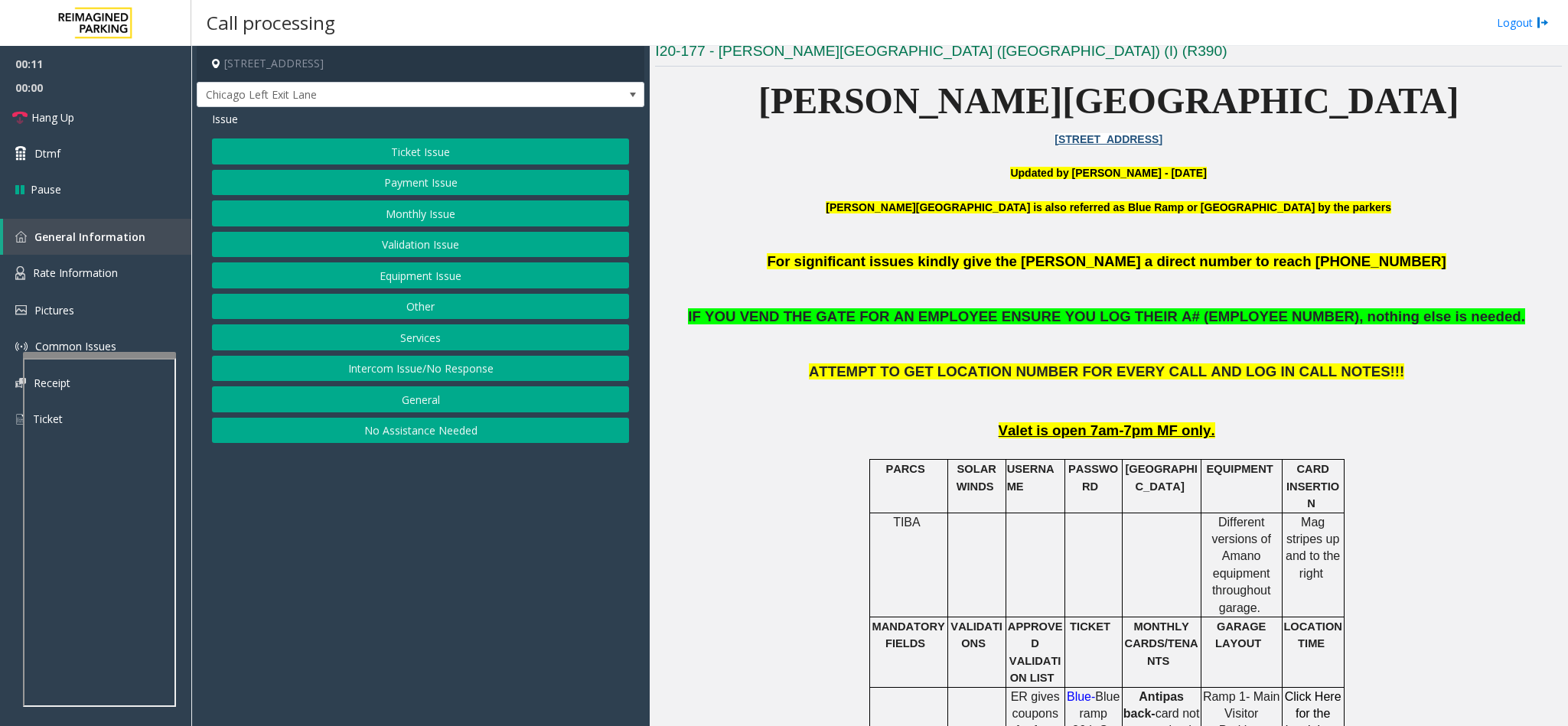
click at [402, 184] on button "Payment Issue" at bounding box center [419, 182] width 417 height 26
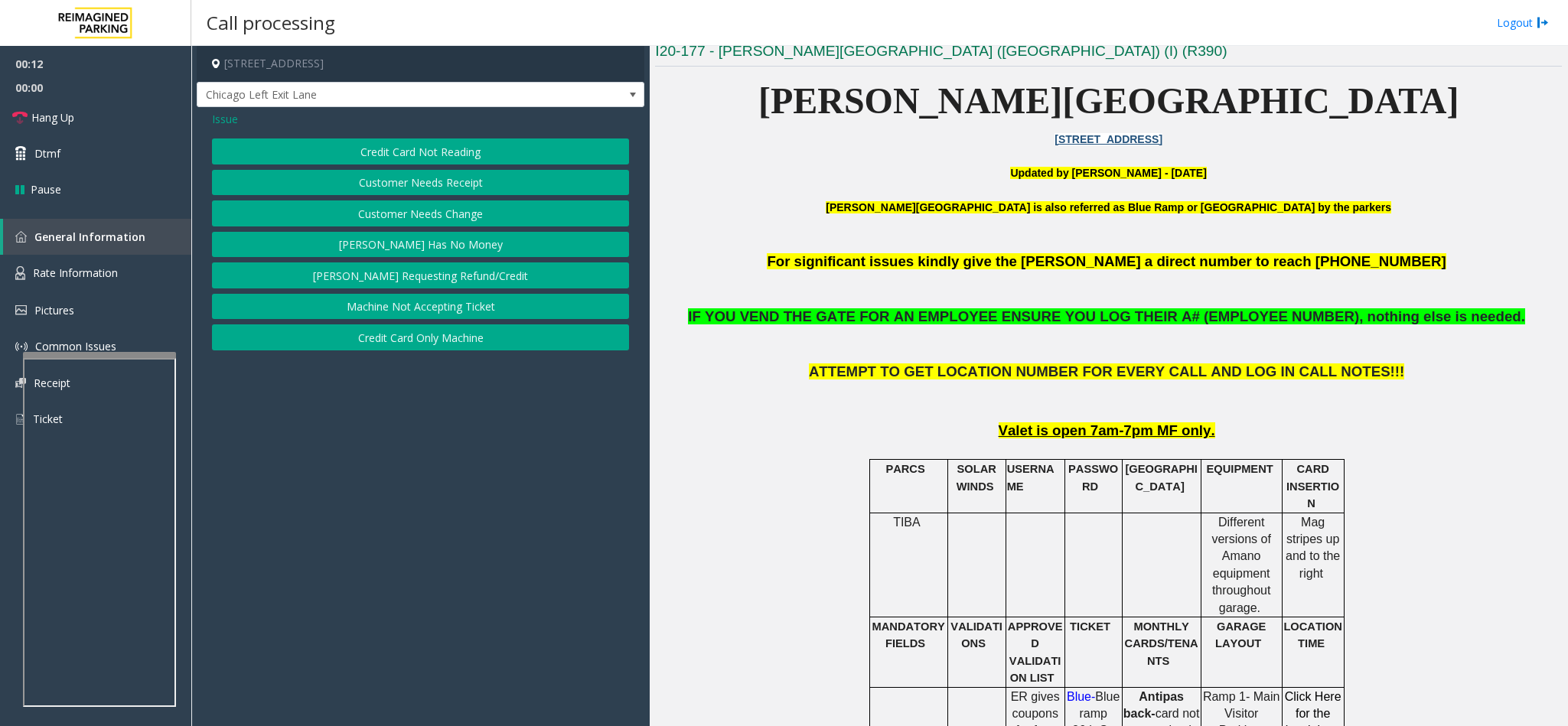
click at [404, 152] on button "Credit Card Not Reading" at bounding box center [419, 151] width 417 height 26
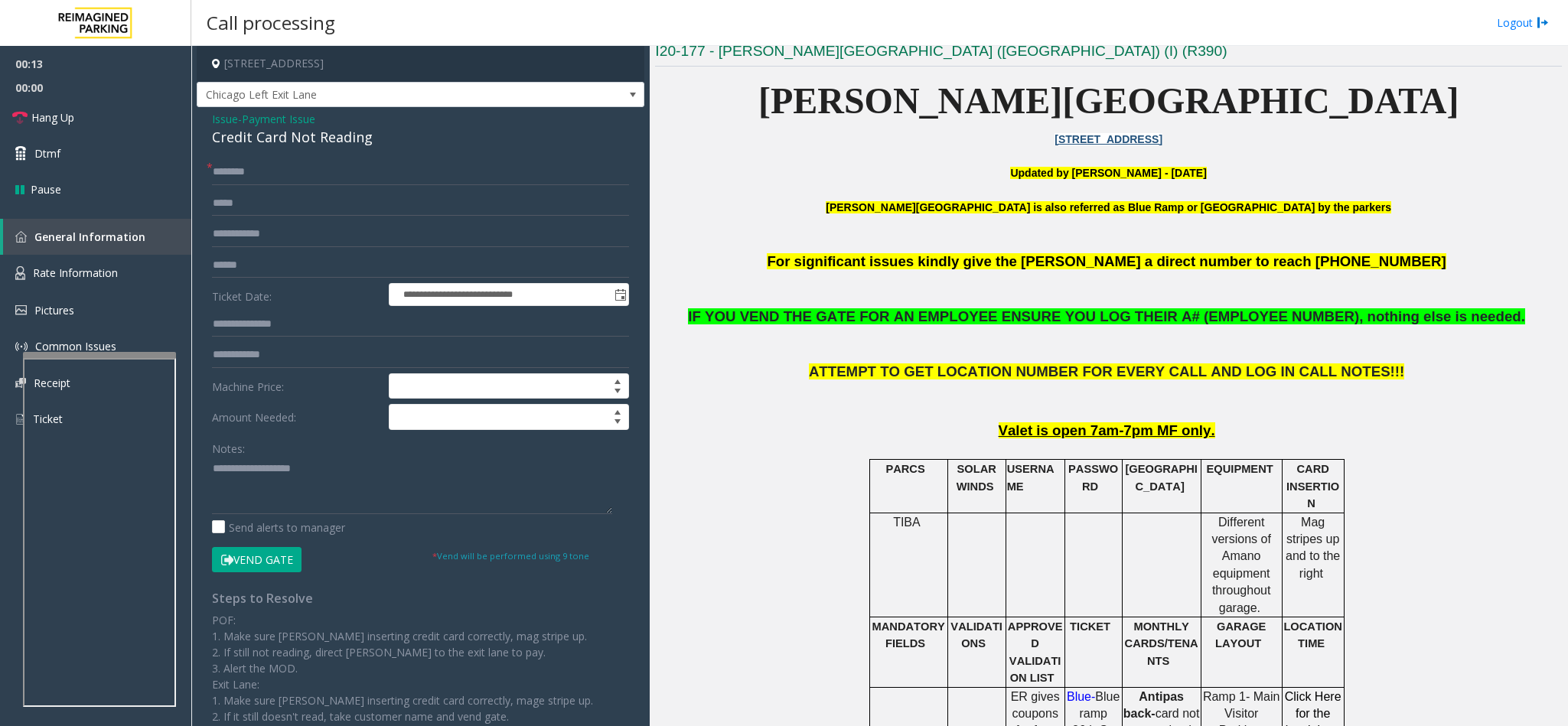
click at [304, 138] on div "Credit Card Not Reading" at bounding box center [419, 137] width 417 height 21
click at [212, 467] on textarea at bounding box center [411, 485] width 400 height 58
type textarea "**********"
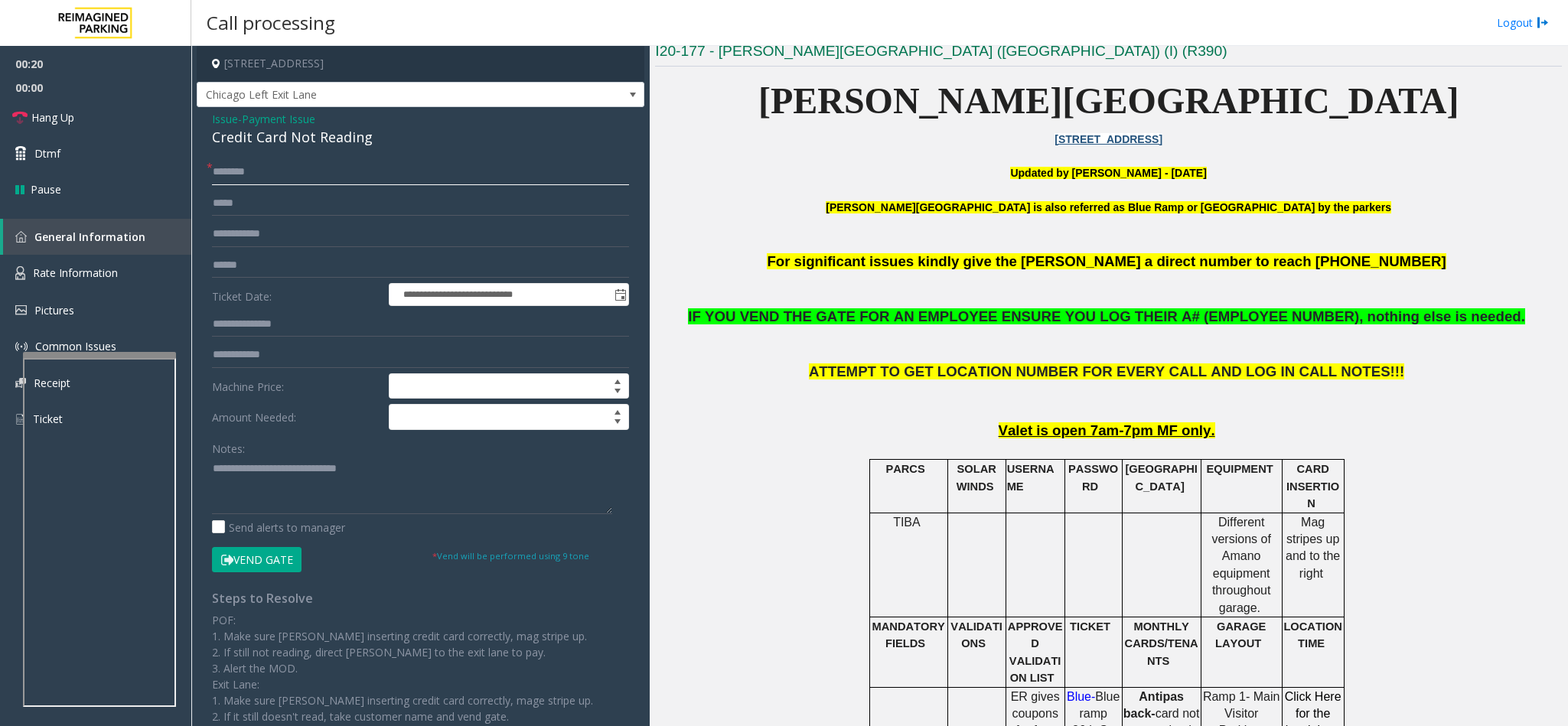
click at [255, 172] on input "text" at bounding box center [419, 172] width 417 height 26
type input "**"
click at [397, 493] on textarea at bounding box center [411, 485] width 400 height 58
type textarea "**********"
click at [68, 117] on span "Hang Up" at bounding box center [52, 117] width 43 height 16
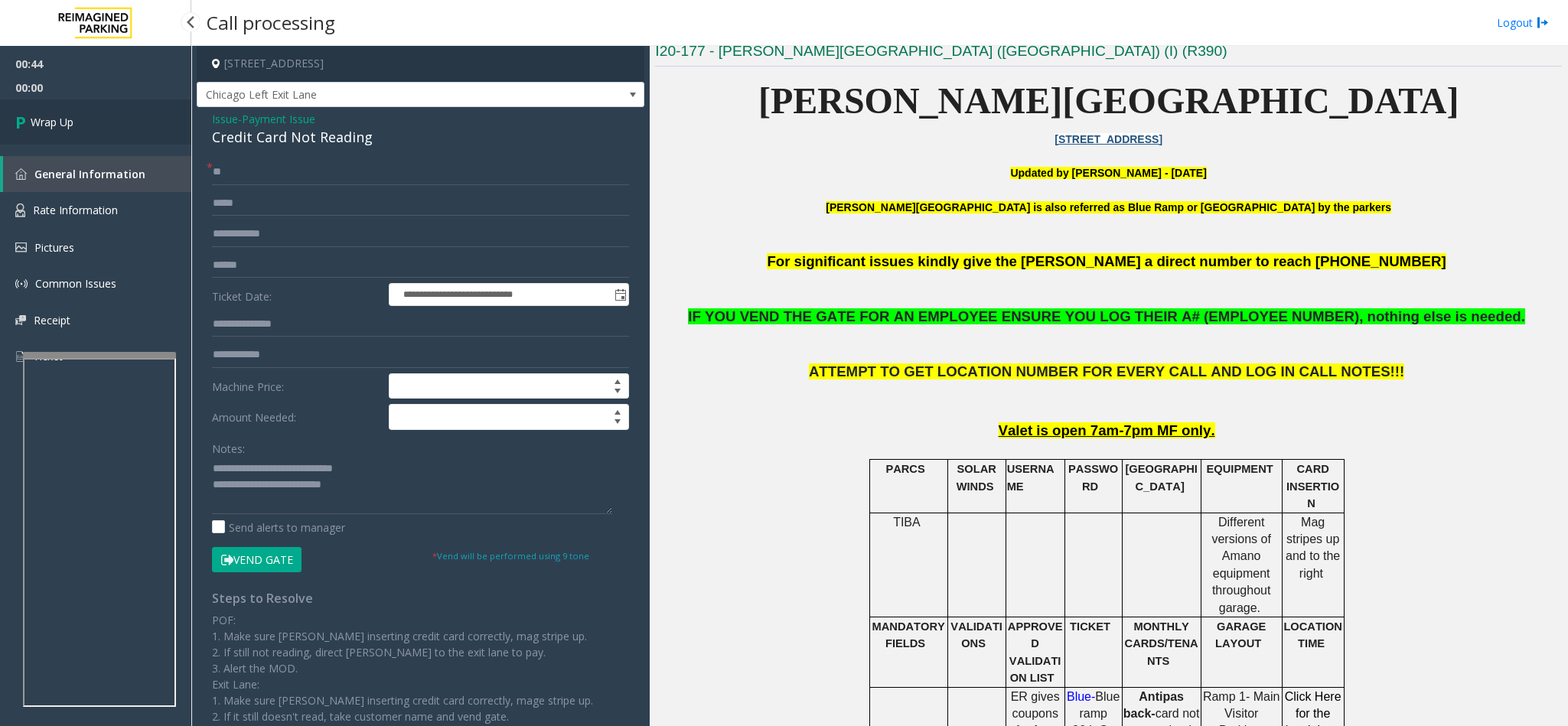
click at [68, 117] on span "Wrap Up" at bounding box center [51, 122] width 43 height 16
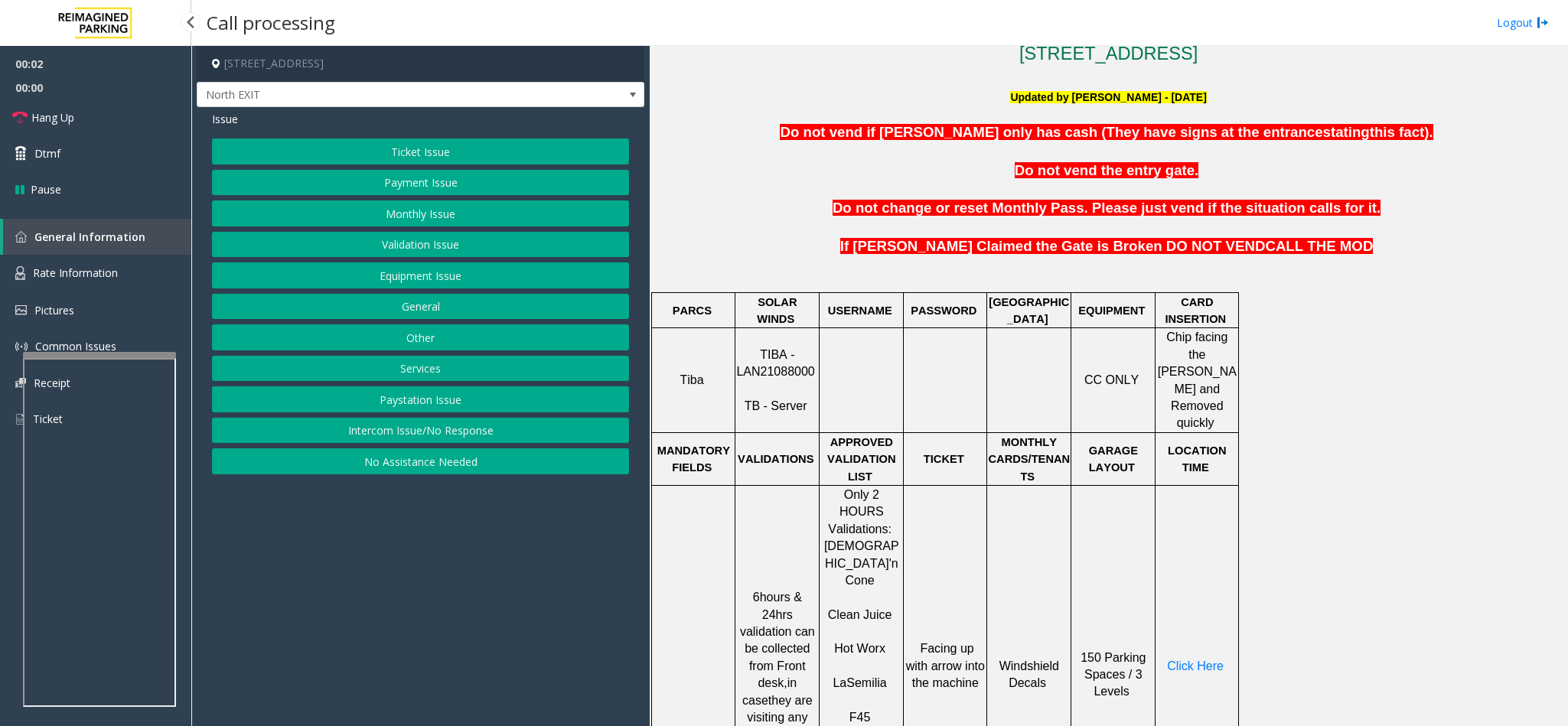
scroll to position [574, 0]
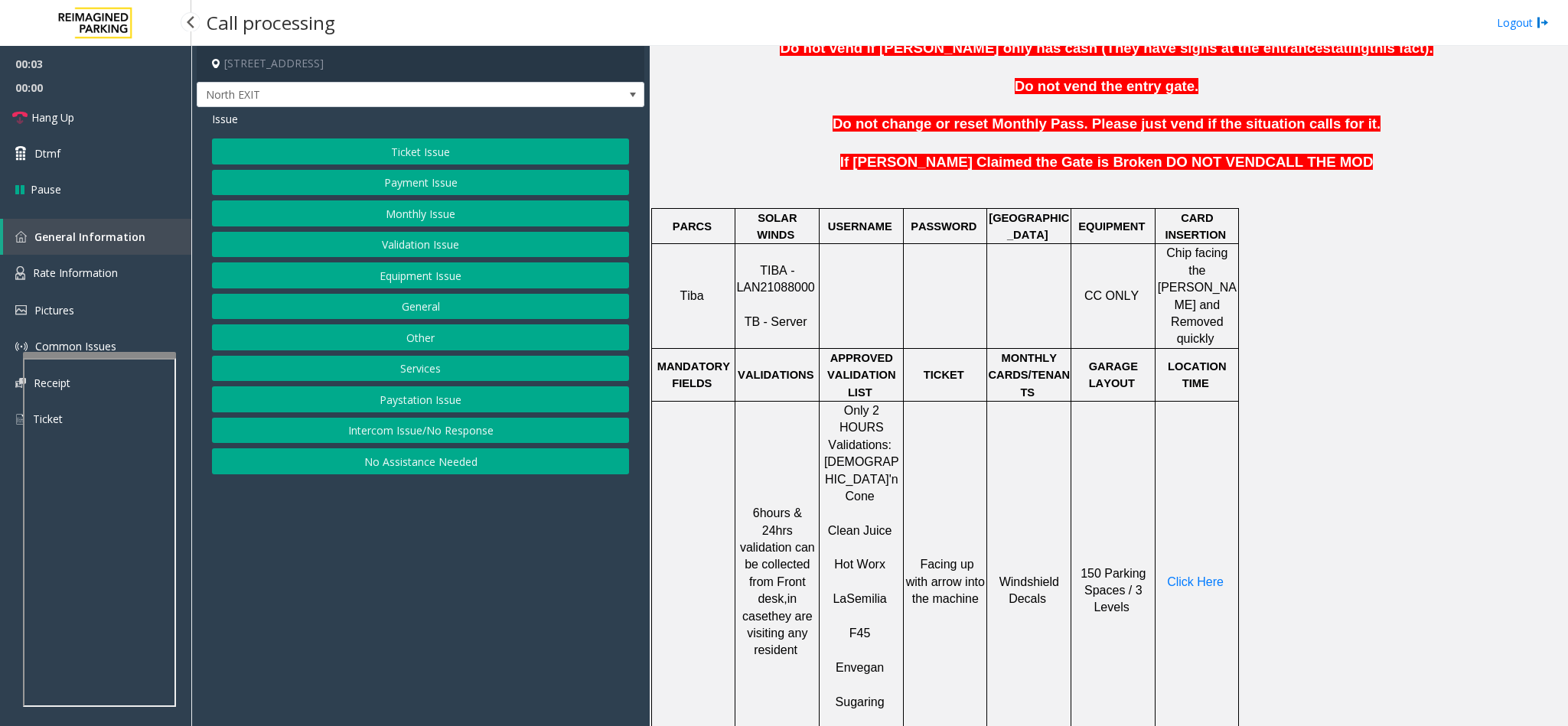
click at [756, 276] on span "TIBA - LAN21088000" at bounding box center [775, 278] width 78 height 30
copy p "LAN21088000"
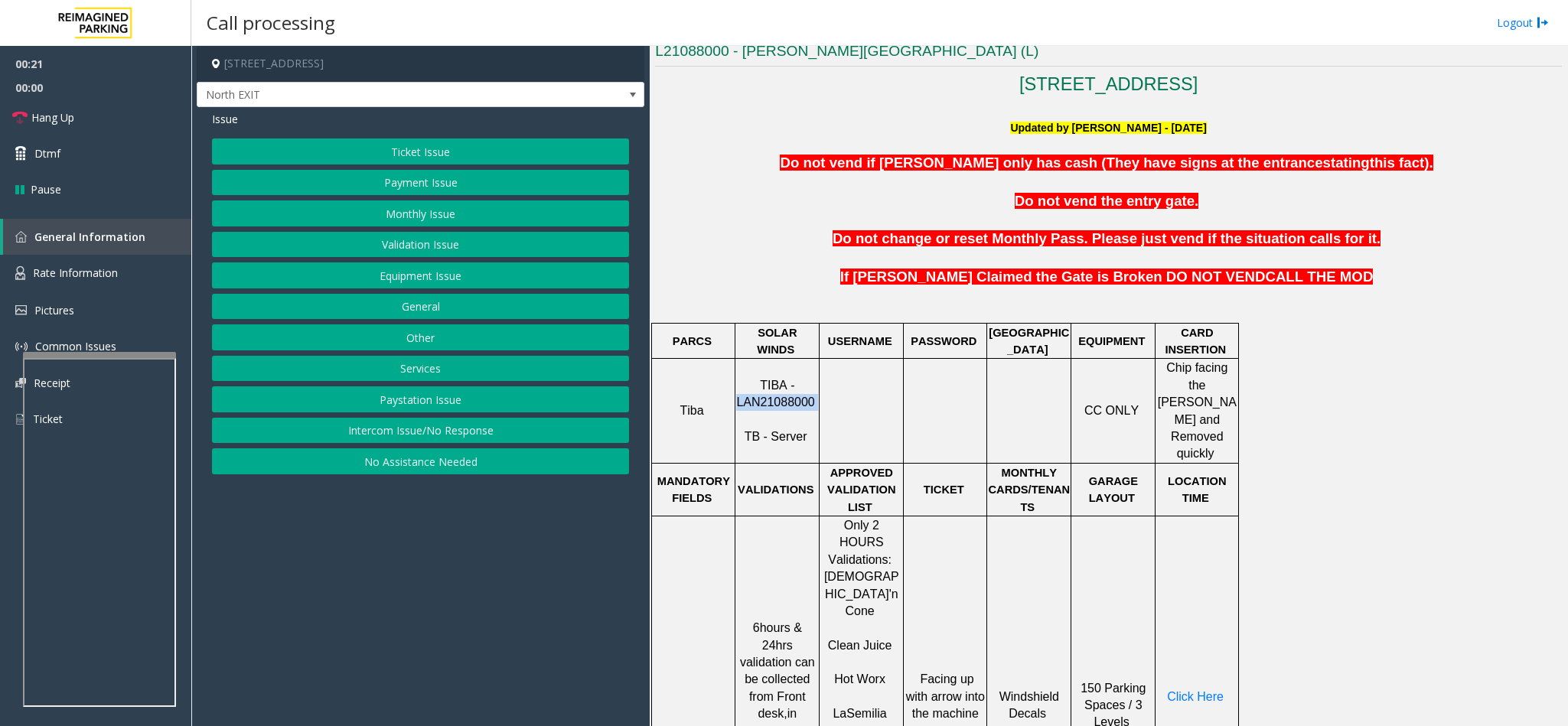
click at [441, 250] on button "Validation Issue" at bounding box center [419, 244] width 417 height 26
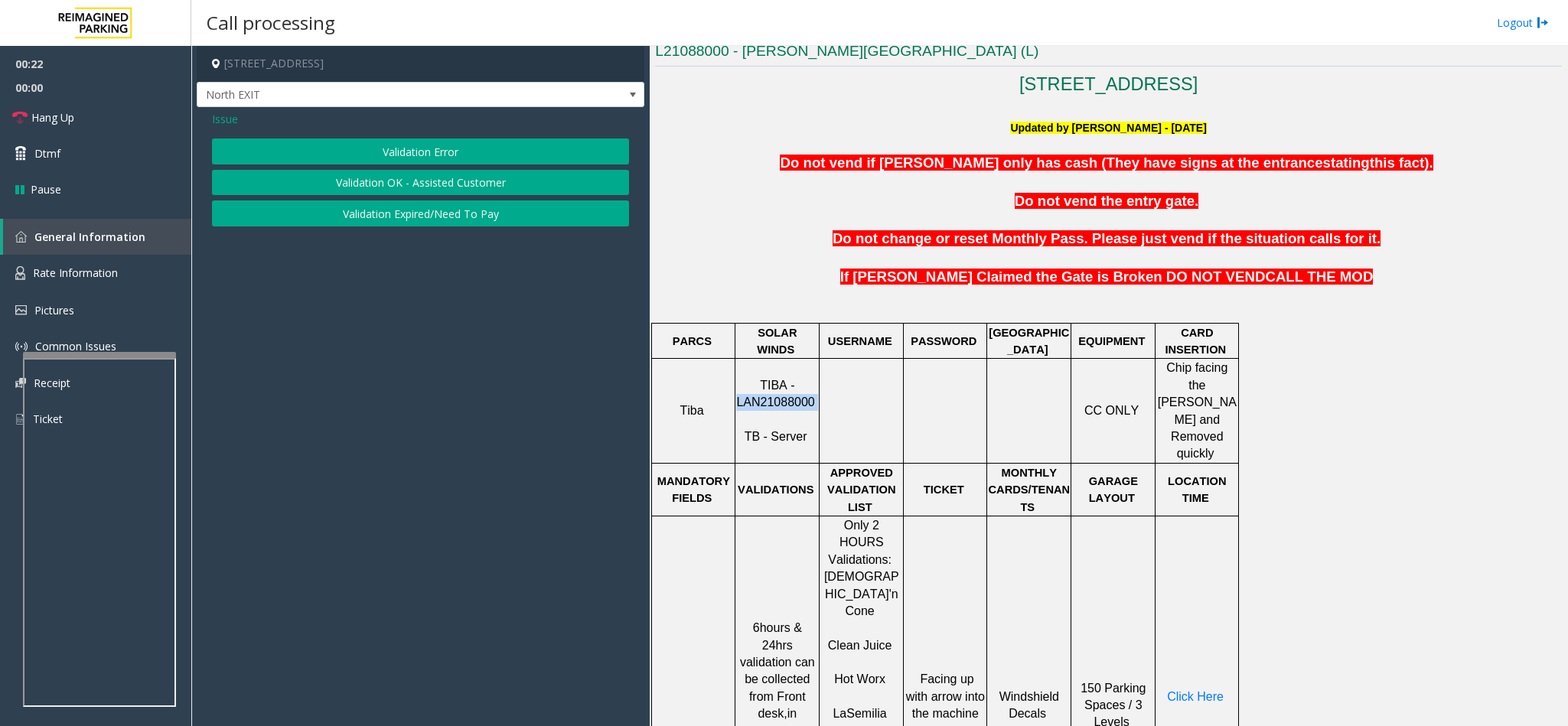
click at [431, 150] on button "Validation Error" at bounding box center [419, 151] width 417 height 26
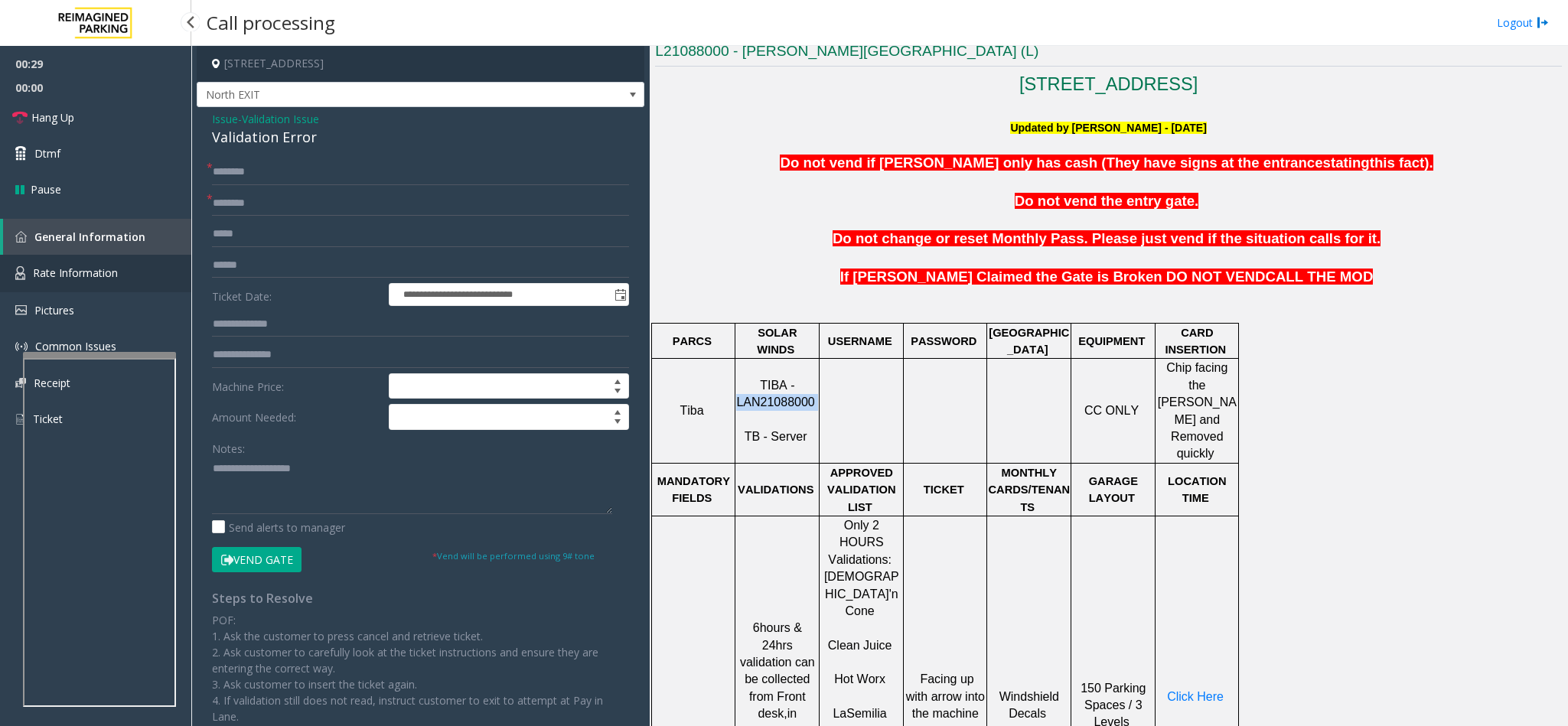
click at [140, 269] on link "Rate Information" at bounding box center [95, 273] width 191 height 38
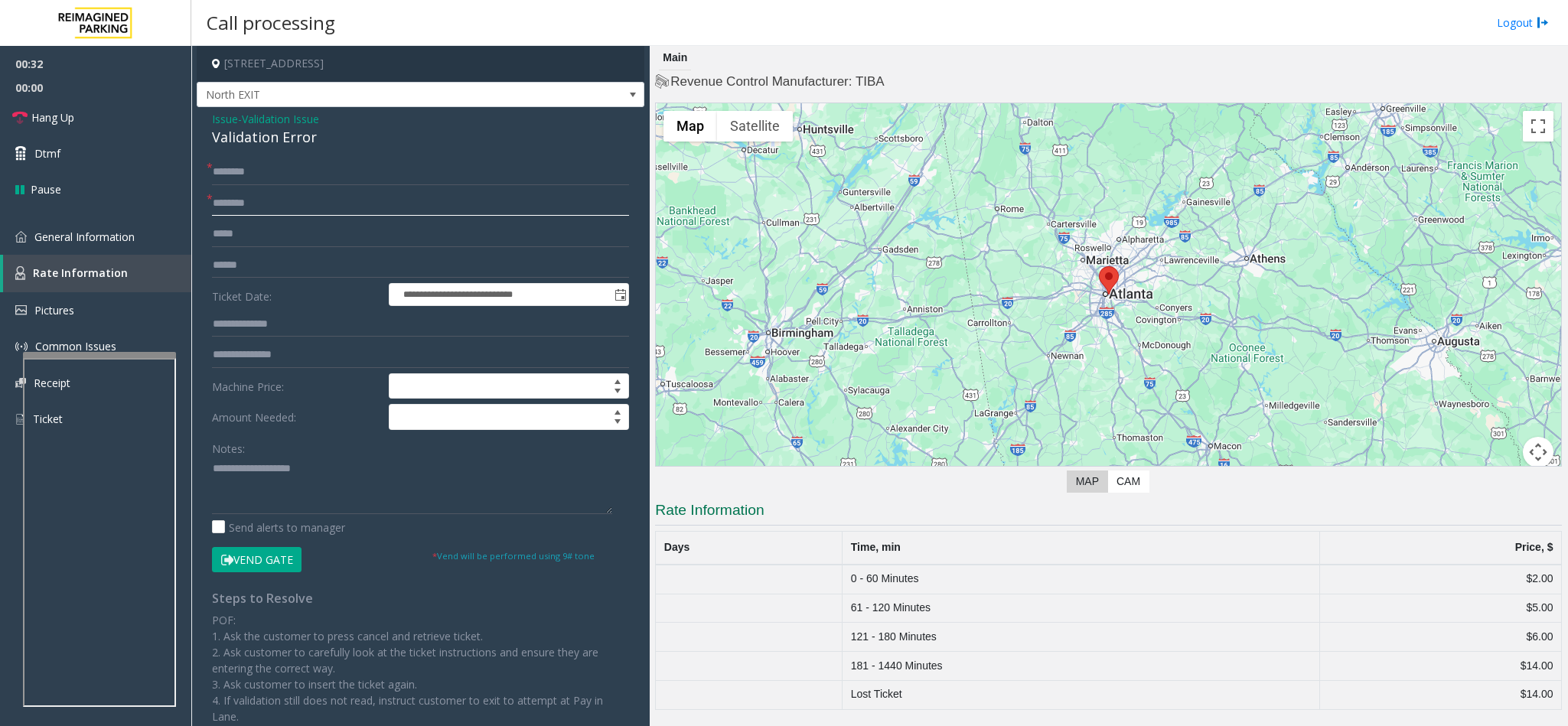
click at [308, 200] on input "text" at bounding box center [419, 203] width 417 height 26
type input "**"
click at [253, 135] on div "Validation Error" at bounding box center [419, 137] width 417 height 21
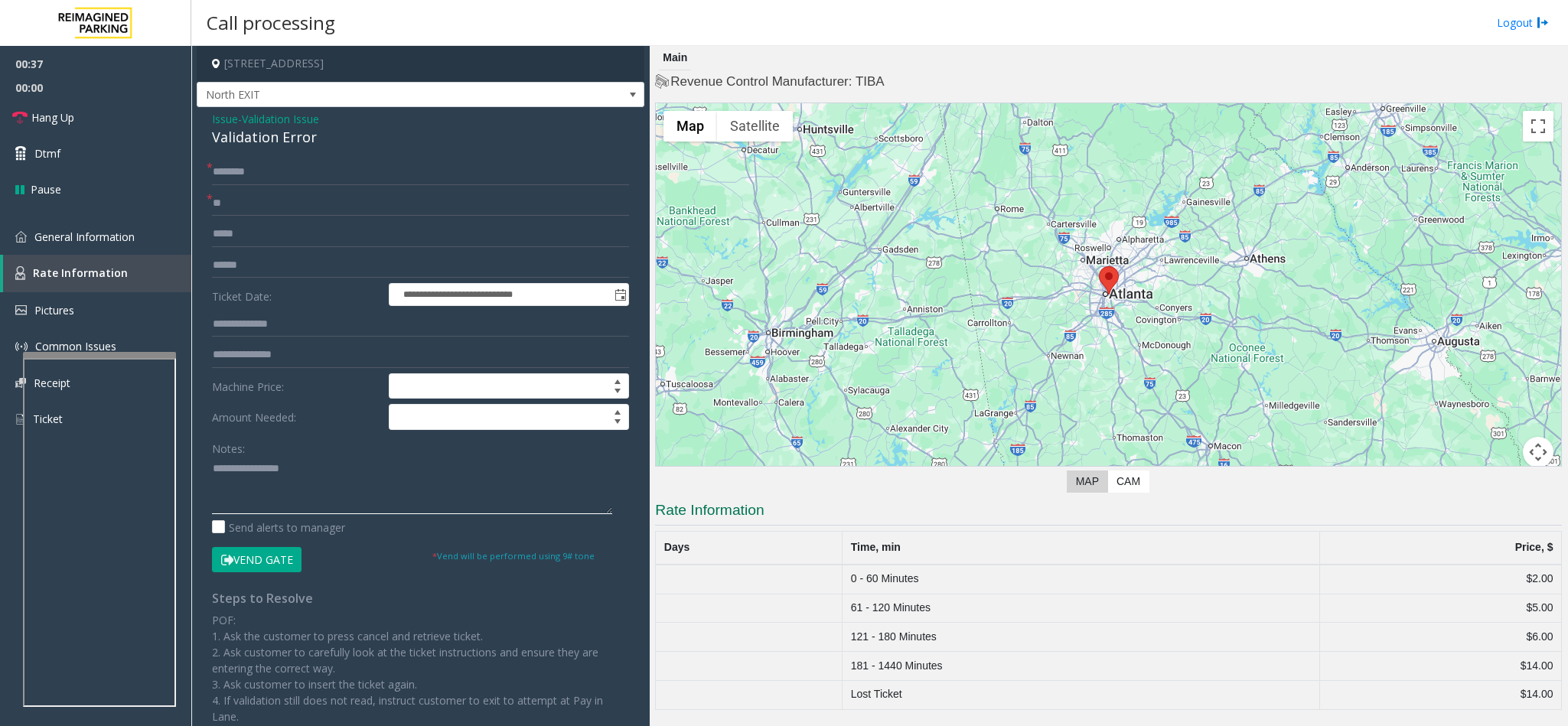
click at [212, 464] on textarea at bounding box center [411, 485] width 400 height 58
click at [117, 271] on span "Rate Information" at bounding box center [81, 273] width 95 height 15
click at [117, 234] on span "General Information" at bounding box center [84, 237] width 100 height 15
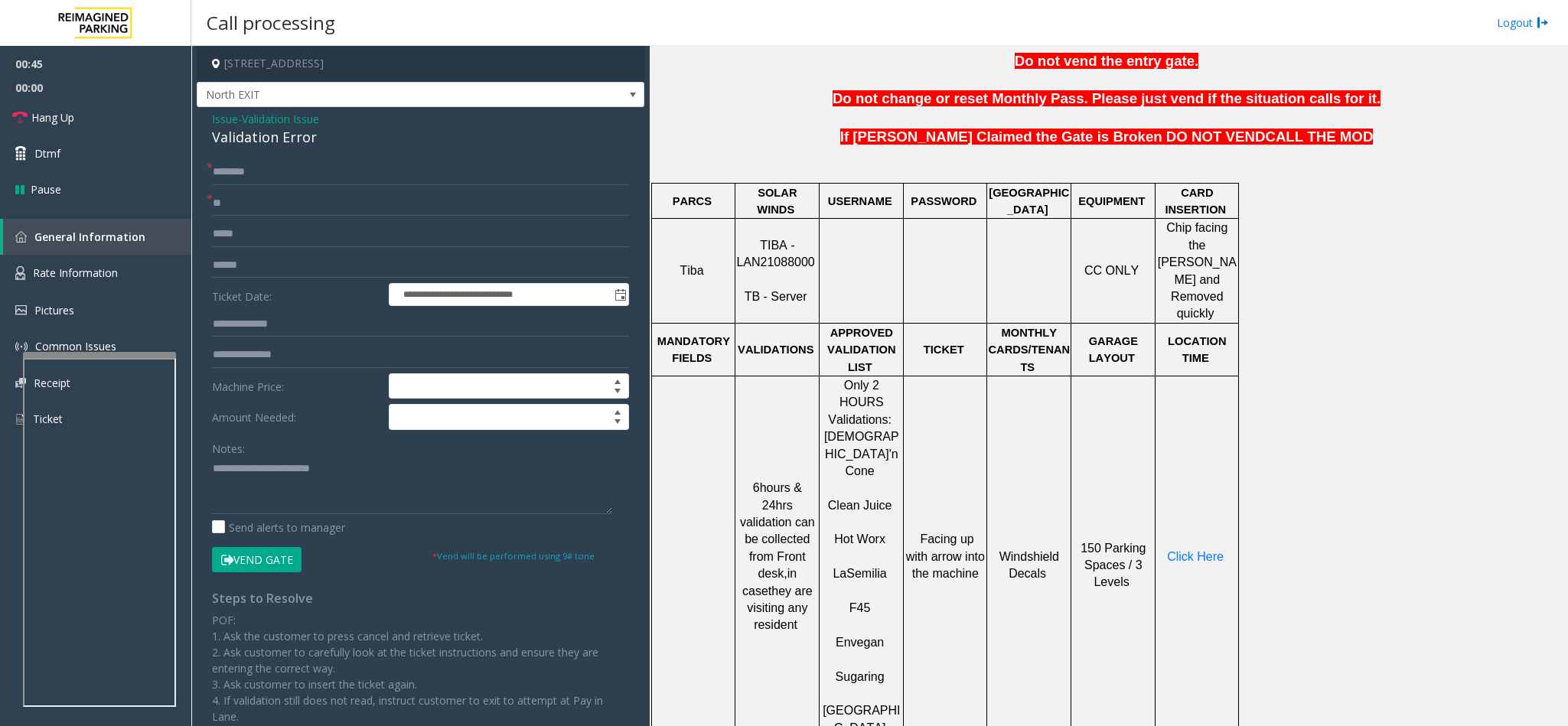
scroll to position [574, 0]
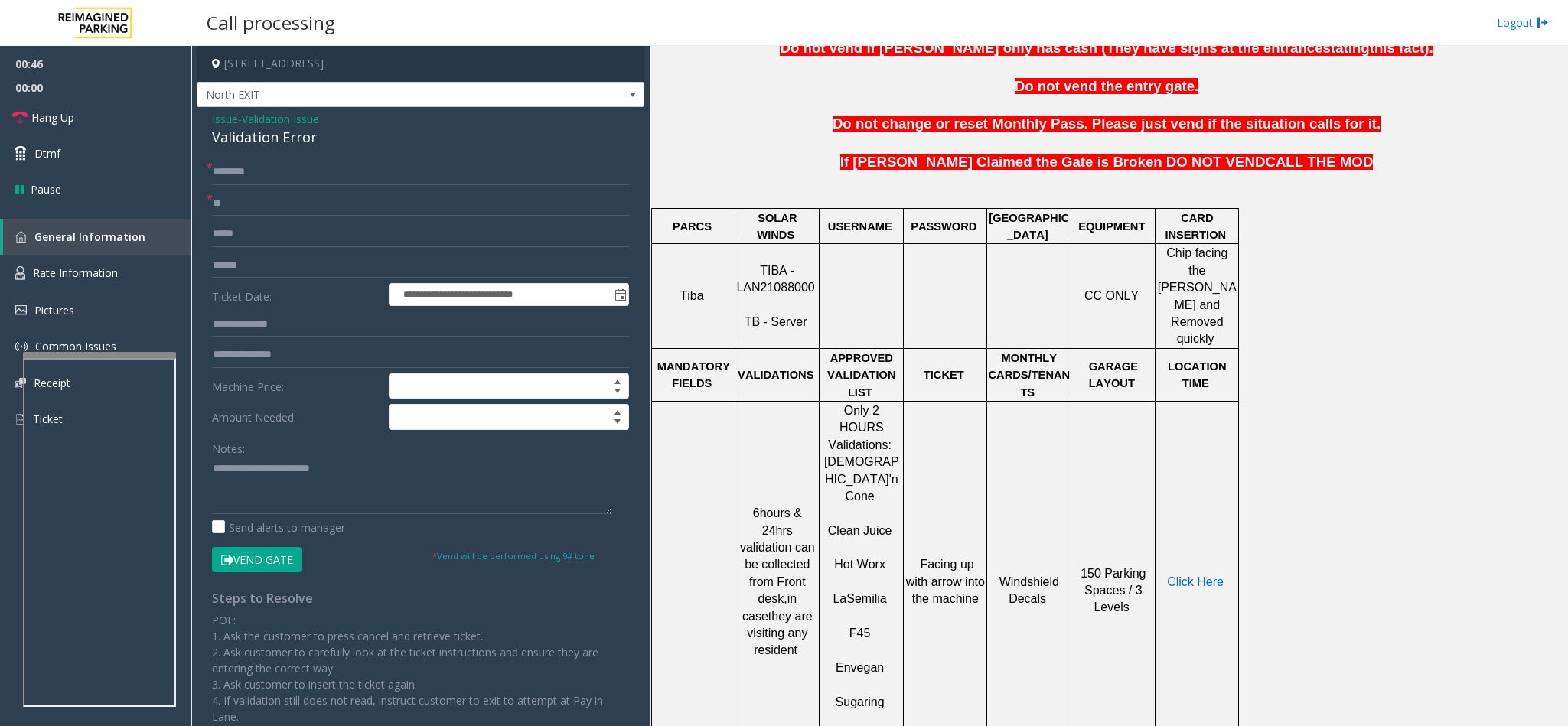
click at [1203, 575] on span "Click Here" at bounding box center [1195, 581] width 57 height 13
click at [352, 475] on textarea at bounding box center [411, 485] width 400 height 58
click at [265, 482] on textarea at bounding box center [411, 485] width 400 height 58
type textarea "**********"
click at [393, 418] on input at bounding box center [508, 417] width 239 height 25
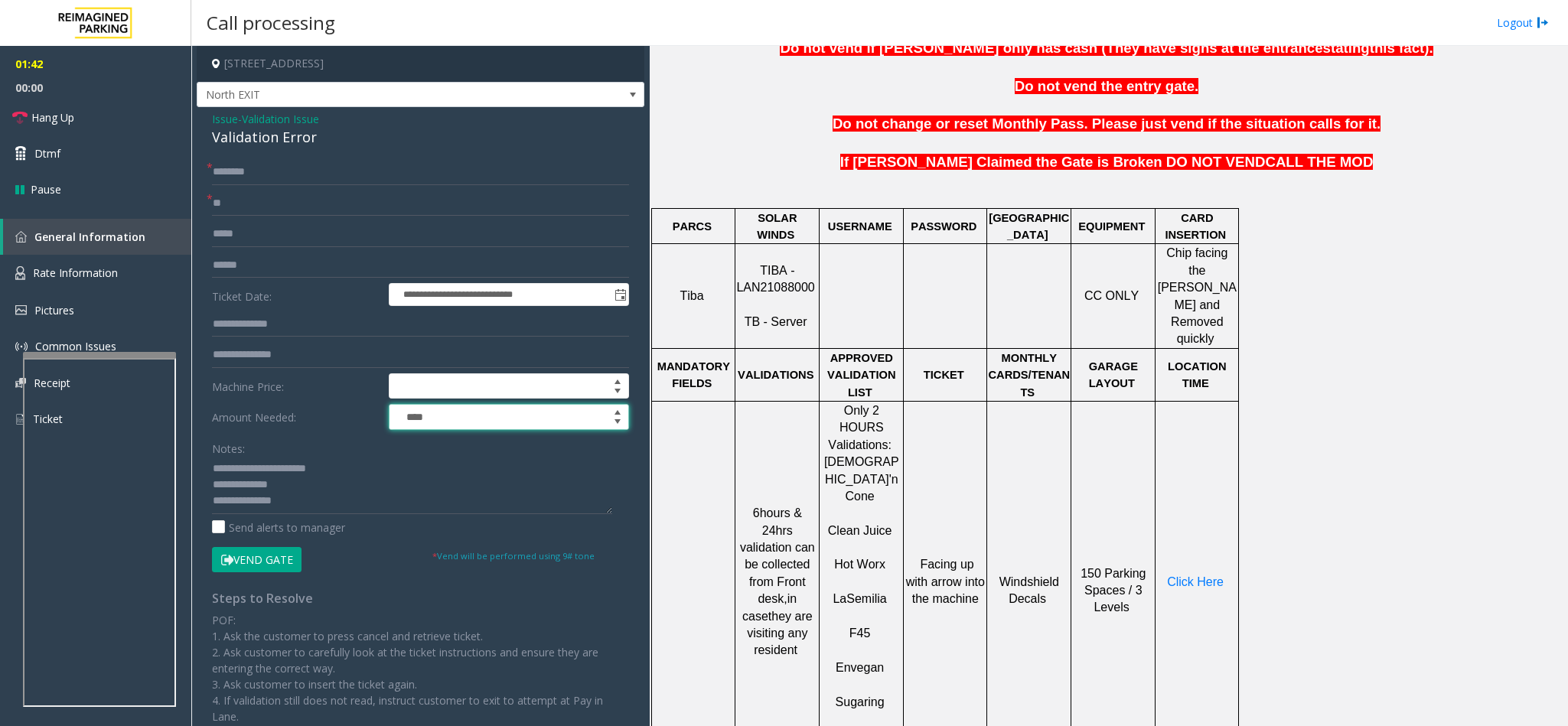
type input "****"
click at [277, 174] on input "text" at bounding box center [419, 172] width 417 height 26
type input "*****"
click at [354, 501] on textarea at bounding box center [411, 485] width 400 height 58
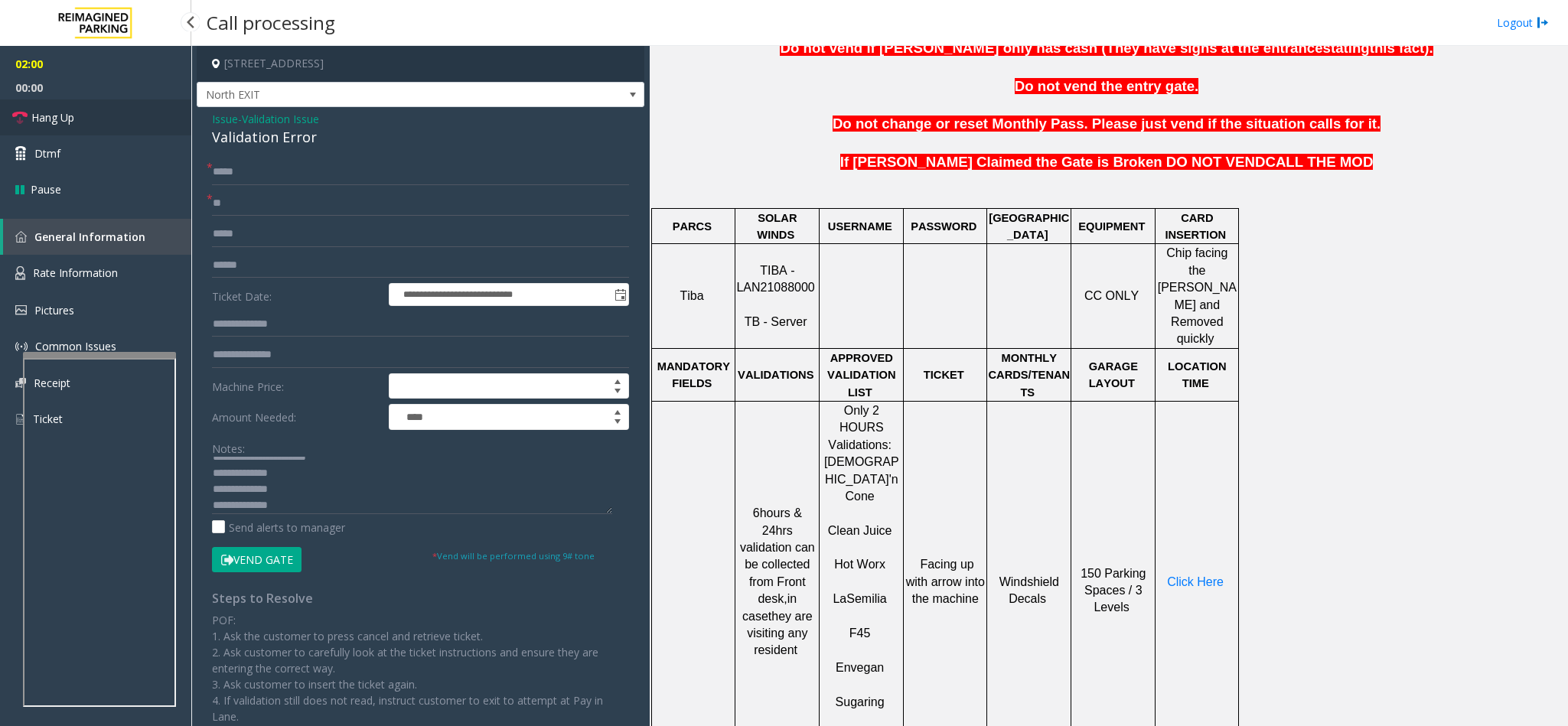
click at [92, 119] on link "Hang Up" at bounding box center [95, 117] width 191 height 36
click at [299, 504] on textarea at bounding box center [411, 485] width 400 height 58
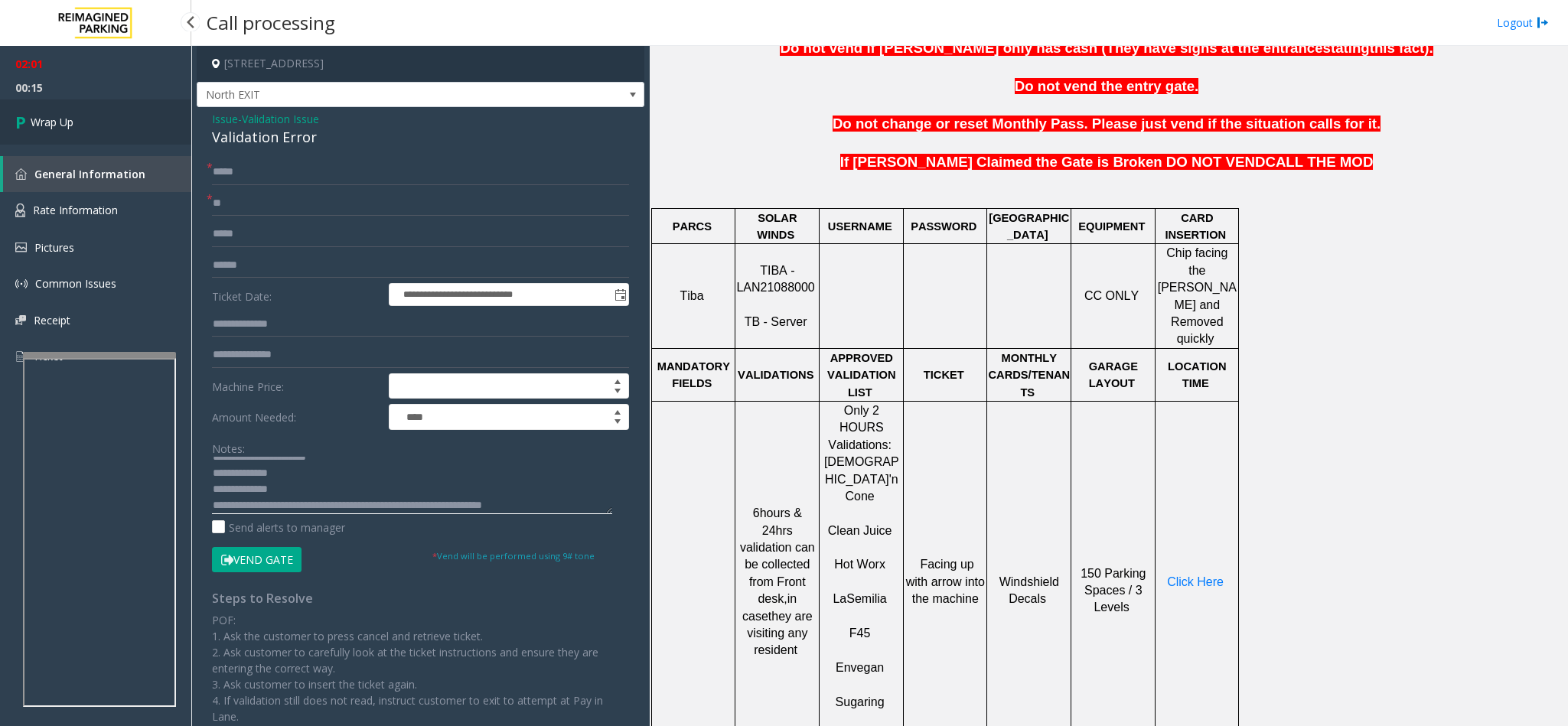
type textarea "**********"
click at [152, 142] on link "Wrap Up" at bounding box center [95, 122] width 191 height 45
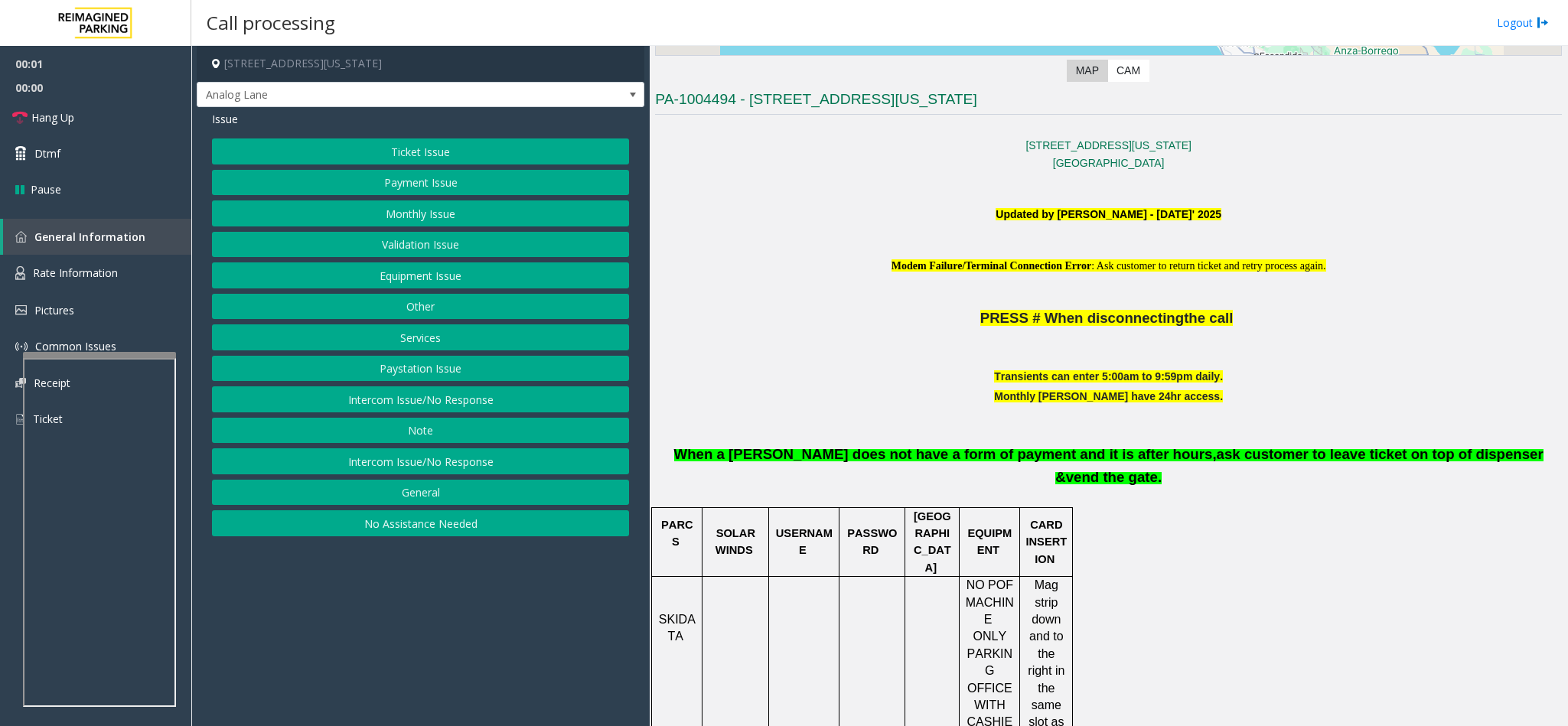
scroll to position [459, 0]
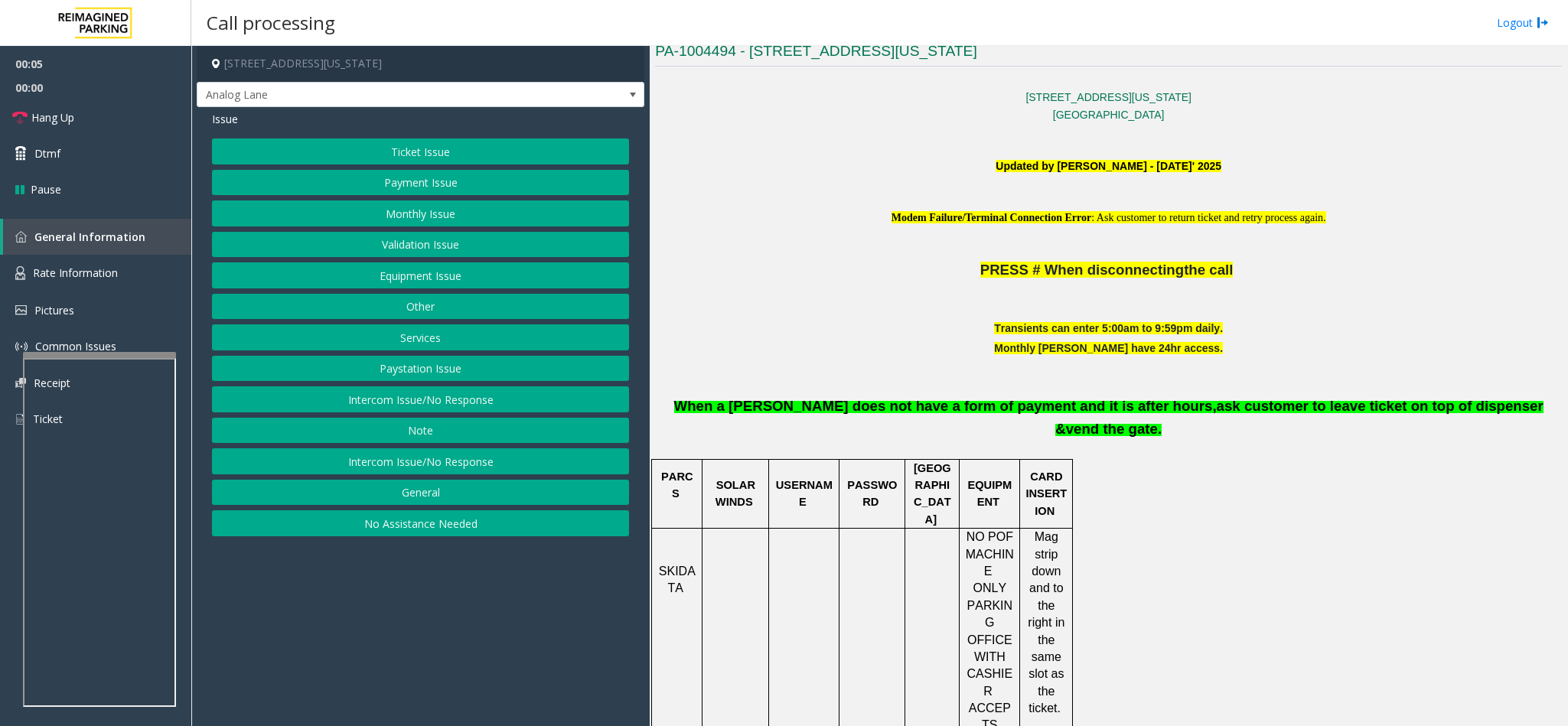
click at [397, 151] on button "Ticket Issue" at bounding box center [419, 151] width 417 height 26
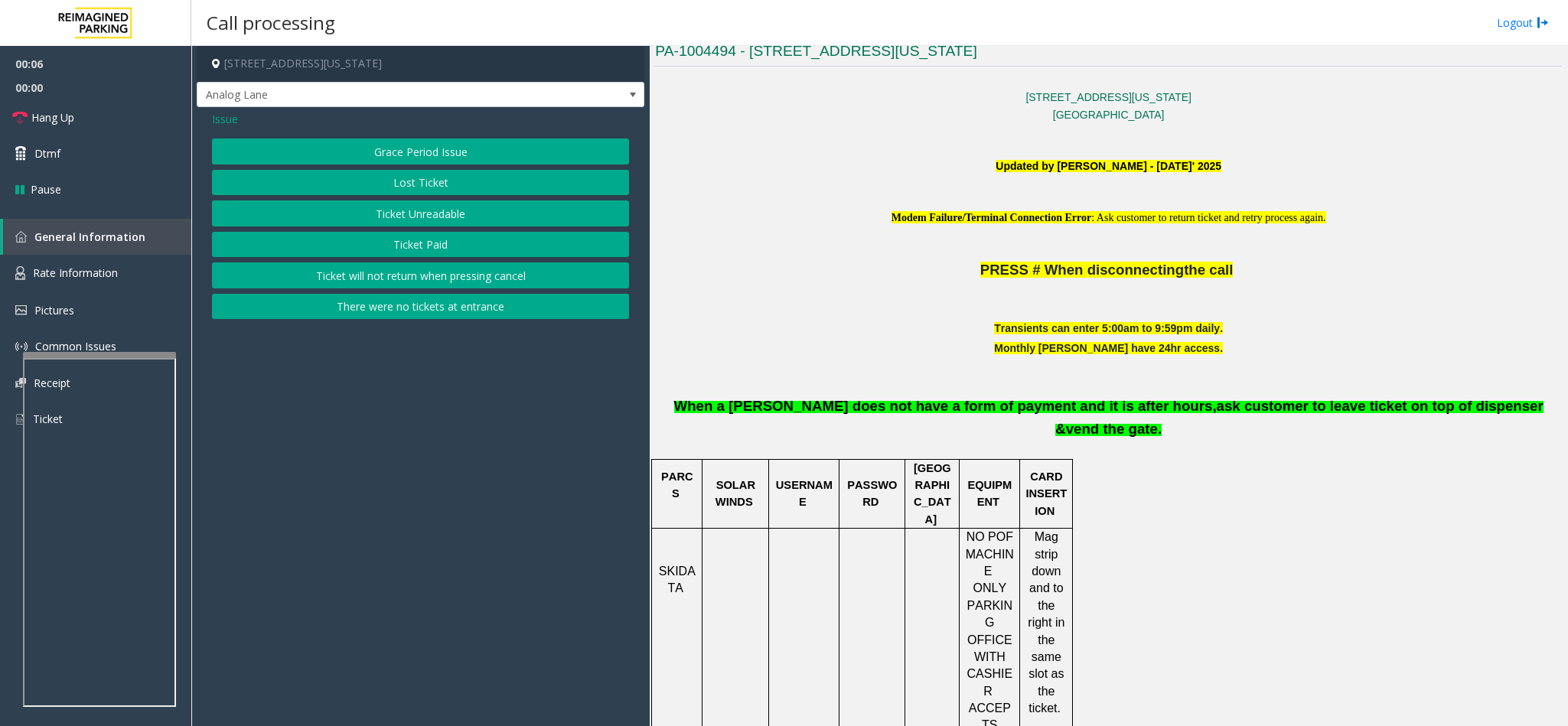
click at [368, 299] on button "There were no tickets at entrance" at bounding box center [419, 307] width 417 height 26
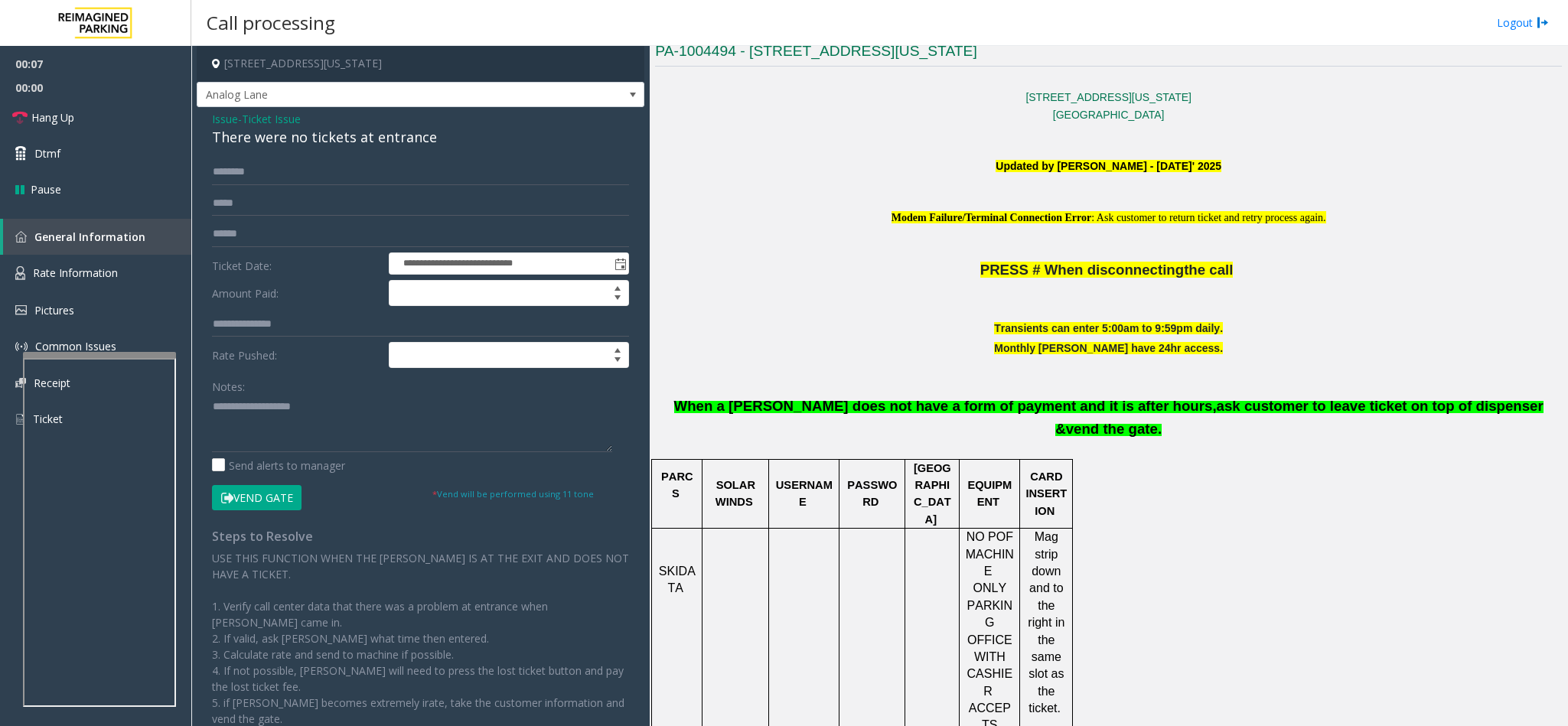
click at [314, 141] on div "There were no tickets at entrance" at bounding box center [419, 137] width 417 height 21
click at [213, 406] on textarea at bounding box center [411, 423] width 400 height 58
click at [437, 411] on textarea at bounding box center [411, 423] width 400 height 58
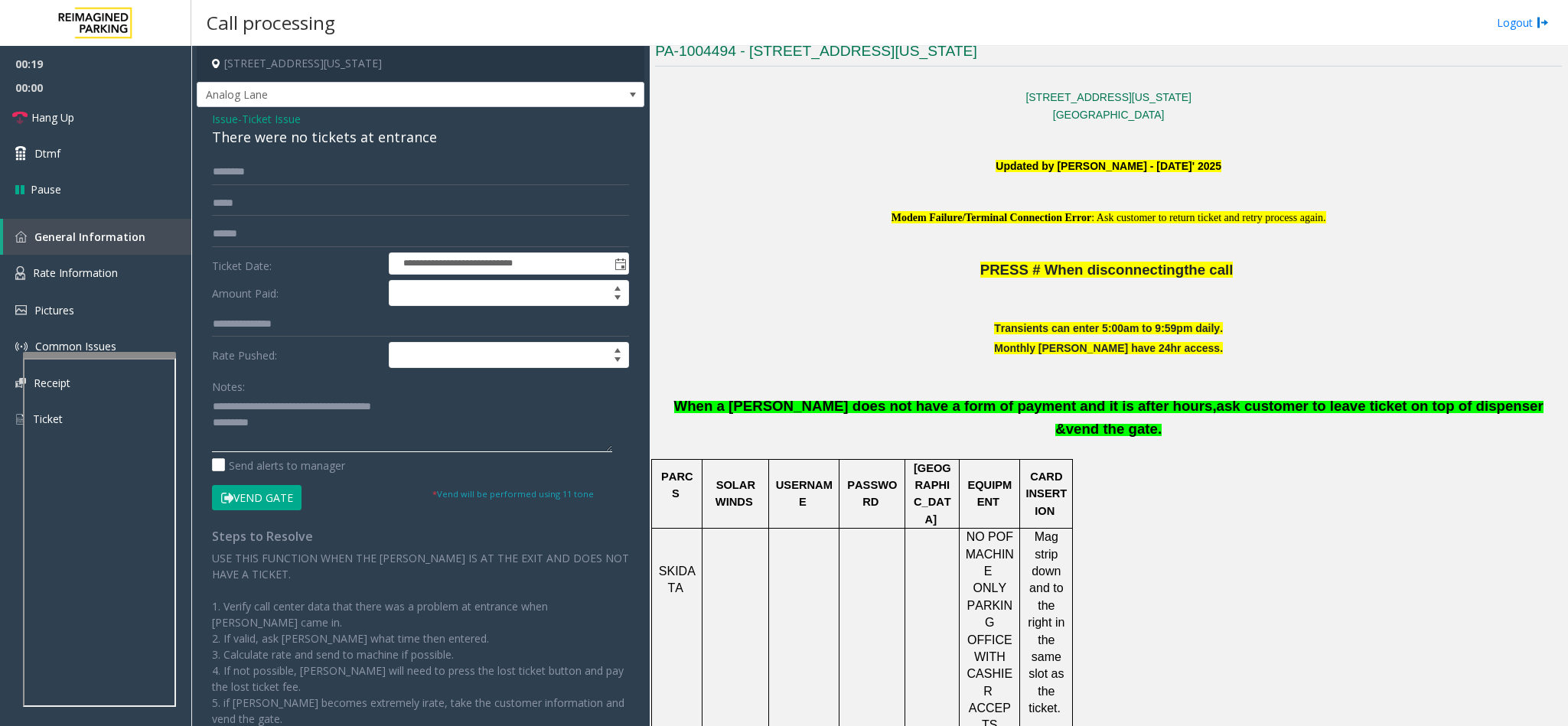
type textarea "**********"
click at [230, 163] on input "text" at bounding box center [419, 172] width 417 height 26
type input "*******"
click at [253, 496] on button "Vend Gate" at bounding box center [256, 498] width 90 height 26
click at [276, 432] on textarea at bounding box center [411, 423] width 400 height 58
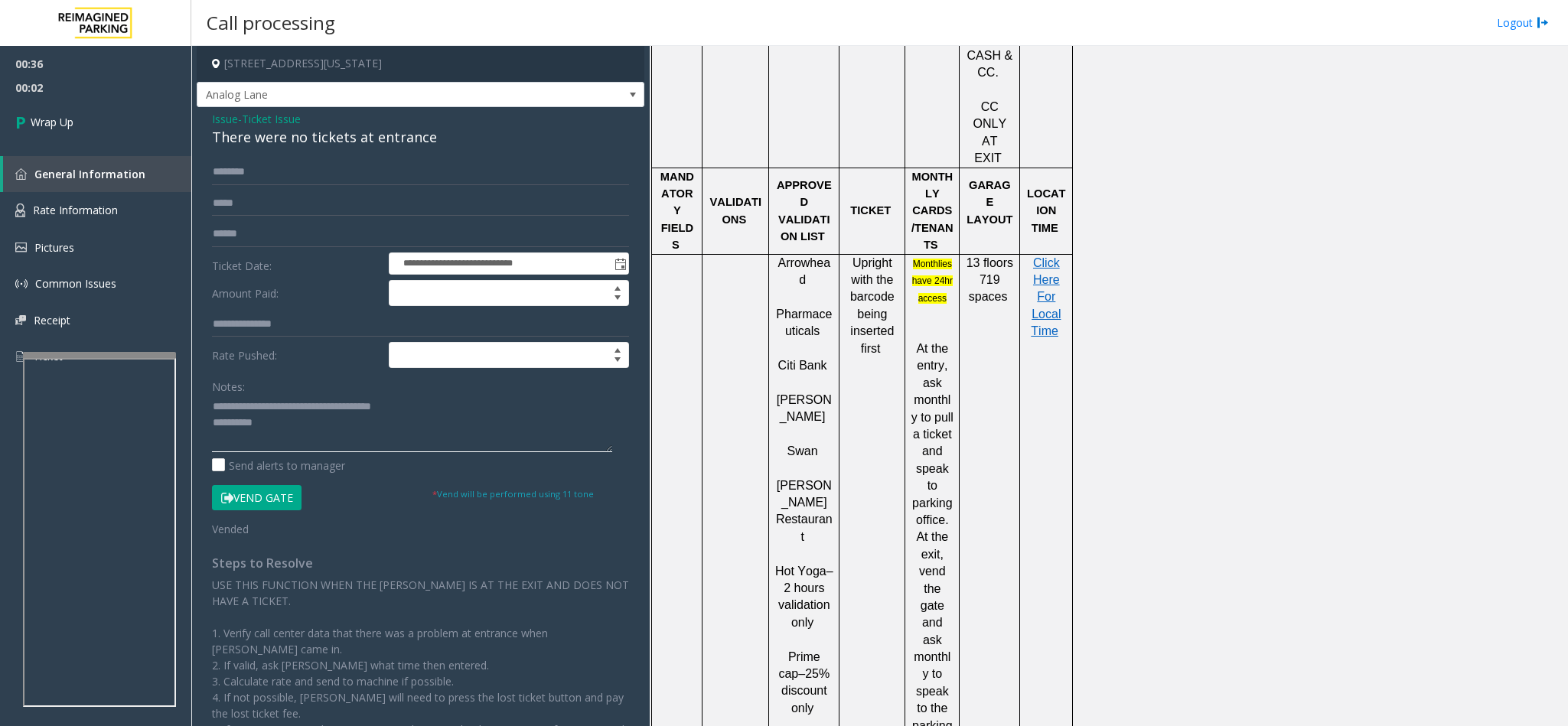
scroll to position [1147, 0]
click at [1053, 255] on span "Click Here For Local Time" at bounding box center [1045, 295] width 30 height 81
click at [268, 429] on textarea at bounding box center [411, 423] width 400 height 58
type textarea "**********"
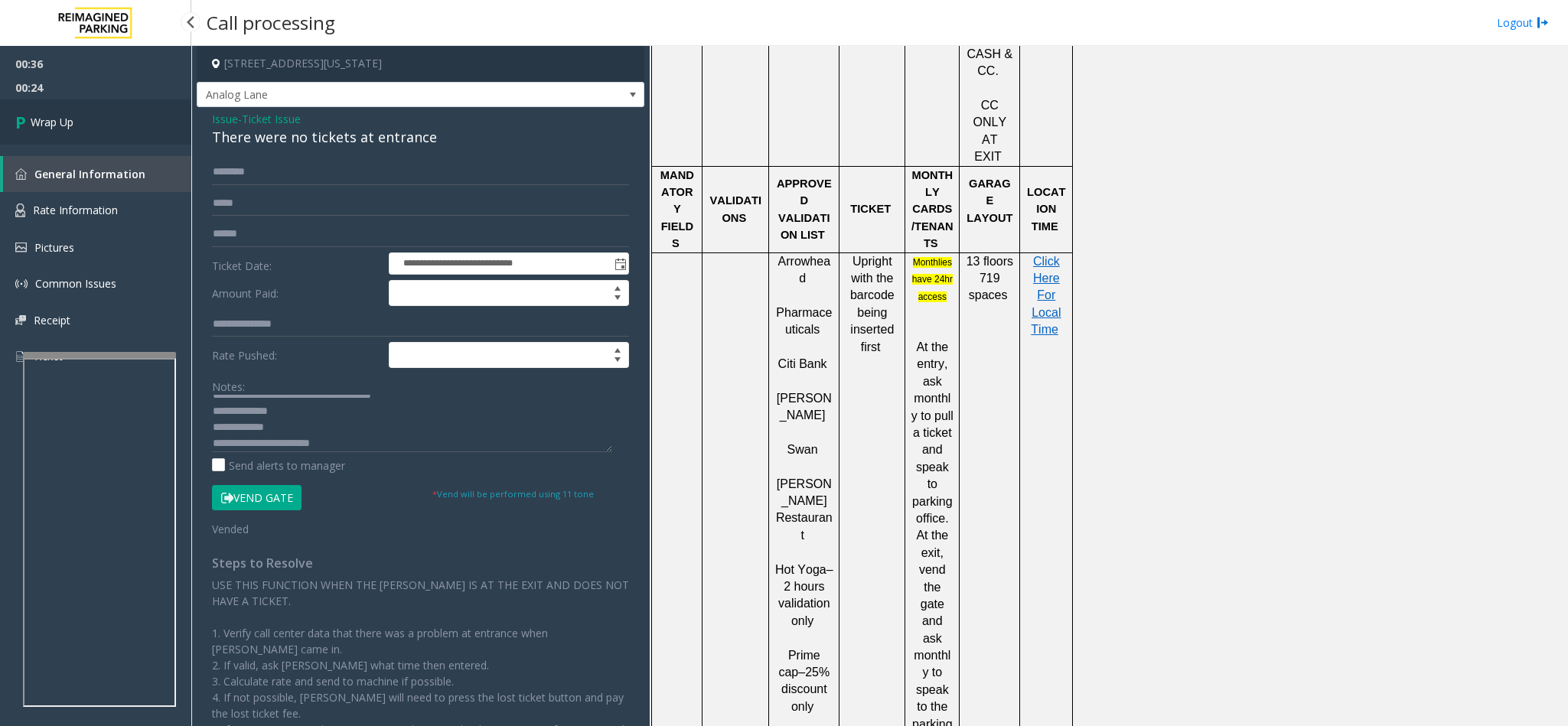
click at [127, 111] on link "Wrap Up" at bounding box center [95, 122] width 191 height 45
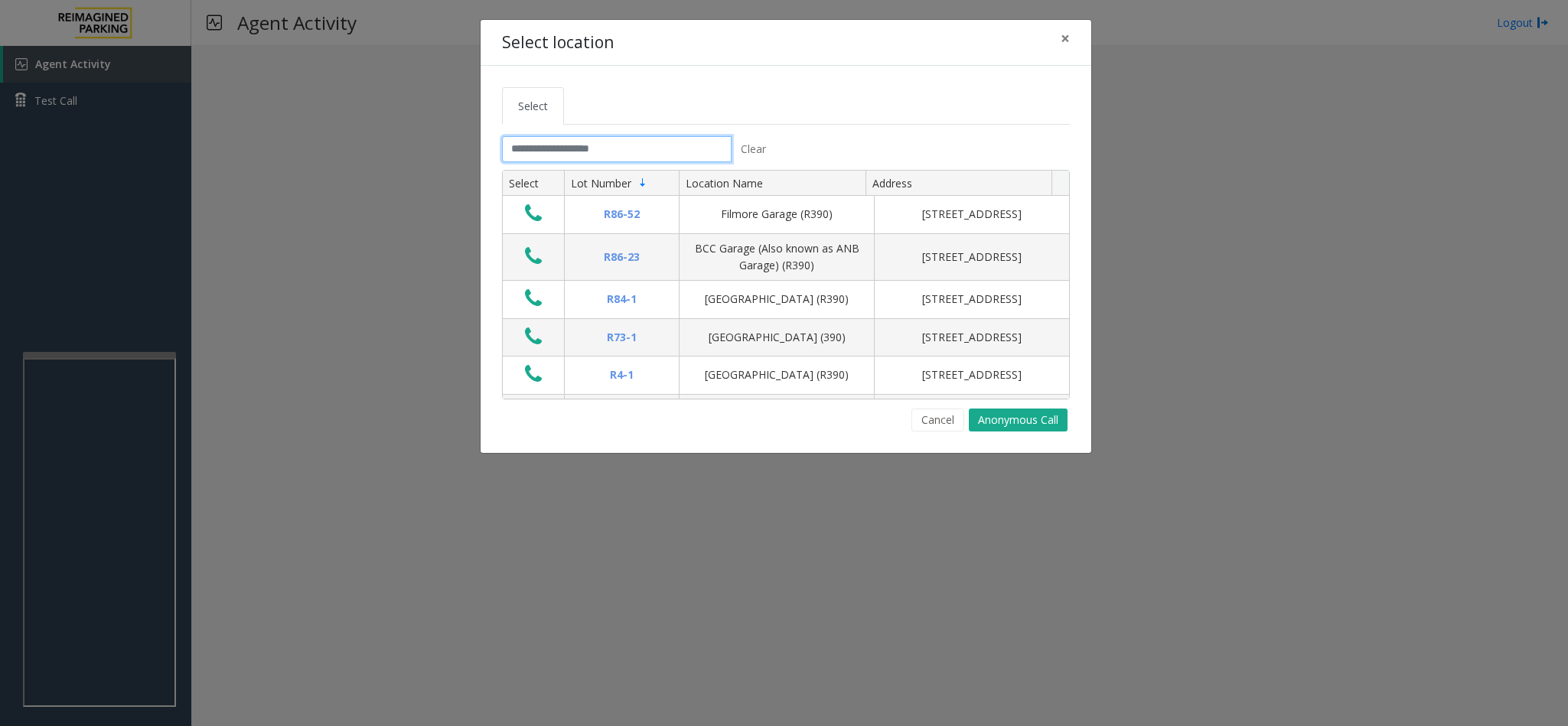
click at [586, 150] on input "text" at bounding box center [616, 149] width 230 height 26
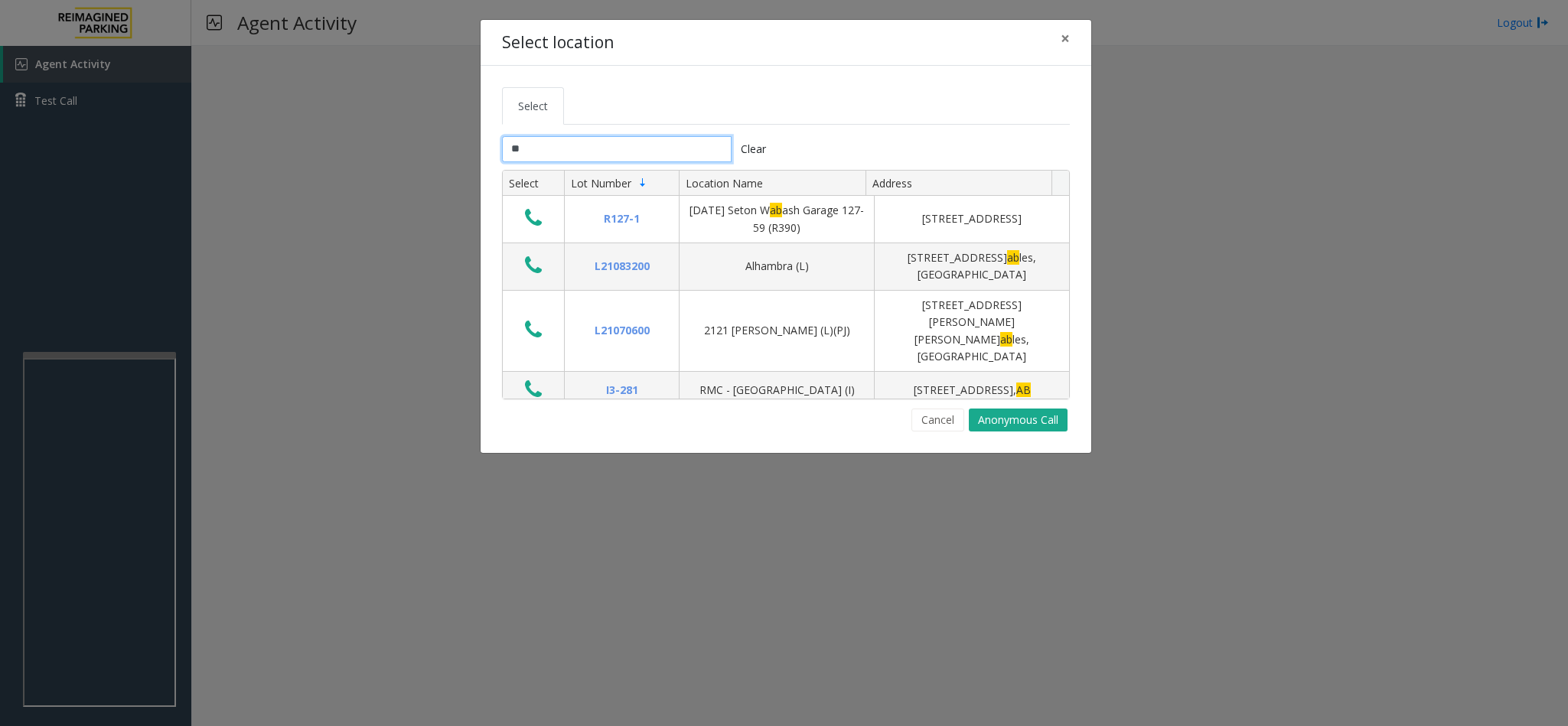
type input "*"
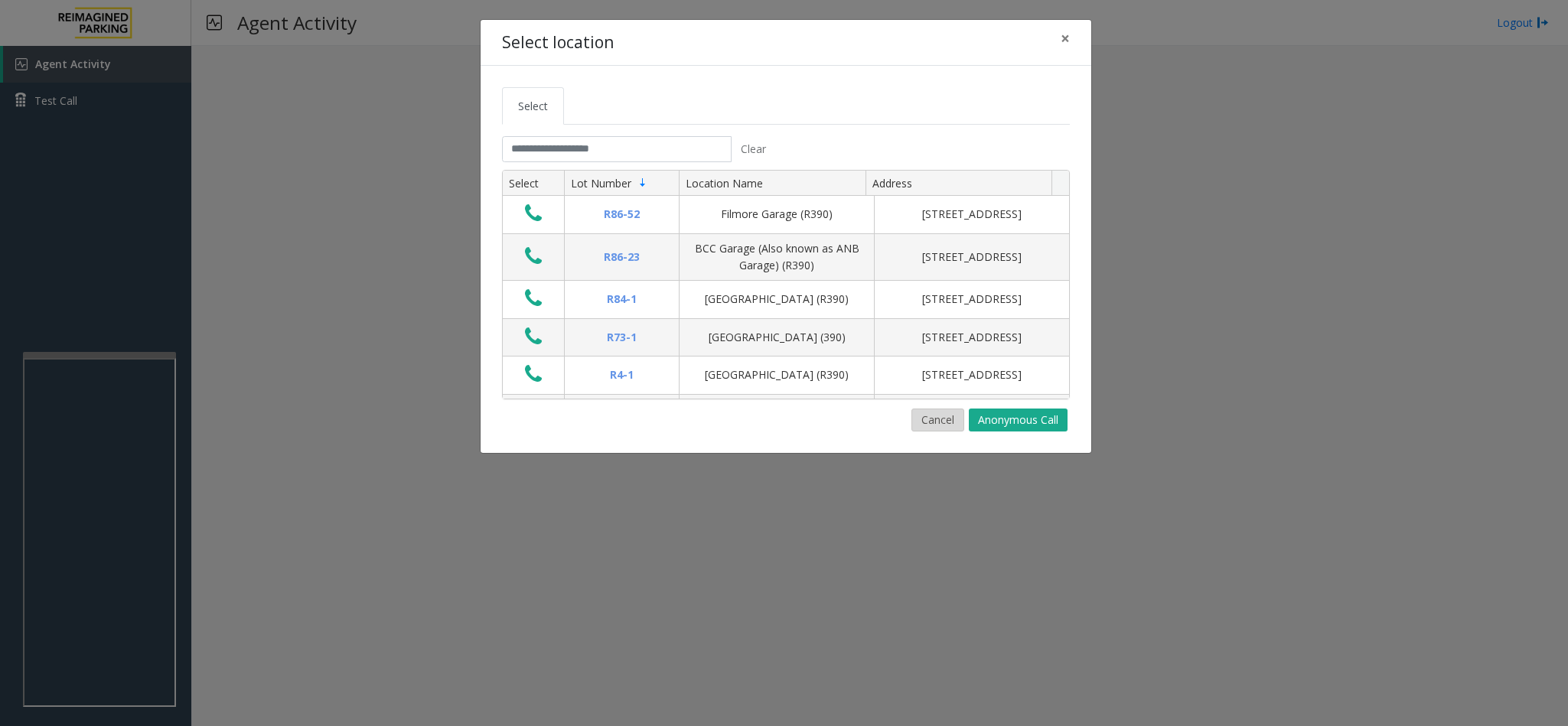
click at [934, 416] on button "Cancel" at bounding box center [938, 419] width 53 height 23
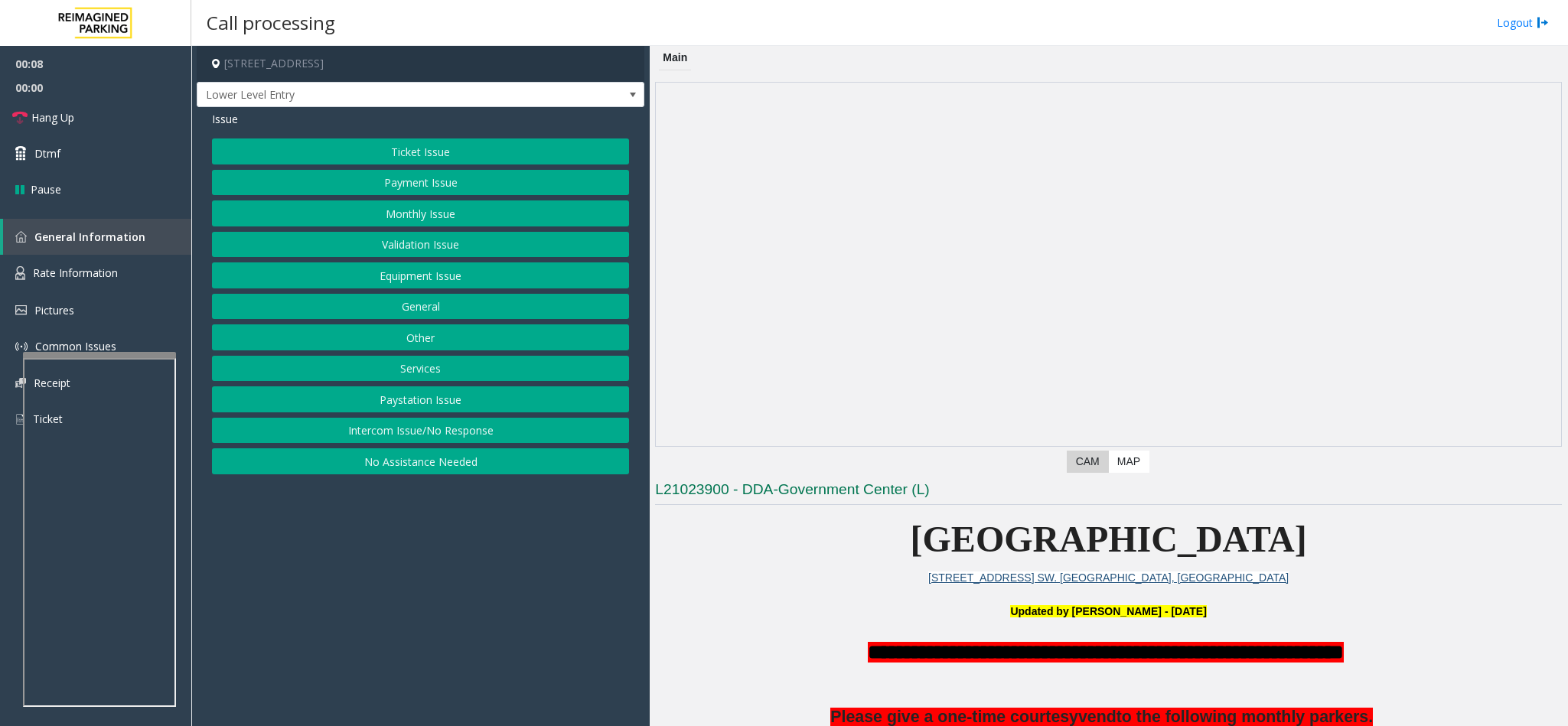
click at [365, 443] on button "Intercom Issue/No Response" at bounding box center [419, 430] width 417 height 26
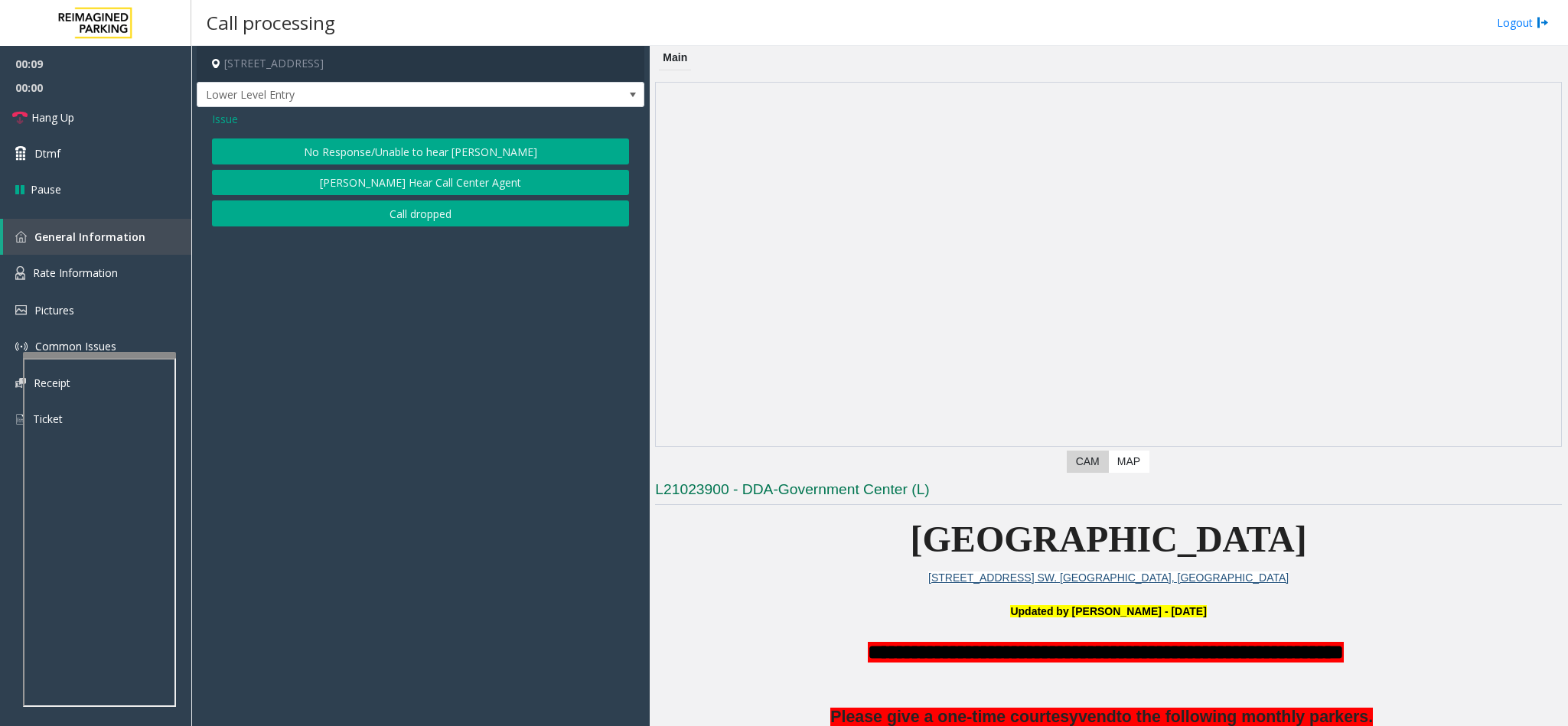
click at [423, 152] on button "No Response/Unable to hear [PERSON_NAME]" at bounding box center [419, 151] width 417 height 26
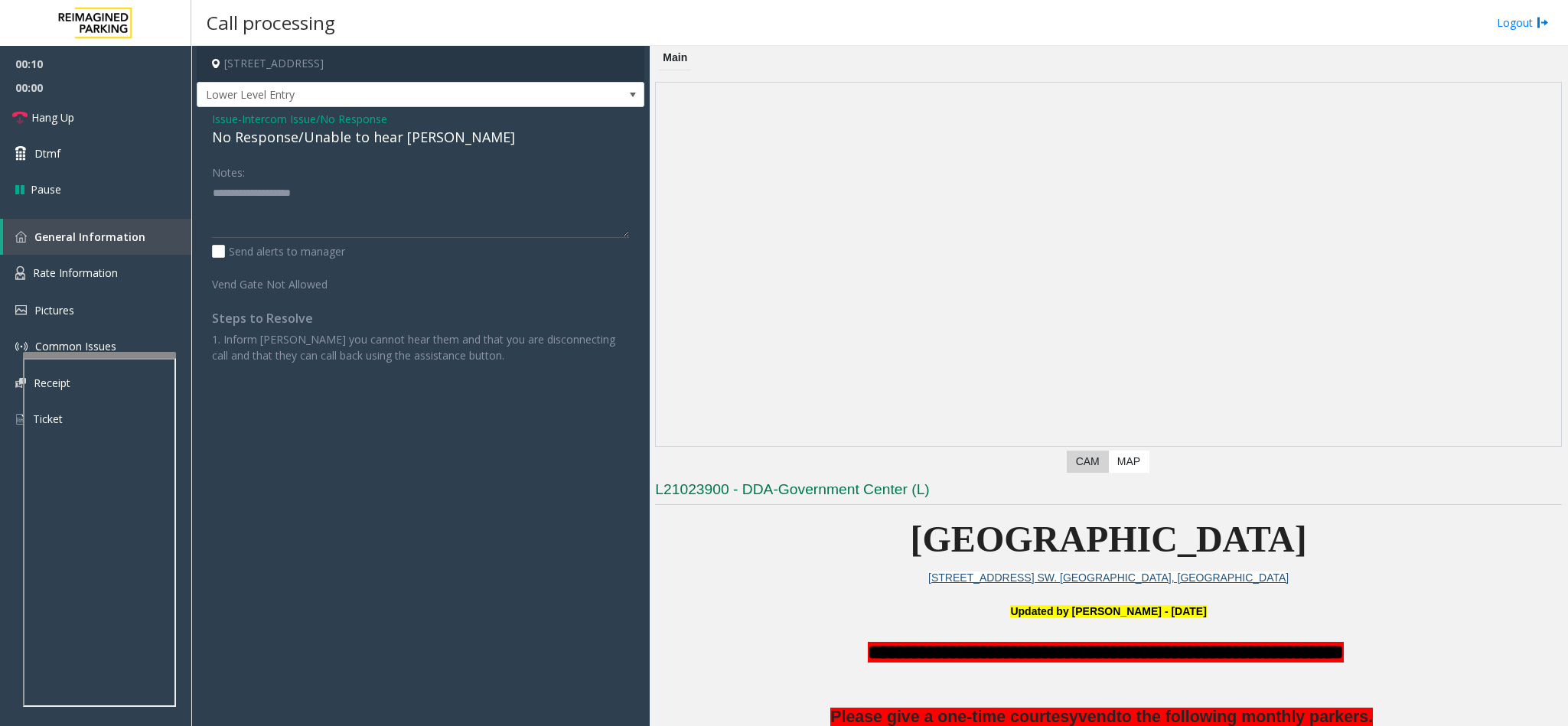
click at [282, 132] on div "No Response/Unable to hear [PERSON_NAME]" at bounding box center [419, 137] width 417 height 21
type textarea "**********"
click at [83, 123] on link "Hang Up" at bounding box center [95, 117] width 191 height 36
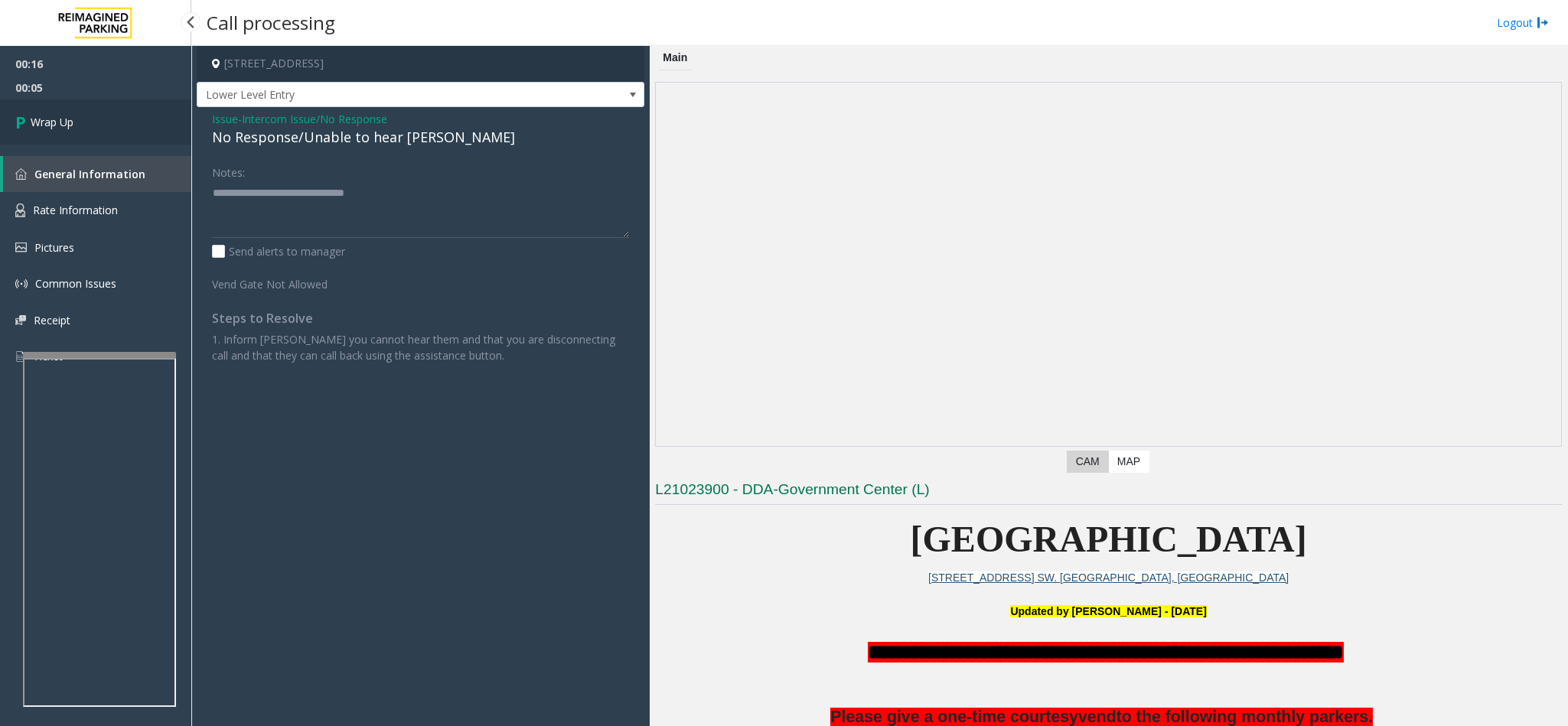
click at [108, 111] on link "Wrap Up" at bounding box center [95, 122] width 191 height 45
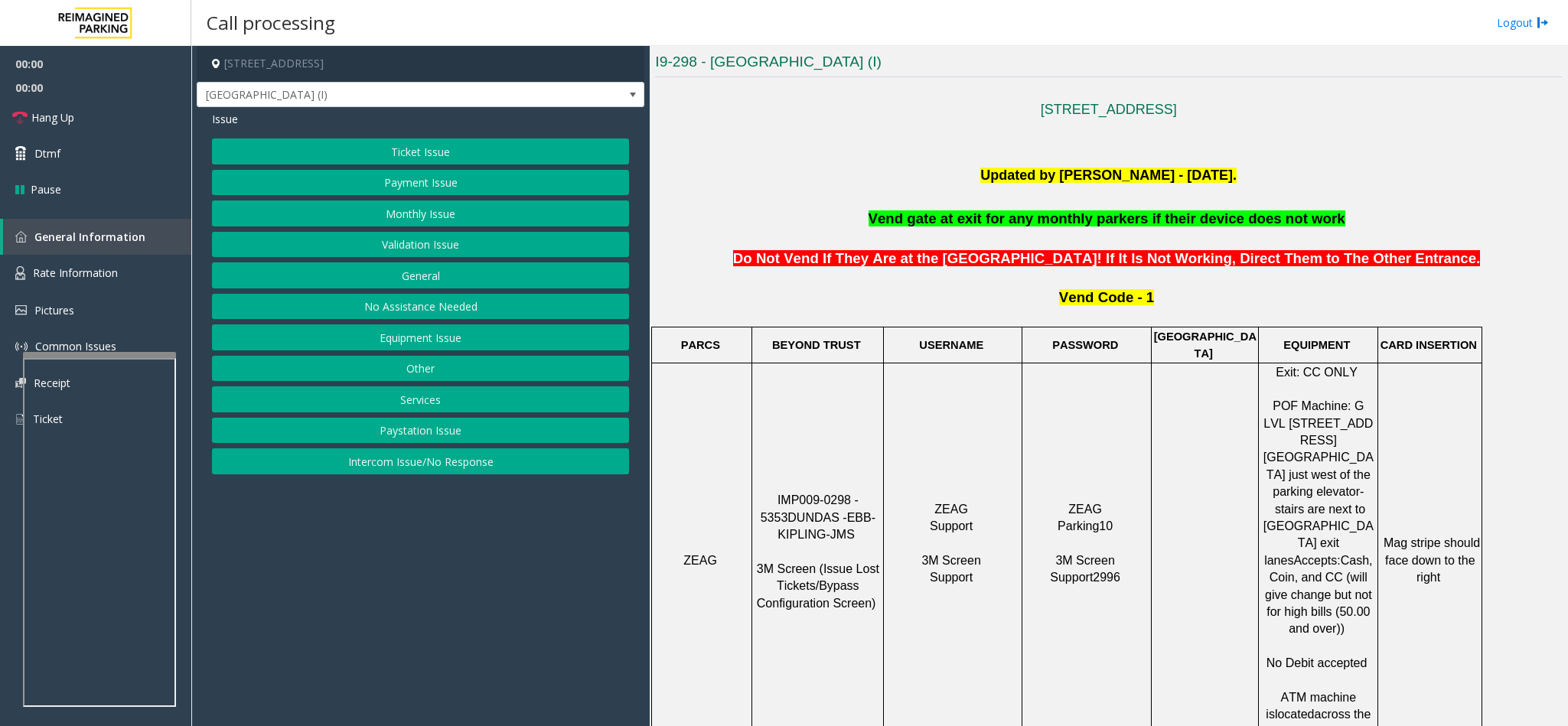
scroll to position [459, 0]
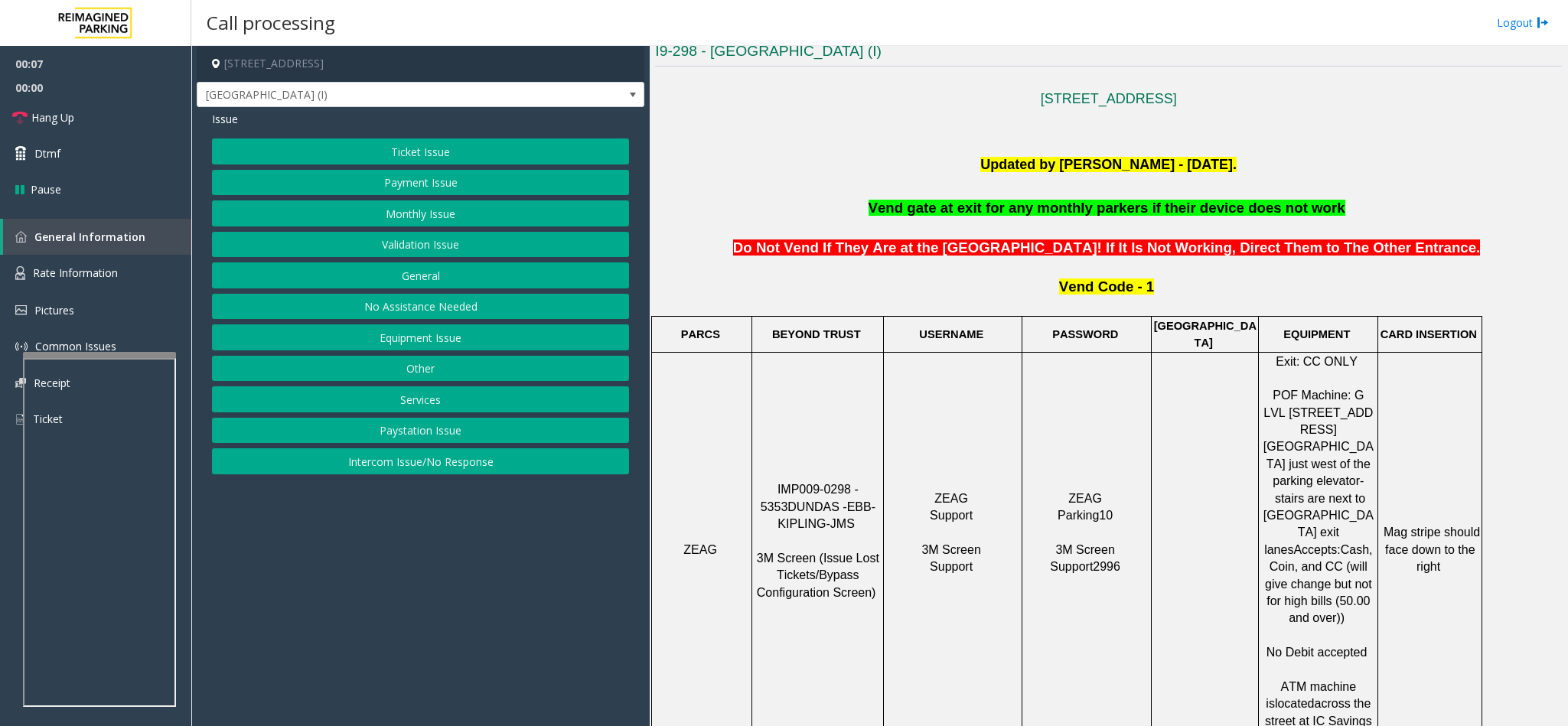
drag, startPoint x: 420, startPoint y: 477, endPoint x: 449, endPoint y: 373, distance: 108.0
click at [420, 474] on button "Intercom Issue/No Response" at bounding box center [419, 461] width 417 height 26
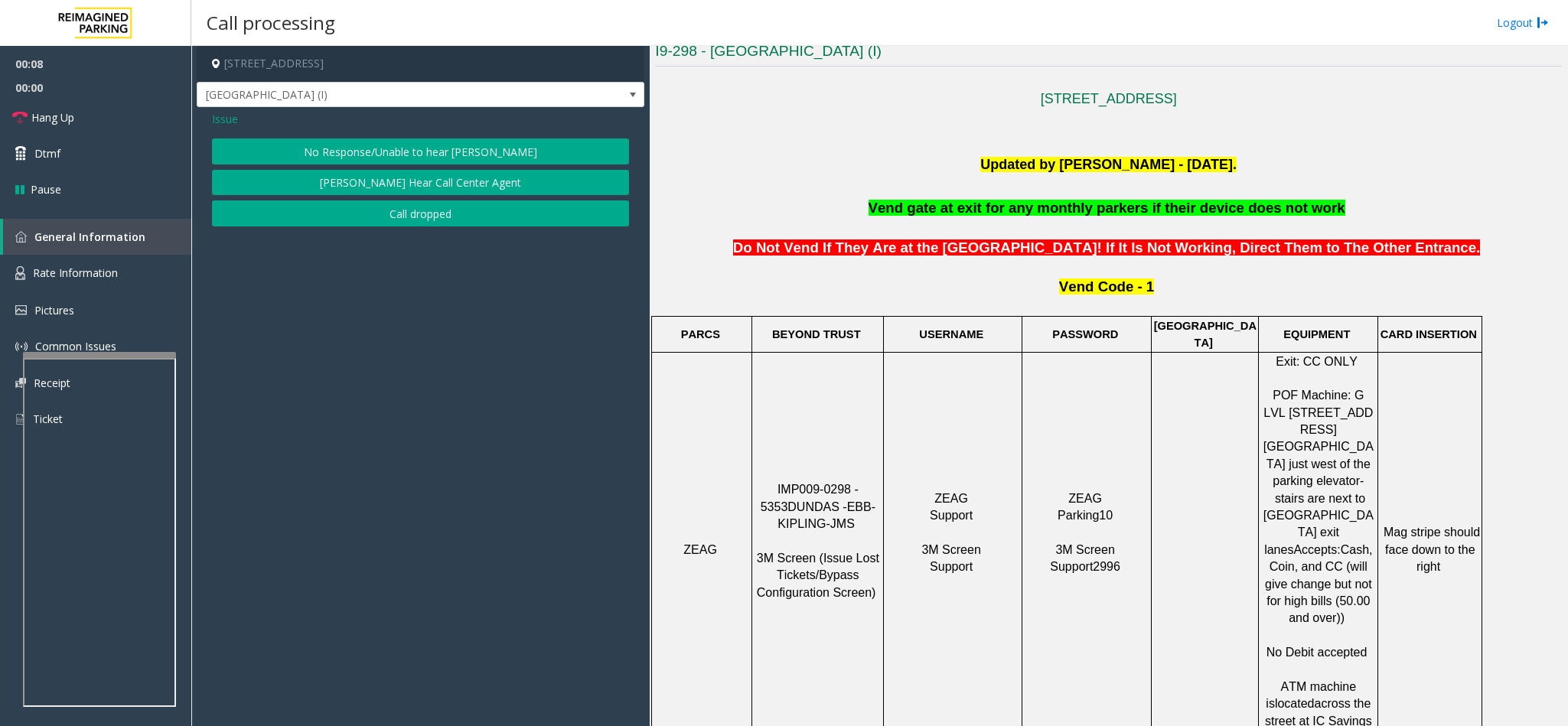
click at [464, 164] on button "No Response/Unable to hear [PERSON_NAME]" at bounding box center [419, 151] width 417 height 26
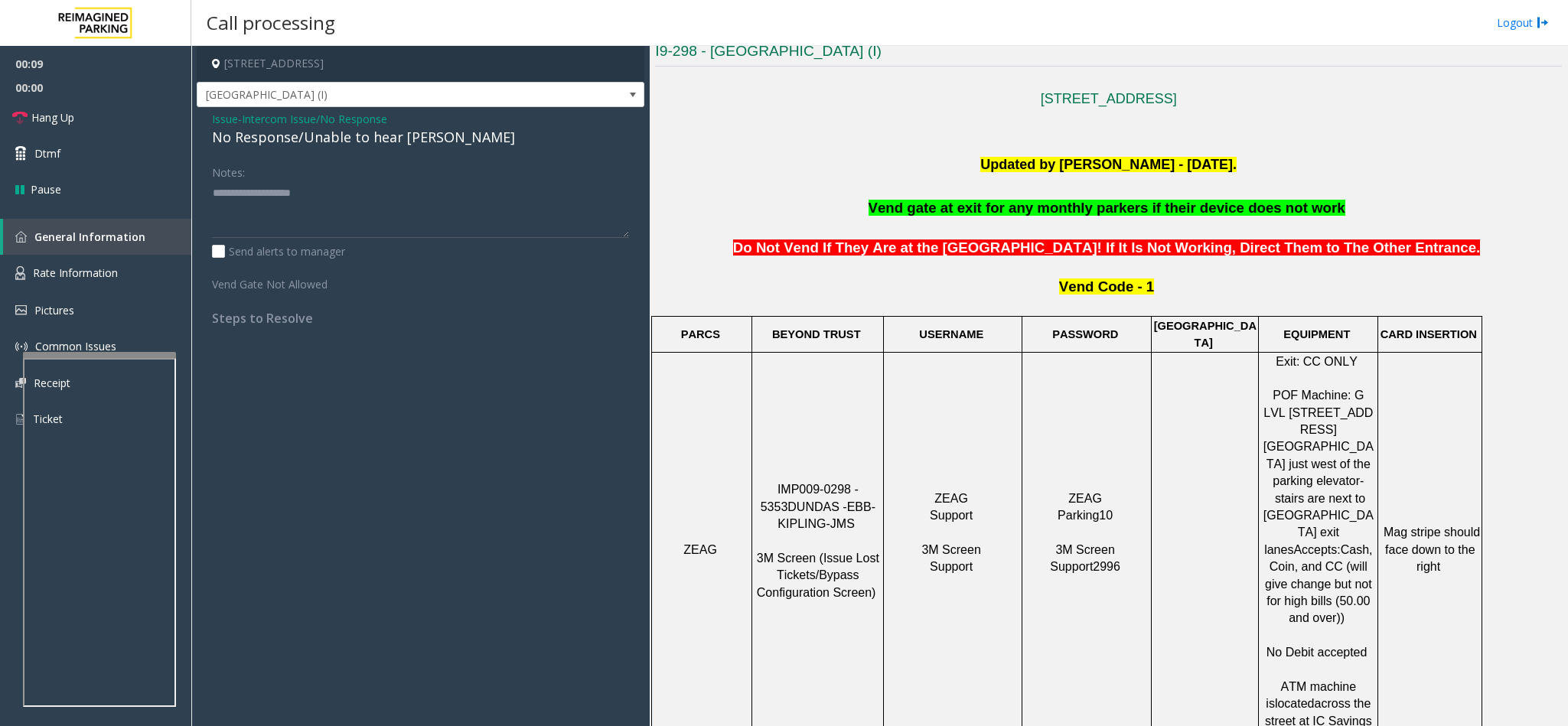
click at [255, 134] on div "No Response/Unable to hear [PERSON_NAME]" at bounding box center [419, 137] width 417 height 21
click at [423, 189] on textarea at bounding box center [419, 209] width 417 height 58
click at [423, 195] on textarea at bounding box center [419, 209] width 417 height 58
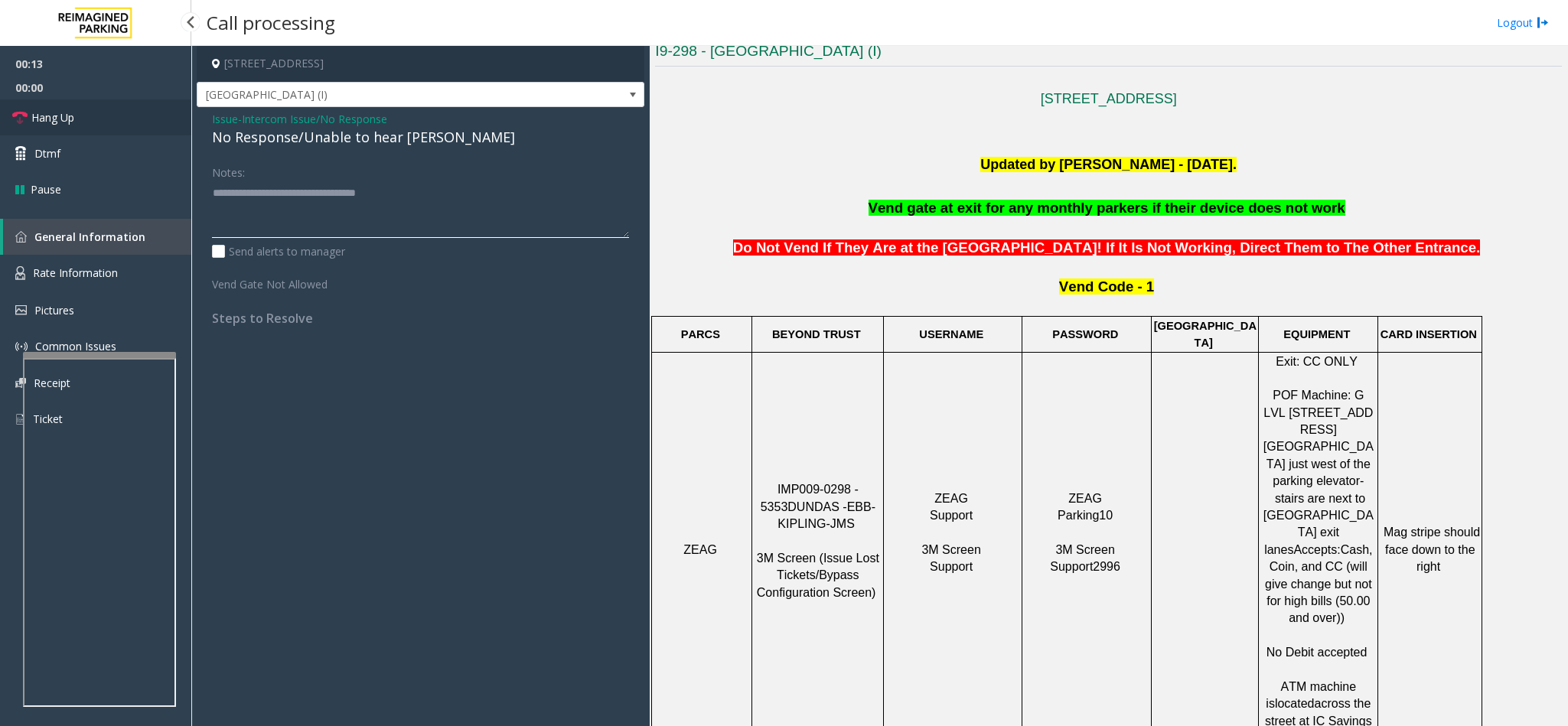
type textarea "**********"
click at [100, 119] on link "Hang Up" at bounding box center [95, 117] width 191 height 36
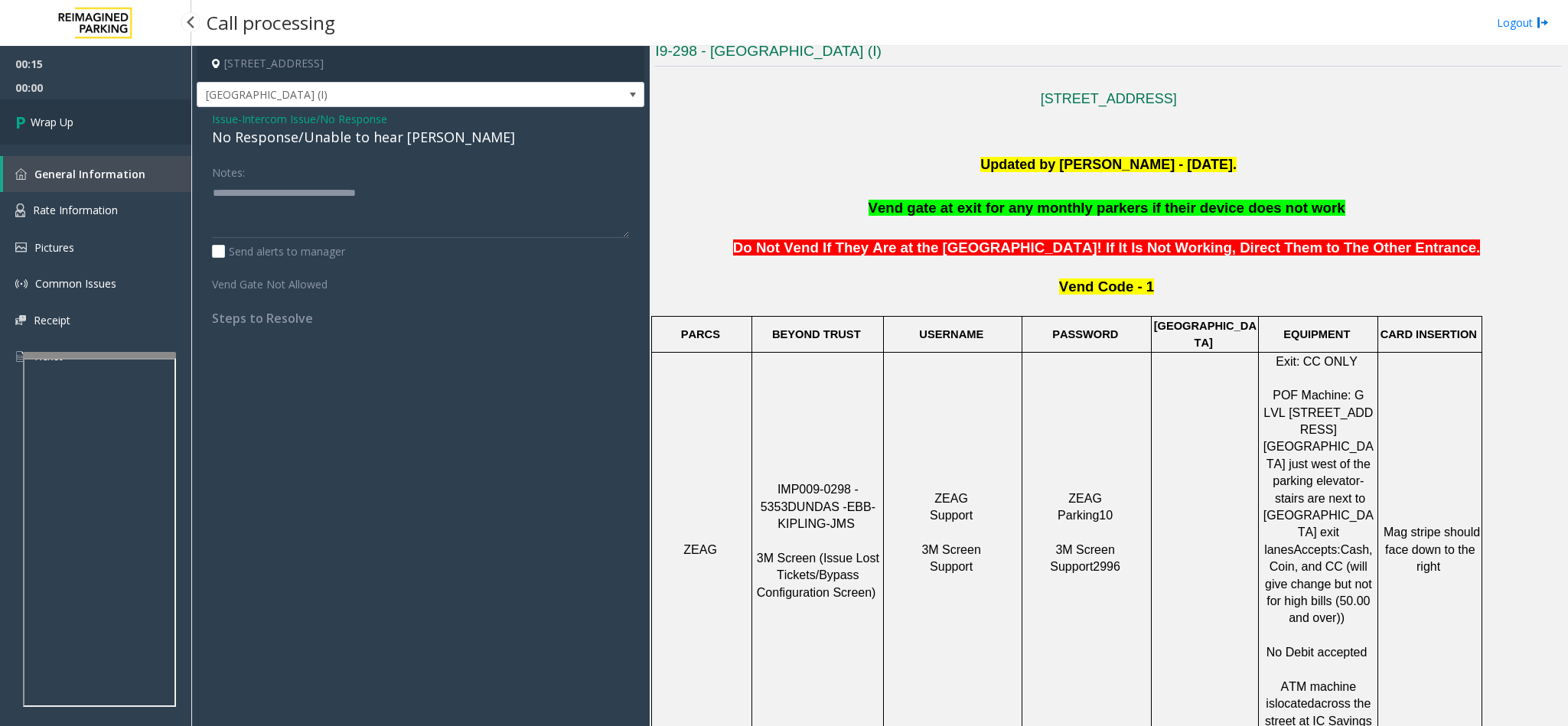
click at [106, 115] on link "Wrap Up" at bounding box center [95, 122] width 191 height 45
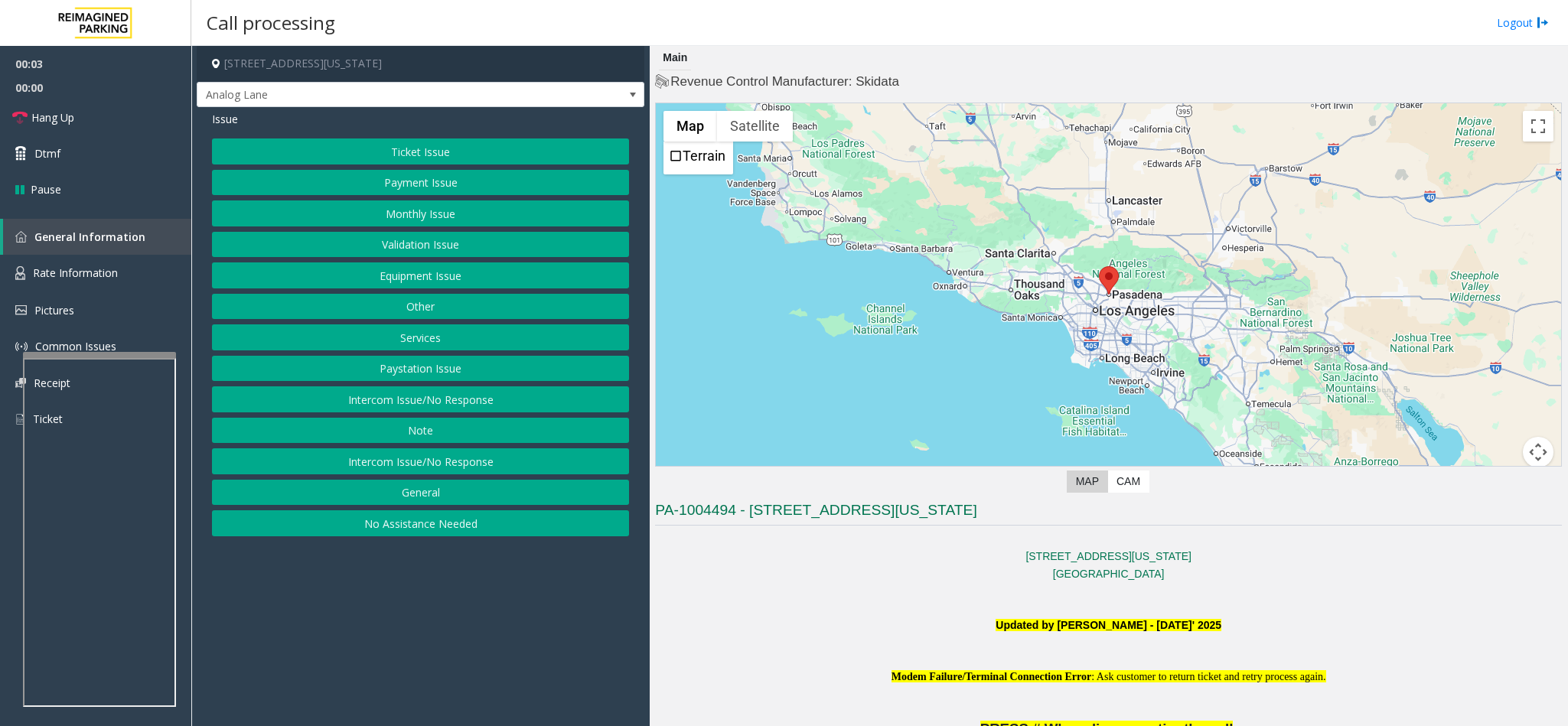
scroll to position [459, 0]
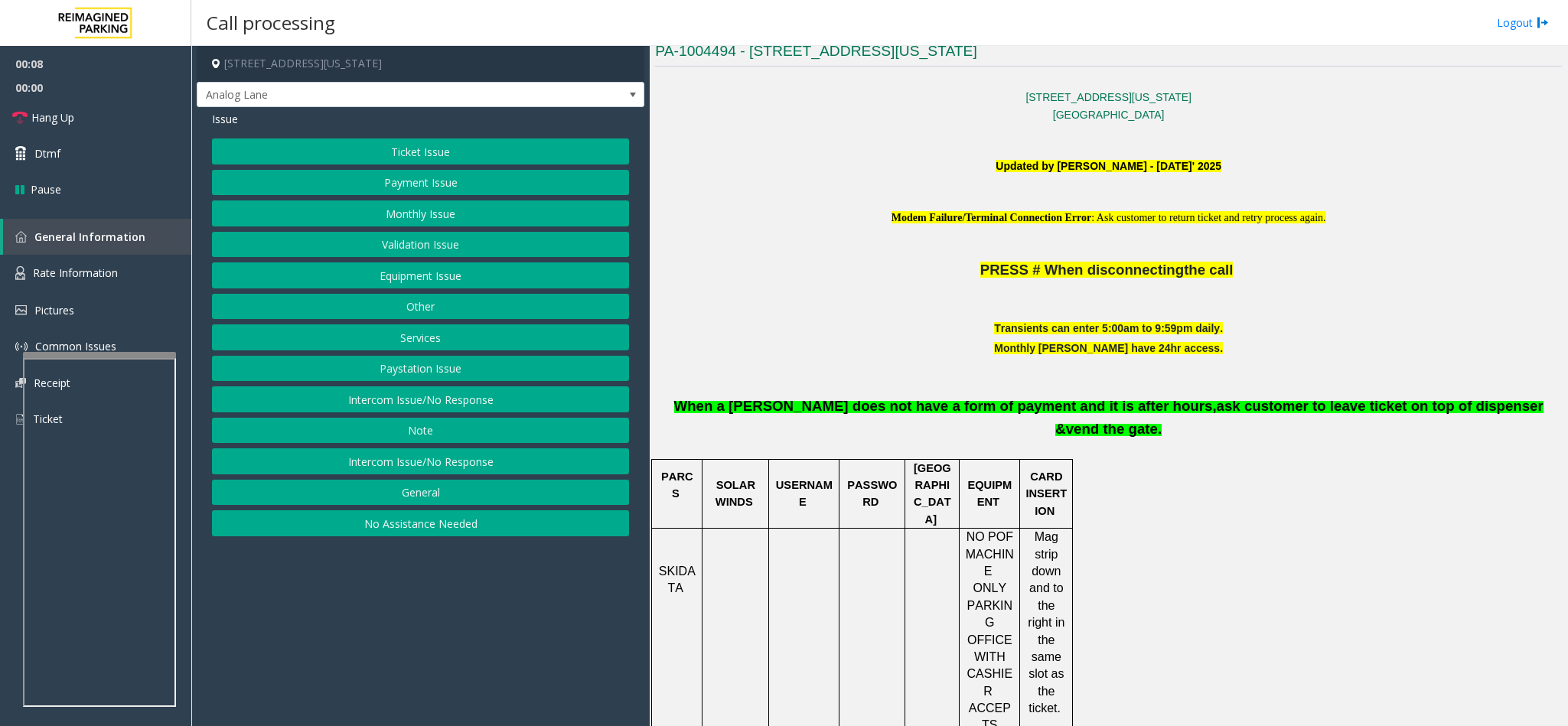
click at [445, 239] on button "Validation Issue" at bounding box center [419, 244] width 417 height 26
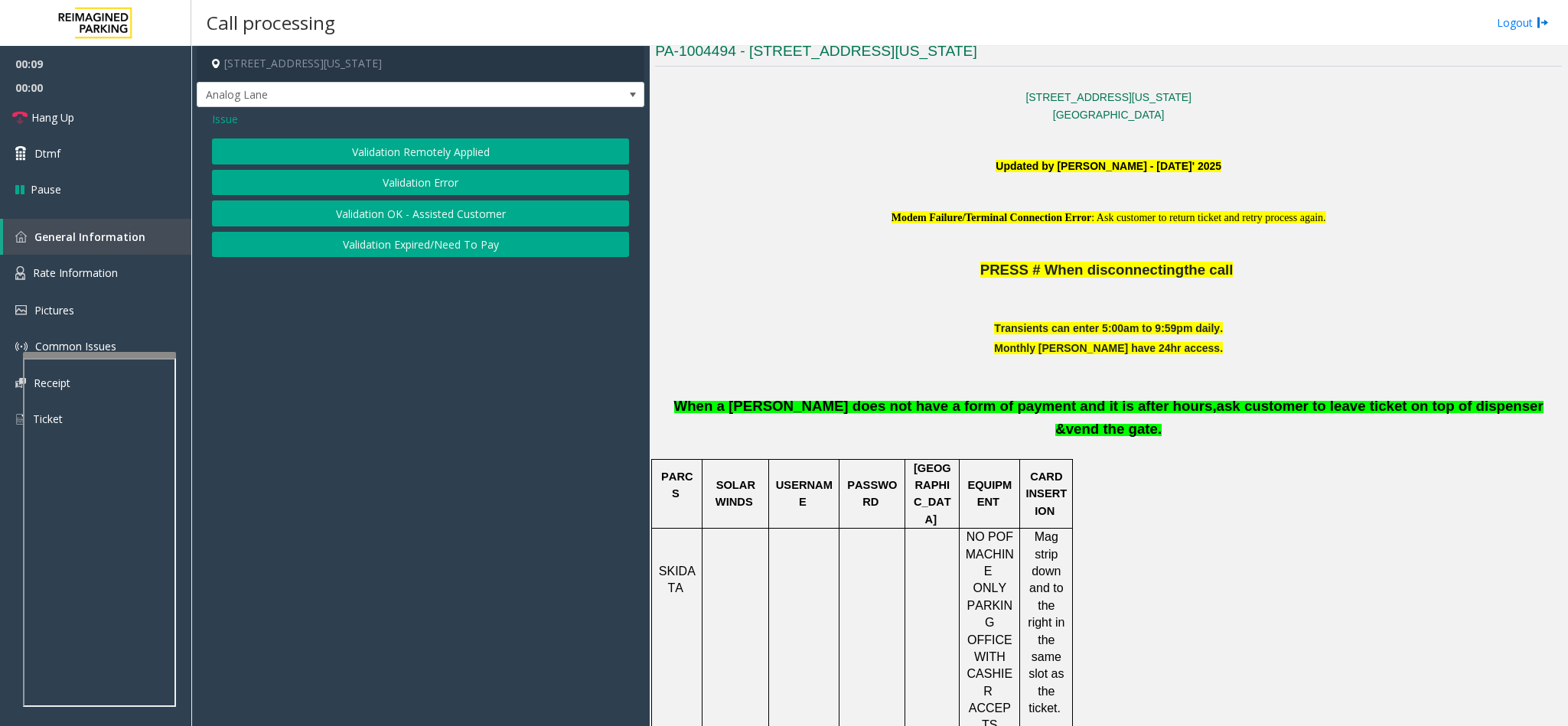
click at [402, 183] on button "Validation Error" at bounding box center [419, 182] width 417 height 26
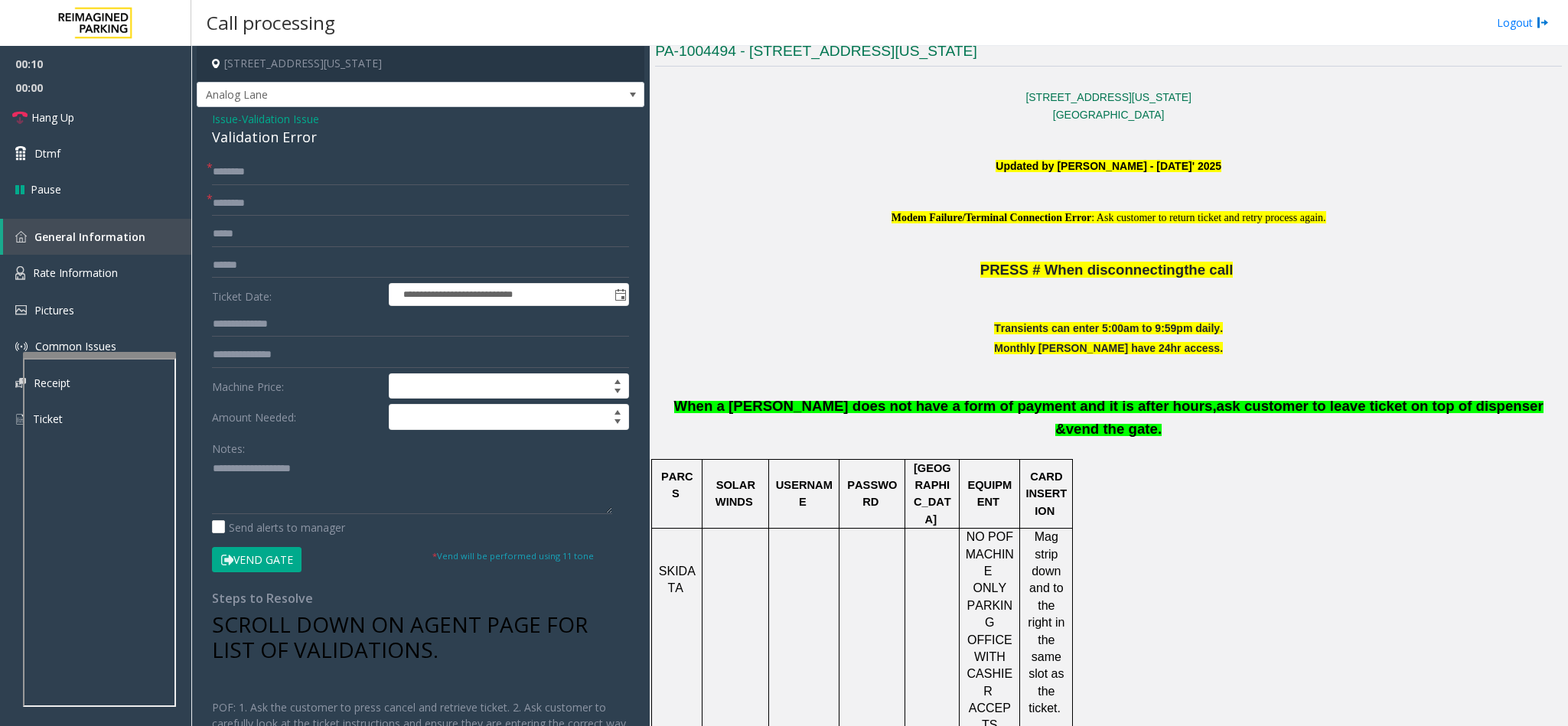
click at [248, 146] on div "Validation Error" at bounding box center [419, 137] width 417 height 21
click at [248, 146] on div "Validation Error" at bounding box center [419, 137] width 417 height 21
click at [253, 146] on div "Validation Error" at bounding box center [419, 137] width 417 height 21
click at [214, 460] on textarea at bounding box center [411, 485] width 400 height 58
type textarea "**********"
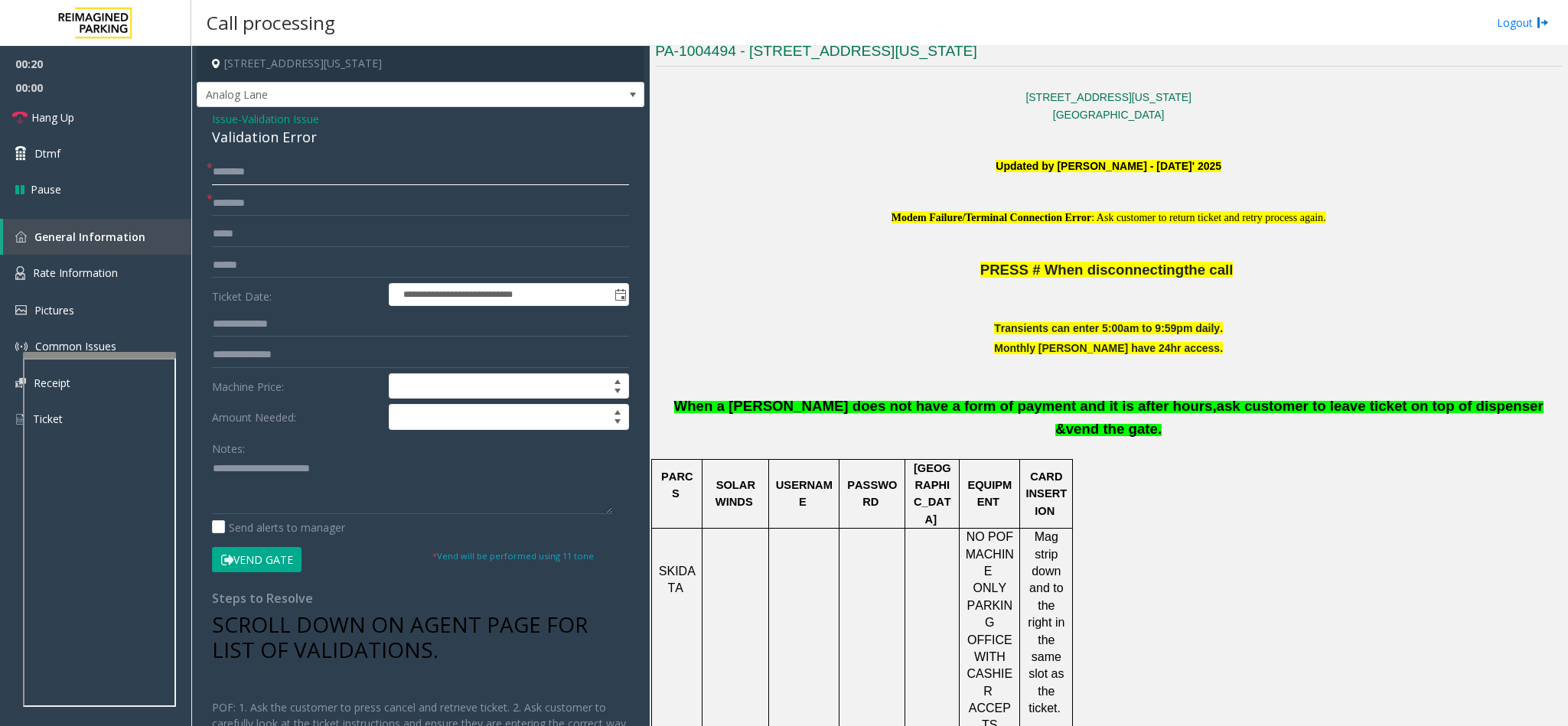
click at [221, 169] on input "text" at bounding box center [419, 172] width 417 height 26
type input "*******"
click at [265, 200] on input "text" at bounding box center [419, 203] width 417 height 26
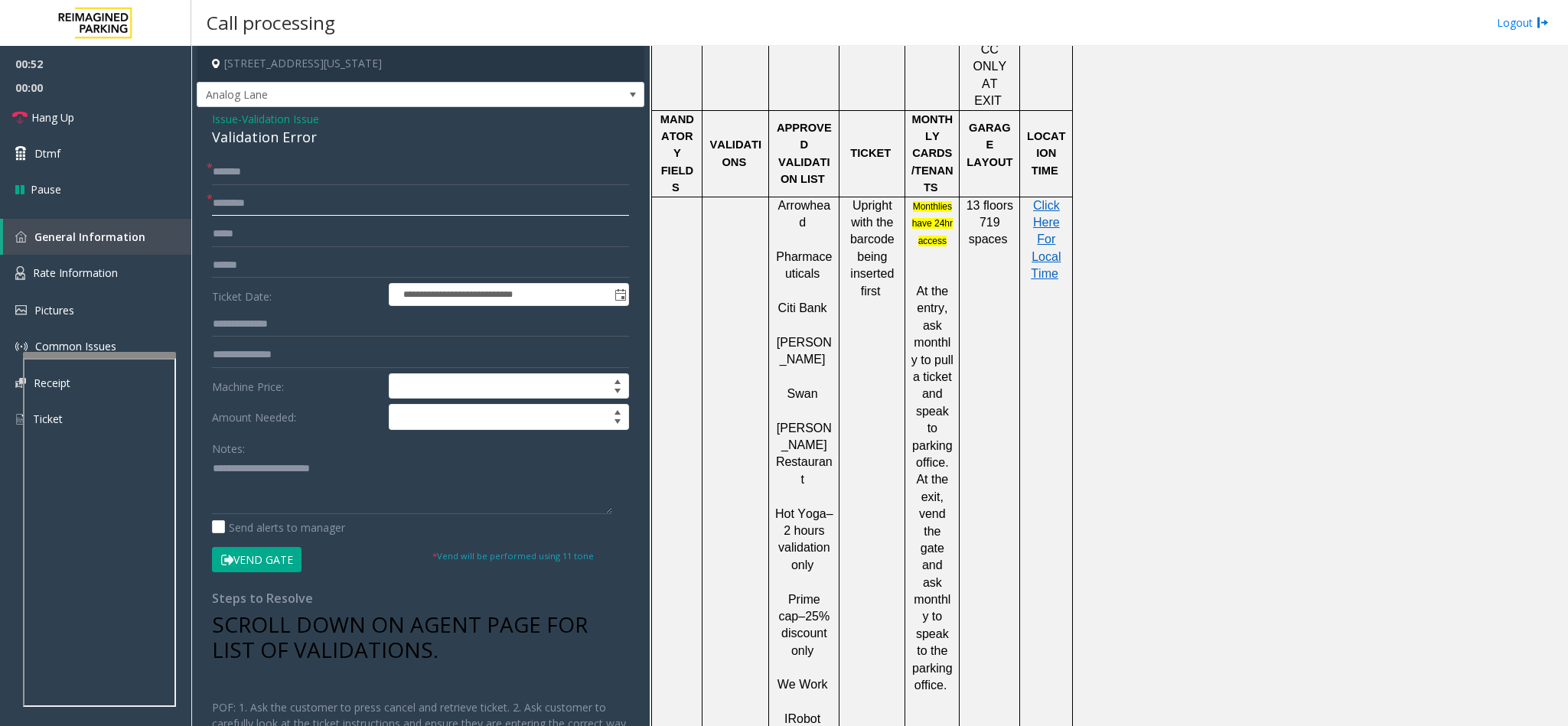
scroll to position [1147, 0]
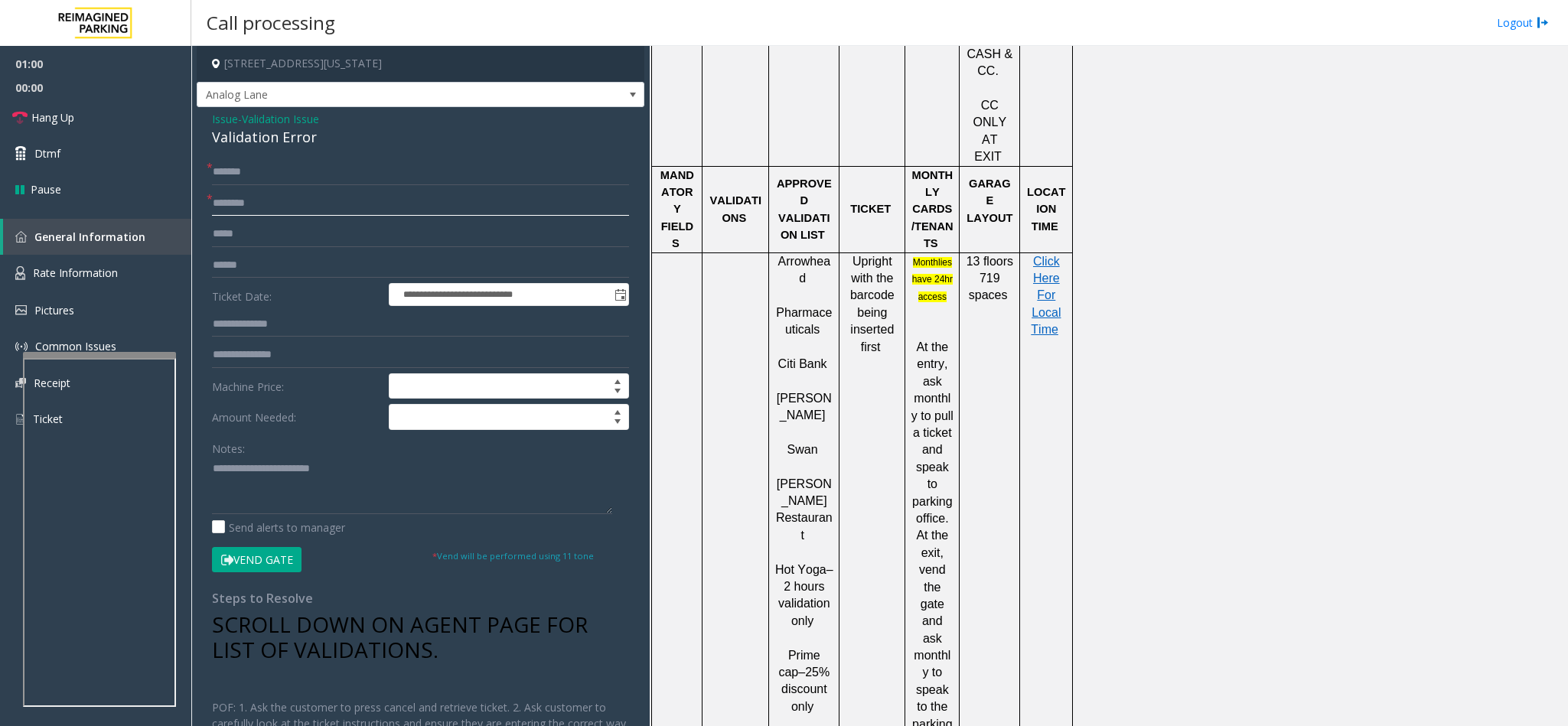
type input "********"
click at [453, 468] on textarea at bounding box center [411, 485] width 400 height 58
click at [1061, 254] on p "Click Here For Local Time" at bounding box center [1045, 305] width 41 height 103
click at [1045, 255] on span "Click Here For Local Time" at bounding box center [1045, 295] width 30 height 81
click at [286, 478] on textarea at bounding box center [411, 485] width 400 height 58
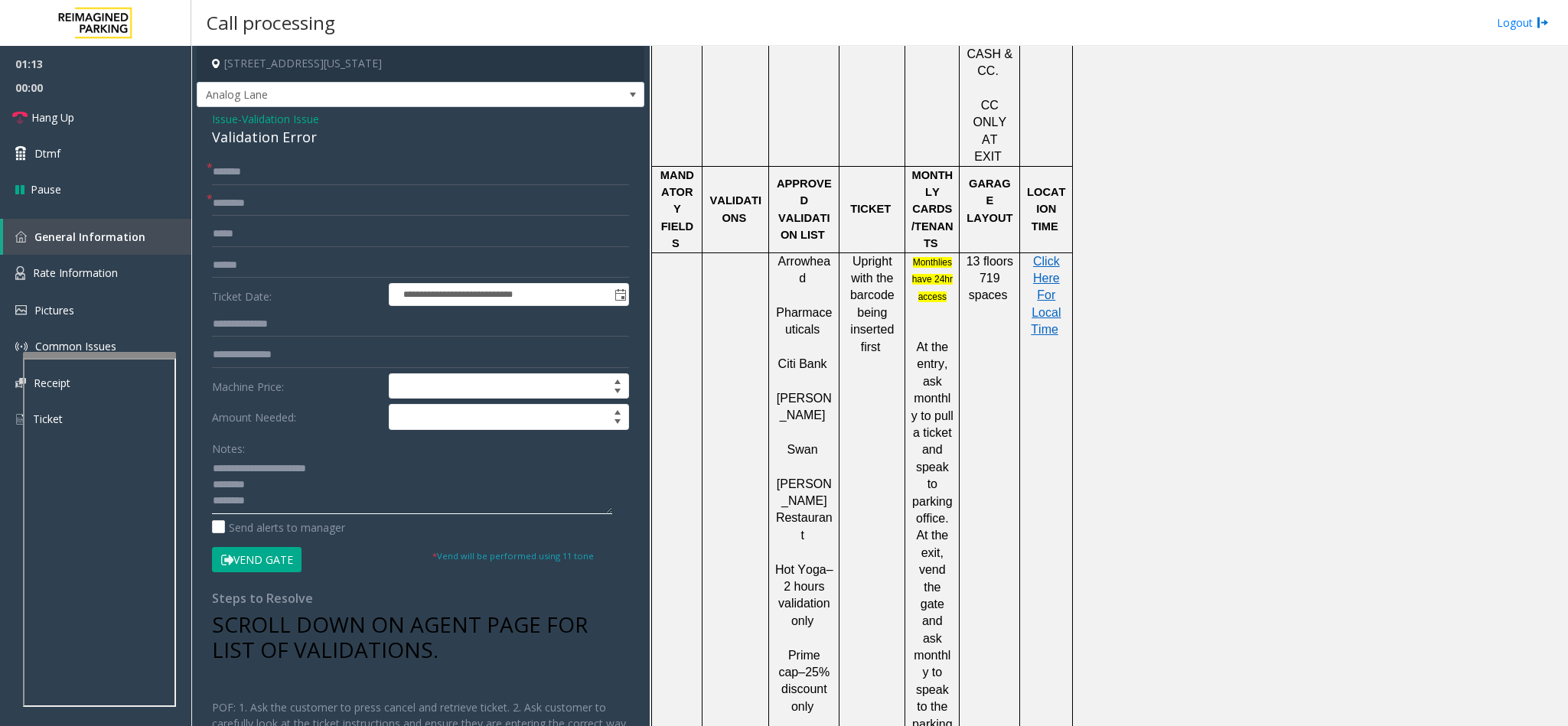
click at [260, 491] on textarea at bounding box center [411, 485] width 400 height 58
click at [244, 505] on textarea at bounding box center [411, 485] width 400 height 58
click at [1045, 255] on span "Click Here For Local Time" at bounding box center [1045, 295] width 30 height 81
click at [258, 553] on button "Vend Gate" at bounding box center [256, 559] width 90 height 26
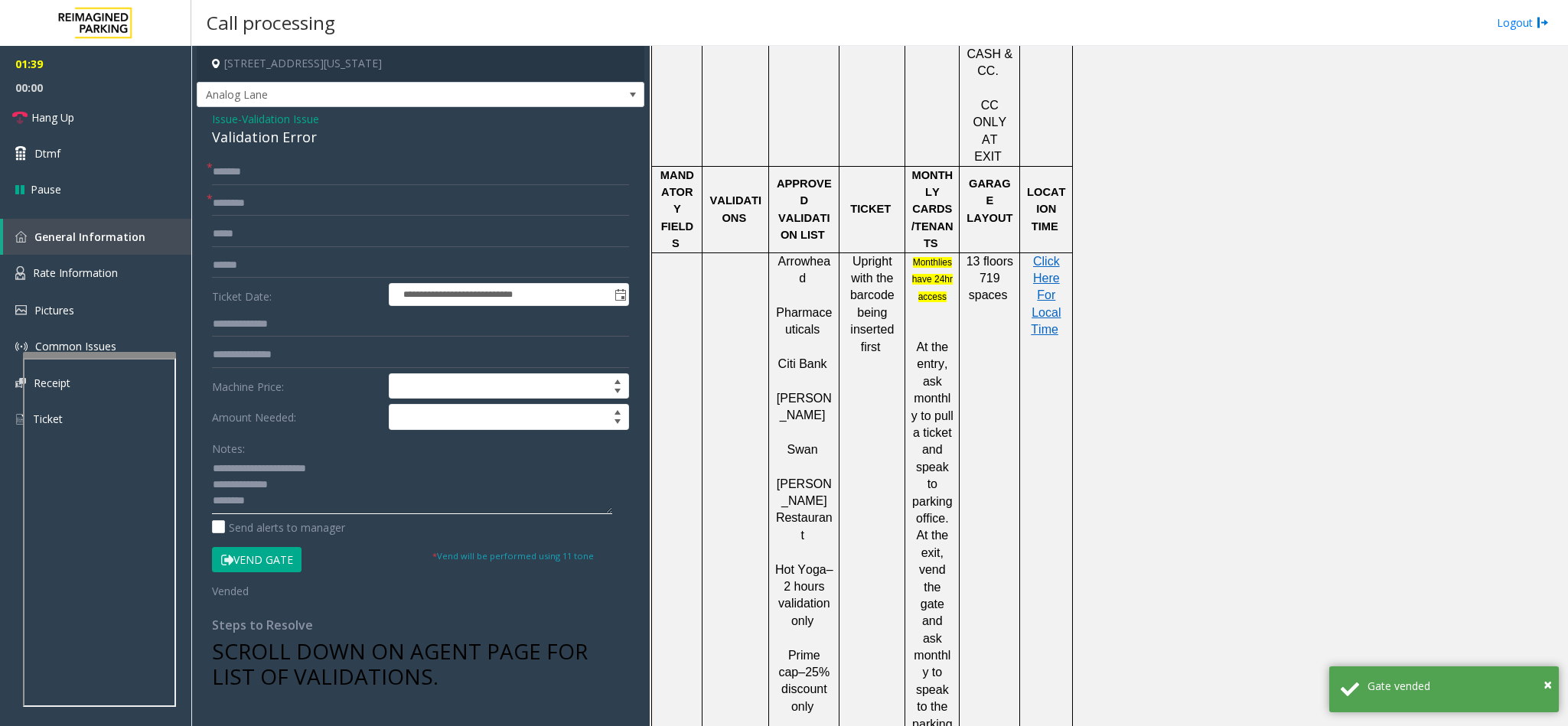
click at [244, 508] on textarea at bounding box center [411, 485] width 400 height 58
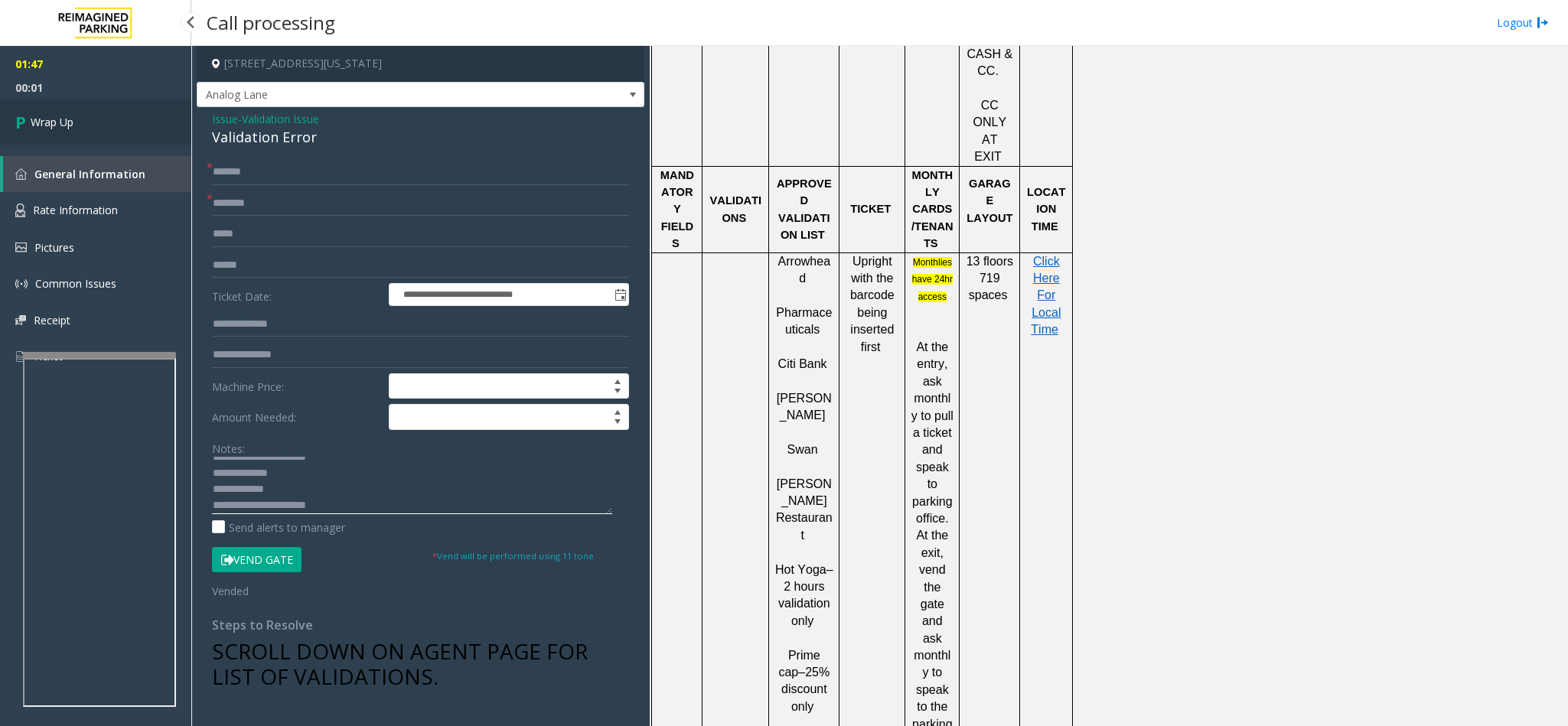
type textarea "**********"
click at [99, 125] on link "Wrap Up" at bounding box center [95, 122] width 191 height 45
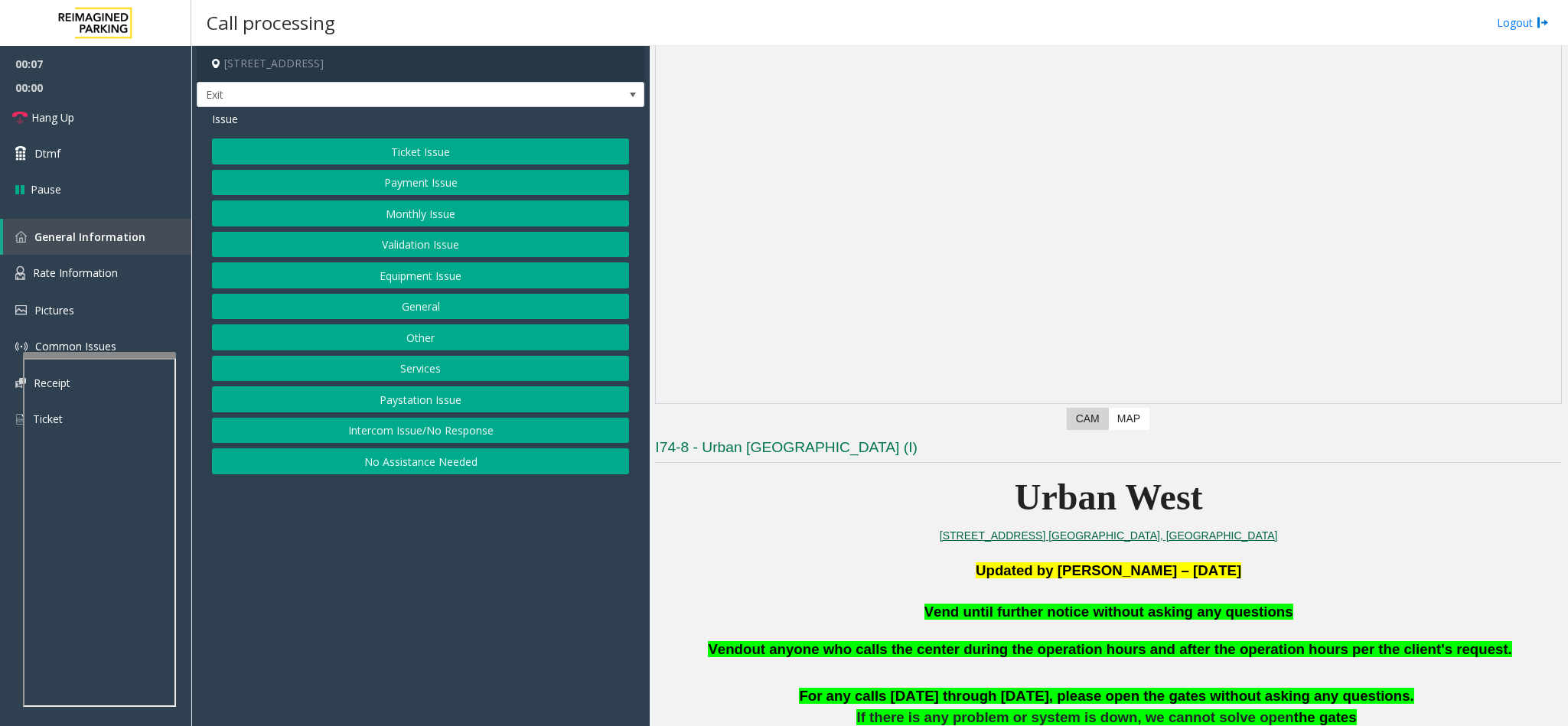
scroll to position [344, 0]
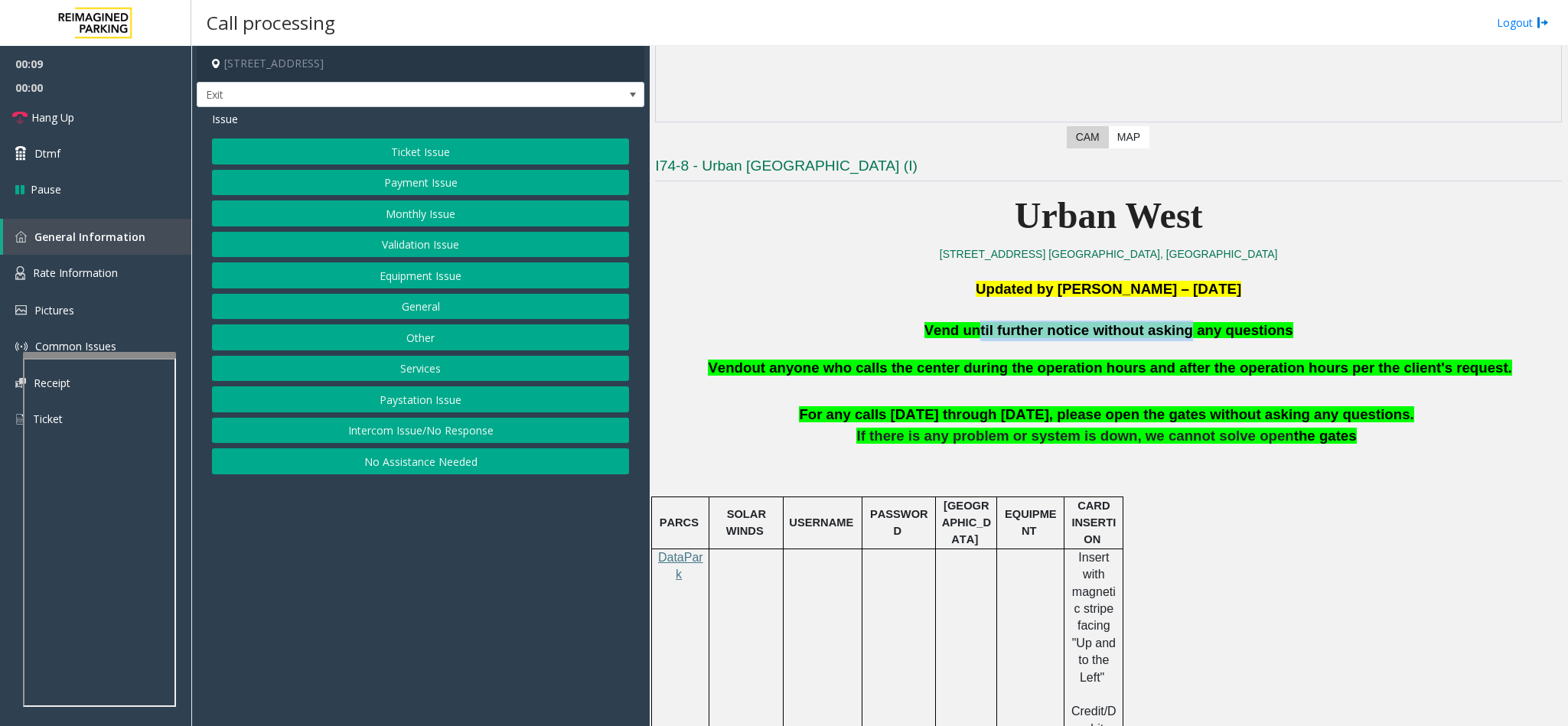
drag, startPoint x: 976, startPoint y: 333, endPoint x: 1169, endPoint y: 326, distance: 193.1
click at [1169, 326] on span "Vend until further notice without asking any questions" at bounding box center [1108, 330] width 369 height 16
click at [379, 287] on button "Equipment Issue" at bounding box center [419, 276] width 417 height 26
click at [387, 272] on button "Gate / Door Won't Open" at bounding box center [419, 276] width 417 height 26
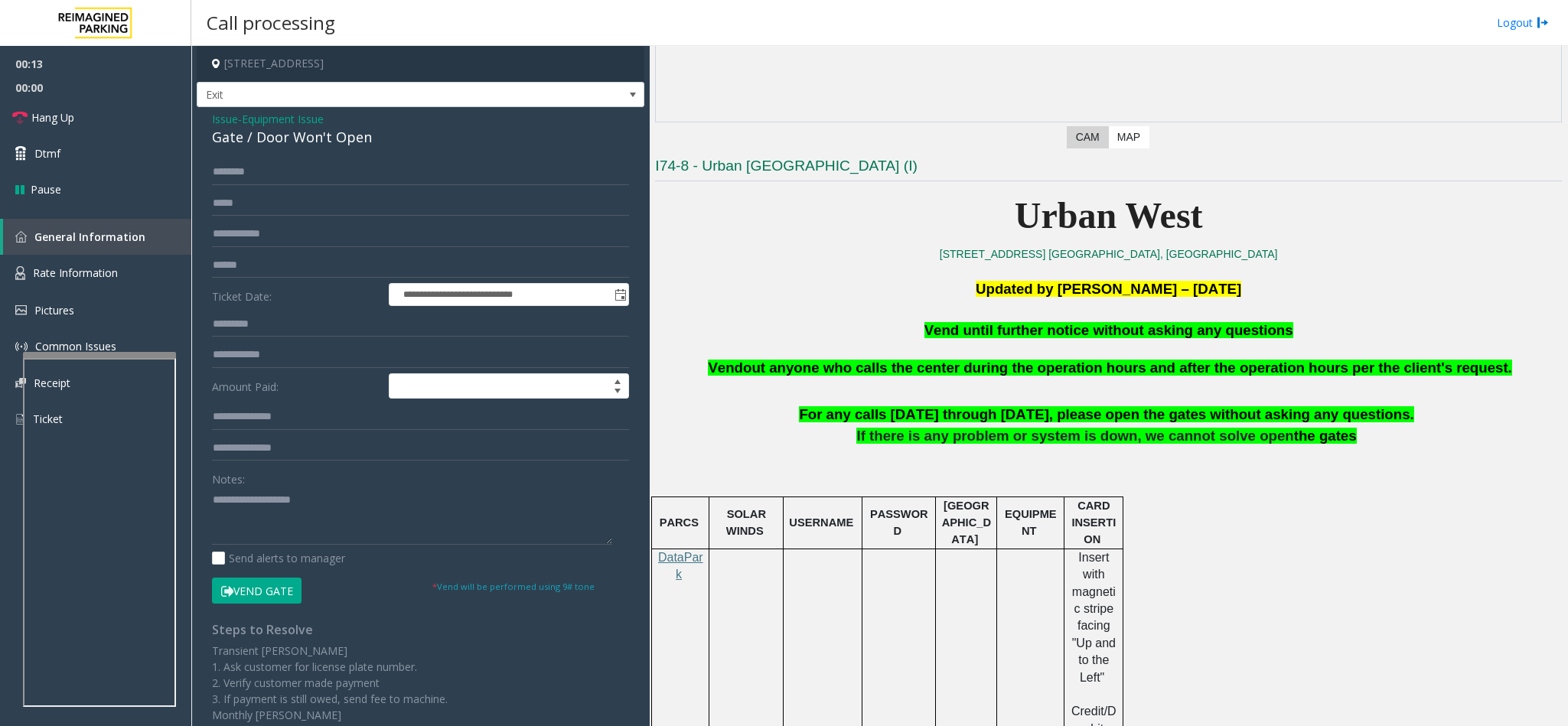
click at [221, 115] on span "Issue" at bounding box center [224, 119] width 26 height 16
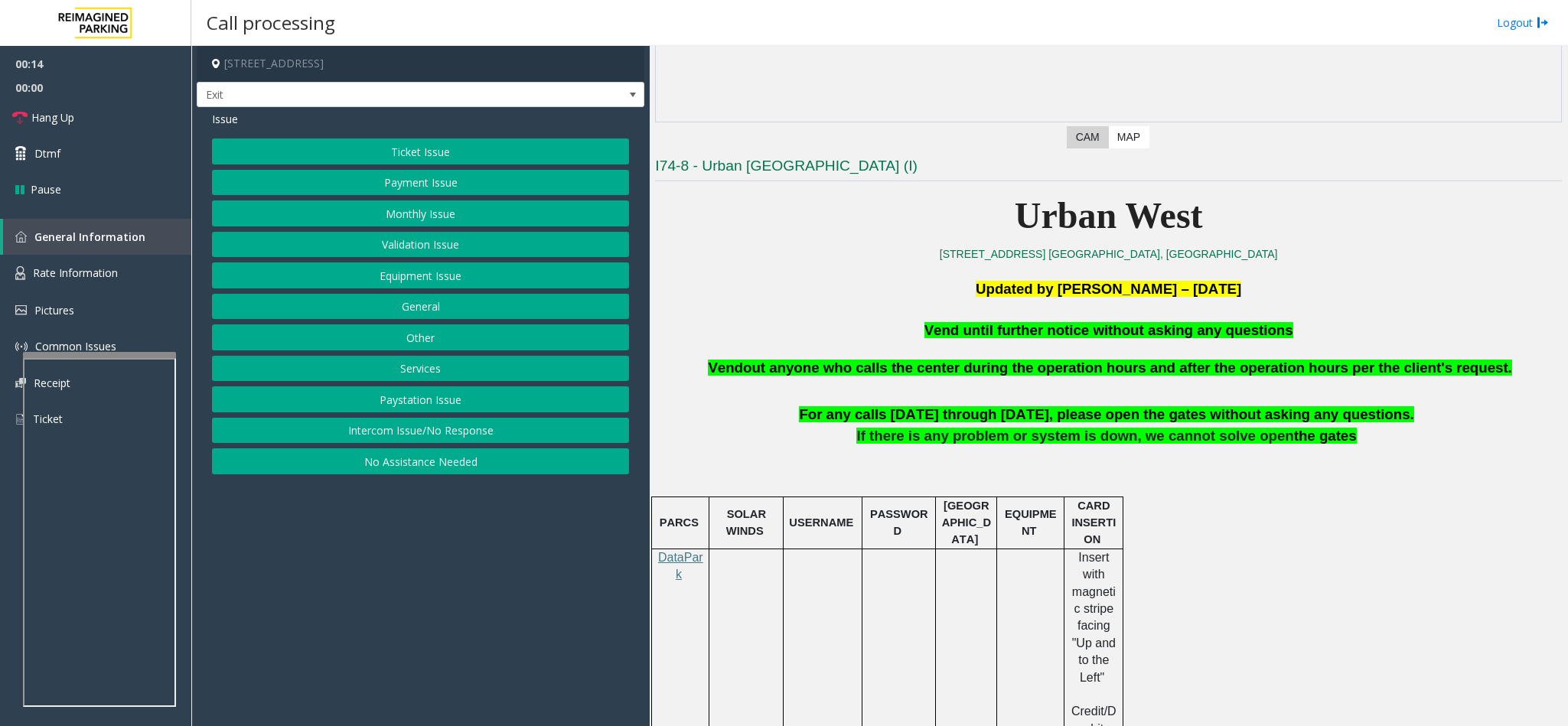
click at [418, 151] on button "Ticket Issue" at bounding box center [419, 151] width 417 height 26
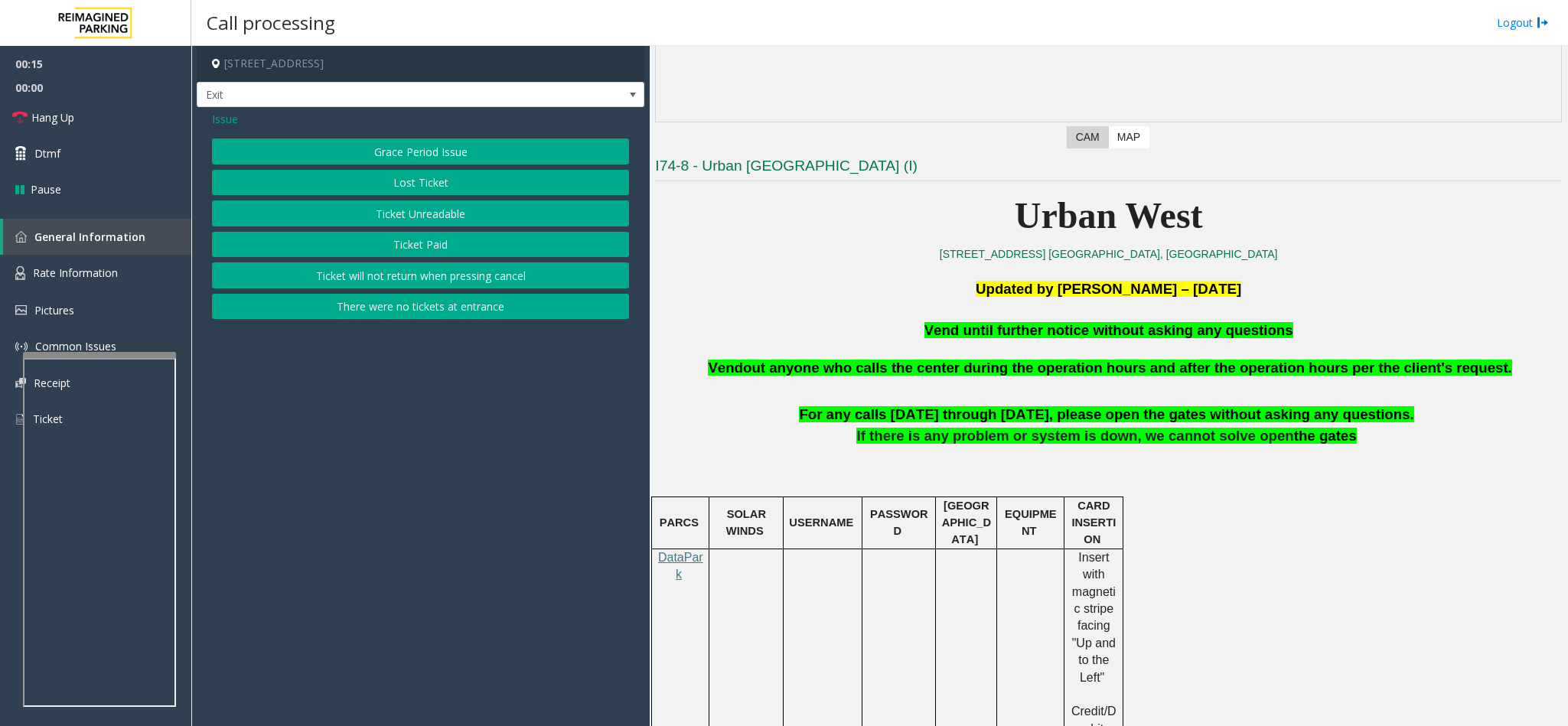
click at [396, 213] on button "Ticket Unreadable" at bounding box center [419, 213] width 417 height 26
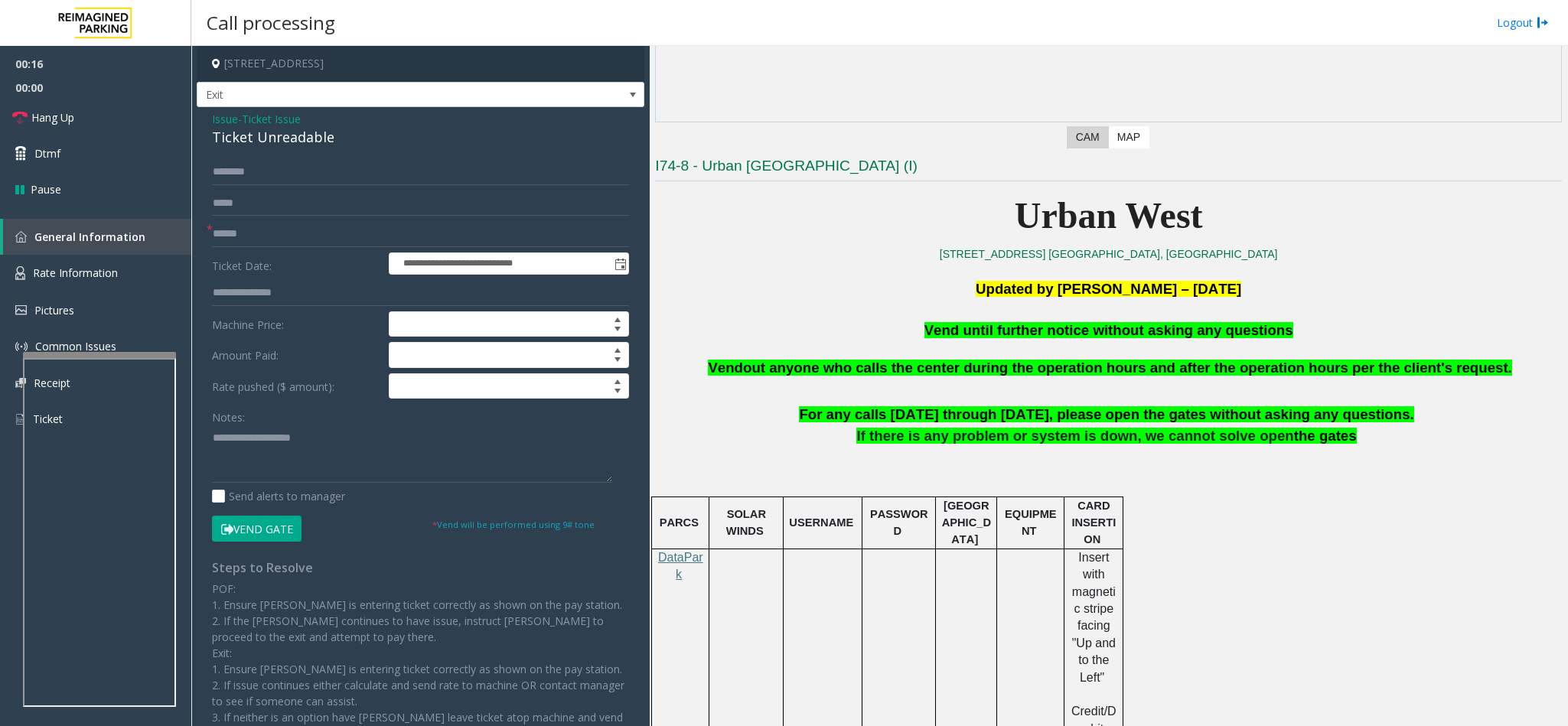
click at [278, 536] on button "Vend Gate" at bounding box center [256, 528] width 90 height 26
click at [228, 141] on div "Ticket Unreadable" at bounding box center [419, 137] width 417 height 21
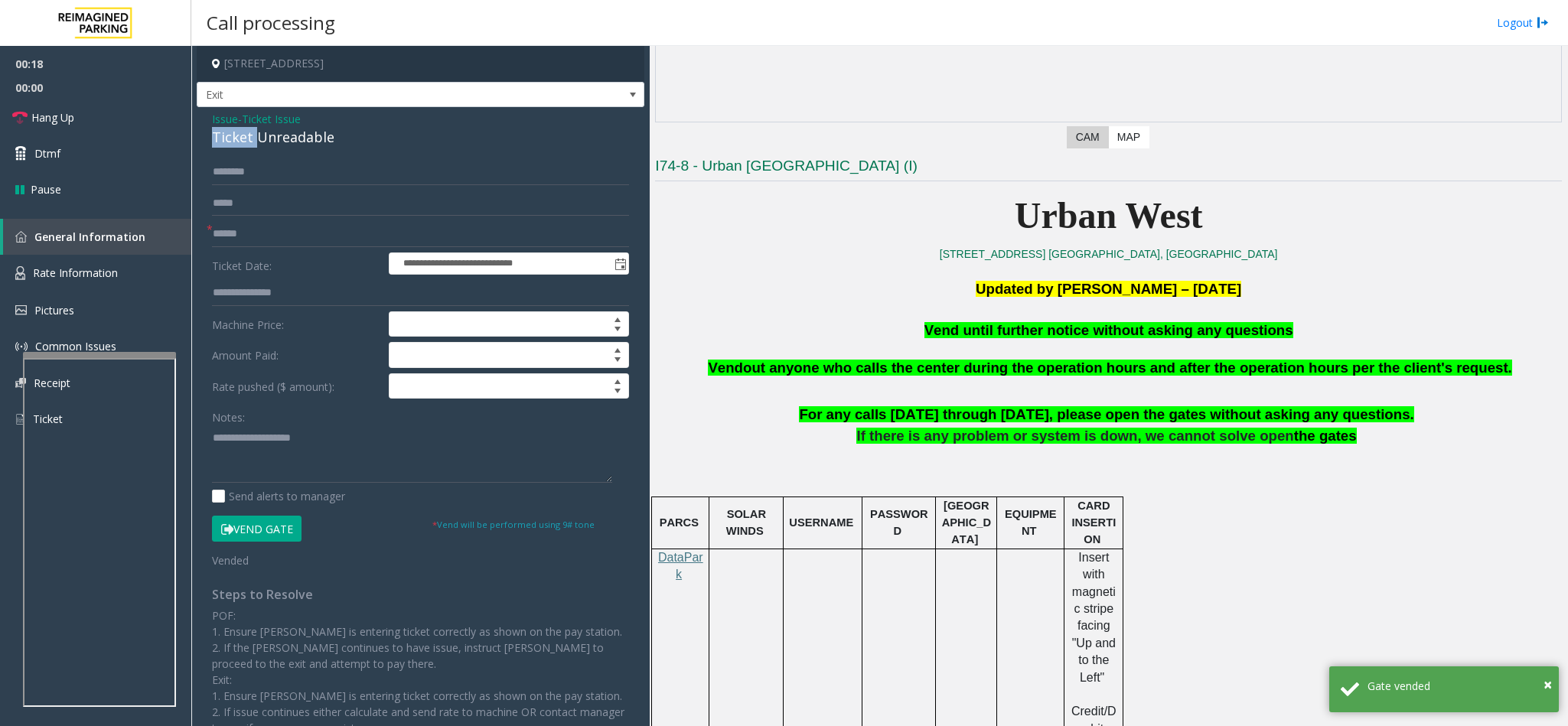
click at [228, 141] on div "Ticket Unreadable" at bounding box center [419, 137] width 417 height 21
click at [212, 441] on textarea at bounding box center [411, 453] width 400 height 58
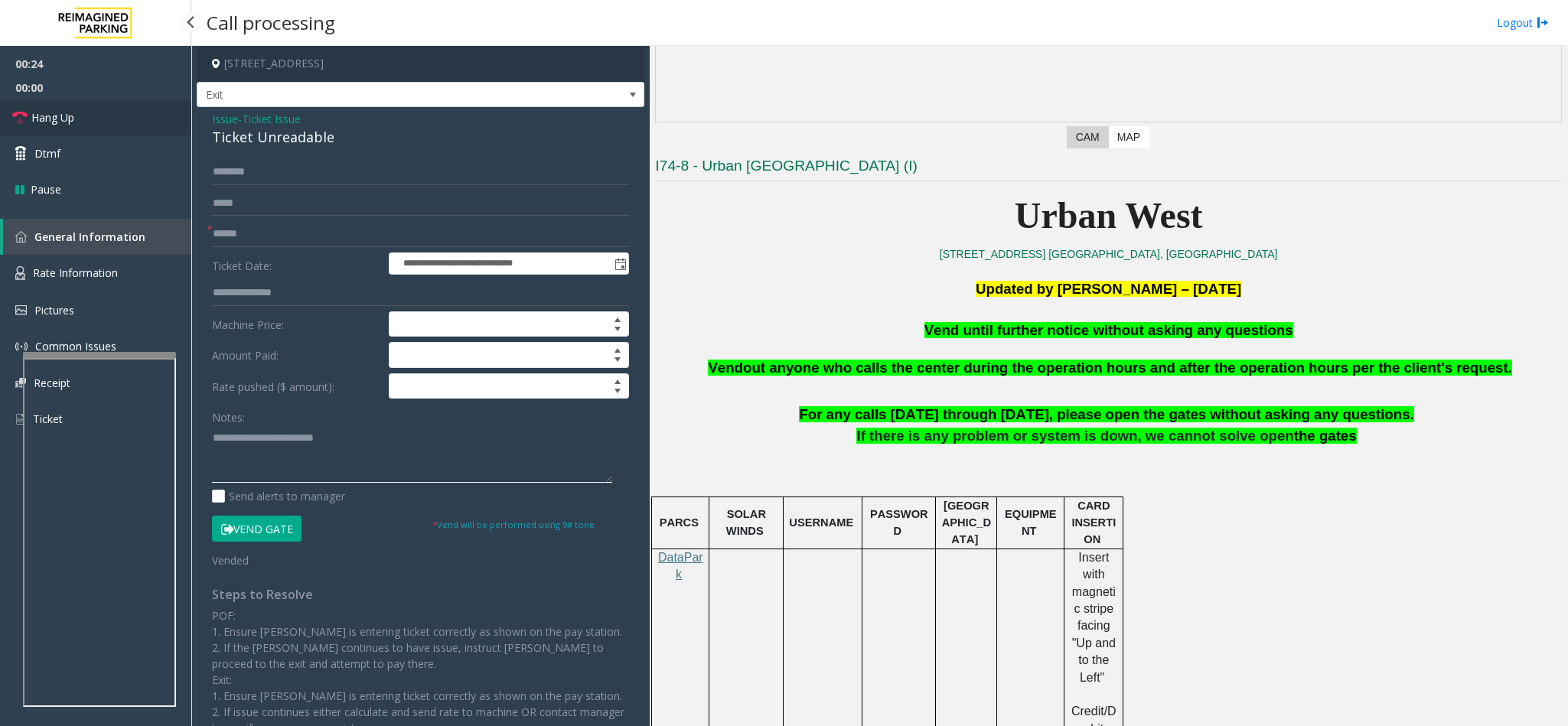
type textarea "**********"
click at [118, 109] on link "Hang Up" at bounding box center [95, 117] width 191 height 36
click at [244, 244] on input "text" at bounding box center [419, 233] width 417 height 26
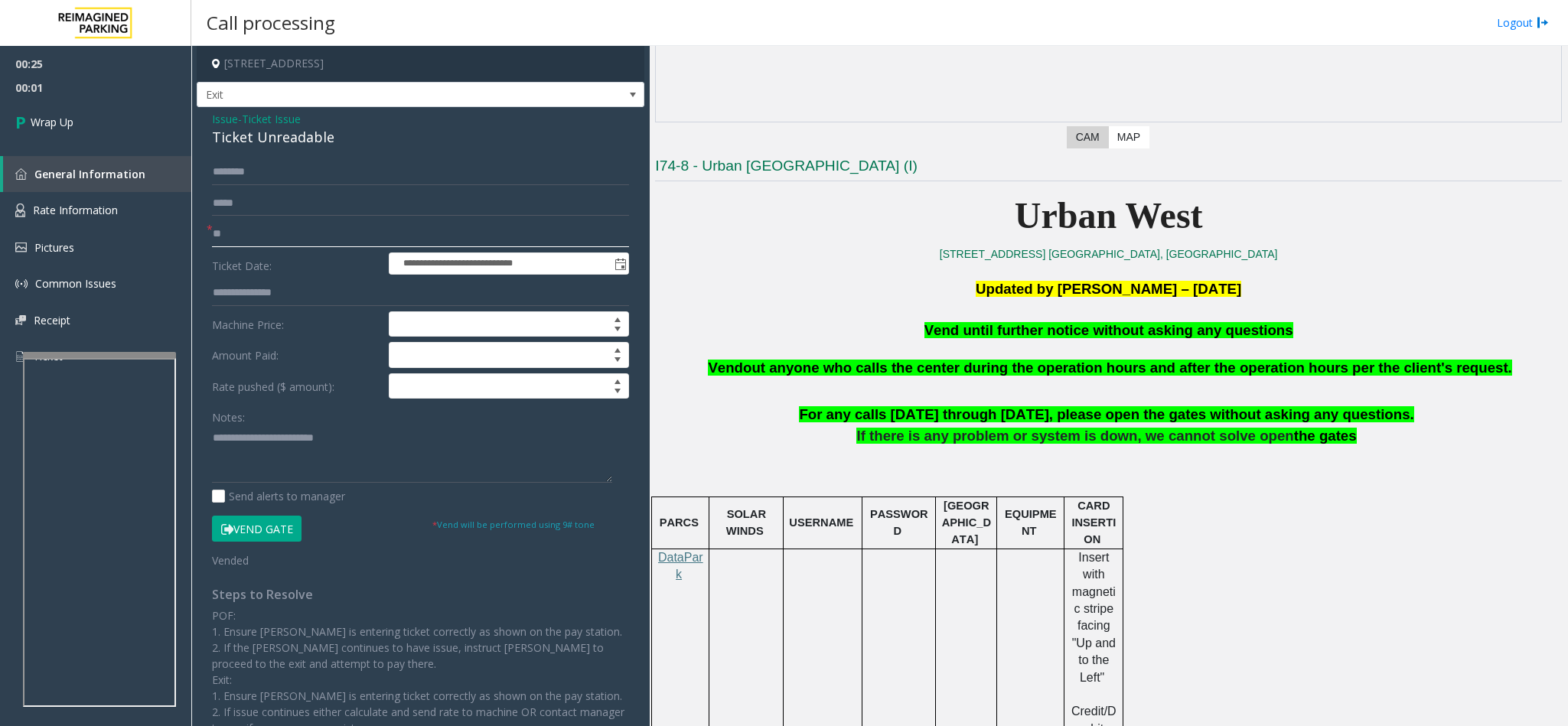
type input "**"
click at [405, 457] on textarea at bounding box center [411, 453] width 400 height 58
click at [1152, 338] on span "Vend until further notice without asking any questions" at bounding box center [1108, 330] width 369 height 16
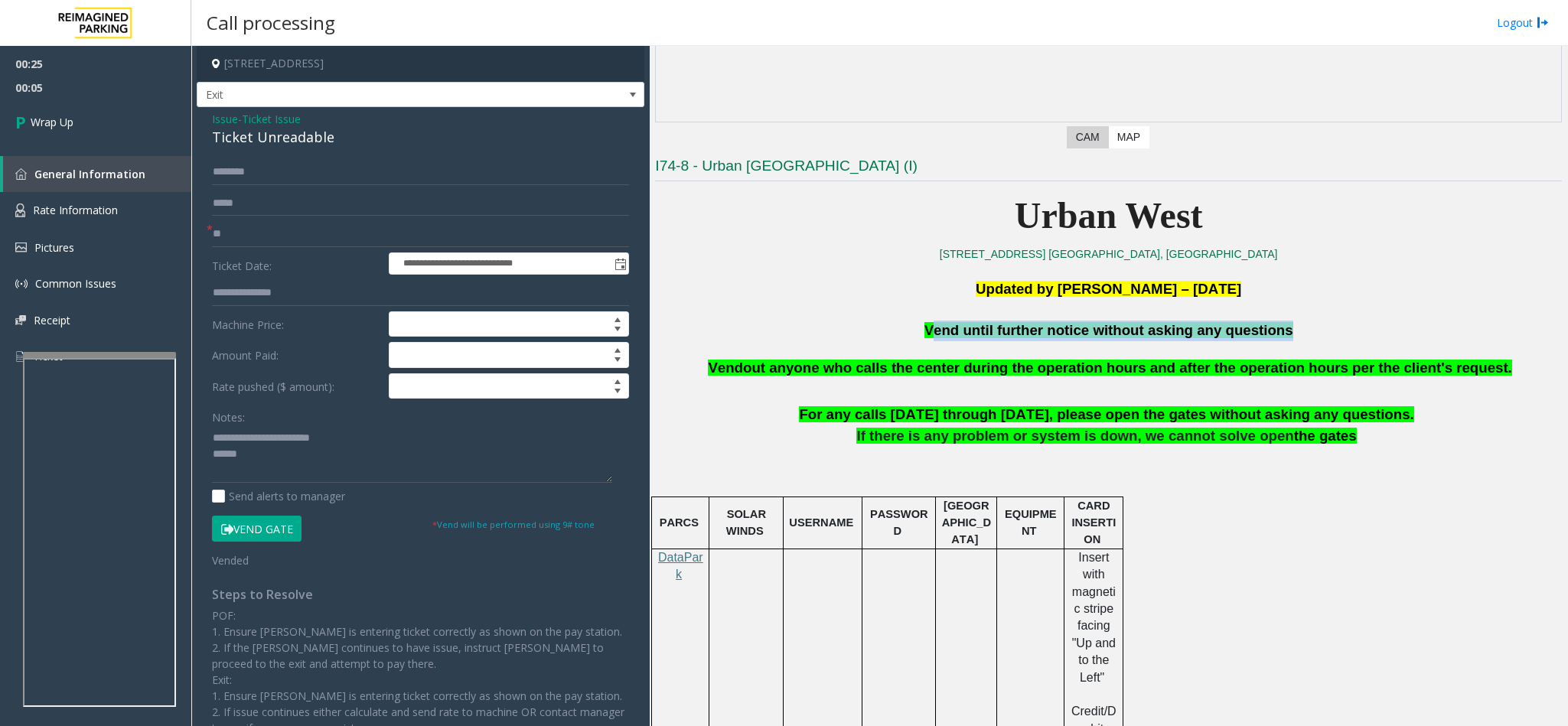
copy span "Vend until further notice without asking any questions"
click at [254, 453] on textarea at bounding box center [411, 453] width 400 height 58
paste textarea "**********"
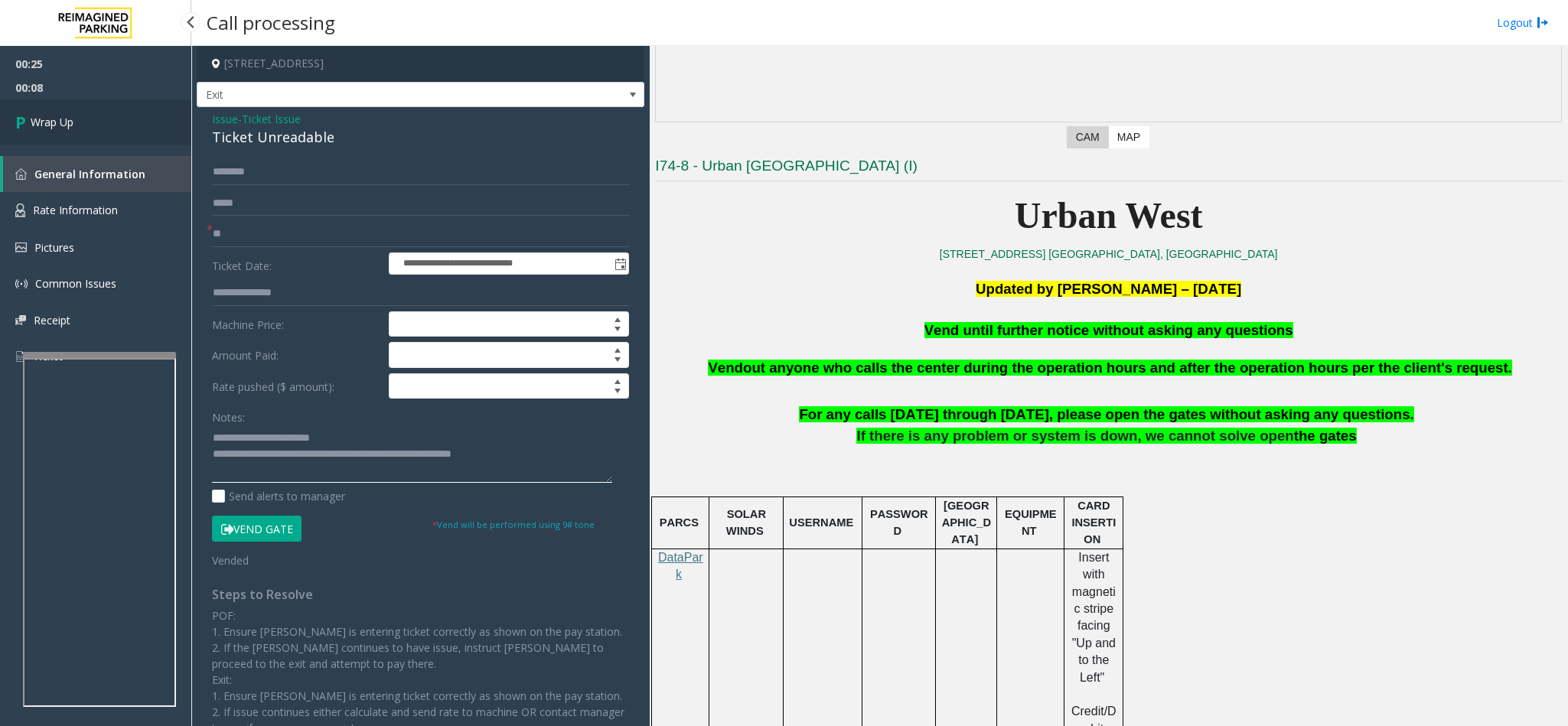
type textarea "**********"
click at [74, 128] on link "Wrap Up" at bounding box center [95, 122] width 191 height 45
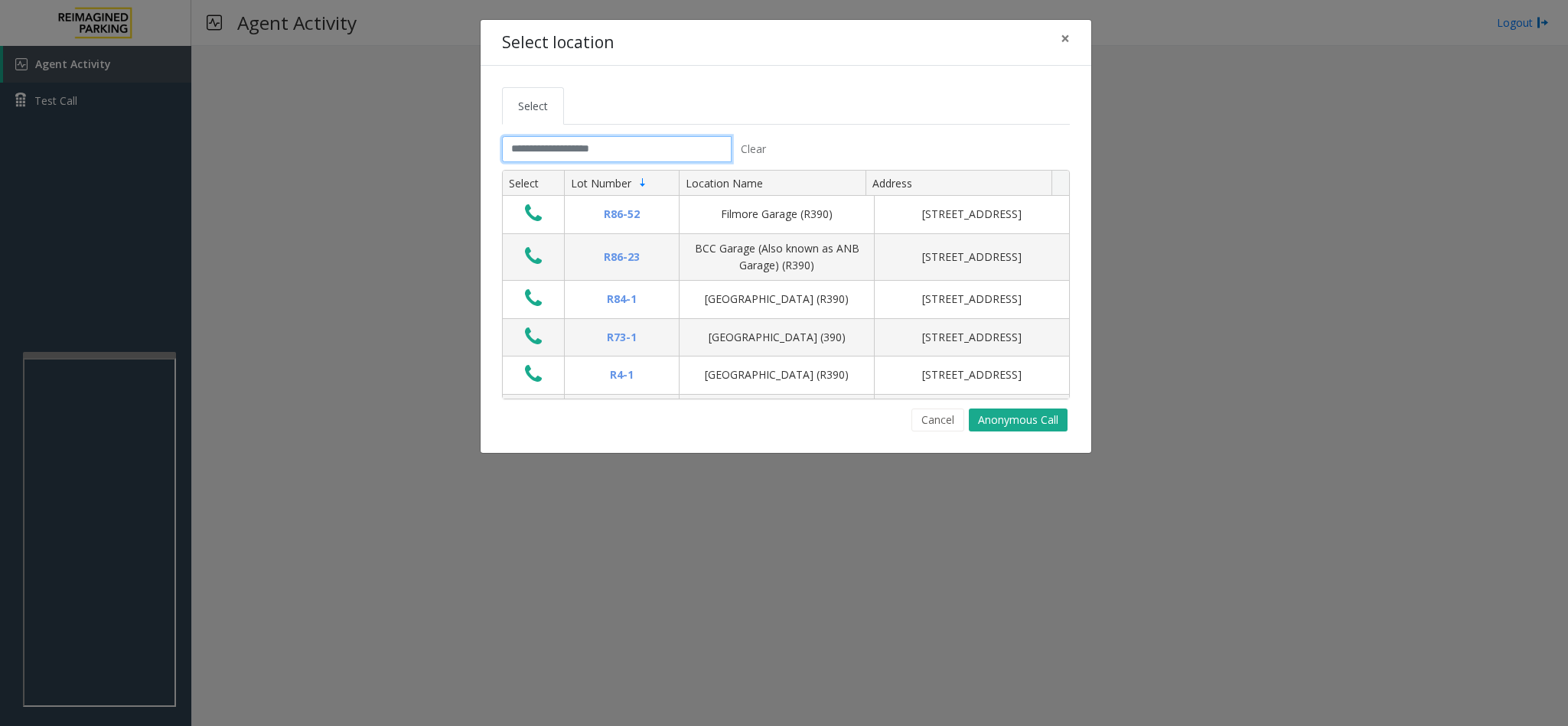
click at [627, 138] on input "text" at bounding box center [616, 149] width 230 height 26
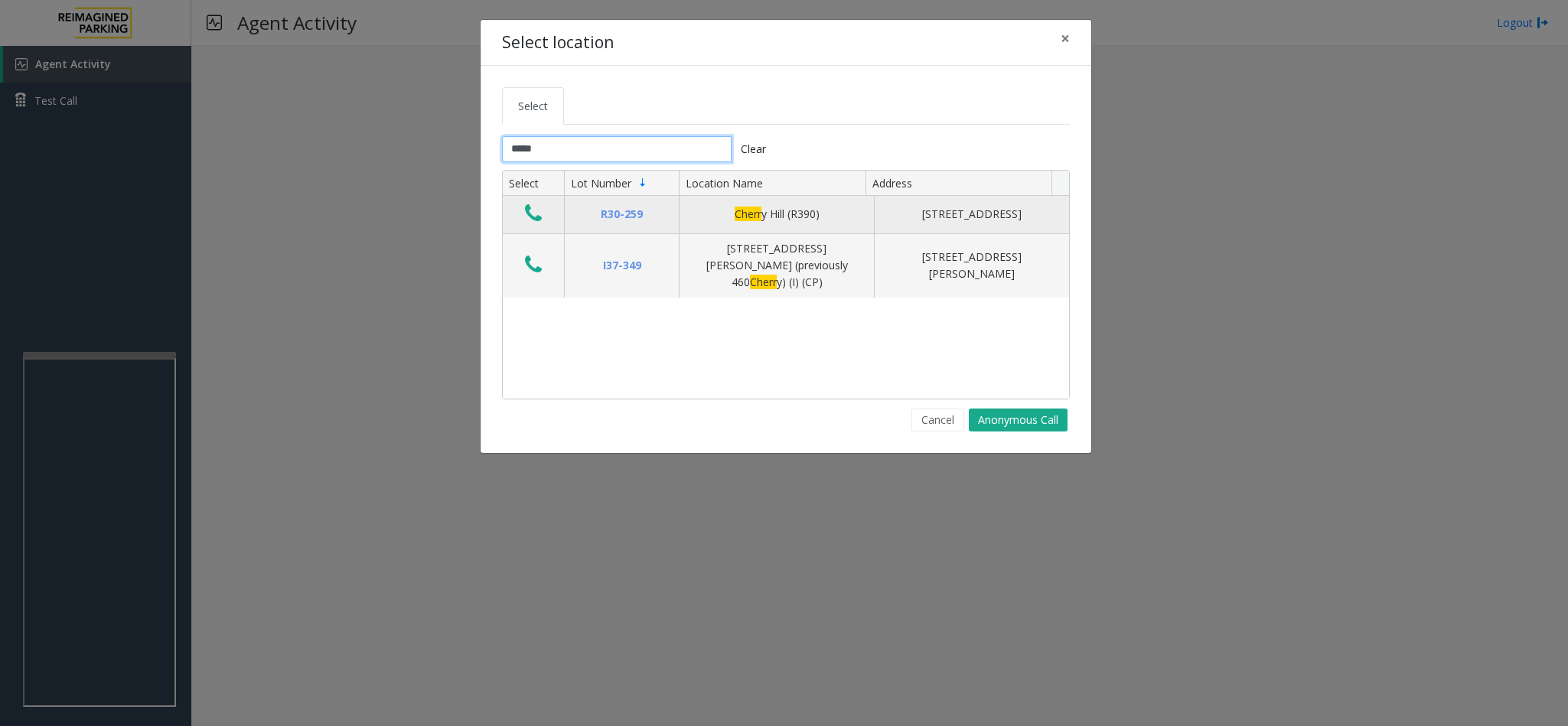
type input "*****"
click at [528, 209] on icon "Data table" at bounding box center [533, 212] width 16 height 21
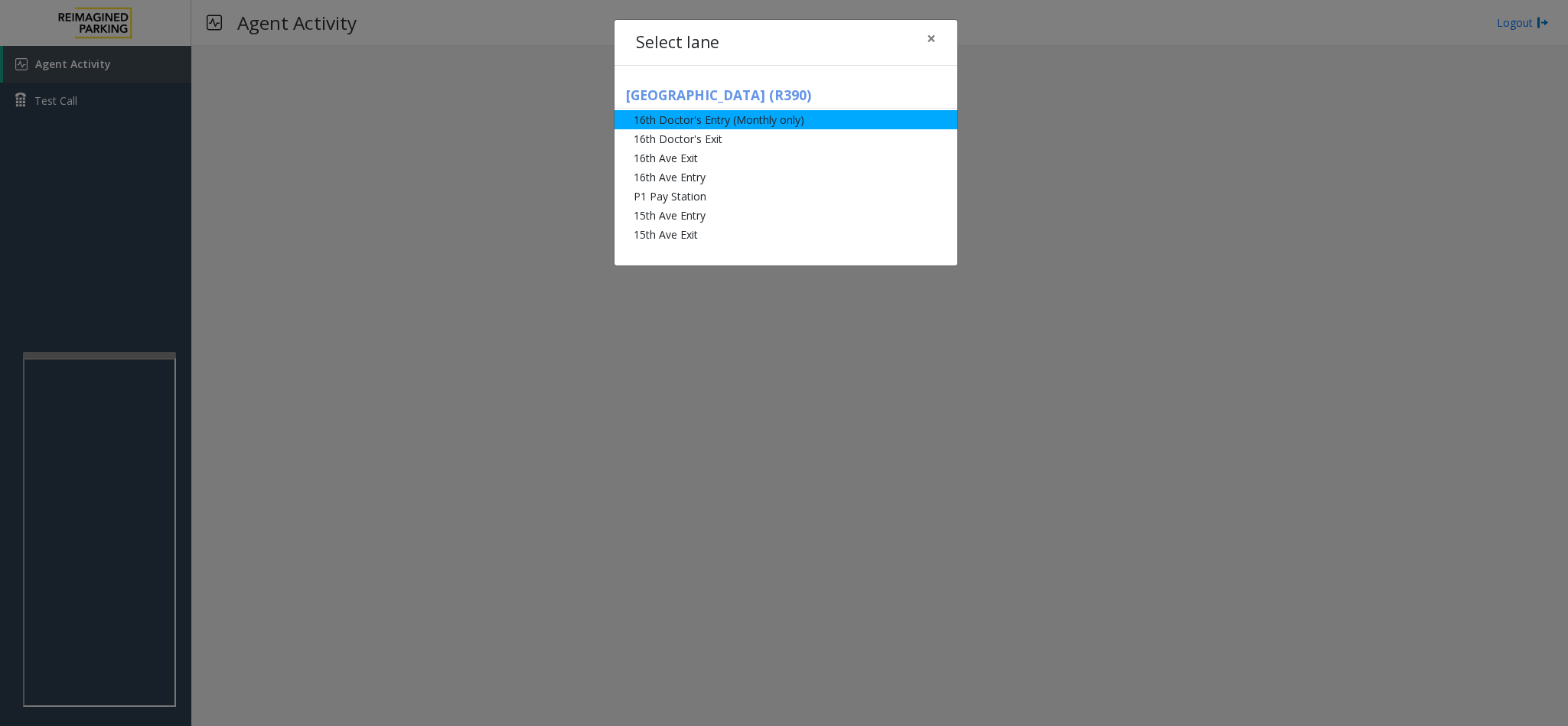
click at [673, 128] on li "16th Doctor's Entry (Monthly only)" at bounding box center [786, 119] width 343 height 19
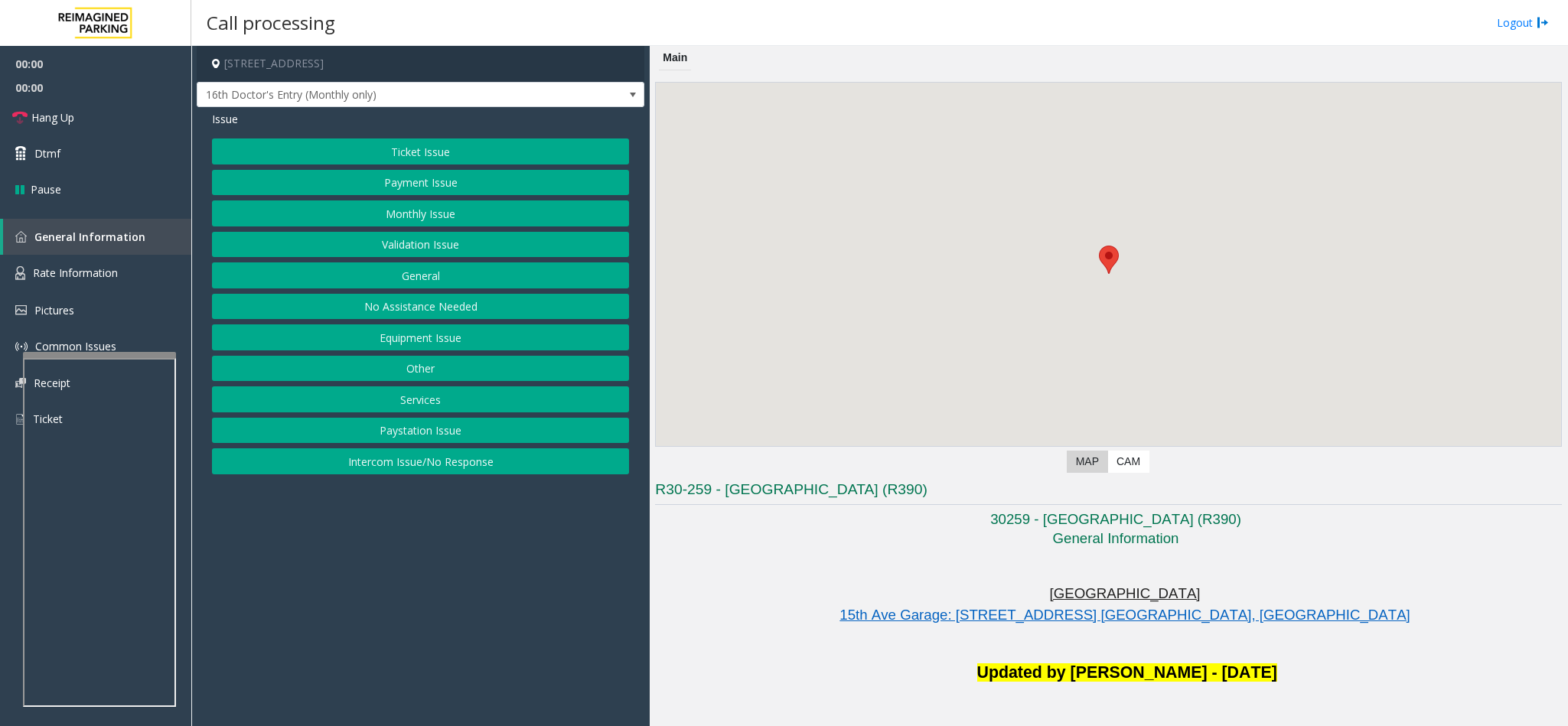
scroll to position [230, 0]
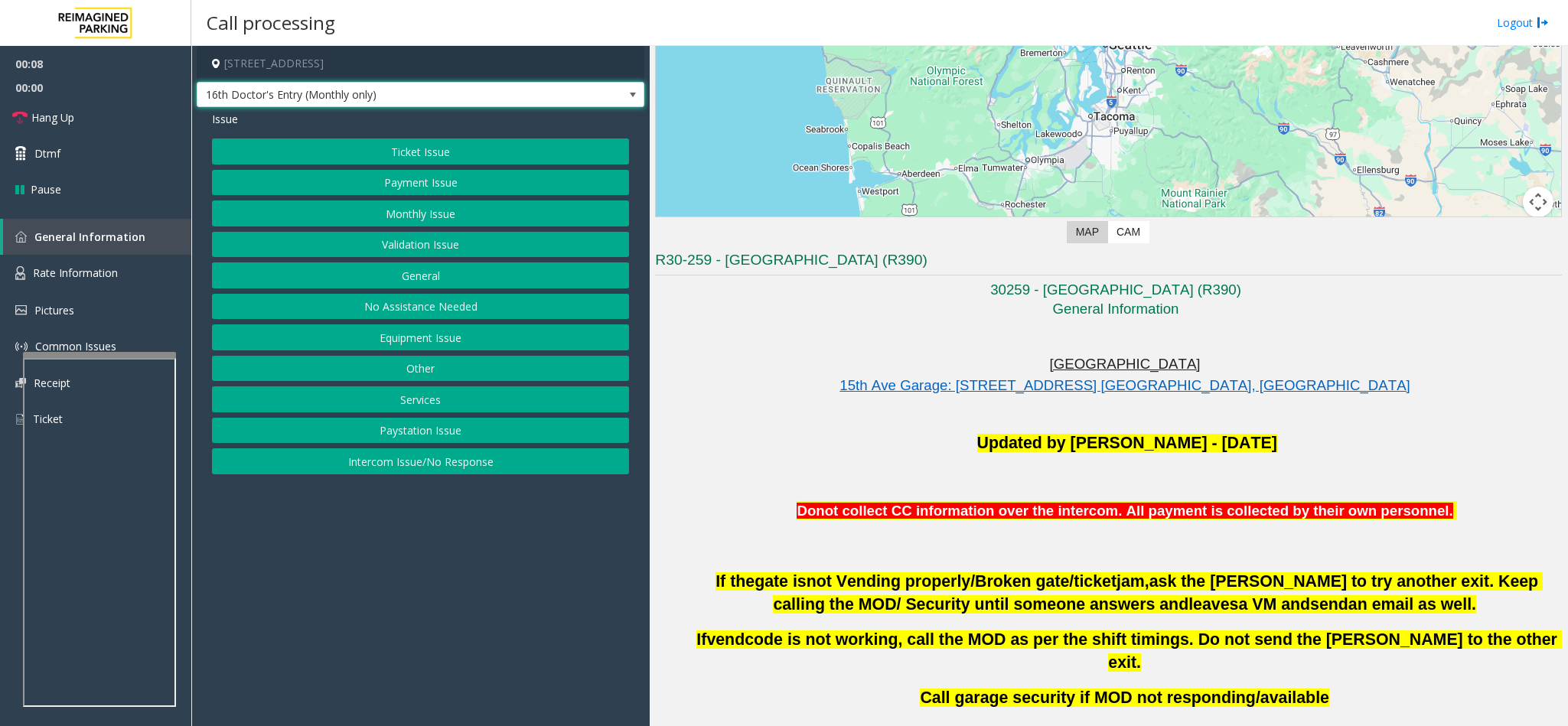
click at [477, 96] on span "16th Doctor's Entry (Monthly only)" at bounding box center [376, 94] width 357 height 25
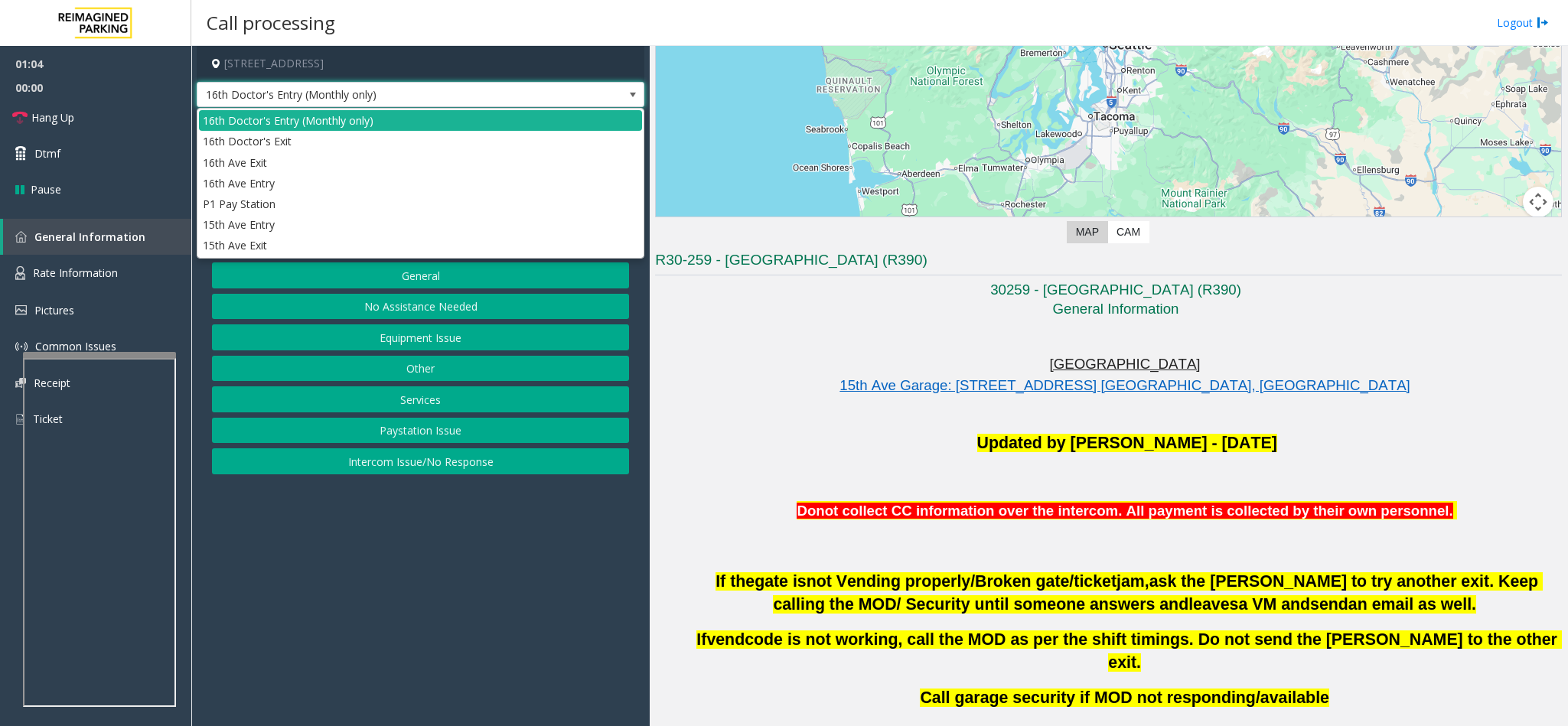
click at [308, 609] on app-call-processing-form "511 16th Avenue, Seattle, WA 16th Doctor's Entry (Monthly only) Issue Ticket Is…" at bounding box center [420, 385] width 458 height 680
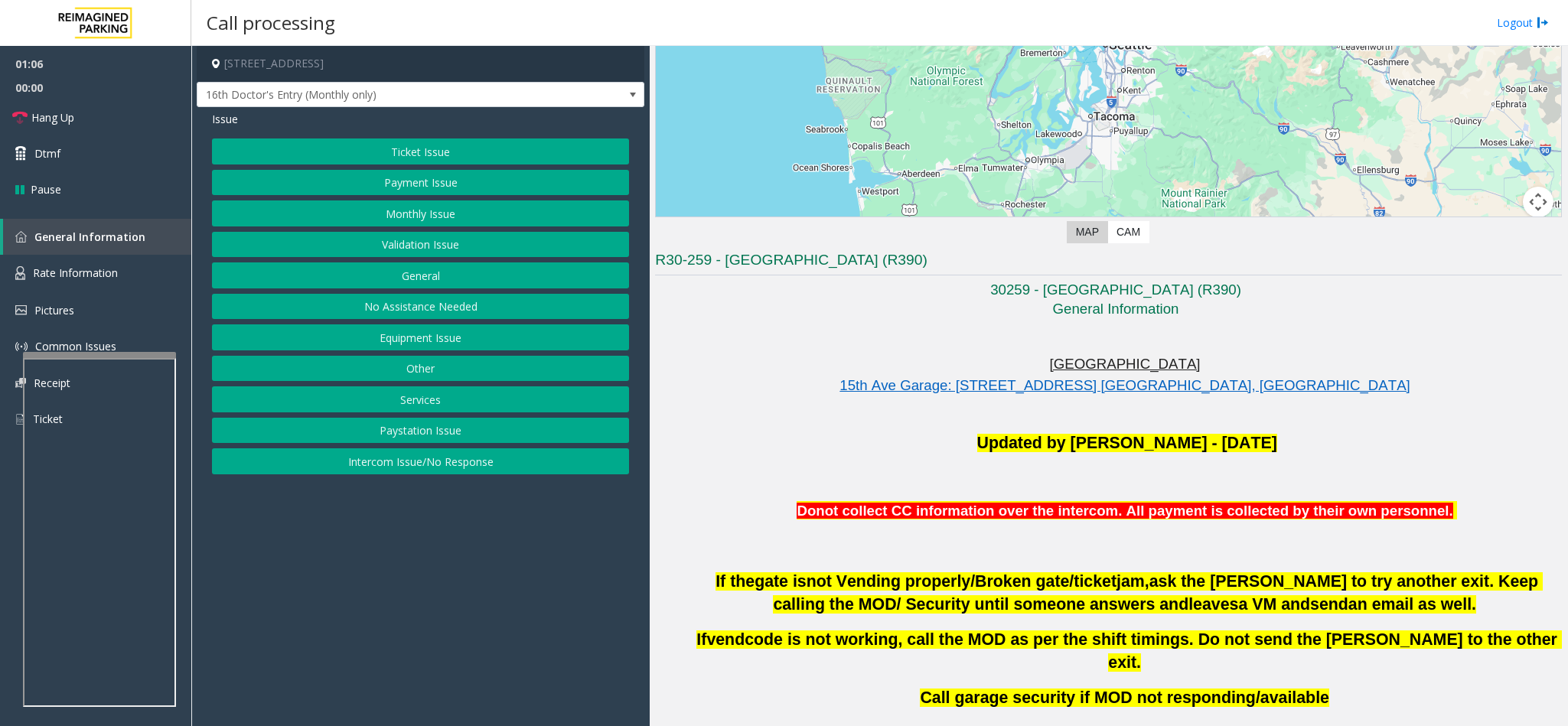
click at [425, 374] on button "Other" at bounding box center [419, 368] width 417 height 26
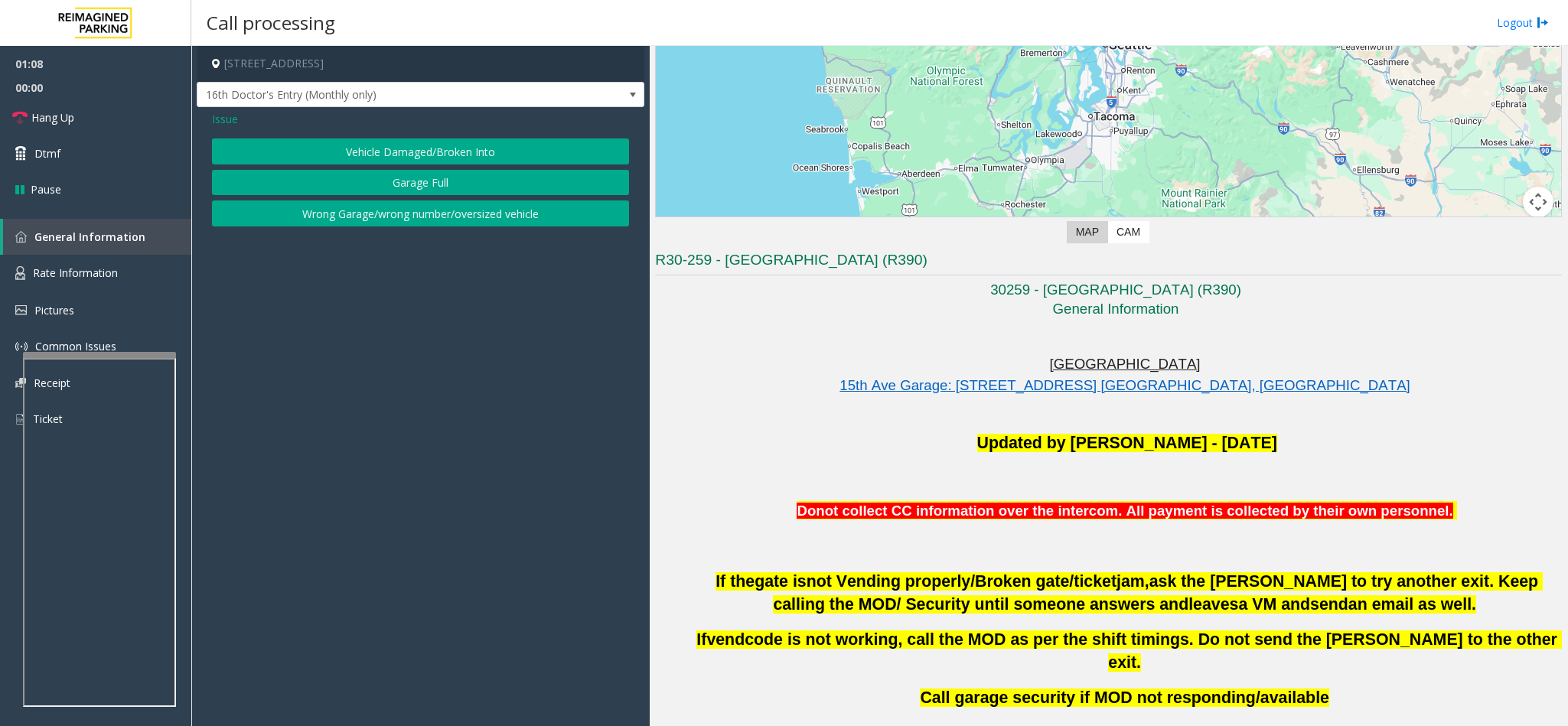
click at [343, 211] on button "Wrong Garage/wrong number/oversized vehicle" at bounding box center [419, 213] width 417 height 26
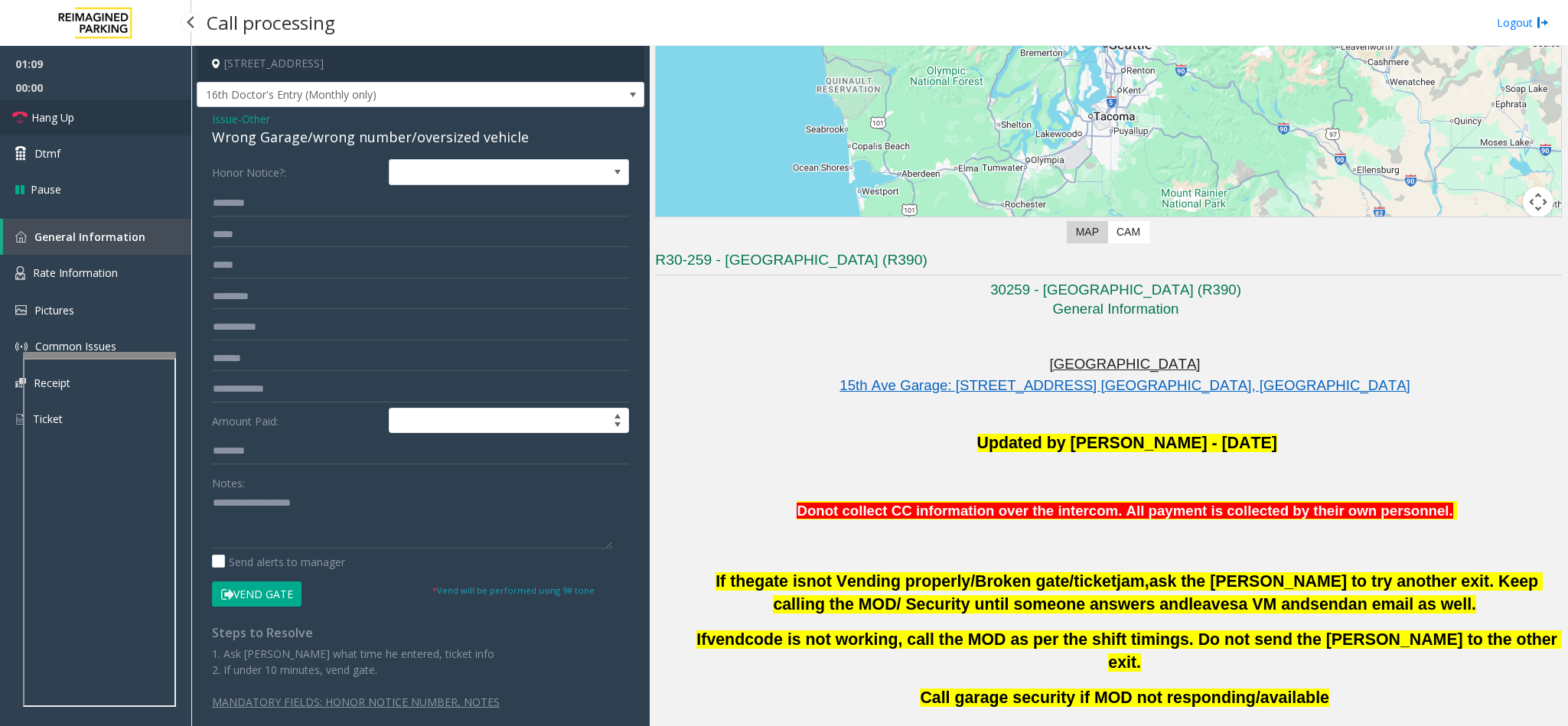
click at [129, 114] on link "Hang Up" at bounding box center [95, 117] width 191 height 36
click at [232, 118] on span "Issue" at bounding box center [224, 119] width 26 height 16
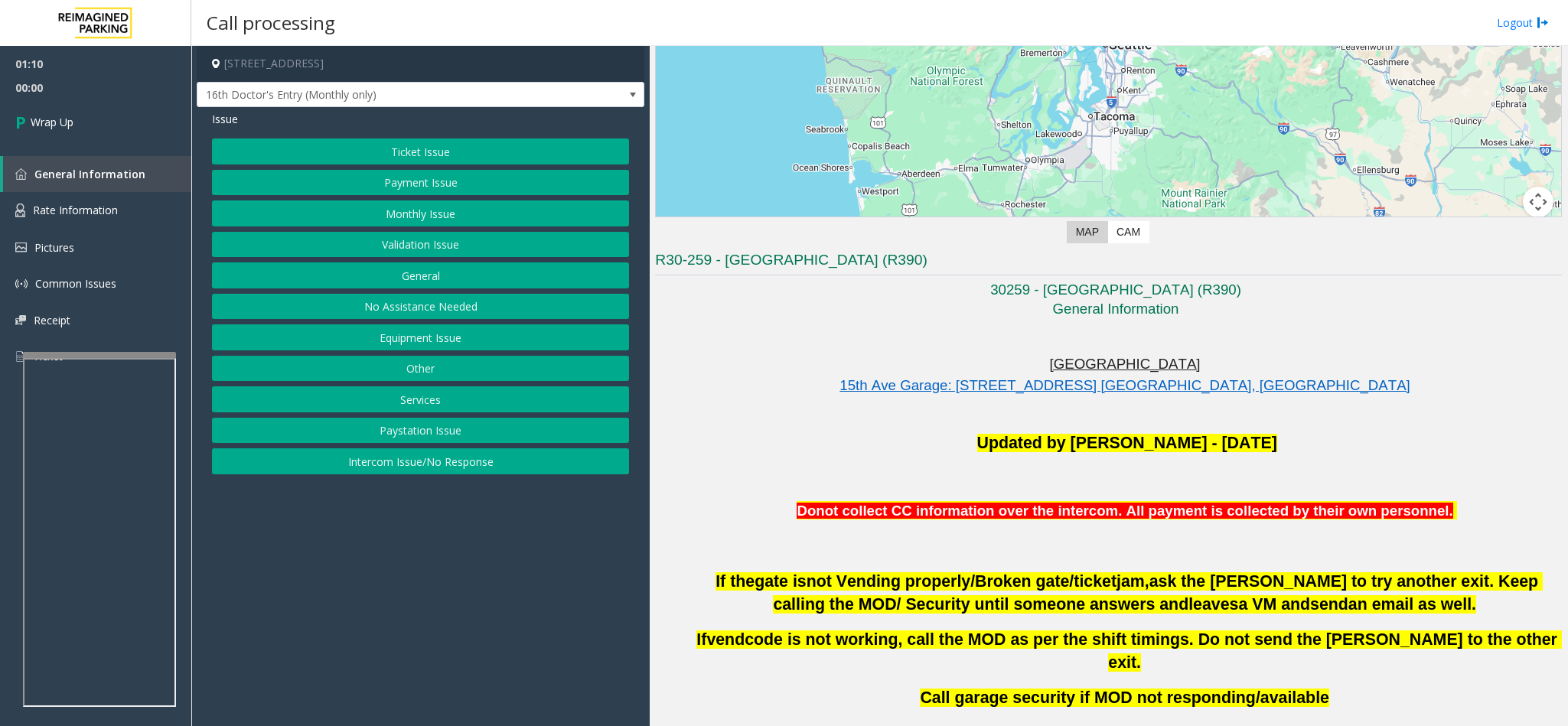
click at [436, 282] on button "General" at bounding box center [419, 276] width 417 height 26
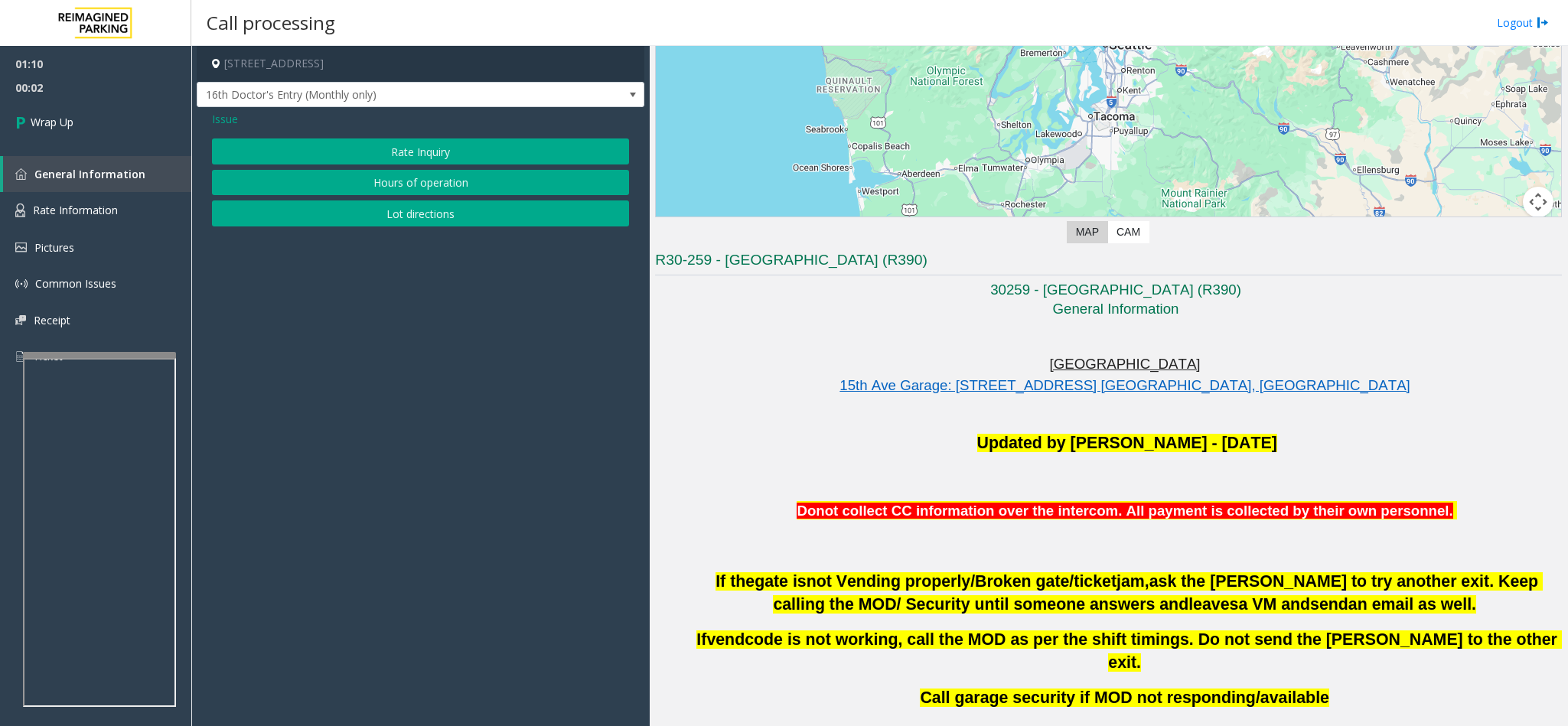
click at [216, 119] on span "Issue" at bounding box center [224, 119] width 26 height 16
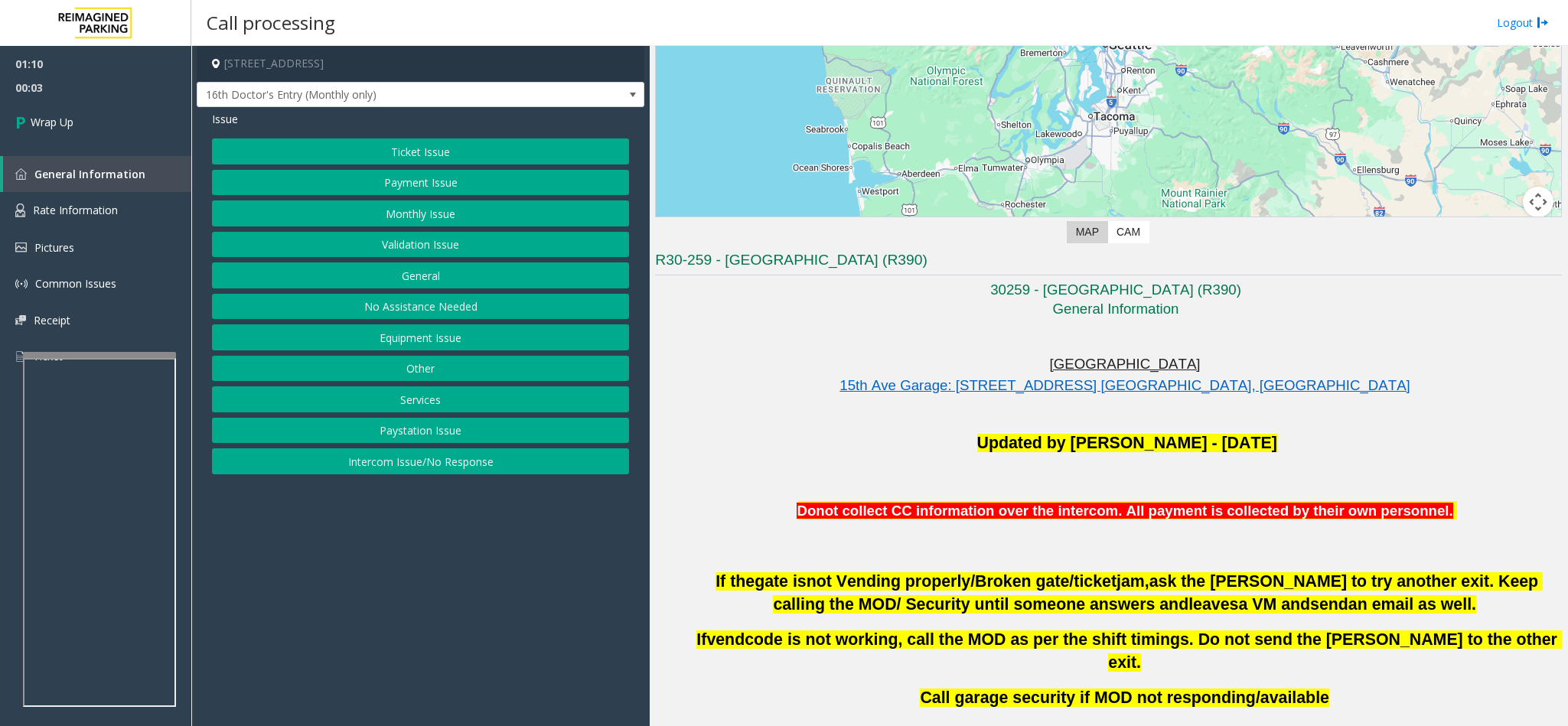
click at [434, 372] on button "Other" at bounding box center [419, 368] width 417 height 26
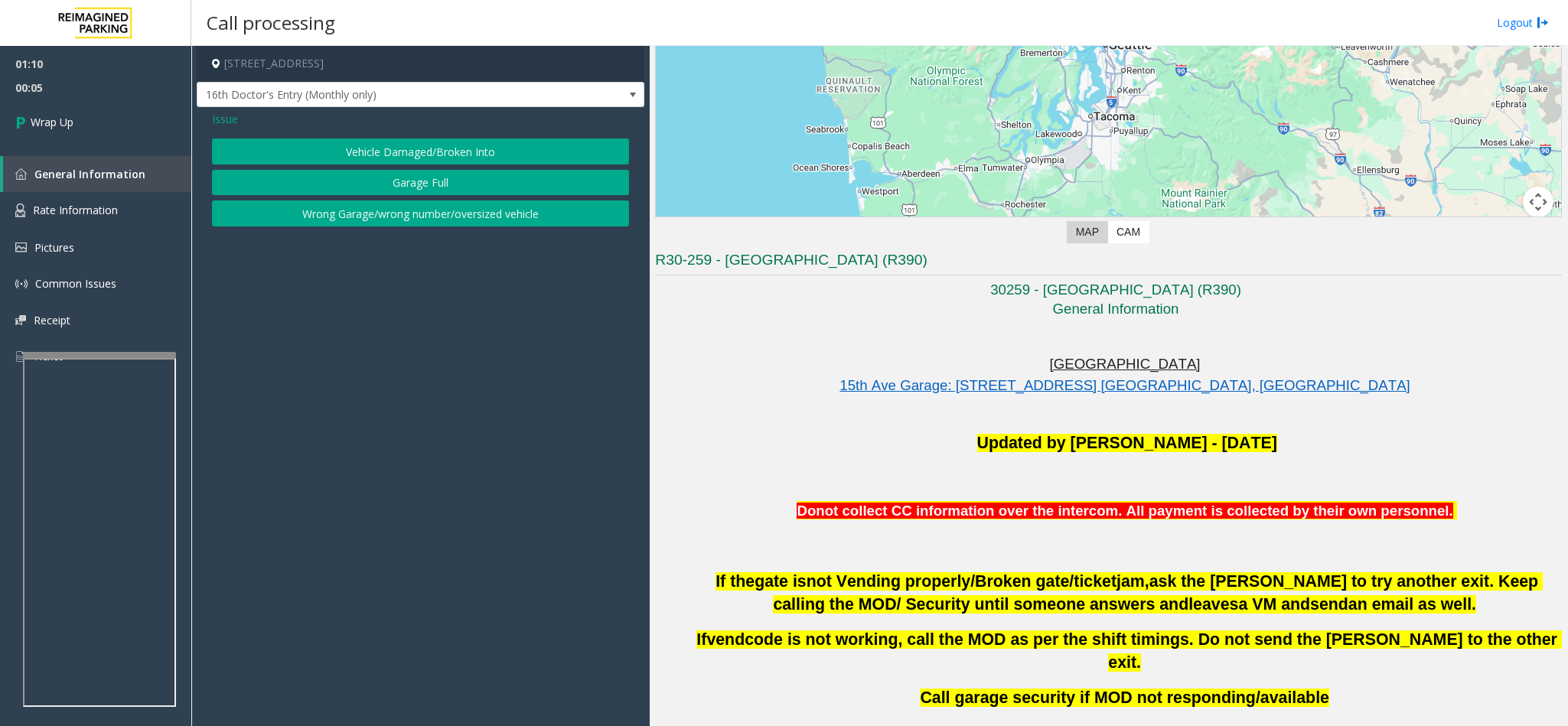
click at [227, 109] on div "Issue Vehicle Damaged/Broken Into Garage Full Wrong Garage/wrong number/oversiz…" at bounding box center [420, 170] width 448 height 127
click at [227, 124] on span "Issue" at bounding box center [224, 119] width 26 height 16
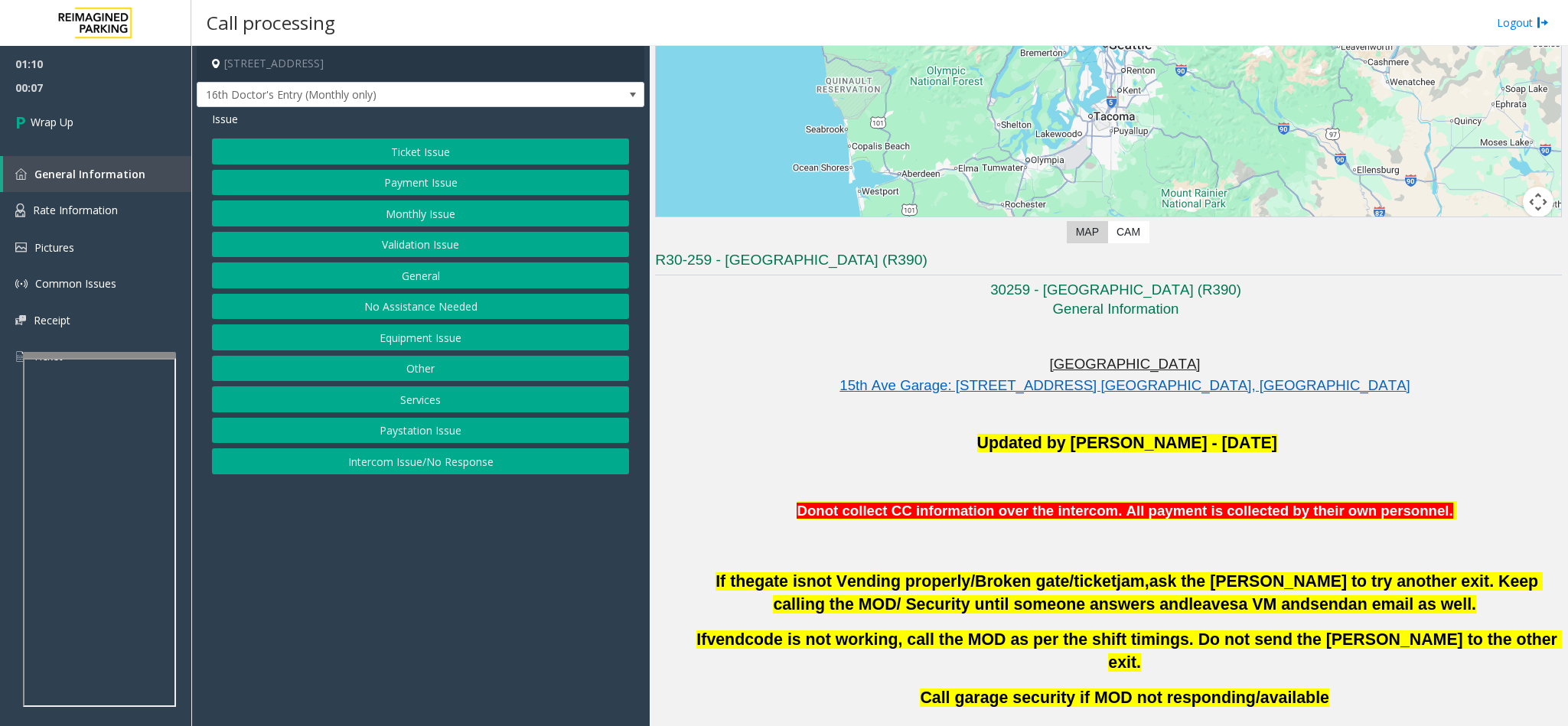
click at [448, 411] on button "Services" at bounding box center [419, 399] width 417 height 26
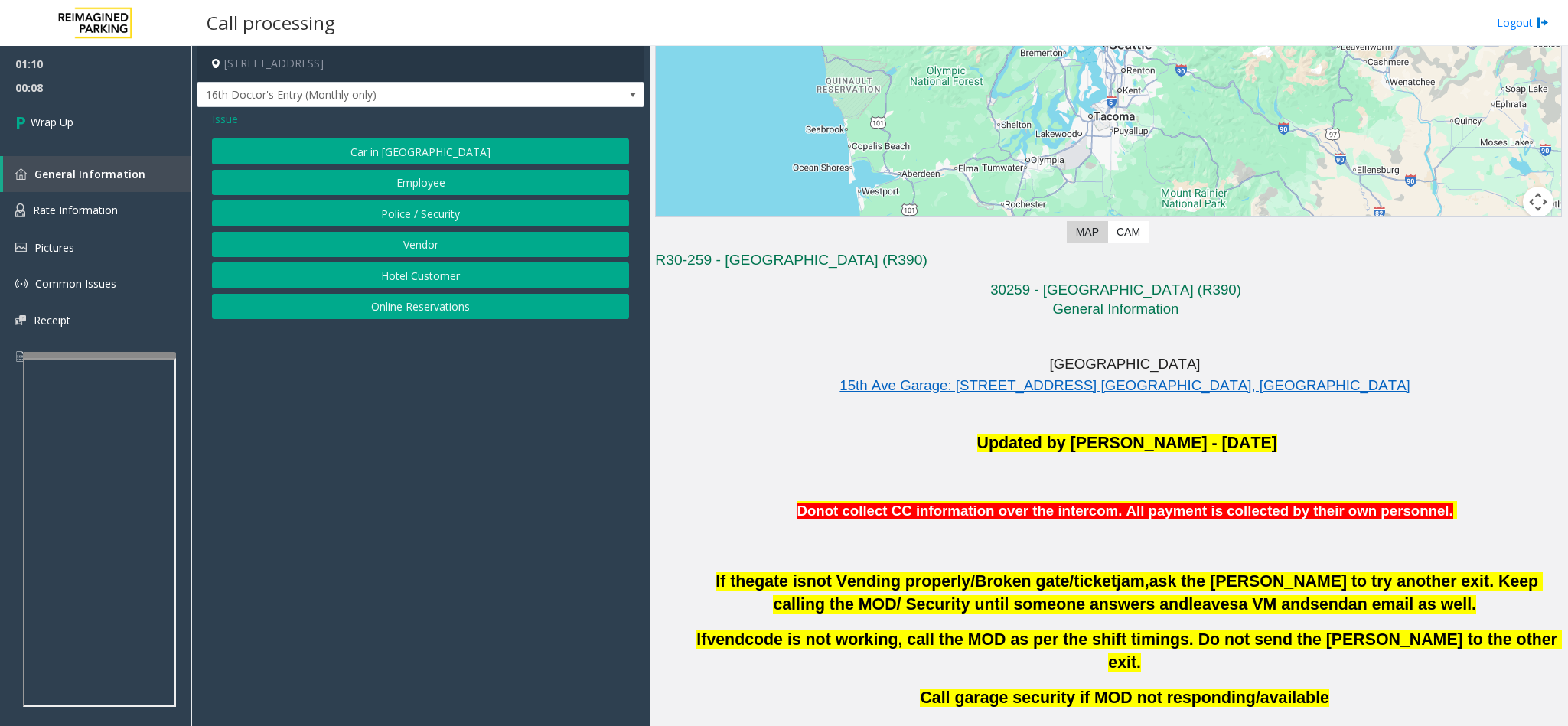
click at [218, 114] on span "Issue" at bounding box center [224, 119] width 26 height 16
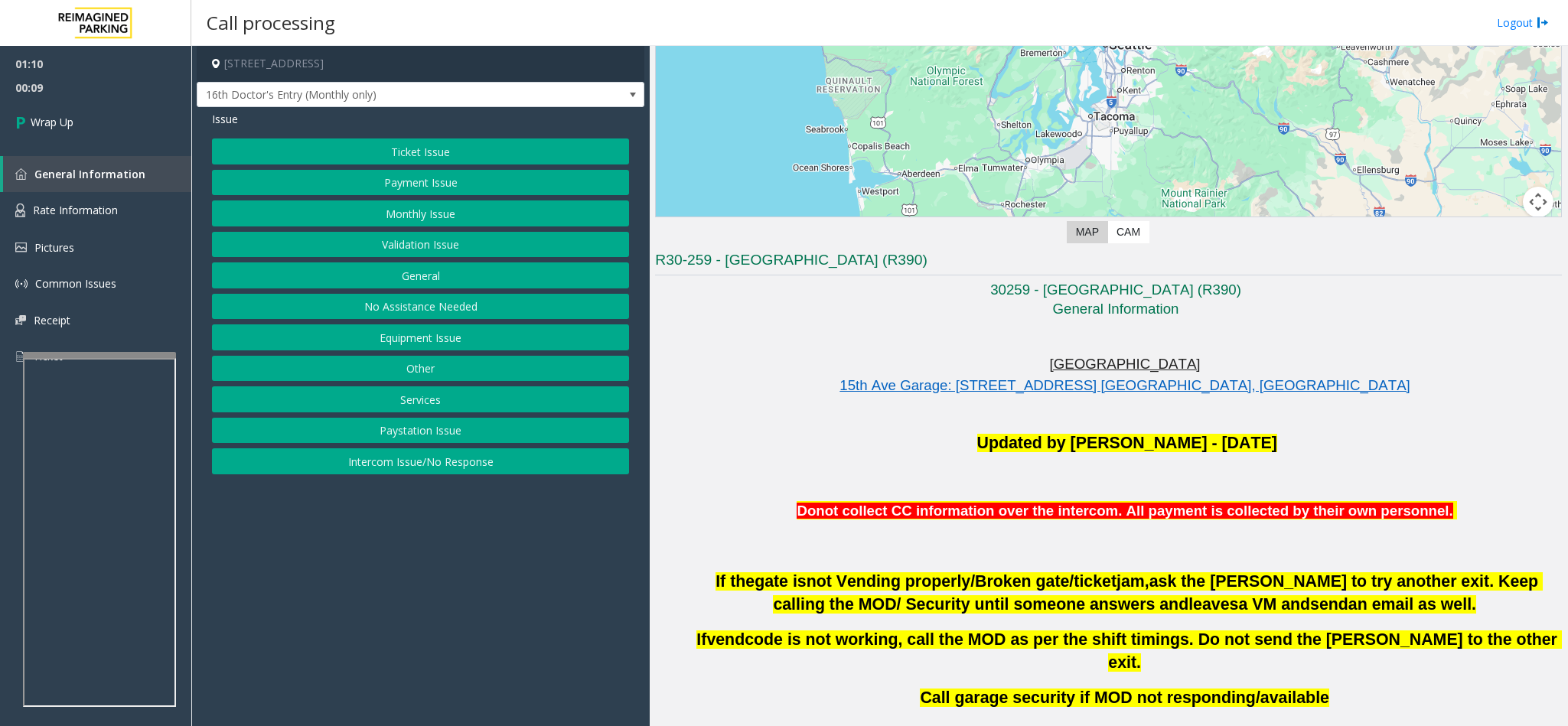
click at [445, 379] on button "Other" at bounding box center [419, 368] width 417 height 26
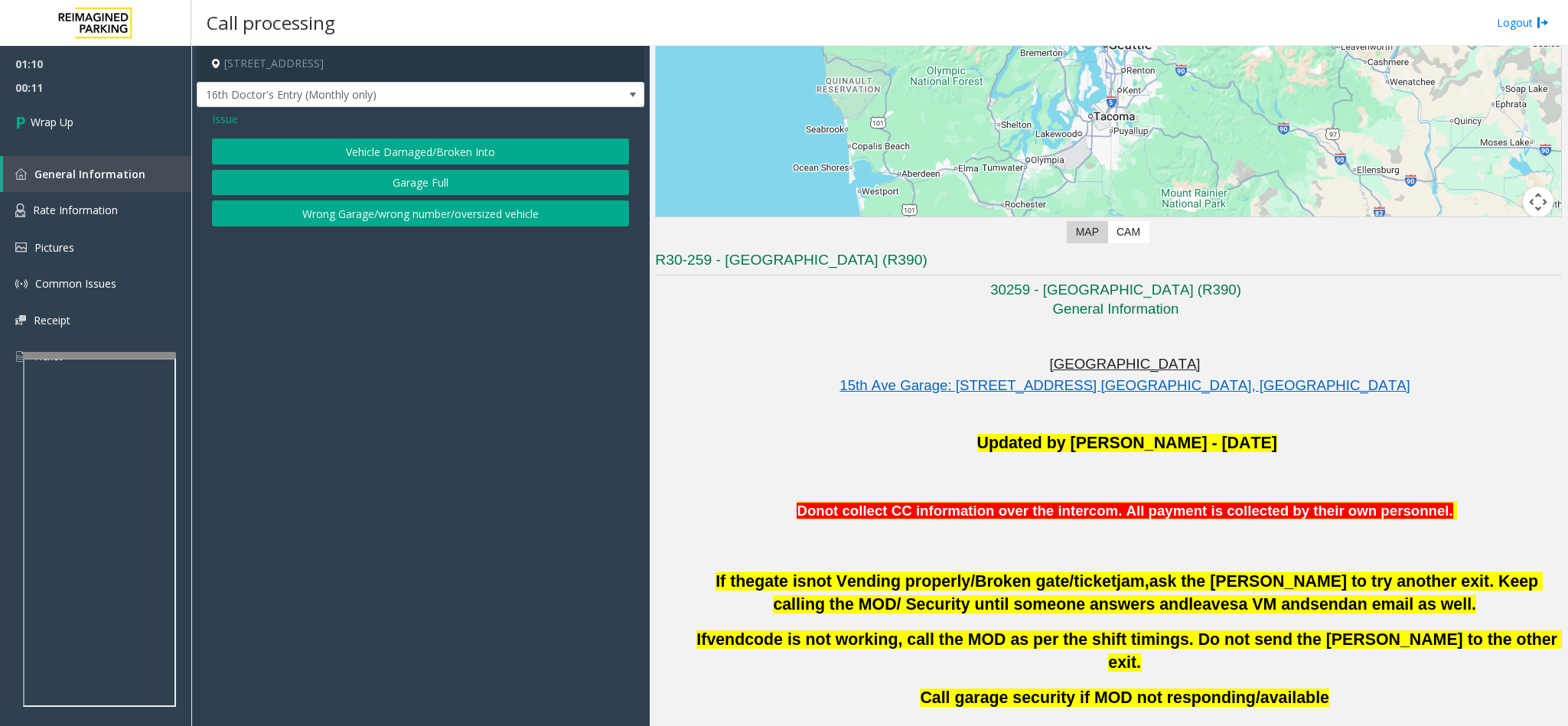
click at [425, 211] on button "Wrong Garage/wrong number/oversized vehicle" at bounding box center [419, 213] width 417 height 26
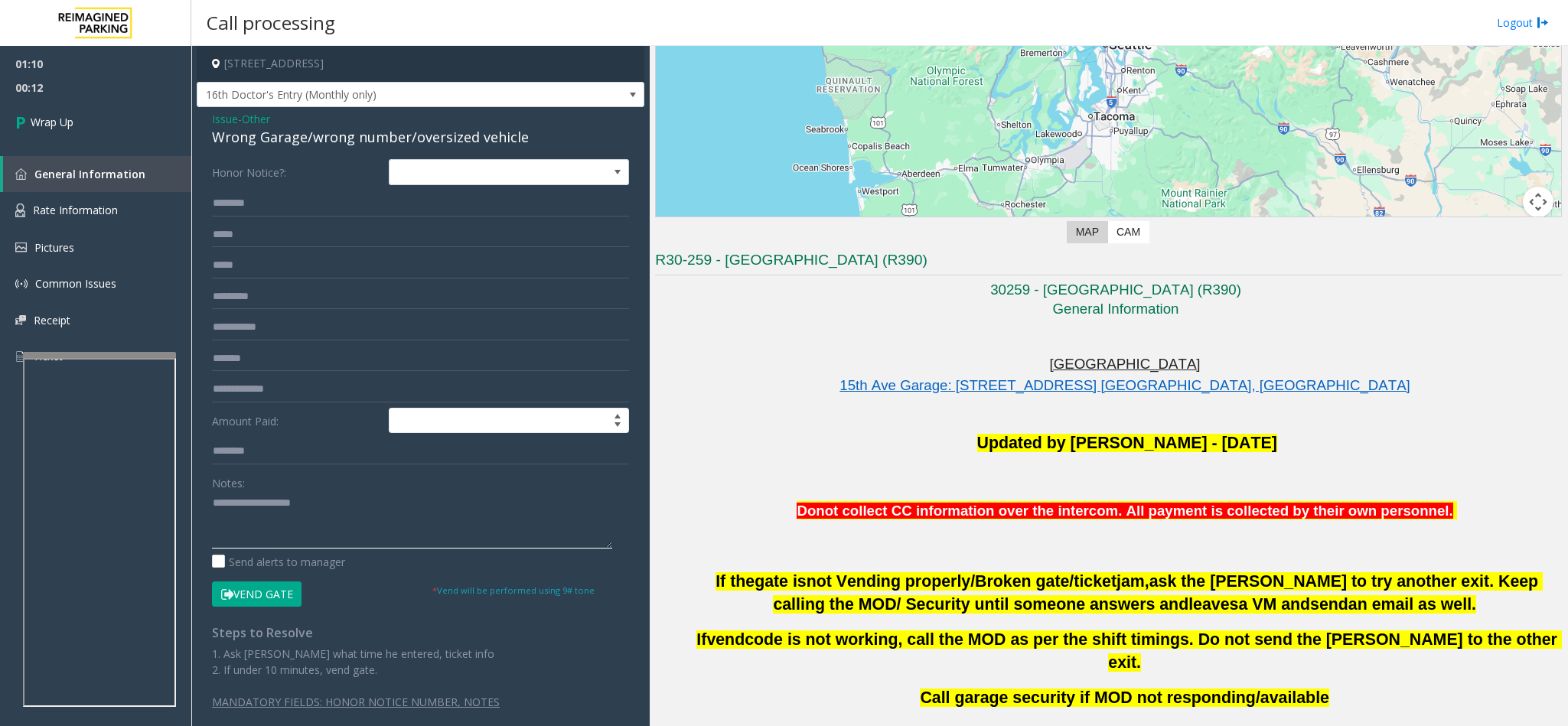
click at [239, 510] on textarea at bounding box center [411, 519] width 400 height 58
type textarea "**********"
click at [168, 111] on link "Wrap Up" at bounding box center [95, 122] width 191 height 45
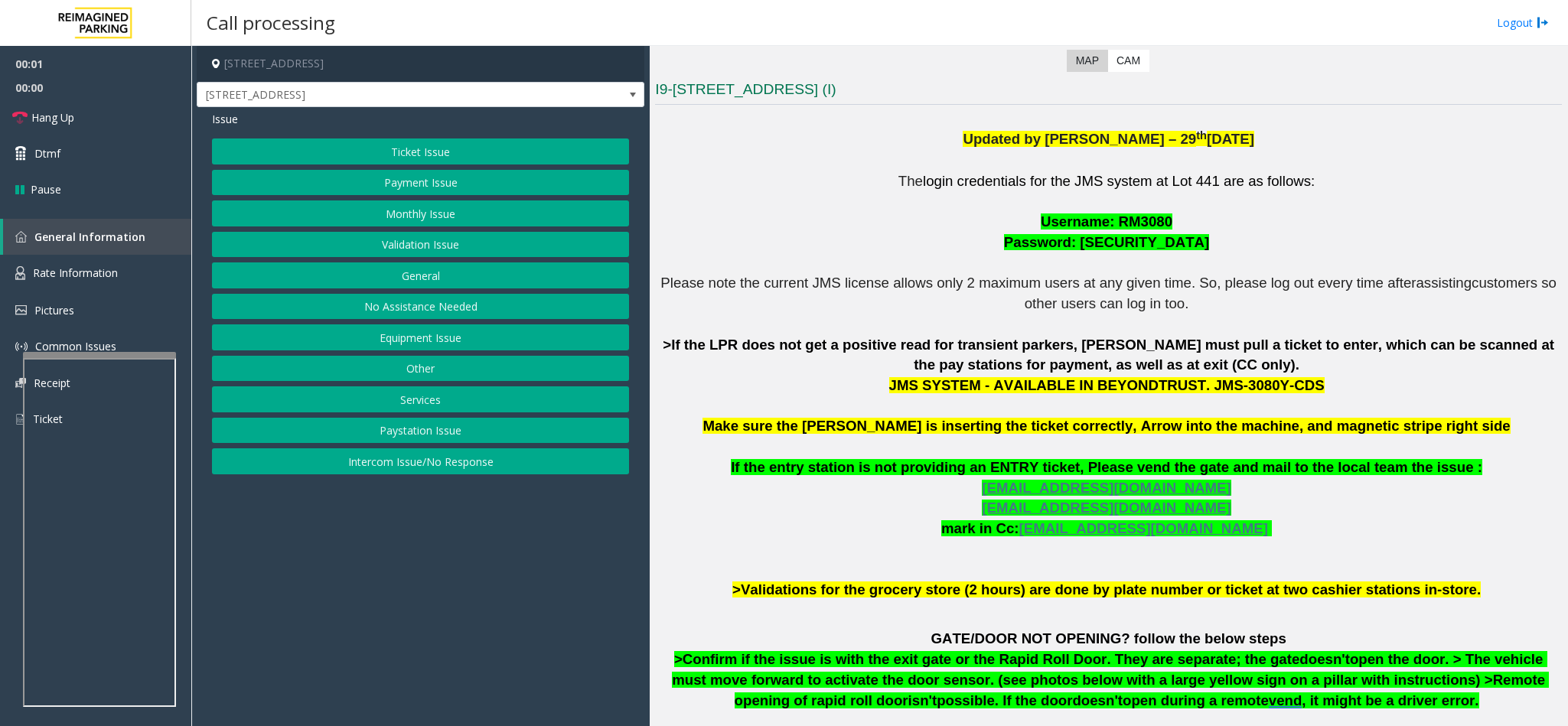
scroll to position [459, 0]
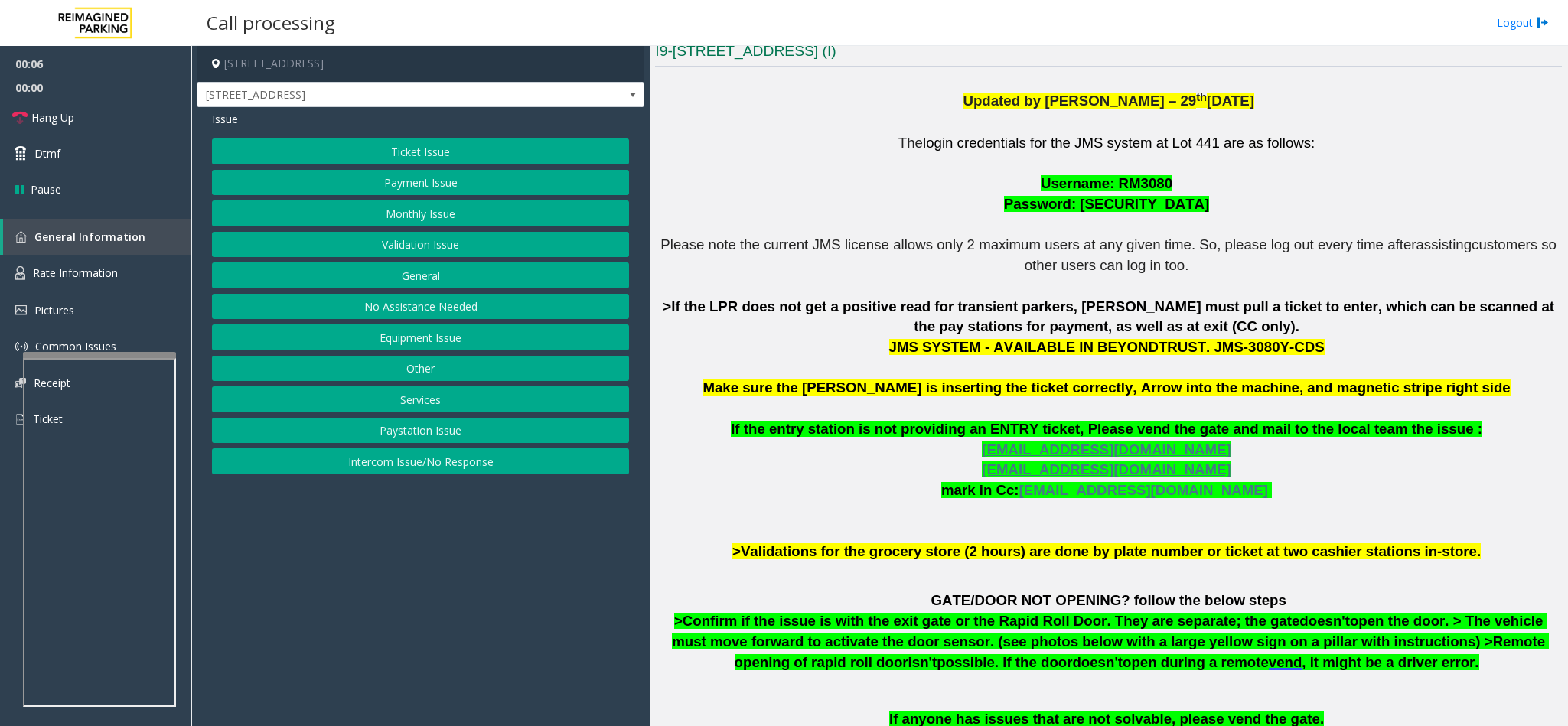
click at [450, 140] on button "Ticket Issue" at bounding box center [419, 151] width 417 height 26
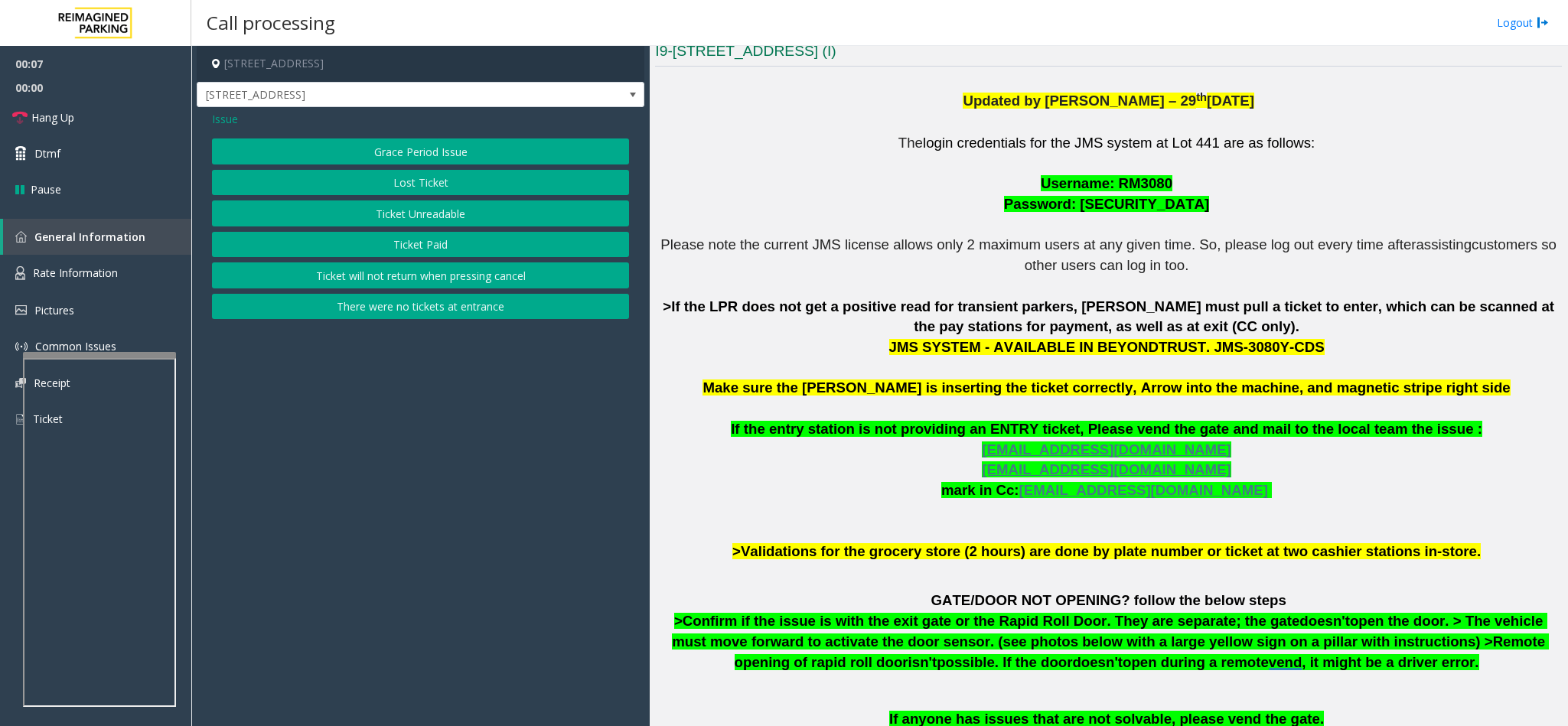
click at [413, 216] on button "Ticket Unreadable" at bounding box center [419, 213] width 417 height 26
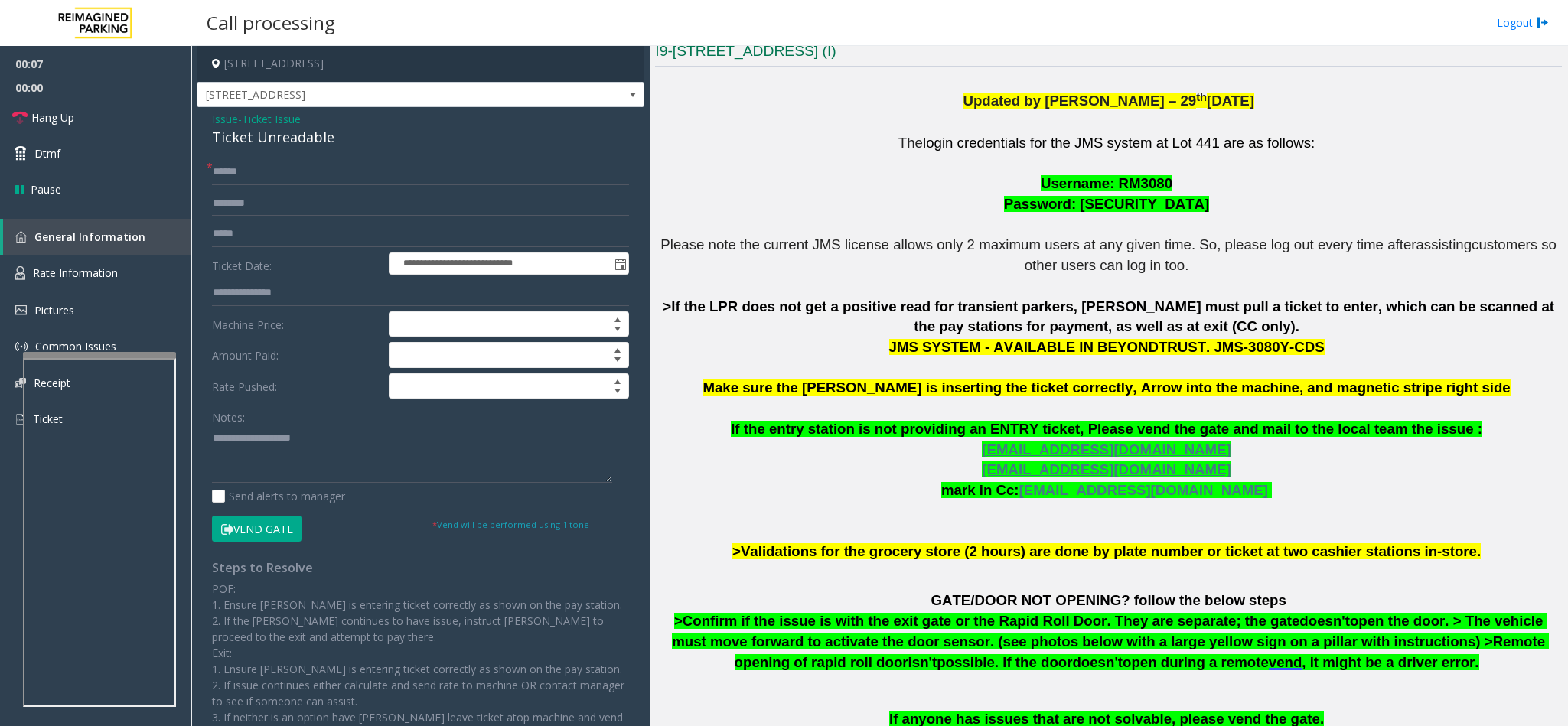
click at [277, 145] on div "Ticket Unreadable" at bounding box center [419, 137] width 417 height 21
click at [214, 448] on textarea at bounding box center [411, 453] width 400 height 58
click at [420, 454] on textarea at bounding box center [411, 453] width 400 height 58
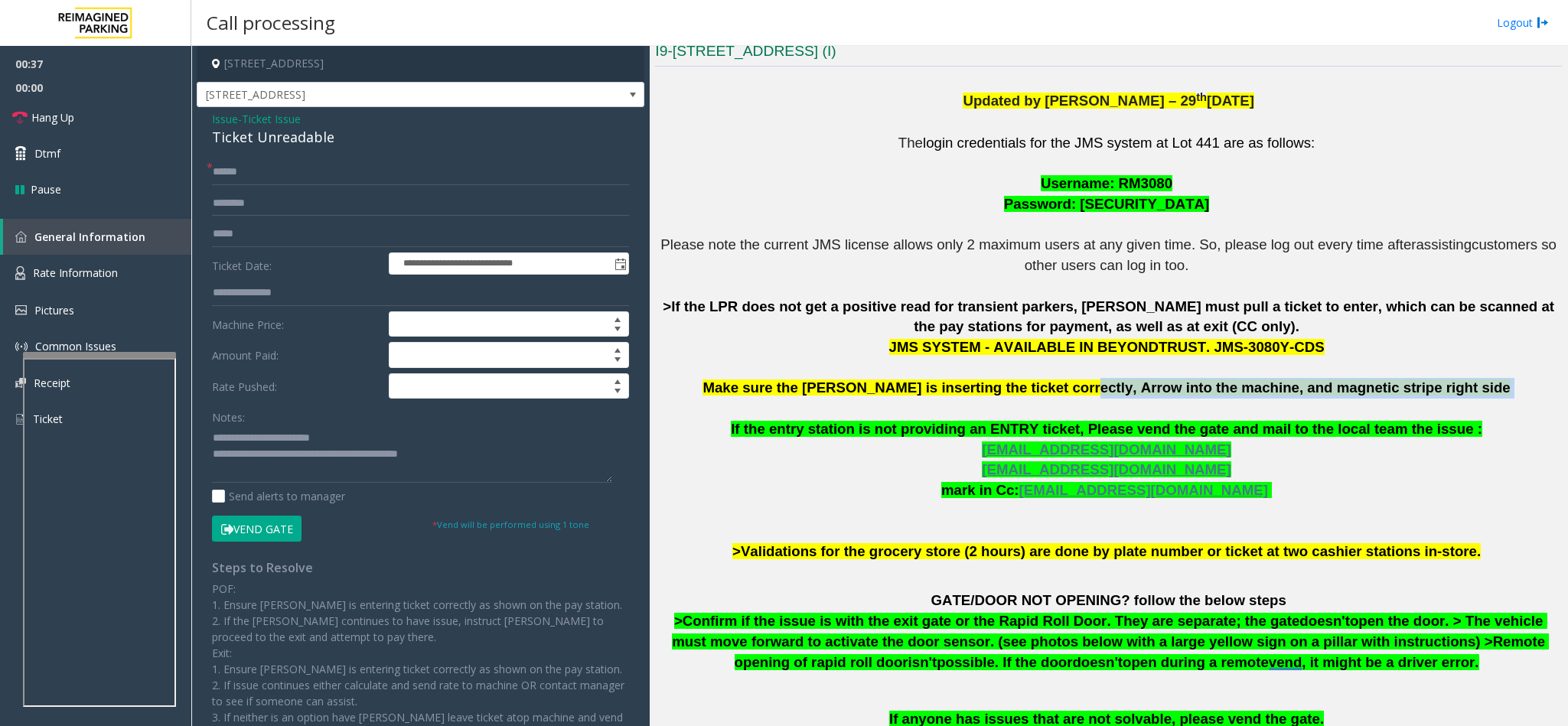
drag, startPoint x: 1097, startPoint y: 391, endPoint x: 1435, endPoint y: 391, distance: 338.0
click at [1435, 391] on p "The login credentials for the JMS system at Lot 441 are as follows: Username: R…" at bounding box center [1108, 347] width 907 height 429
copy p "Arrow into the machine, and magnetic stripe right side"
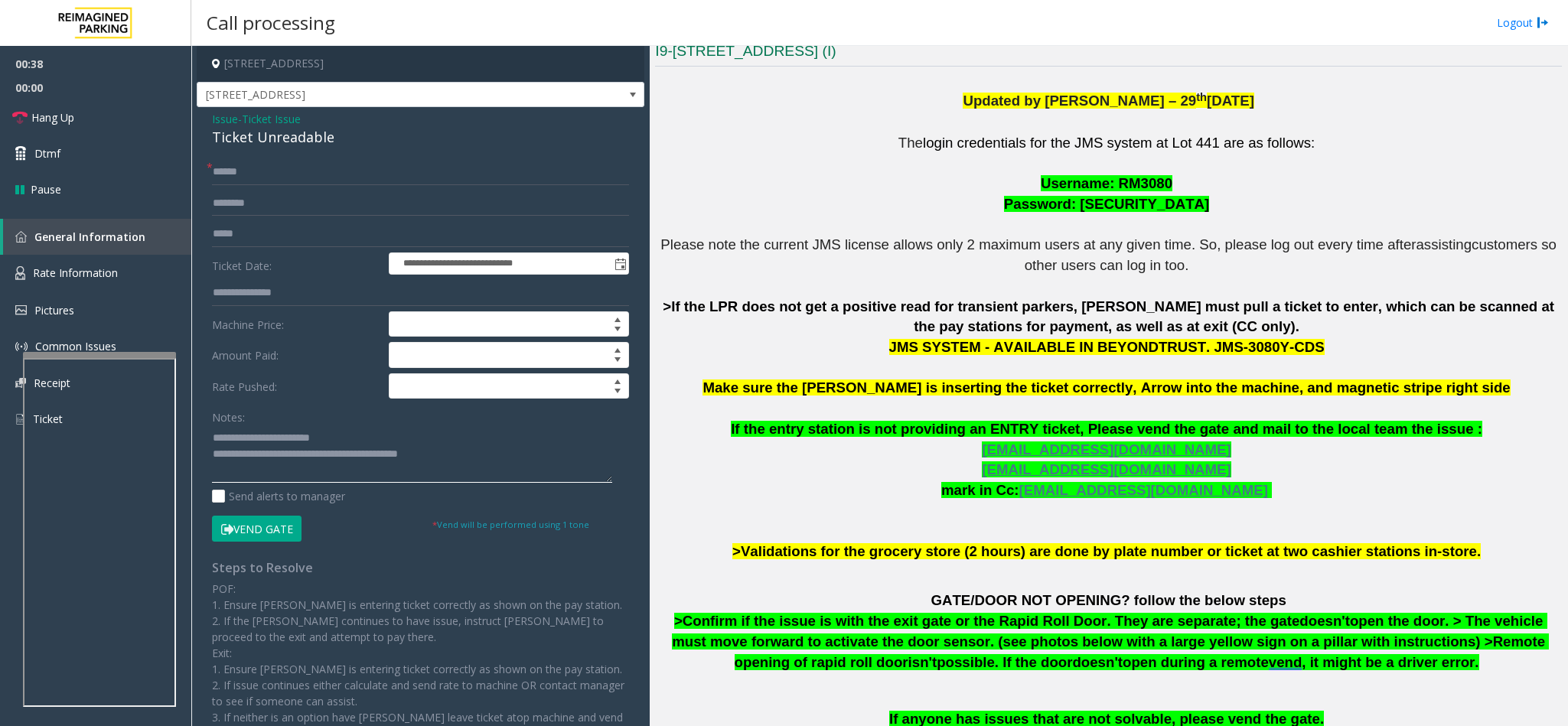
click at [482, 457] on textarea at bounding box center [411, 453] width 400 height 58
paste textarea "**********"
type textarea "**********"
click at [250, 164] on input "text" at bounding box center [419, 172] width 417 height 26
type input "*"
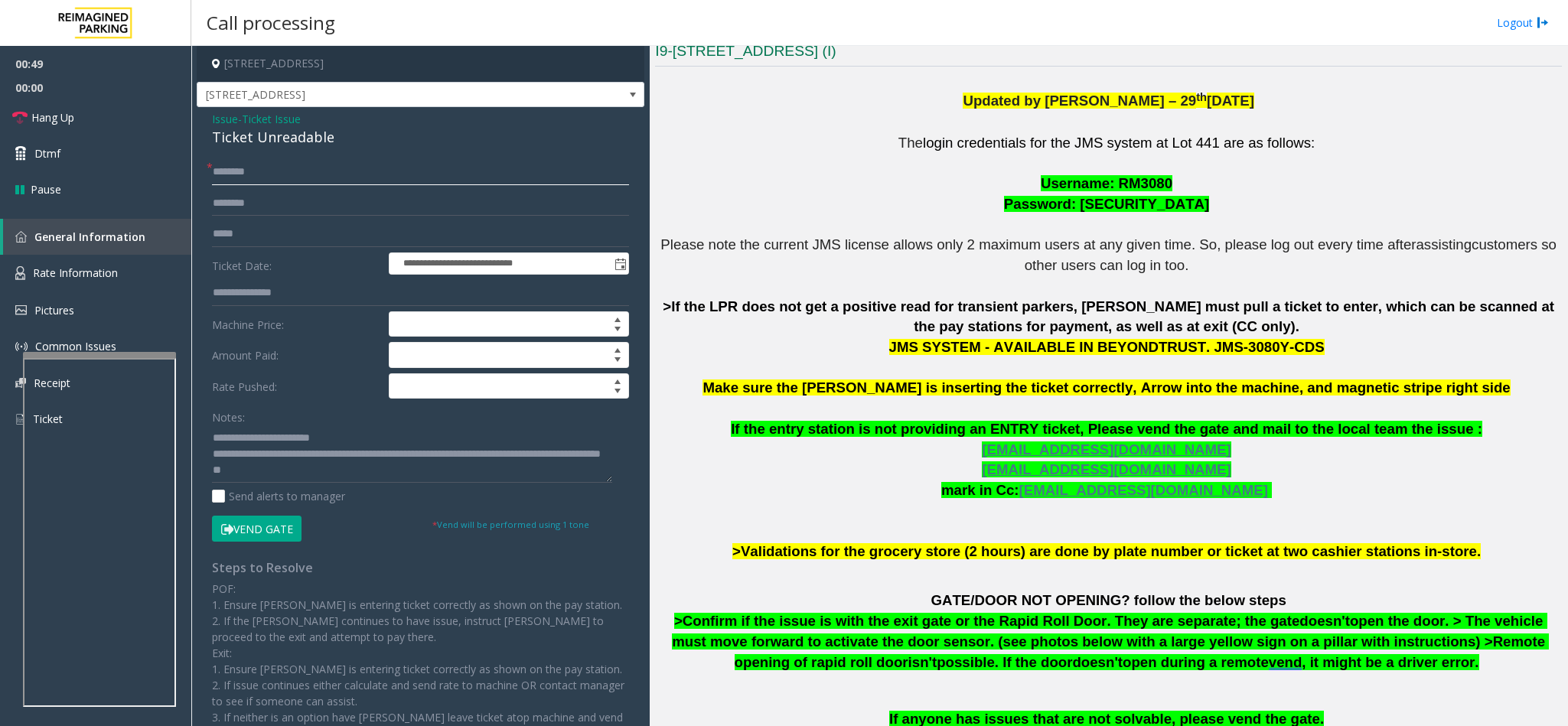
type input "********"
click at [352, 476] on textarea at bounding box center [411, 453] width 400 height 58
click at [253, 522] on button "Vend Gate" at bounding box center [256, 528] width 90 height 26
click at [251, 478] on textarea at bounding box center [411, 453] width 400 height 58
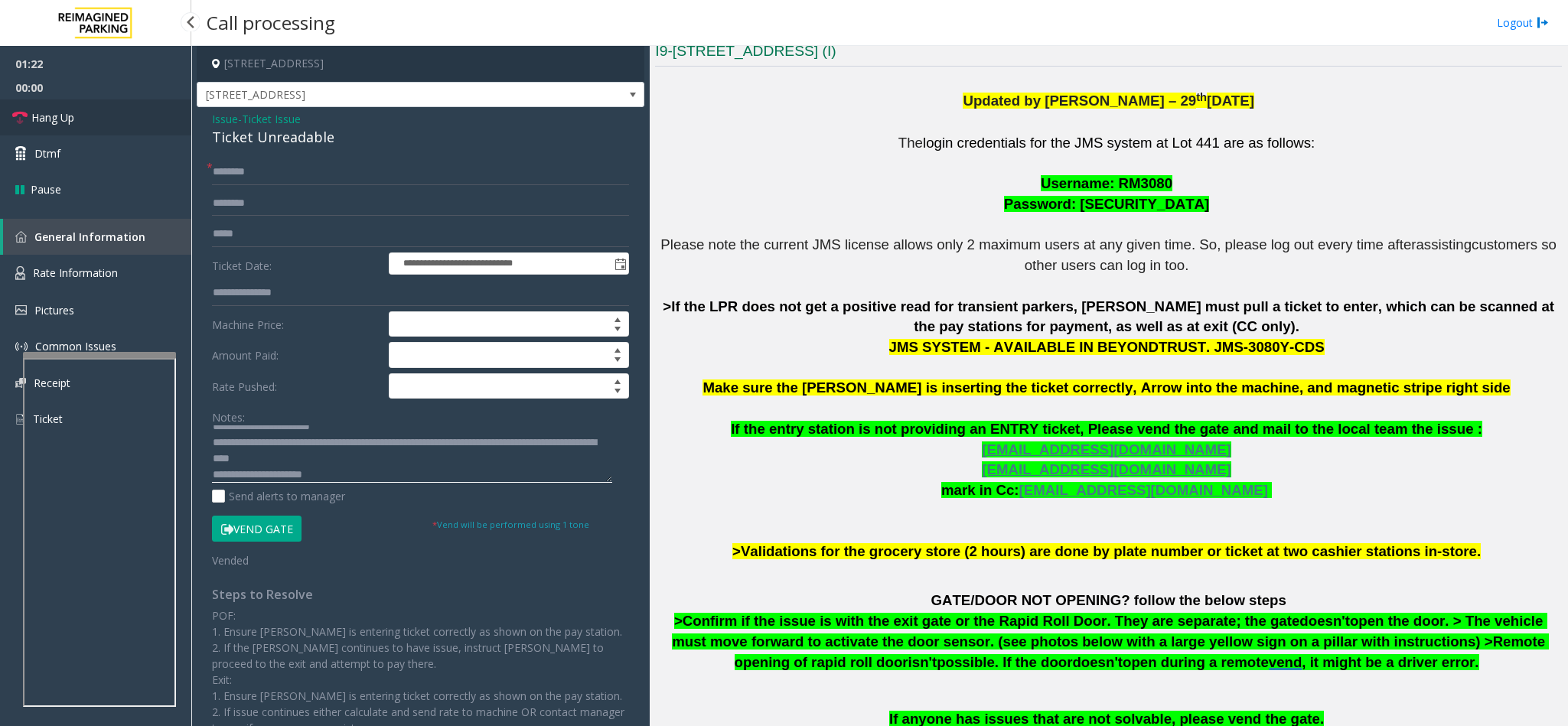
type textarea "**********"
click at [76, 123] on link "Hang Up" at bounding box center [95, 117] width 191 height 36
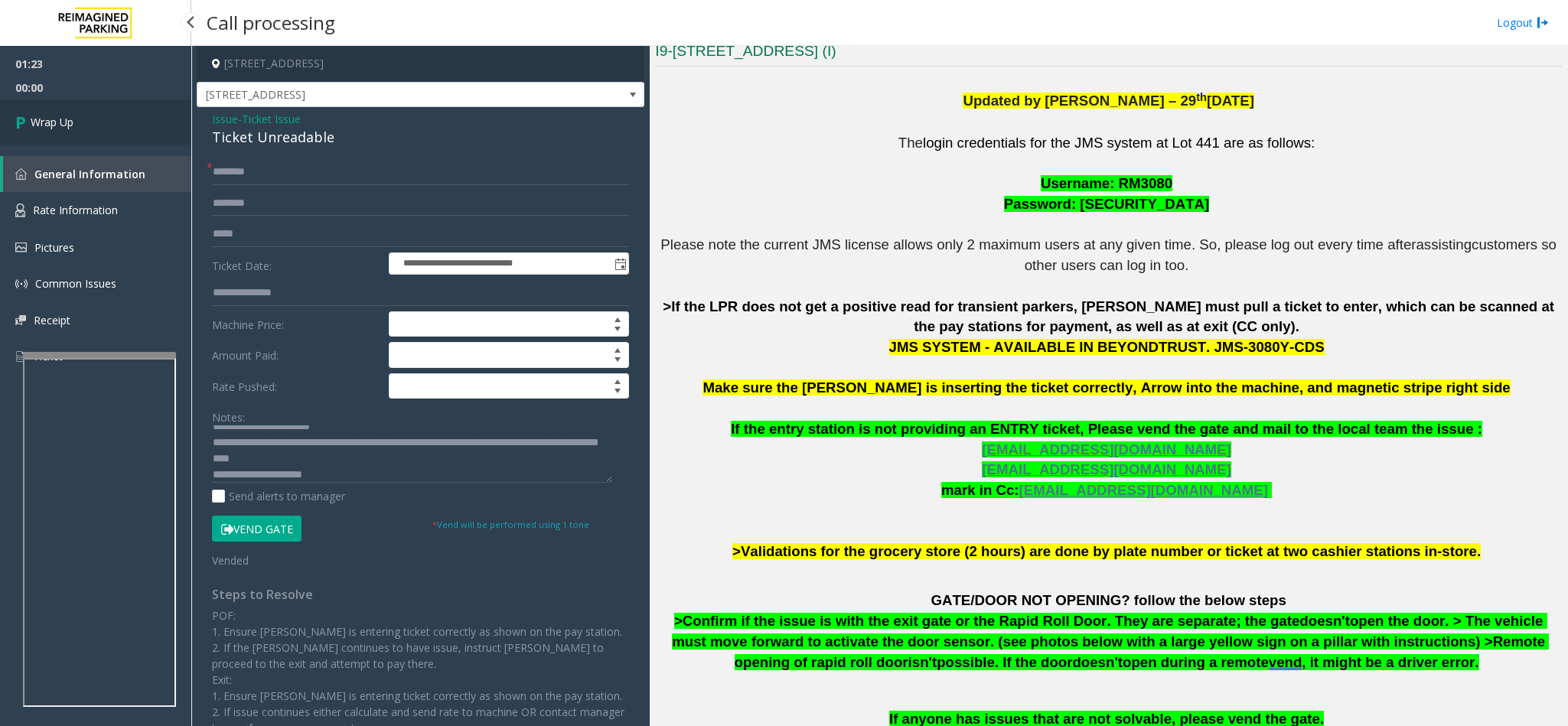
click at [76, 123] on link "Wrap Up" at bounding box center [95, 122] width 191 height 45
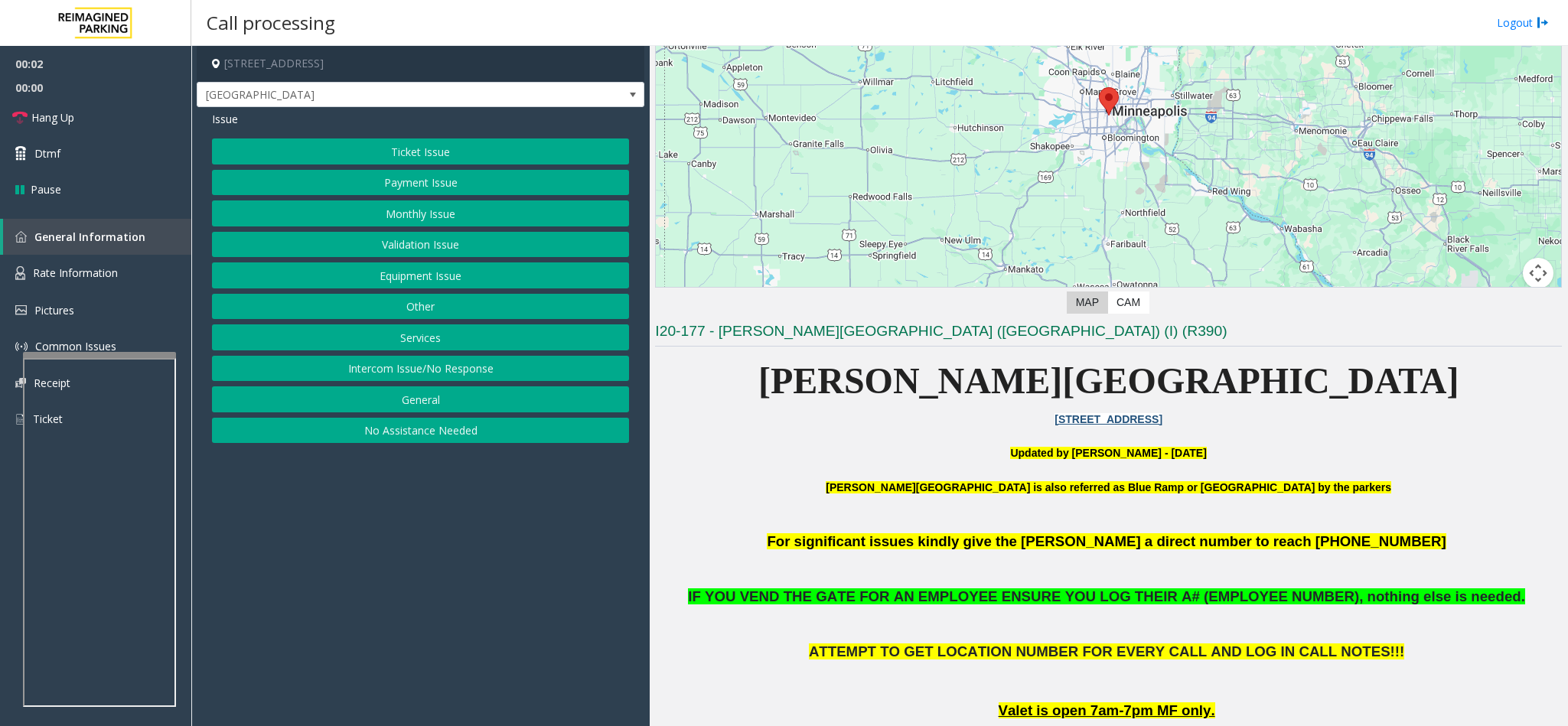
scroll to position [230, 0]
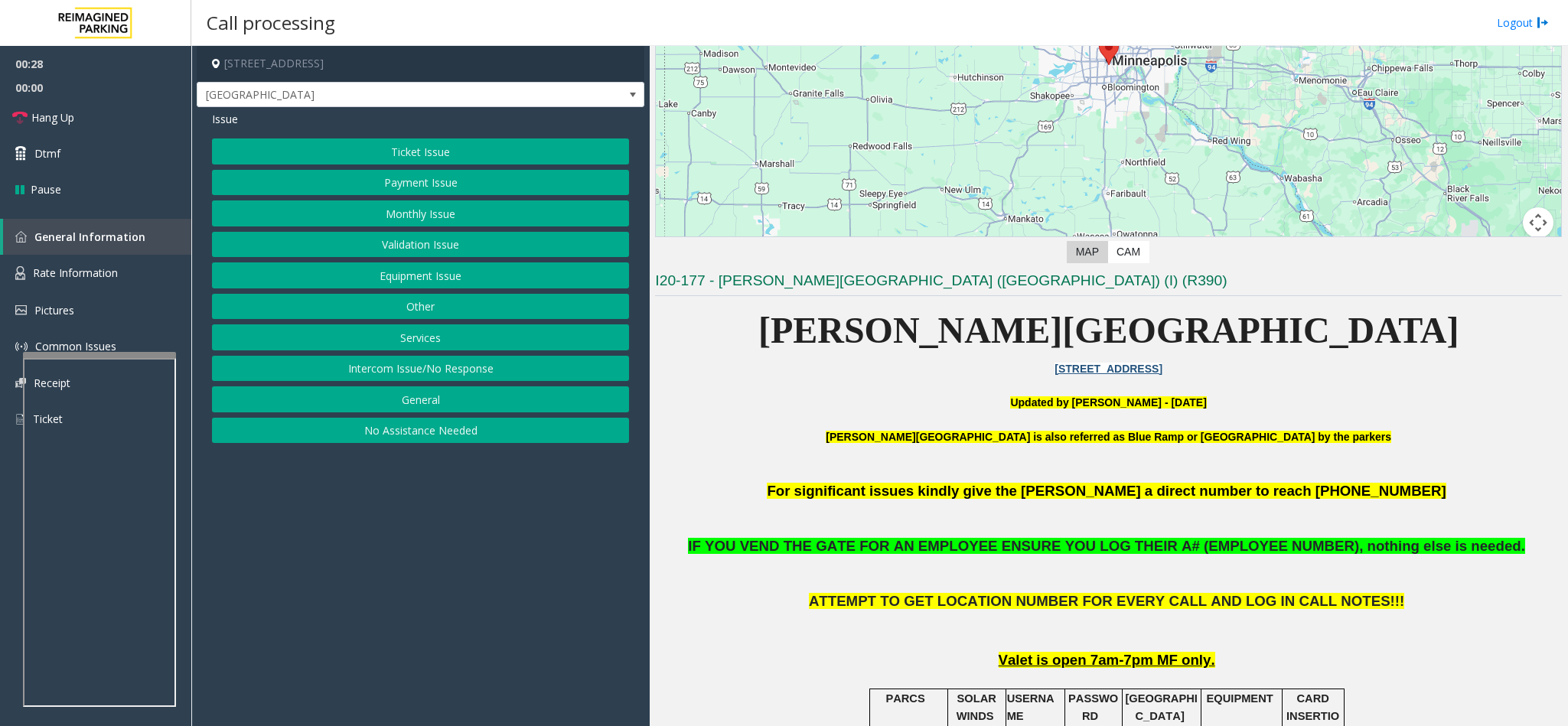
click at [428, 277] on button "Equipment Issue" at bounding box center [419, 276] width 417 height 26
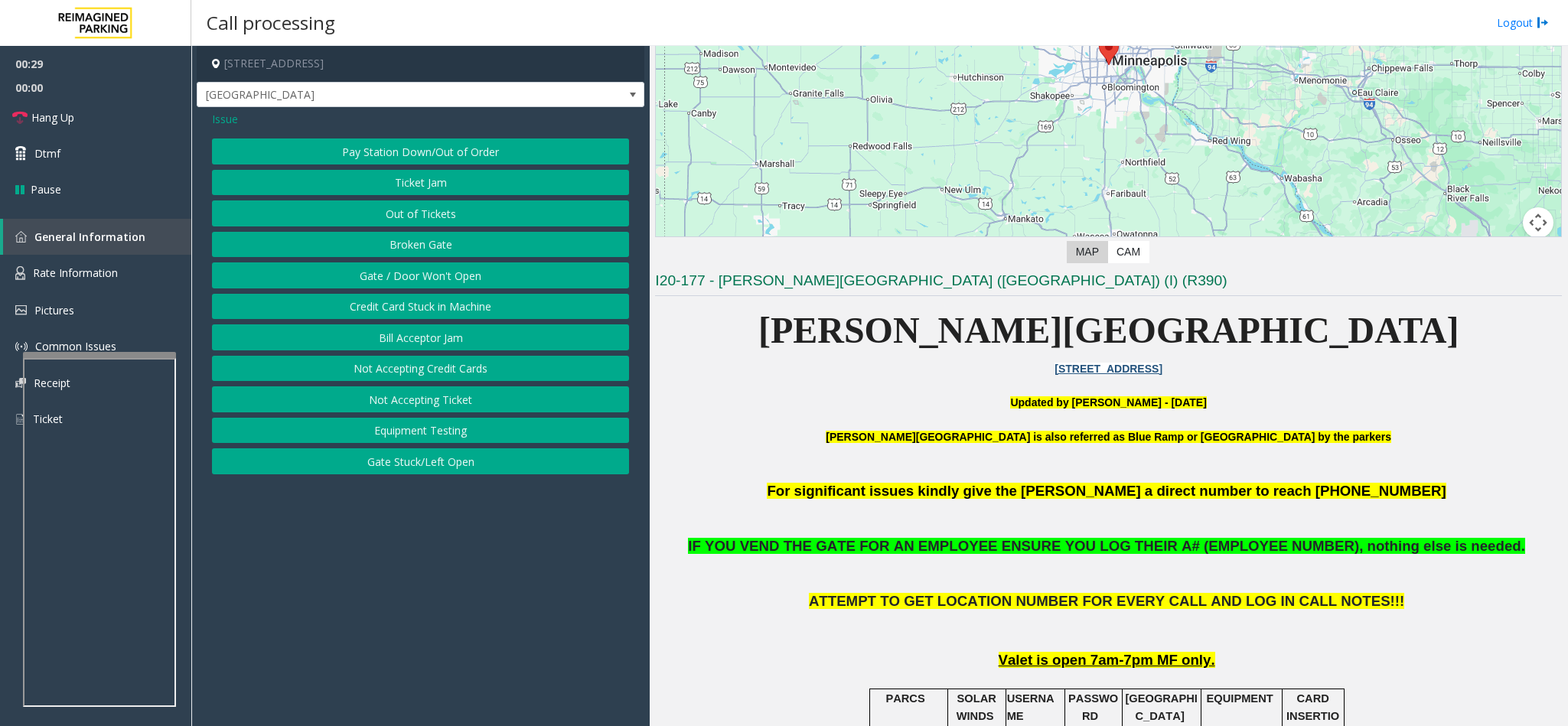
click at [428, 277] on button "Gate / Door Won't Open" at bounding box center [419, 276] width 417 height 26
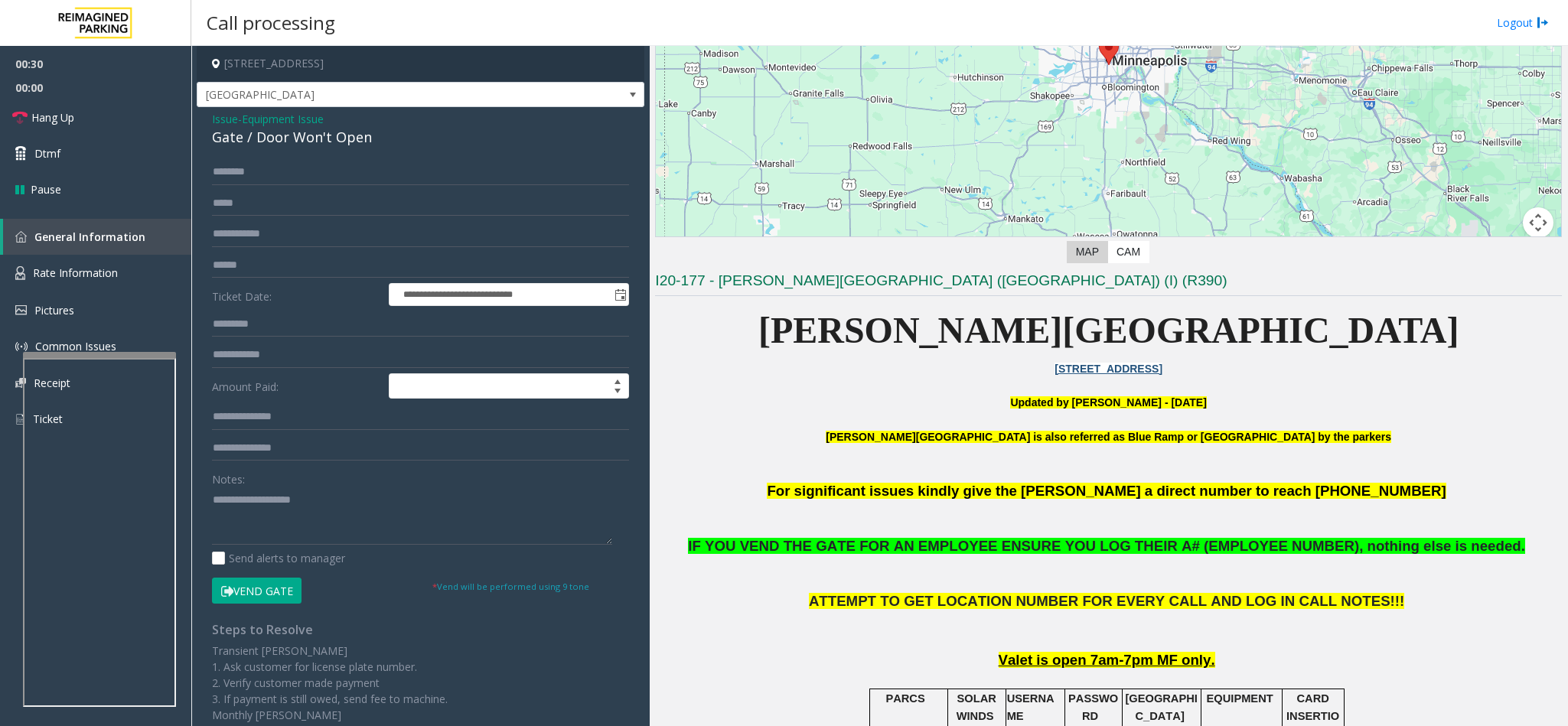
click at [258, 592] on button "Vend Gate" at bounding box center [256, 591] width 90 height 26
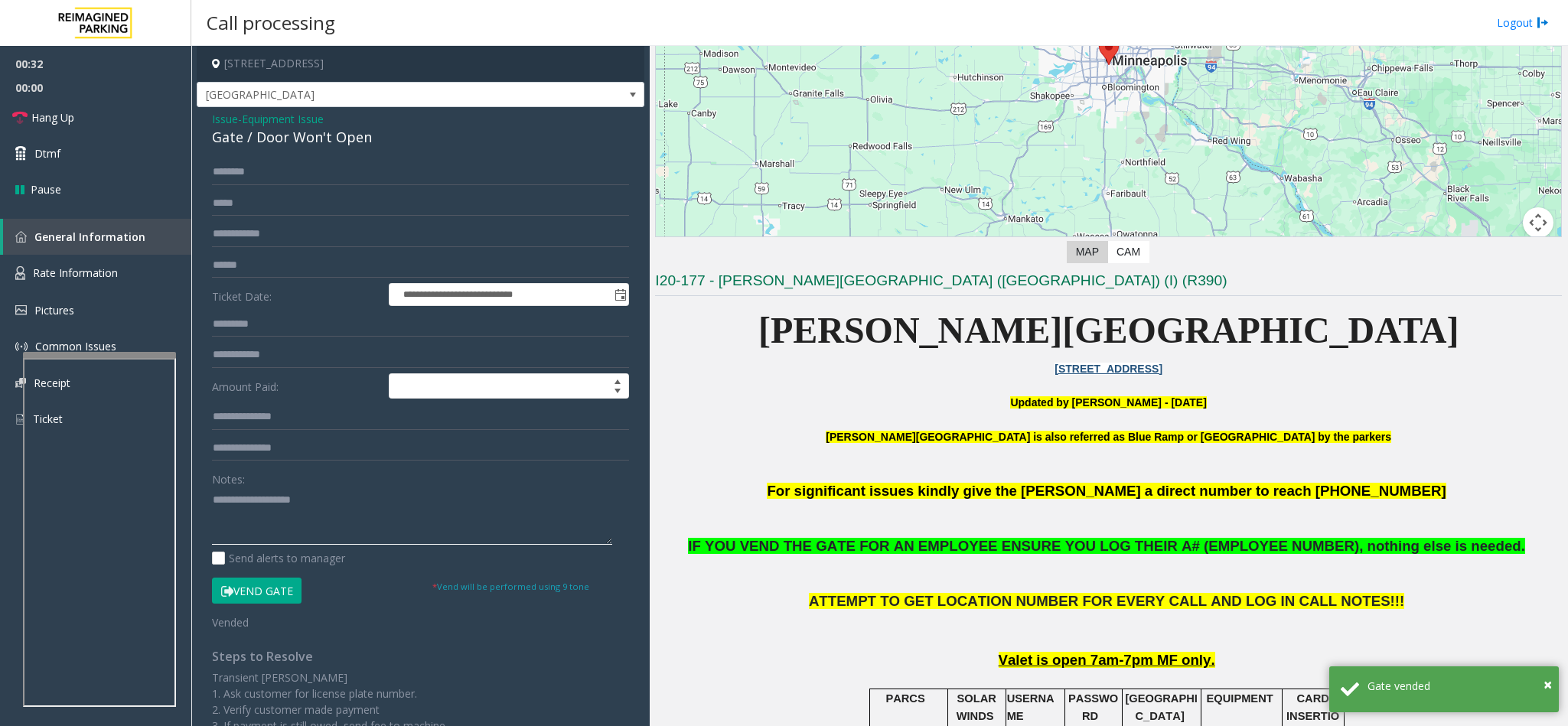
click at [234, 508] on textarea at bounding box center [411, 515] width 400 height 58
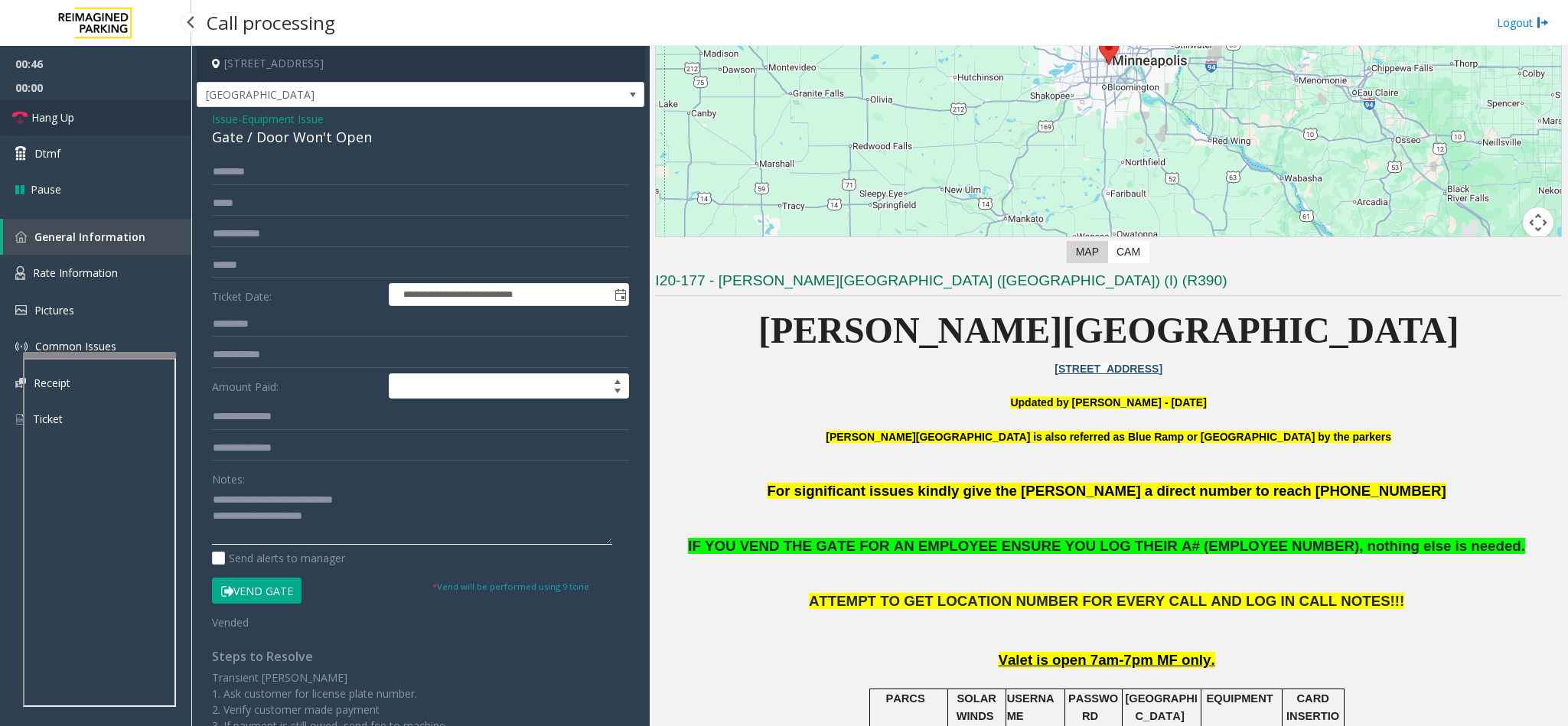
type textarea "**********"
click at [68, 119] on span "Hang Up" at bounding box center [52, 117] width 43 height 16
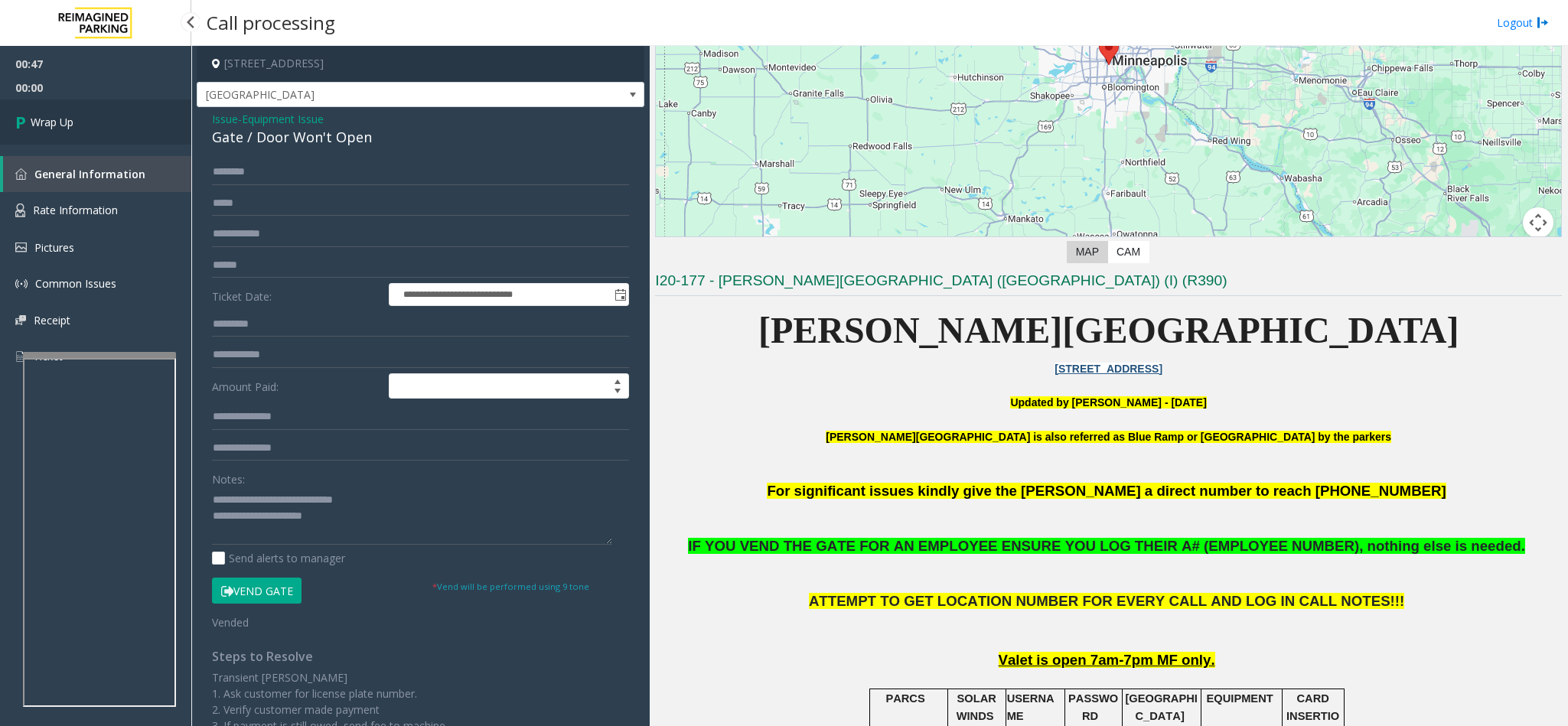
click at [68, 119] on span "Wrap Up" at bounding box center [51, 122] width 43 height 16
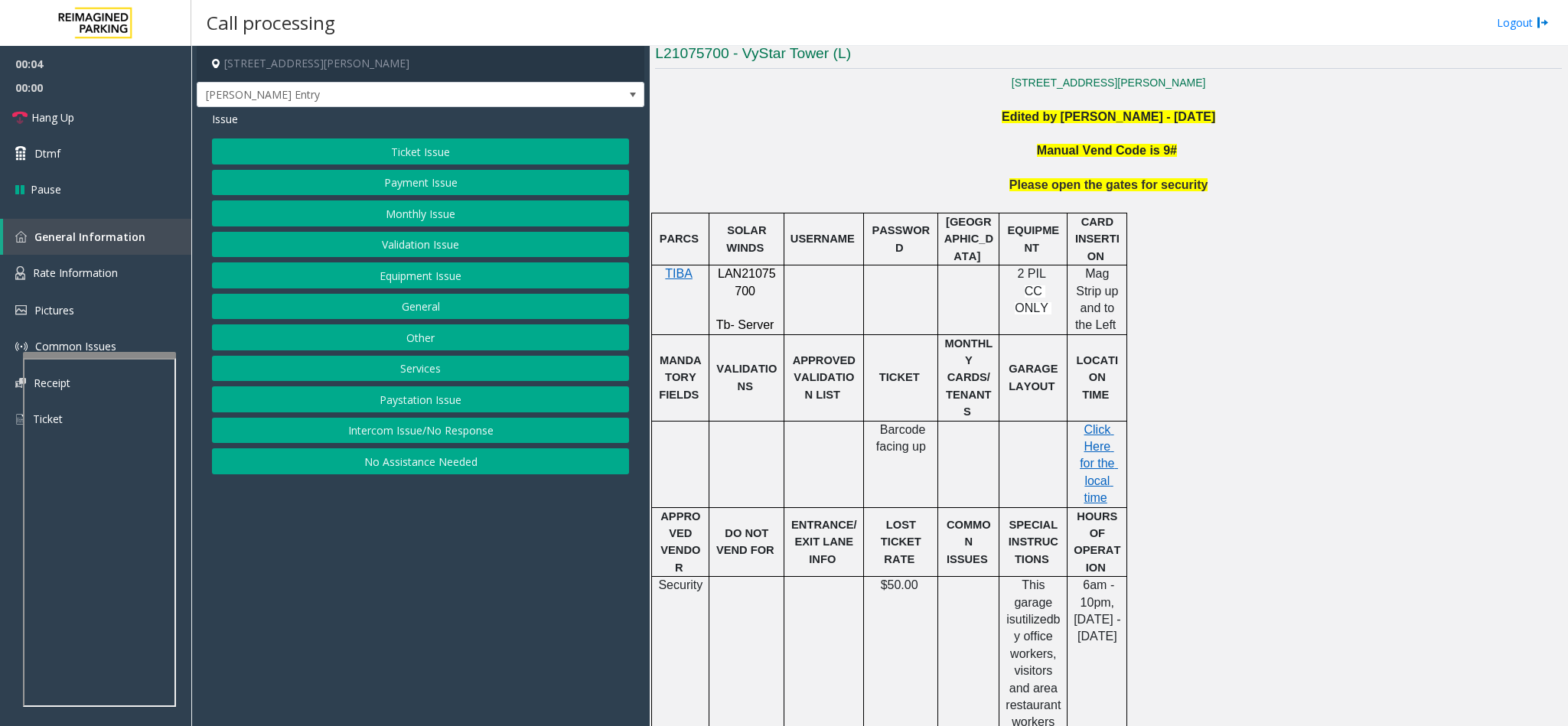
scroll to position [459, 0]
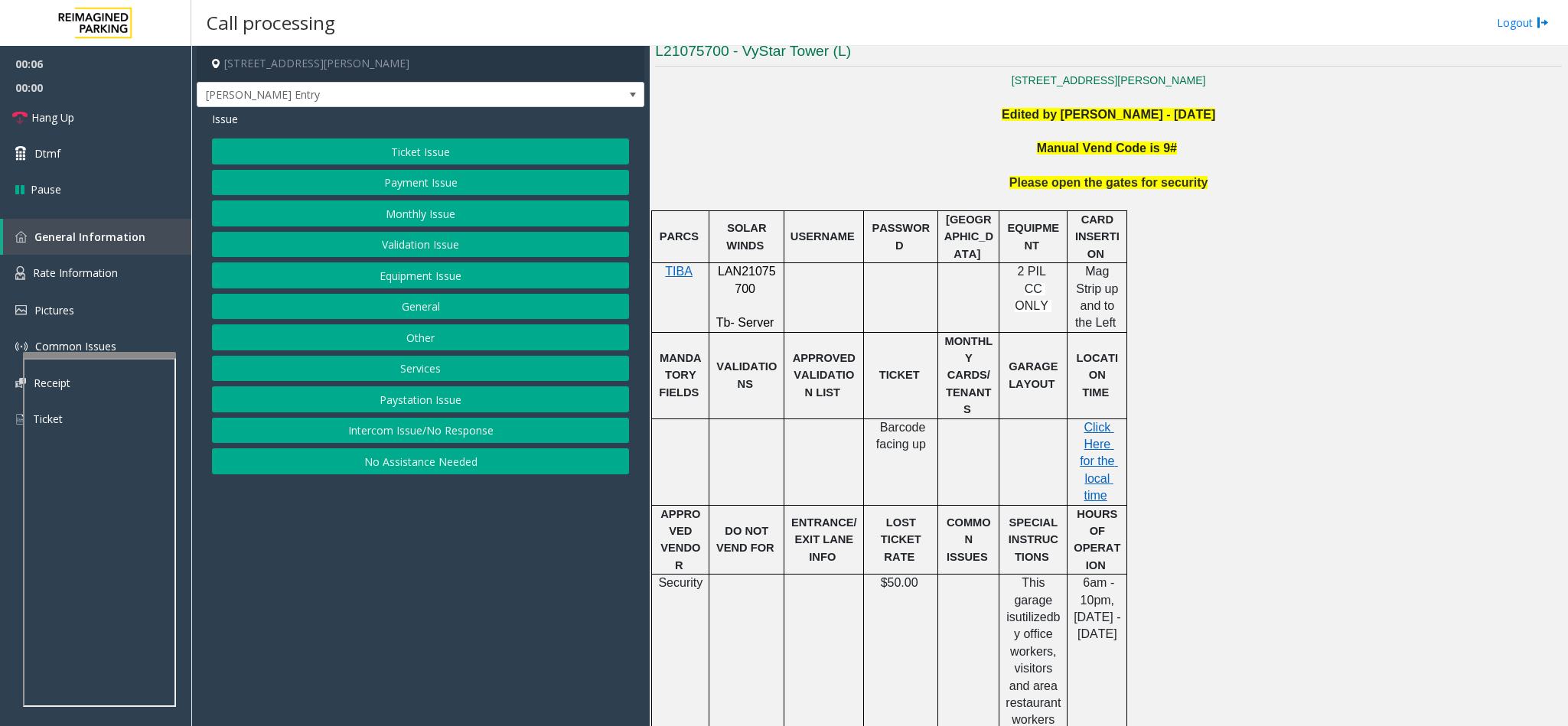
click at [451, 280] on button "Equipment Issue" at bounding box center [419, 276] width 417 height 26
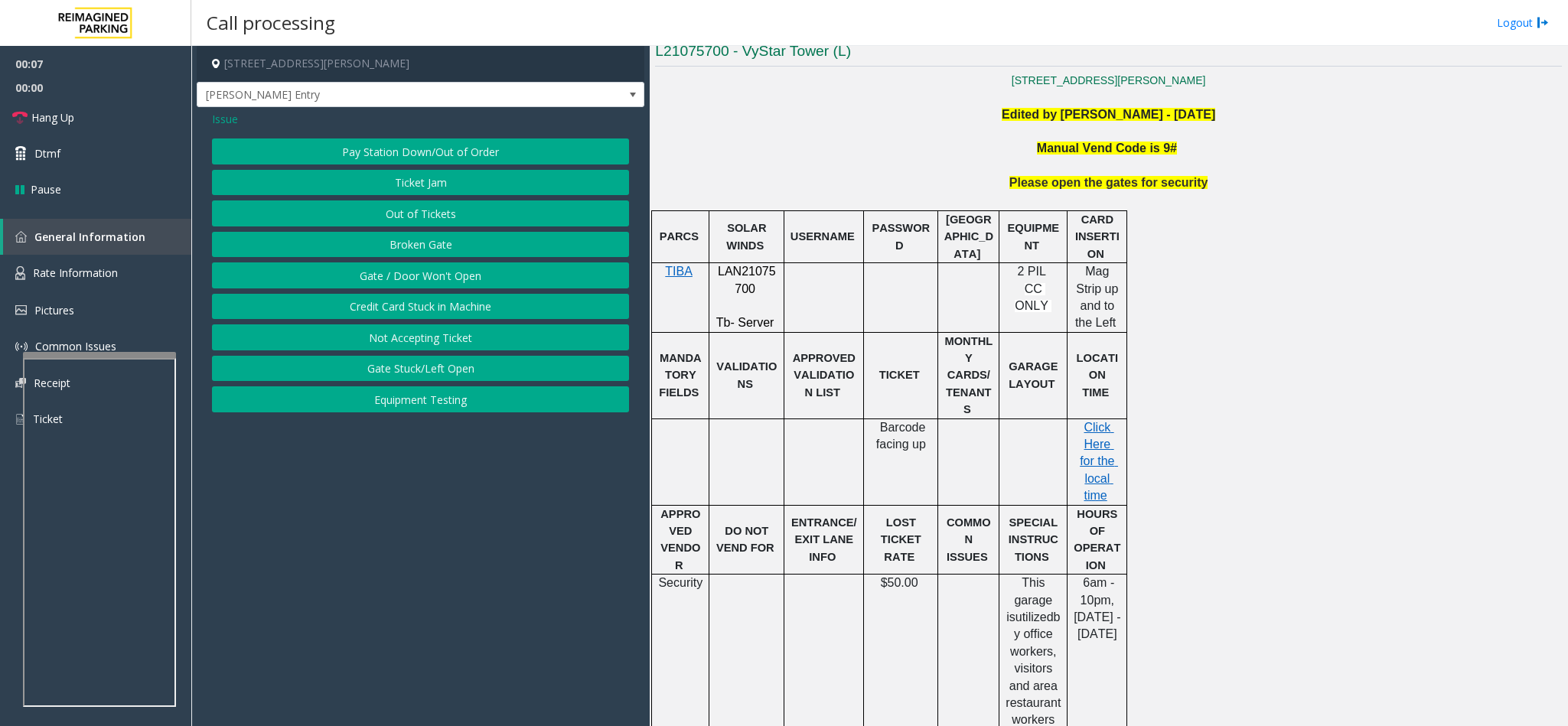
click at [439, 287] on button "Gate / Door Won't Open" at bounding box center [419, 276] width 417 height 26
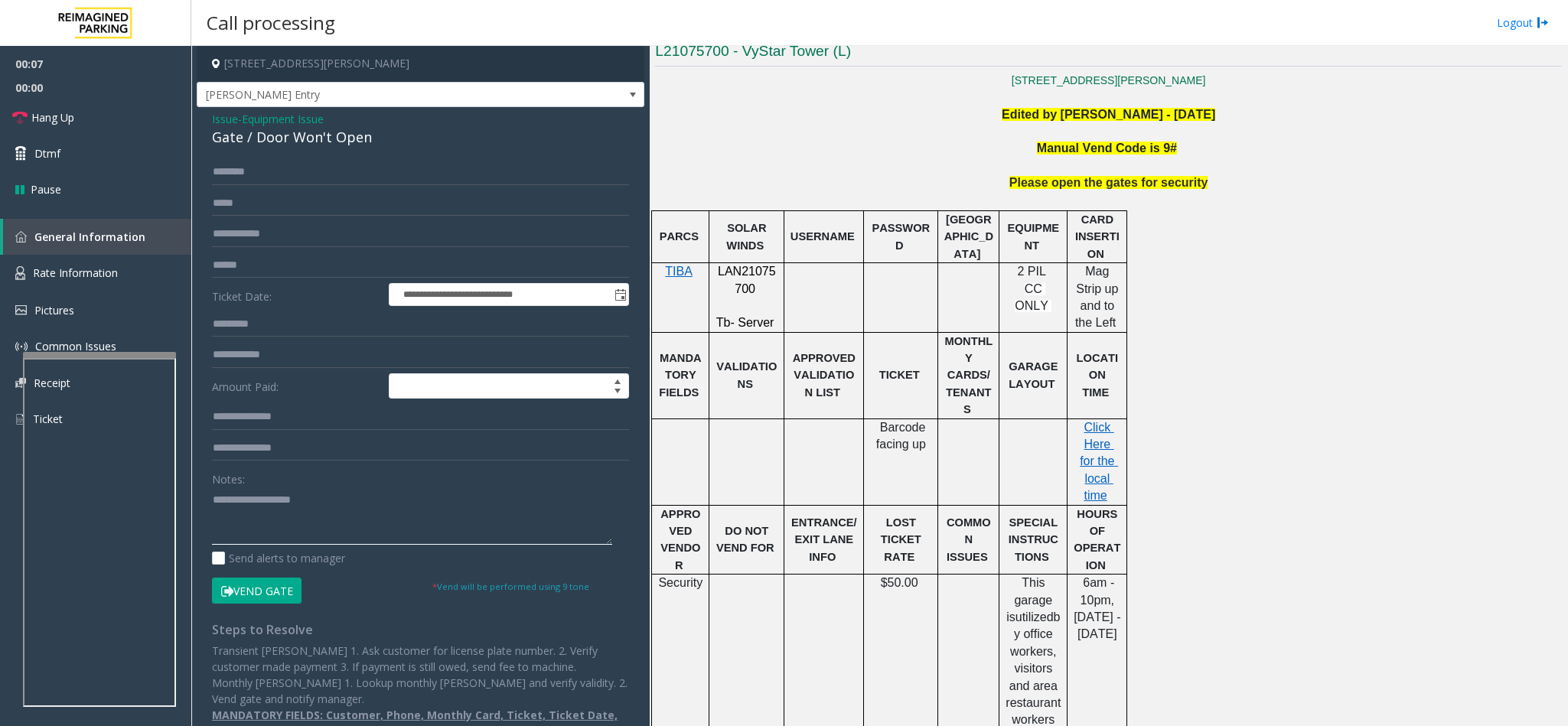
click at [356, 530] on textarea at bounding box center [411, 515] width 400 height 58
click at [255, 594] on button "Vend Gate" at bounding box center [256, 591] width 90 height 26
click at [458, 508] on textarea at bounding box center [411, 515] width 400 height 58
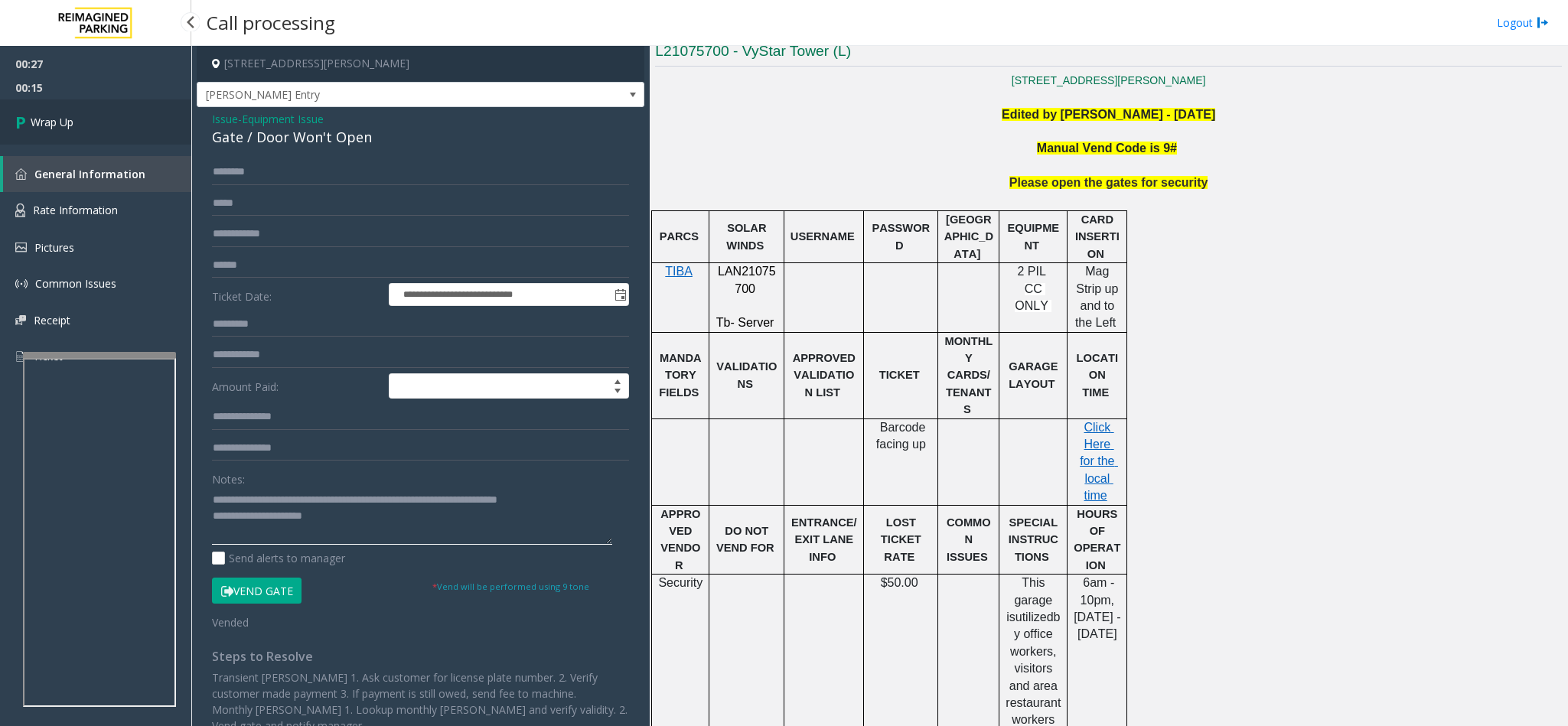
type textarea "**********"
click at [95, 128] on link "Wrap Up" at bounding box center [95, 122] width 191 height 45
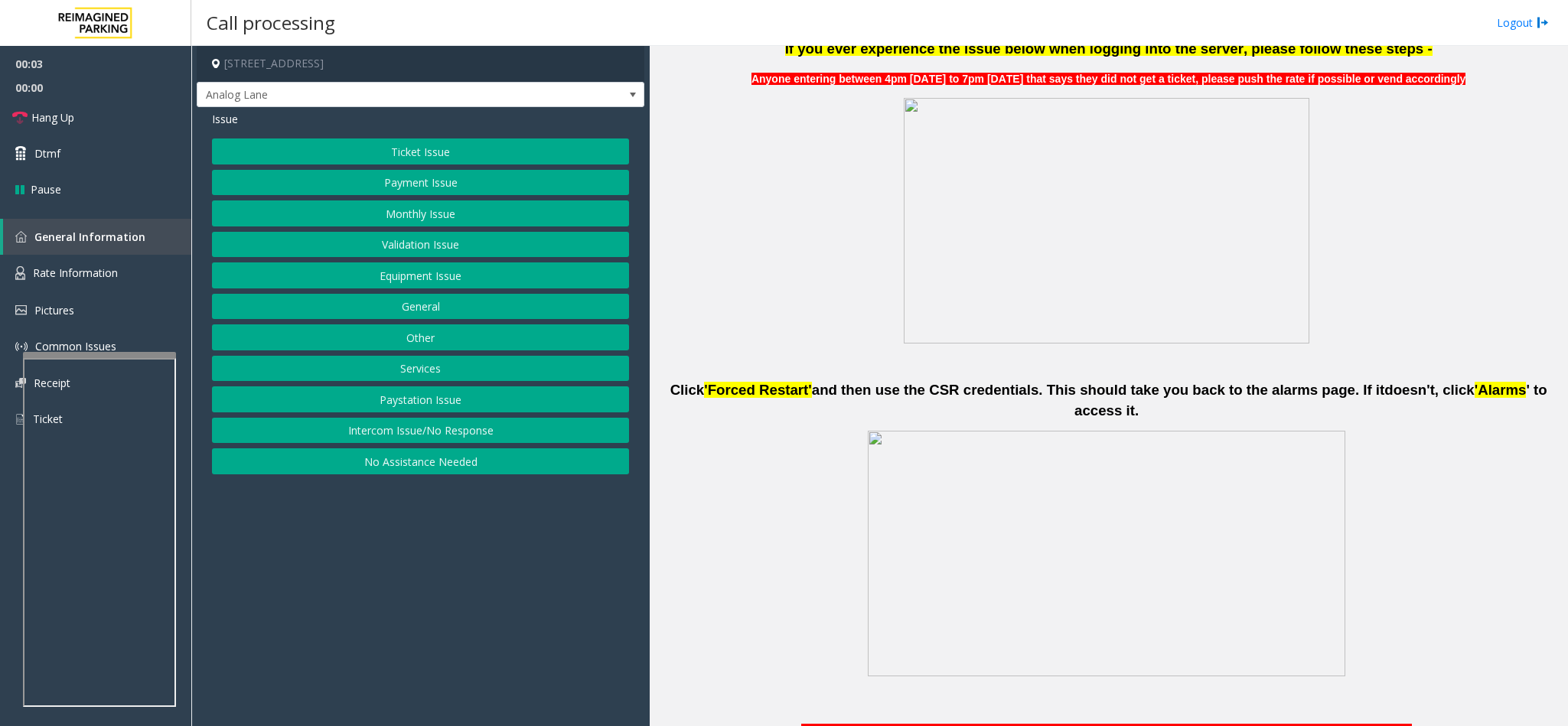
scroll to position [688, 0]
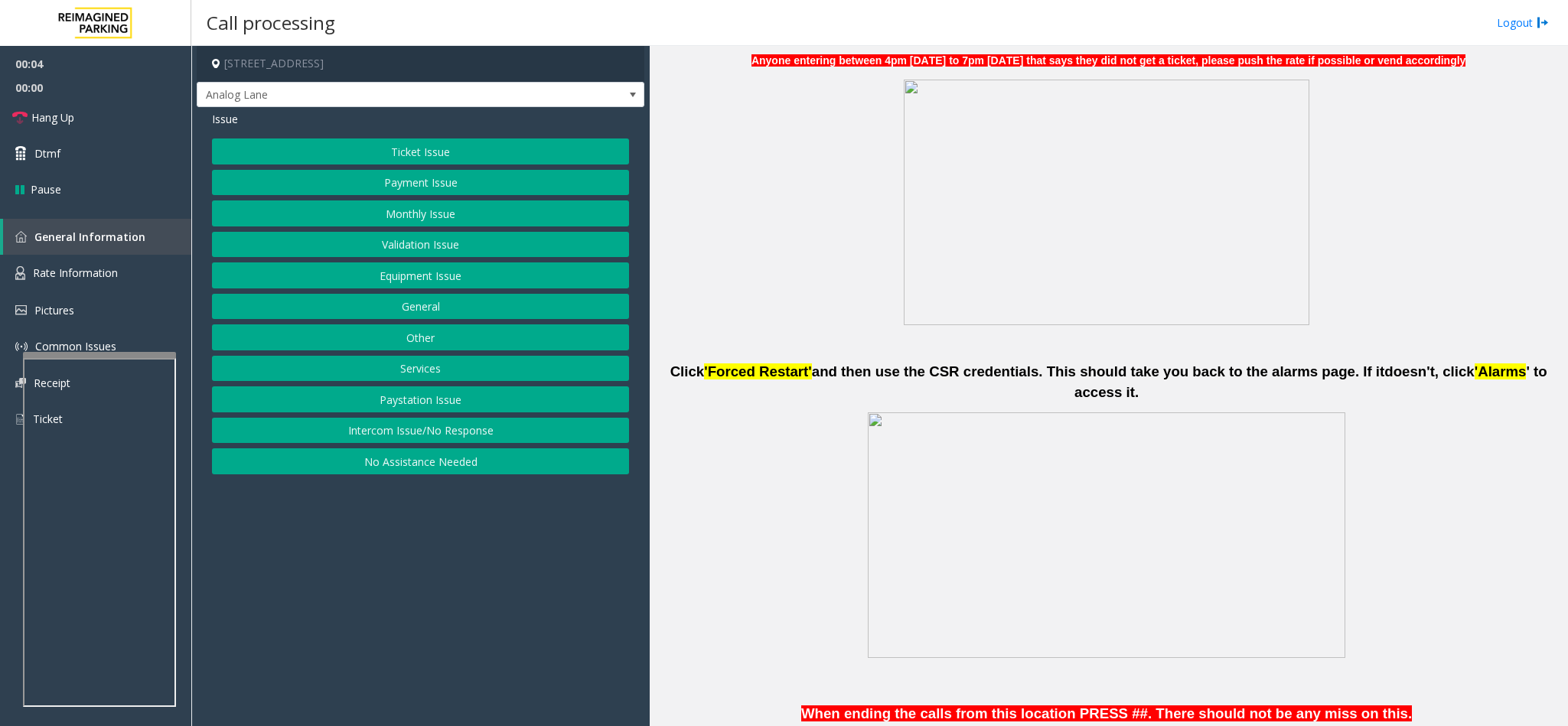
click at [399, 472] on button "No Assistance Needed" at bounding box center [419, 461] width 417 height 26
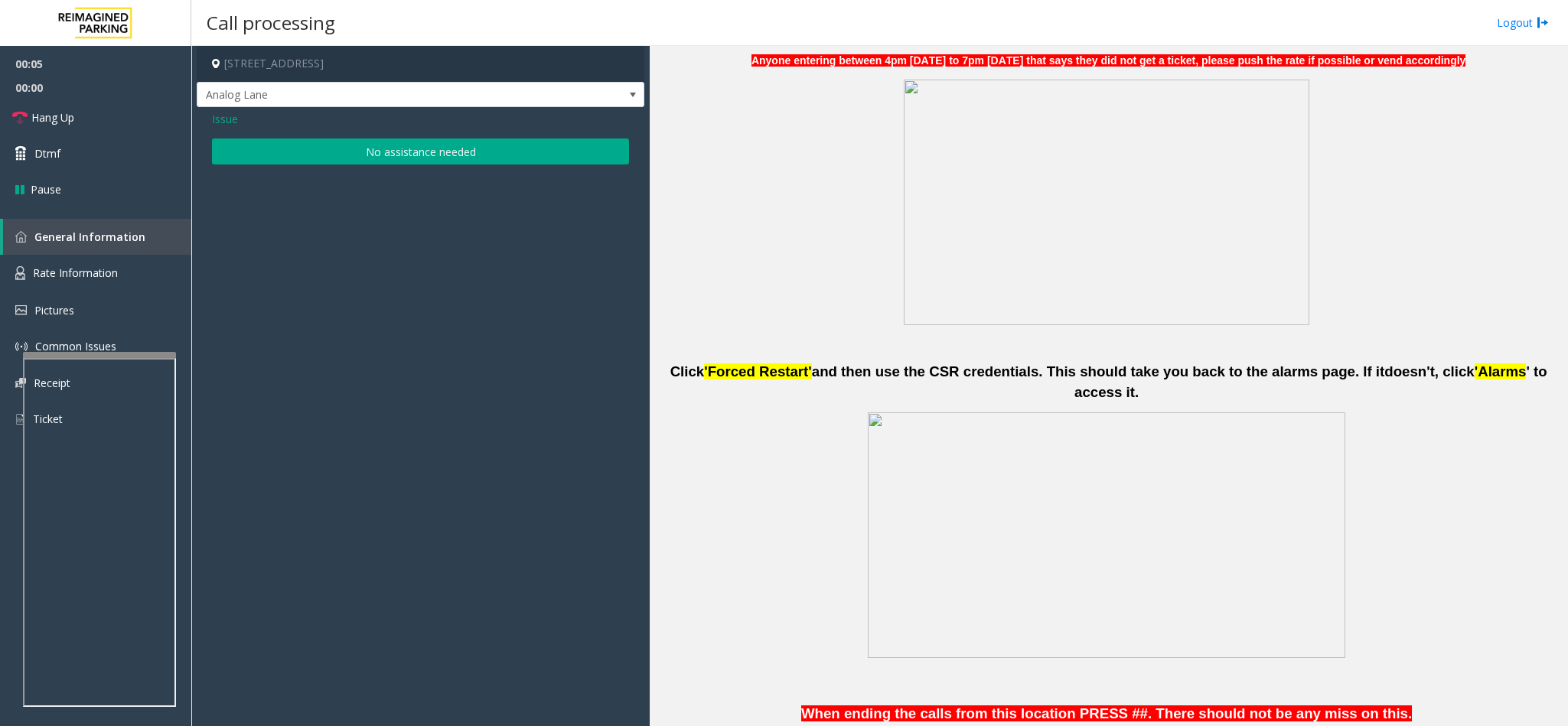
click at [427, 156] on button "No assistance needed" at bounding box center [419, 151] width 417 height 26
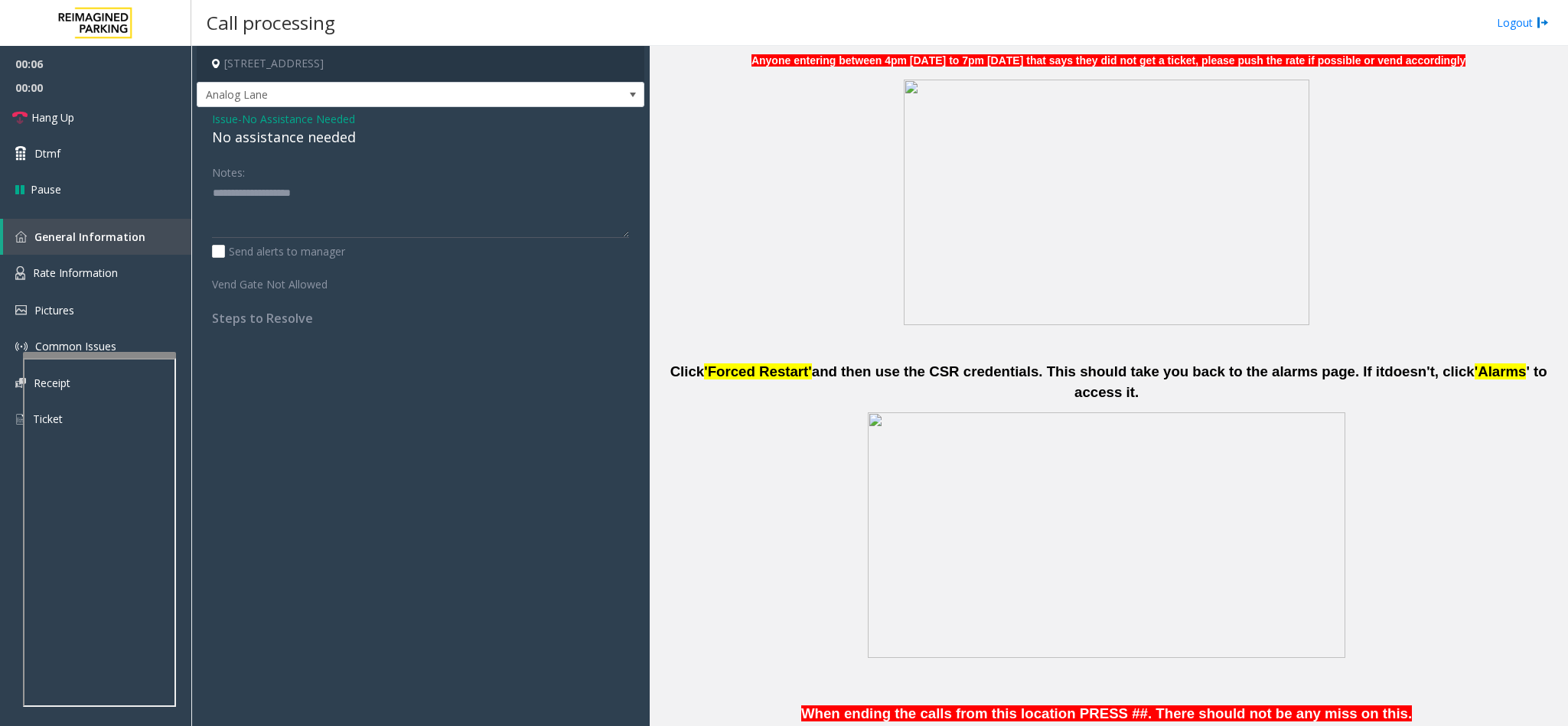
click at [335, 142] on div "No assistance needed" at bounding box center [419, 137] width 417 height 21
type textarea "**********"
click at [30, 122] on link "Hang Up" at bounding box center [95, 117] width 191 height 36
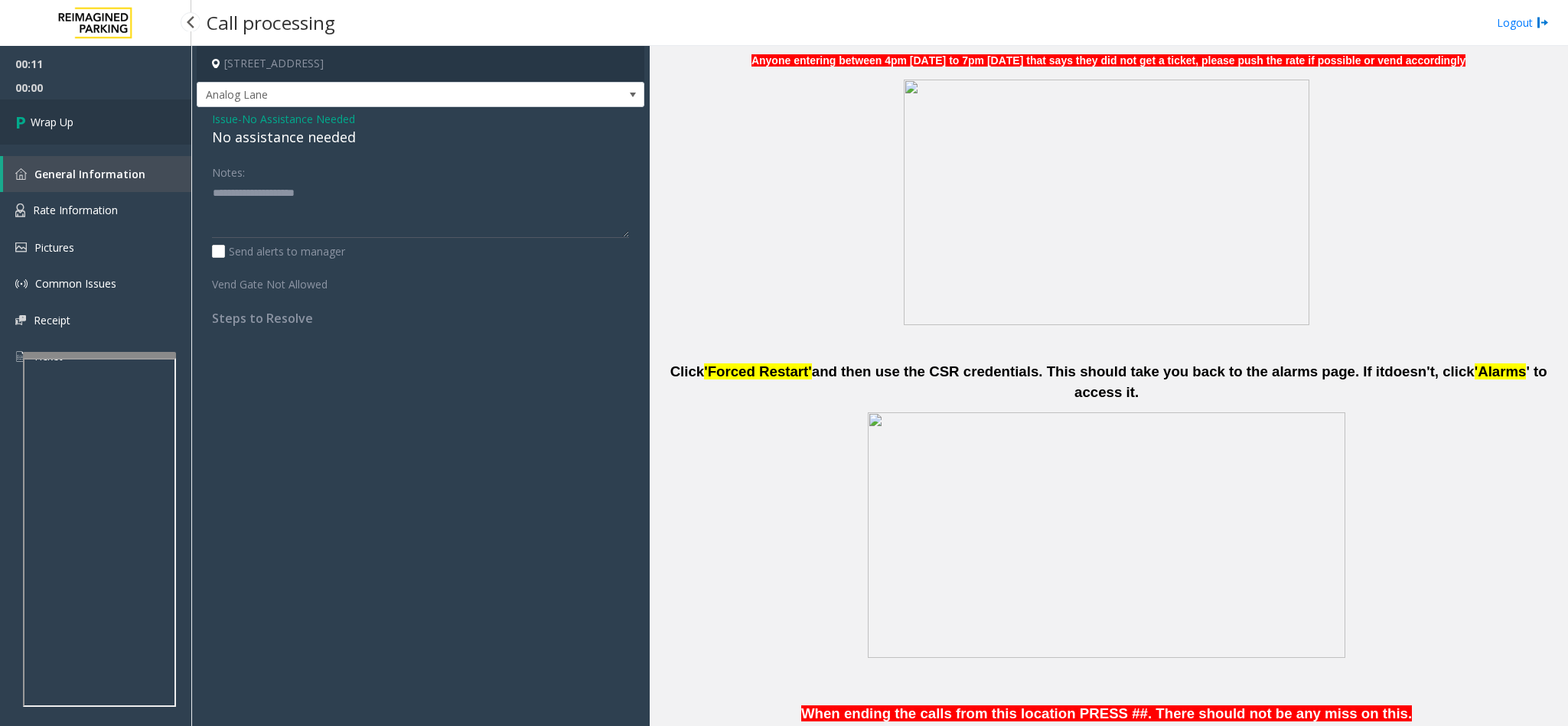
click at [102, 111] on link "Wrap Up" at bounding box center [95, 122] width 191 height 45
